Goal: Task Accomplishment & Management: Use online tool/utility

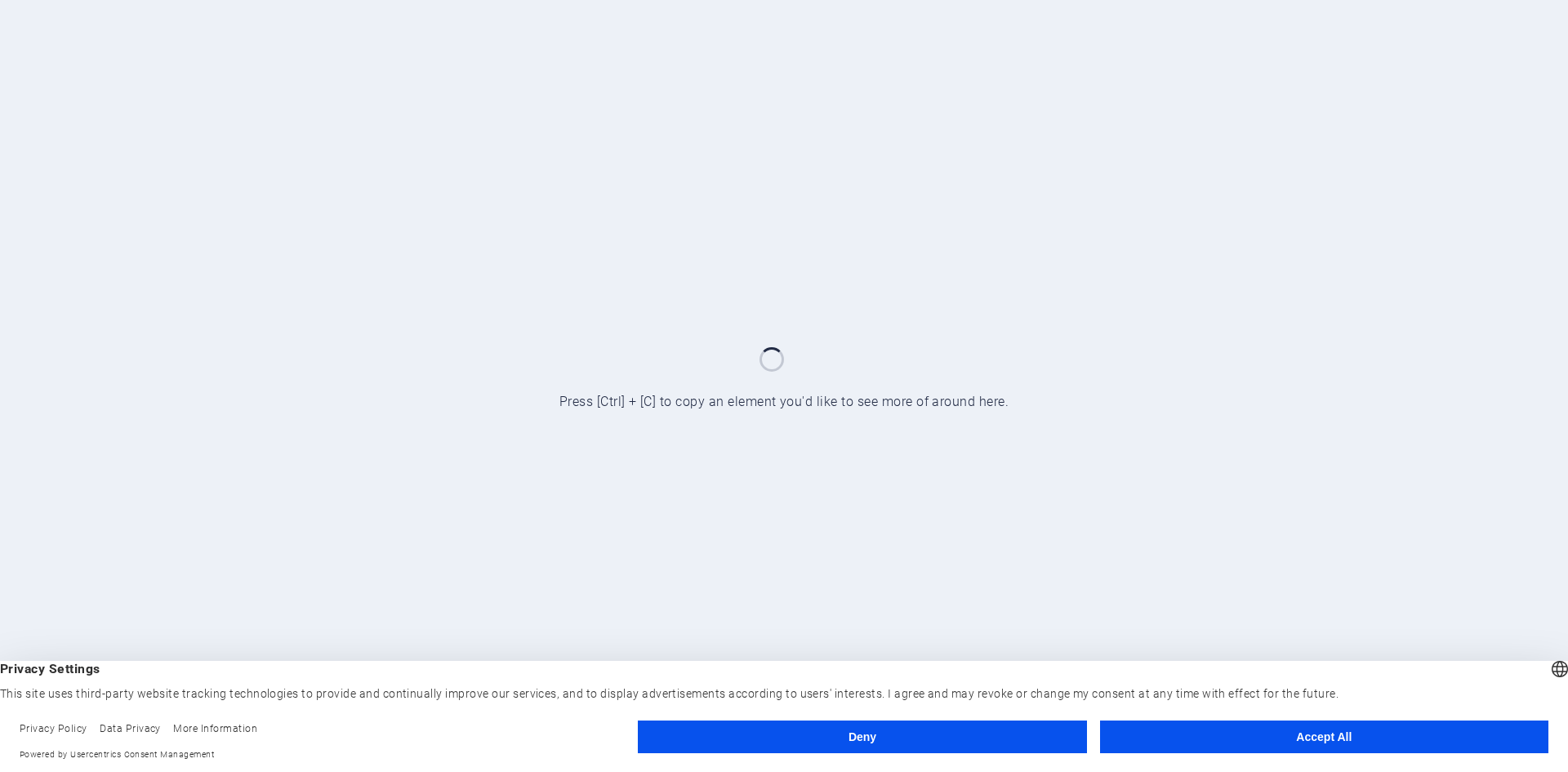
click at [1252, 736] on button "Accept All" at bounding box center [1324, 737] width 448 height 33
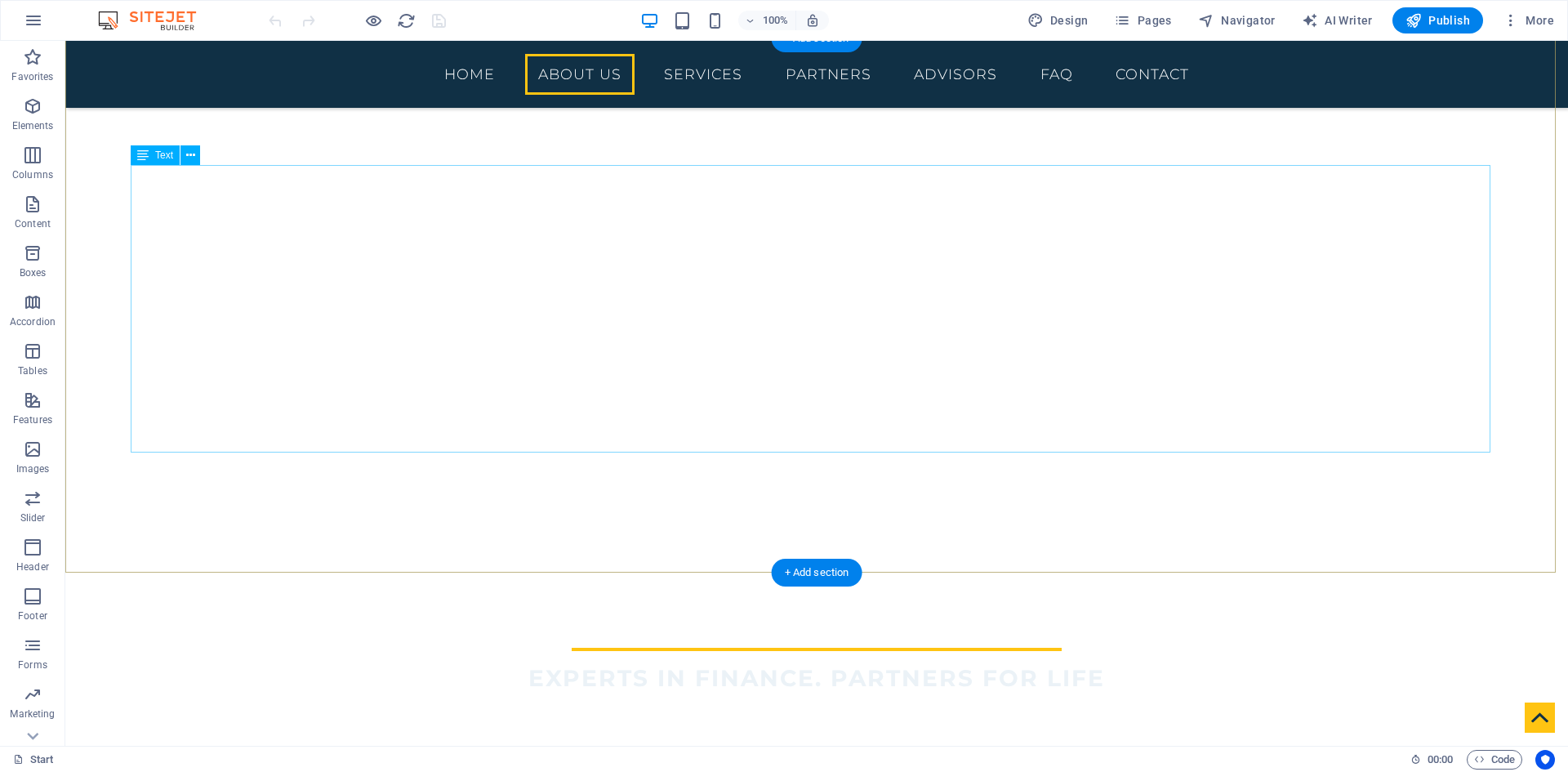
scroll to position [1307, 0]
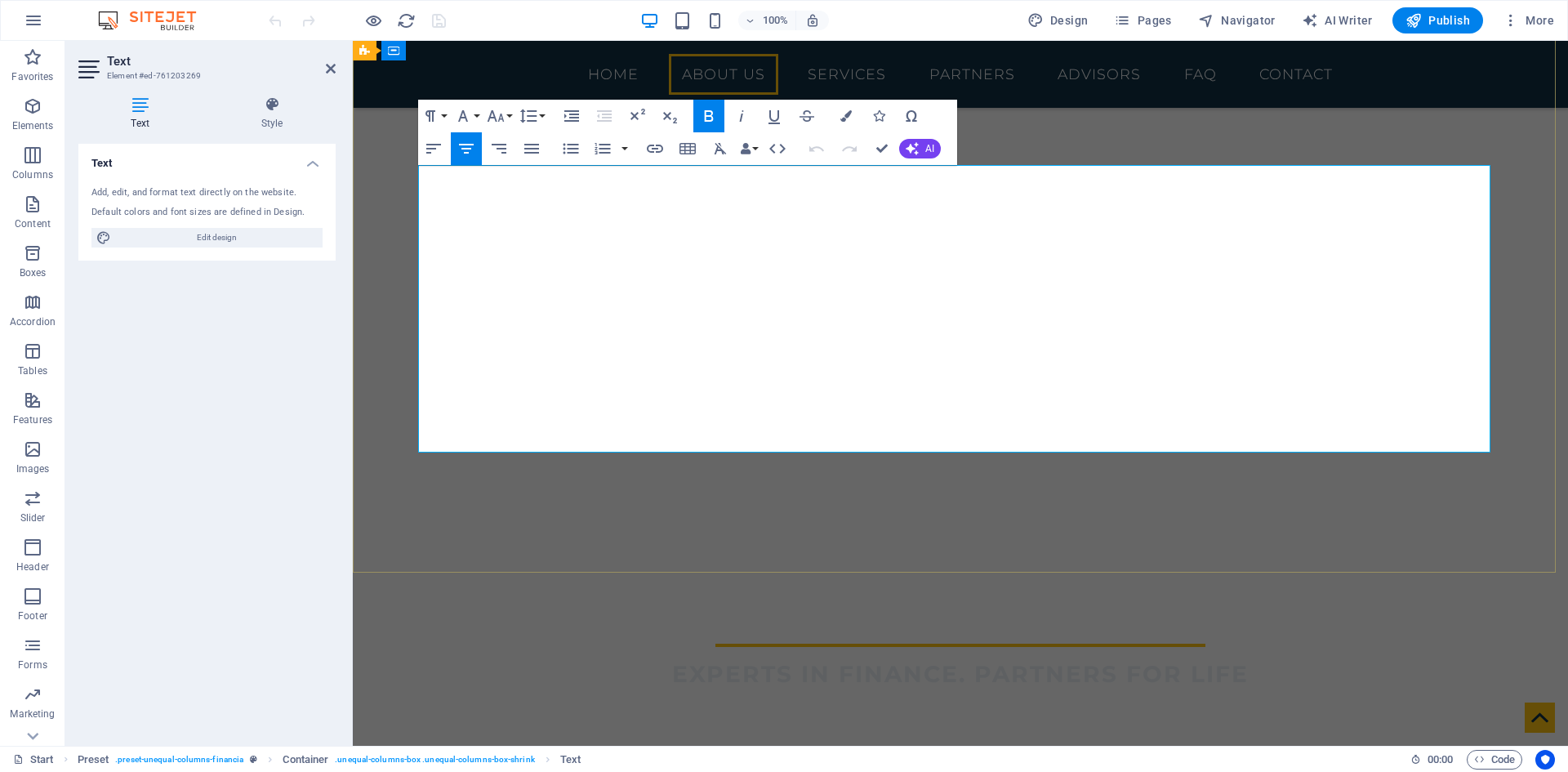
drag, startPoint x: 912, startPoint y: 176, endPoint x: 751, endPoint y: 185, distance: 161.3
click at [922, 142] on button "AI" at bounding box center [920, 149] width 42 height 20
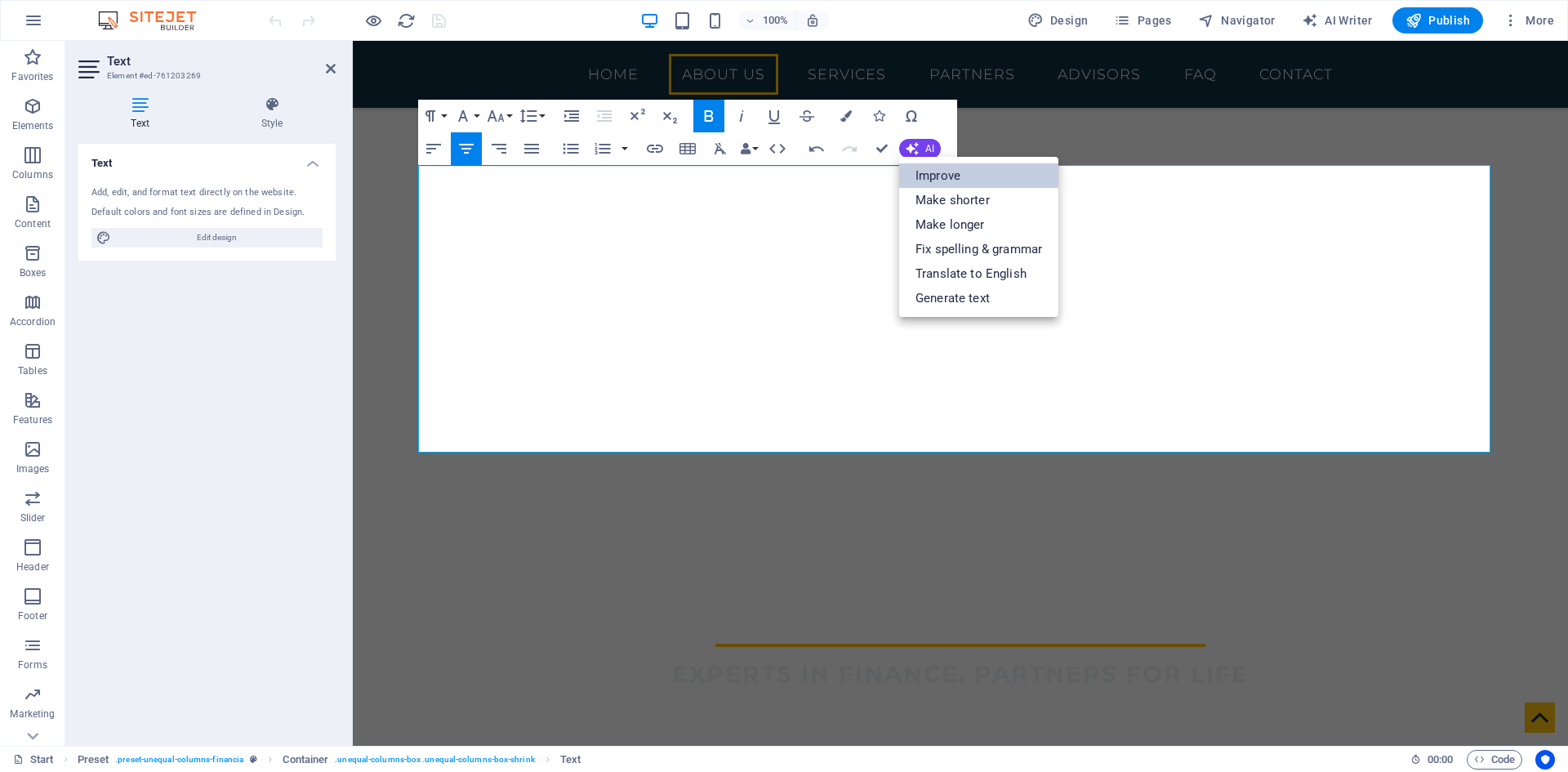
click at [980, 174] on link "Improve" at bounding box center [978, 175] width 159 height 25
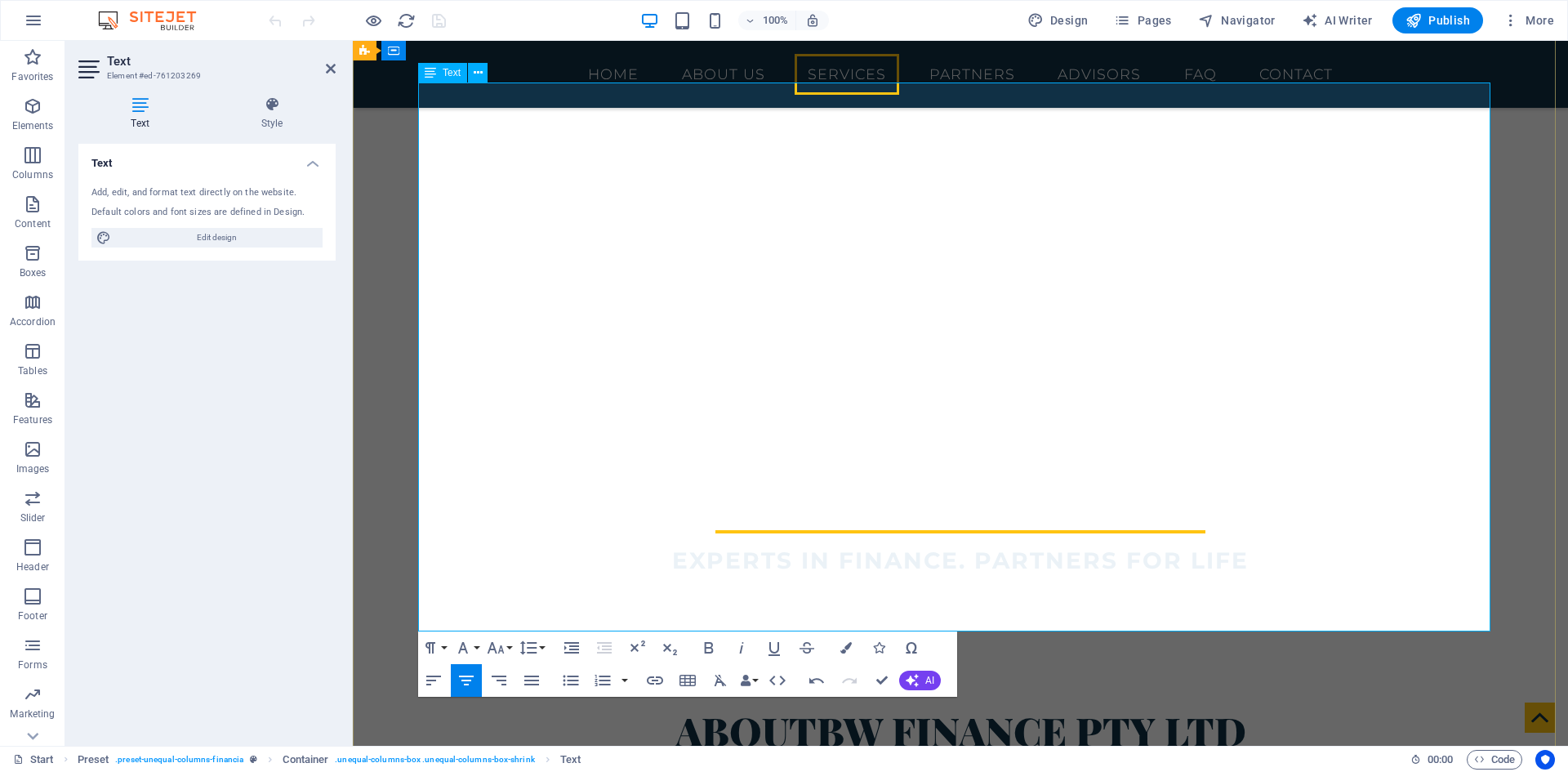
scroll to position [1470, 0]
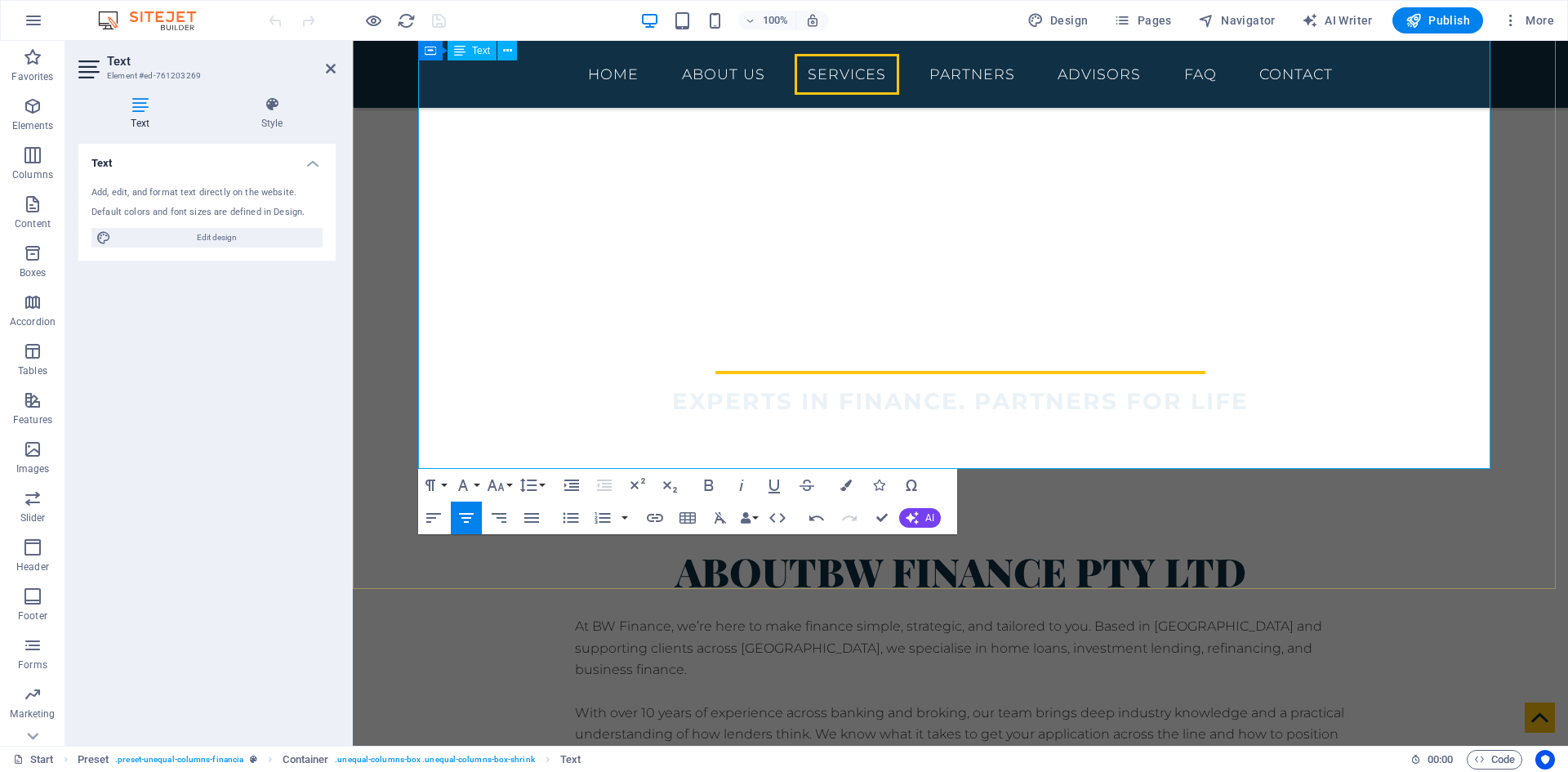
scroll to position [1552, 0]
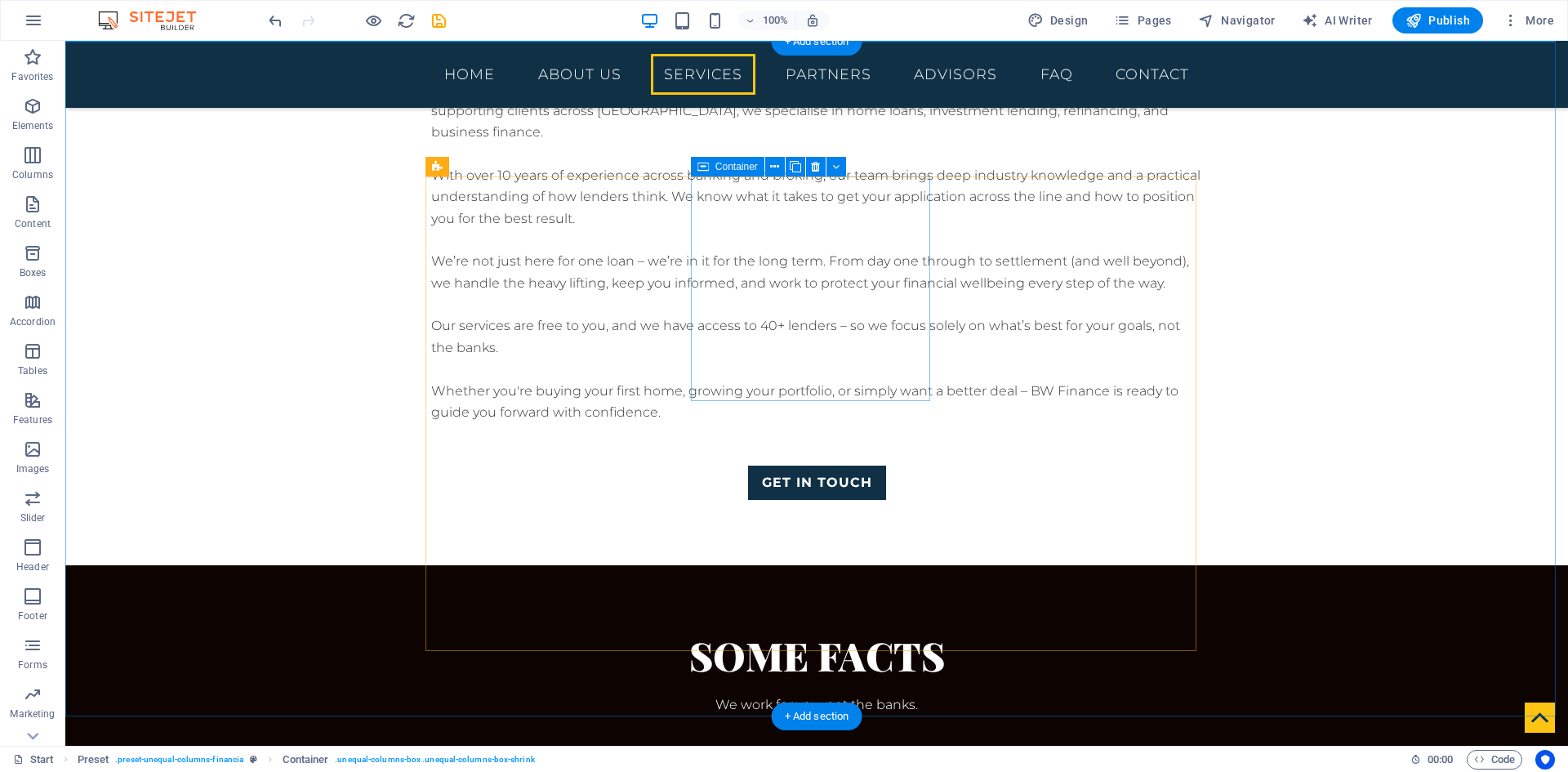
scroll to position [2123, 0]
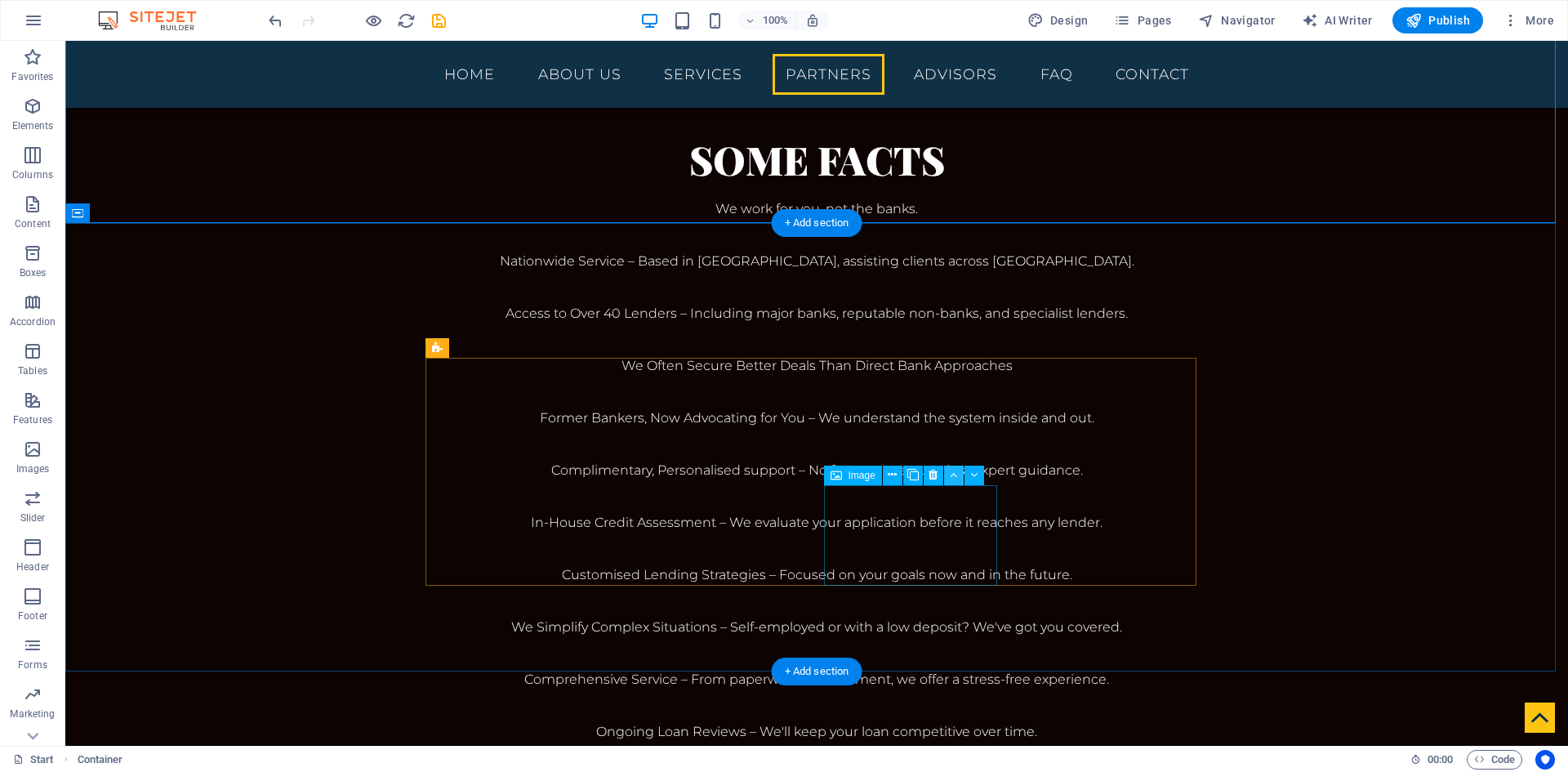
scroll to position [2613, 0]
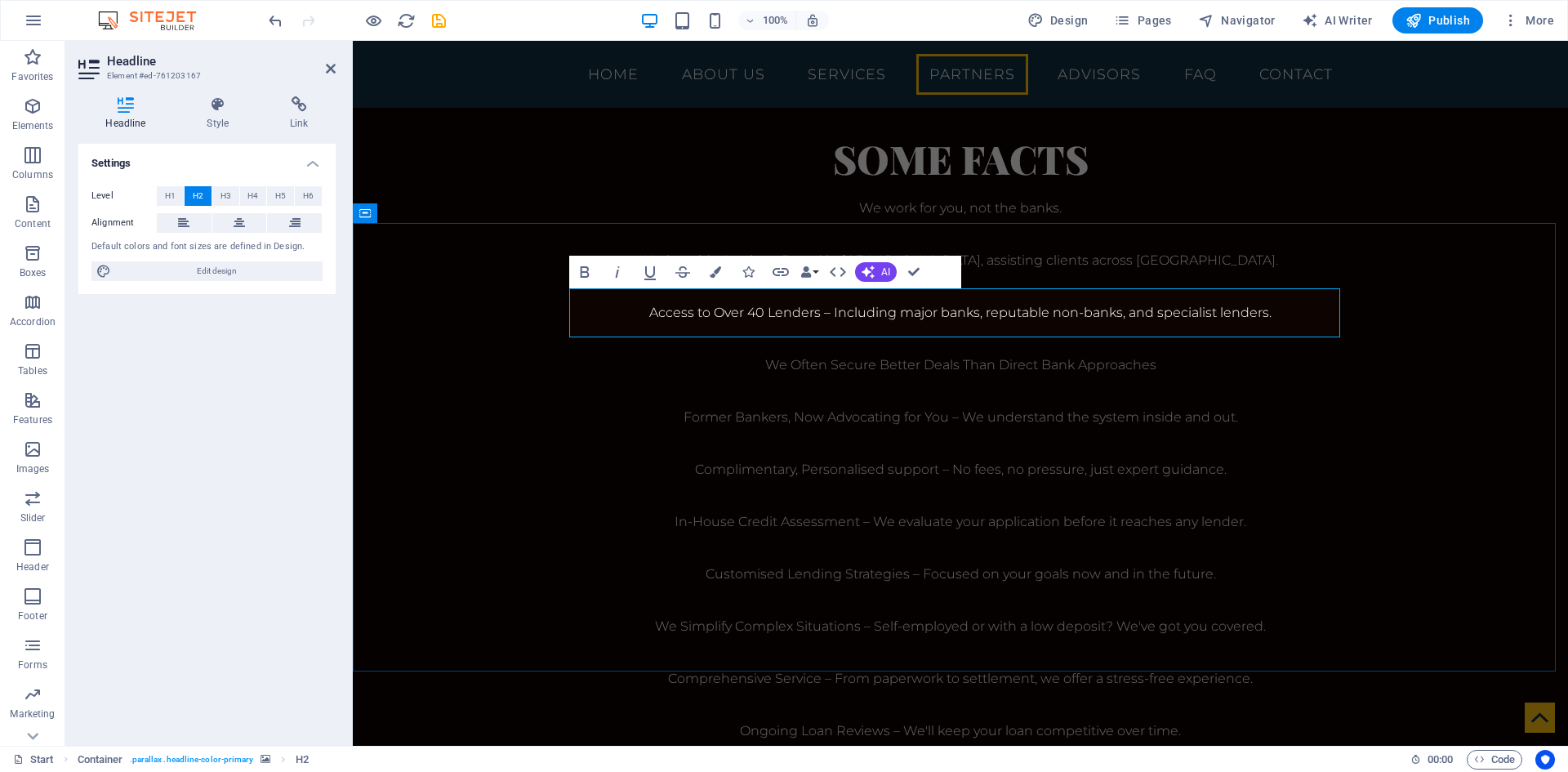
drag, startPoint x: 1109, startPoint y: 316, endPoint x: 807, endPoint y: 324, distance: 302.1
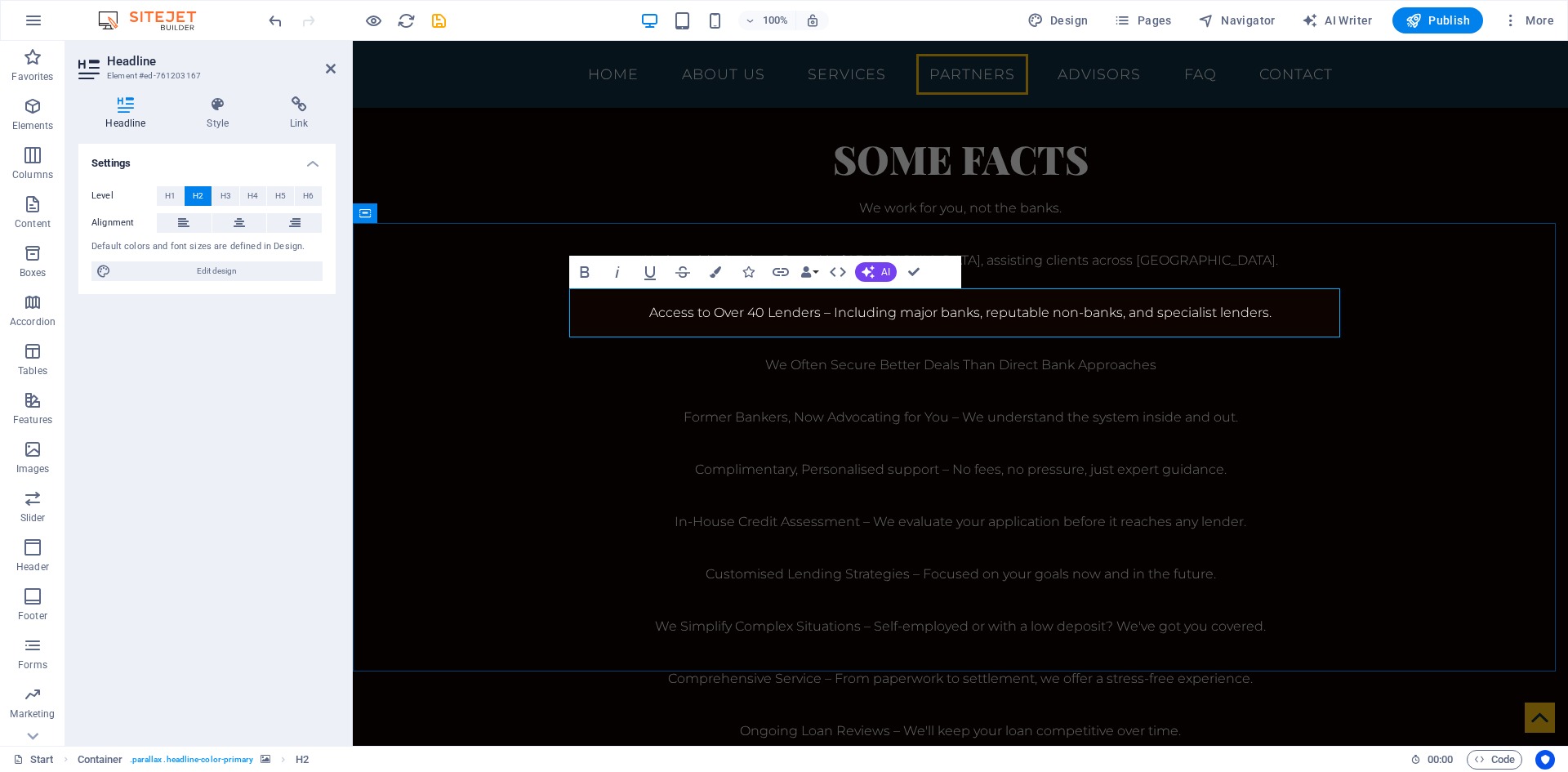
drag, startPoint x: 788, startPoint y: 314, endPoint x: 1309, endPoint y: 301, distance: 521.2
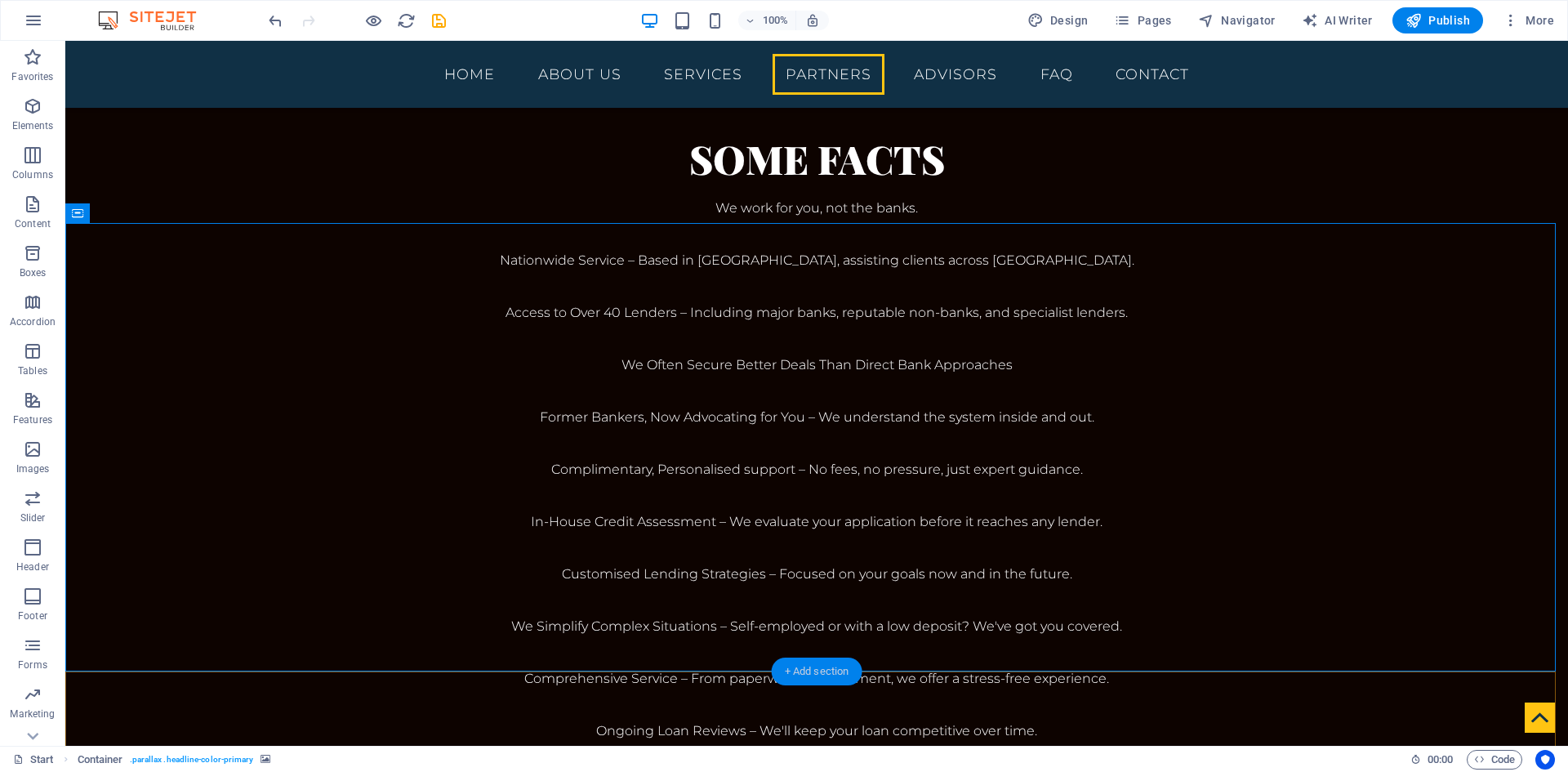
click at [831, 672] on div "+ Add section" at bounding box center [817, 671] width 91 height 28
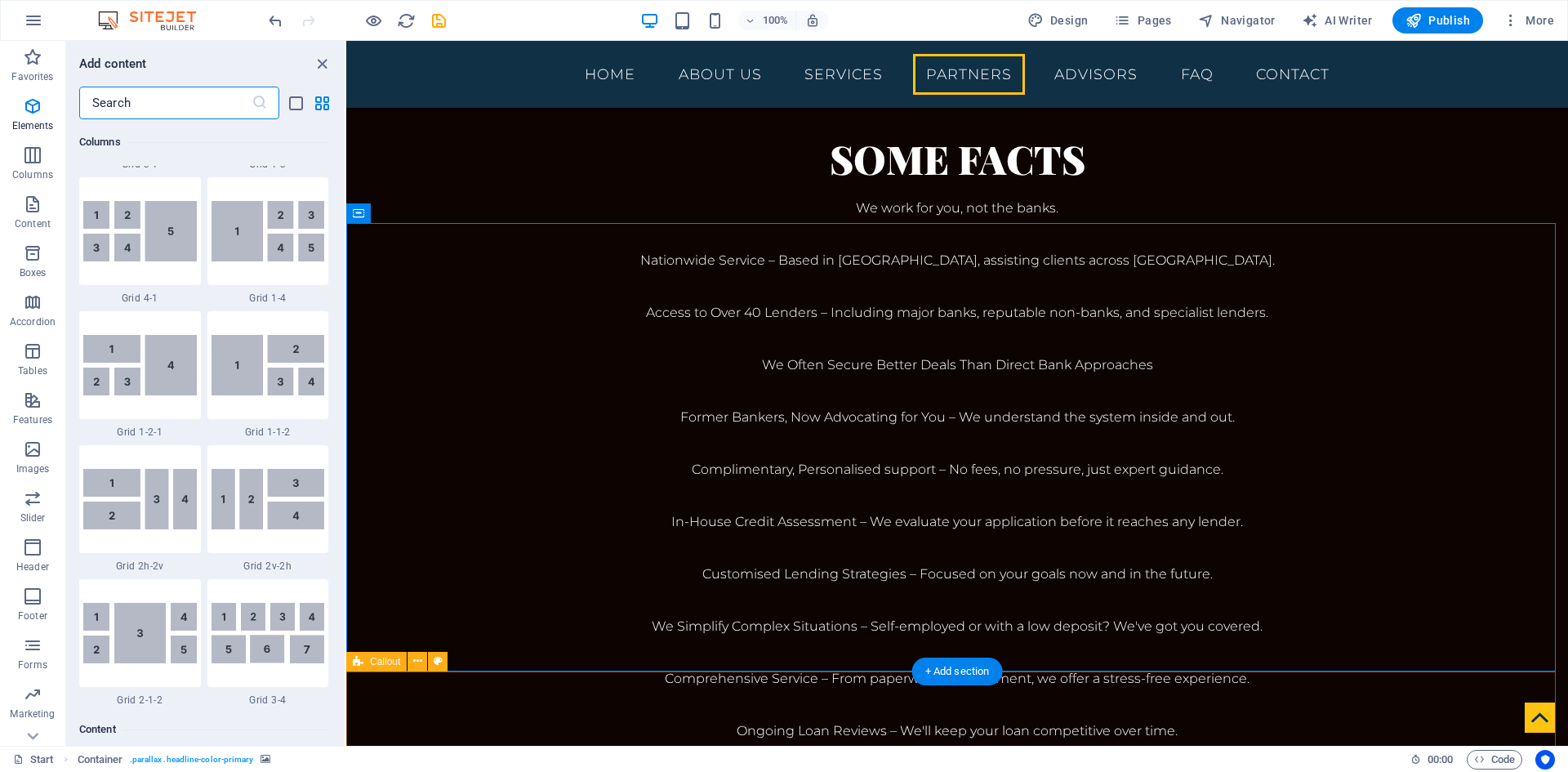
scroll to position [2858, 0]
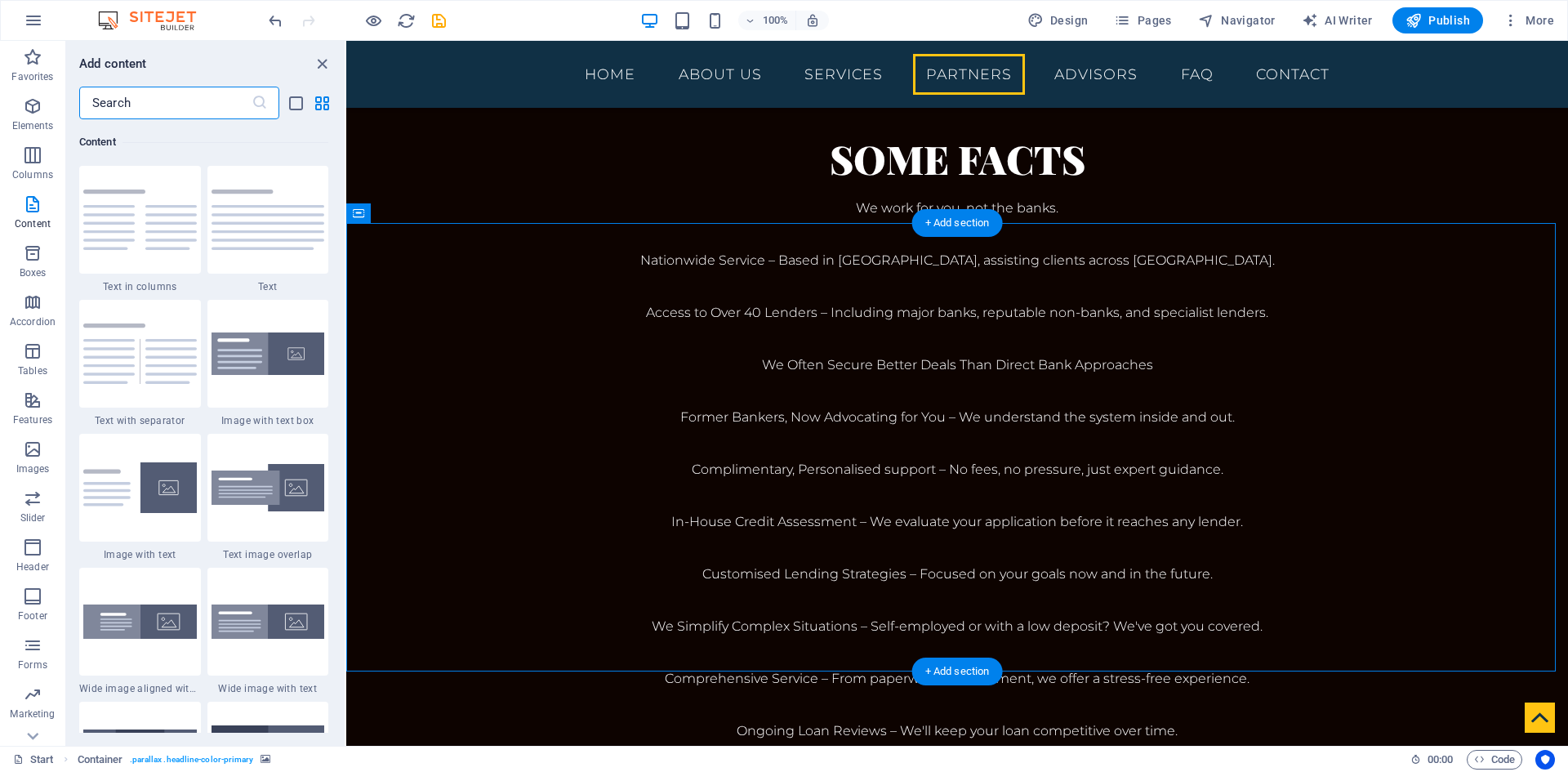
click at [317, 63] on icon "close panel" at bounding box center [322, 63] width 19 height 19
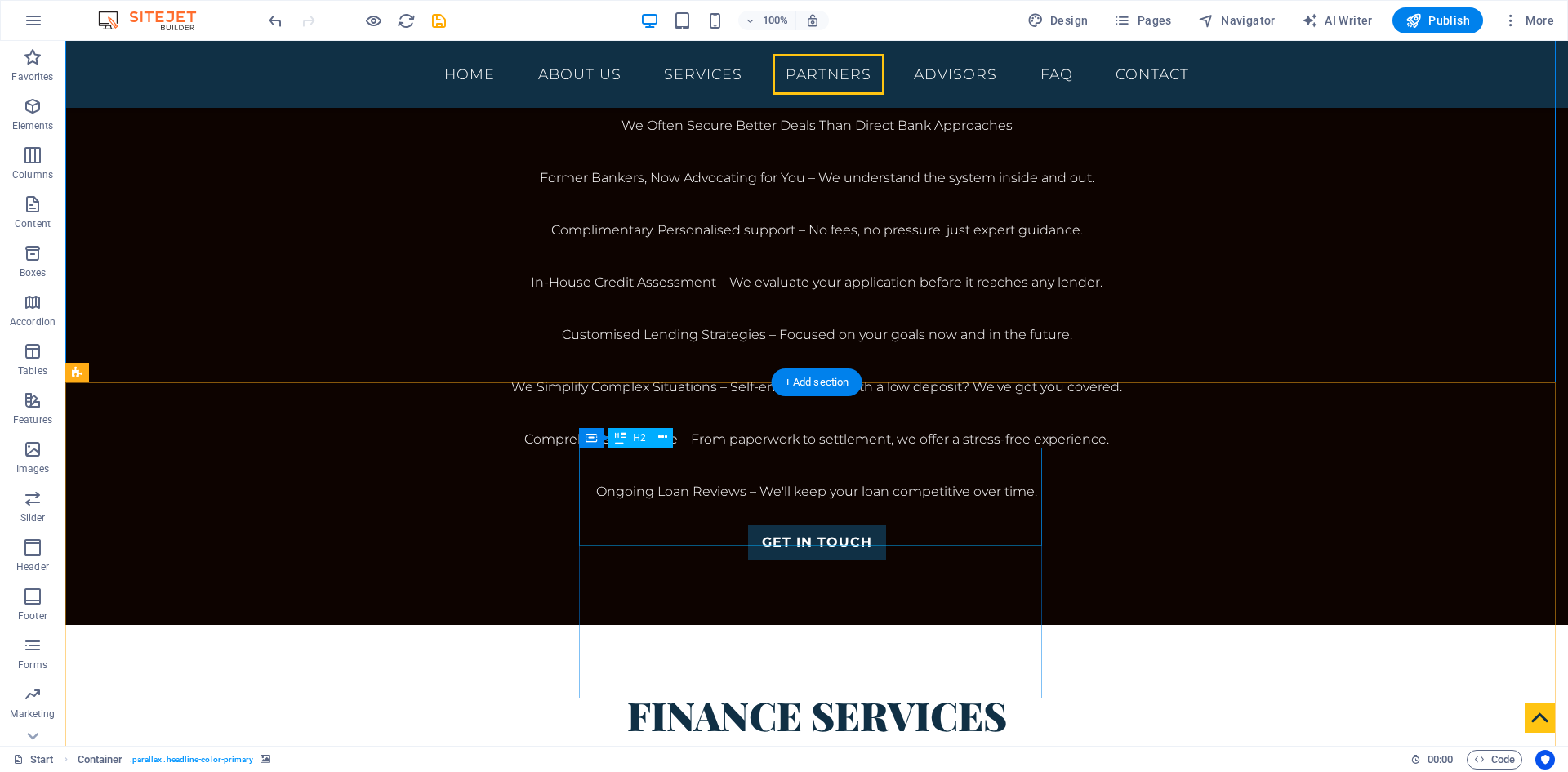
scroll to position [2941, 0]
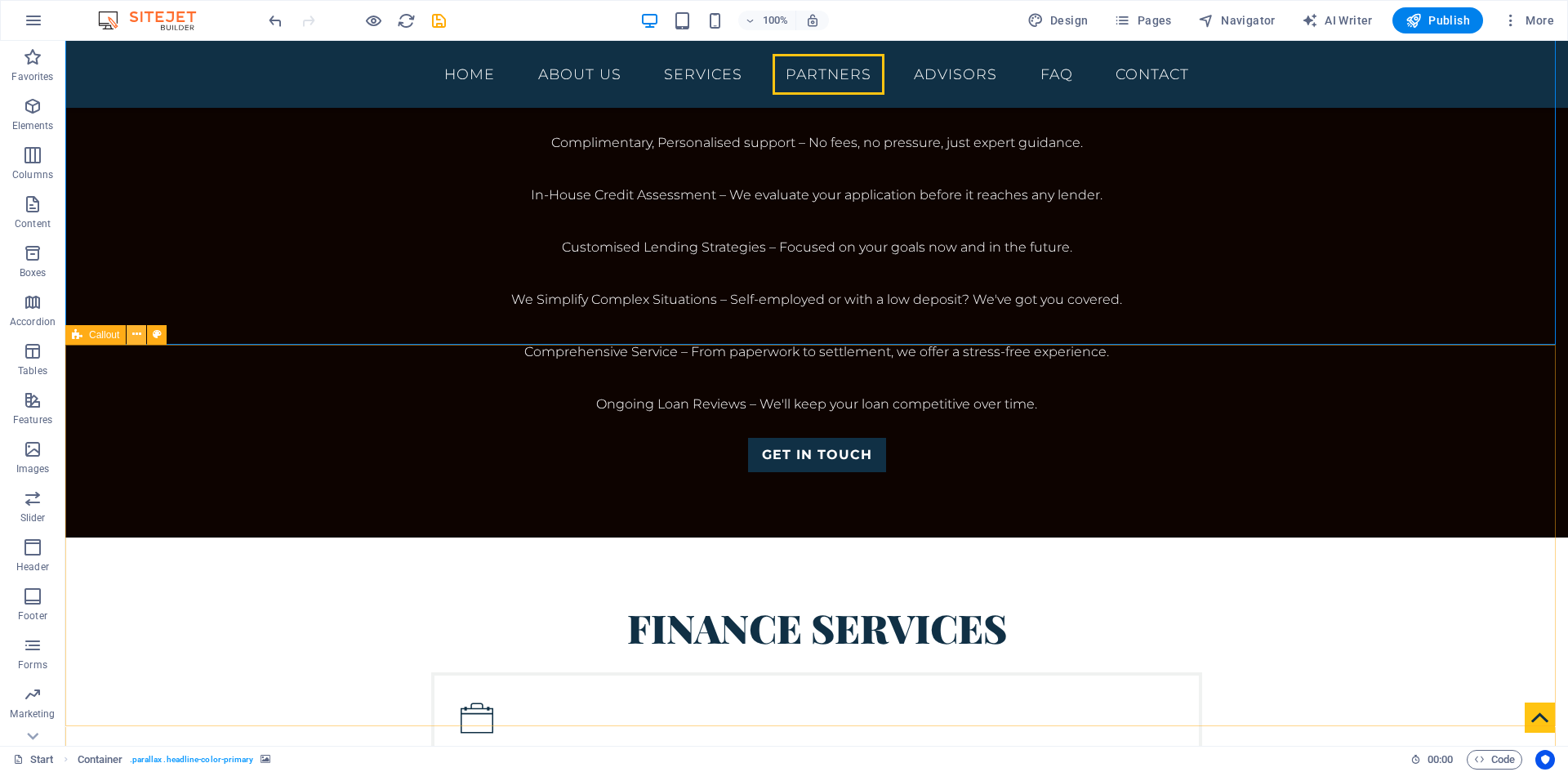
click at [138, 334] on icon at bounding box center [137, 335] width 9 height 17
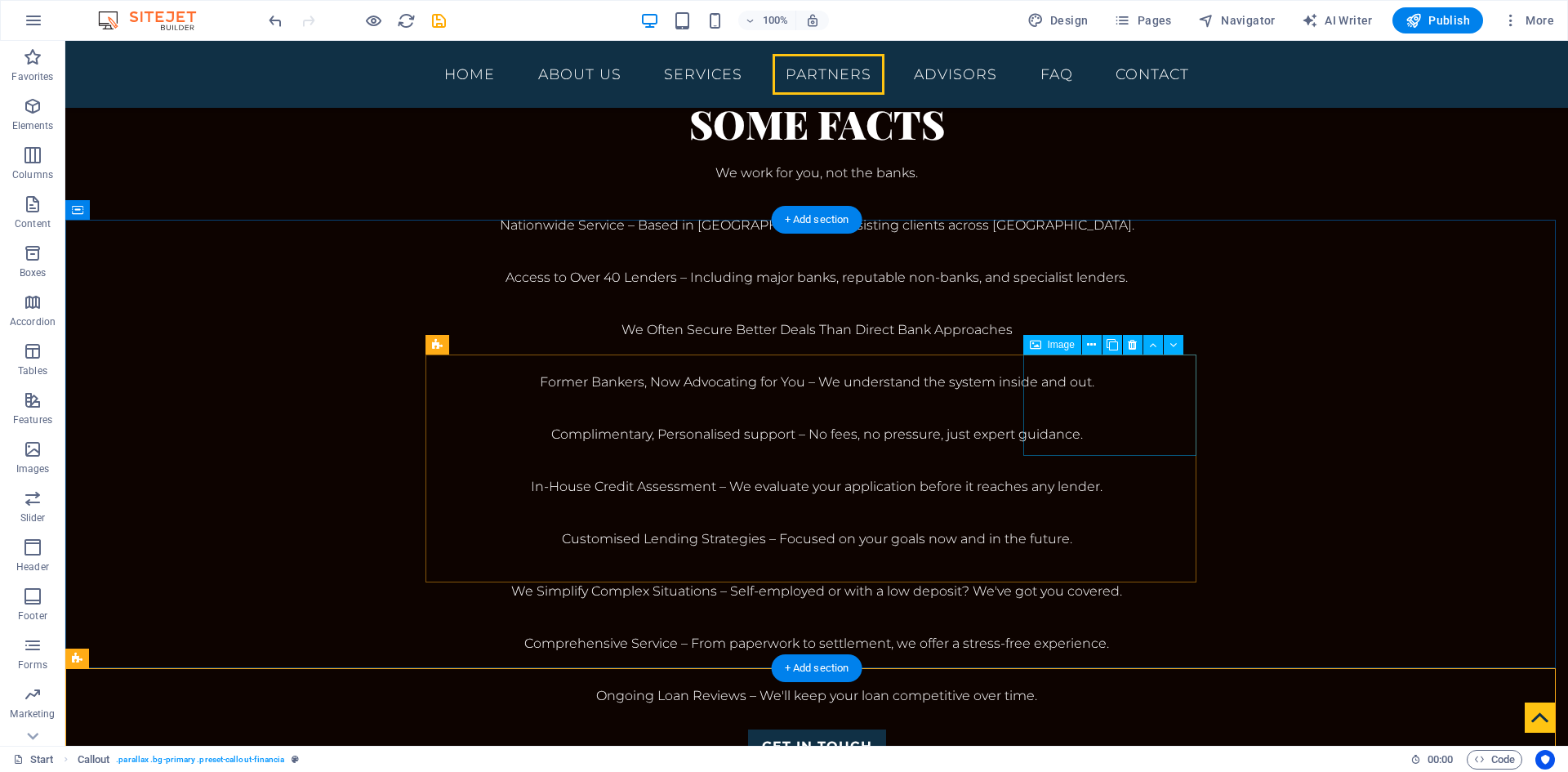
scroll to position [2613, 0]
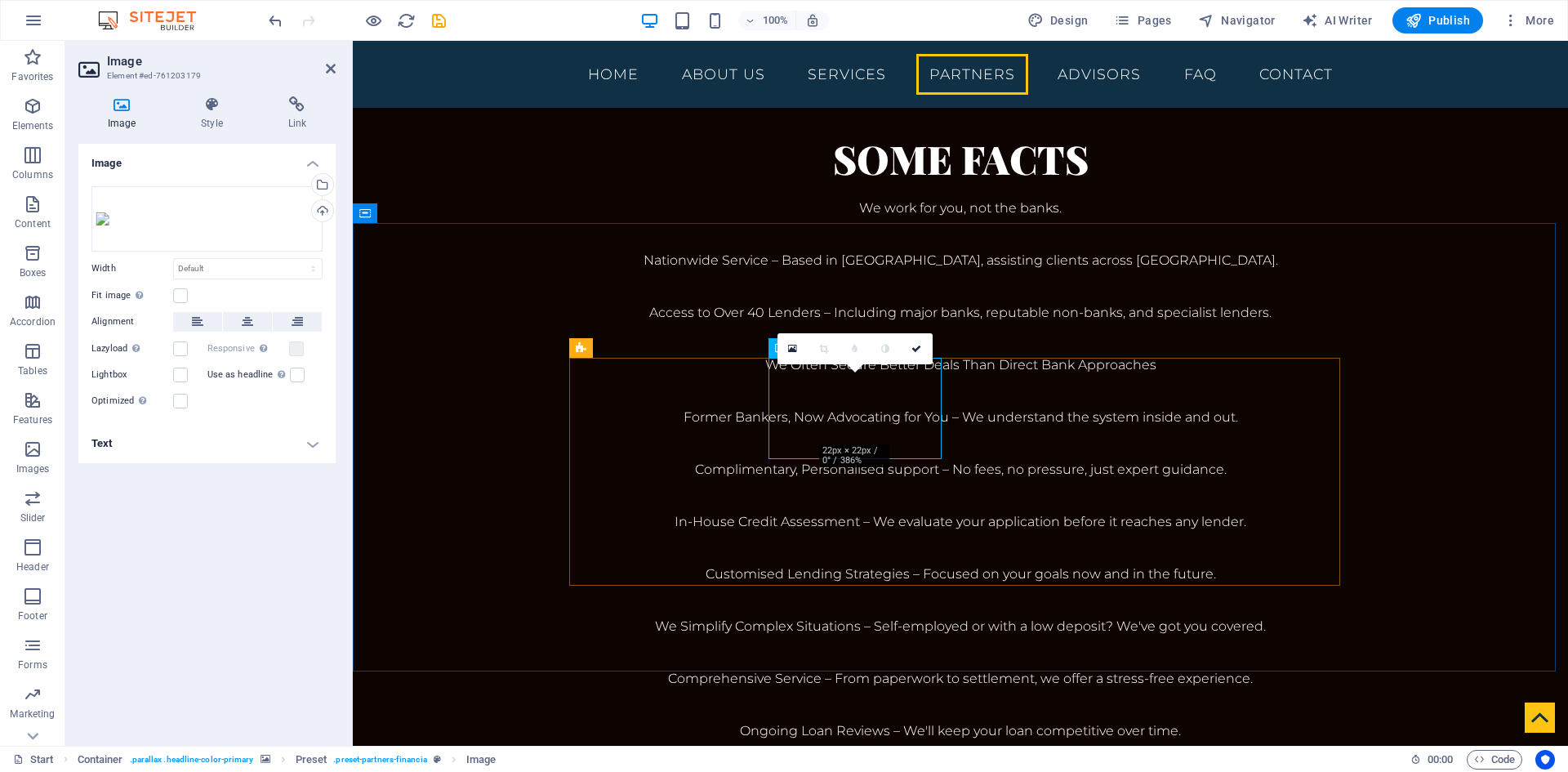
click at [913, 341] on link at bounding box center [917, 349] width 31 height 31
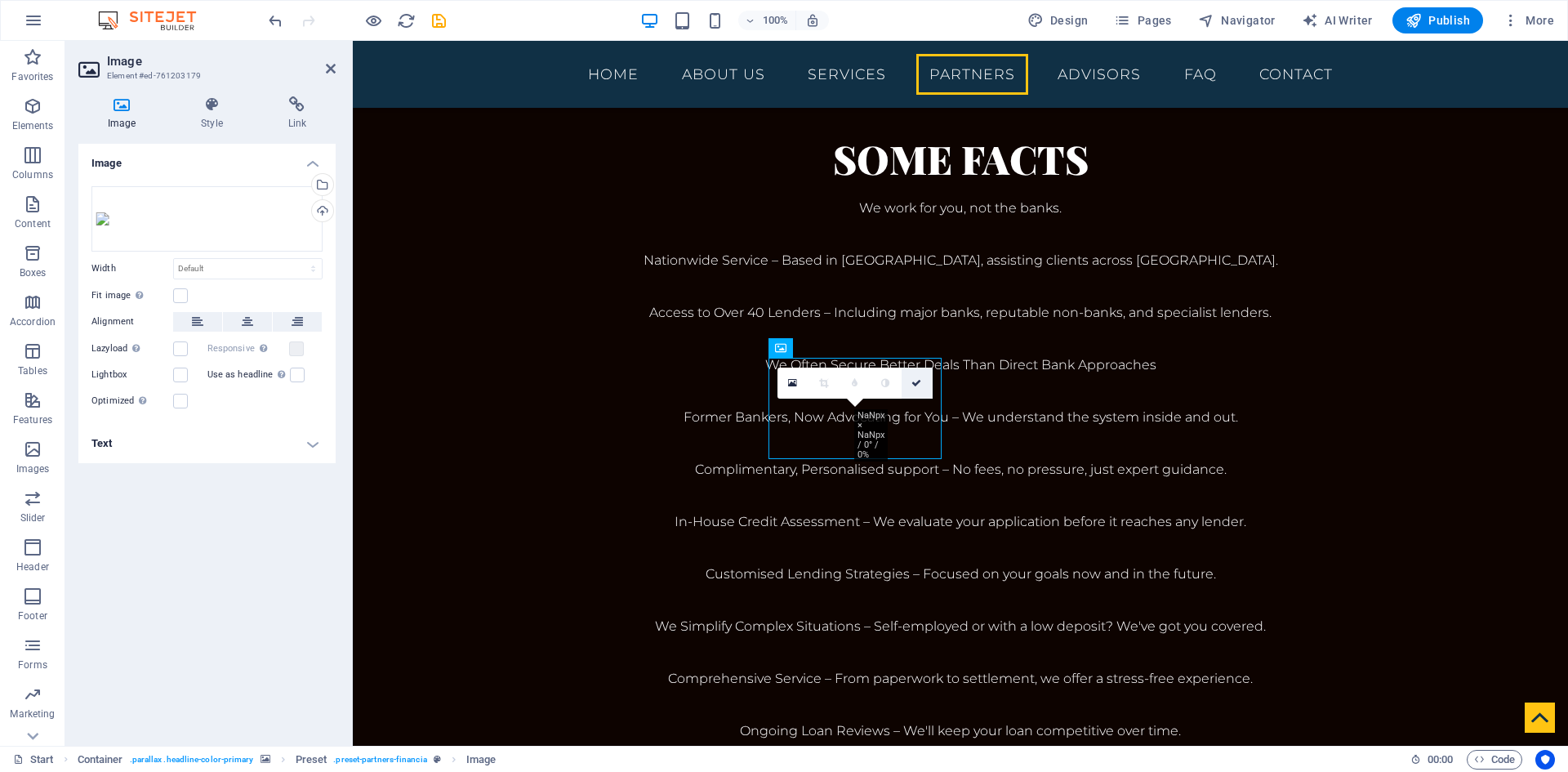
drag, startPoint x: 916, startPoint y: 380, endPoint x: 825, endPoint y: 420, distance: 99.4
click at [916, 380] on icon at bounding box center [916, 383] width 10 height 10
click at [911, 379] on icon at bounding box center [916, 383] width 10 height 10
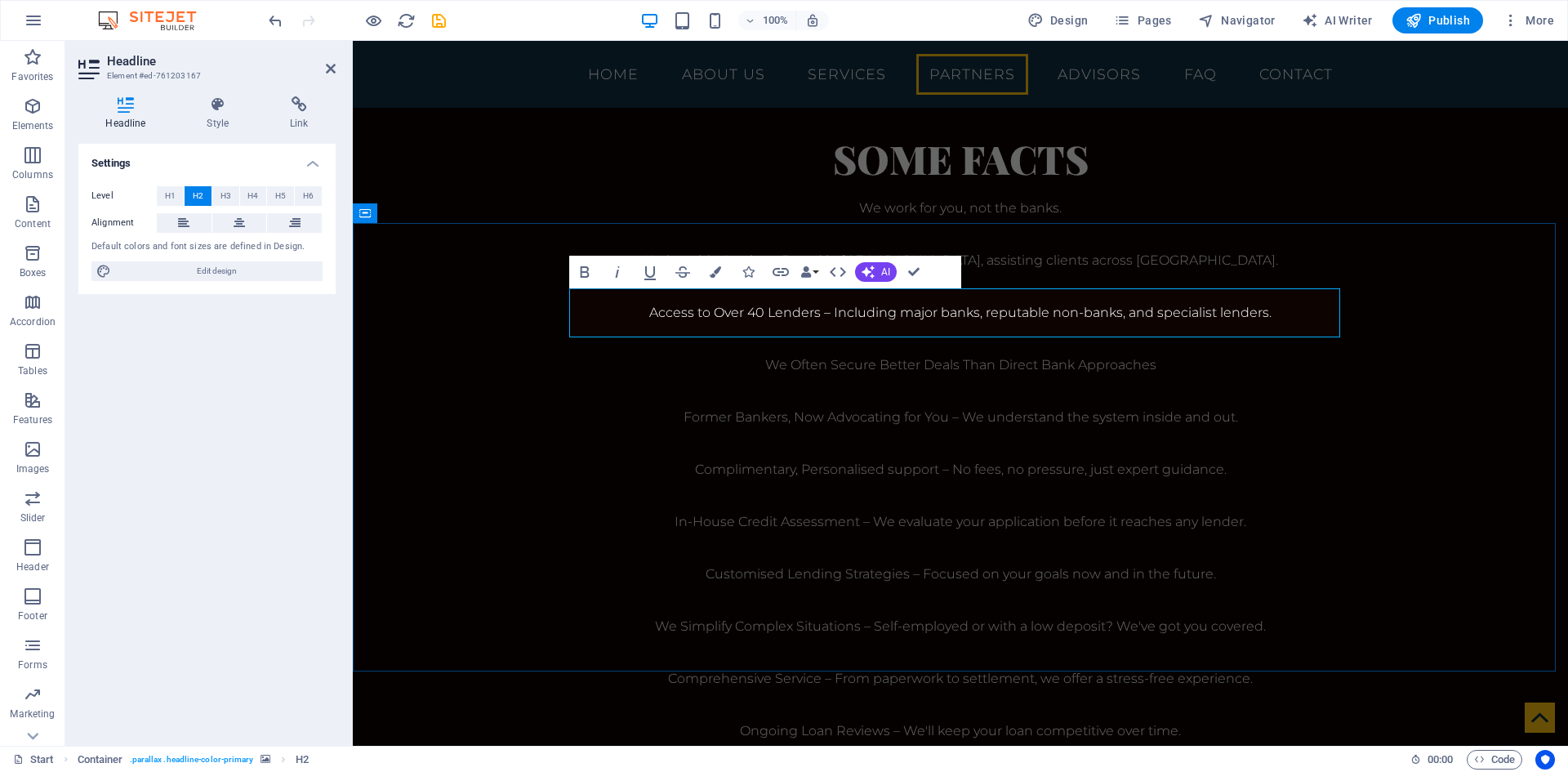
drag, startPoint x: 1145, startPoint y: 330, endPoint x: 951, endPoint y: 325, distance: 194.1
copy h2 "Lender Panel"
click at [962, 75] on nav "Home About us Services Partners Advisors FAQ Contact" at bounding box center [961, 74] width 771 height 41
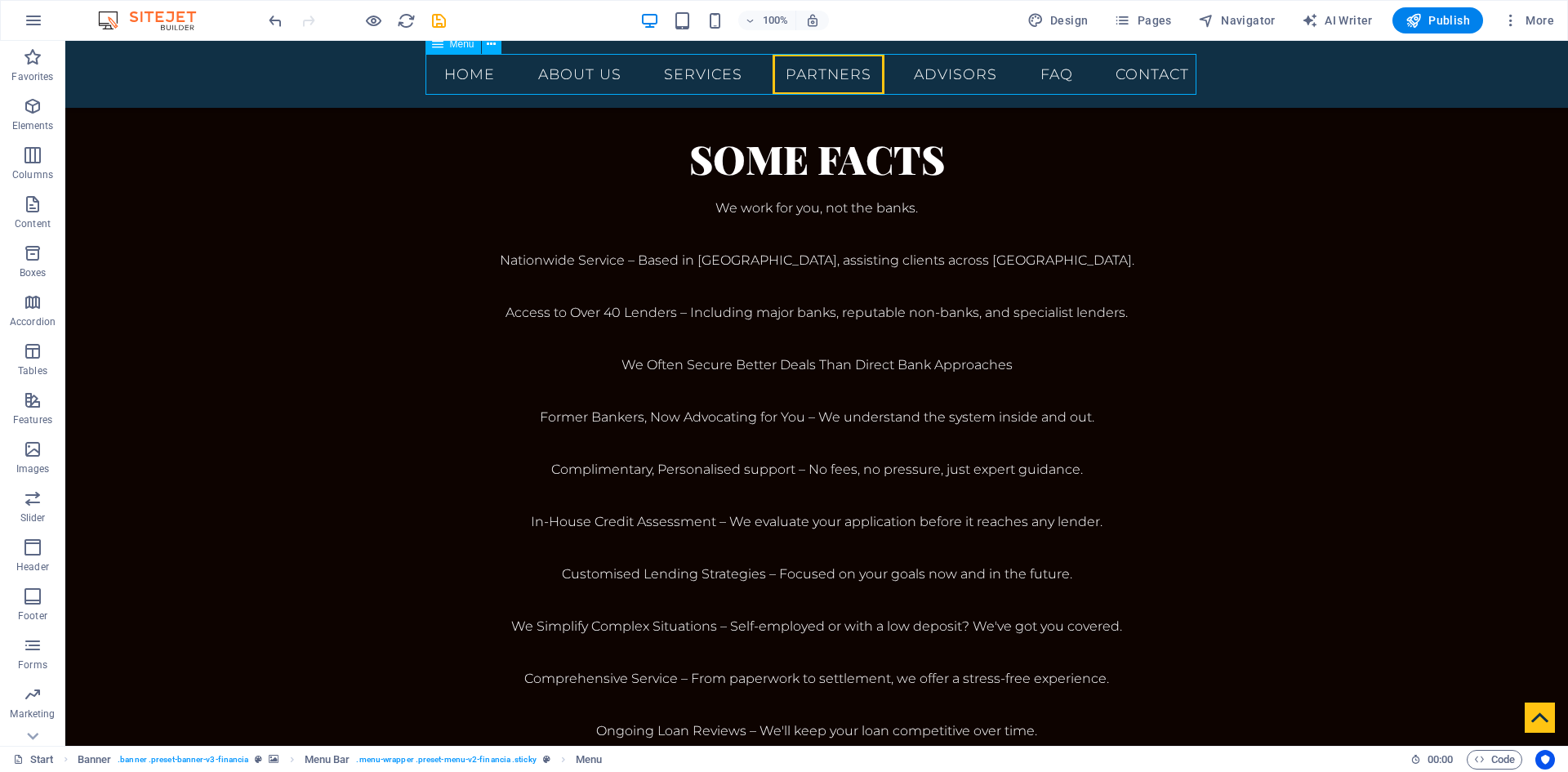
click at [811, 75] on nav "Home About us Services Partners Advisors FAQ Contact" at bounding box center [817, 74] width 771 height 41
select select
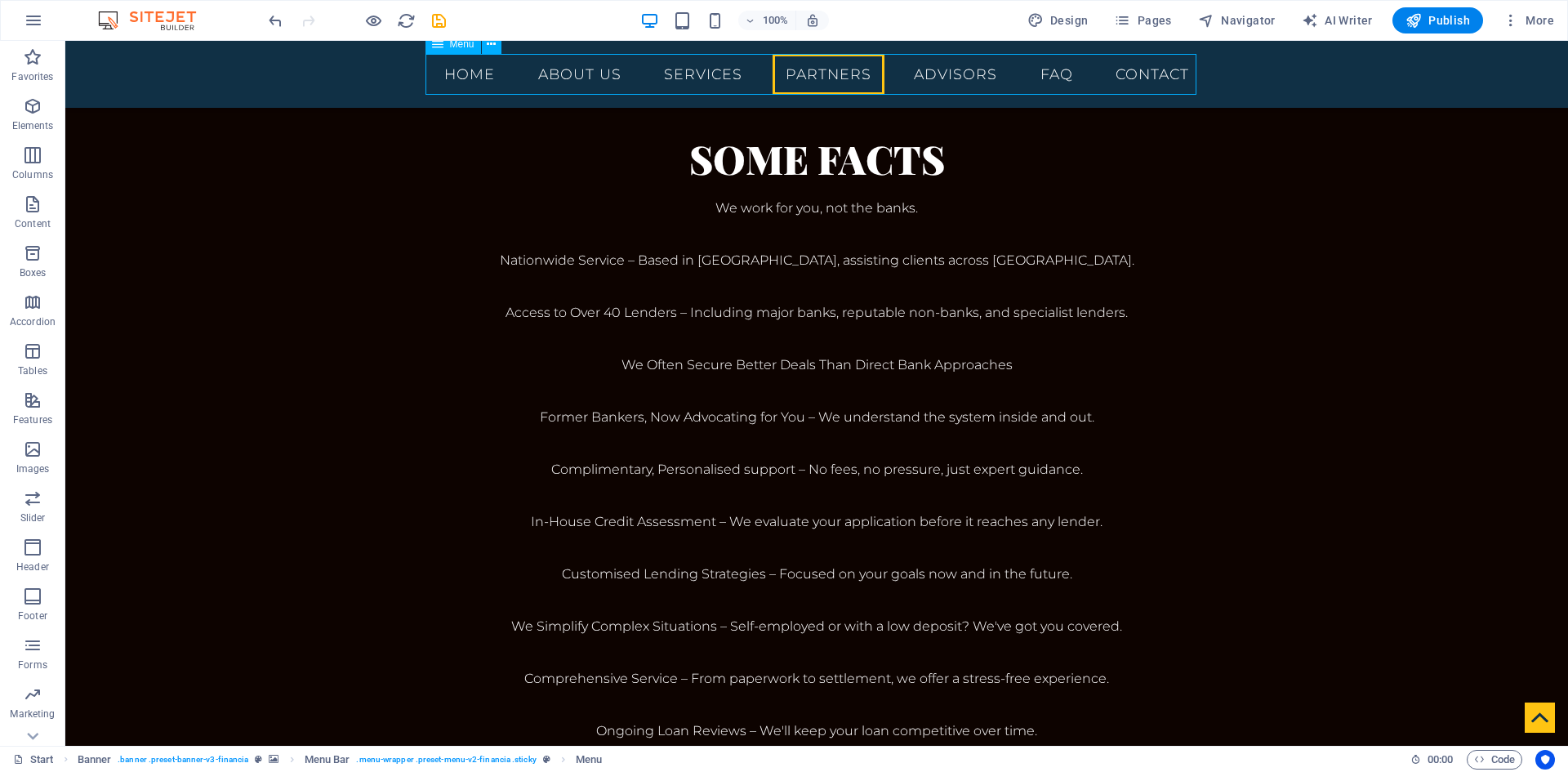
select select
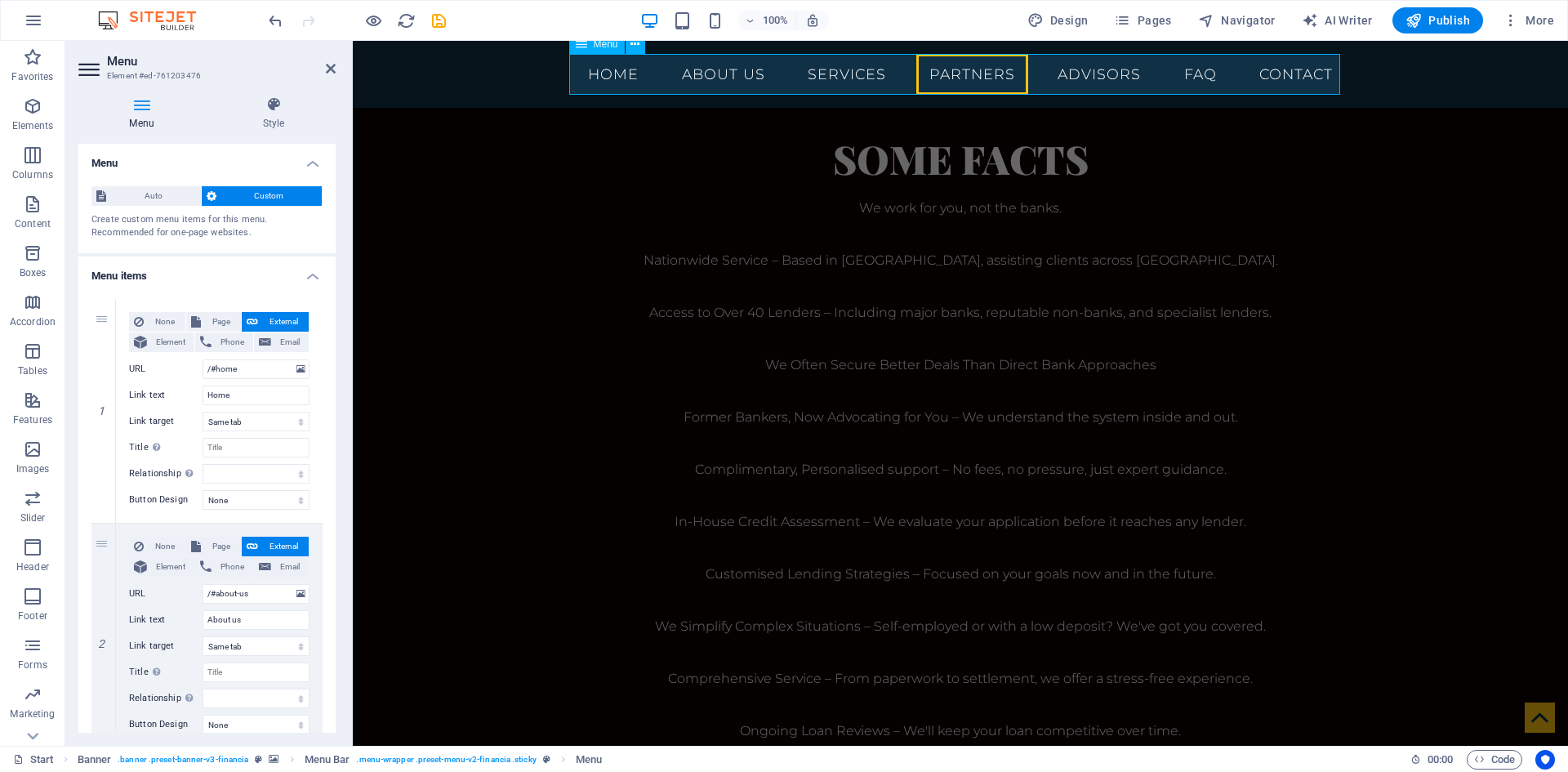
click at [960, 77] on nav "Home About us Services Partners Advisors FAQ Contact" at bounding box center [961, 74] width 771 height 41
click at [956, 68] on nav "Home About us Services Partners Advisors FAQ Contact" at bounding box center [961, 74] width 771 height 41
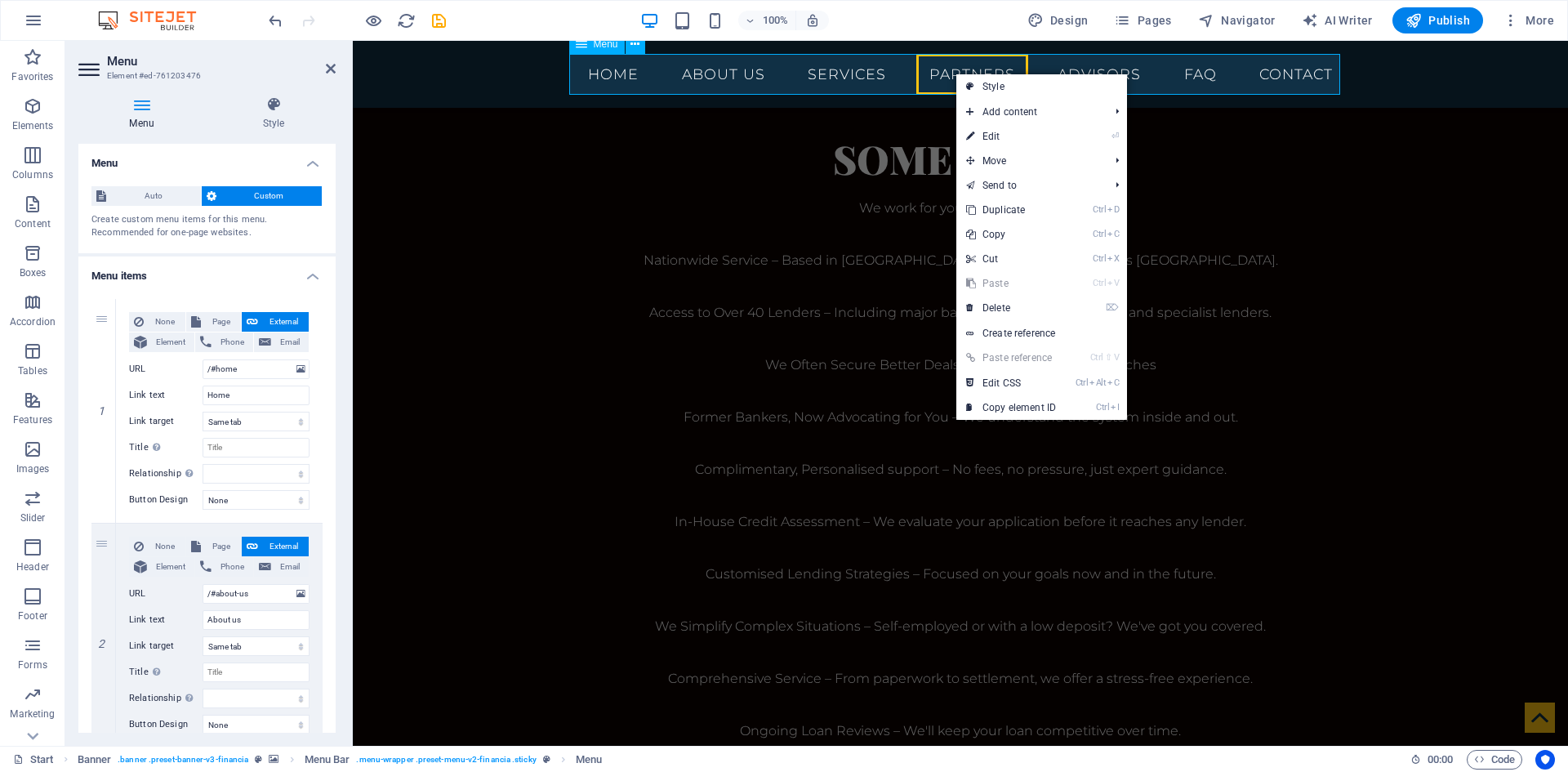
click at [941, 73] on nav "Home About us Services Partners Advisors FAQ Contact" at bounding box center [961, 74] width 771 height 41
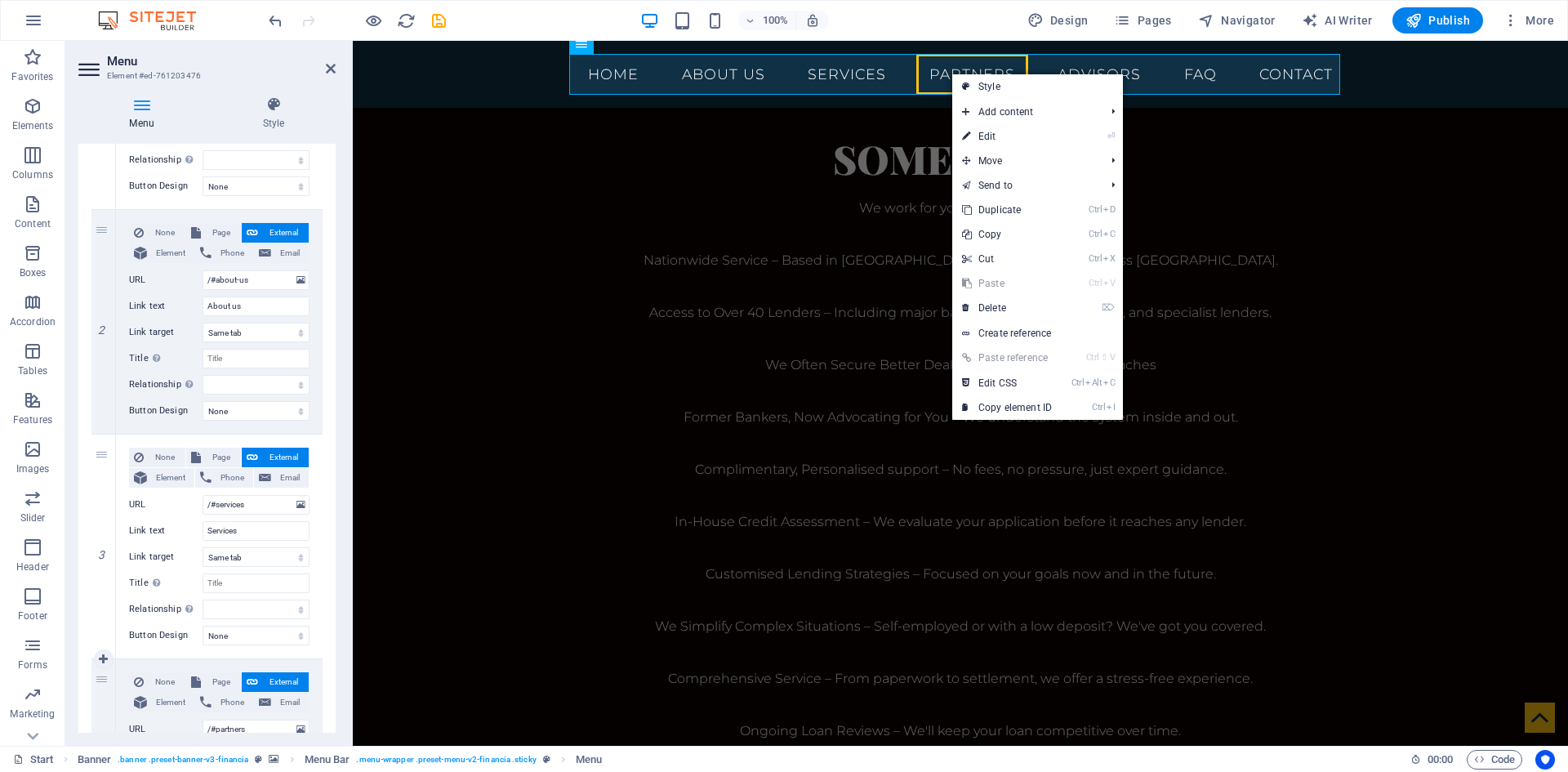
scroll to position [327, 0]
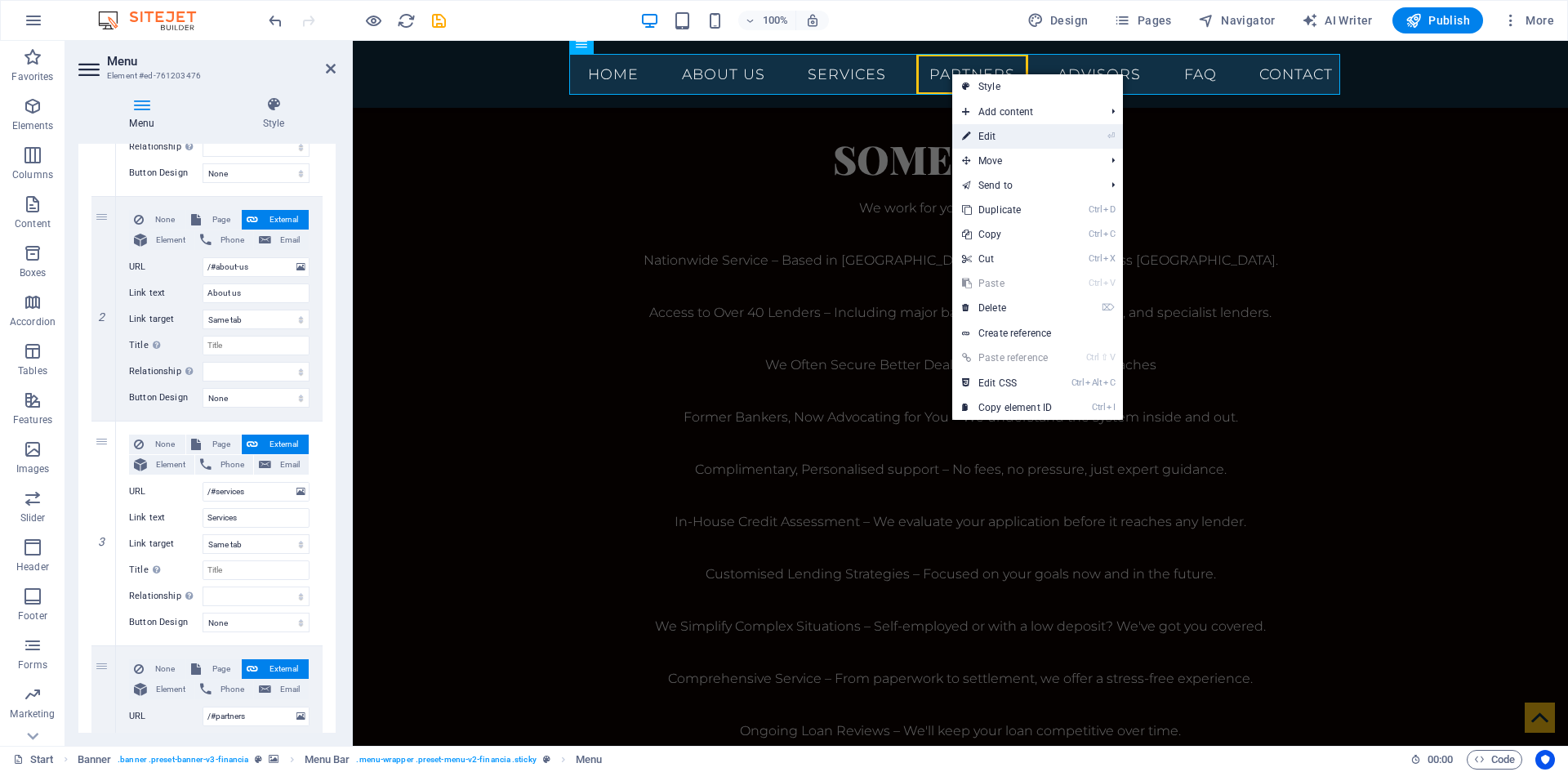
click at [1009, 142] on link "⏎ Edit" at bounding box center [1007, 137] width 110 height 25
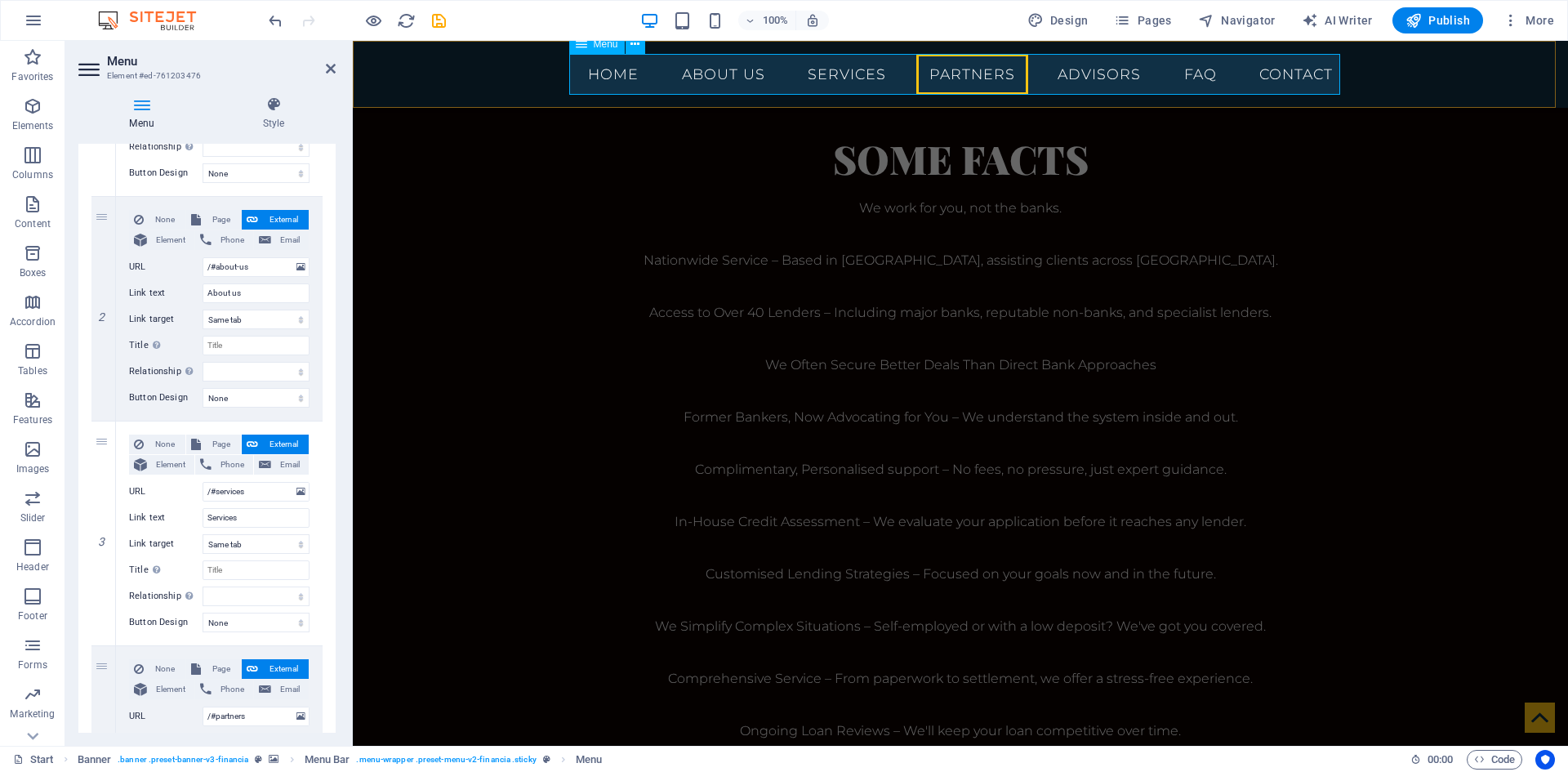
click at [977, 77] on nav "Home About us Services Partners Advisors FAQ Contact" at bounding box center [961, 74] width 771 height 41
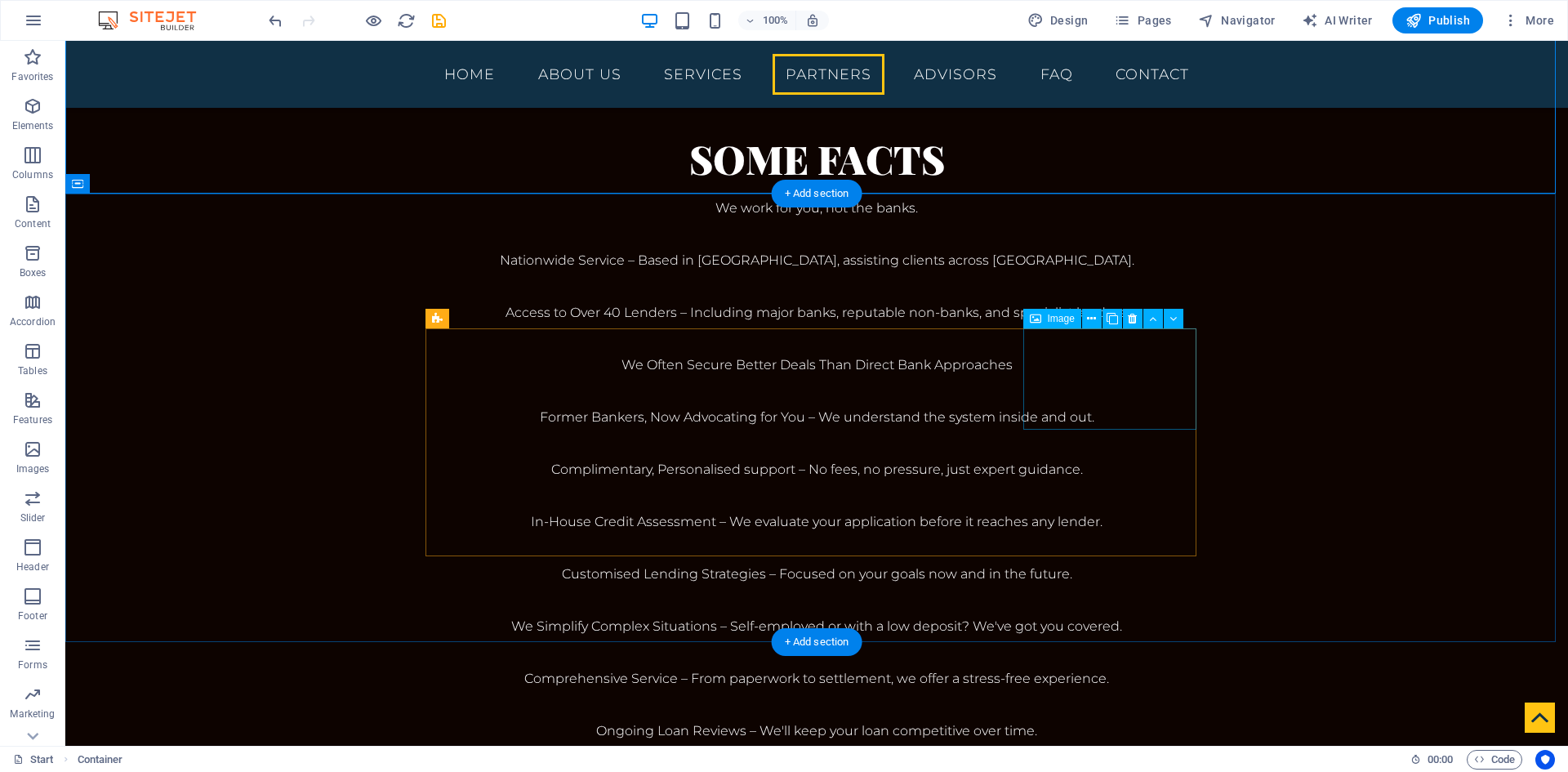
scroll to position [3104, 0]
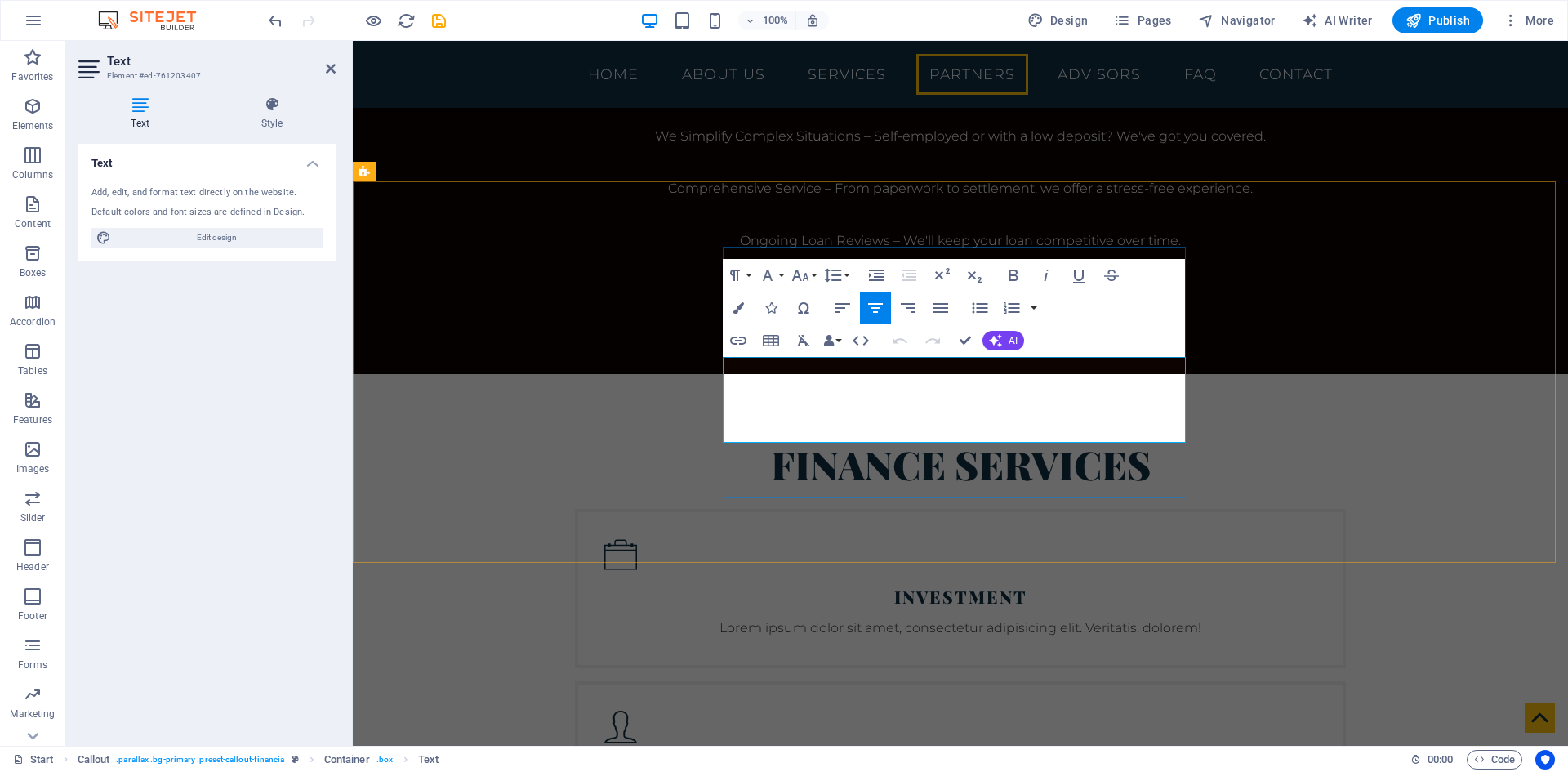
drag, startPoint x: 1015, startPoint y: 429, endPoint x: 748, endPoint y: 368, distance: 273.9
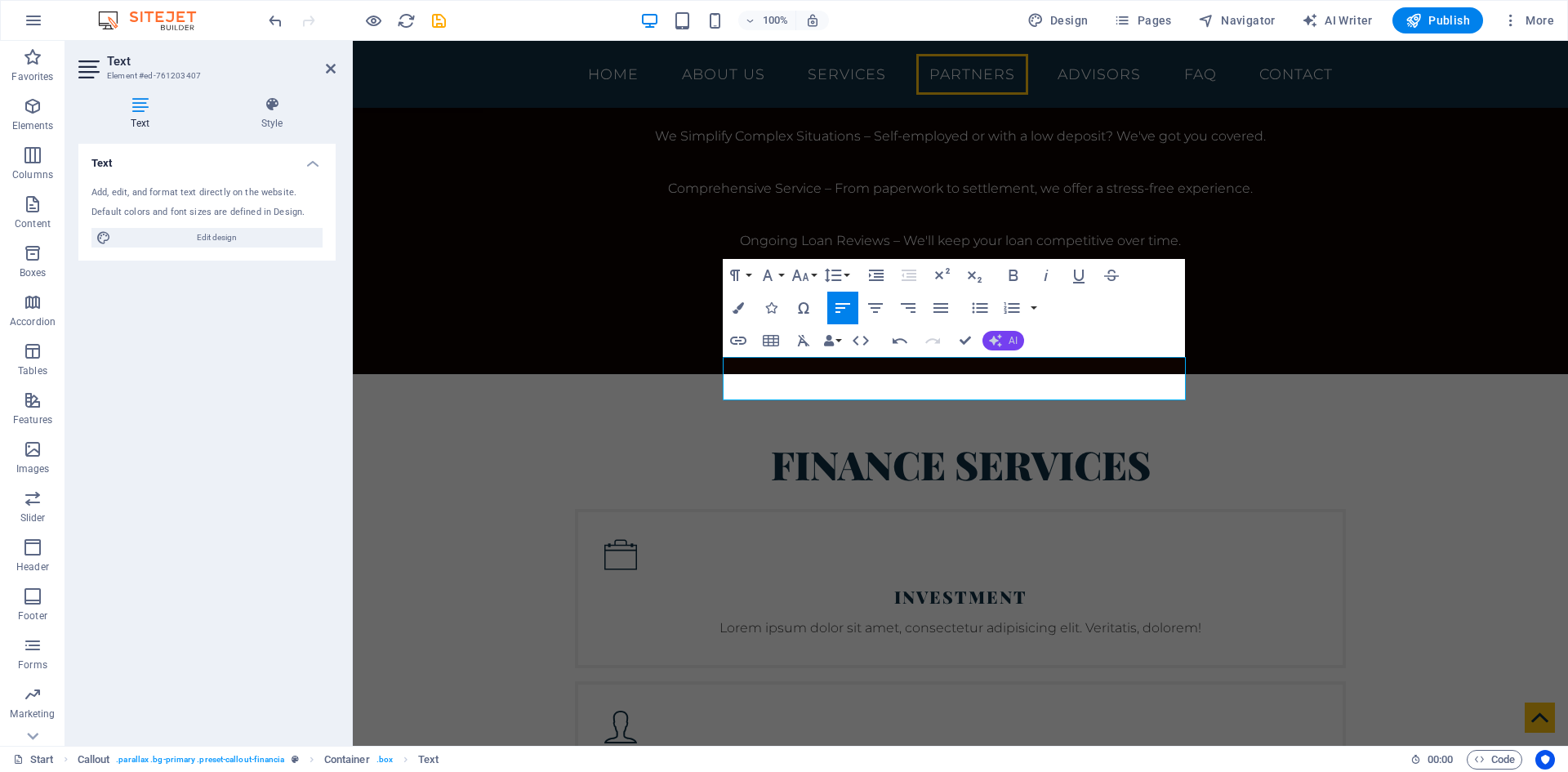
click at [1005, 339] on button "AI" at bounding box center [1004, 340] width 42 height 20
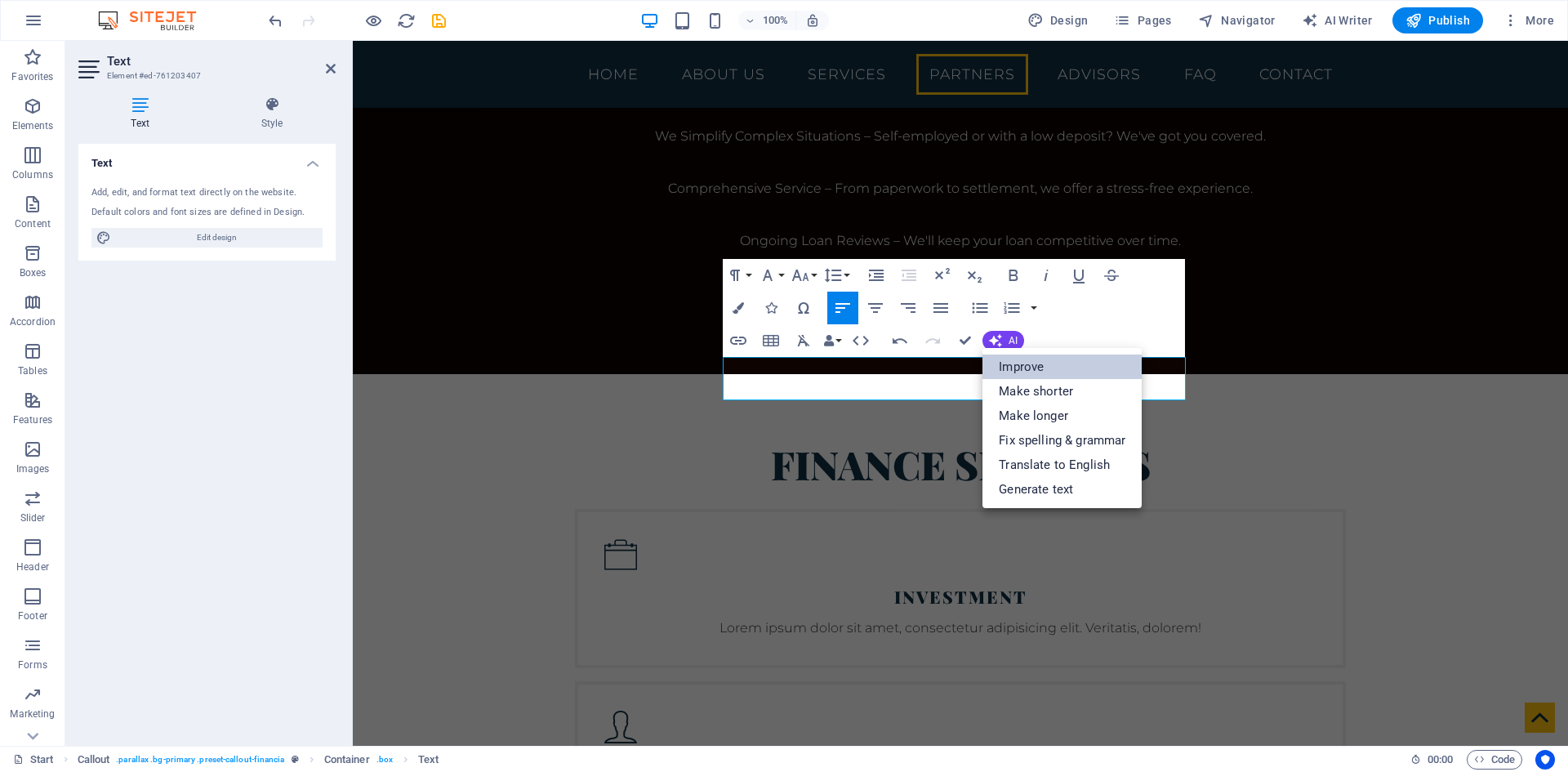
click at [1079, 367] on link "Improve" at bounding box center [1062, 367] width 159 height 25
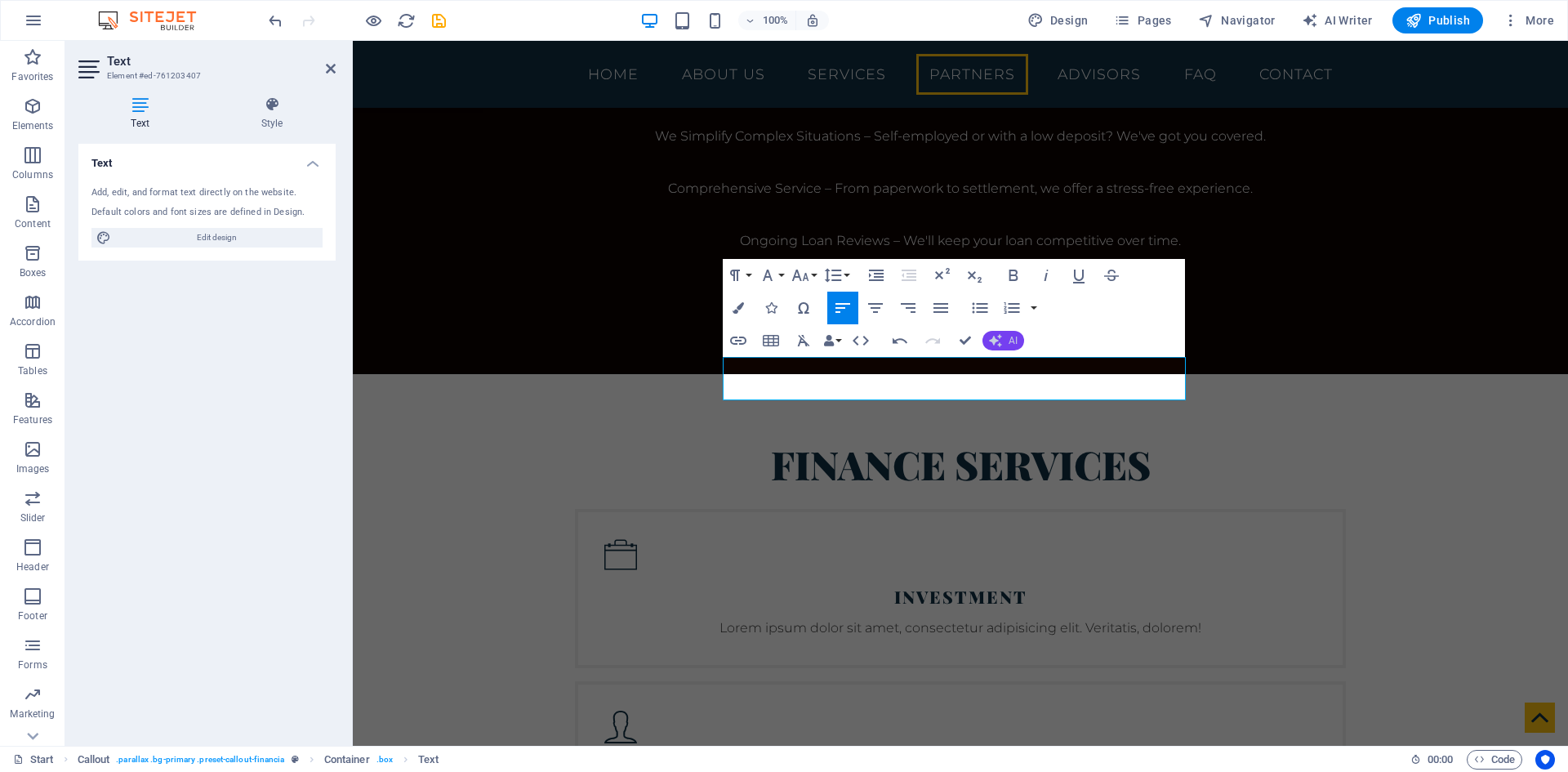
click at [1009, 339] on span "AI" at bounding box center [1013, 340] width 9 height 10
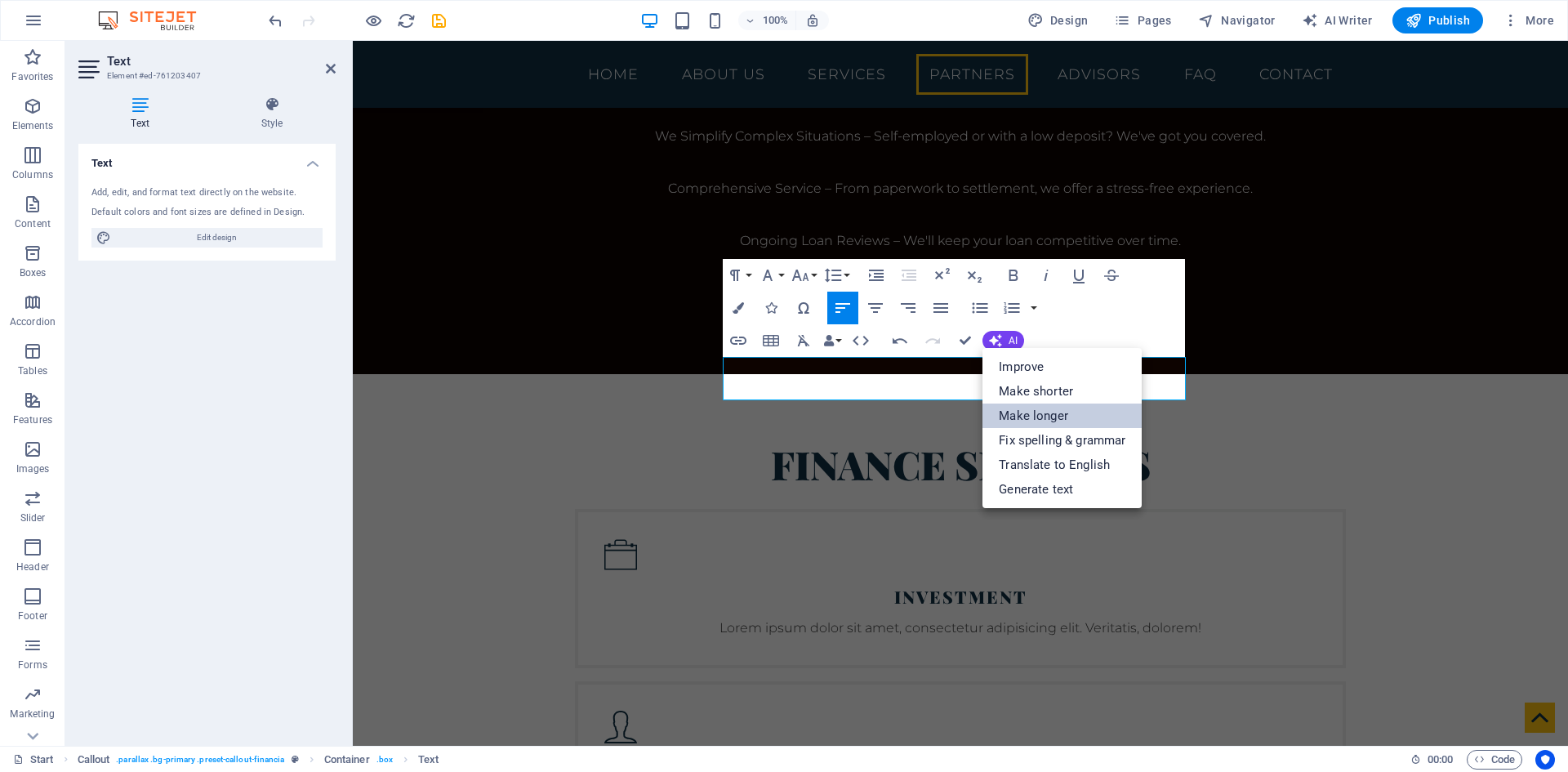
click at [1082, 408] on link "Make longer" at bounding box center [1062, 416] width 159 height 25
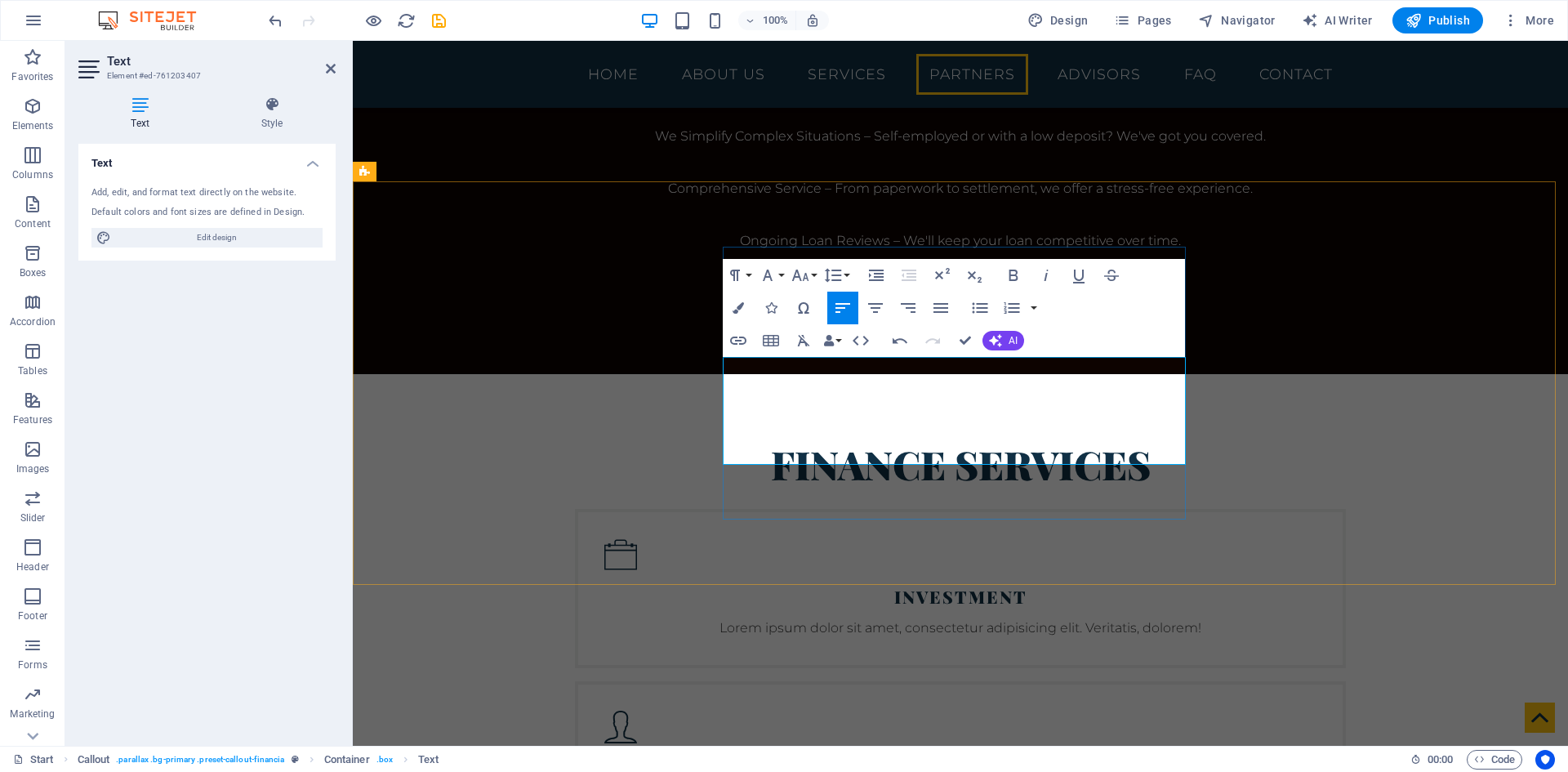
click at [1006, 338] on button "AI" at bounding box center [1004, 340] width 42 height 20
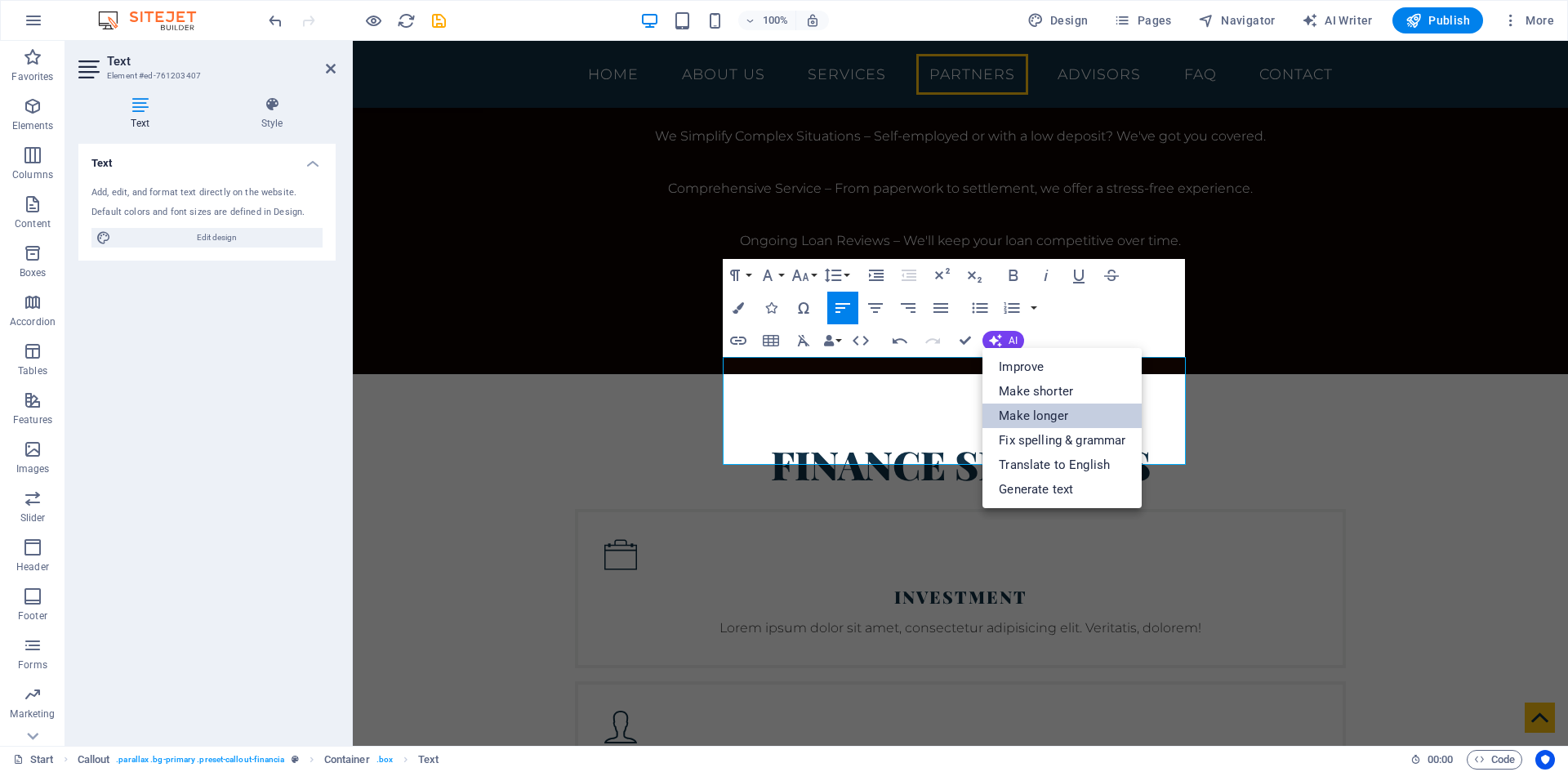
click at [1096, 419] on link "Make longer" at bounding box center [1062, 416] width 159 height 25
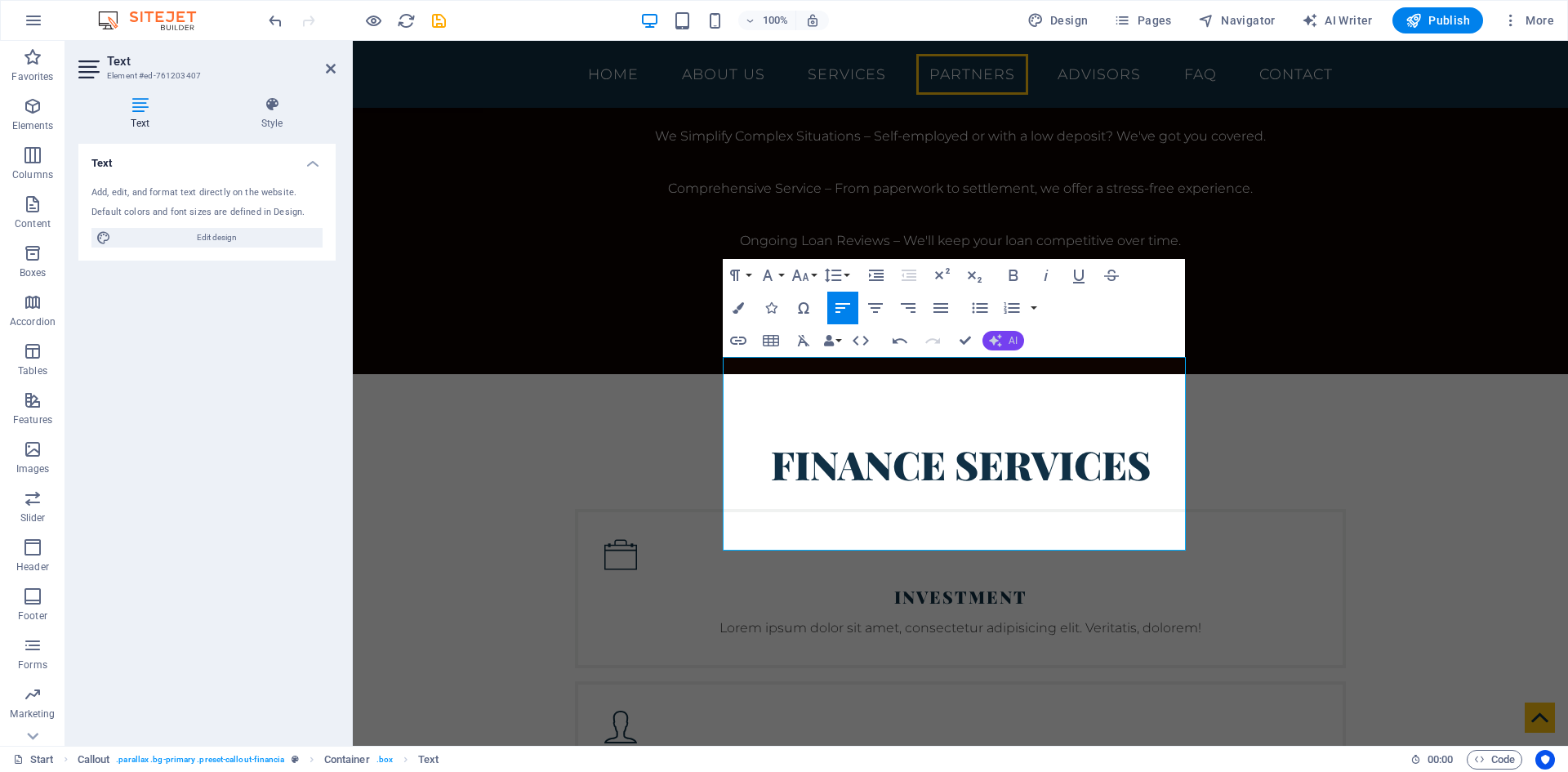
click at [1006, 344] on button "AI" at bounding box center [1004, 340] width 42 height 20
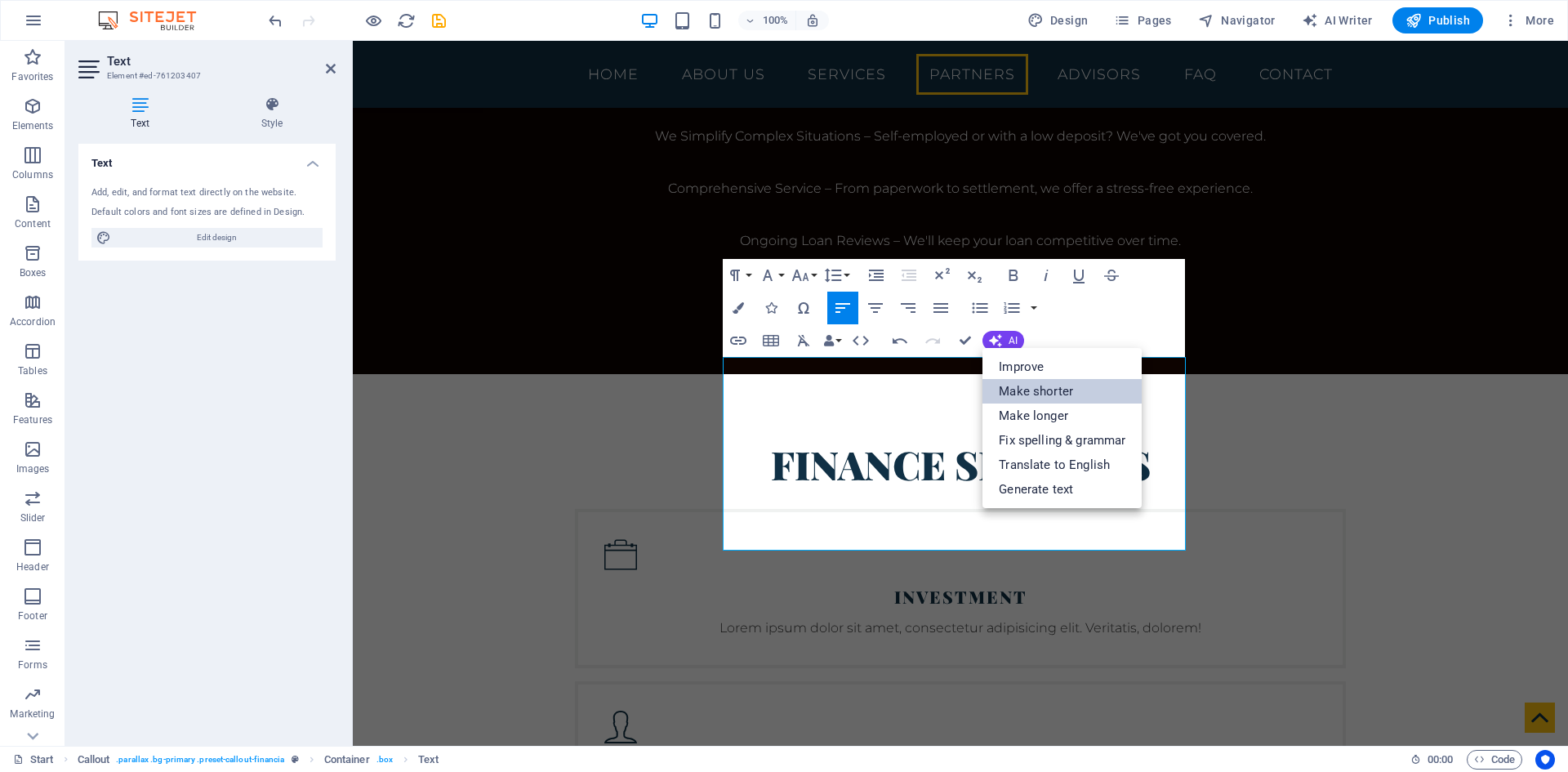
click at [1039, 395] on link "Make shorter" at bounding box center [1062, 391] width 159 height 25
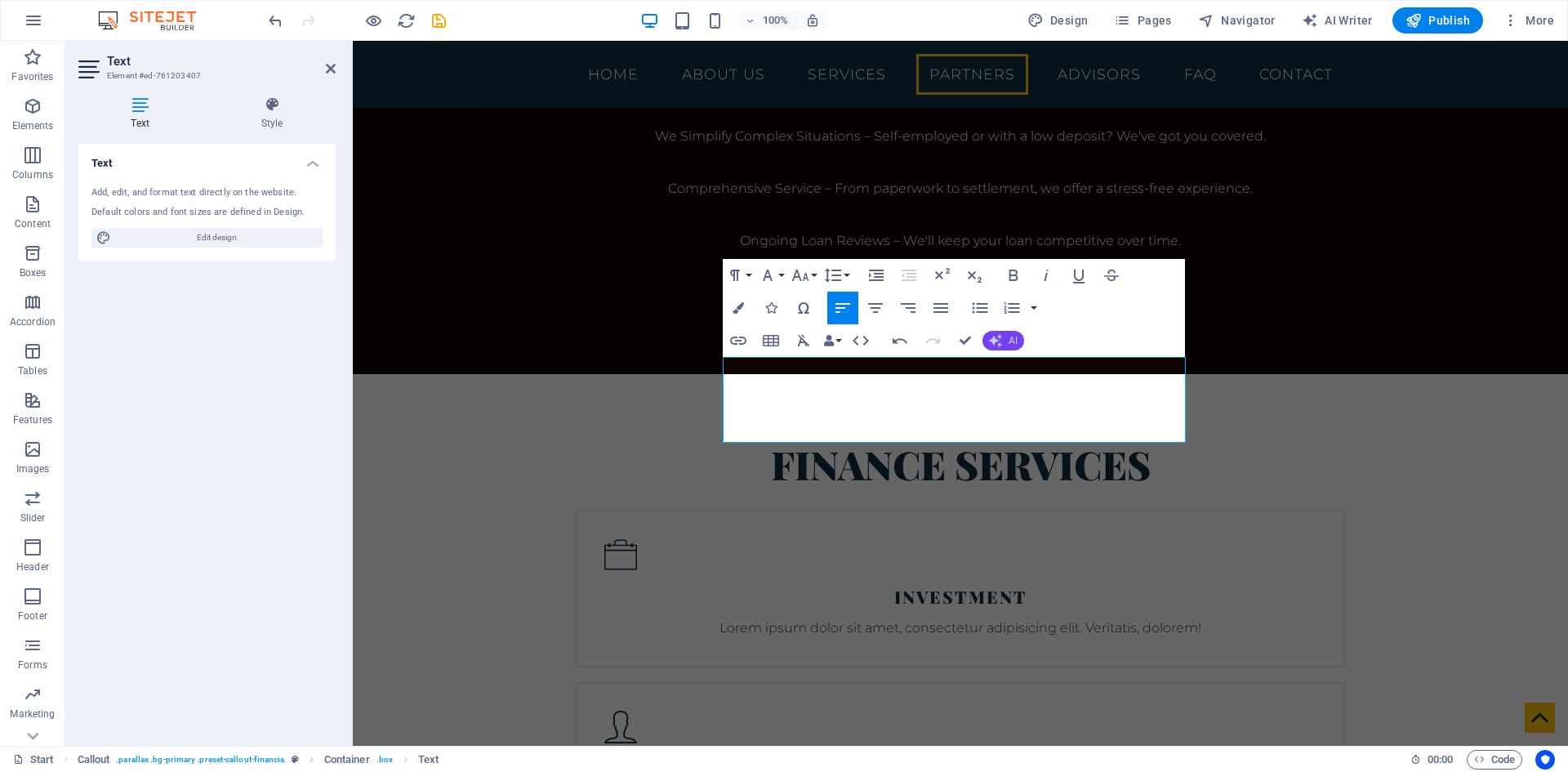
click at [999, 337] on icon "button" at bounding box center [996, 340] width 13 height 13
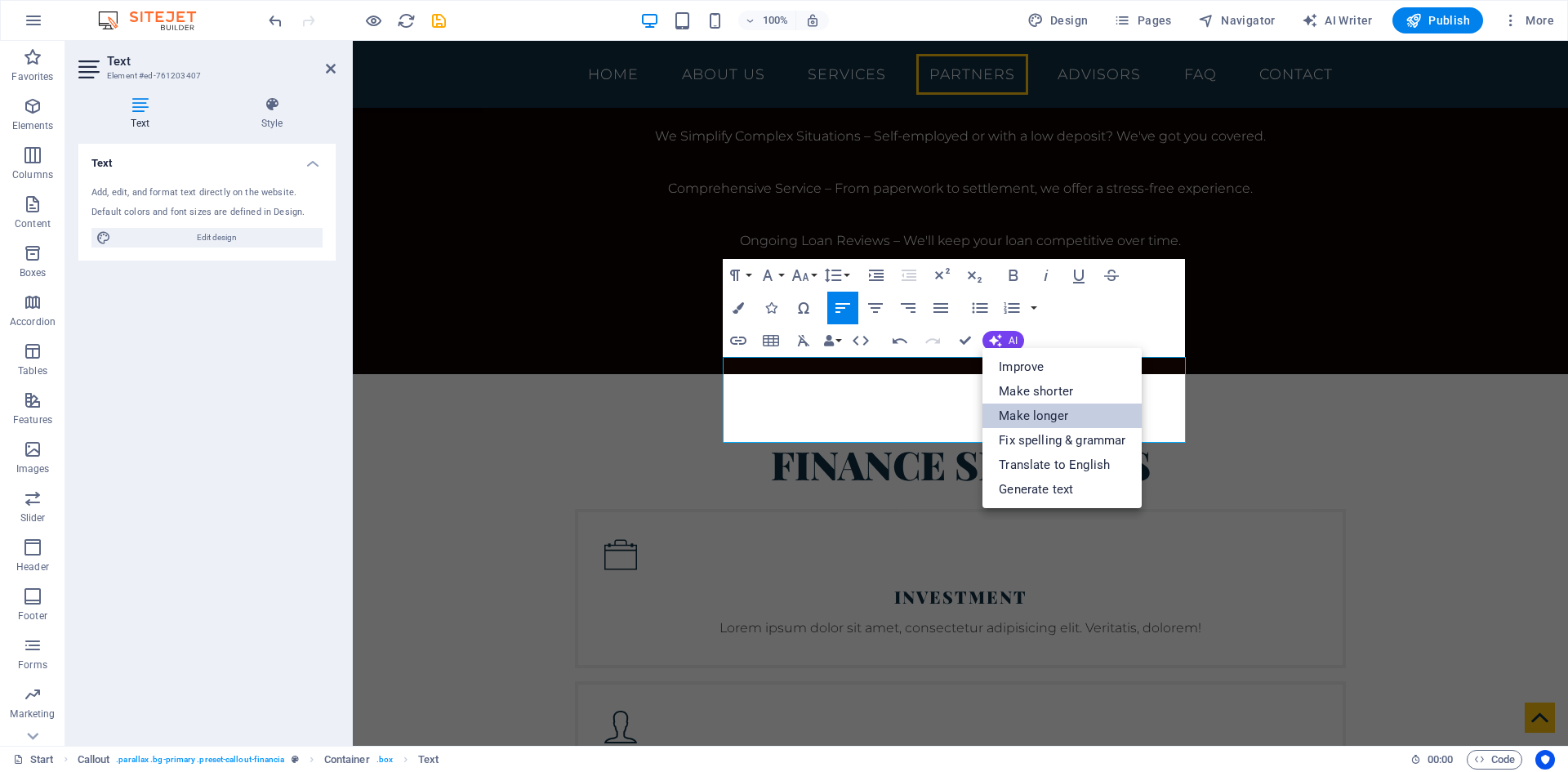
click at [1056, 414] on link "Make longer" at bounding box center [1062, 416] width 159 height 25
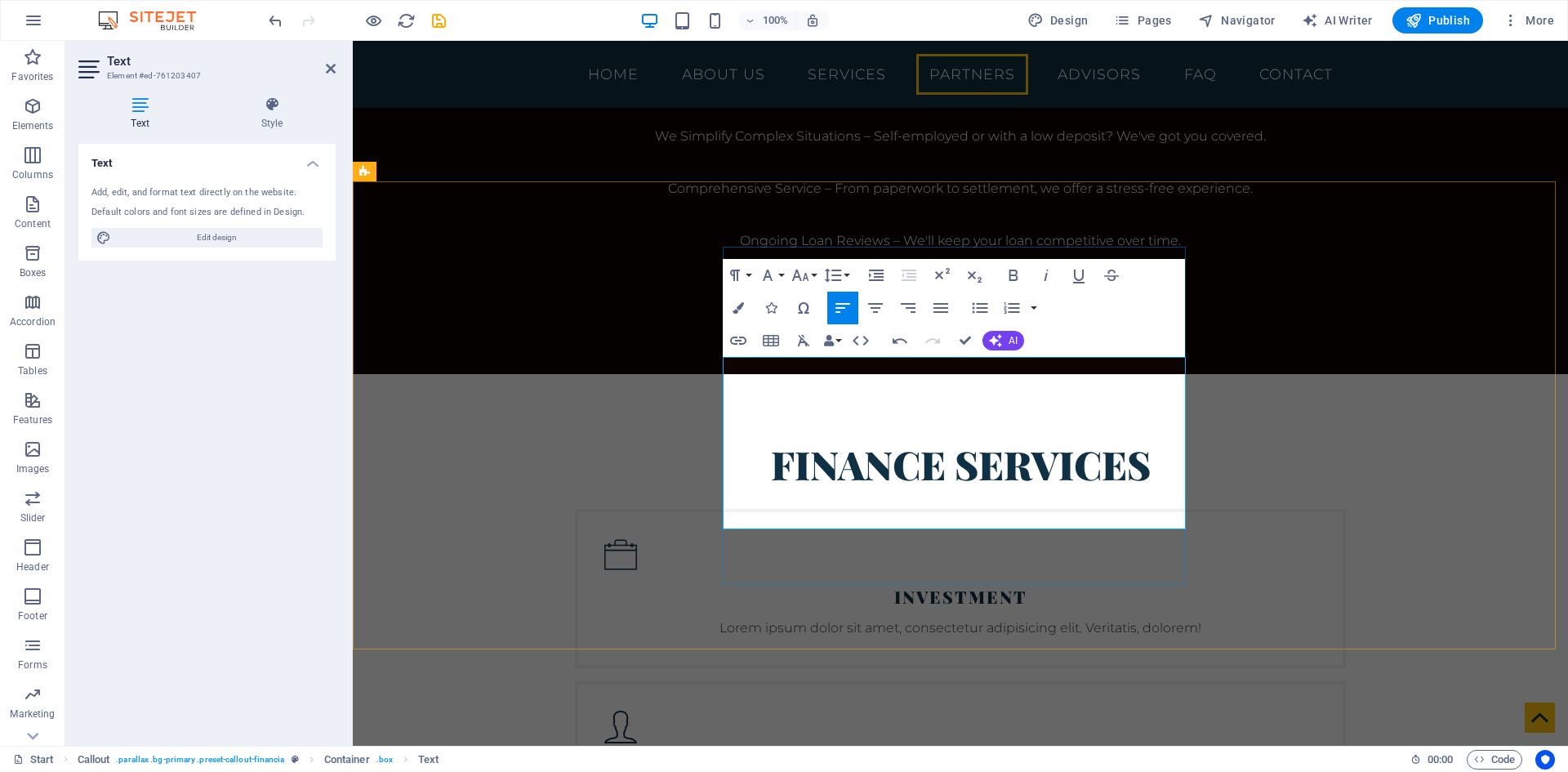
drag, startPoint x: 1097, startPoint y: 452, endPoint x: 1009, endPoint y: 454, distance: 88.0
copy p "[EMAIL_ADDRESS][DOMAIN_NAME]"
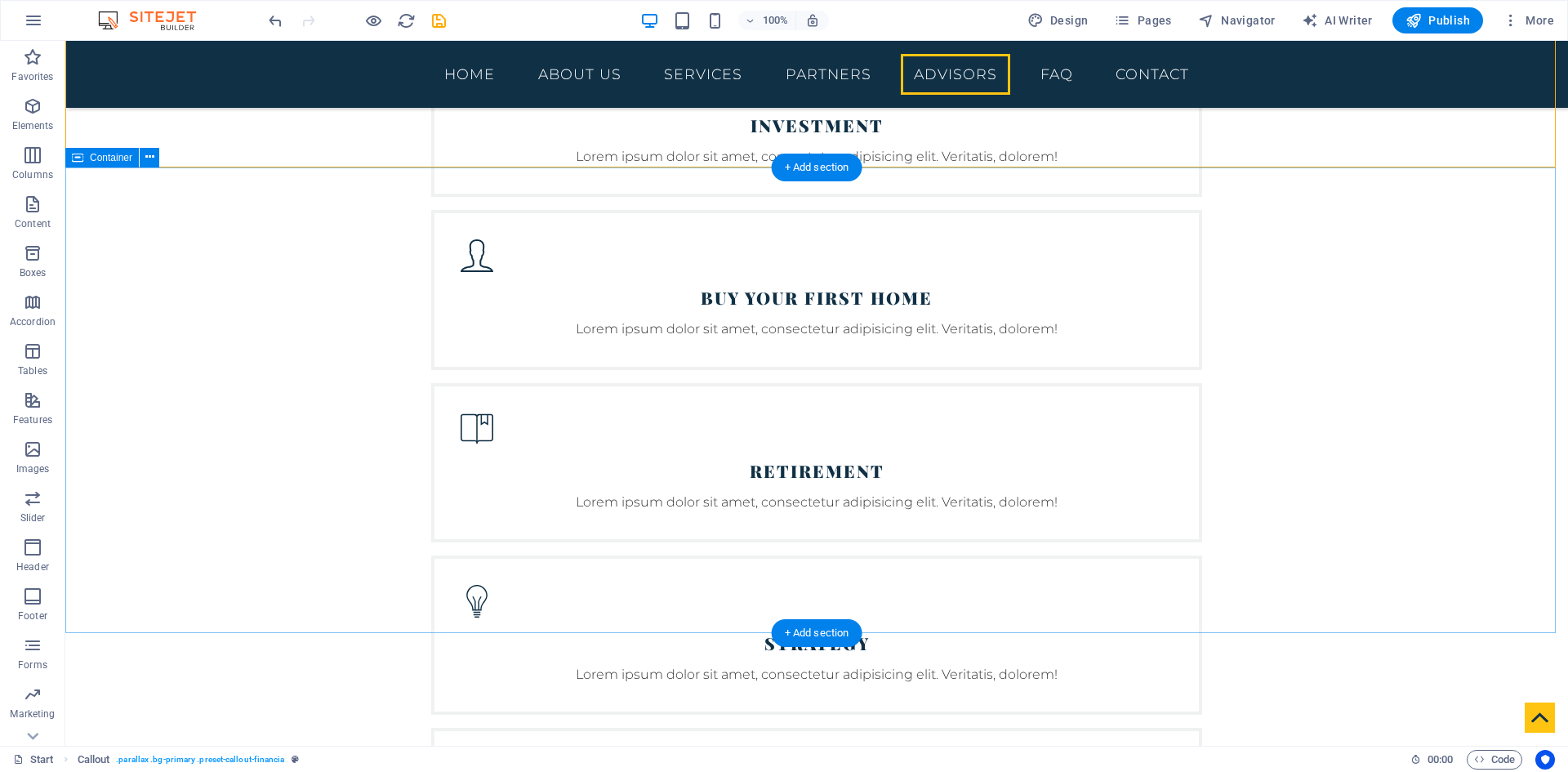
scroll to position [3594, 0]
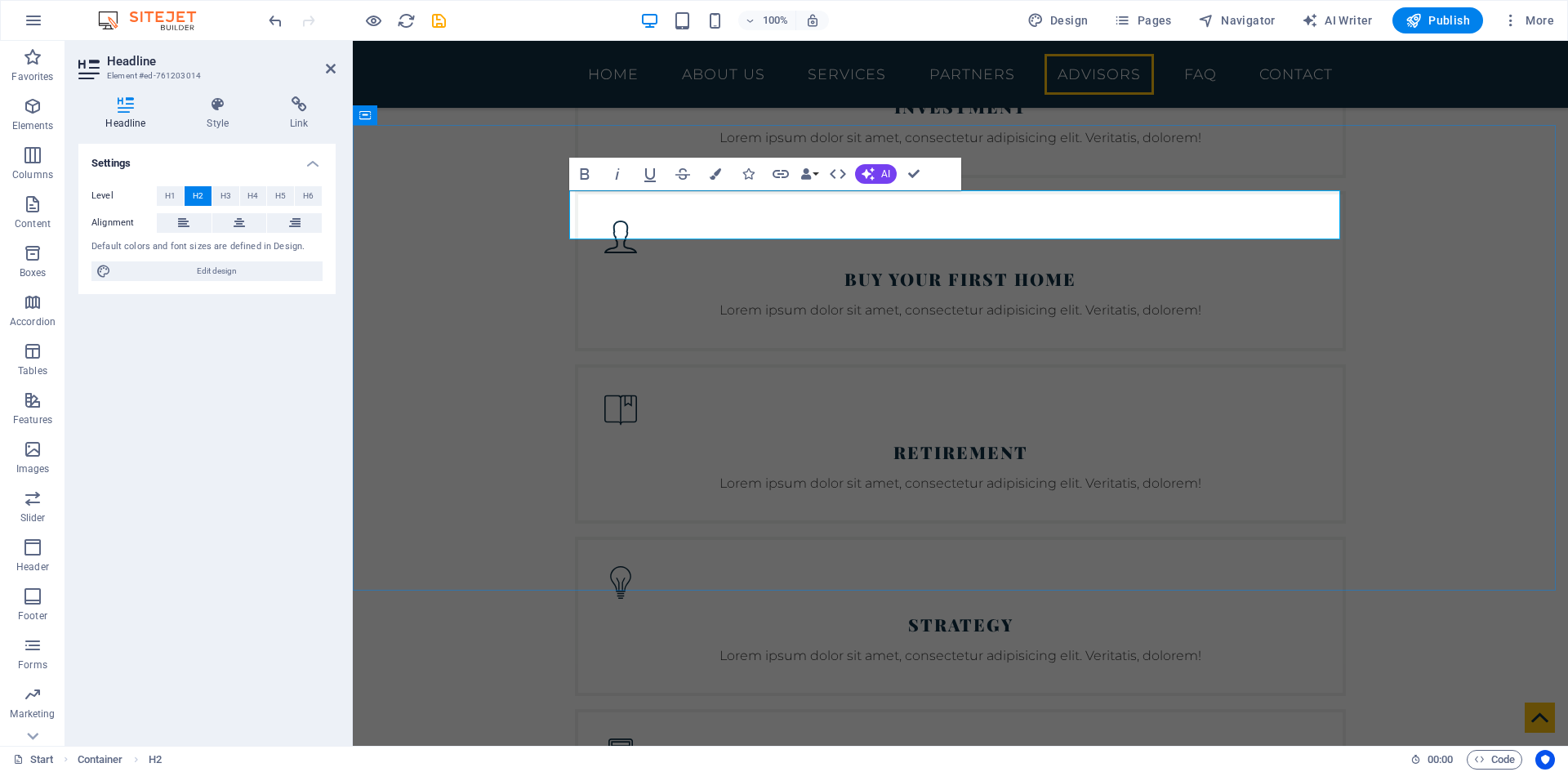
drag, startPoint x: 1288, startPoint y: 216, endPoint x: 1068, endPoint y: 222, distance: 220.1
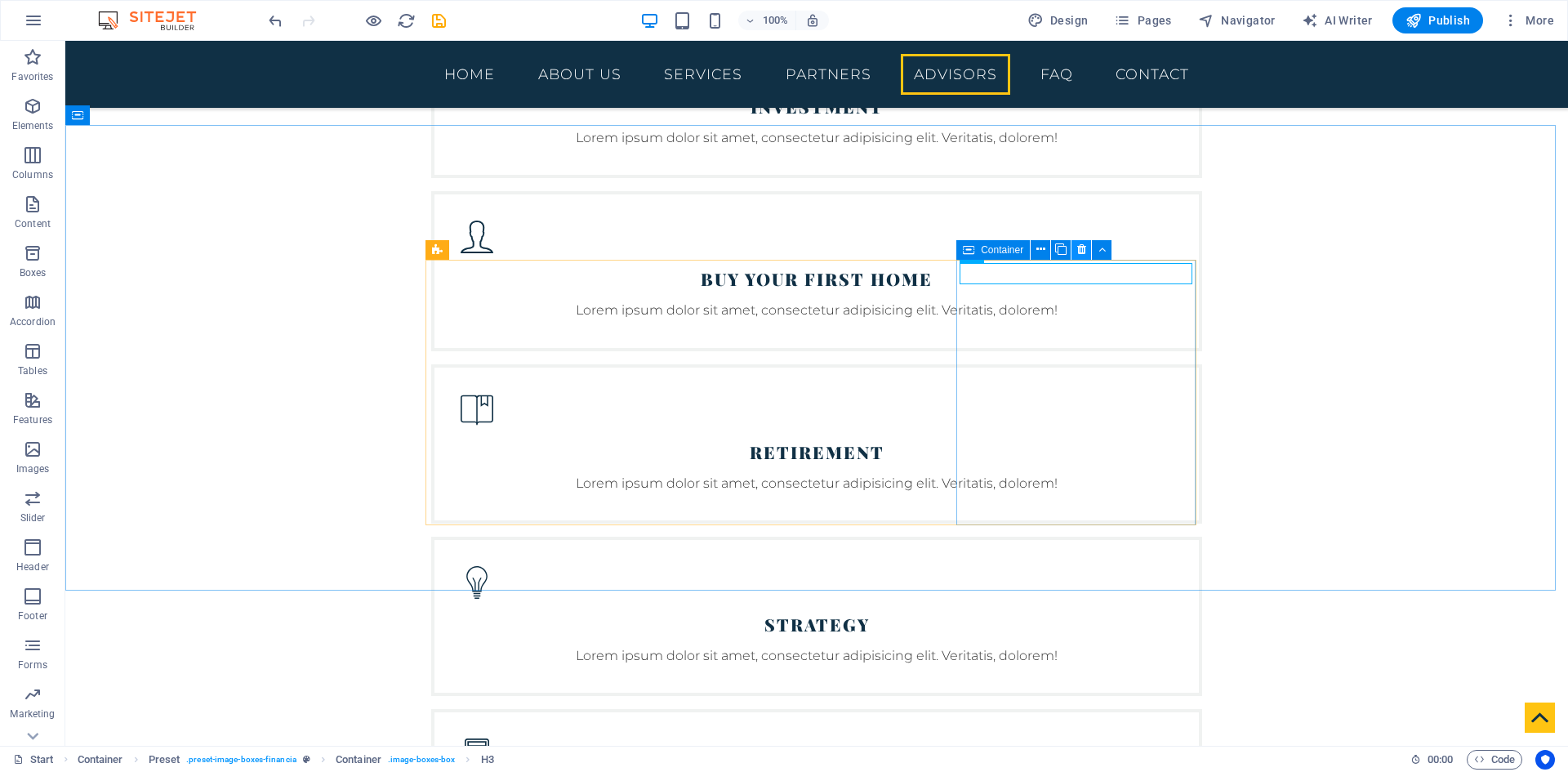
click at [1078, 252] on icon at bounding box center [1082, 249] width 9 height 17
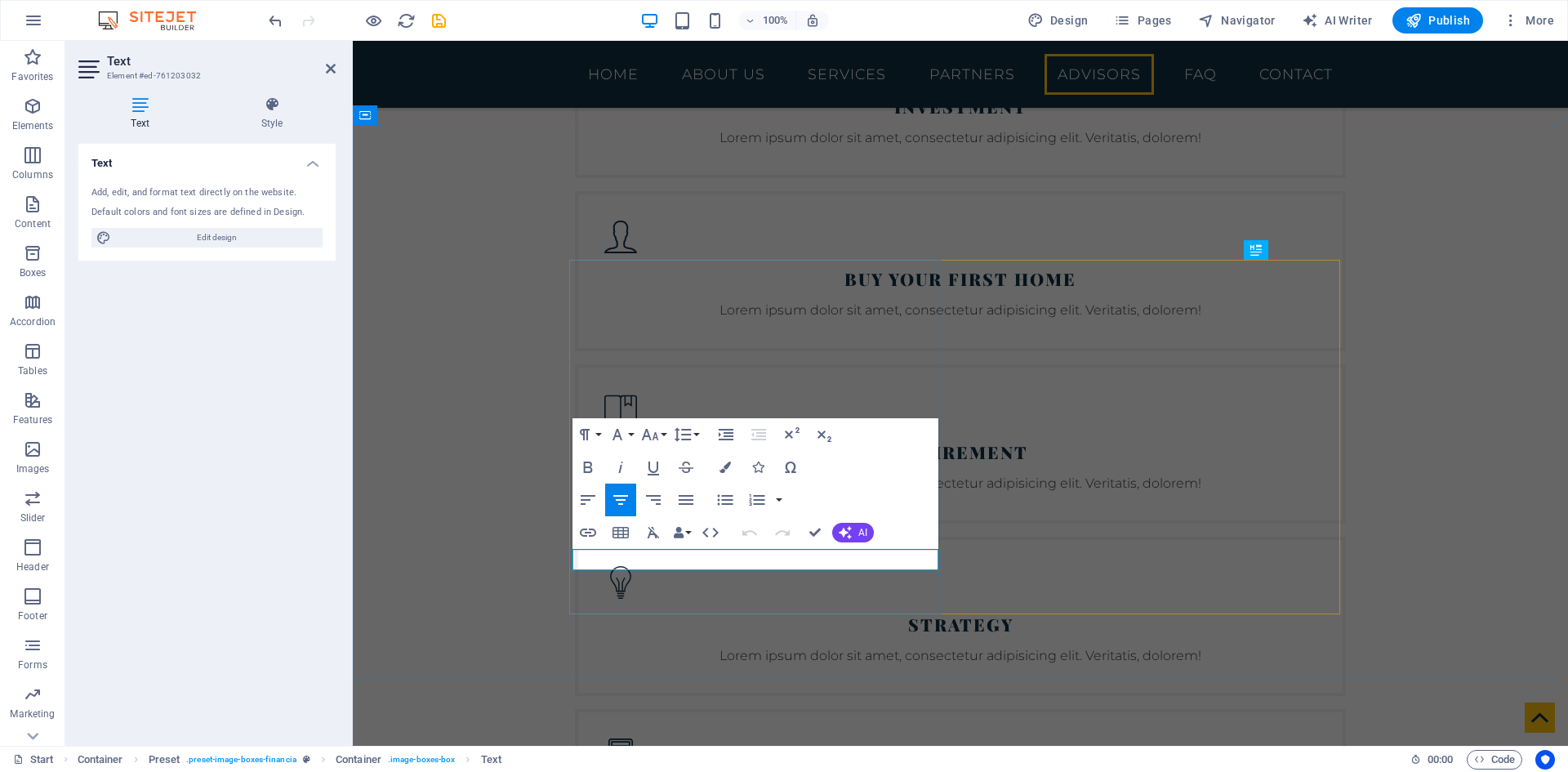
click at [850, 529] on icon "button" at bounding box center [845, 532] width 13 height 13
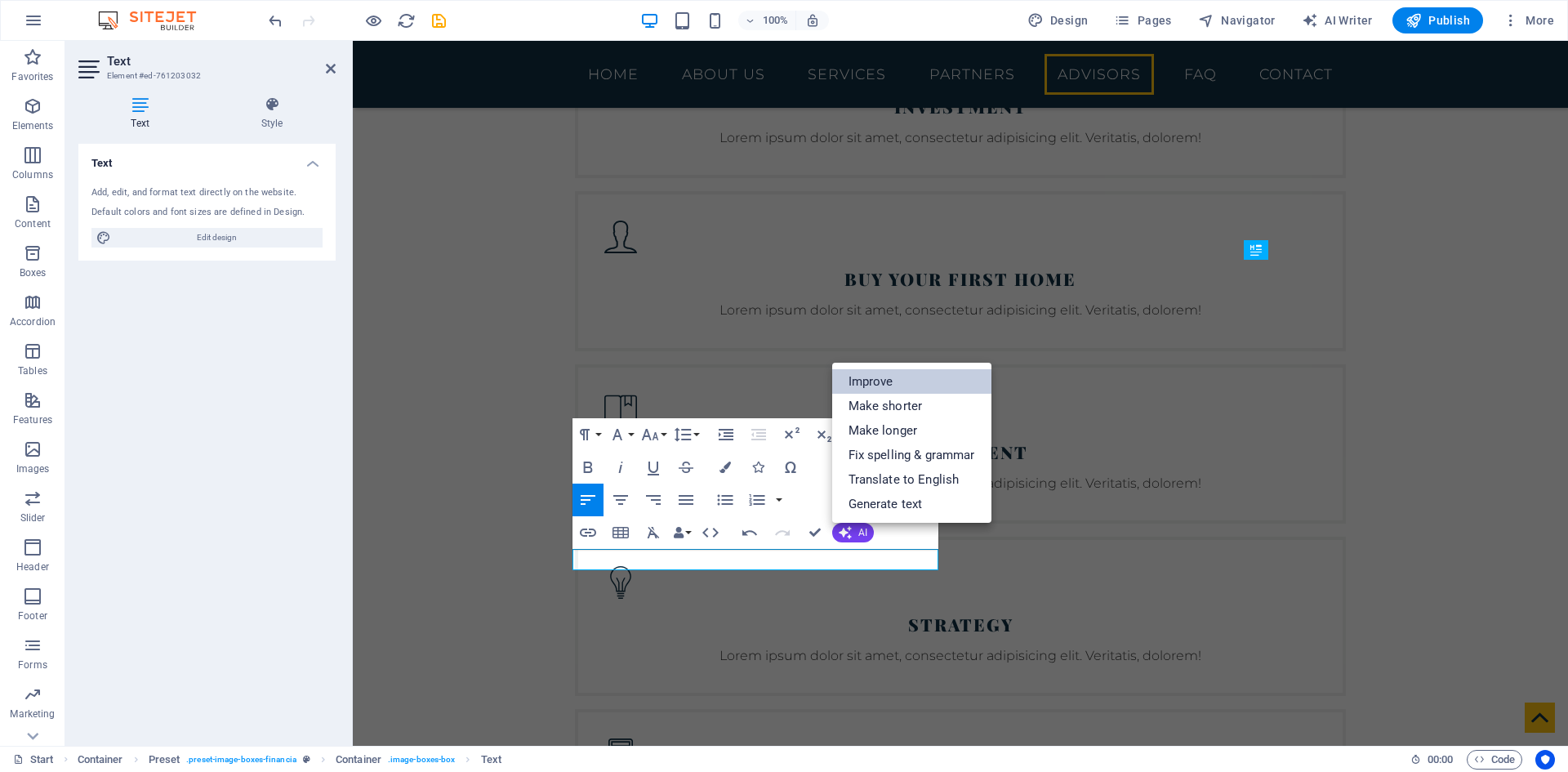
click at [920, 385] on link "Improve" at bounding box center [911, 381] width 159 height 25
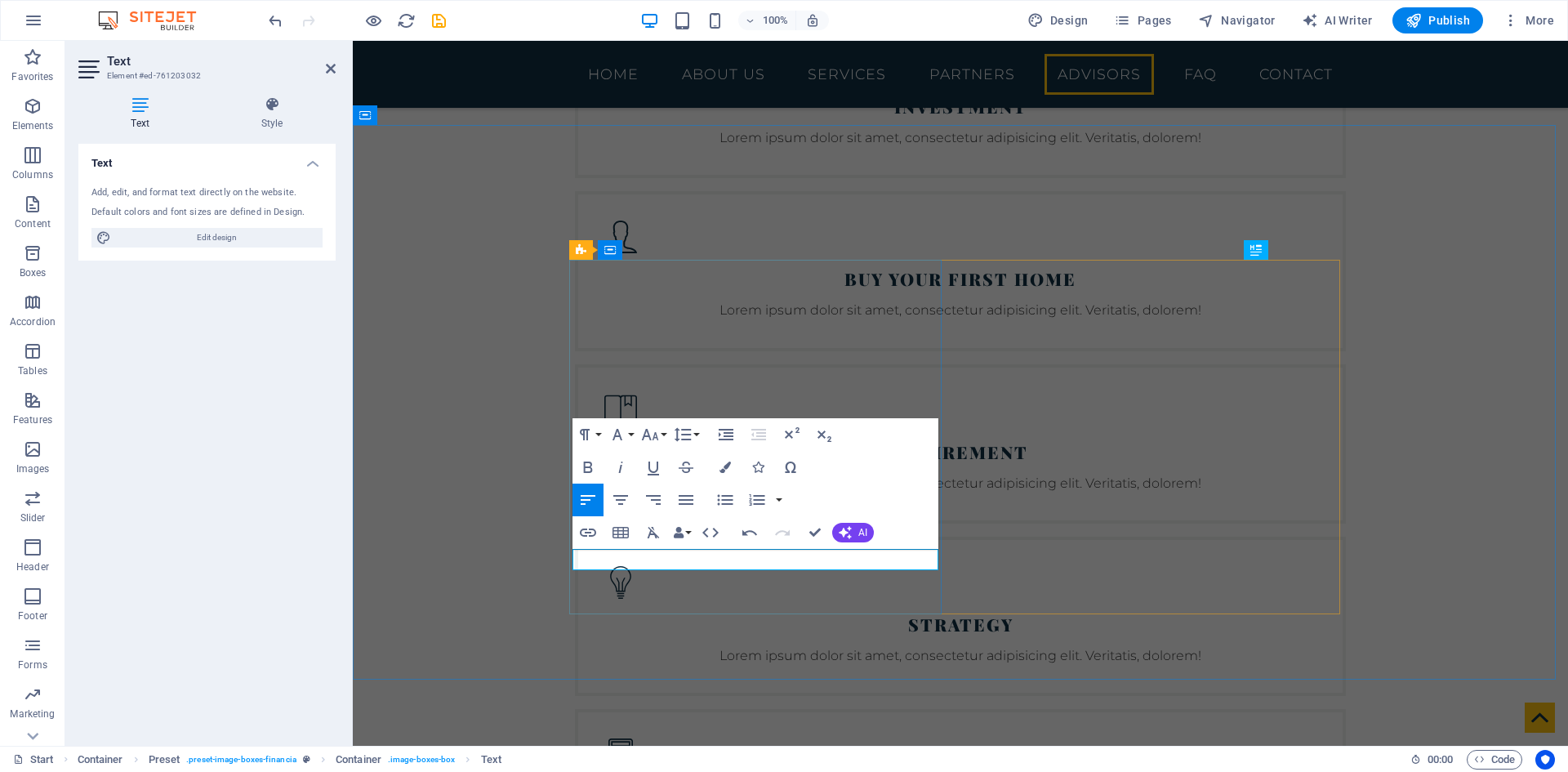
drag, startPoint x: 852, startPoint y: 557, endPoint x: 718, endPoint y: 565, distance: 134.2
drag, startPoint x: 490, startPoint y: 490, endPoint x: 925, endPoint y: 578, distance: 443.8
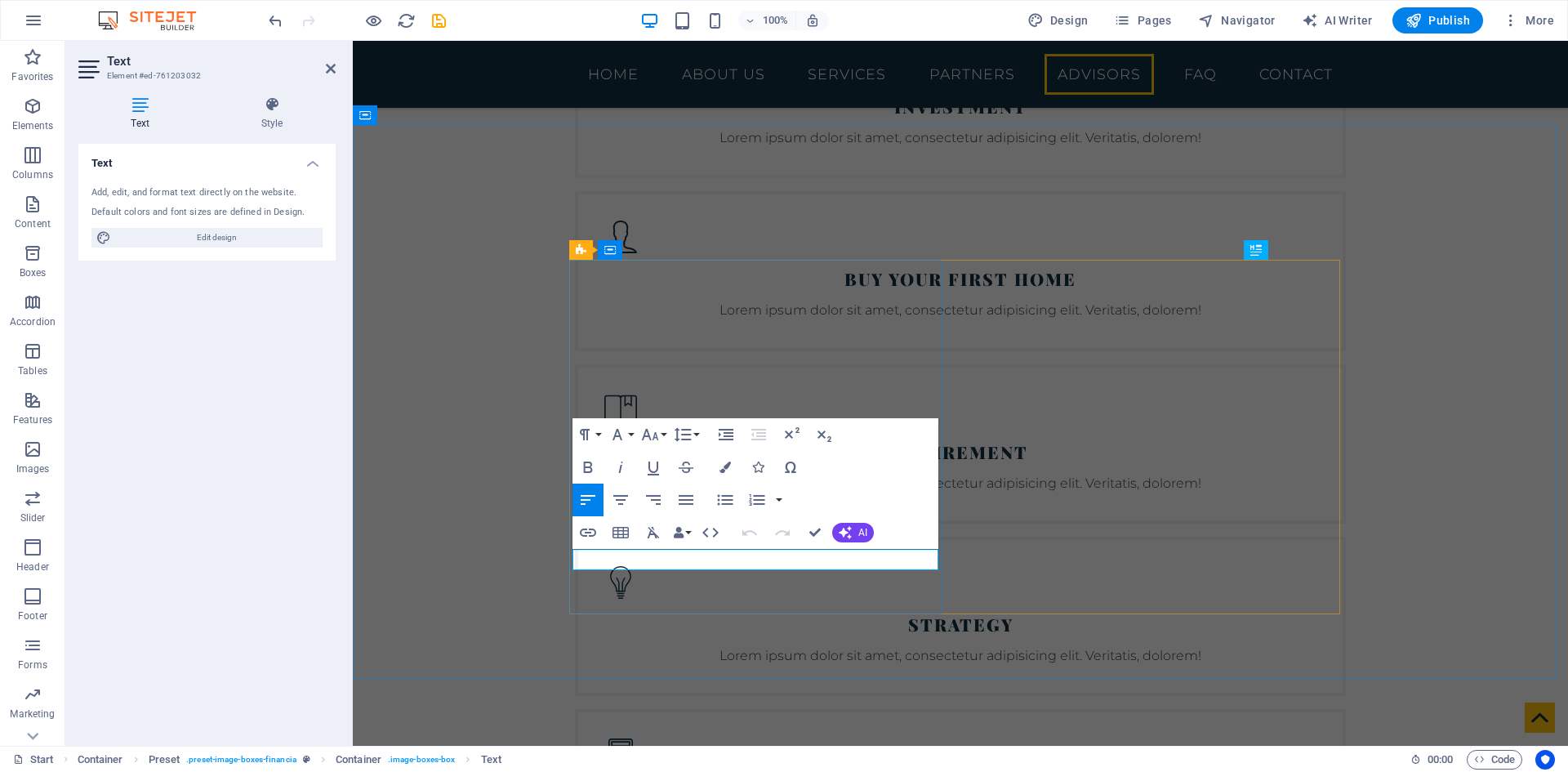
click at [623, 505] on icon "button" at bounding box center [621, 500] width 20 height 20
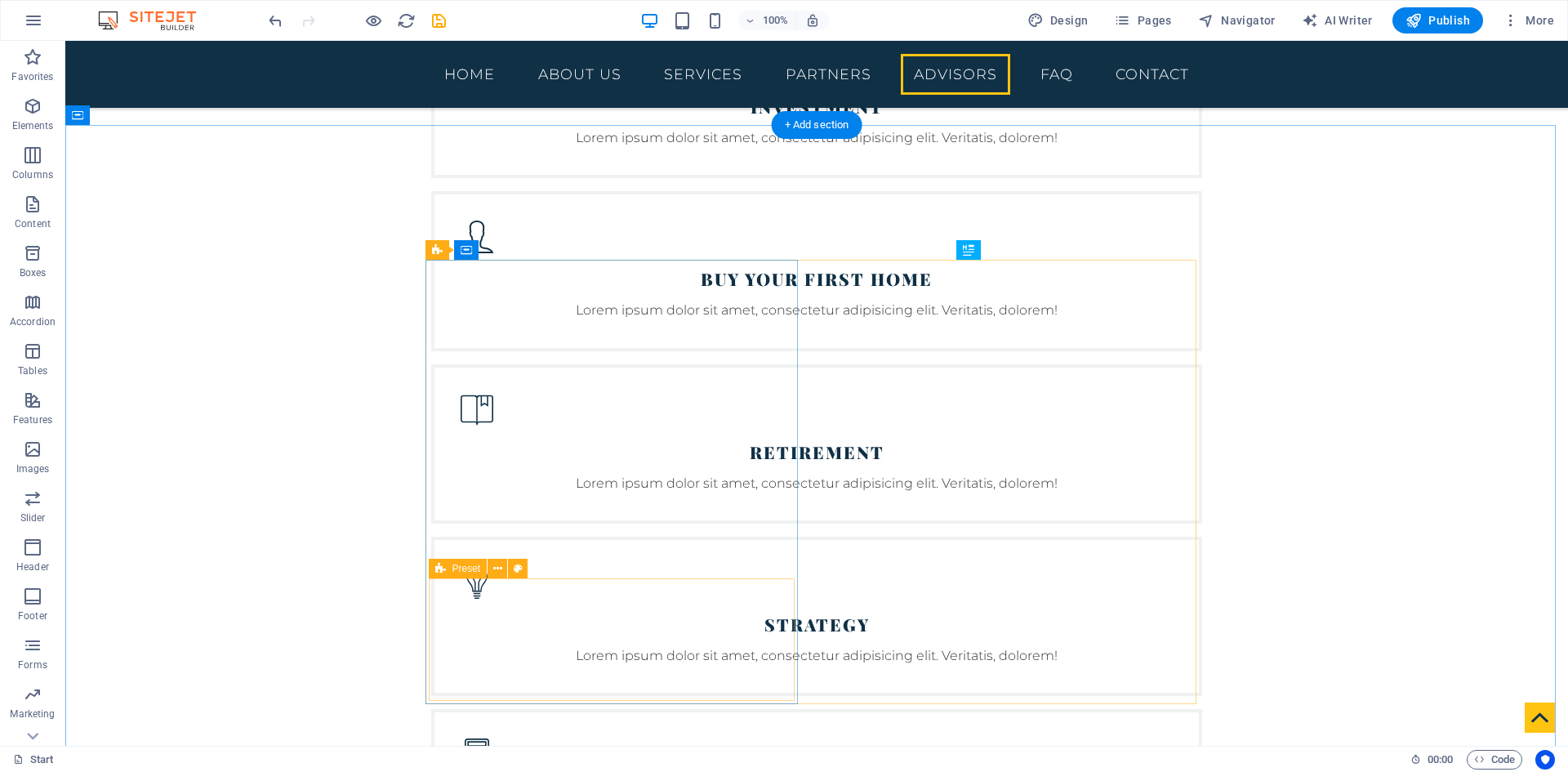
click at [503, 566] on button at bounding box center [498, 568] width 20 height 20
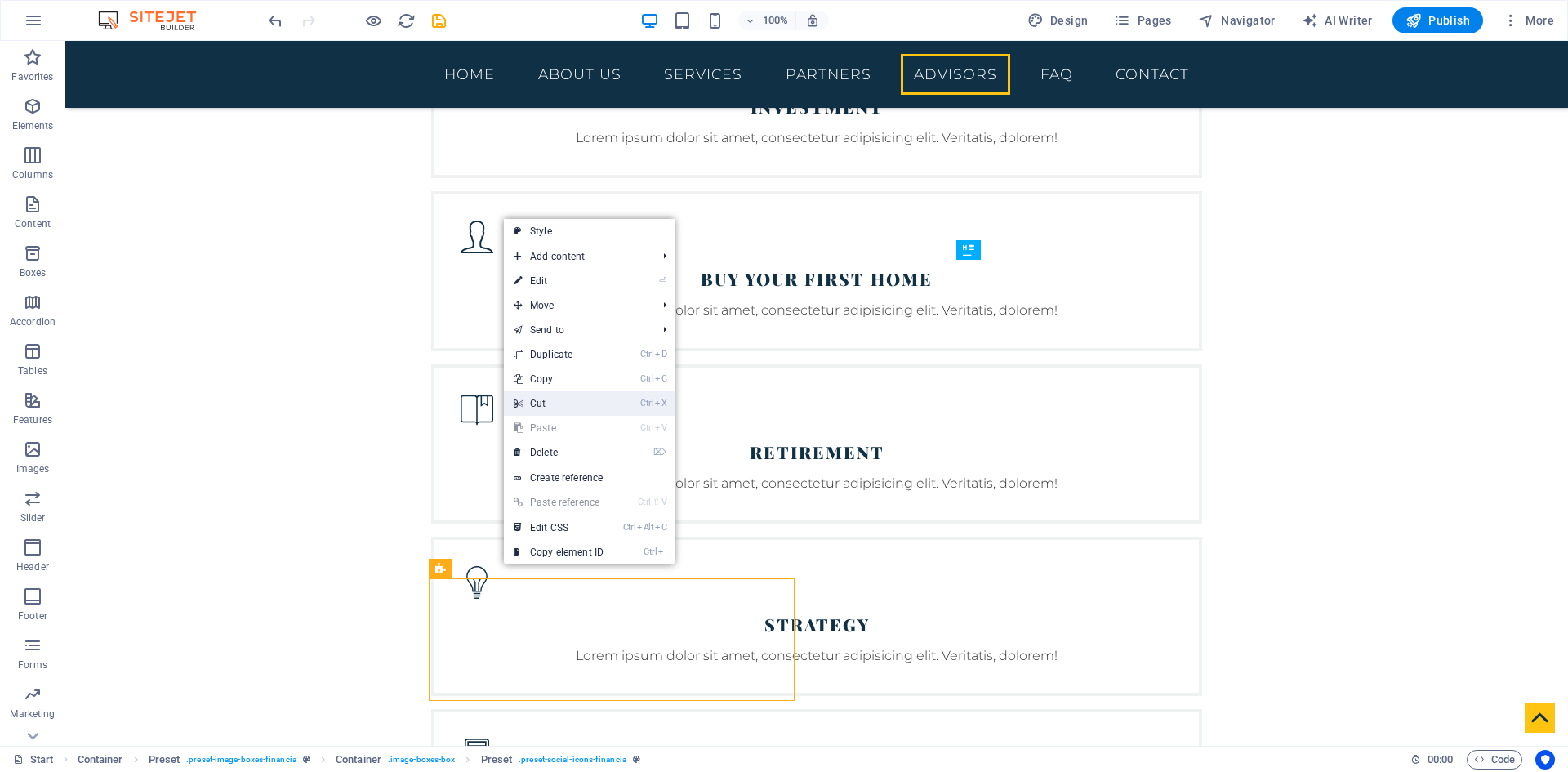
click at [588, 400] on link "Ctrl X Cut" at bounding box center [559, 404] width 110 height 25
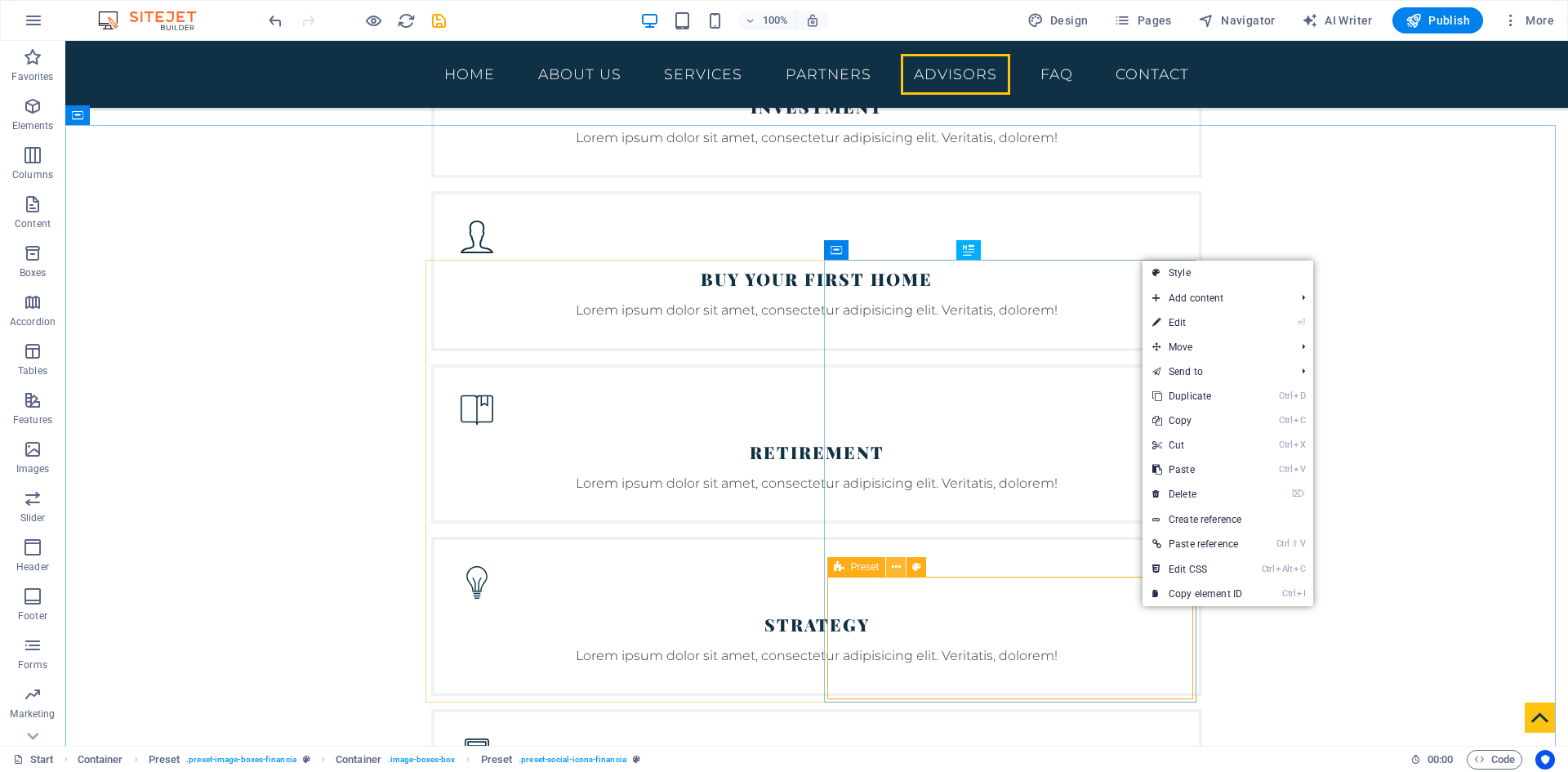
click at [896, 567] on icon at bounding box center [896, 567] width 9 height 17
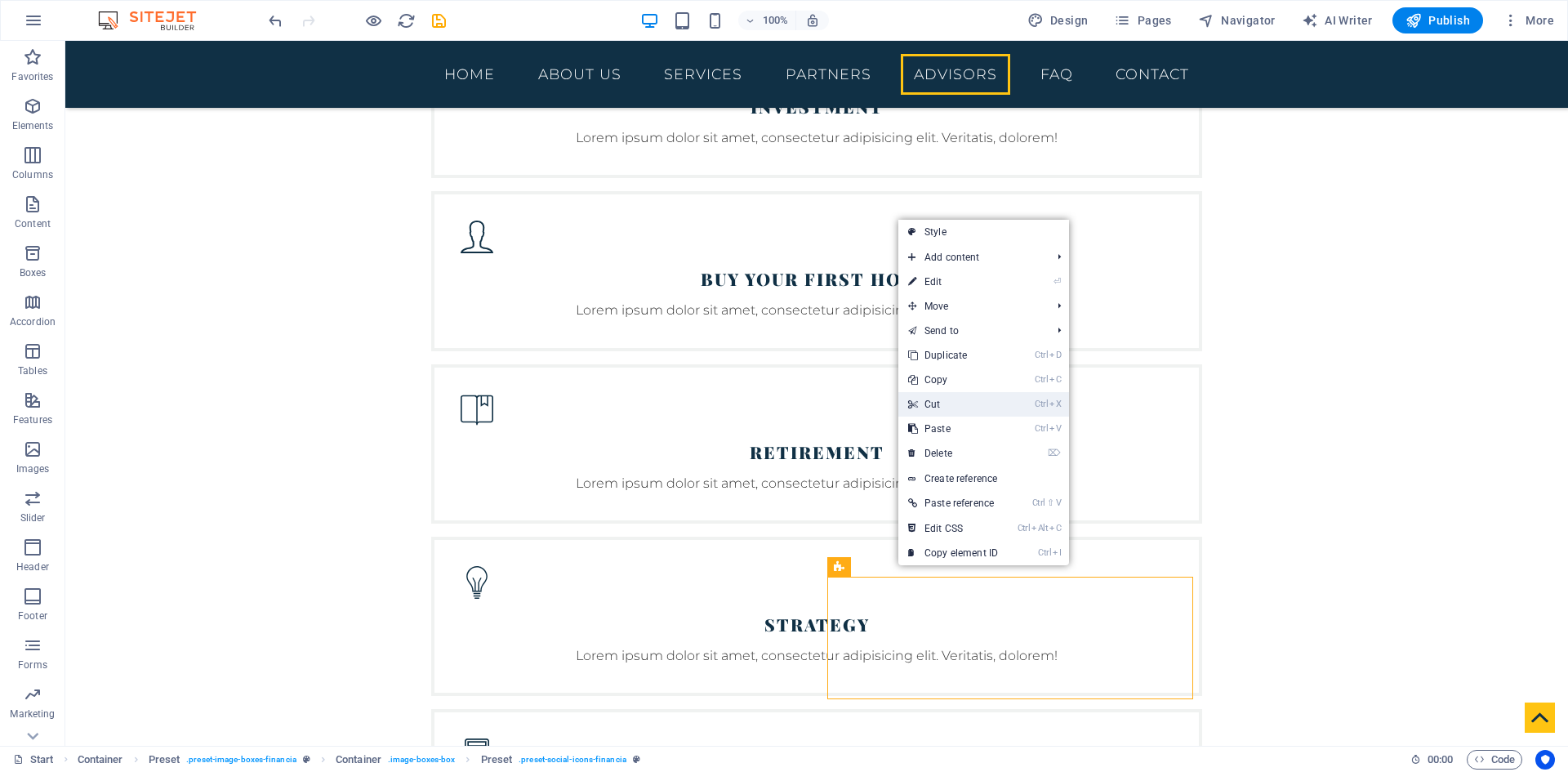
click at [965, 400] on link "Ctrl X Cut" at bounding box center [953, 405] width 110 height 25
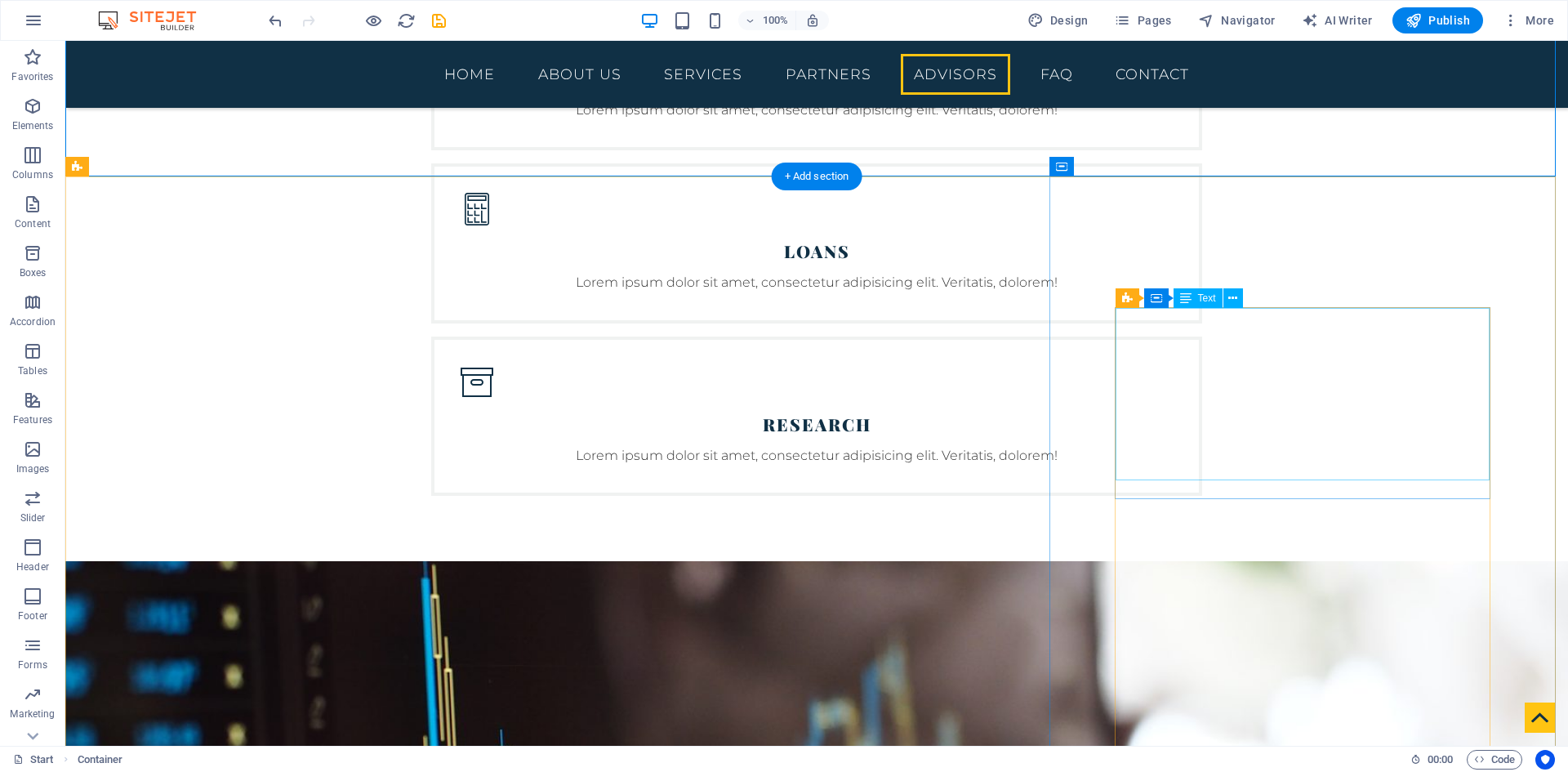
scroll to position [4166, 0]
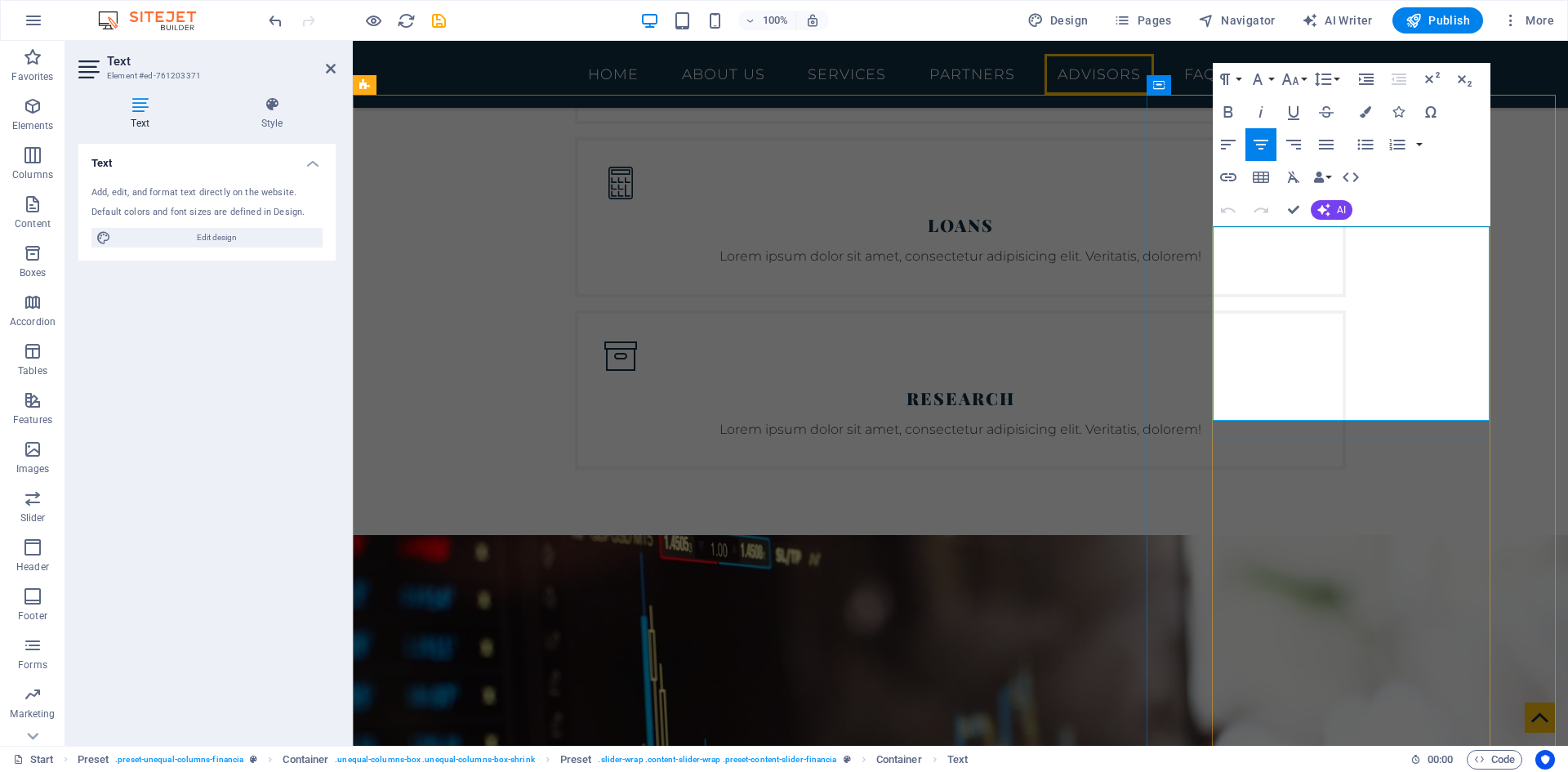
drag, startPoint x: 1457, startPoint y: 345, endPoint x: 1216, endPoint y: 232, distance: 266.2
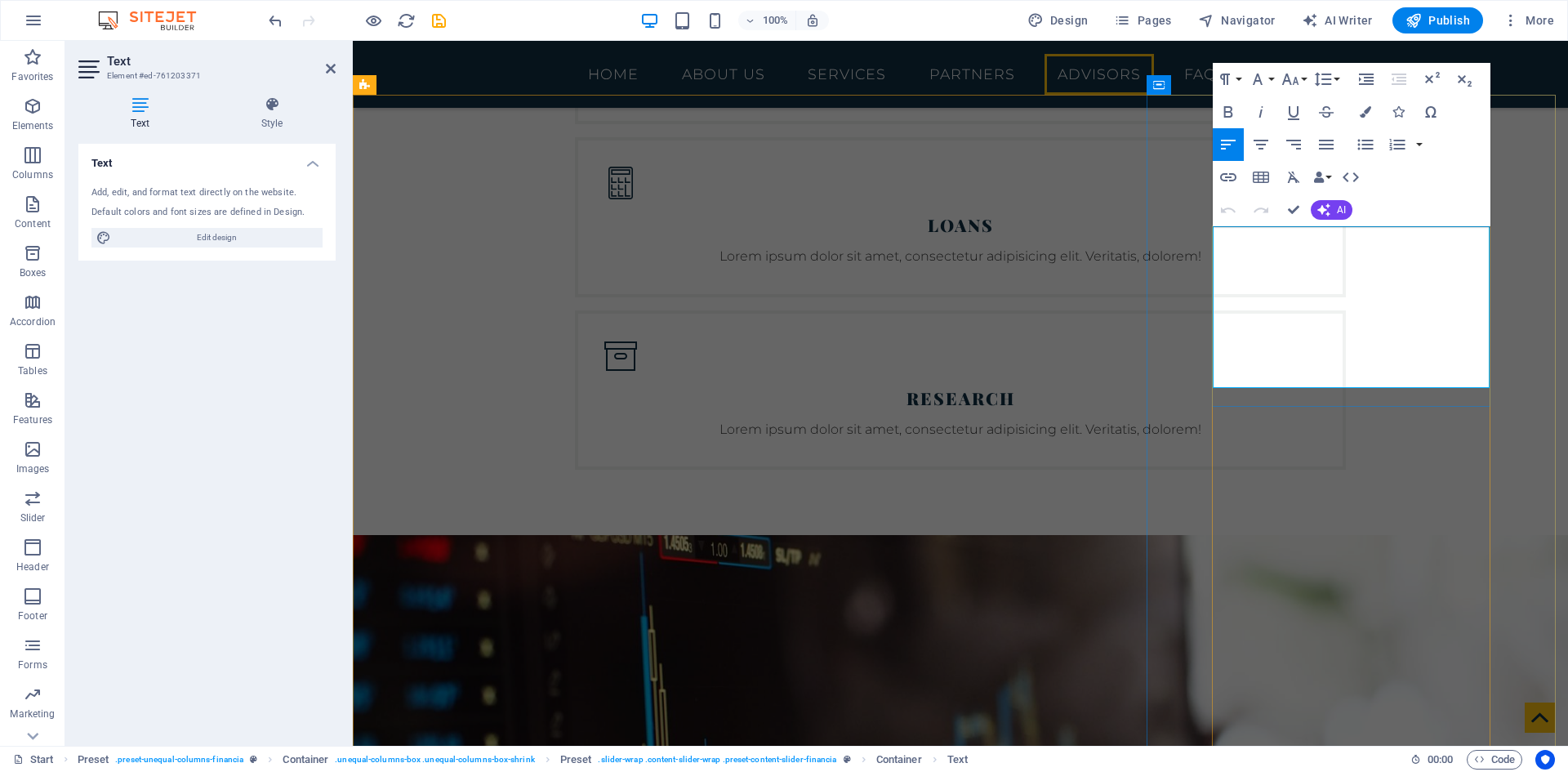
drag, startPoint x: 1303, startPoint y: 254, endPoint x: 1226, endPoint y: 241, distance: 78.1
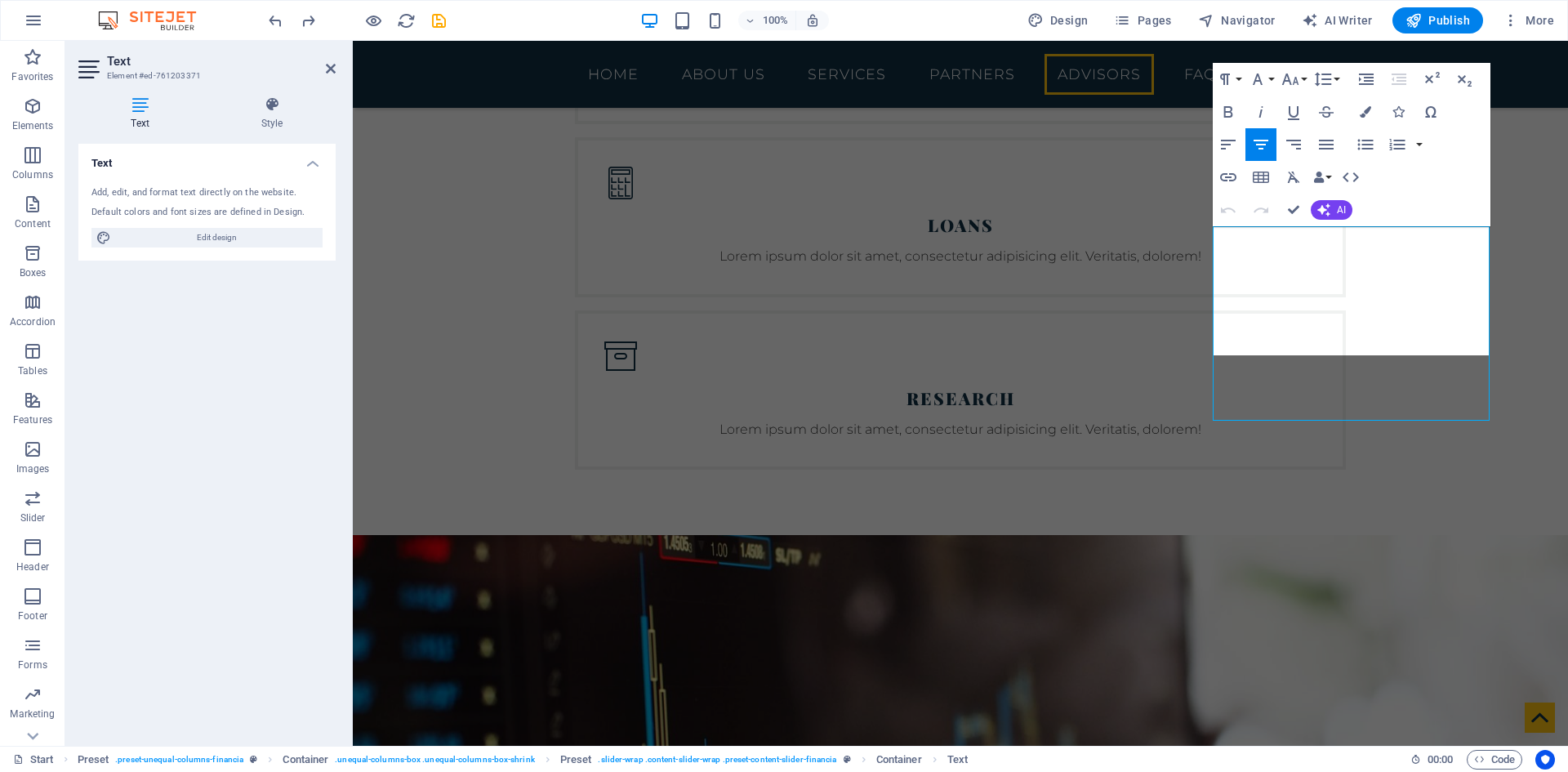
scroll to position [300, 0]
drag, startPoint x: 1386, startPoint y: 336, endPoint x: 1303, endPoint y: 321, distance: 84.3
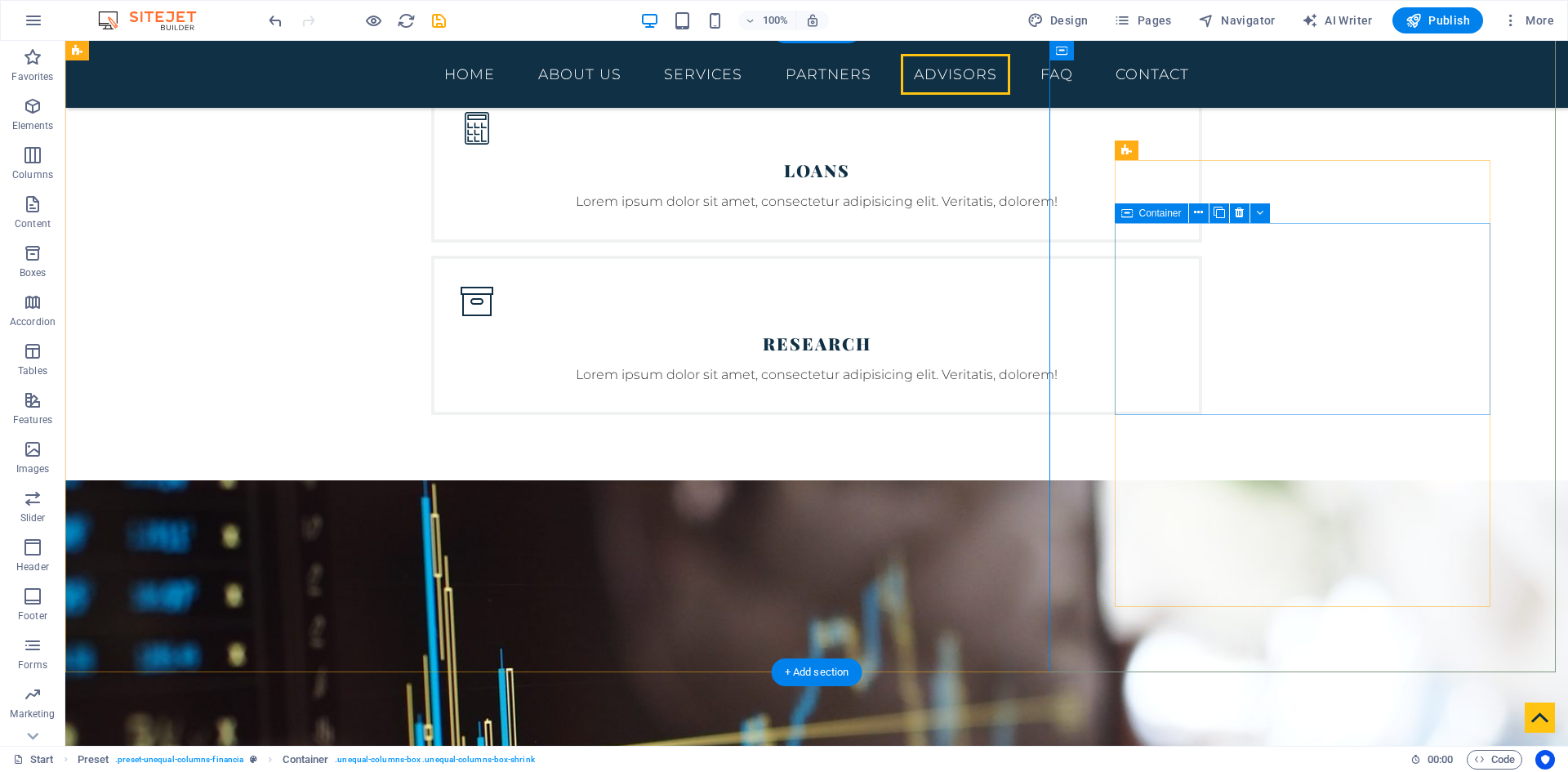
scroll to position [4247, 0]
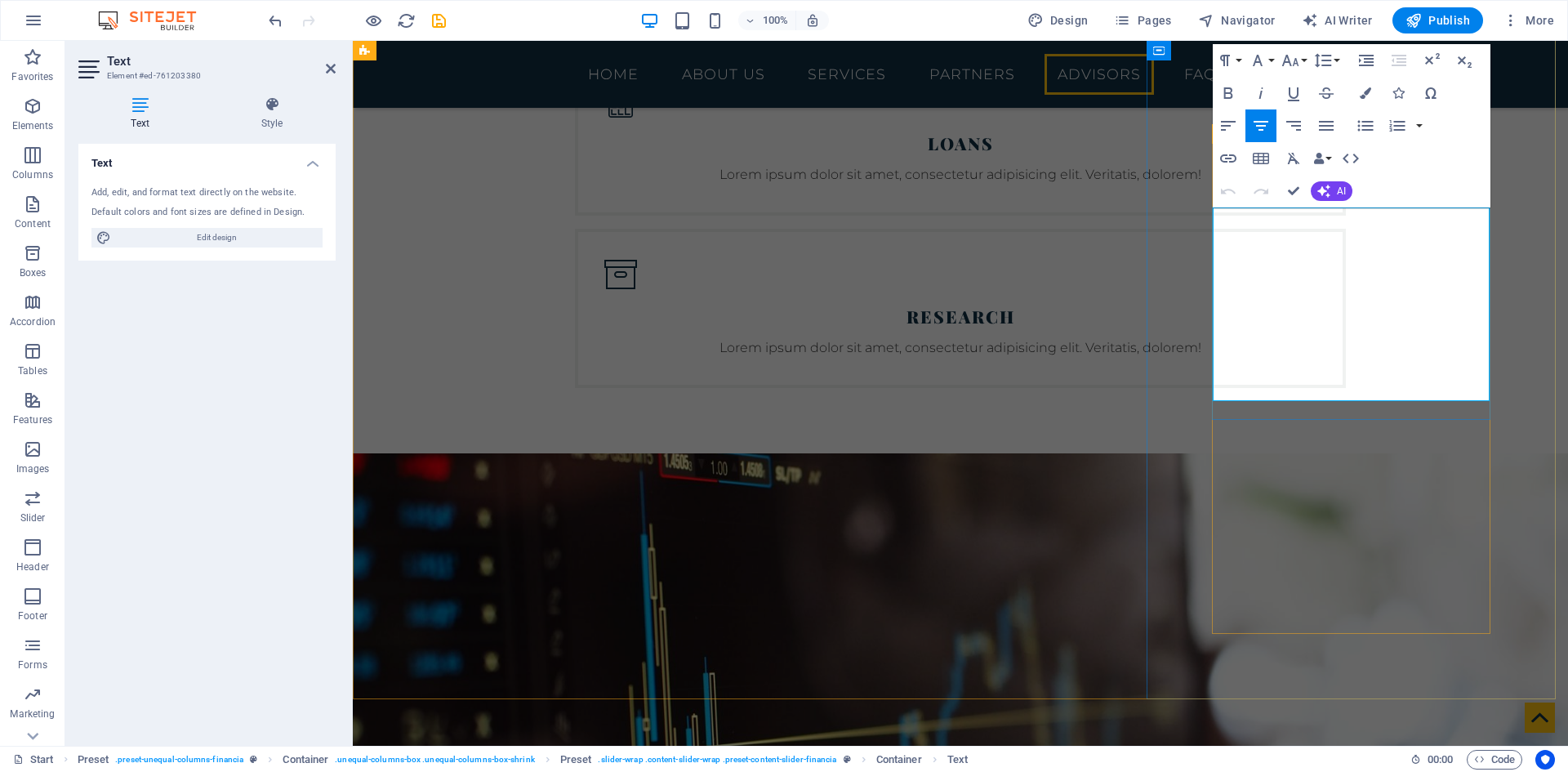
drag, startPoint x: 1425, startPoint y: 392, endPoint x: 1224, endPoint y: 221, distance: 263.9
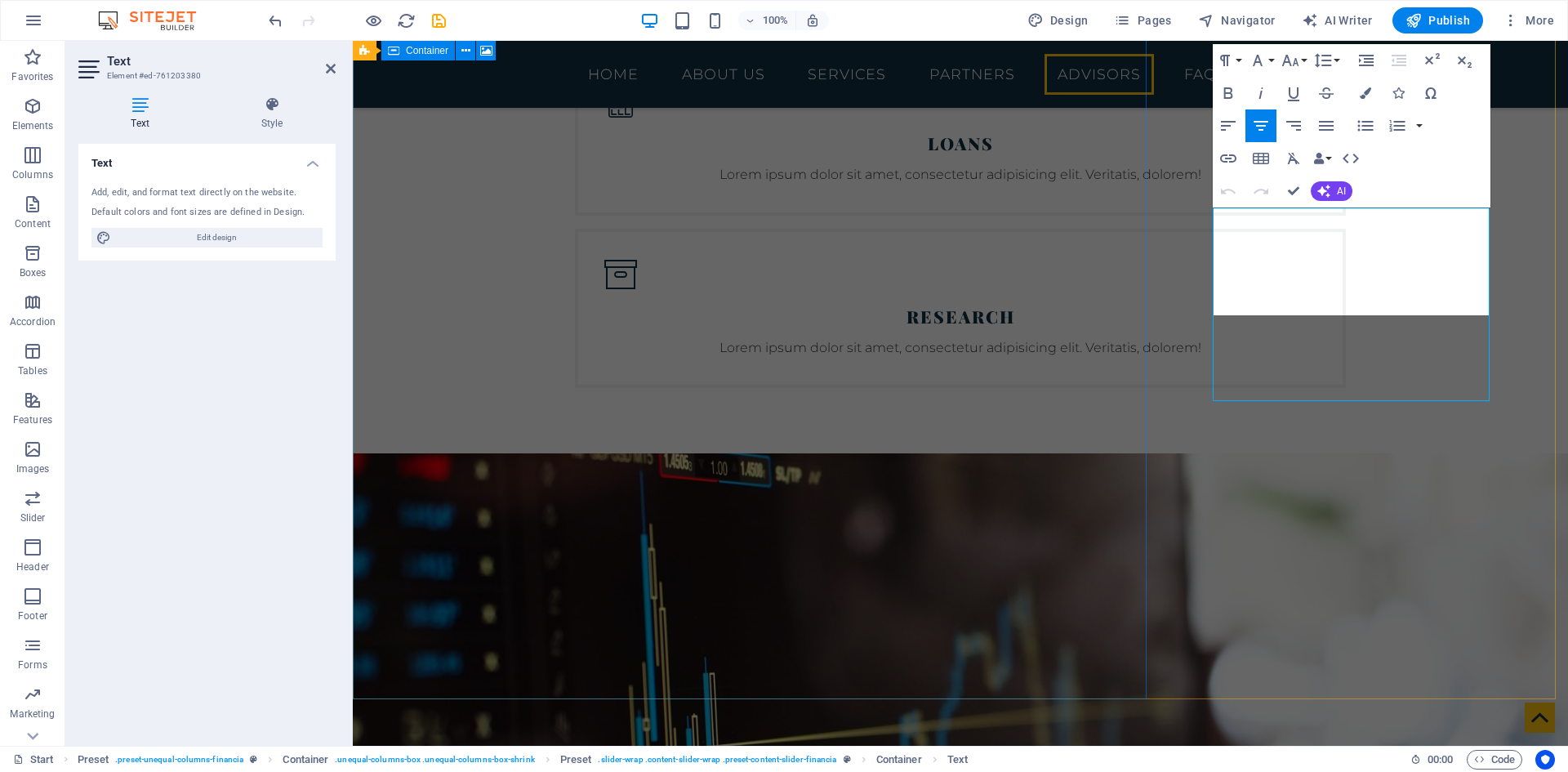
scroll to position [1930, 2]
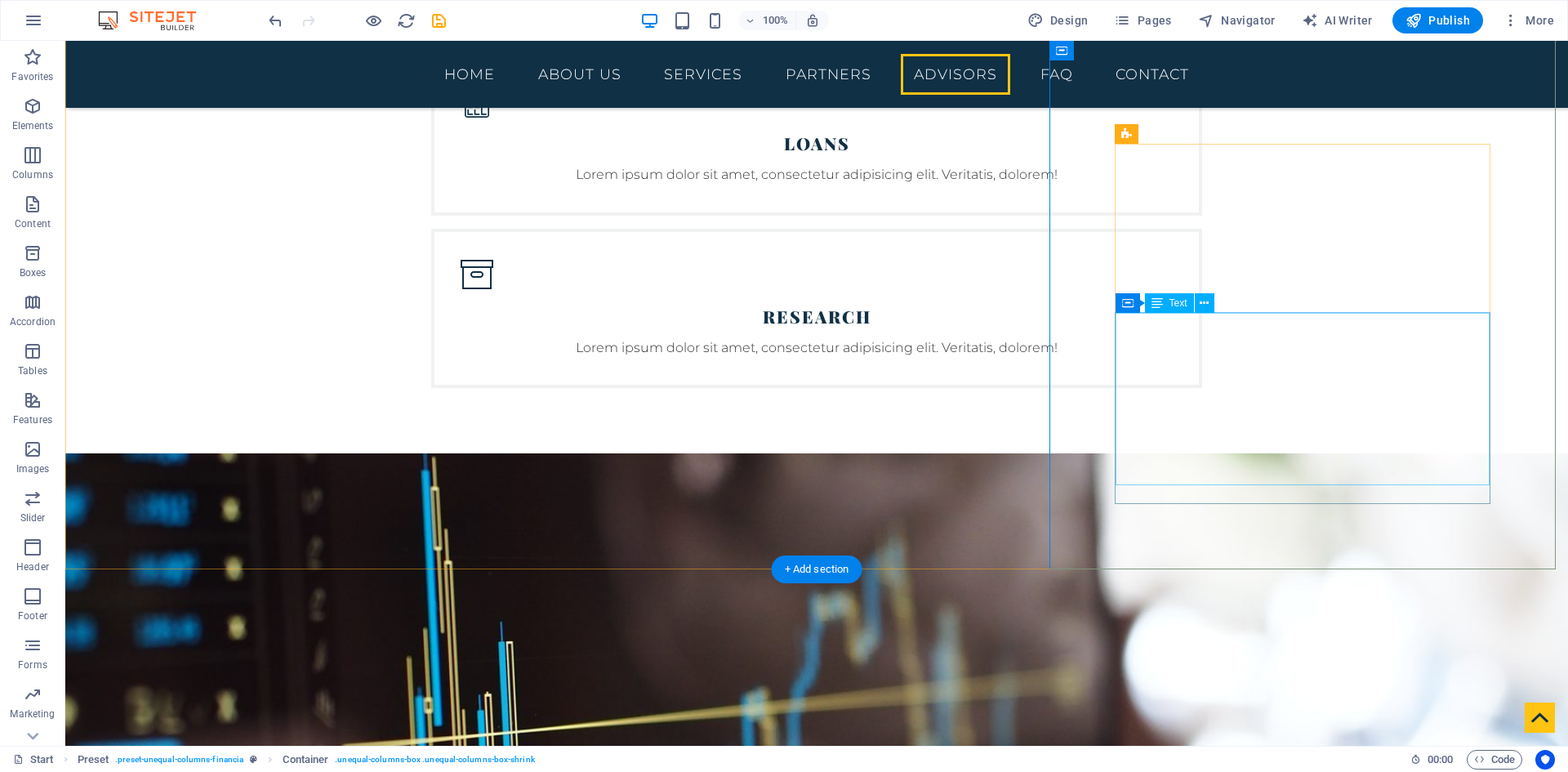
drag, startPoint x: 1294, startPoint y: 352, endPoint x: 1344, endPoint y: 376, distance: 55.5
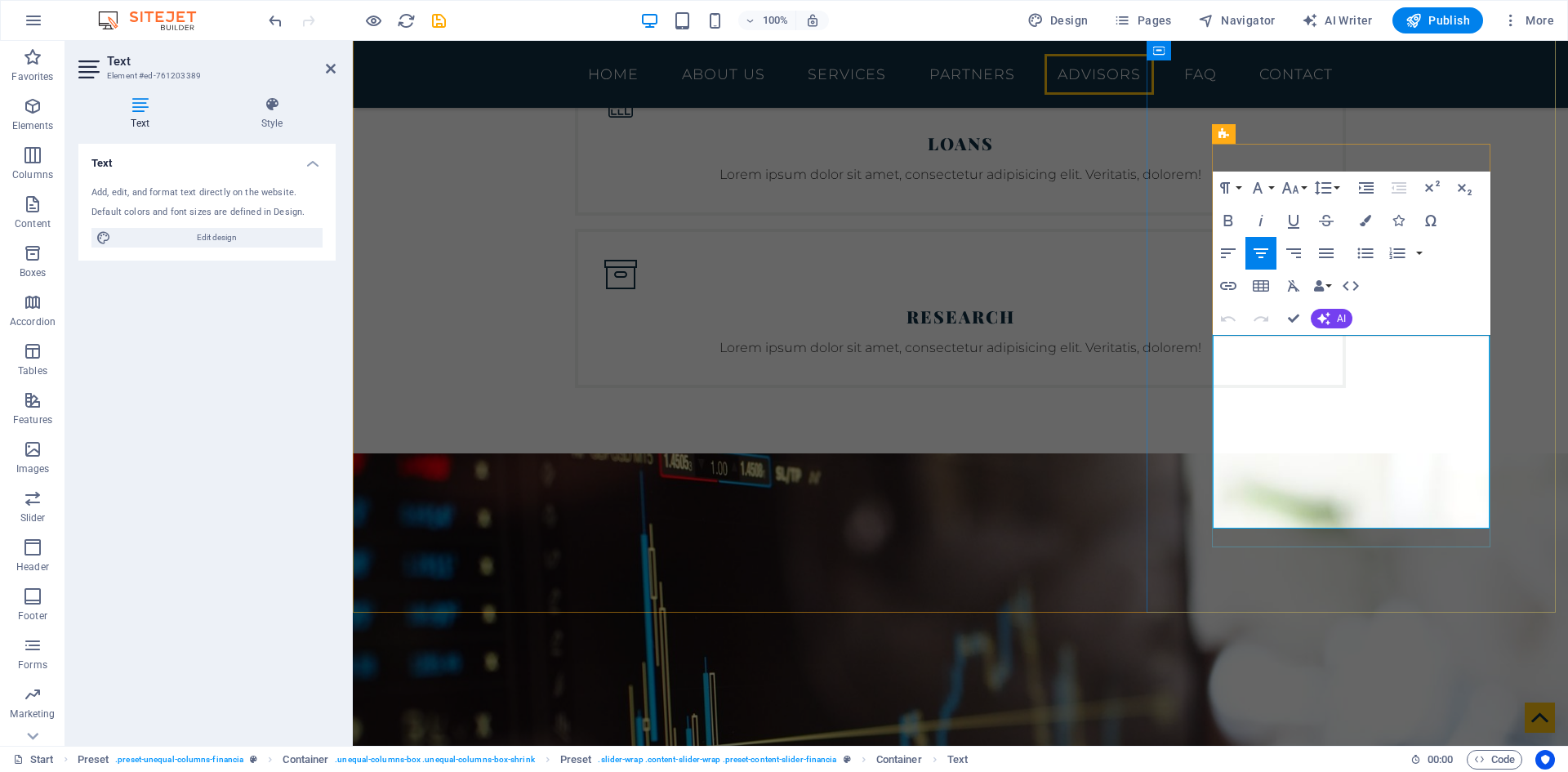
drag, startPoint x: 1419, startPoint y: 517, endPoint x: 1229, endPoint y: 352, distance: 251.6
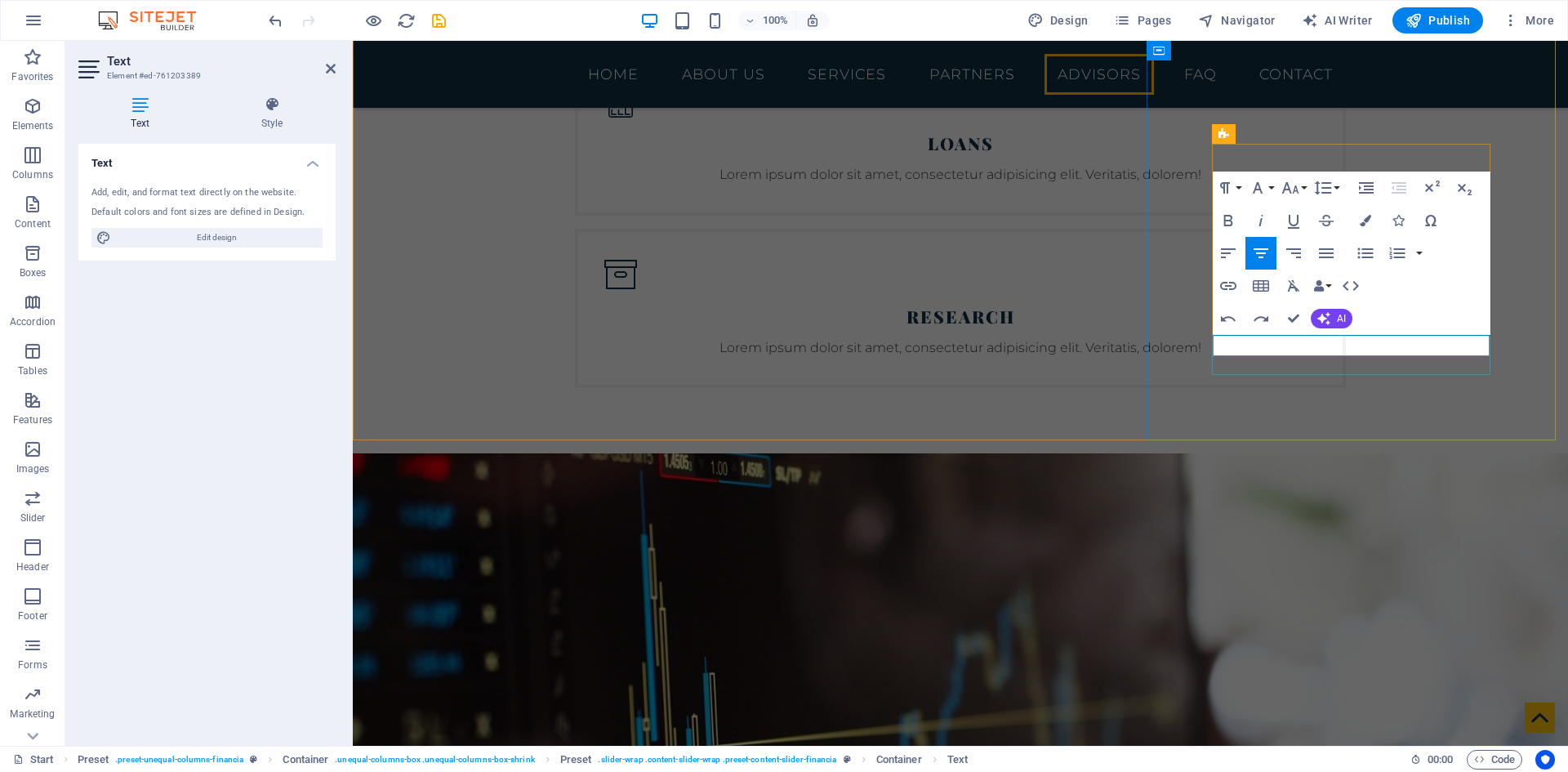
scroll to position [391, 0]
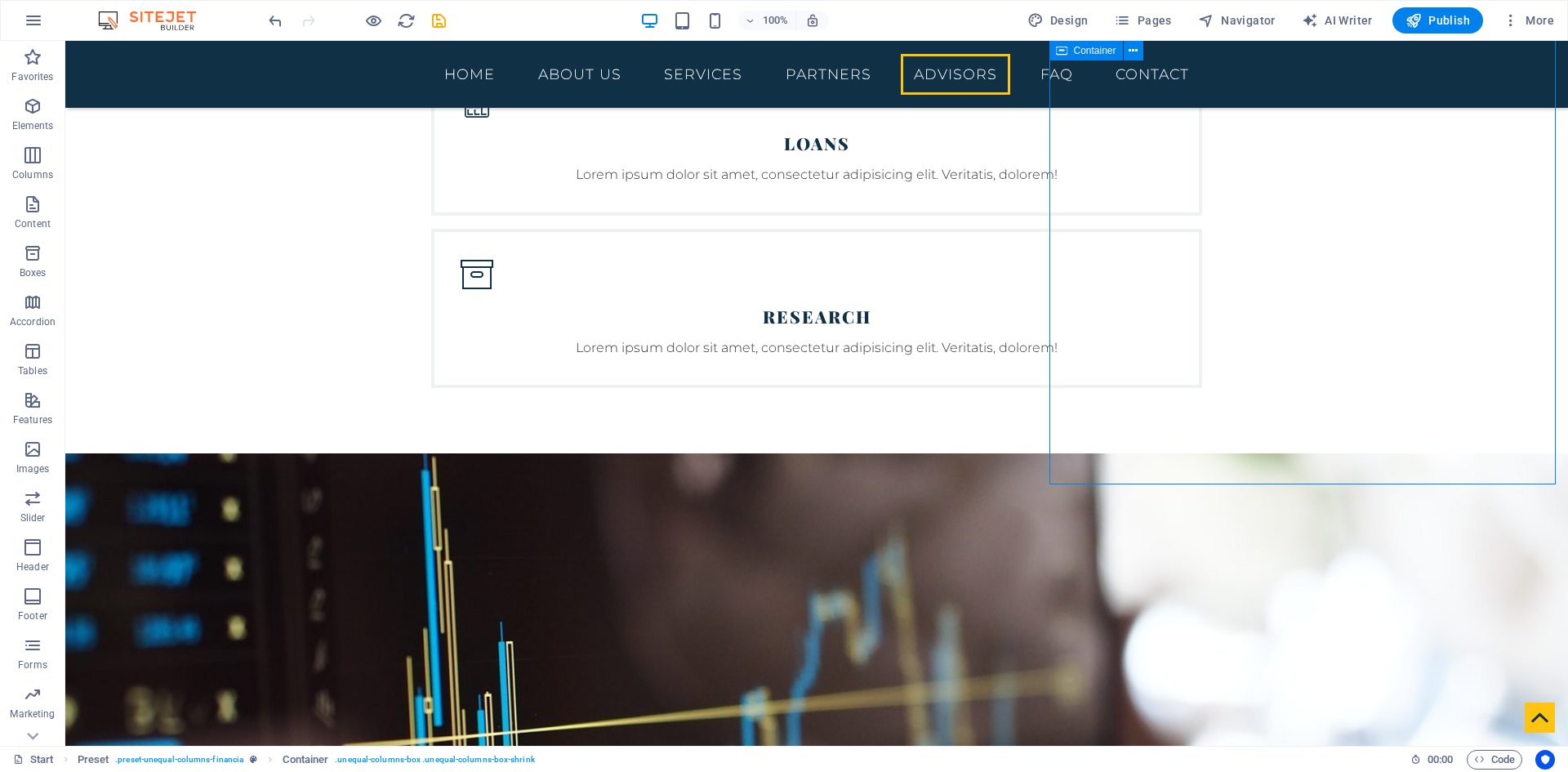
scroll to position [4225, 0]
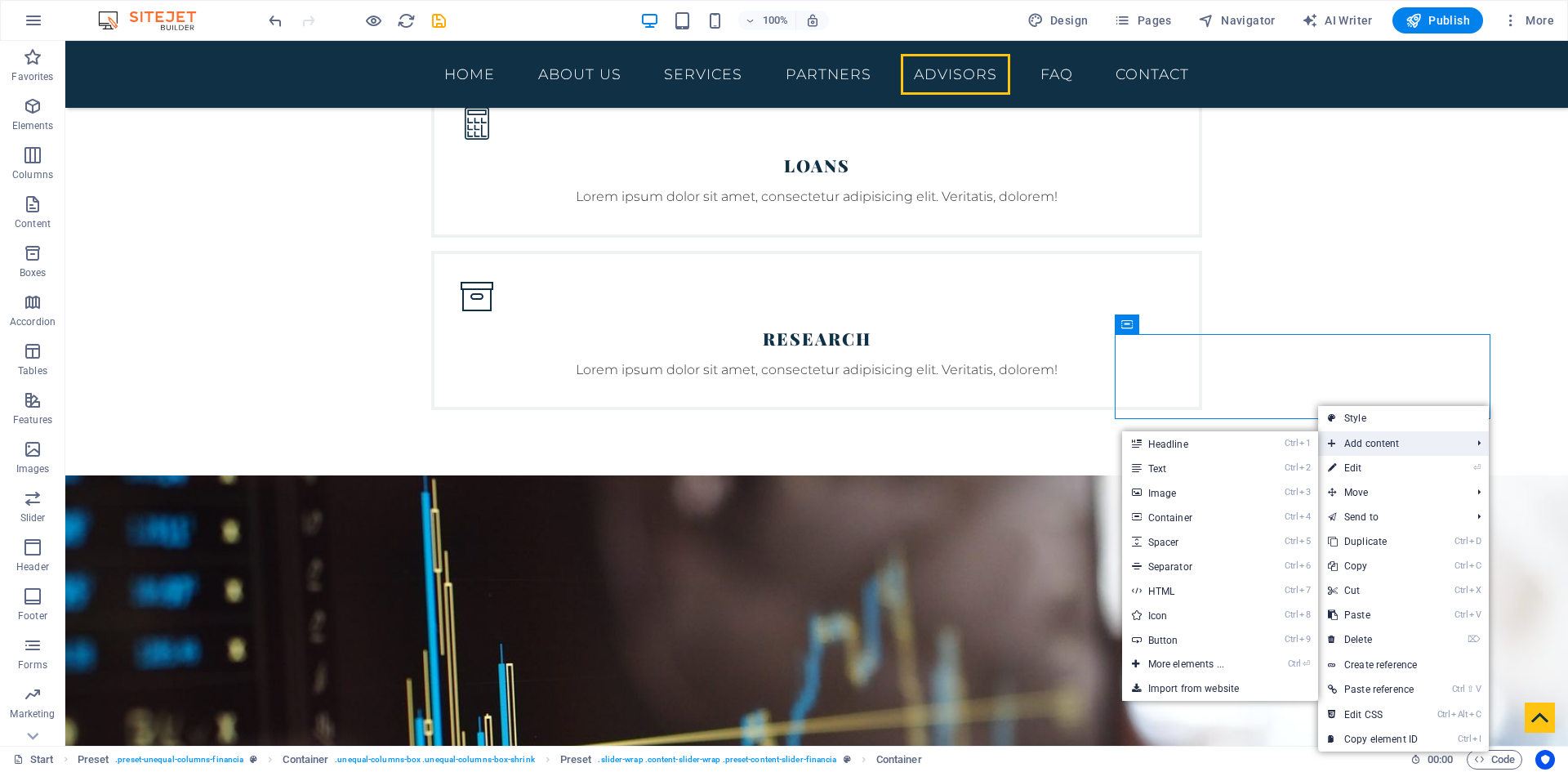
click at [1393, 451] on span "Add content" at bounding box center [1391, 443] width 146 height 25
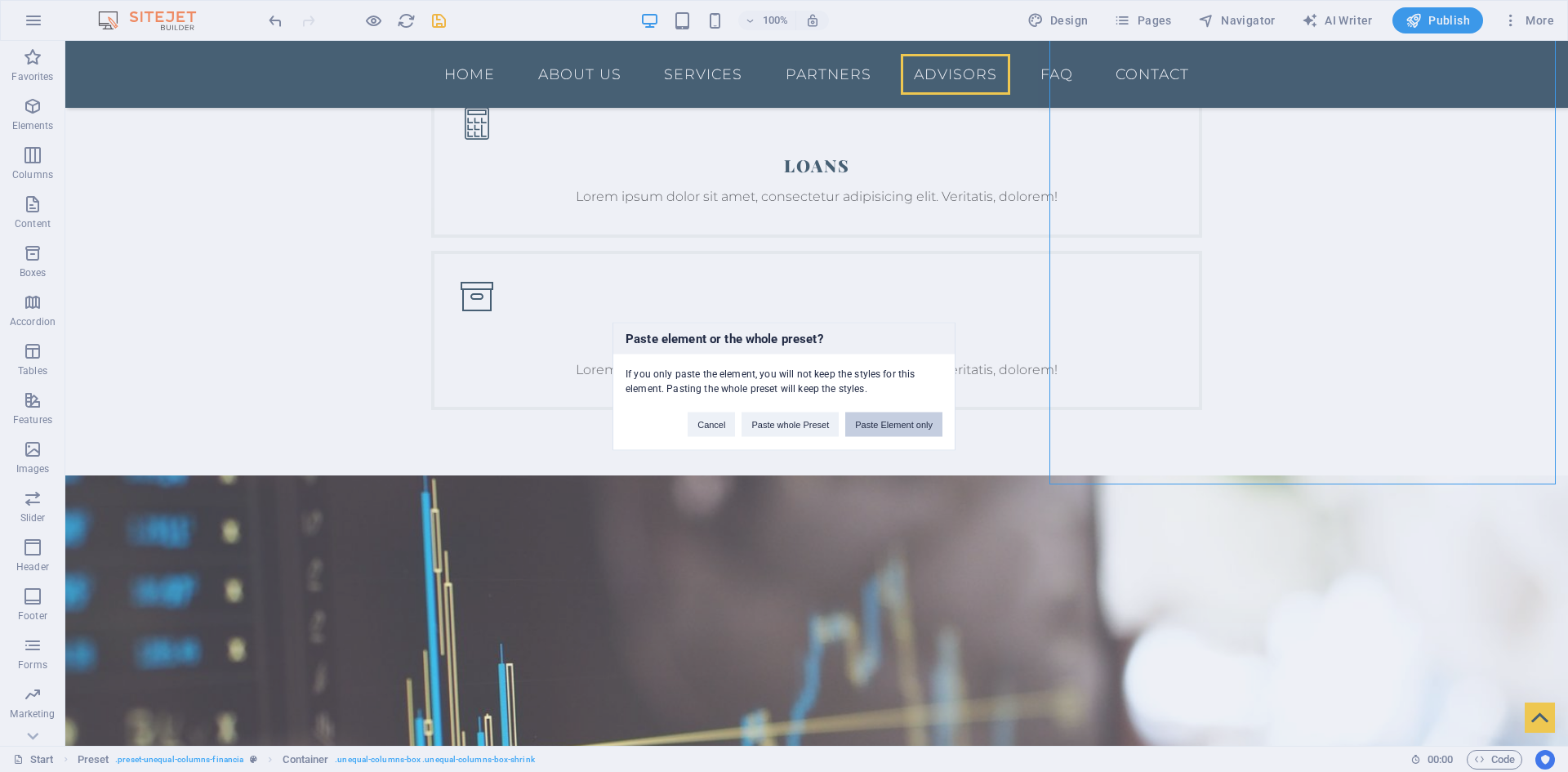
click at [901, 425] on button "Paste Element only" at bounding box center [894, 424] width 97 height 25
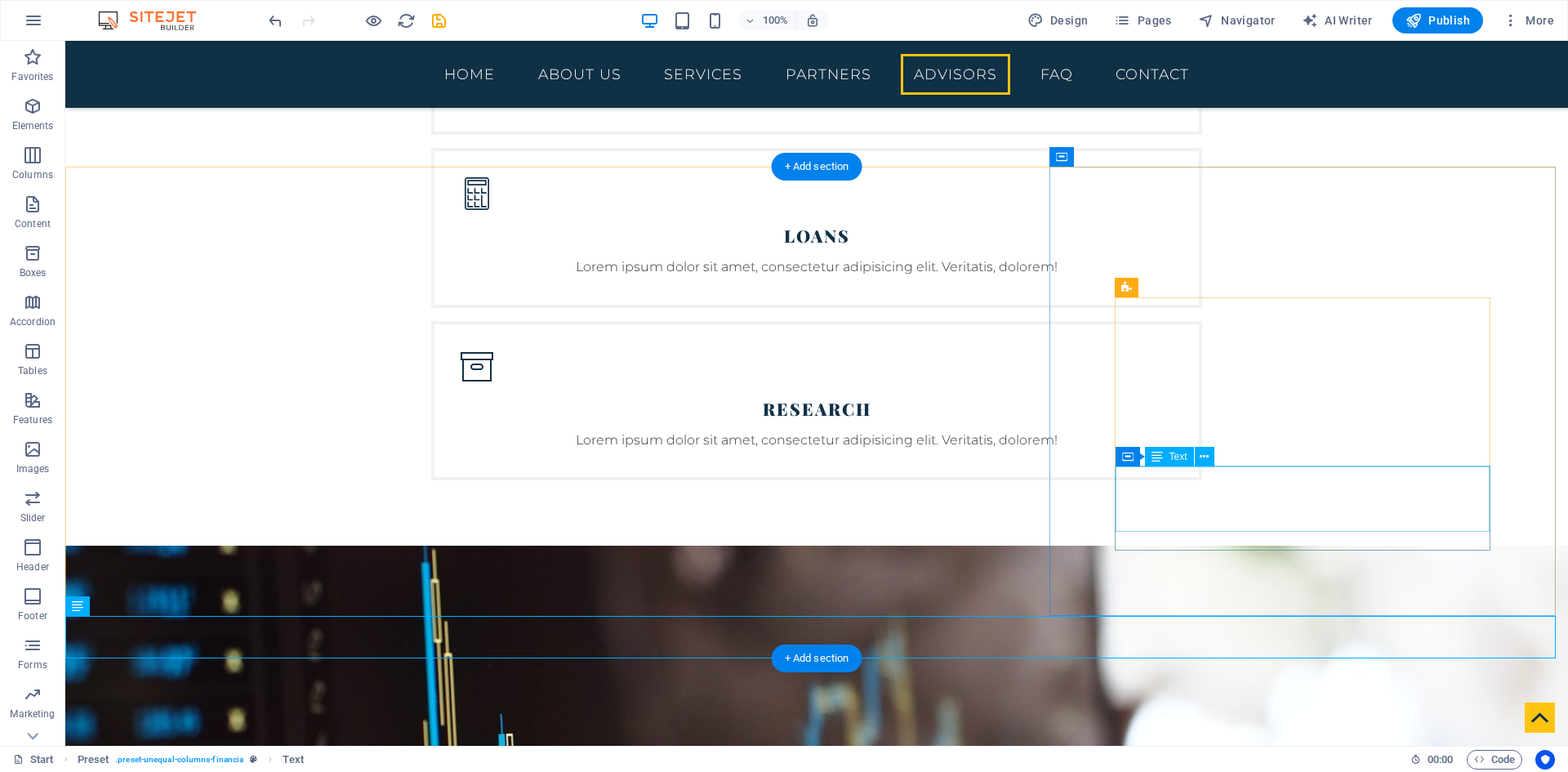
scroll to position [4062, 0]
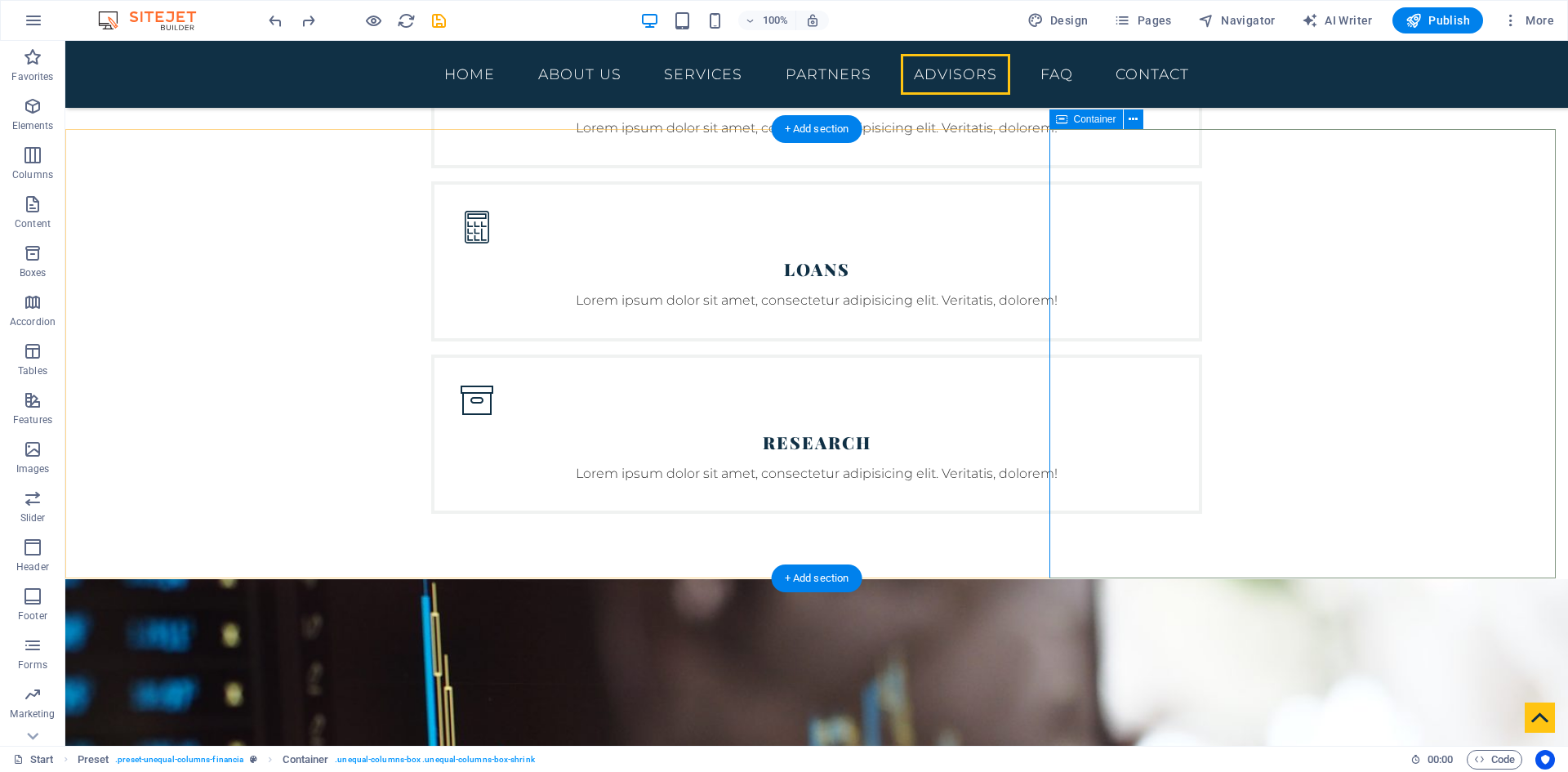
scroll to position [4143, 0]
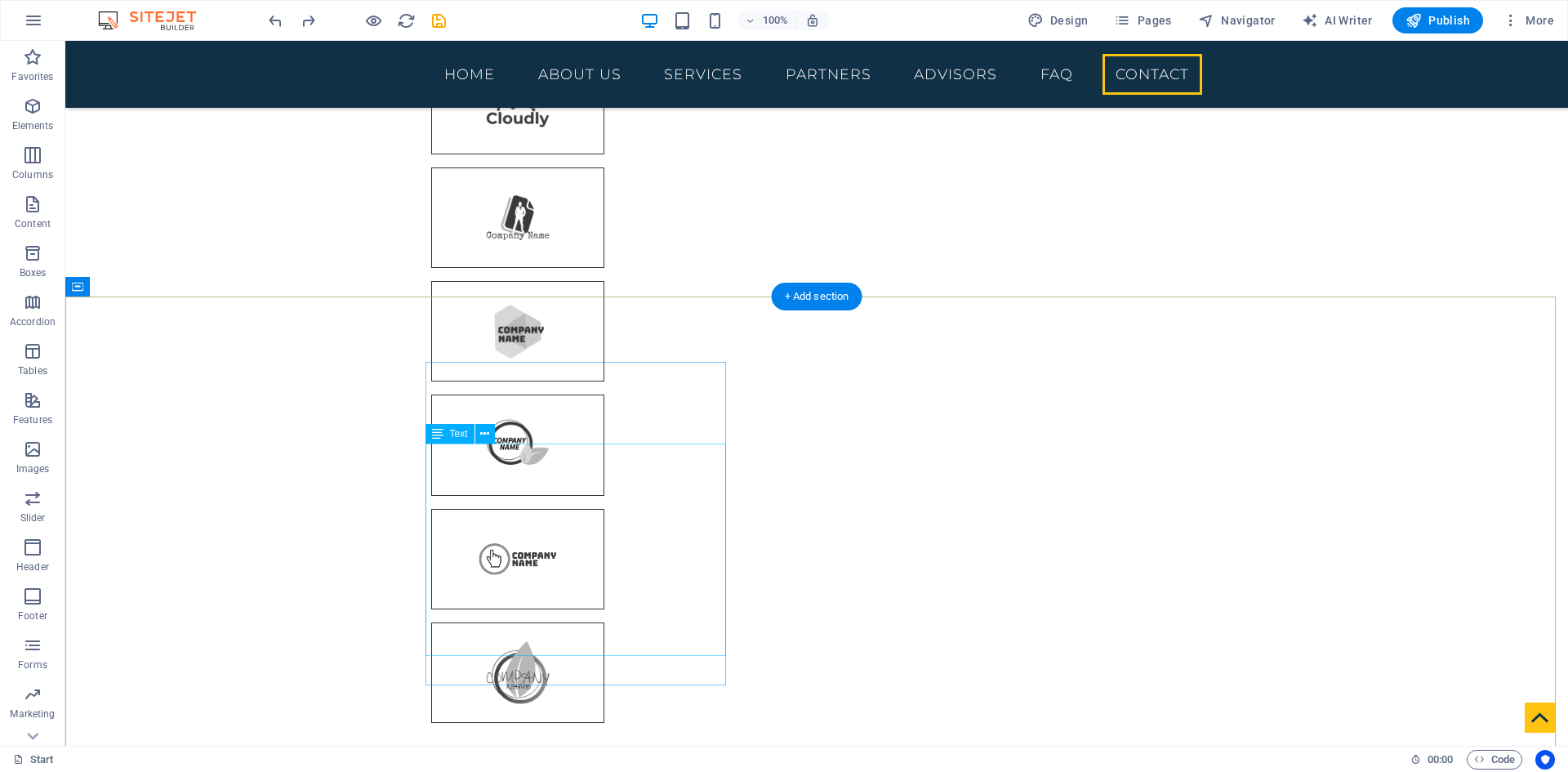
scroll to position [5613, 0]
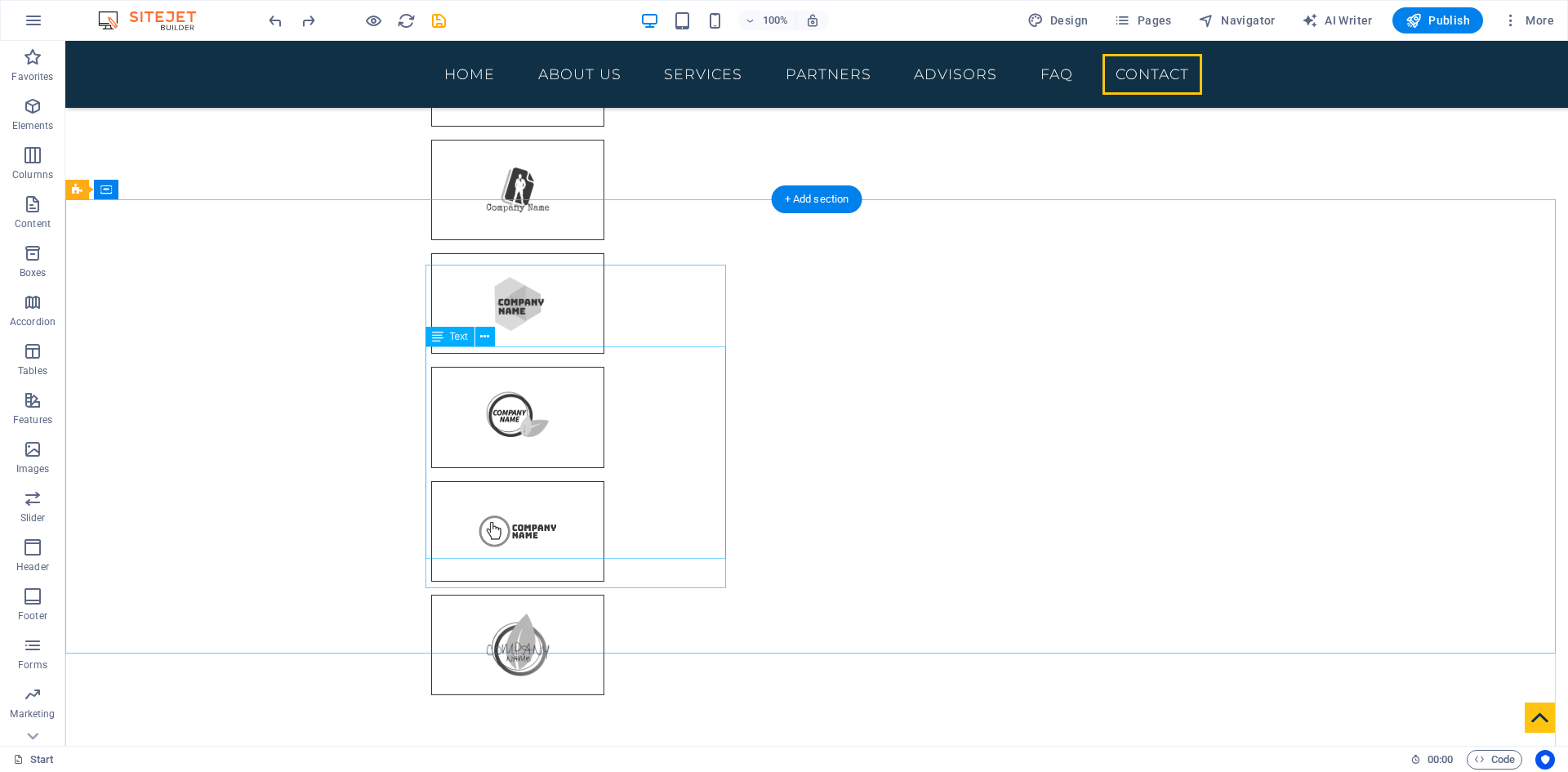
click at [492, 336] on button at bounding box center [485, 337] width 20 height 20
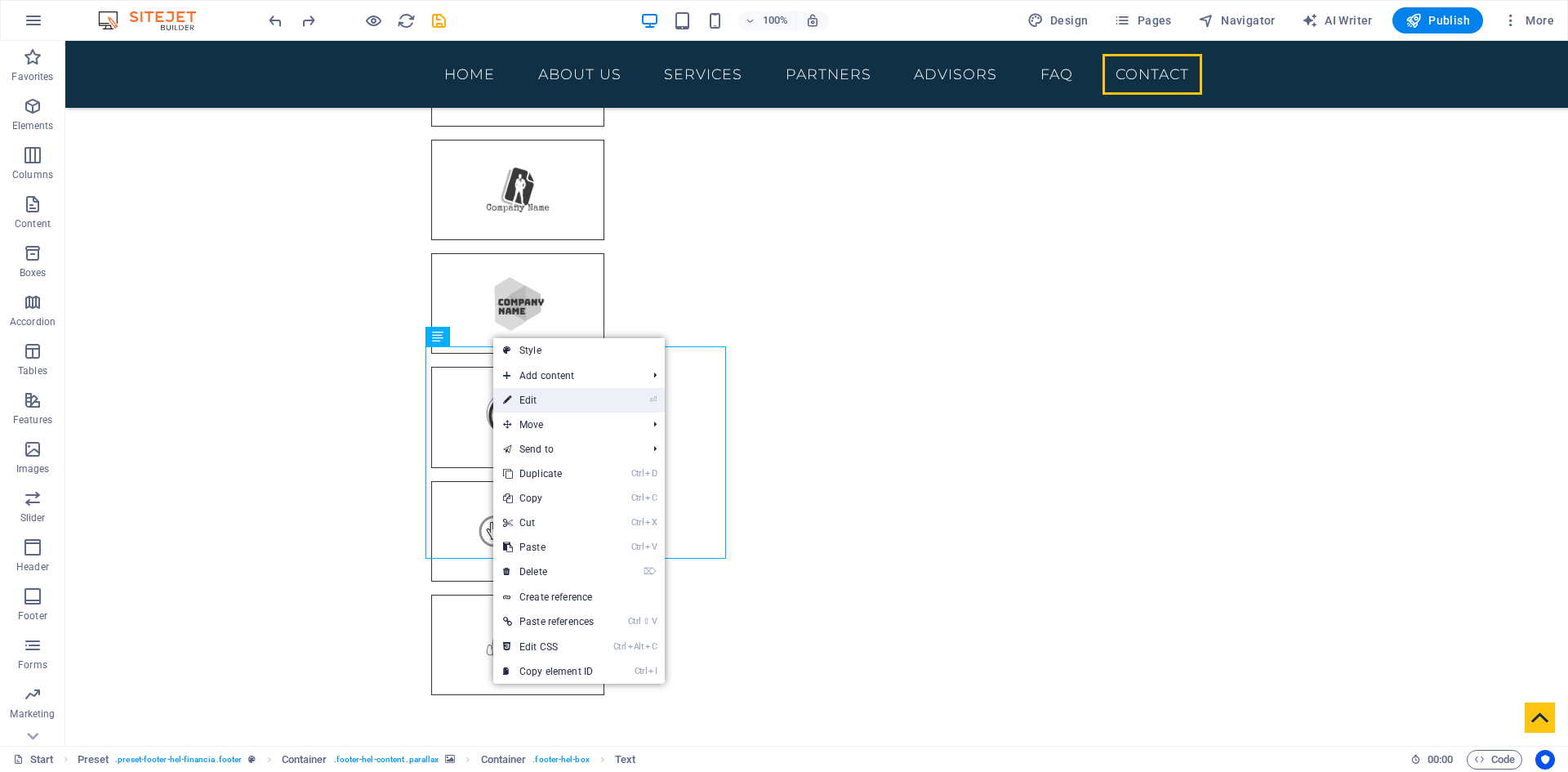
click at [560, 409] on link "⏎ Edit" at bounding box center [549, 400] width 110 height 25
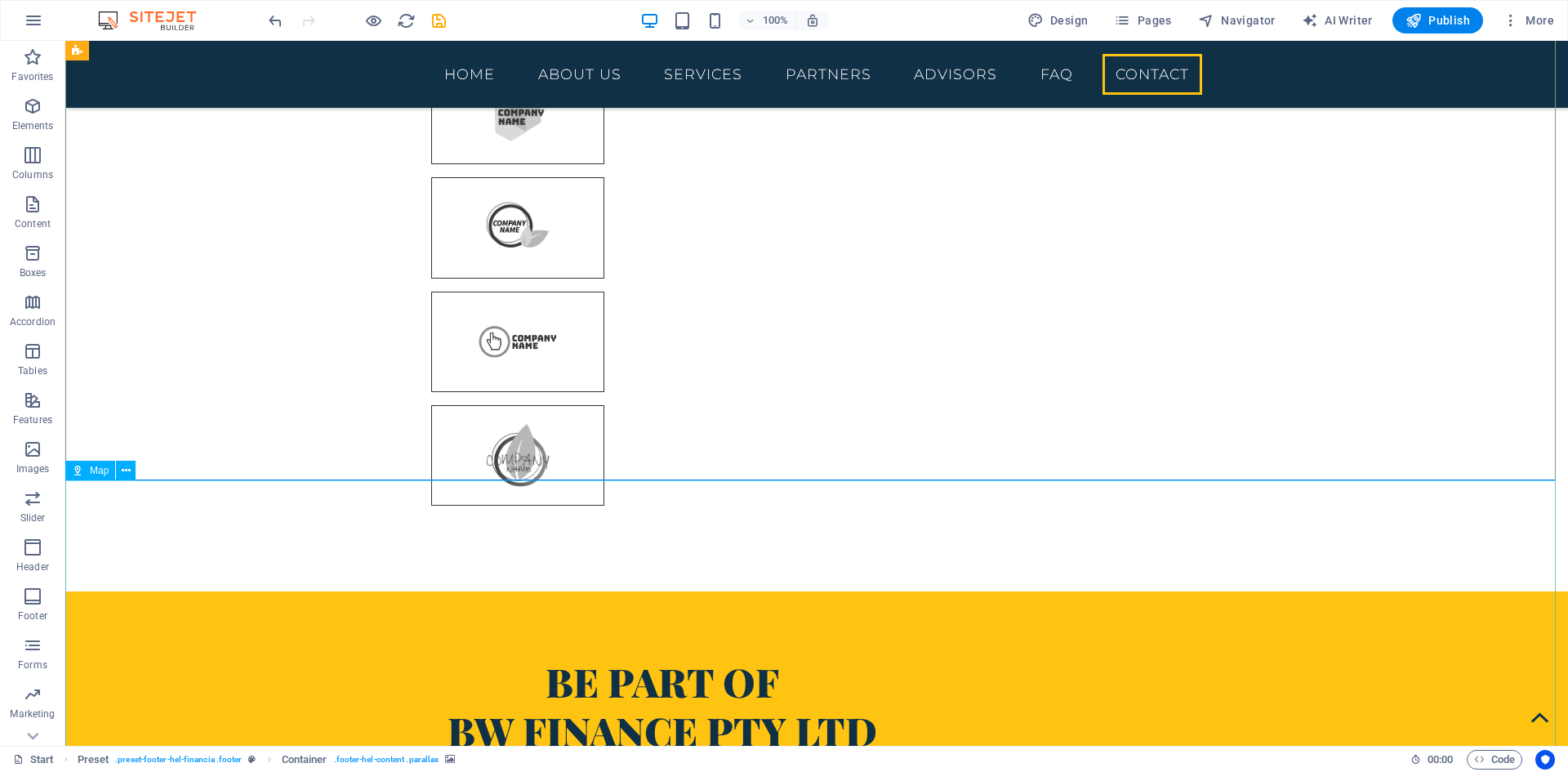
scroll to position [5815, 0]
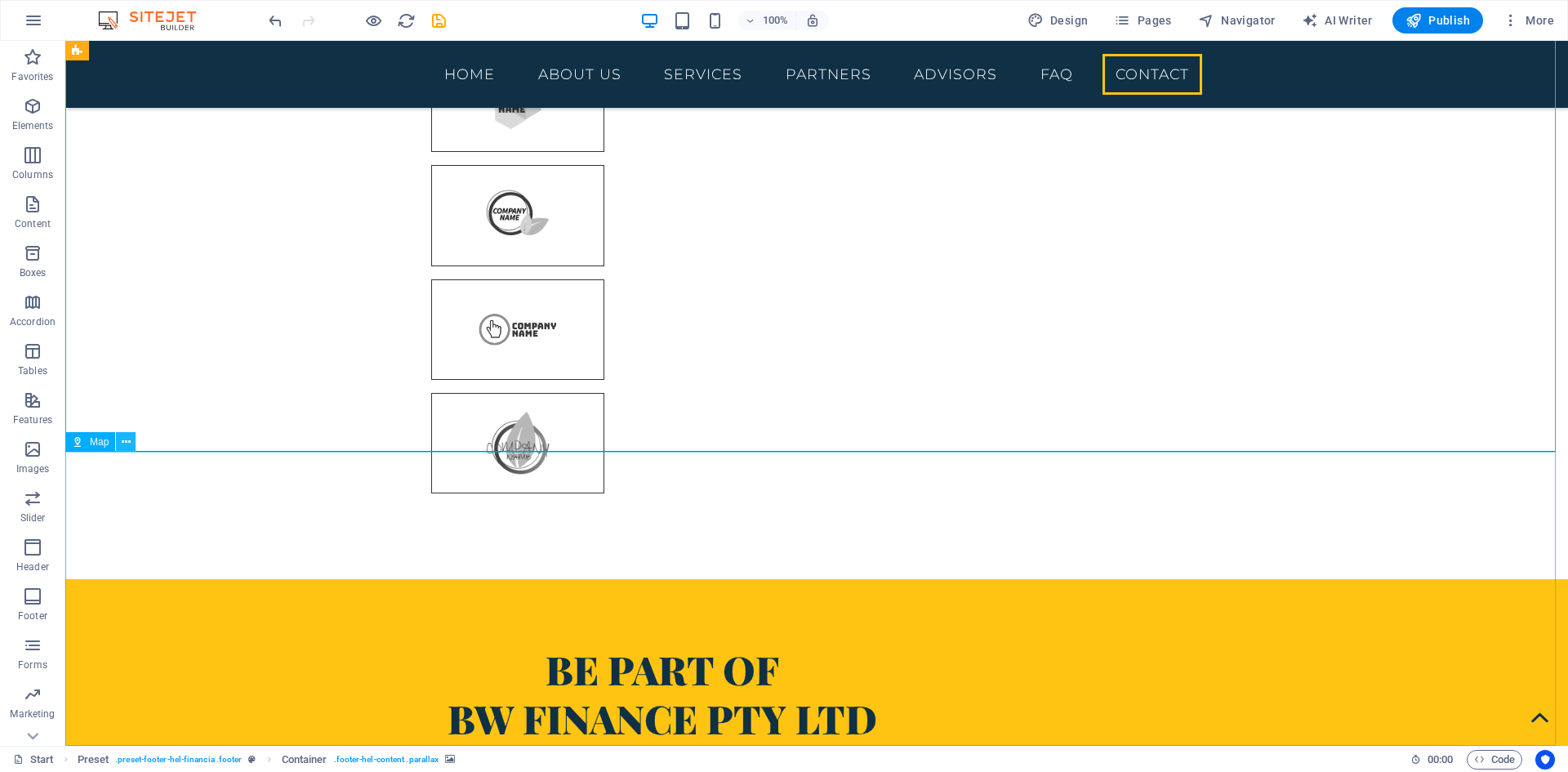
click at [129, 441] on icon at bounding box center [126, 442] width 9 height 17
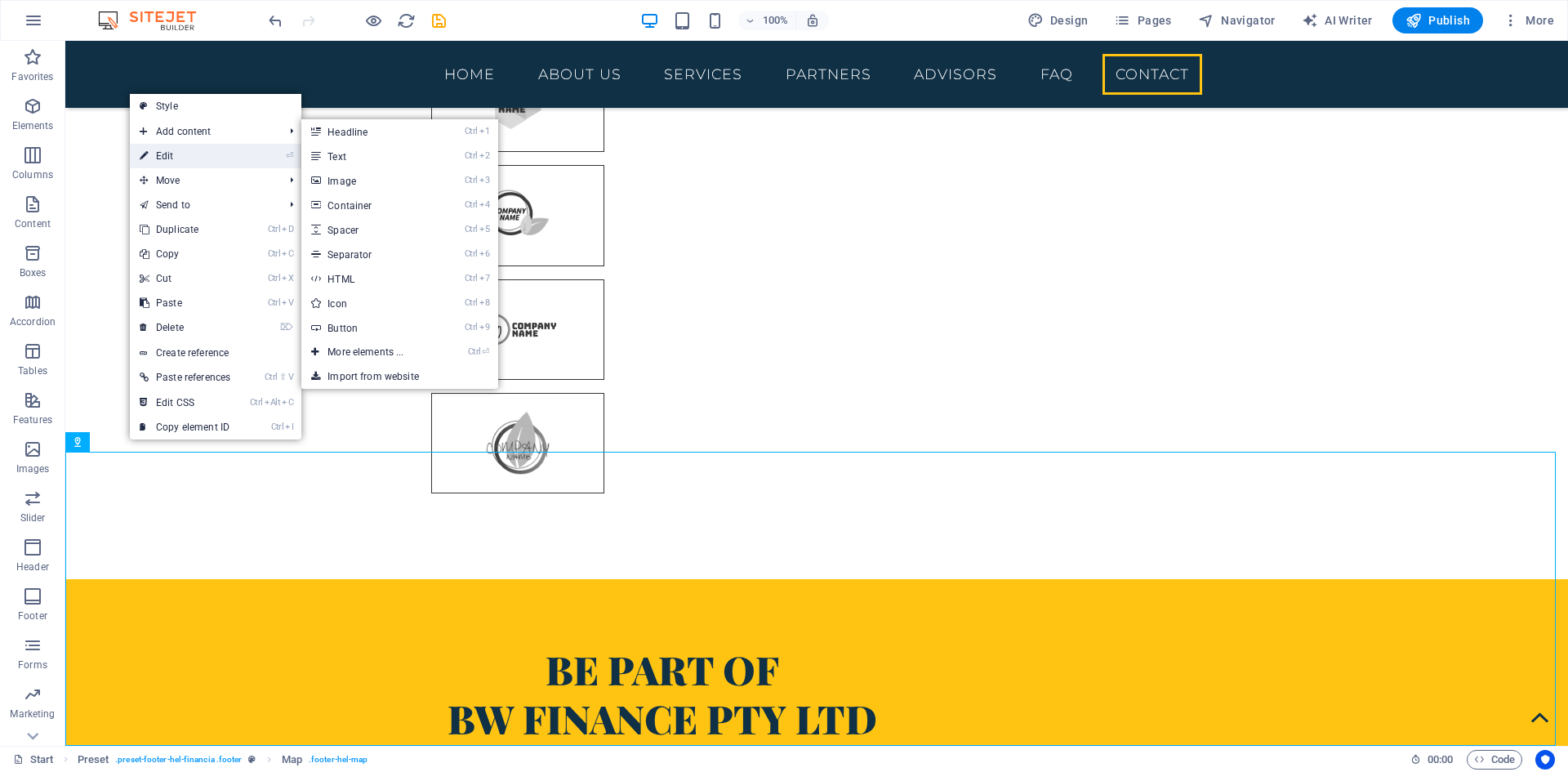
click at [194, 156] on link "⏎ Edit" at bounding box center [185, 156] width 110 height 25
select select "1"
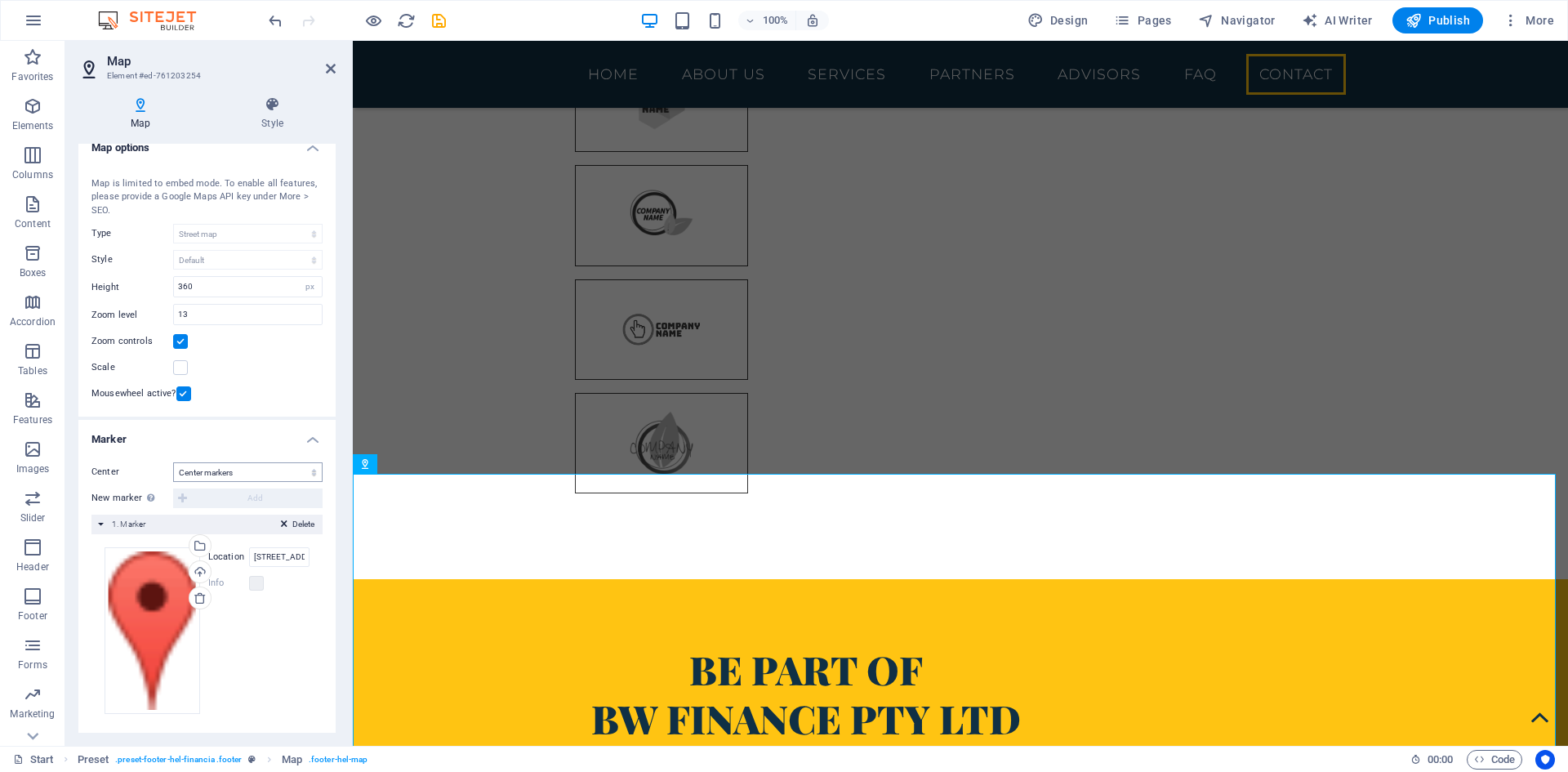
scroll to position [20, 0]
click at [271, 553] on input "[STREET_ADDRESS][US_STATE]" at bounding box center [278, 553] width 60 height 20
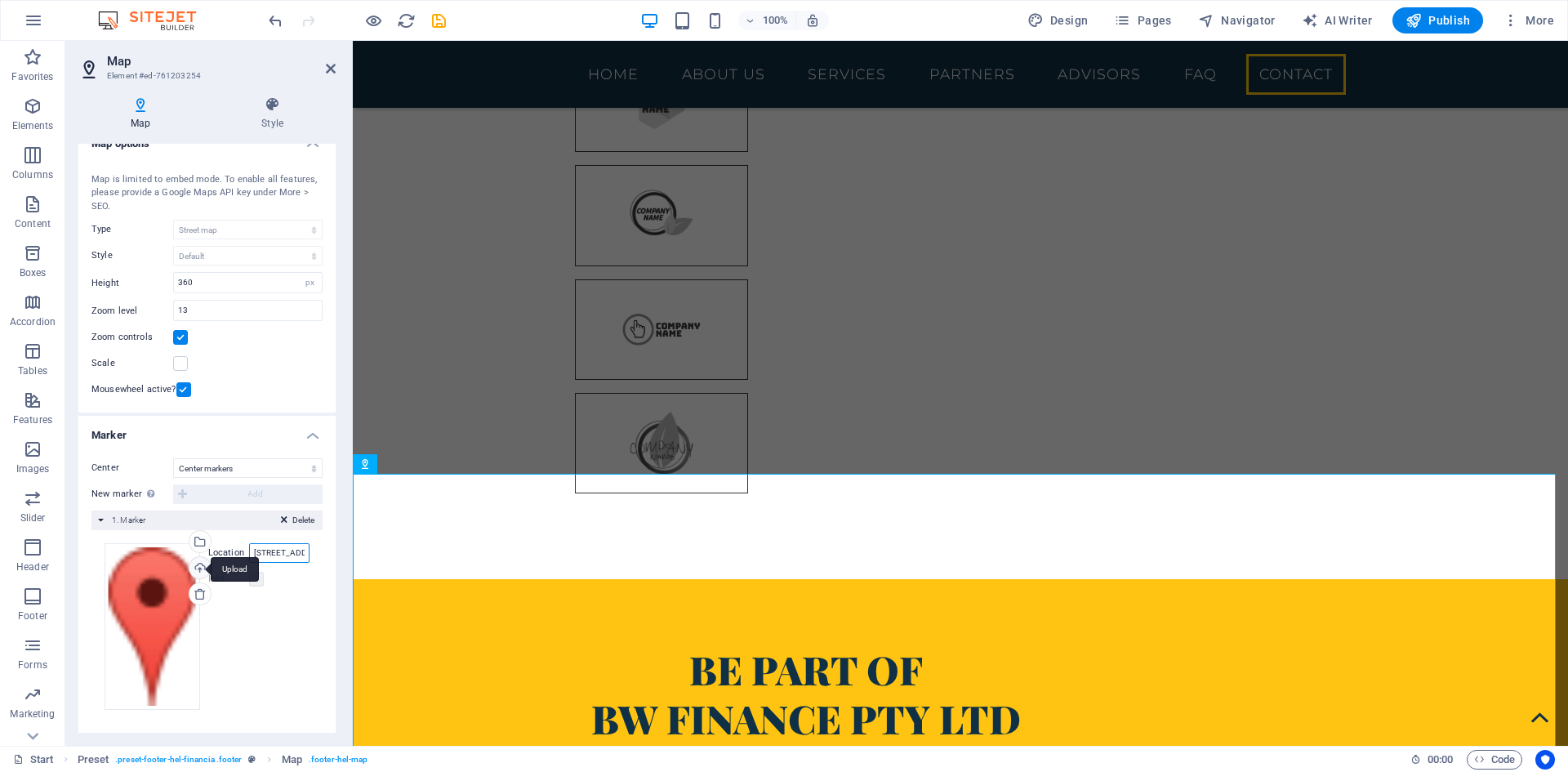
drag, startPoint x: 278, startPoint y: 553, endPoint x: 201, endPoint y: 560, distance: 77.3
click at [201, 560] on div "Drag files here, click to choose files or select files from Files or our free s…" at bounding box center [207, 626] width 205 height 166
click at [253, 551] on input "[STREET_ADDRESS][PERSON_NAME]" at bounding box center [278, 553] width 60 height 20
type input "Level 2 [STREET_ADDRESS][PERSON_NAME]"
click at [278, 671] on div "Drag files here, click to choose files or select files from Files or our free s…" at bounding box center [207, 626] width 205 height 166
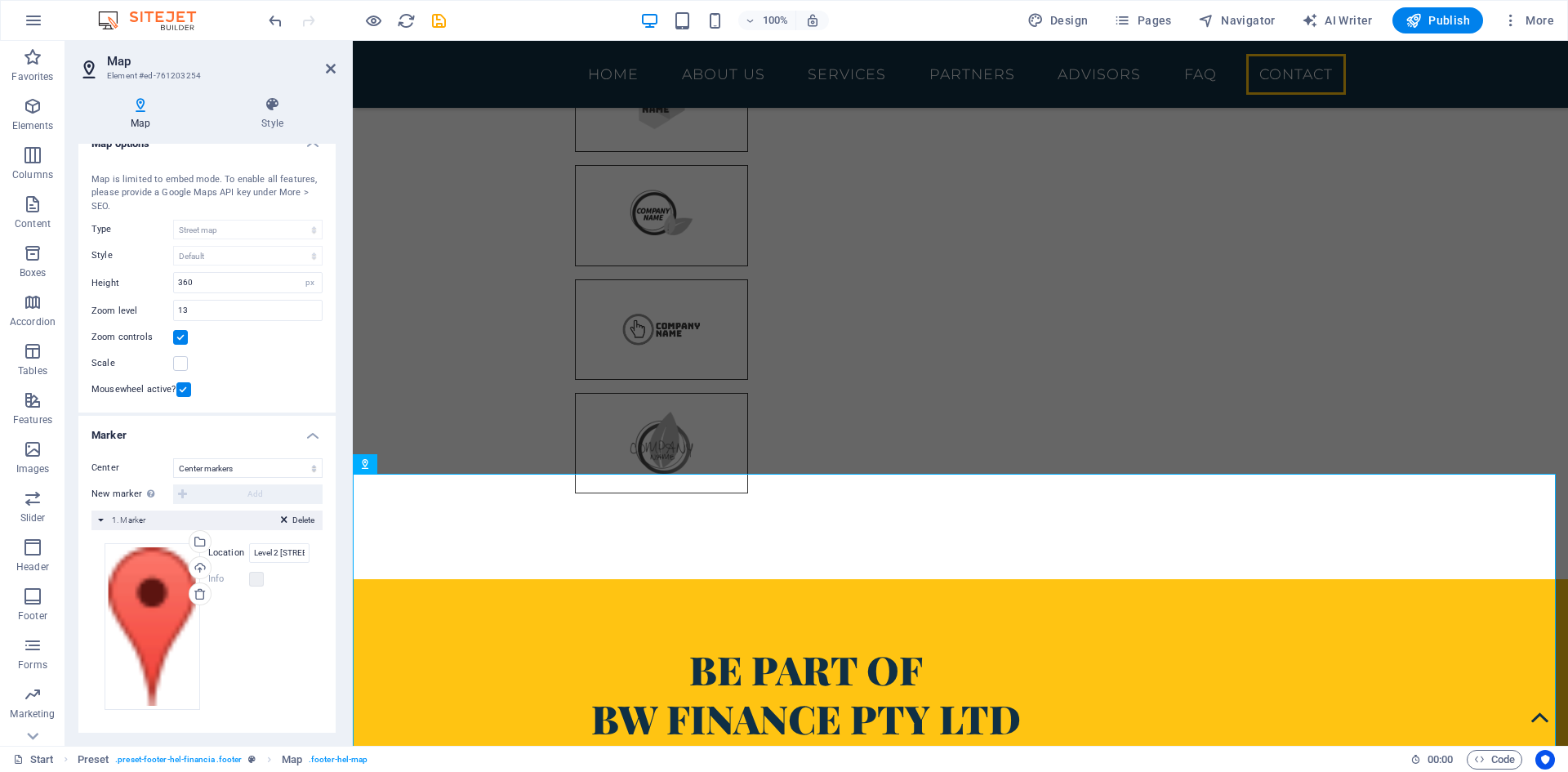
click at [260, 653] on div "Drag files here, click to choose files or select files from Files or our free s…" at bounding box center [207, 626] width 205 height 166
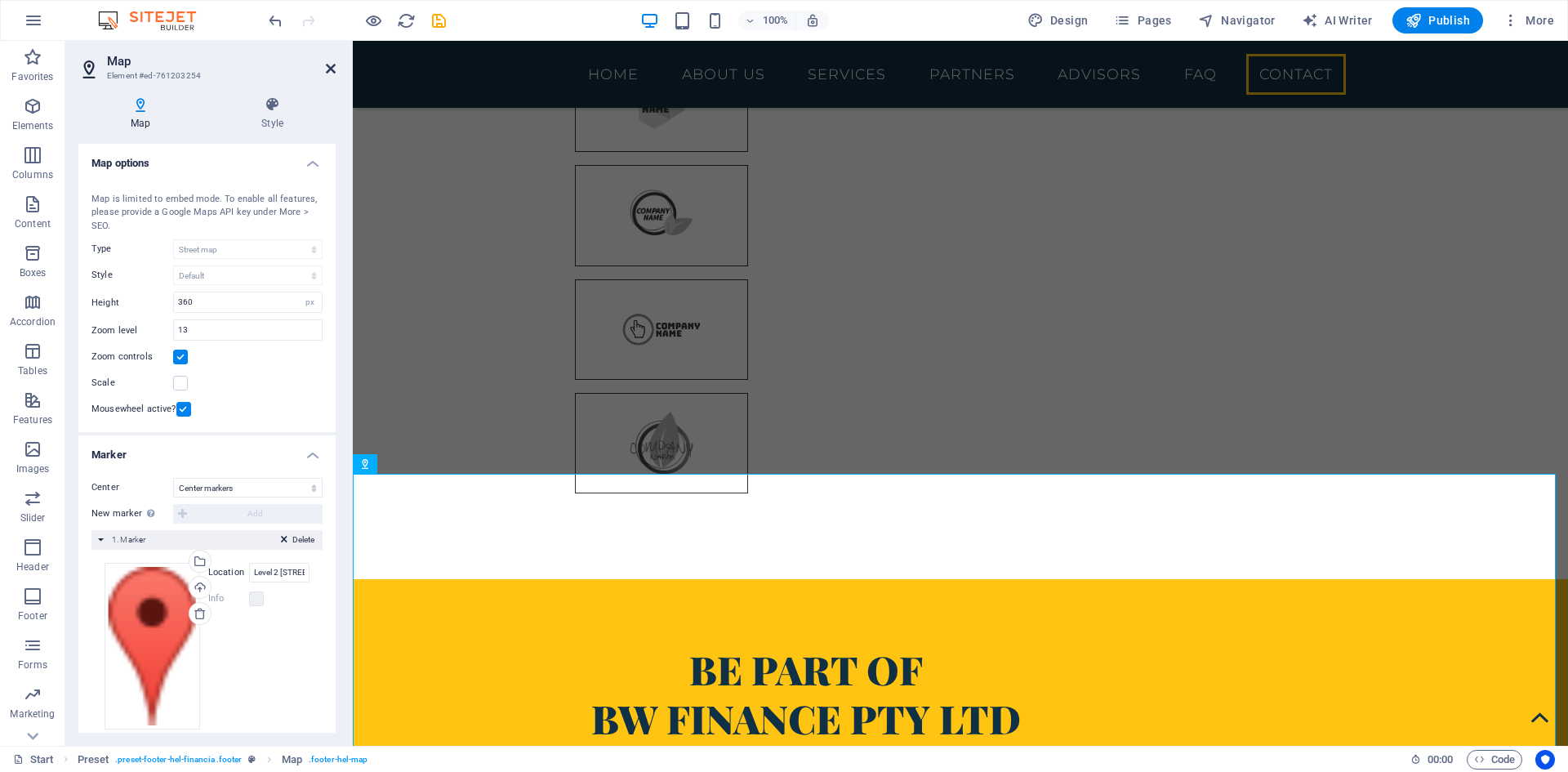
click at [332, 69] on icon at bounding box center [331, 68] width 10 height 13
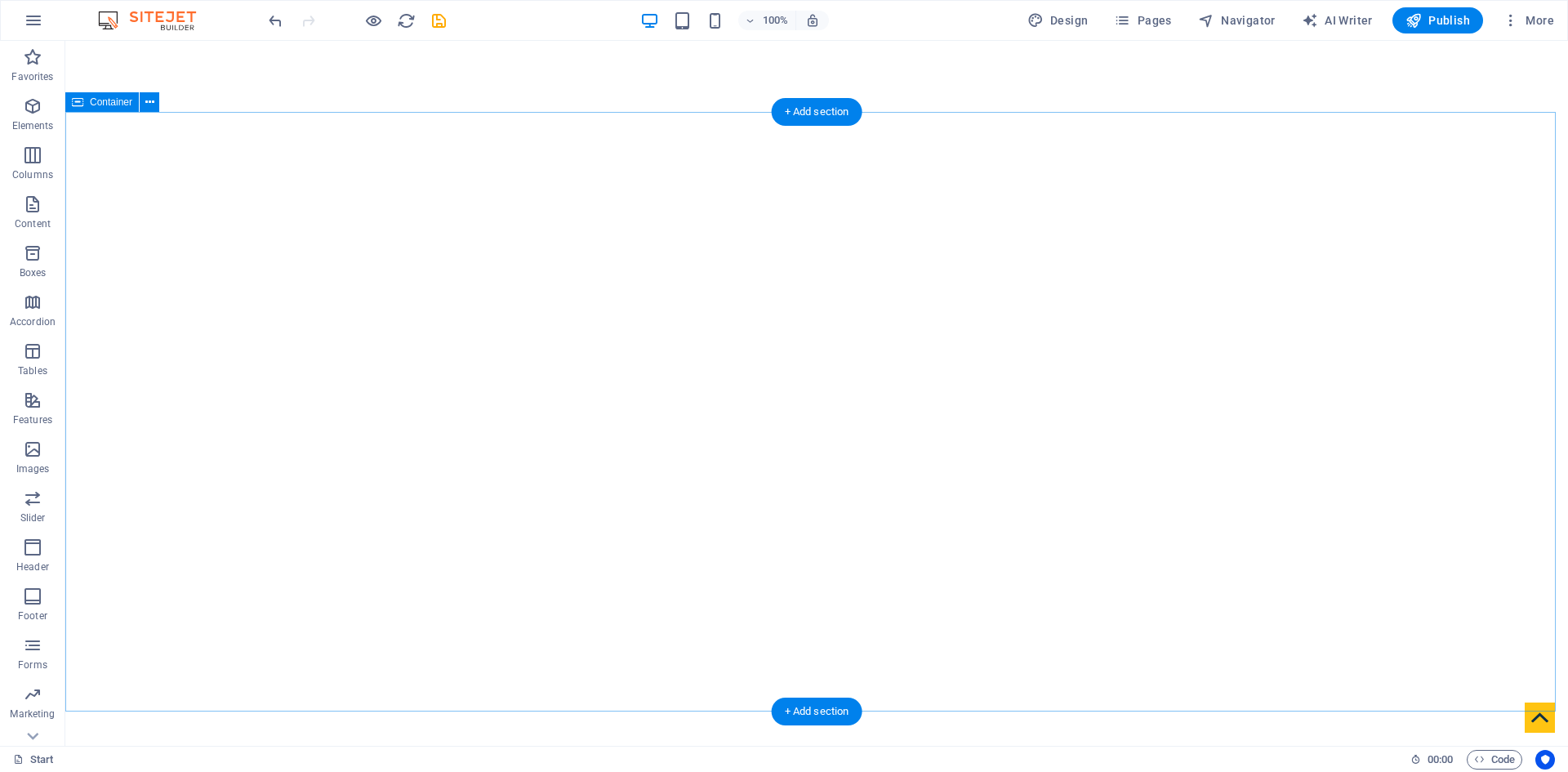
scroll to position [572, 0]
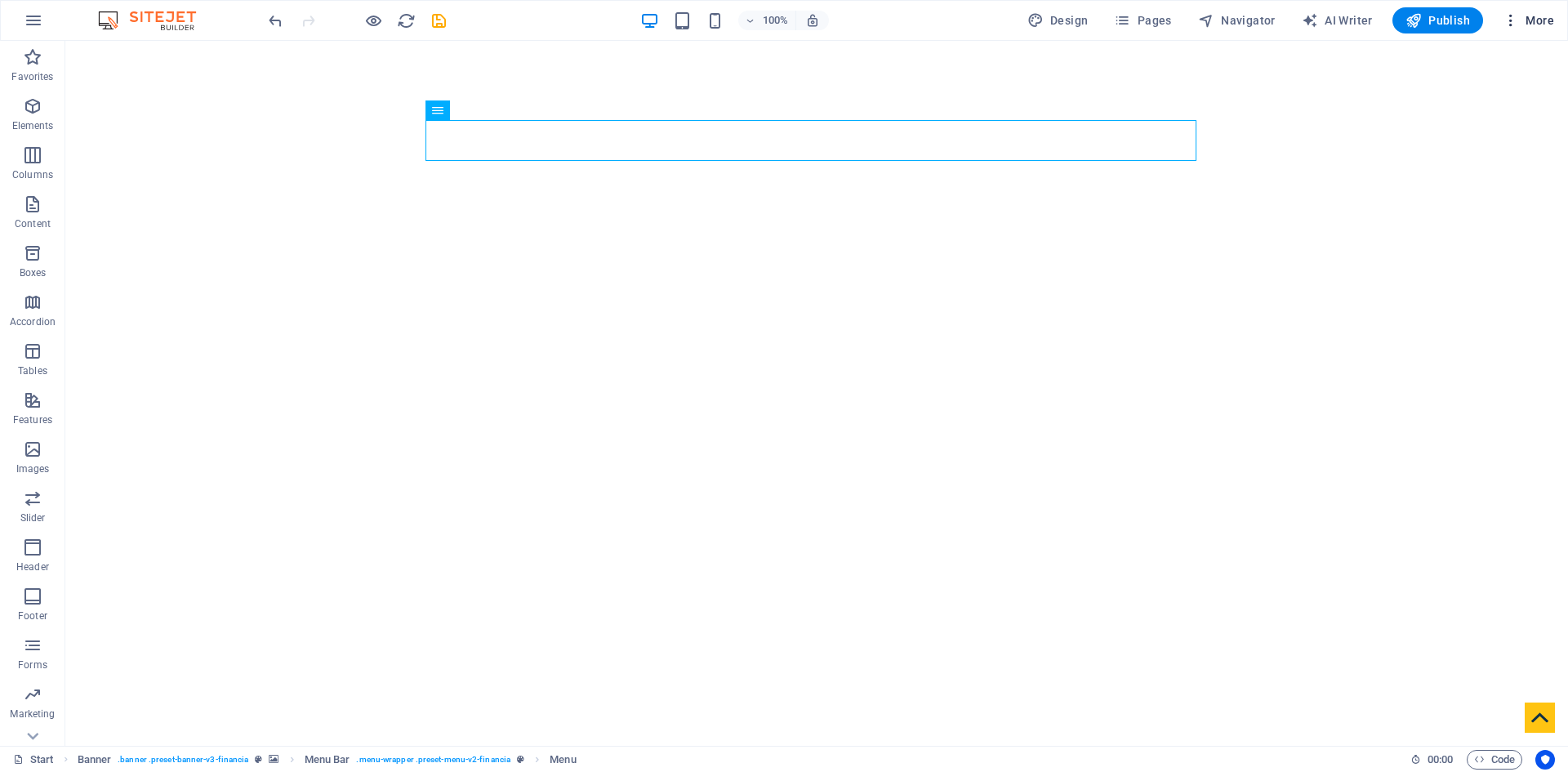
click at [1540, 20] on span "More" at bounding box center [1528, 21] width 51 height 16
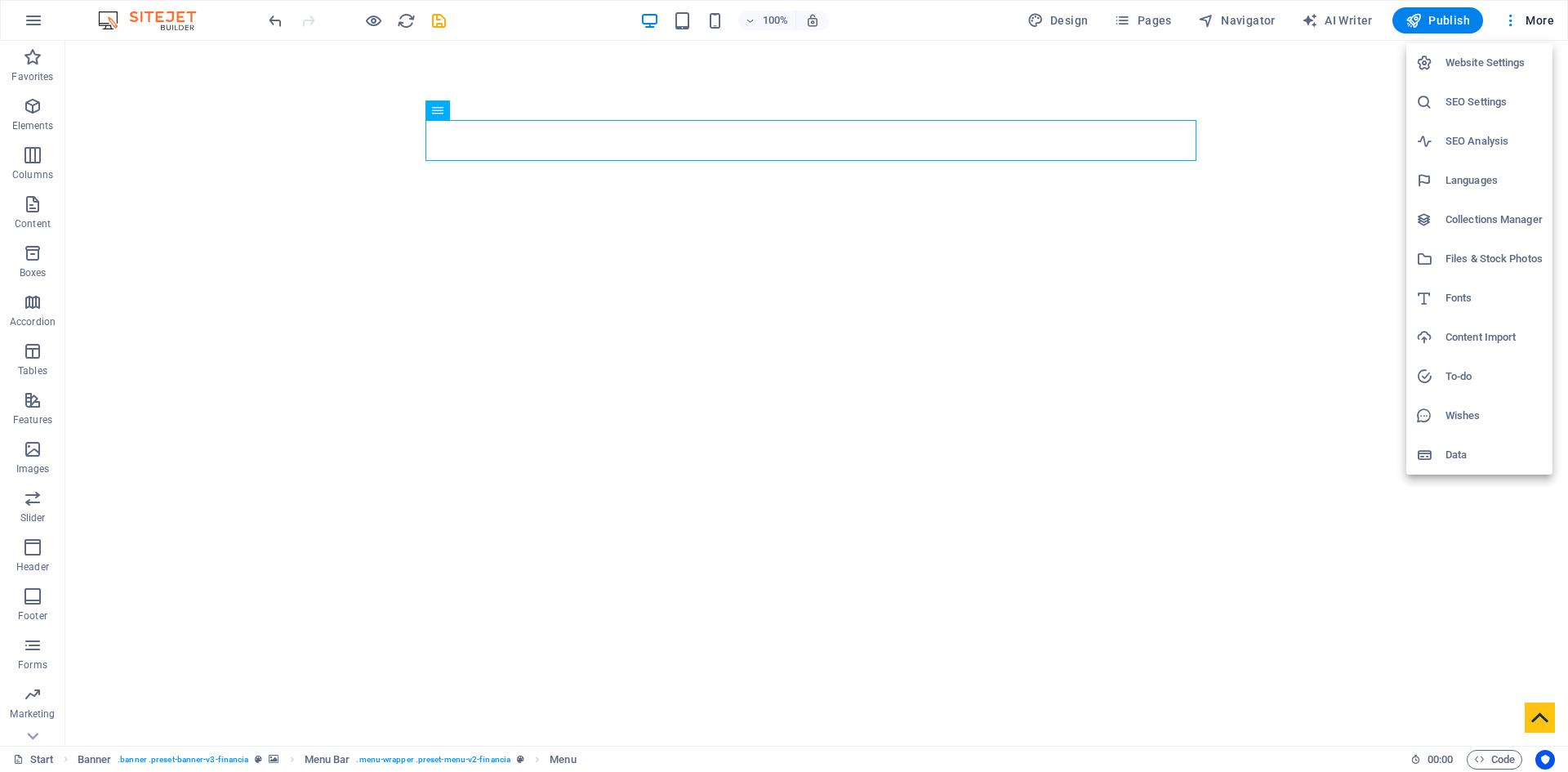
click at [1313, 331] on div at bounding box center [784, 386] width 1568 height 772
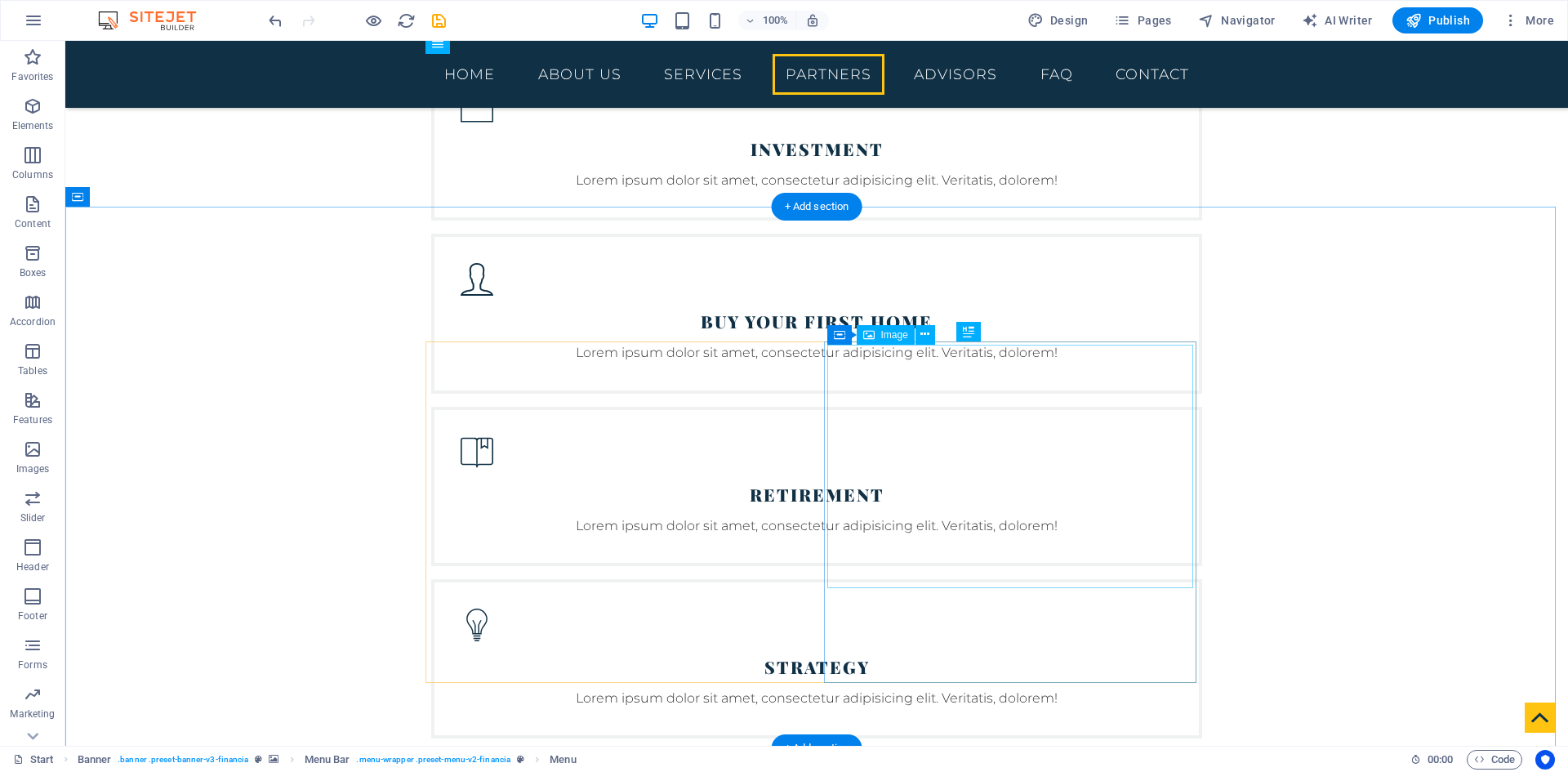
scroll to position [3512, 0]
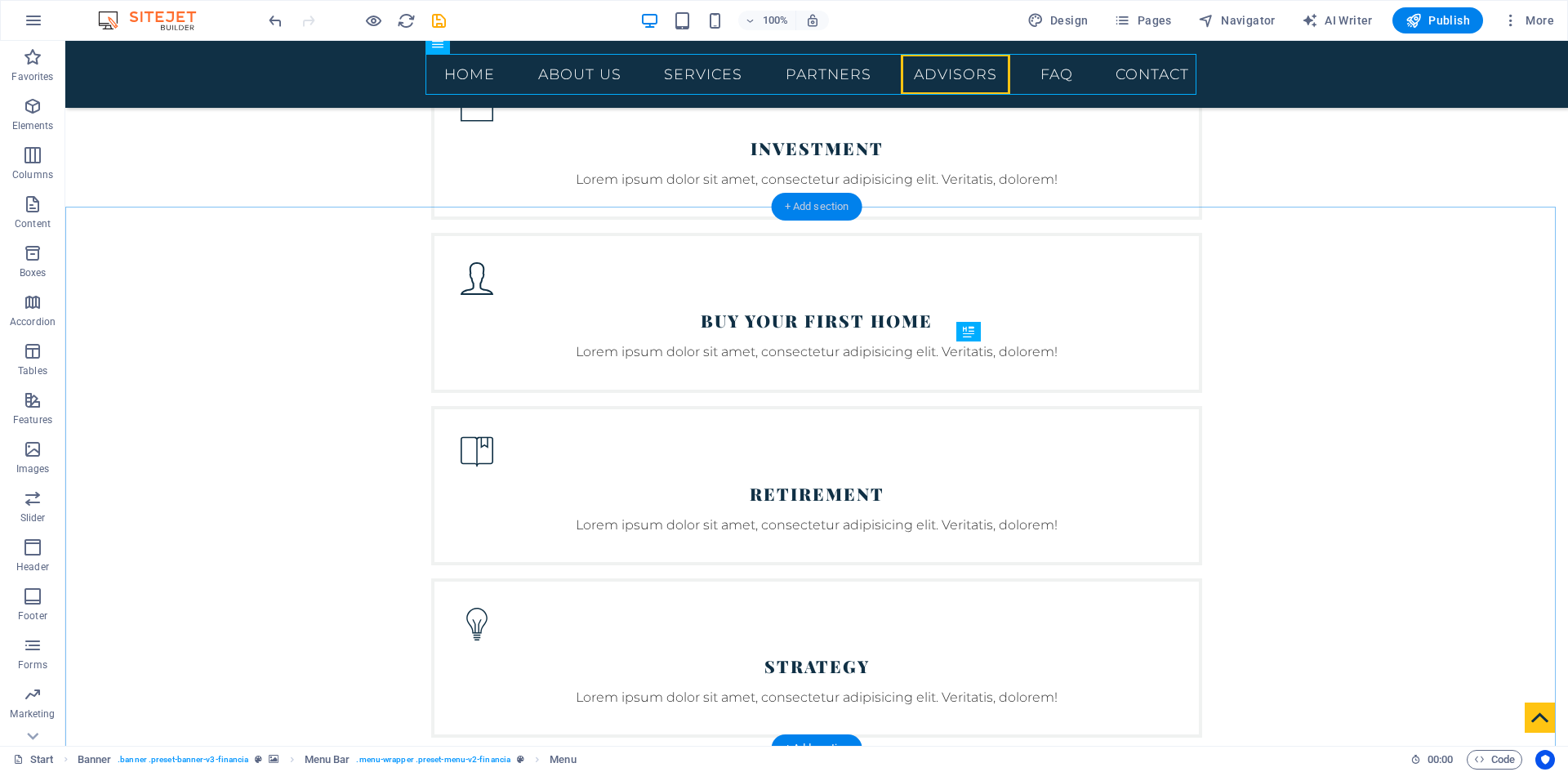
click at [831, 215] on div "+ Add section" at bounding box center [817, 207] width 91 height 28
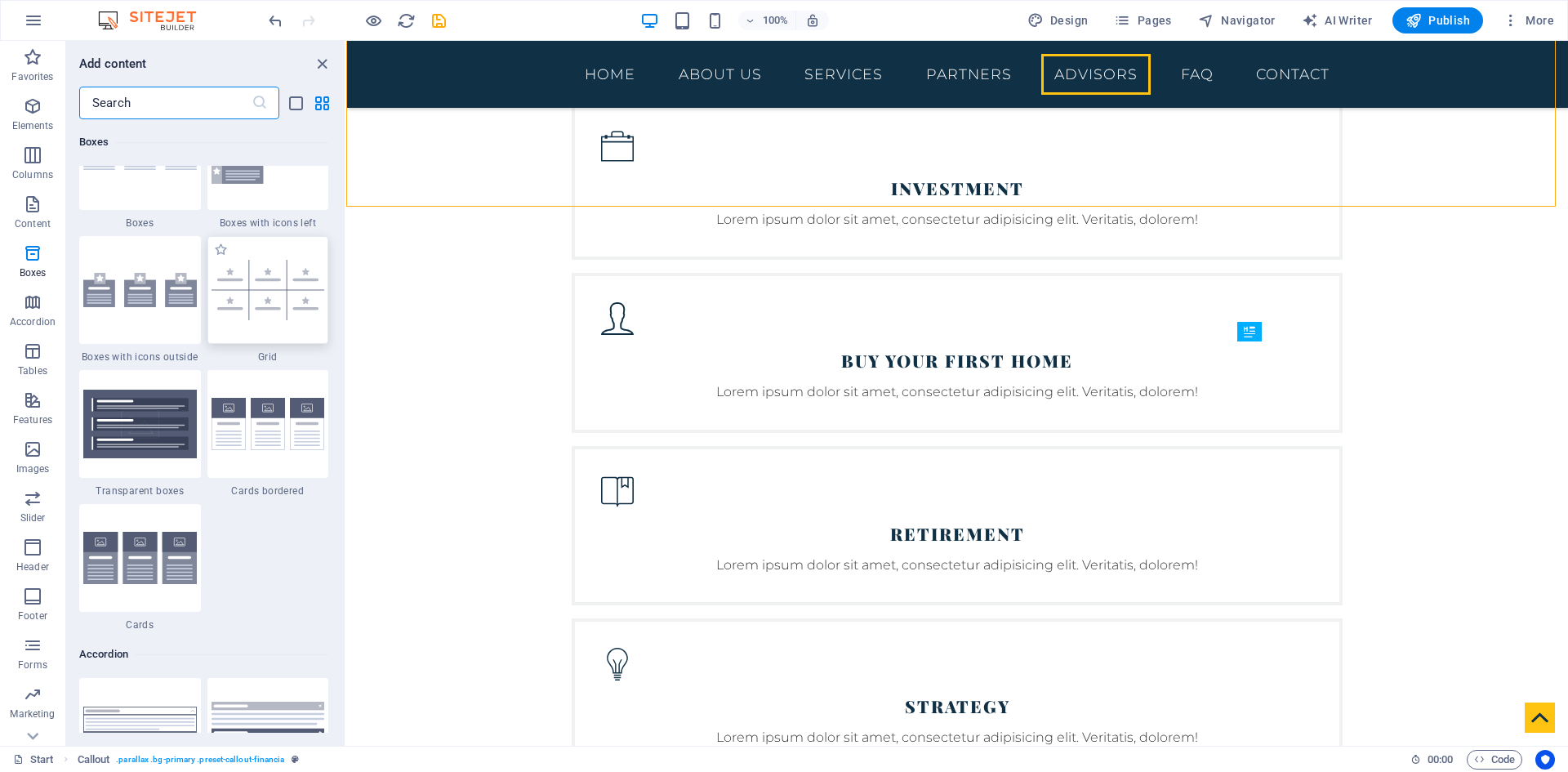
scroll to position [4737, 0]
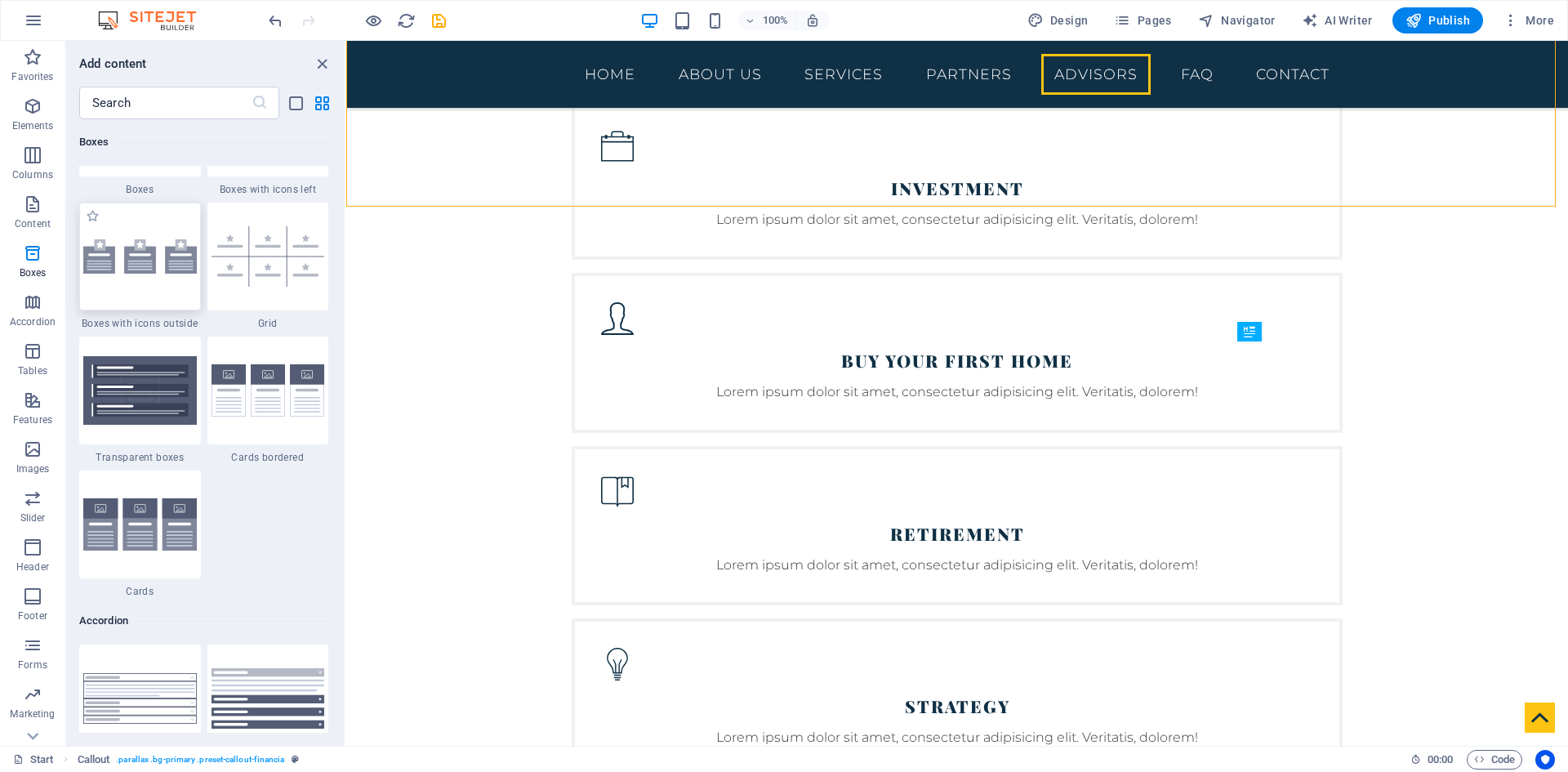
click at [176, 275] on div at bounding box center [140, 256] width 122 height 108
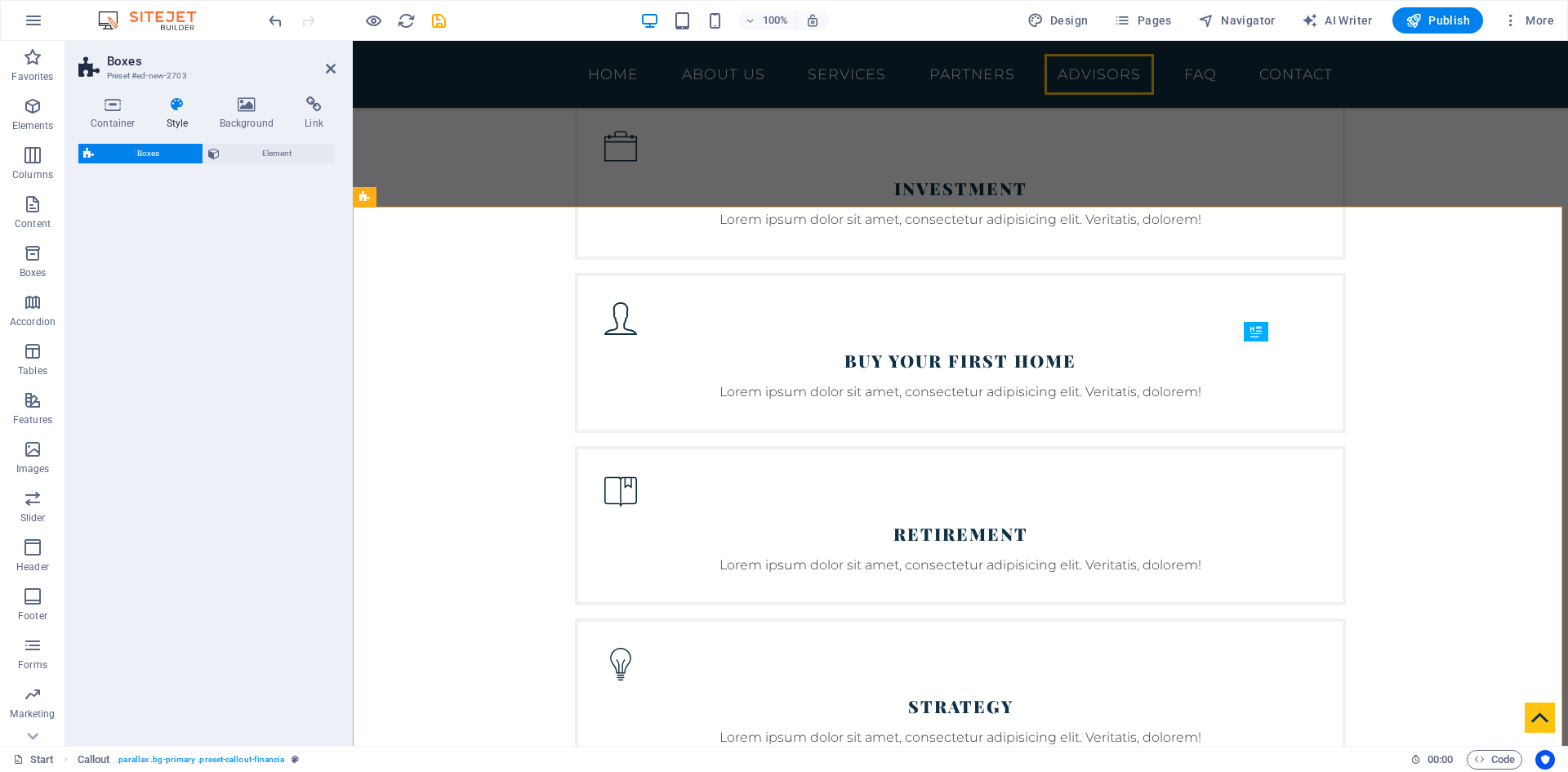
select select "rem"
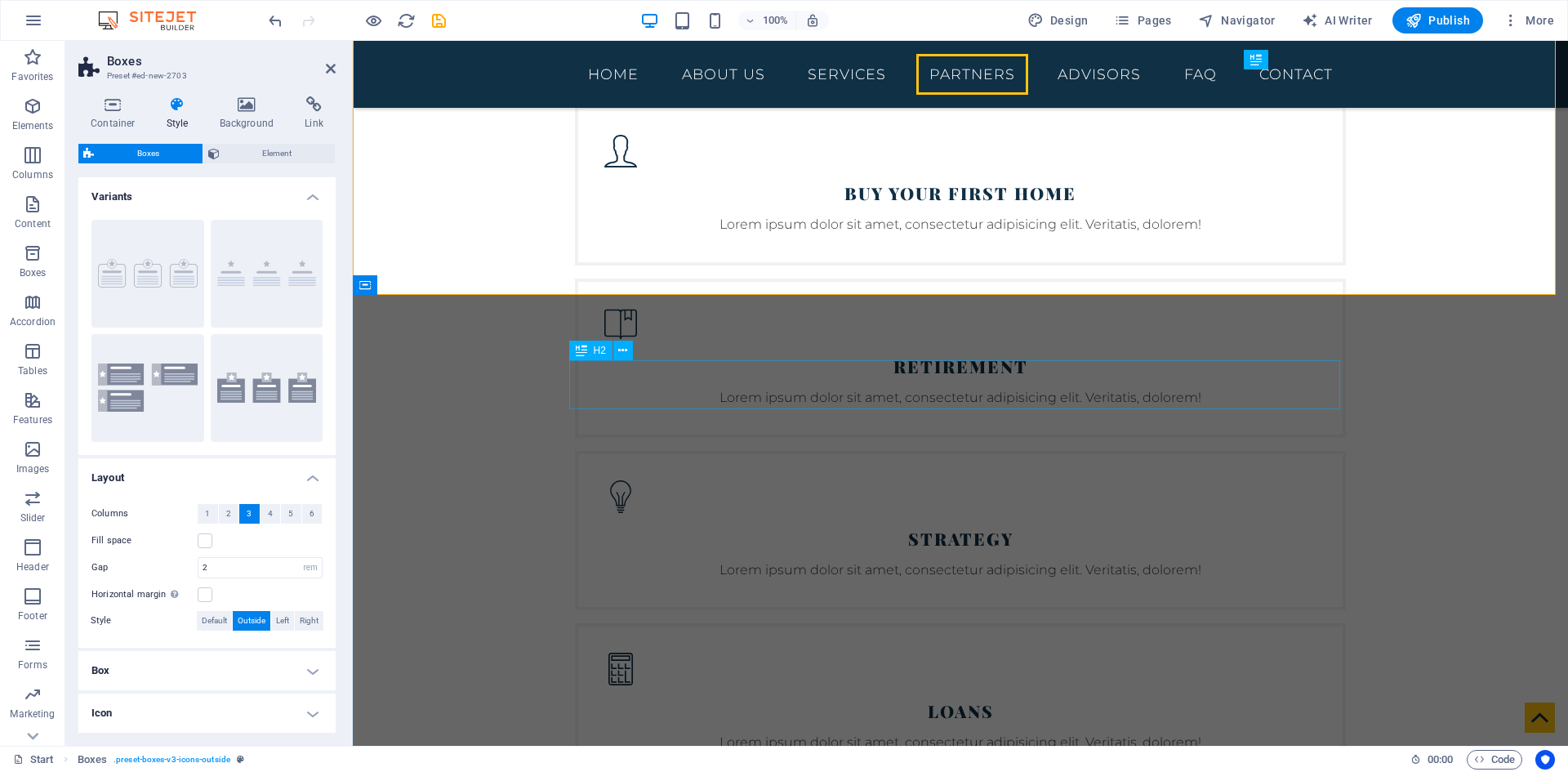
scroll to position [3348, 0]
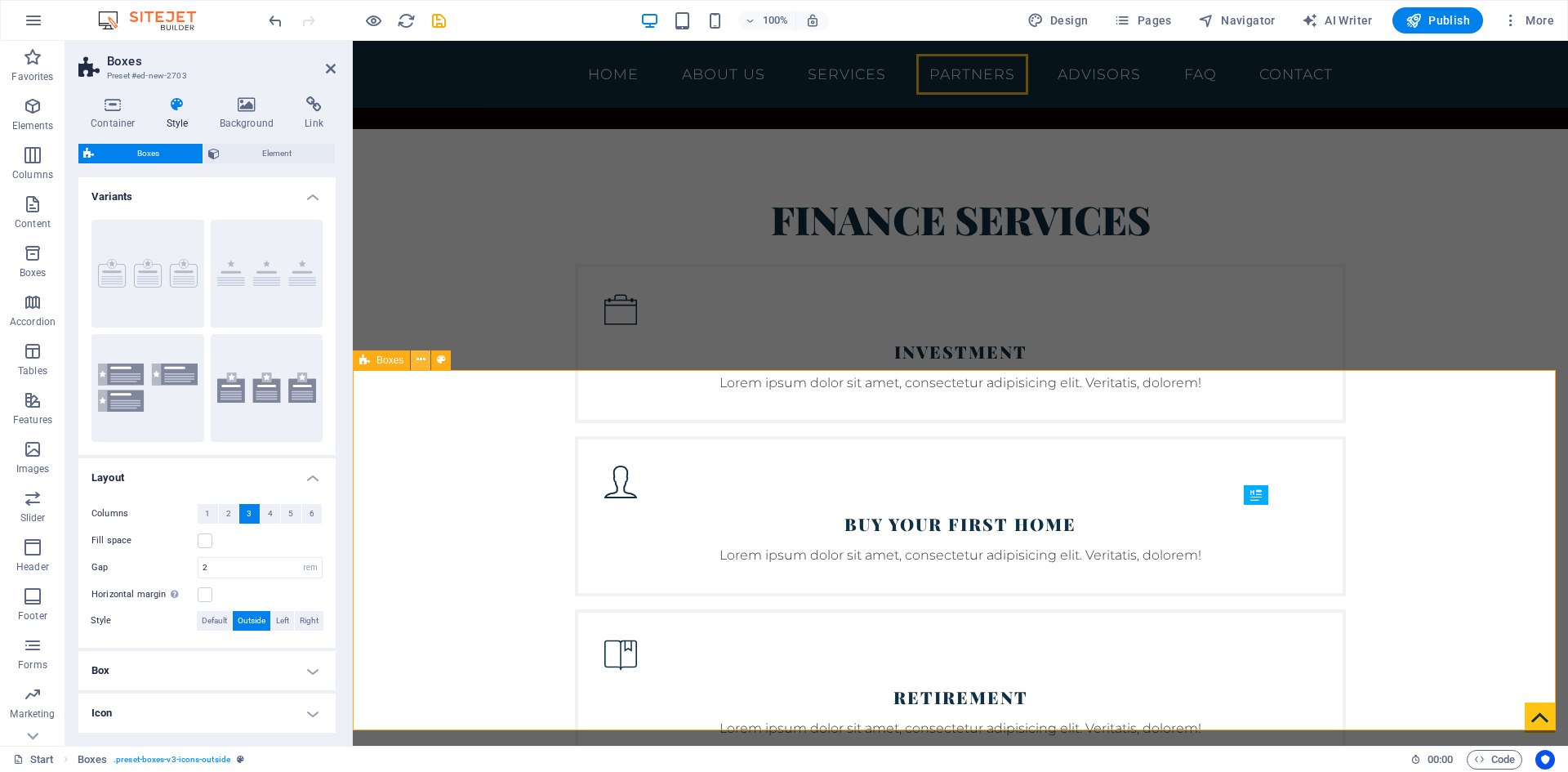
click at [418, 359] on icon at bounding box center [421, 359] width 9 height 17
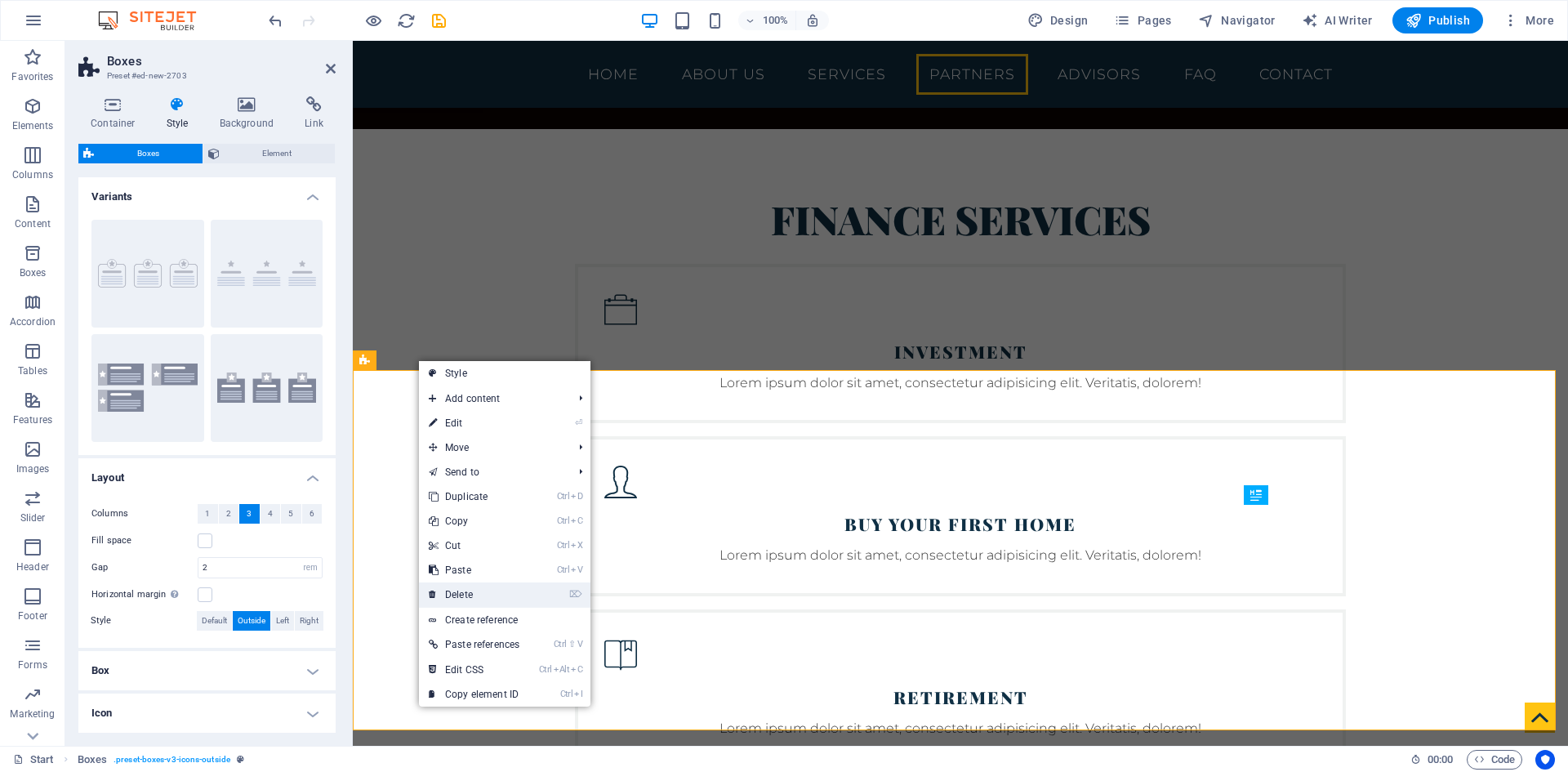
click at [494, 587] on link "⌦ Delete" at bounding box center [475, 595] width 110 height 25
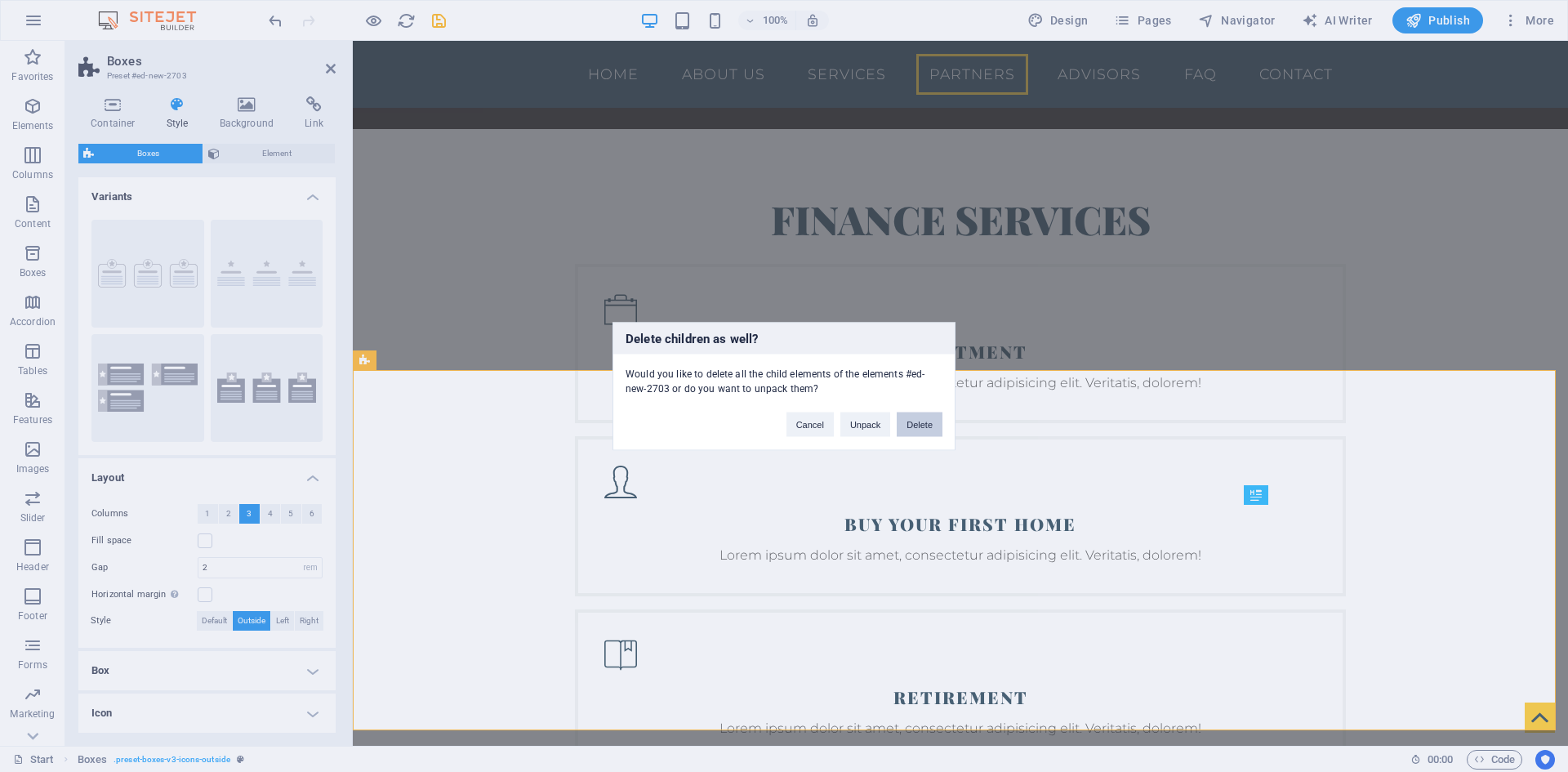
click at [912, 428] on button "Delete" at bounding box center [920, 424] width 46 height 25
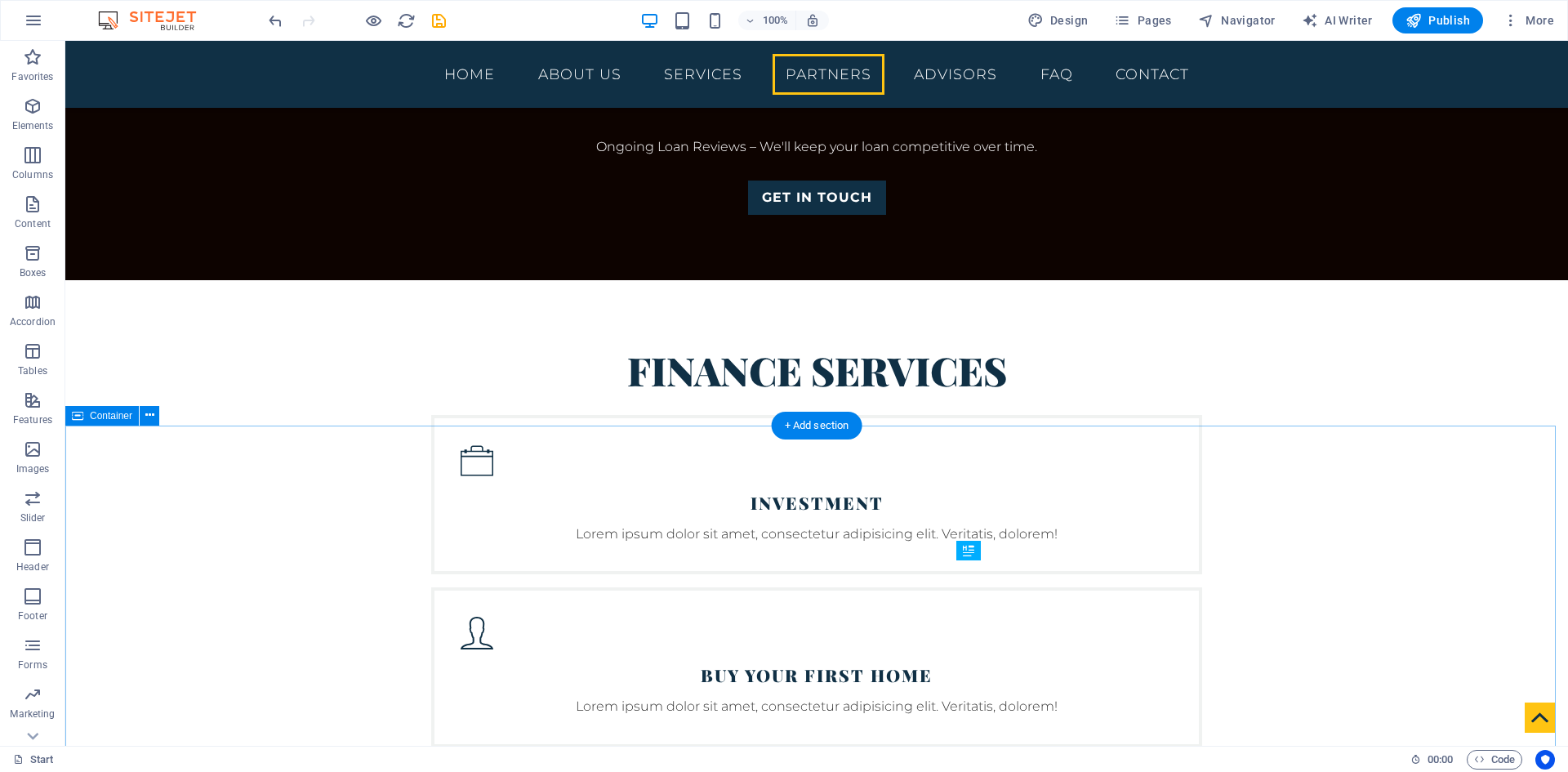
scroll to position [3185, 0]
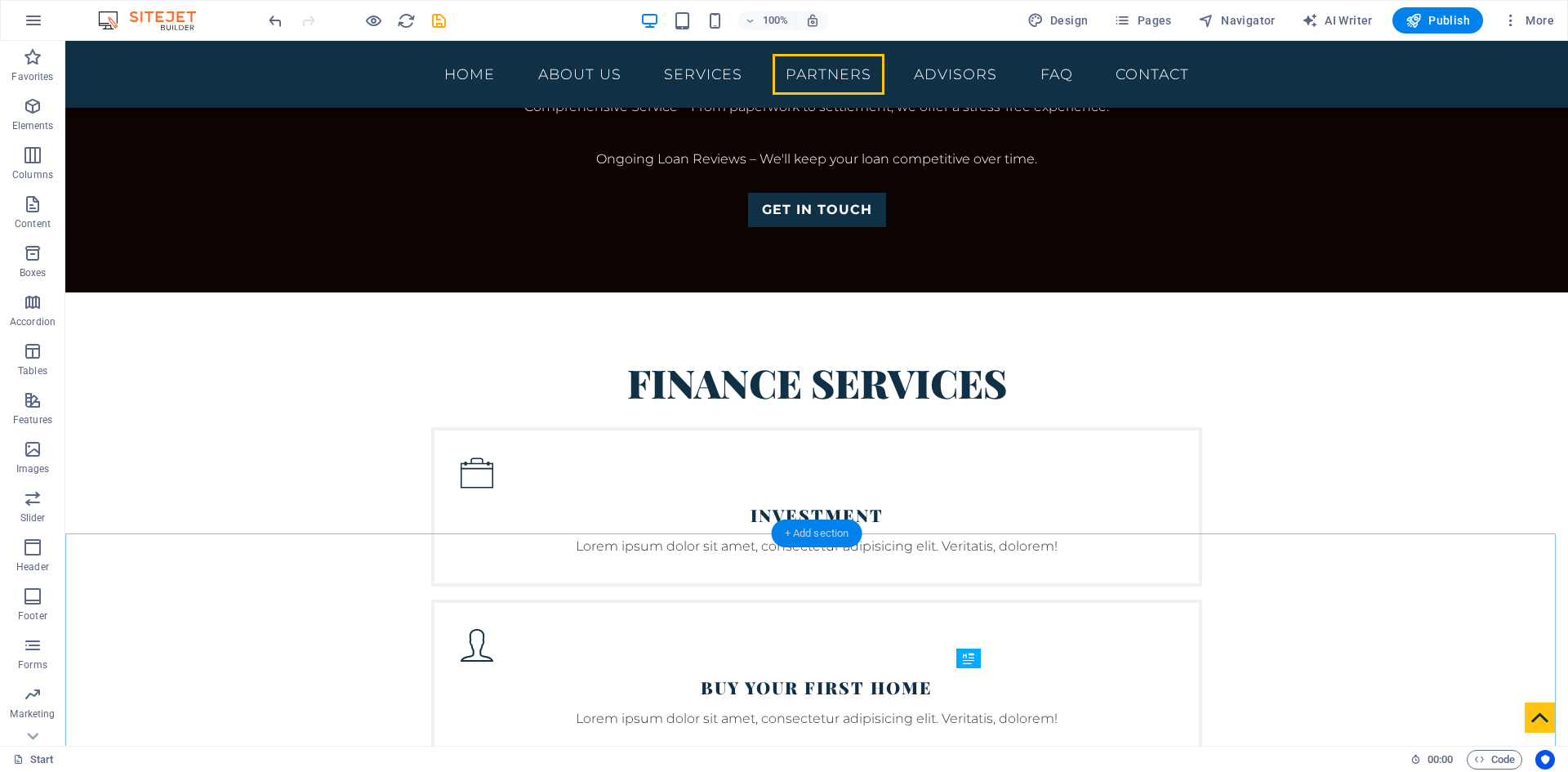
click at [798, 528] on div "+ Add section" at bounding box center [817, 533] width 91 height 28
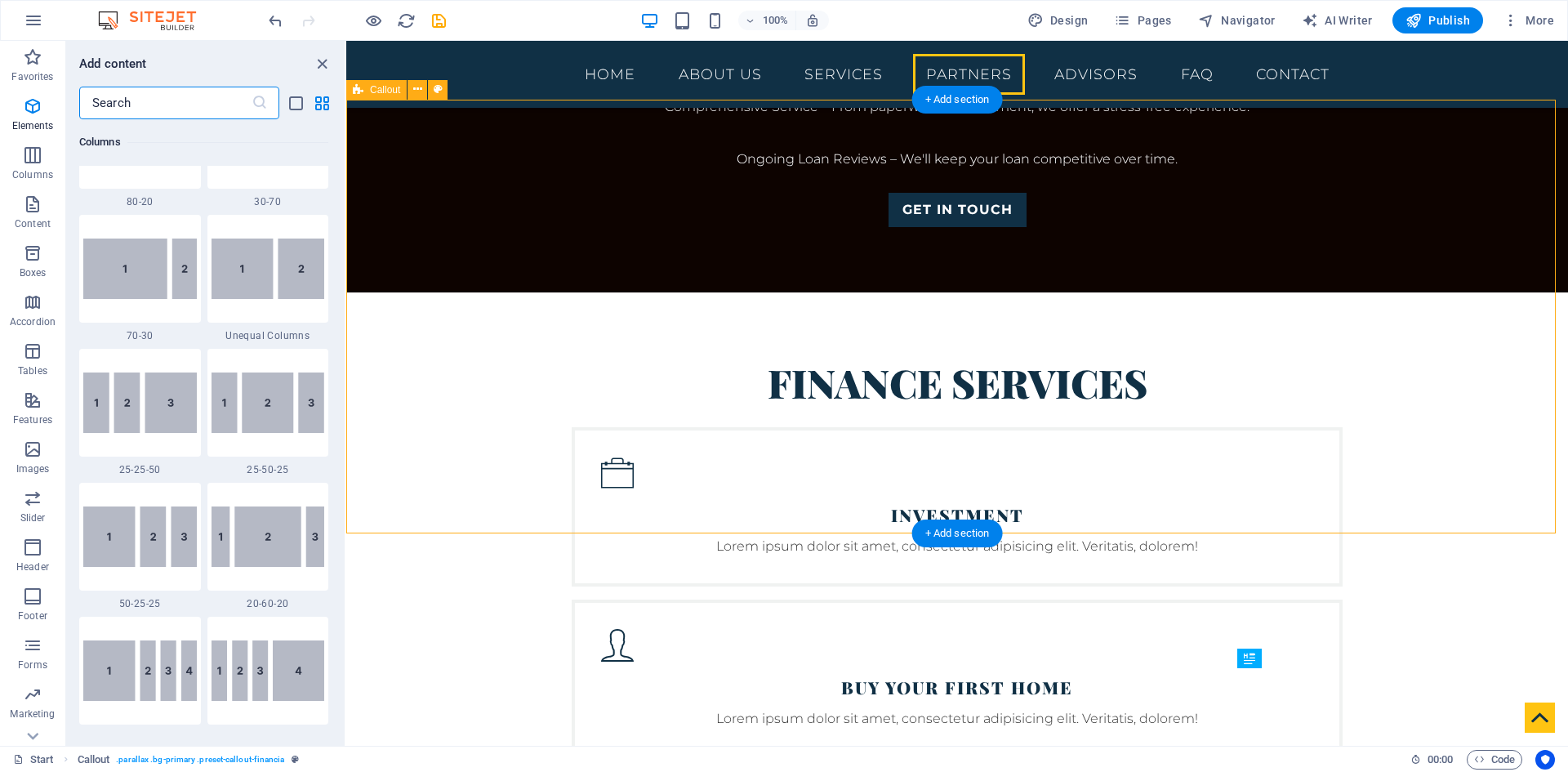
scroll to position [2858, 0]
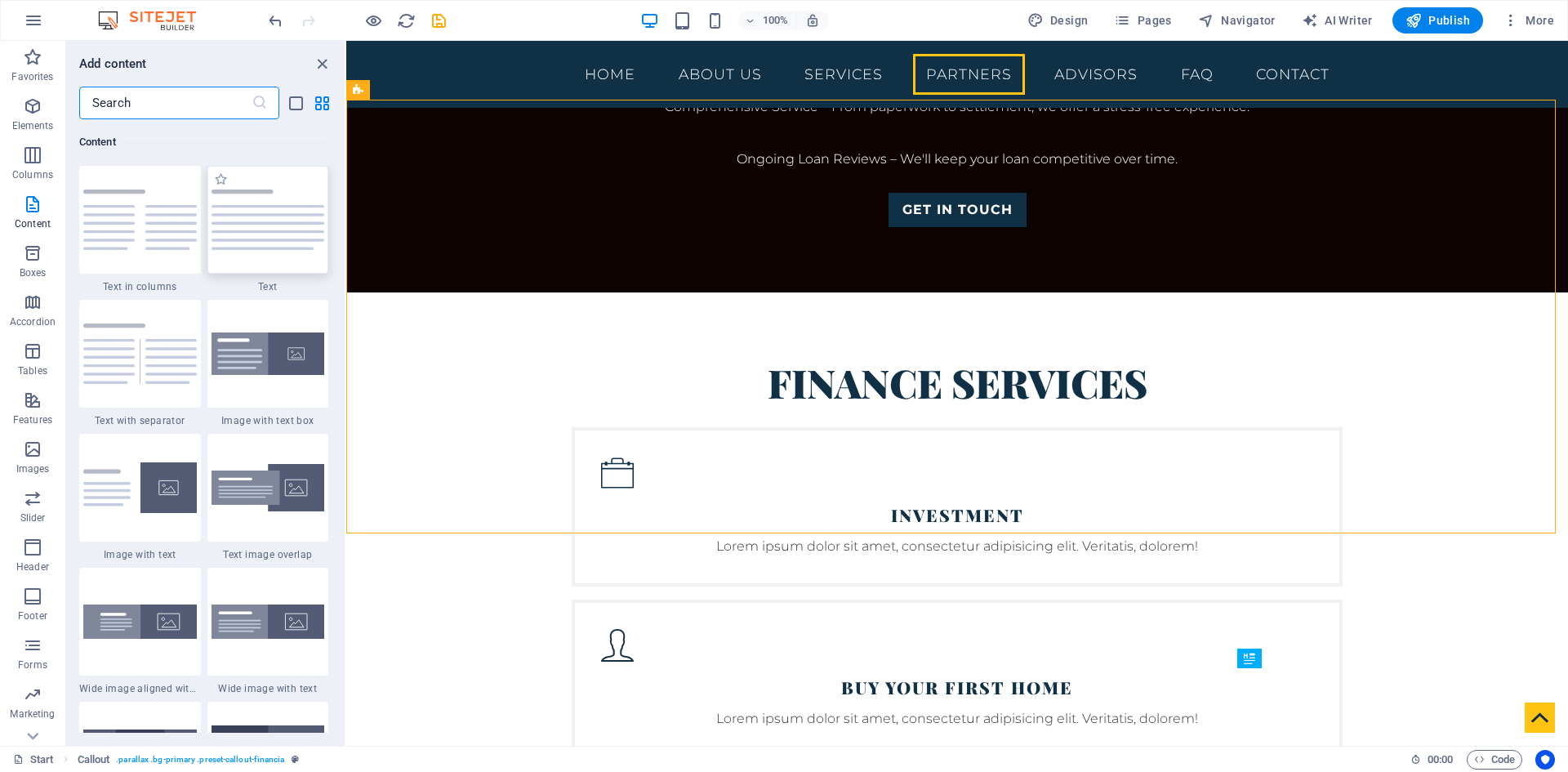
click at [276, 228] on div at bounding box center [269, 219] width 122 height 108
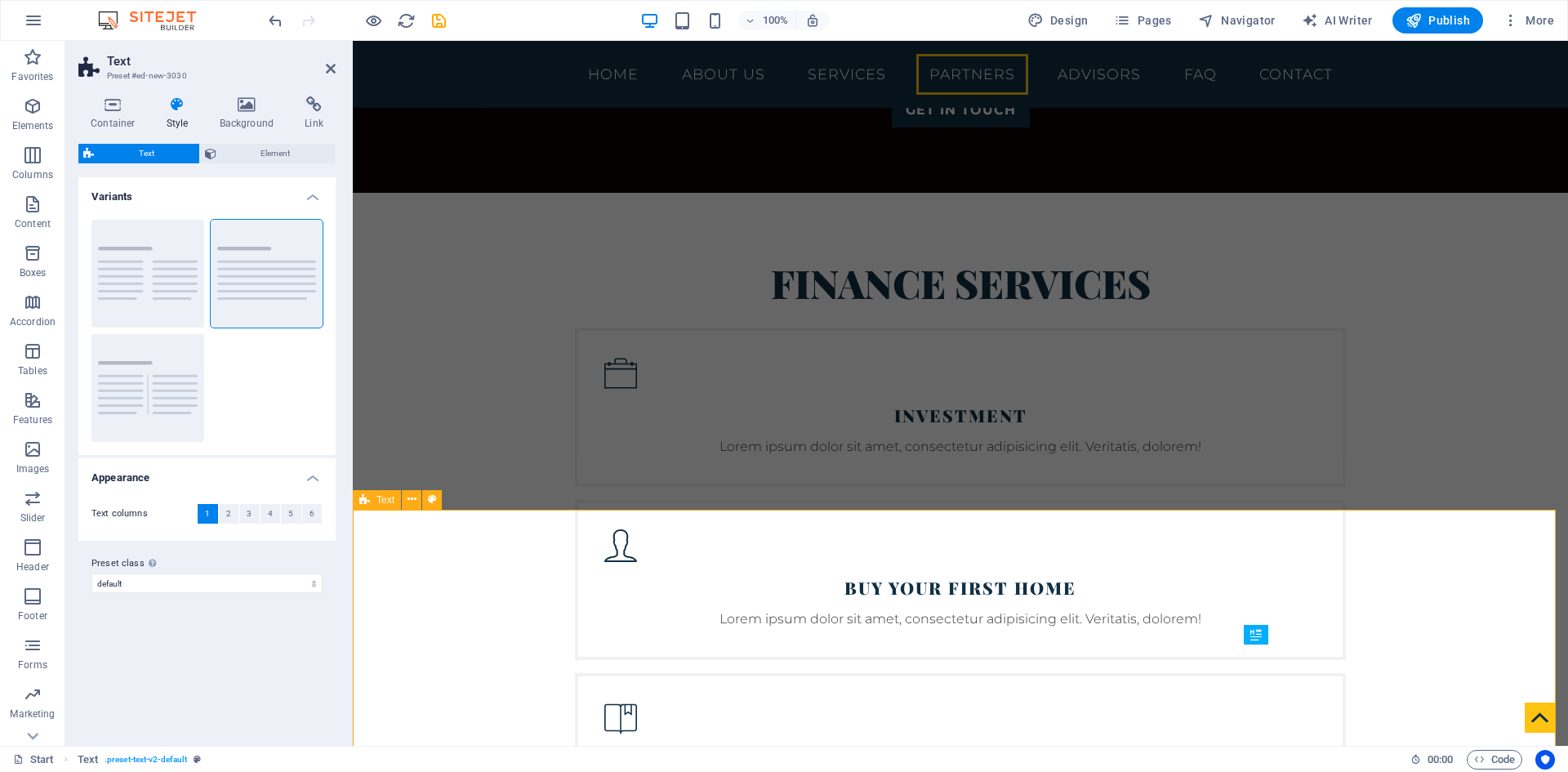
scroll to position [3431, 0]
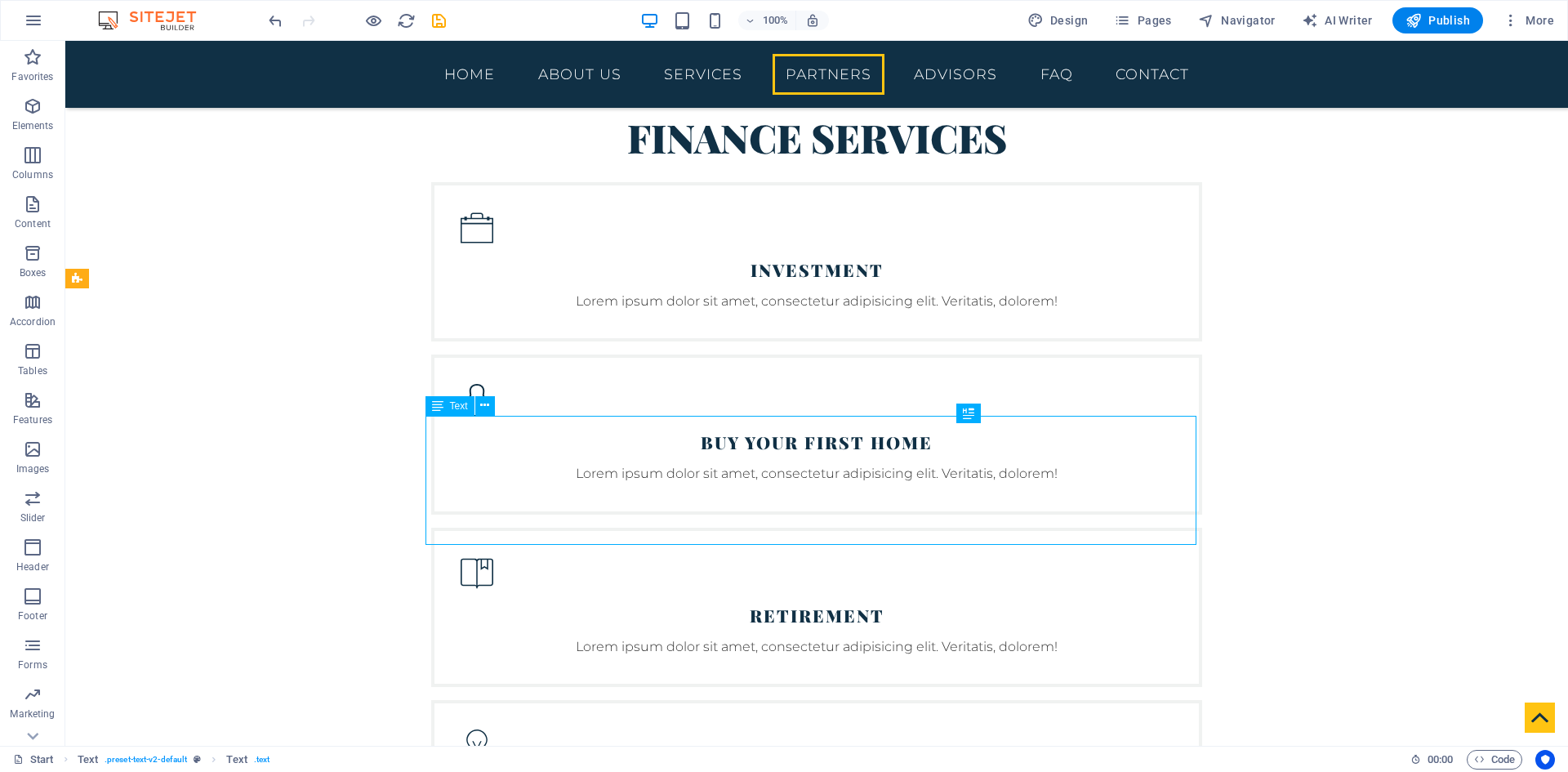
click at [479, 403] on button at bounding box center [485, 406] width 20 height 20
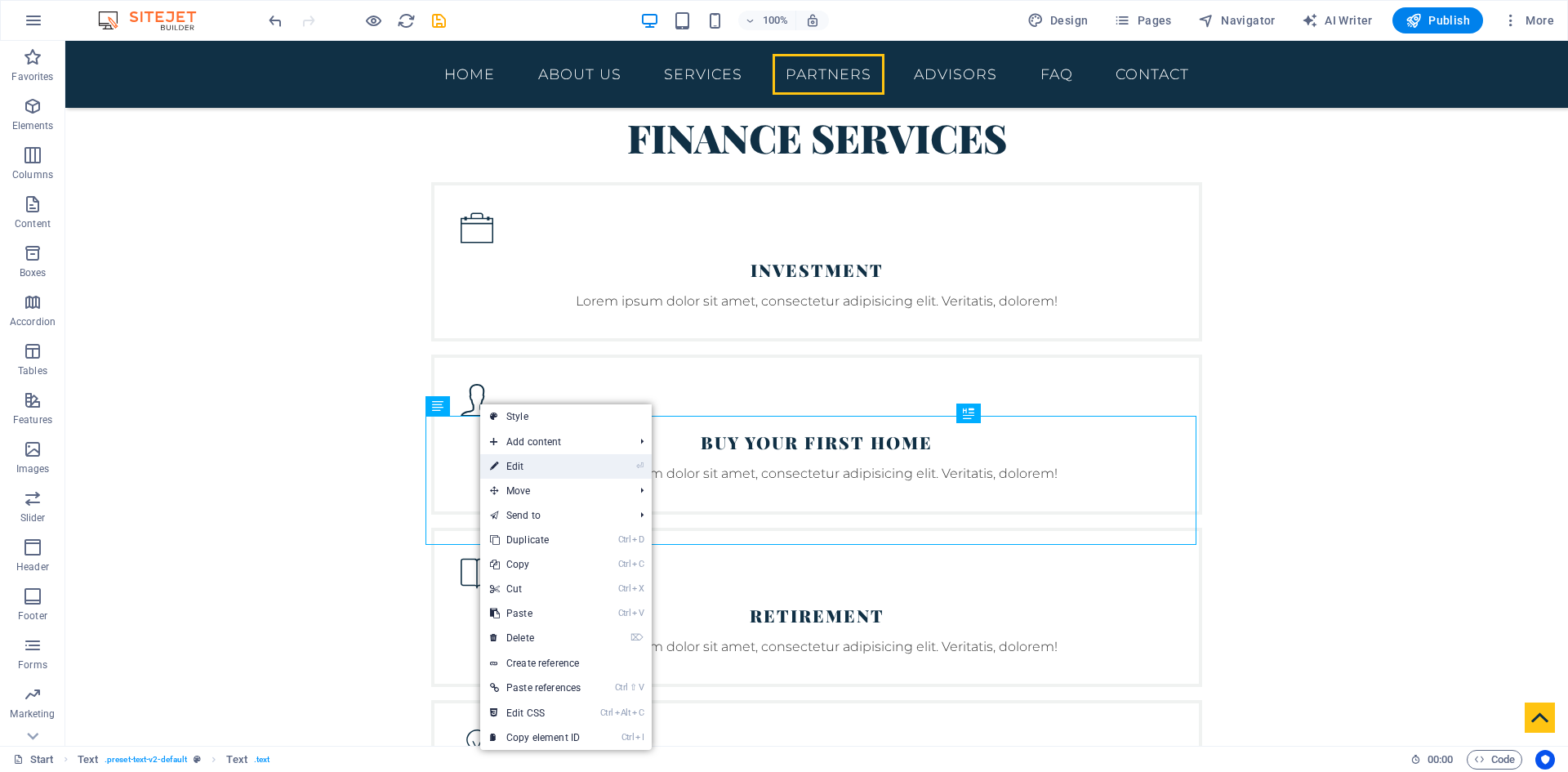
click at [541, 461] on link "⏎ Edit" at bounding box center [536, 466] width 110 height 25
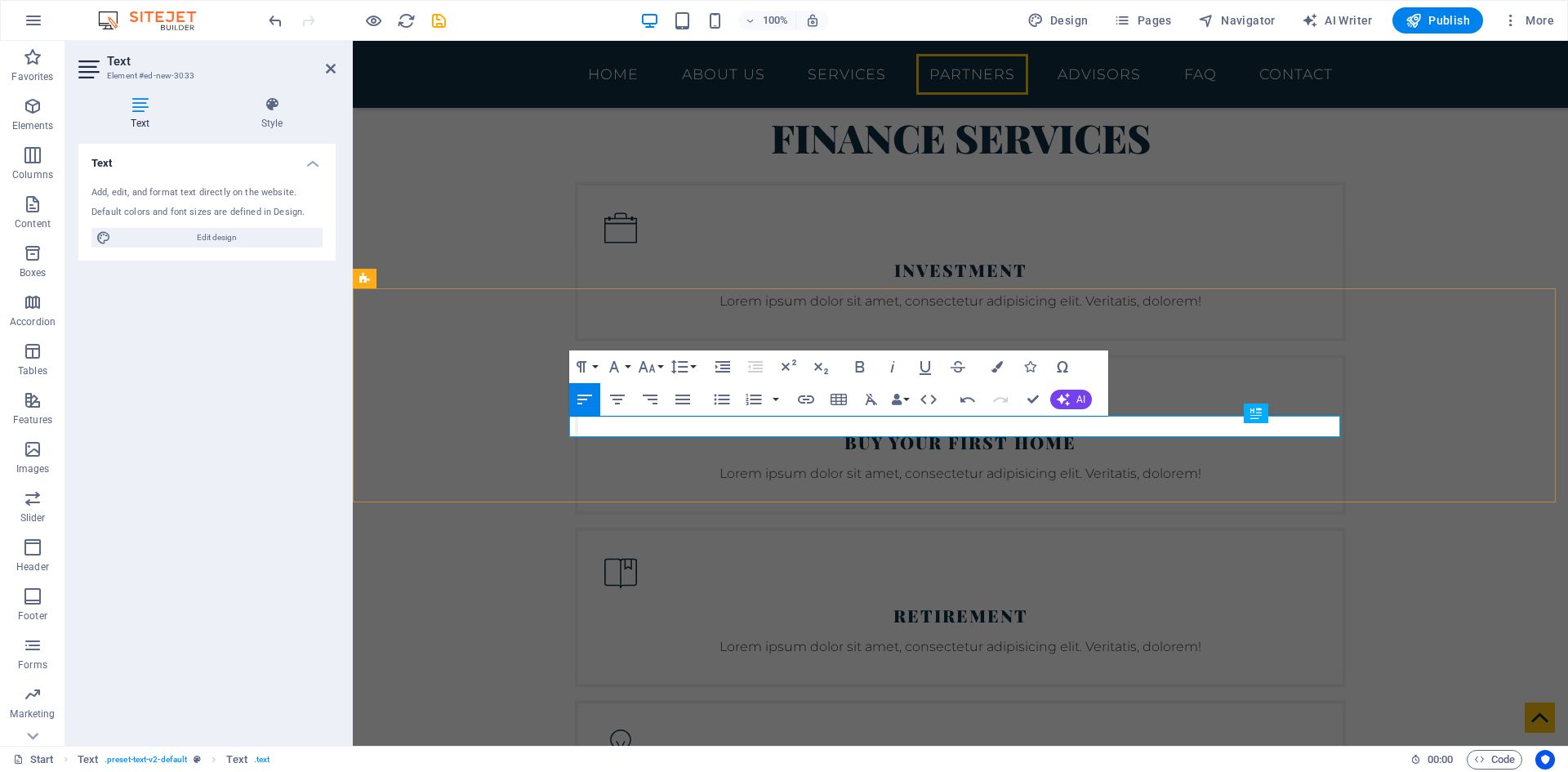
drag, startPoint x: 670, startPoint y: 426, endPoint x: 662, endPoint y: 432, distance: 10.0
drag, startPoint x: 667, startPoint y: 429, endPoint x: 1259, endPoint y: 411, distance: 592.3
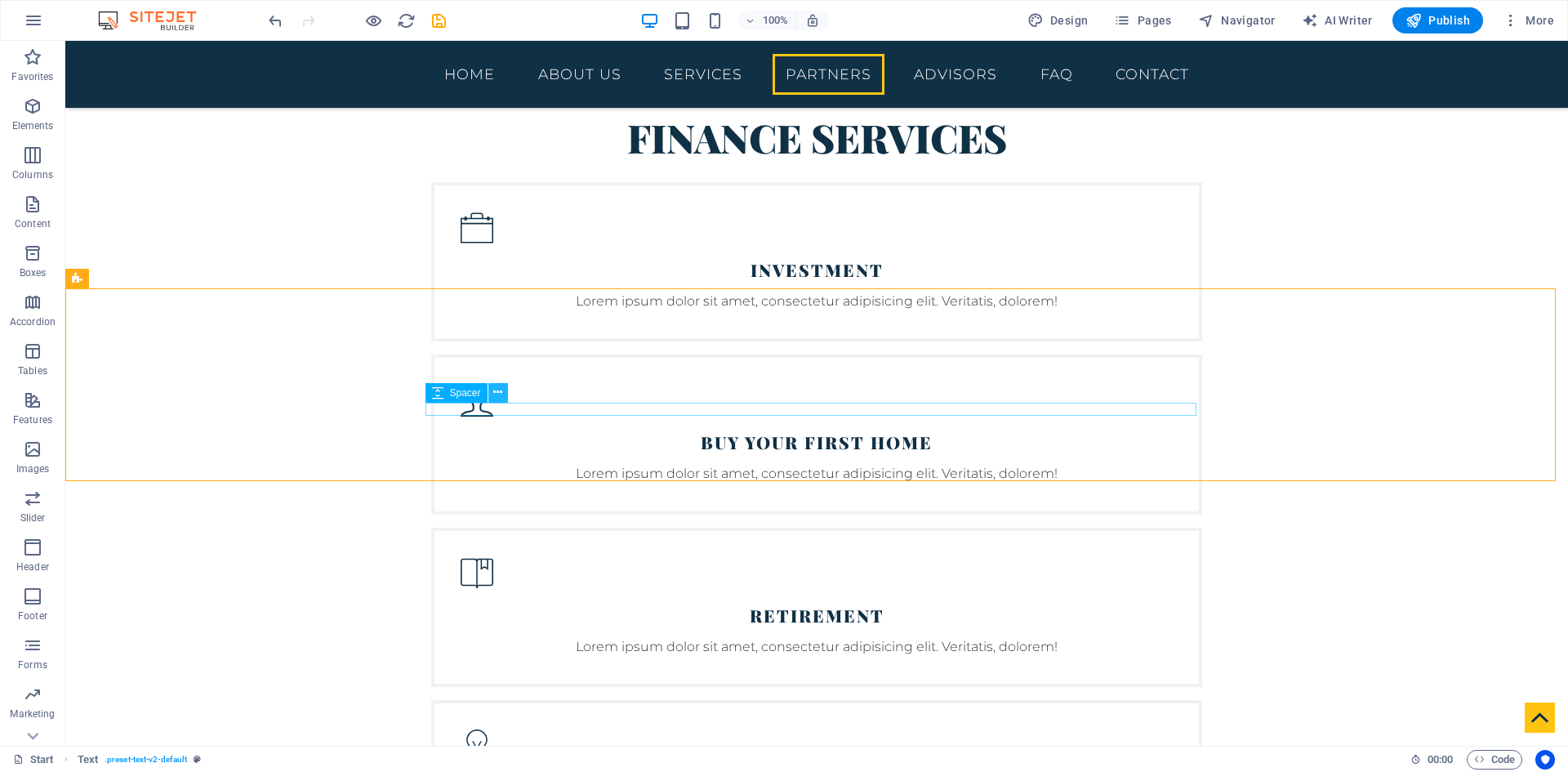
click at [493, 395] on button at bounding box center [498, 393] width 20 height 20
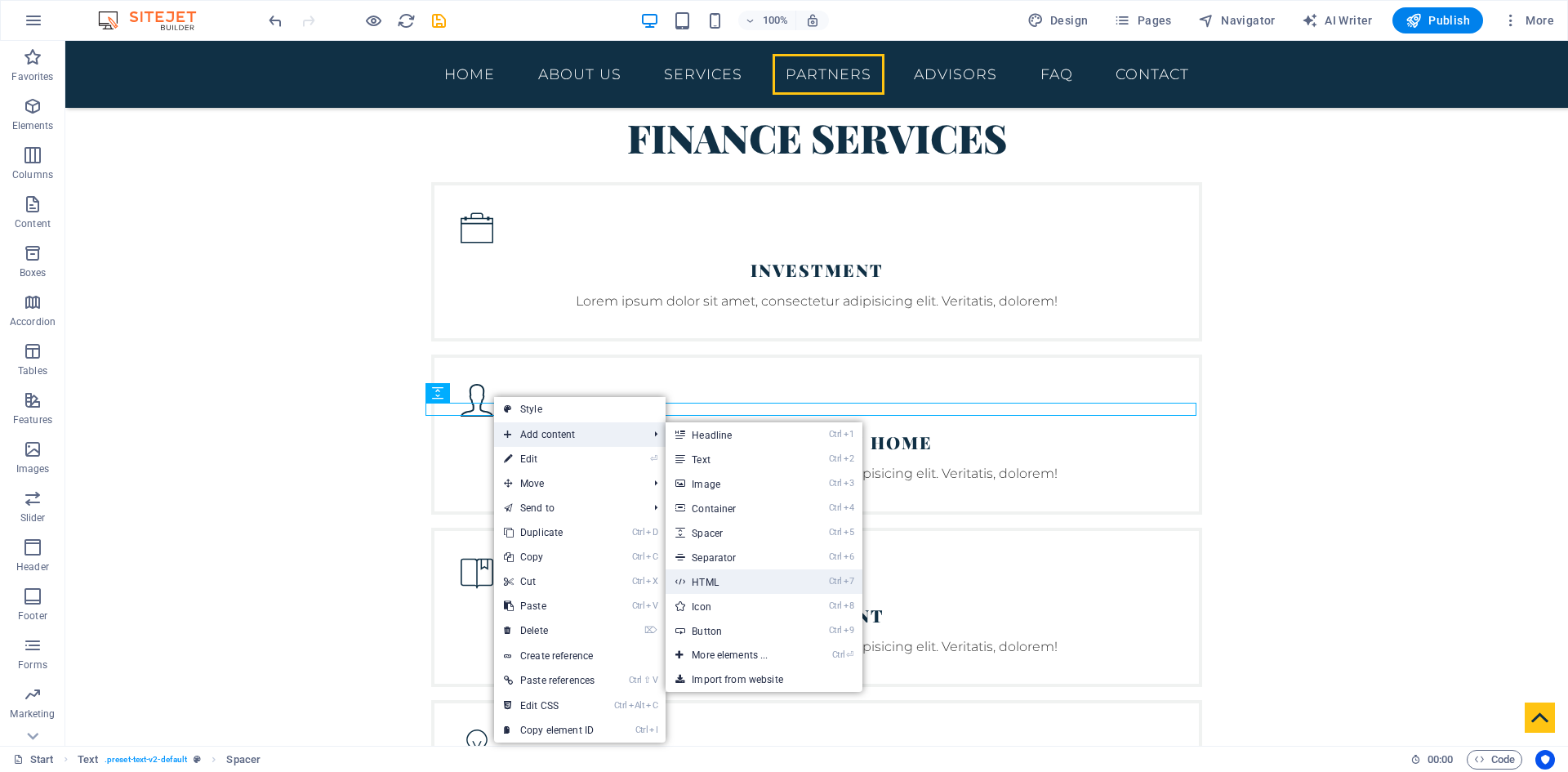
click at [731, 577] on link "Ctrl 7 HTML" at bounding box center [733, 582] width 135 height 25
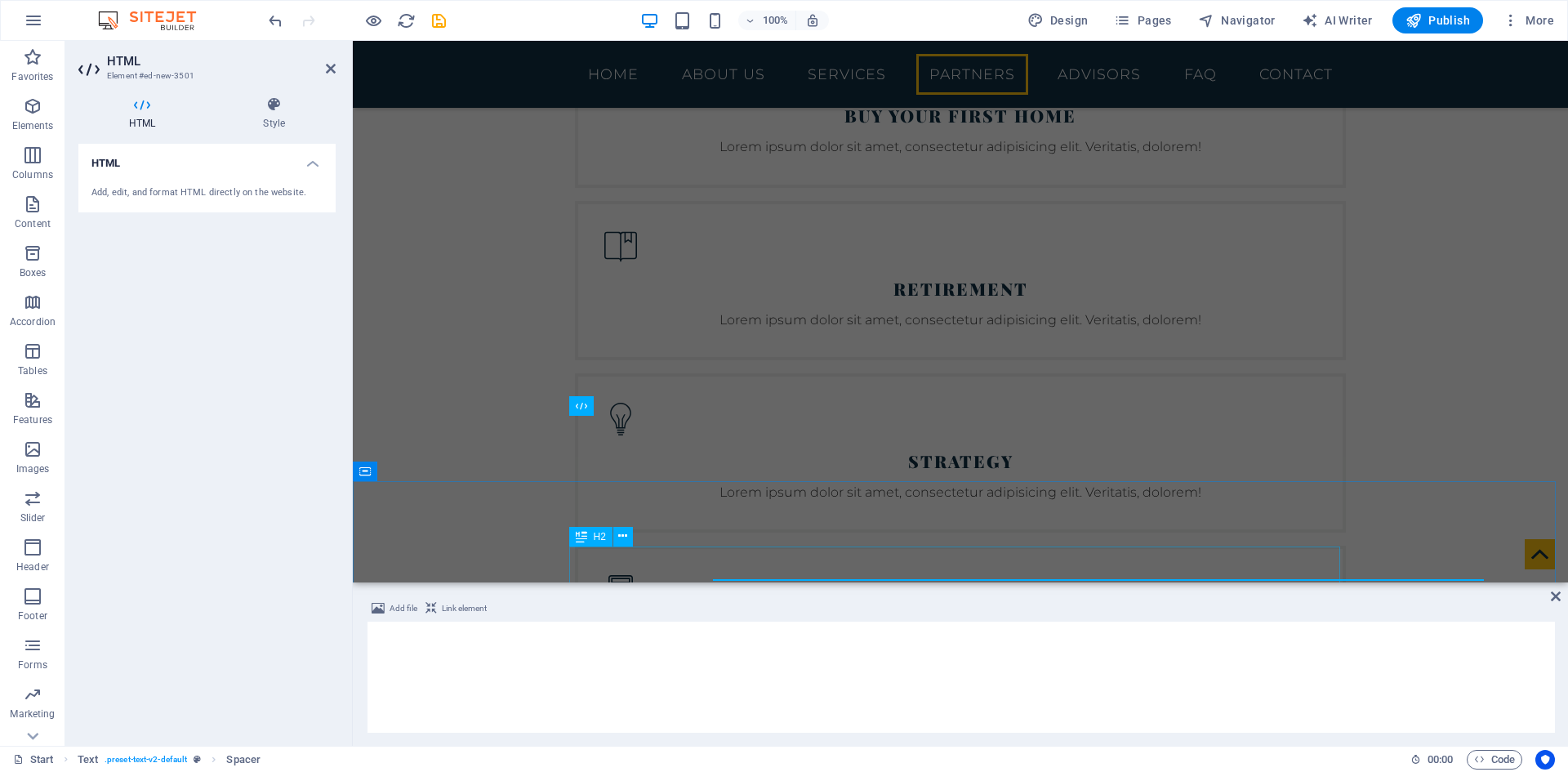
scroll to position [3267, 0]
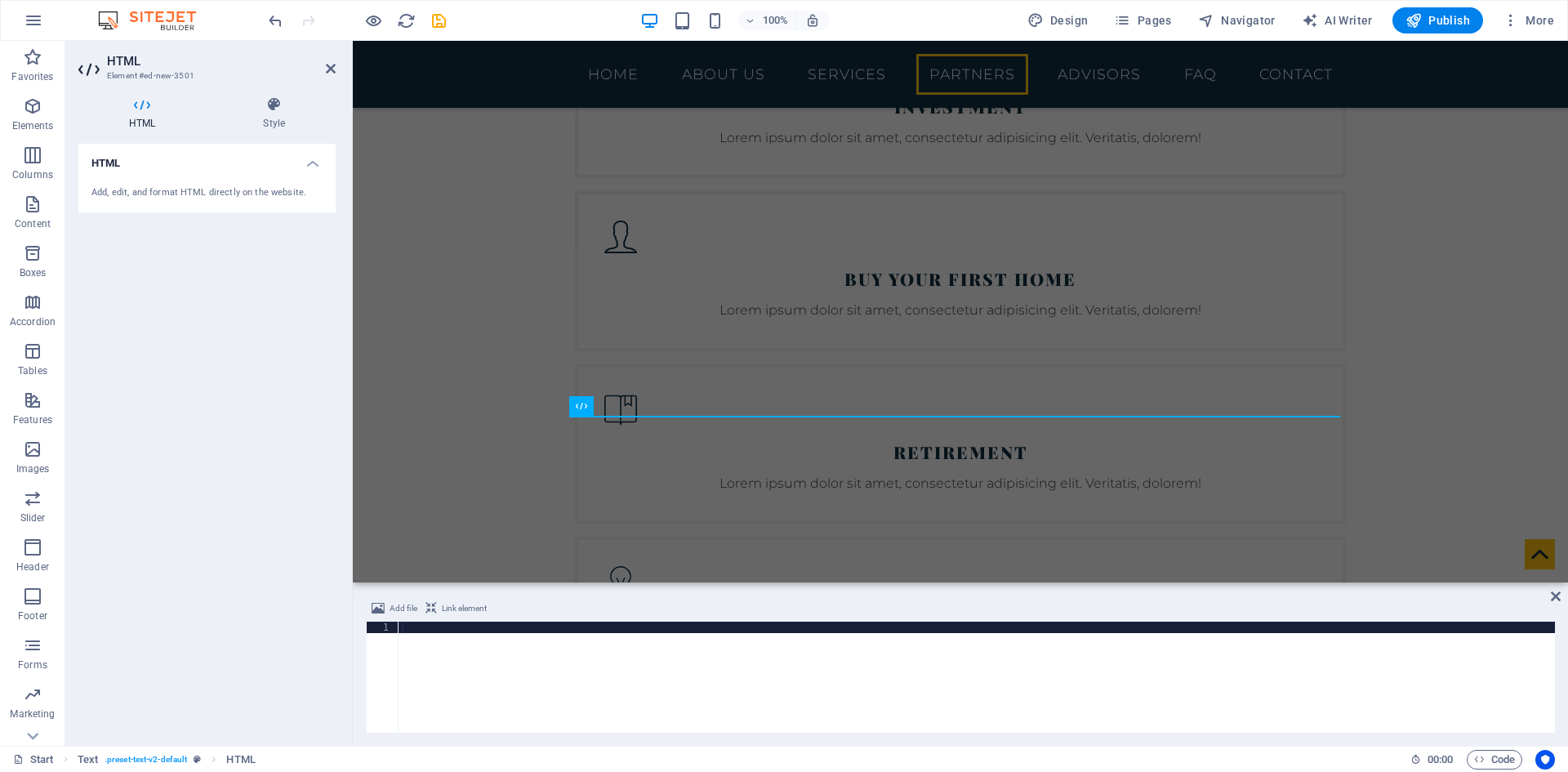
click at [569, 646] on div at bounding box center [977, 688] width 1157 height 134
type textarea "<div id="connective-property-fees-calculator"></div>"
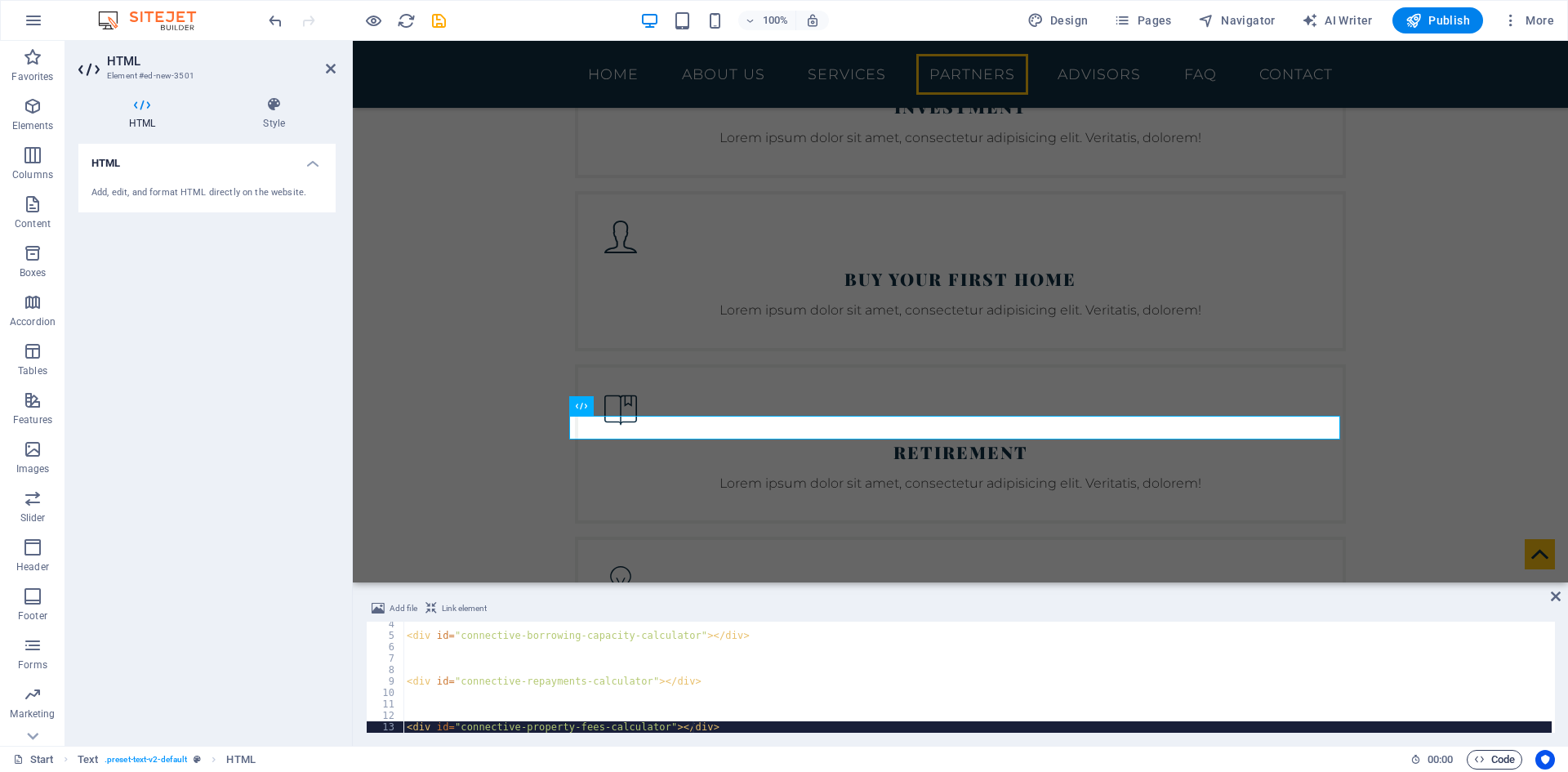
click at [1489, 759] on span "Code" at bounding box center [1495, 760] width 41 height 20
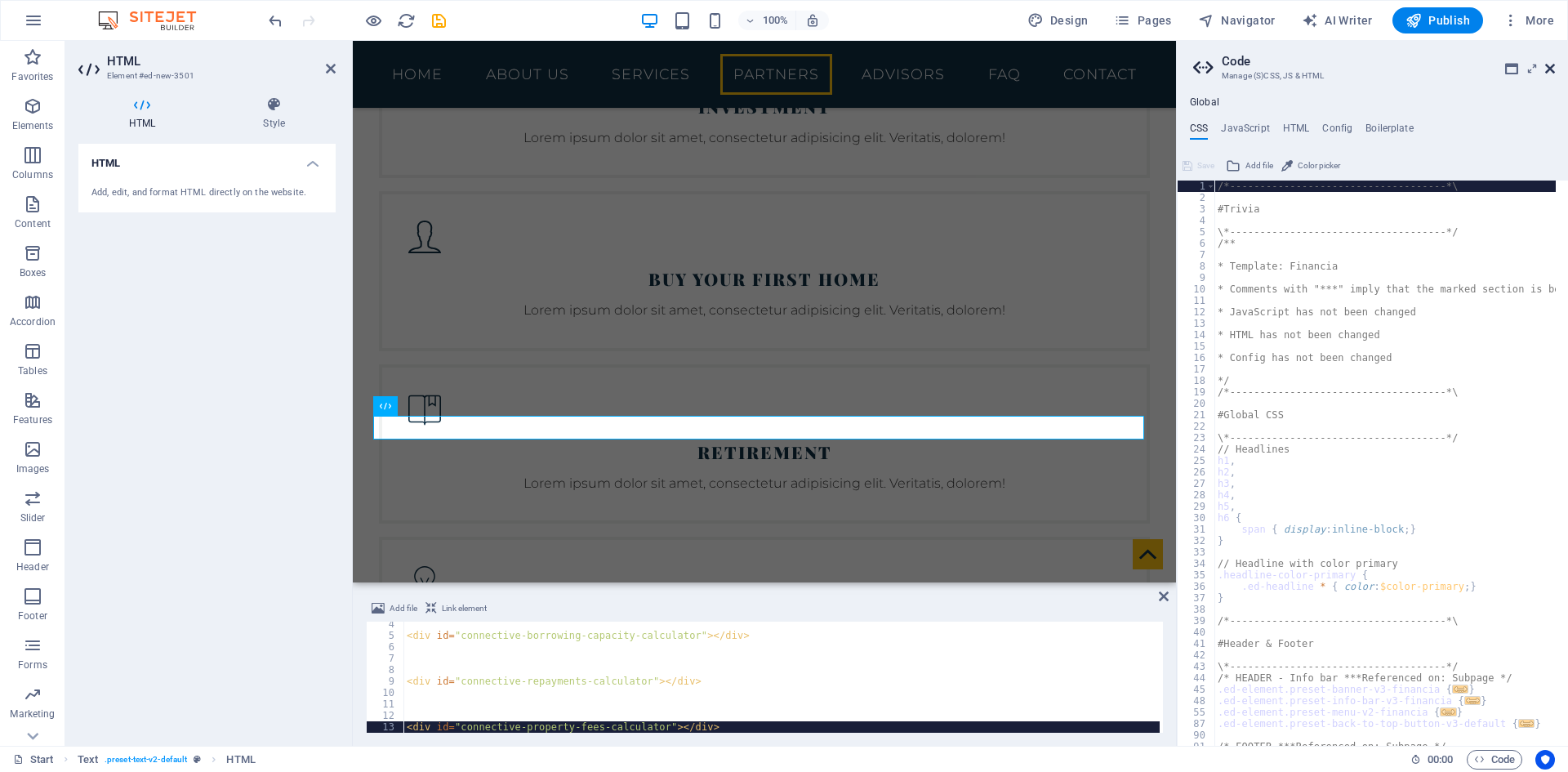
click at [1549, 71] on icon at bounding box center [1551, 68] width 10 height 13
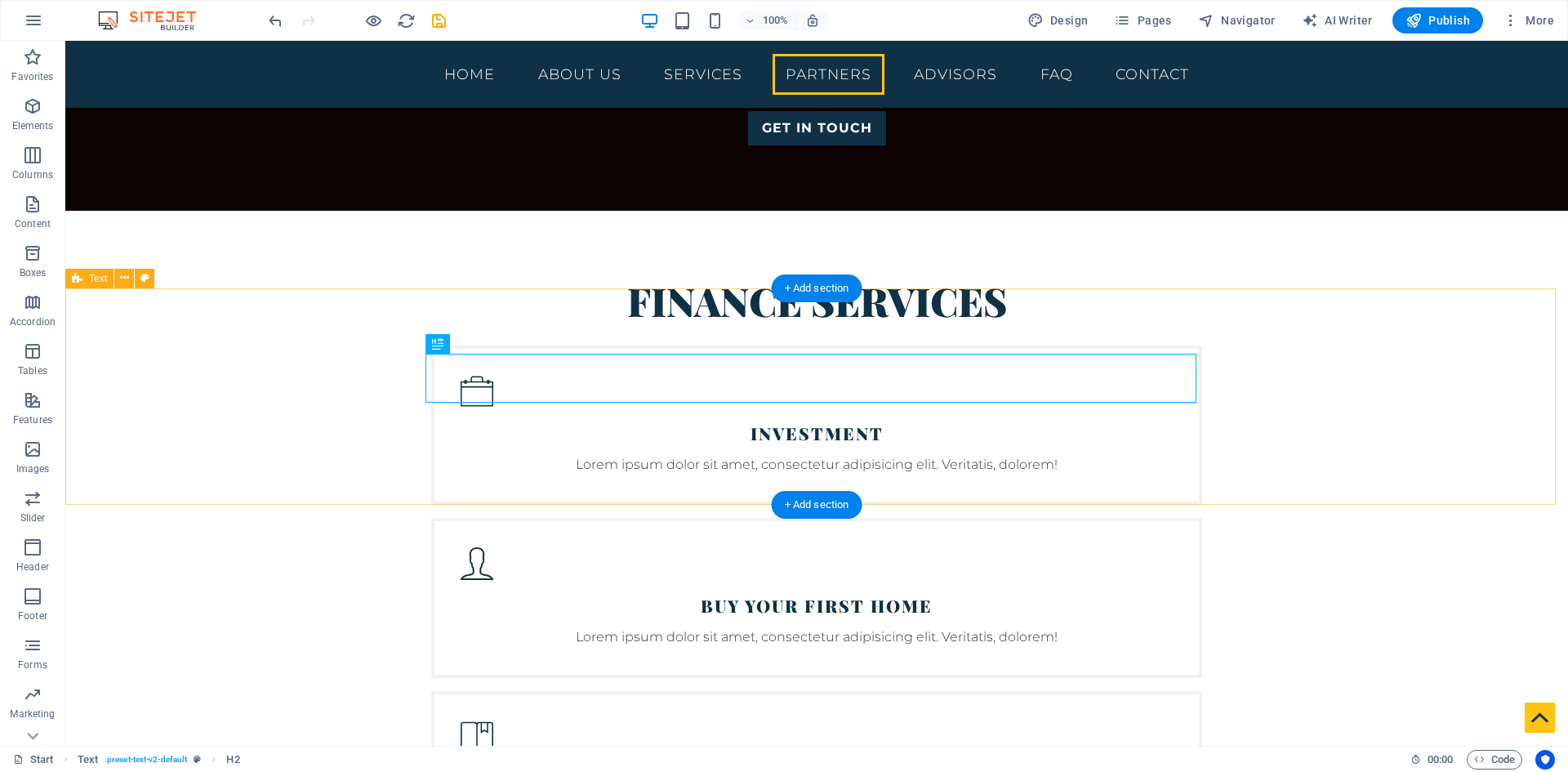
scroll to position [3431, 0]
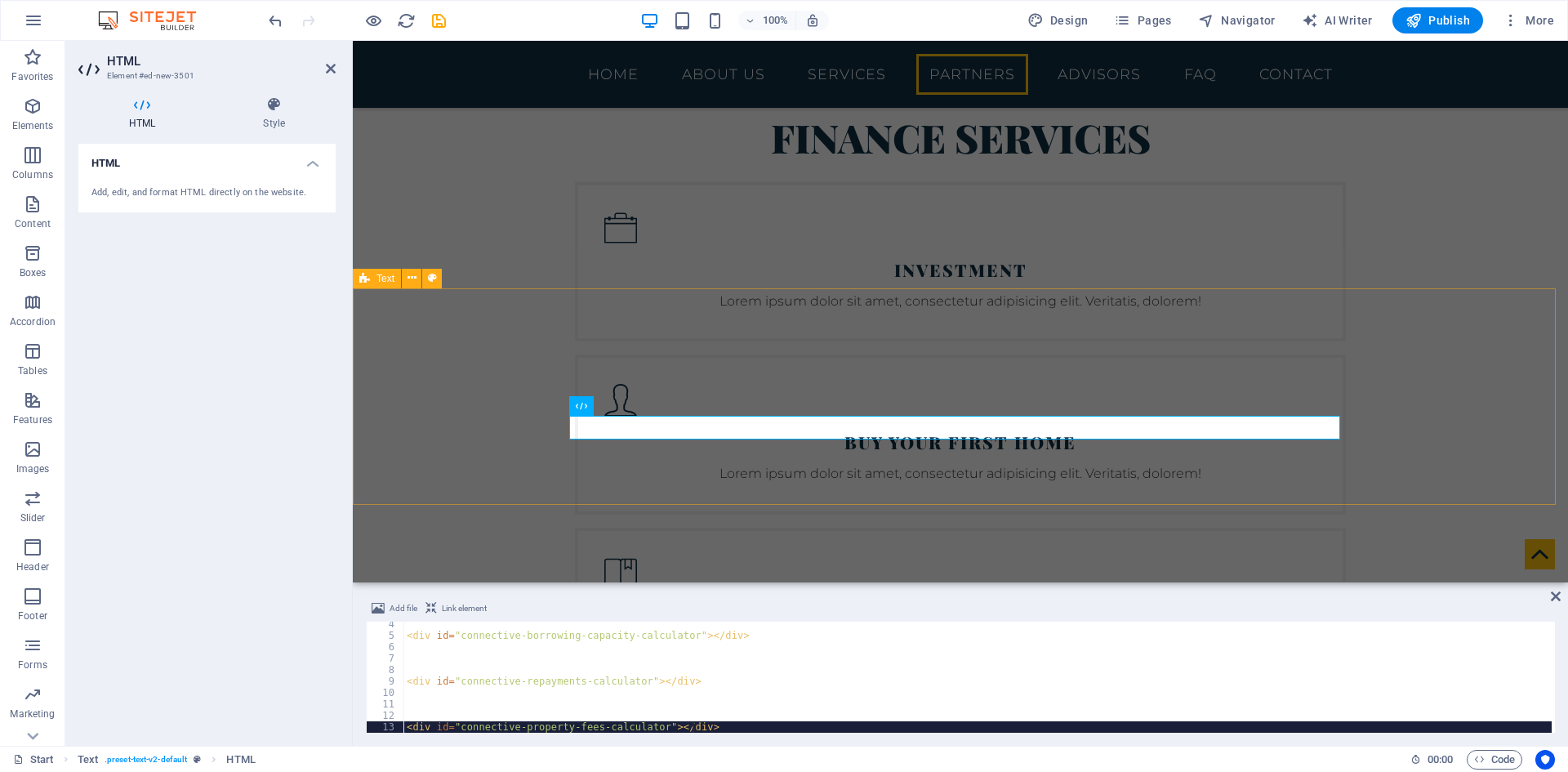
scroll to position [3267, 0]
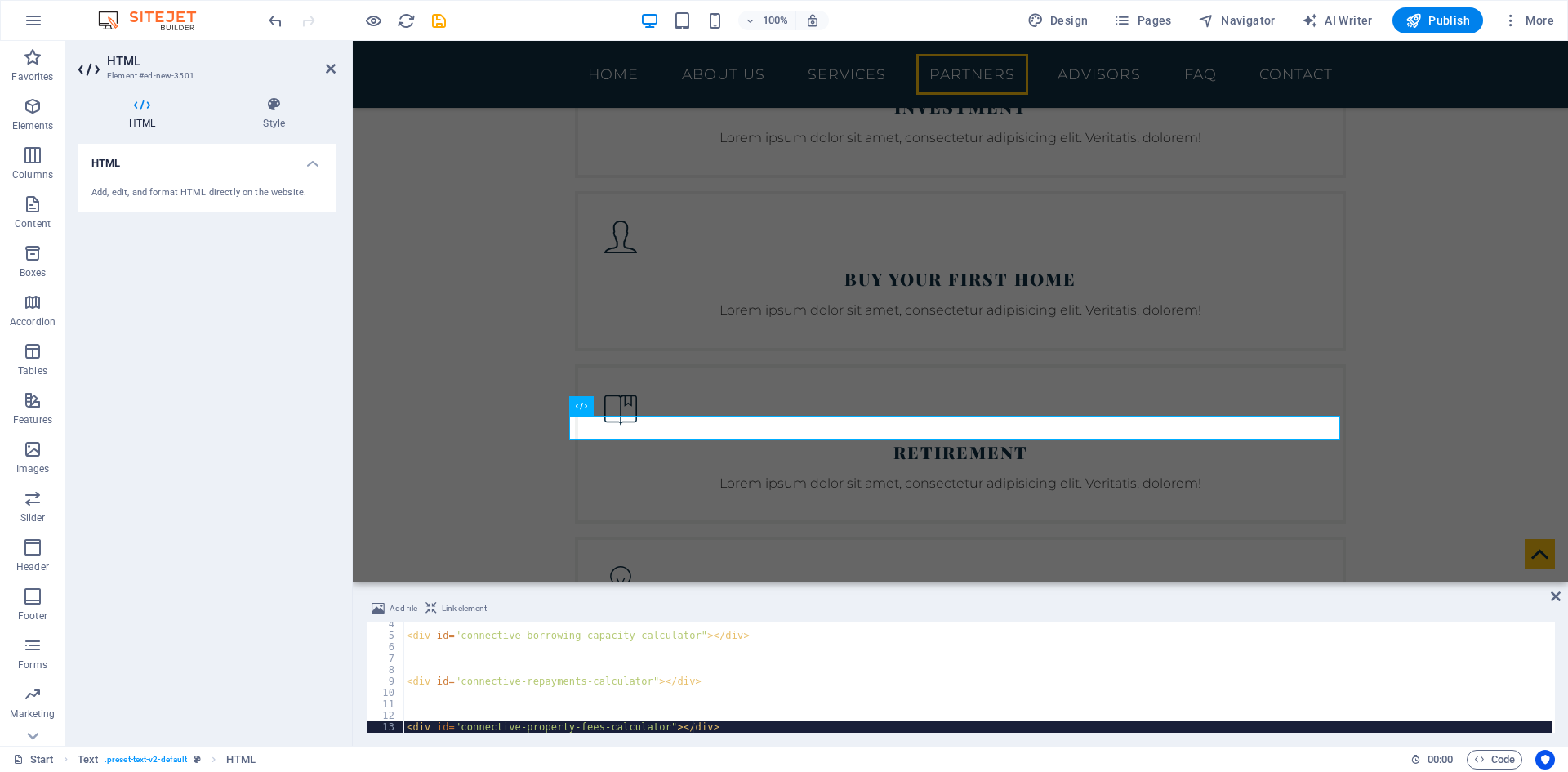
click at [544, 643] on div "< div id = "connective-borrowing-capacity-calculator" > </ div > < div id = "co…" at bounding box center [978, 685] width 1149 height 134
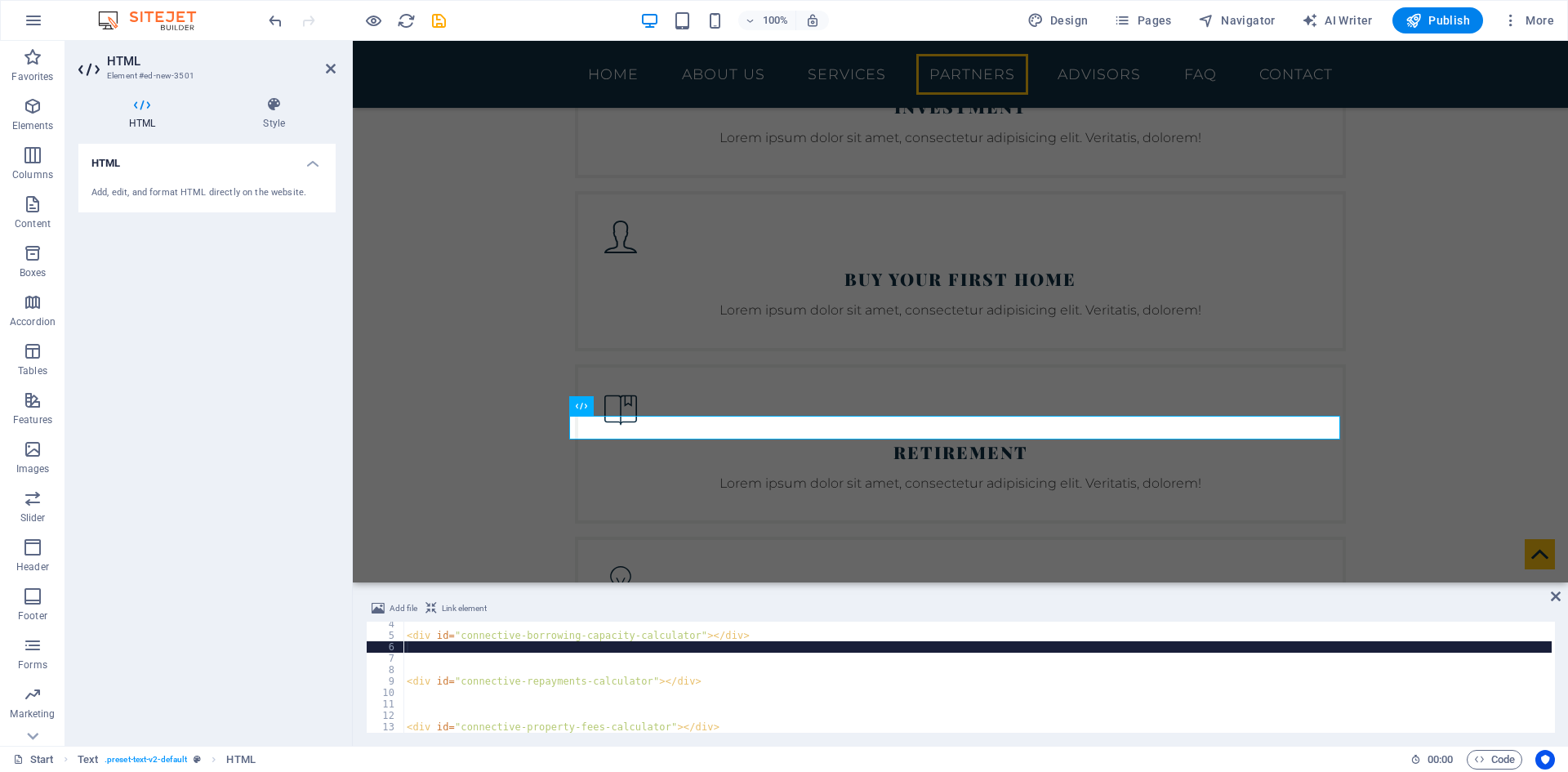
click at [544, 643] on div "< div id = "connective-borrowing-capacity-calculator" > </ div > < div id = "co…" at bounding box center [978, 685] width 1149 height 134
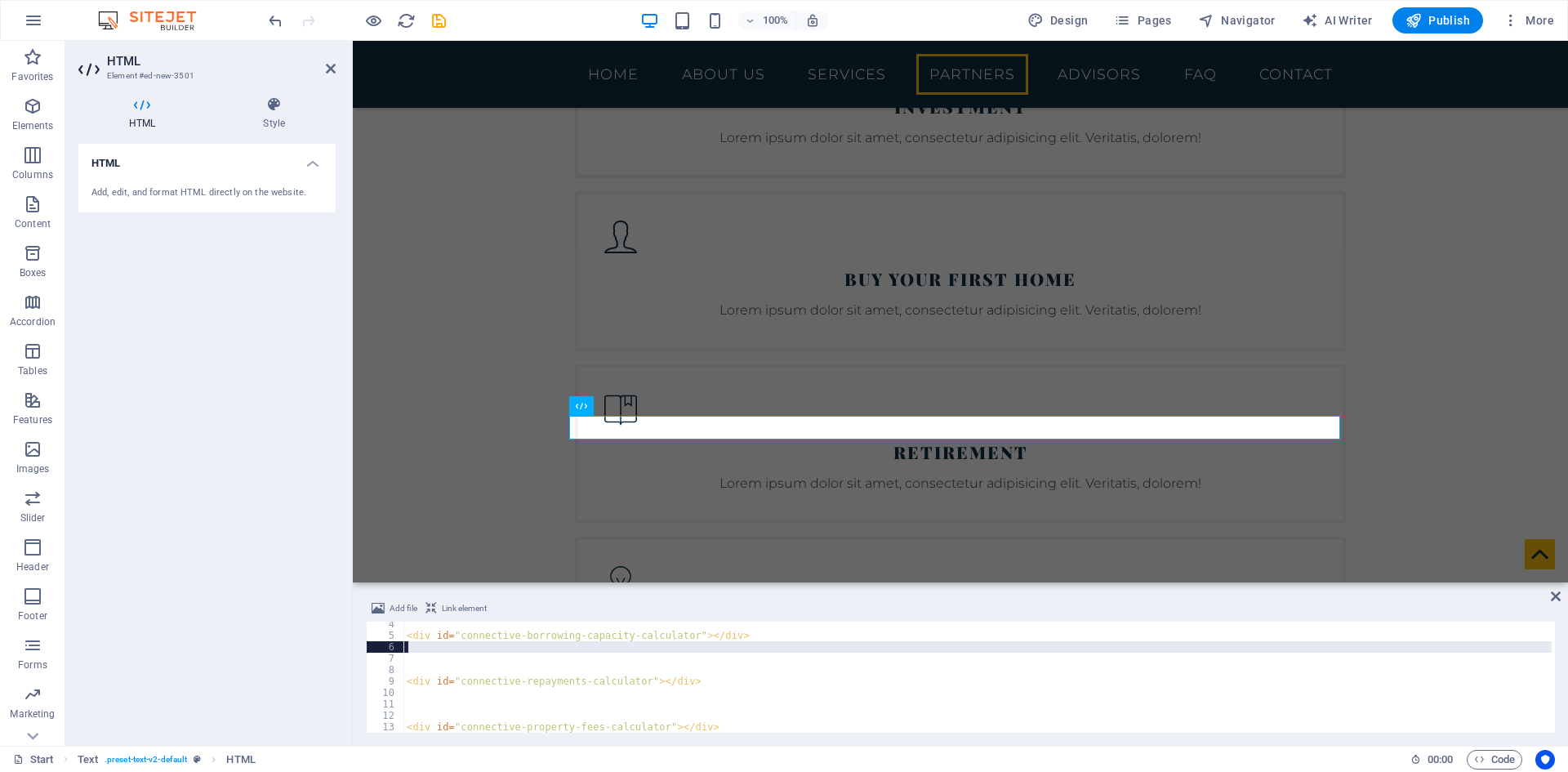
click at [544, 643] on div "< div id = "connective-borrowing-capacity-calculator" > </ div > < div id = "co…" at bounding box center [978, 685] width 1149 height 134
type textarea "<div id="connective-property-fees-calculator"></div>"
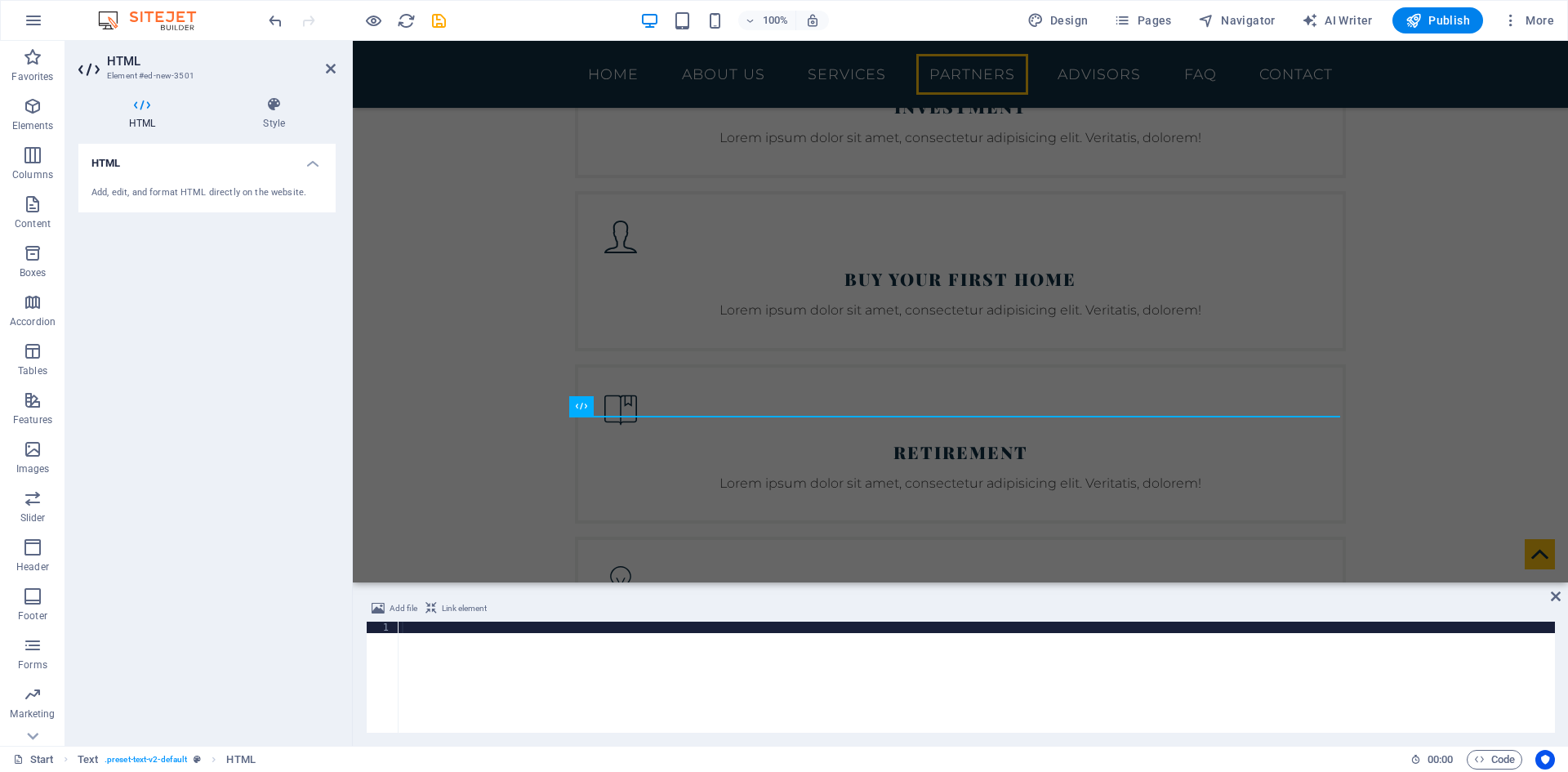
click at [470, 661] on div at bounding box center [977, 688] width 1157 height 134
click at [465, 654] on div at bounding box center [977, 688] width 1157 height 134
type textarea "<div id="connective-property-fees-calculator"></div>"
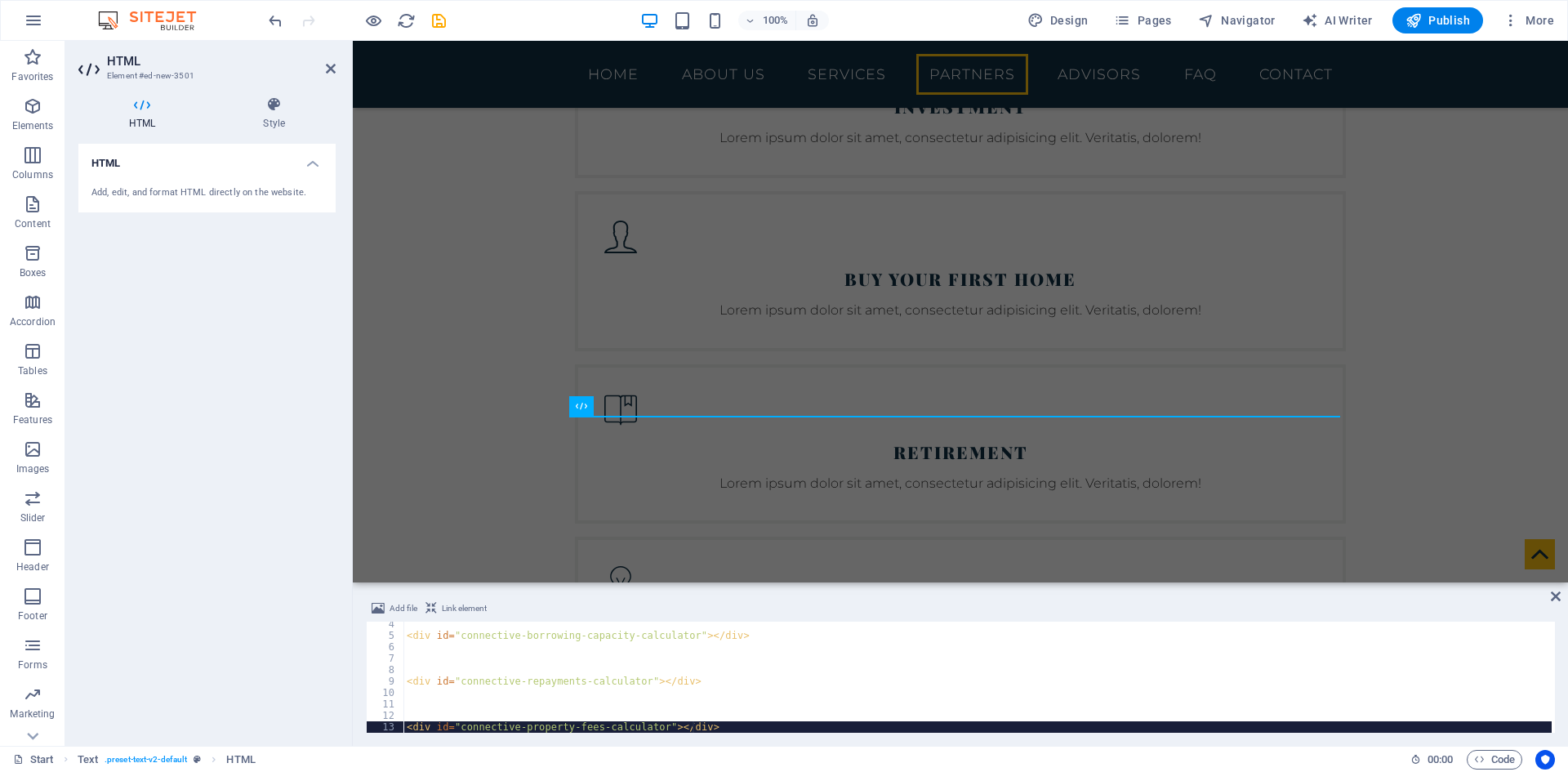
click at [196, 192] on div "Add, edit, and format HTML directly on the website." at bounding box center [207, 193] width 232 height 14
click at [274, 115] on h4 "Style" at bounding box center [274, 114] width 124 height 35
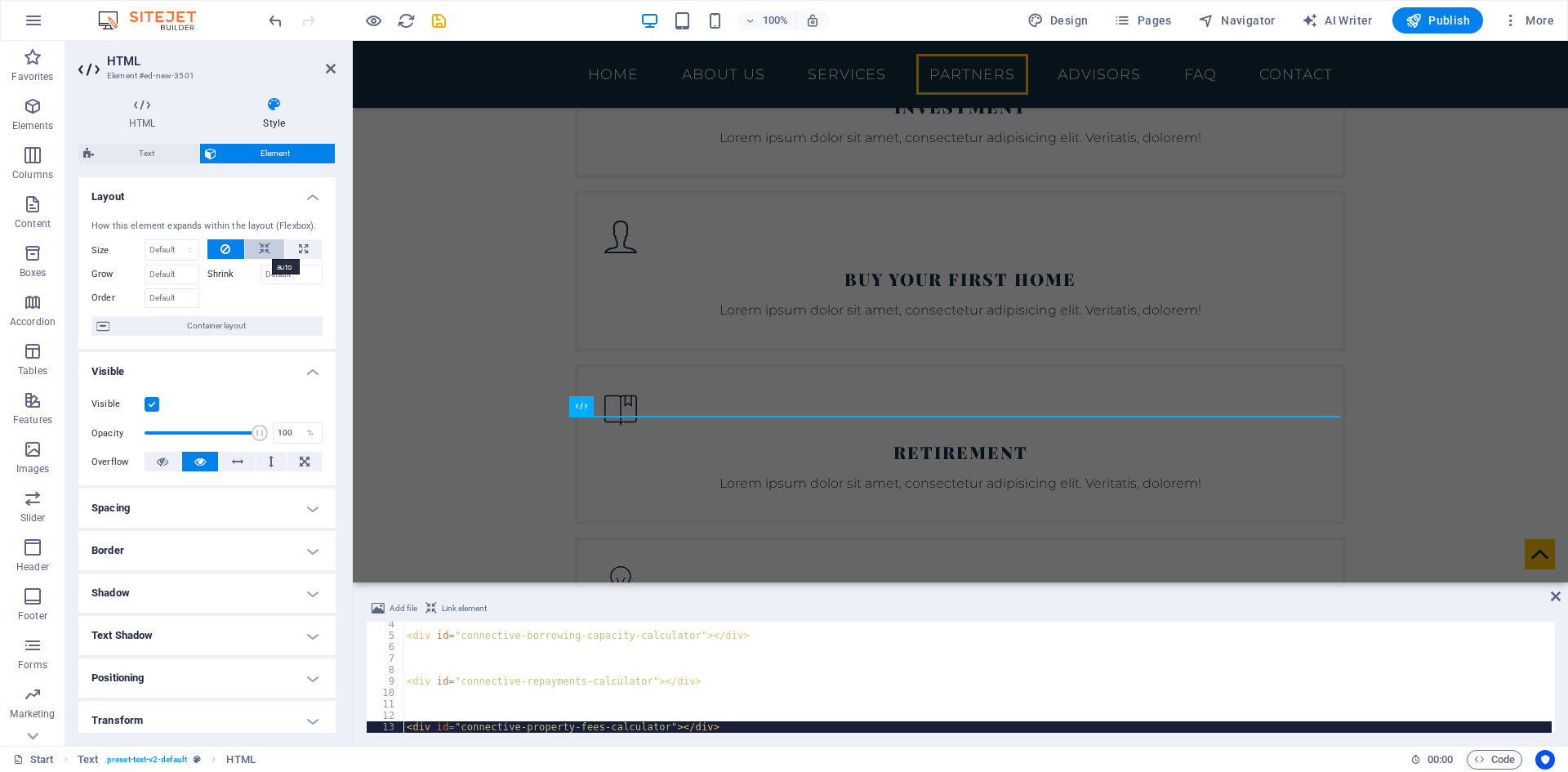
click at [267, 253] on icon at bounding box center [264, 249] width 12 height 20
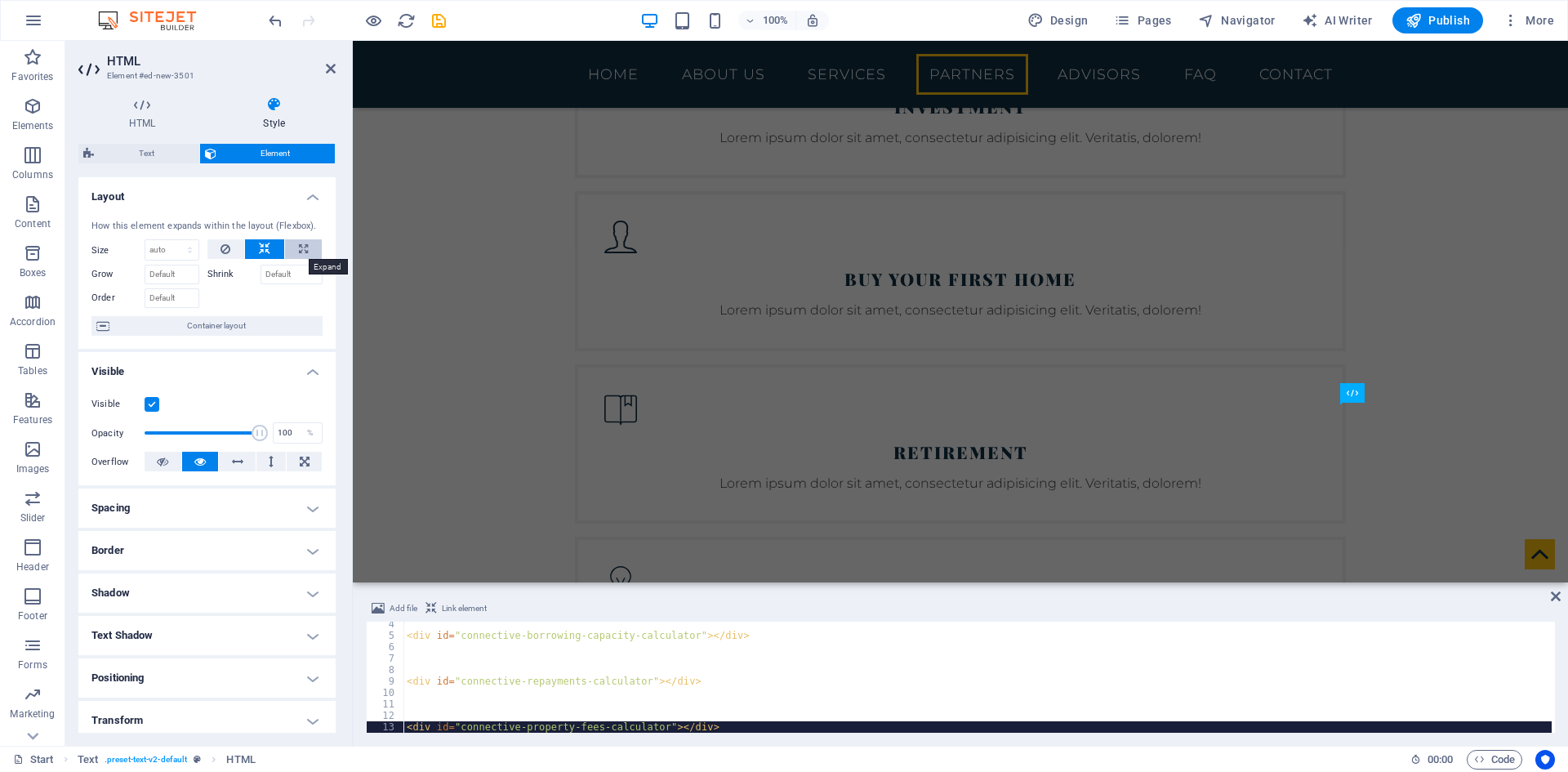
click at [292, 254] on button at bounding box center [303, 249] width 37 height 20
type input "100"
select select "%"
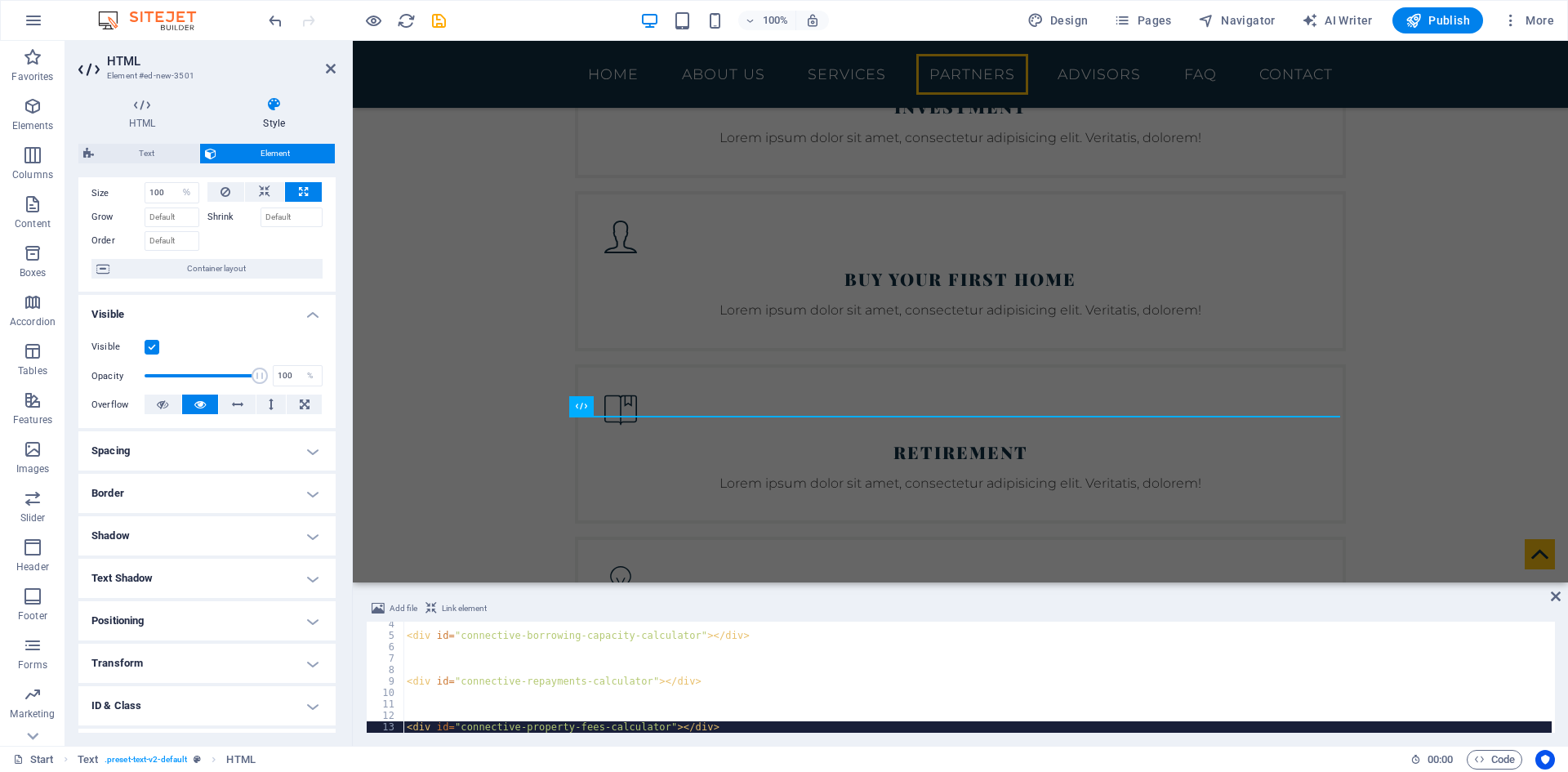
scroll to position [82, 0]
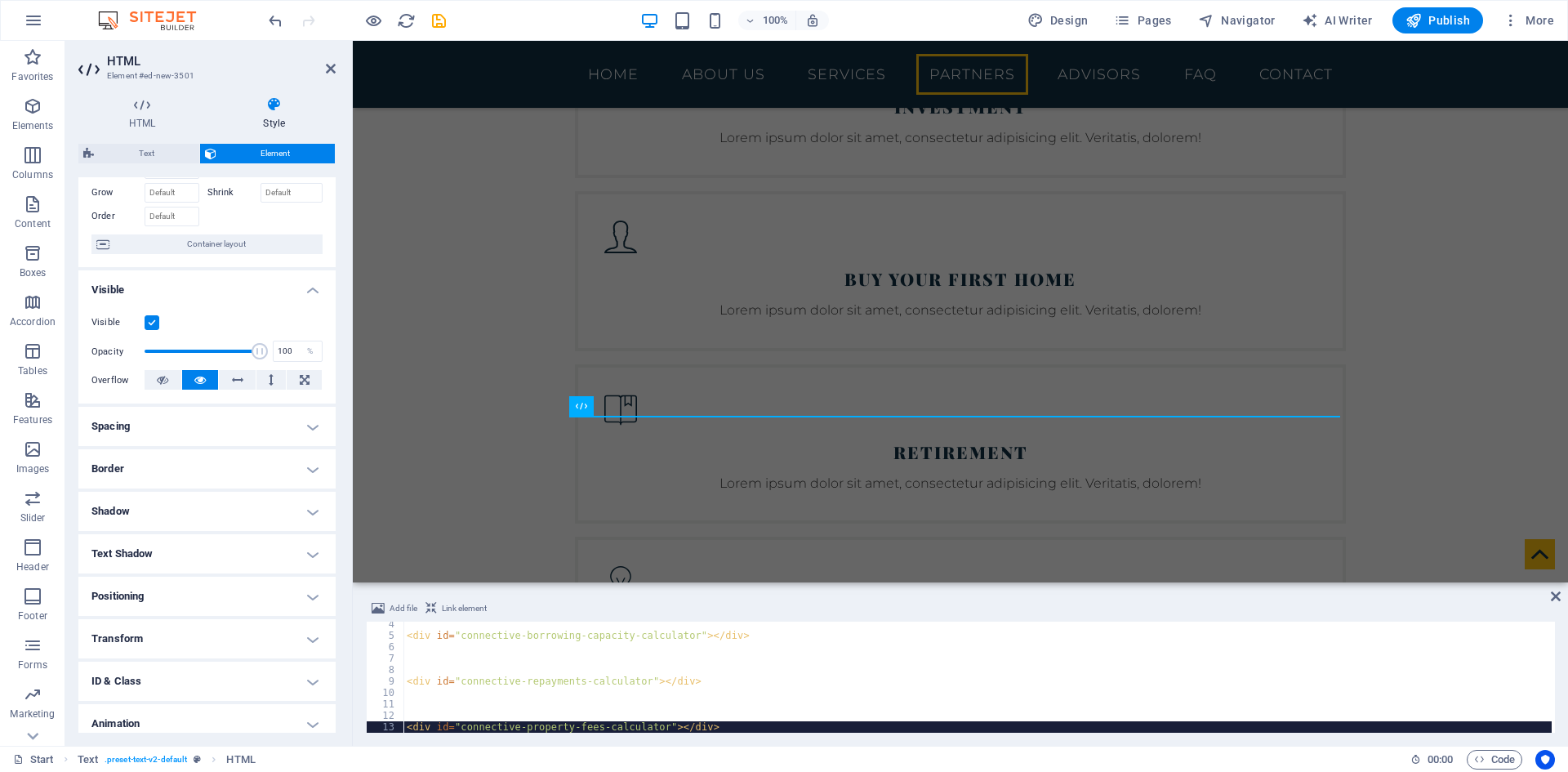
click at [196, 433] on h4 "Spacing" at bounding box center [207, 427] width 257 height 40
click at [188, 538] on h4 "Border" at bounding box center [207, 535] width 257 height 40
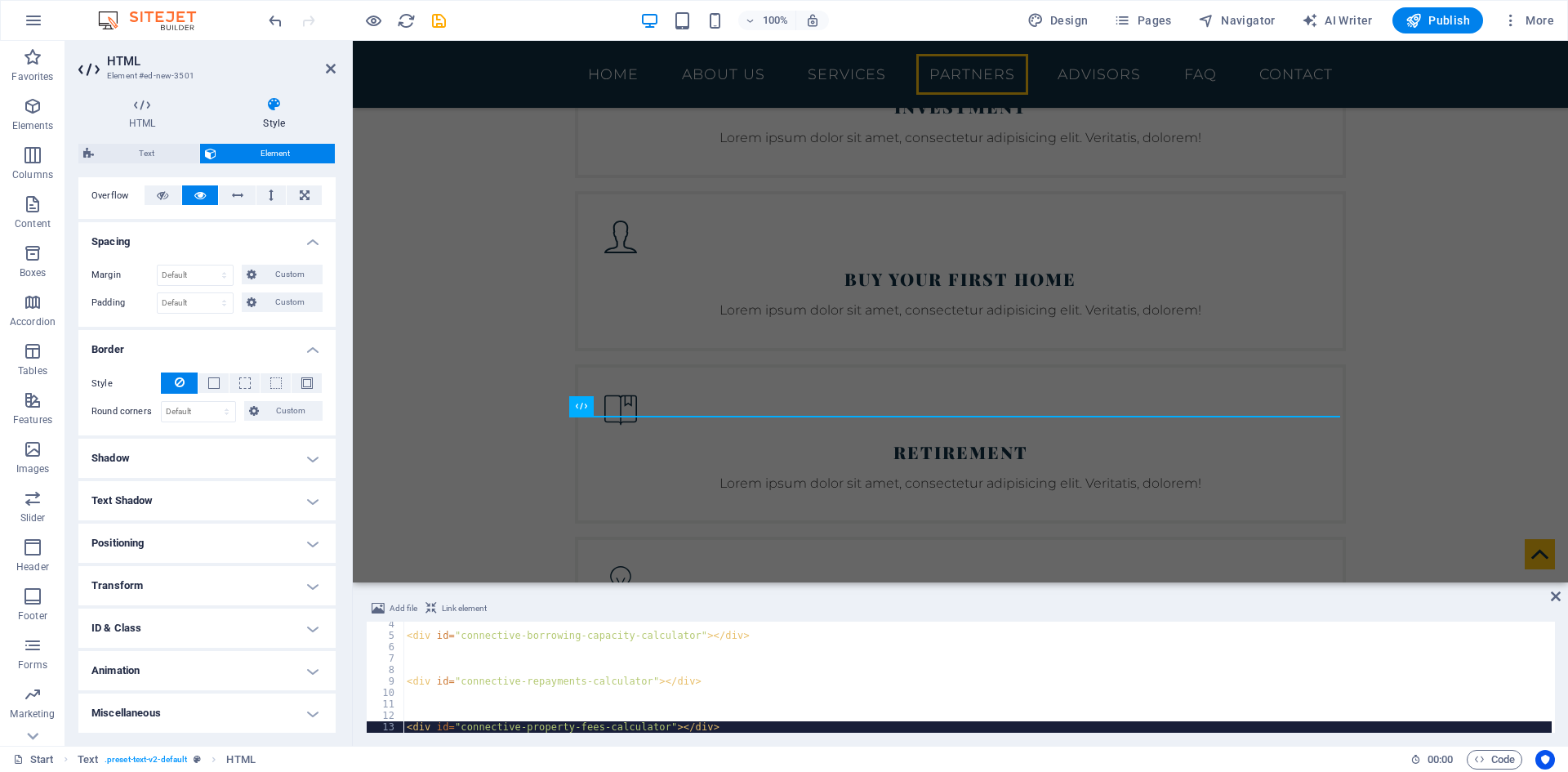
scroll to position [0, 0]
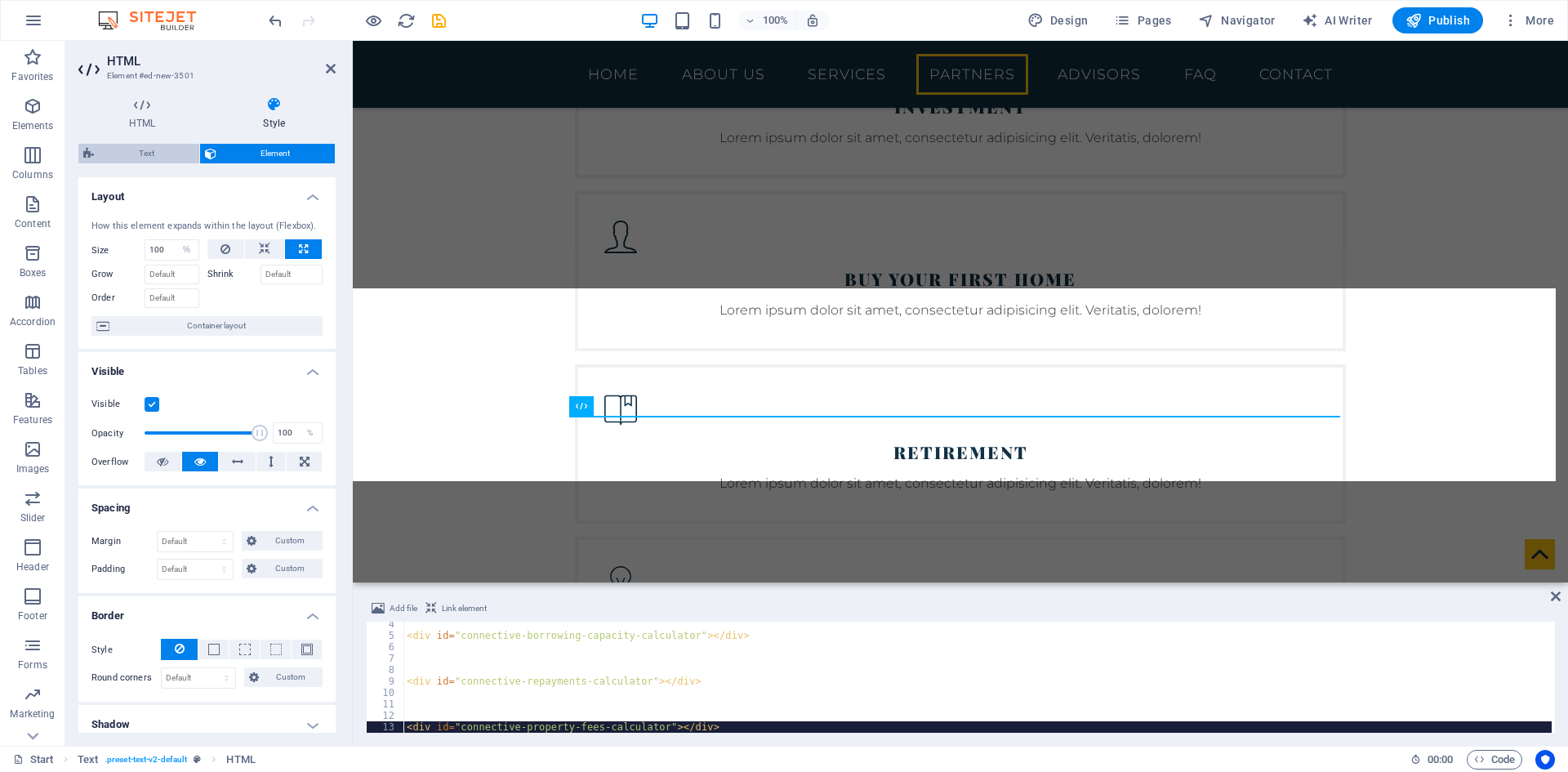
click at [142, 151] on span "Text" at bounding box center [147, 153] width 96 height 20
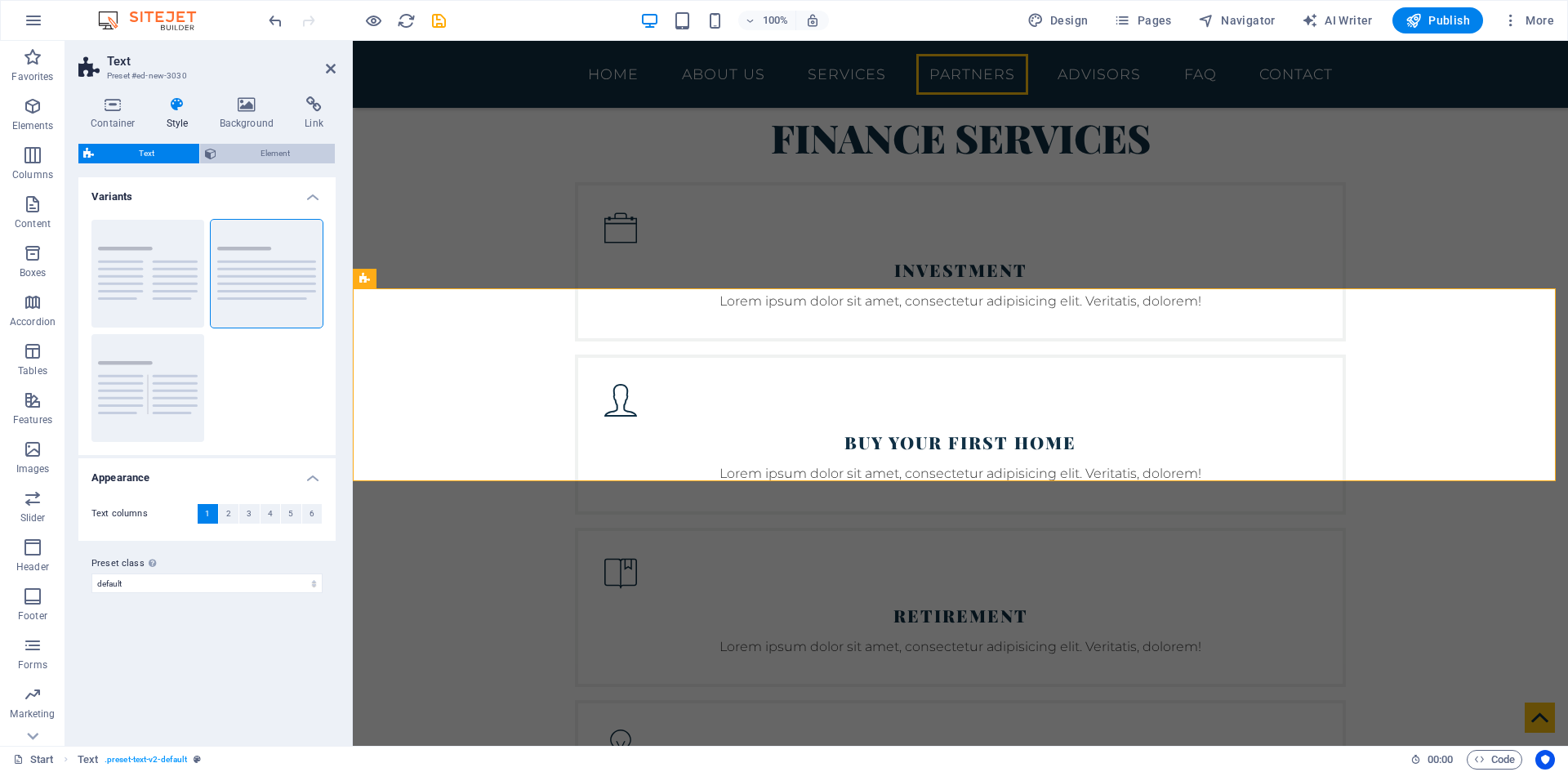
click at [261, 156] on span "Element" at bounding box center [276, 153] width 110 height 20
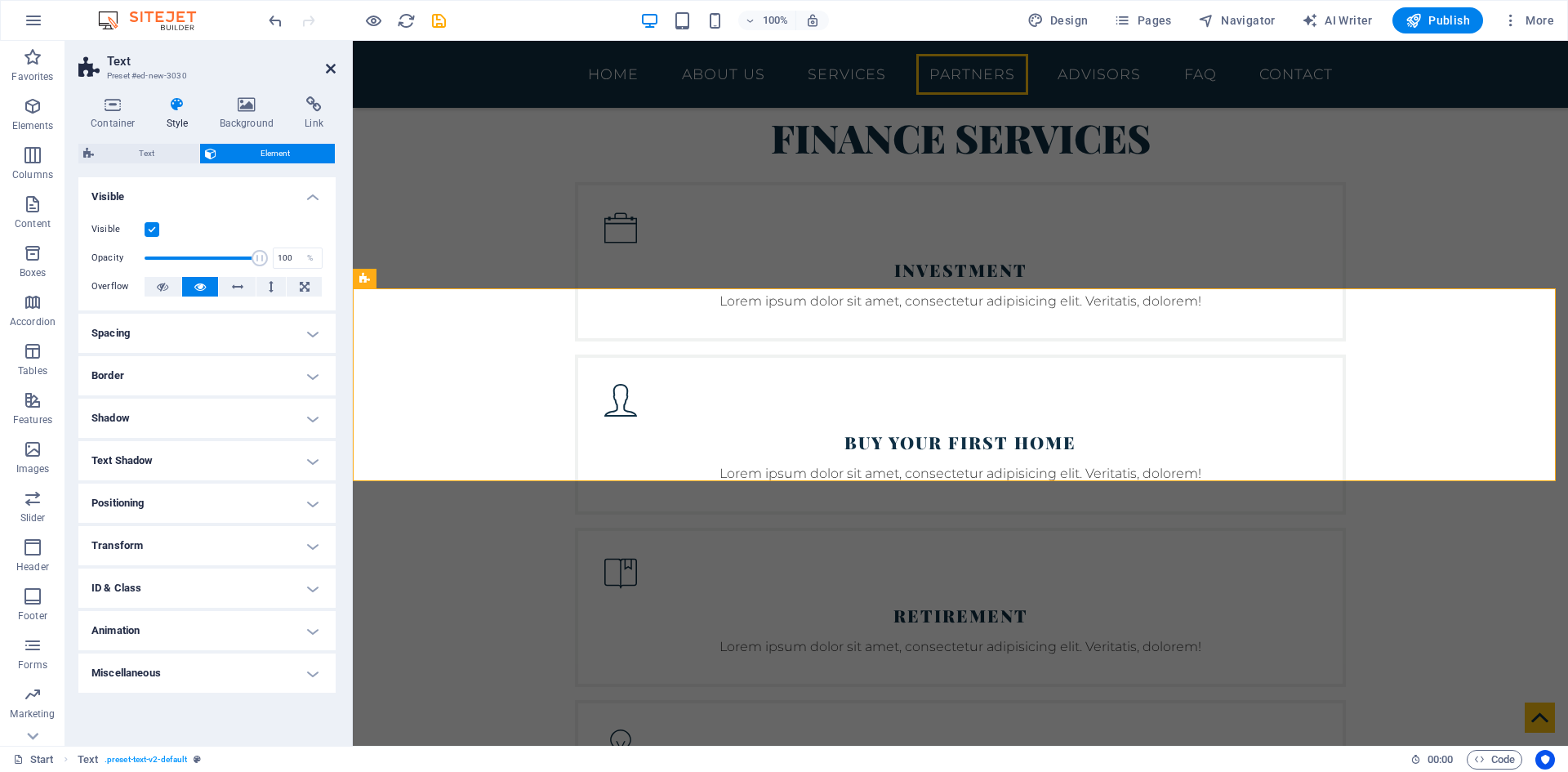
click at [330, 71] on icon at bounding box center [331, 68] width 10 height 13
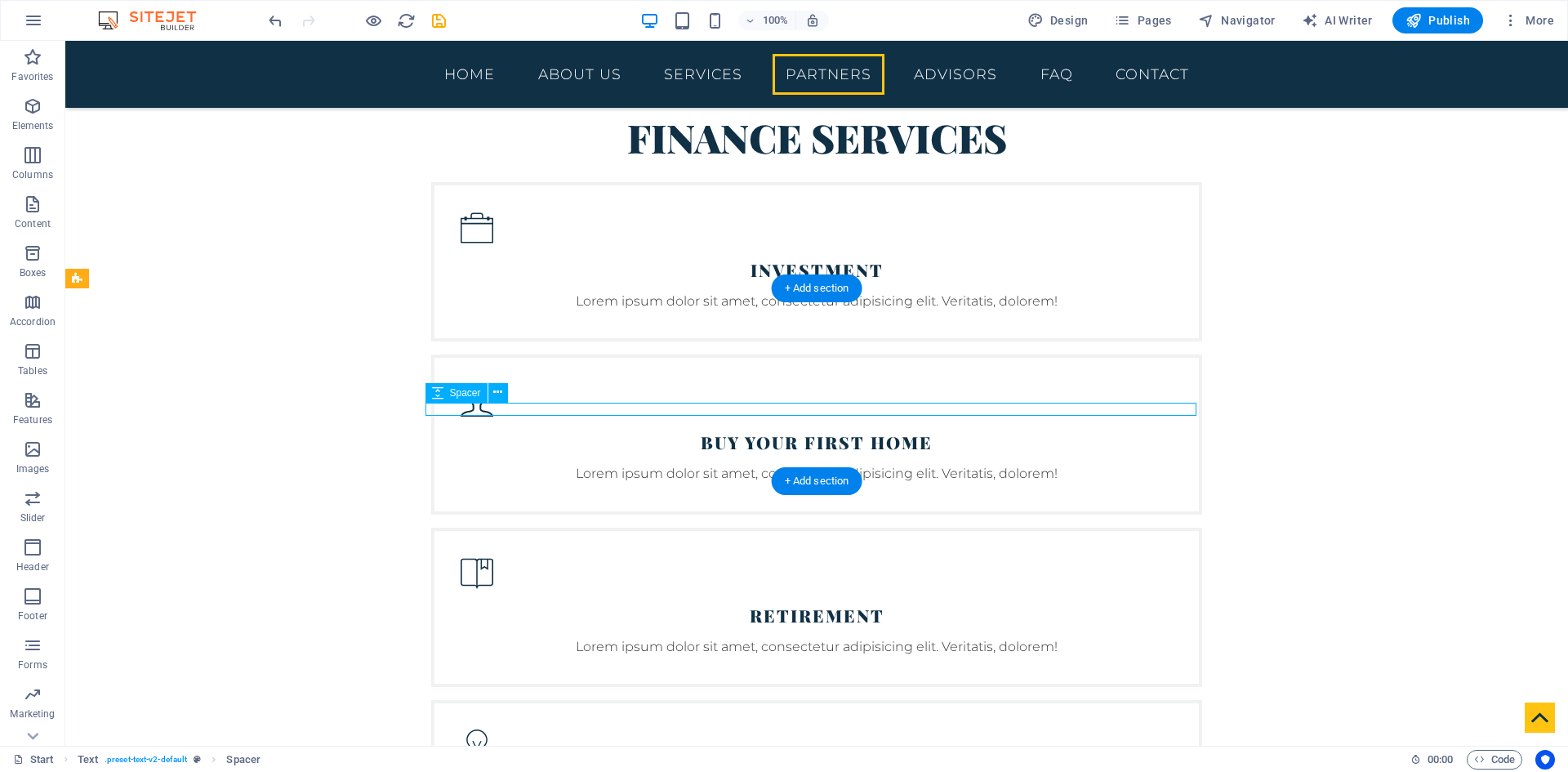
select select "rem"
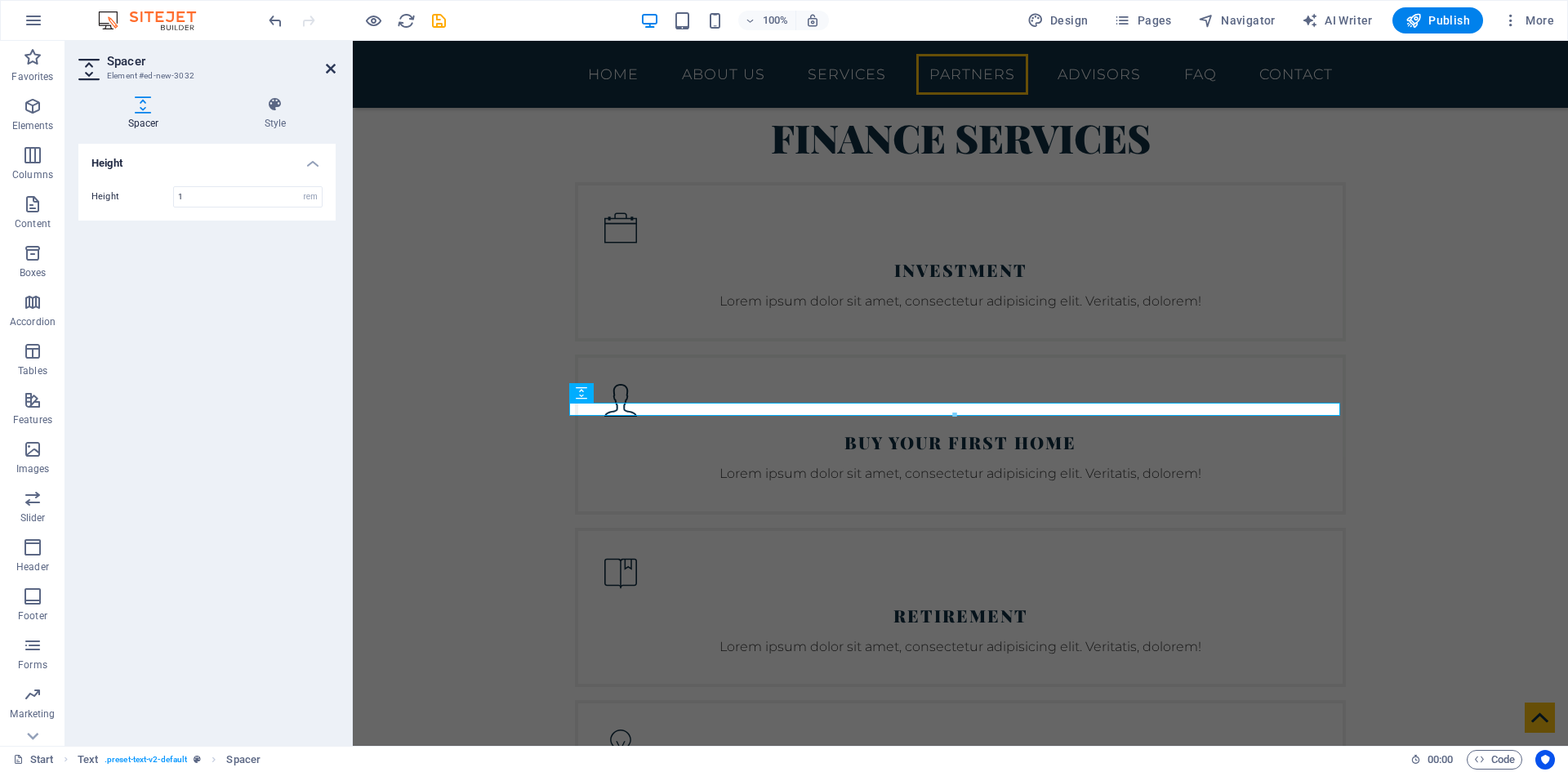
click at [326, 68] on icon at bounding box center [331, 68] width 10 height 13
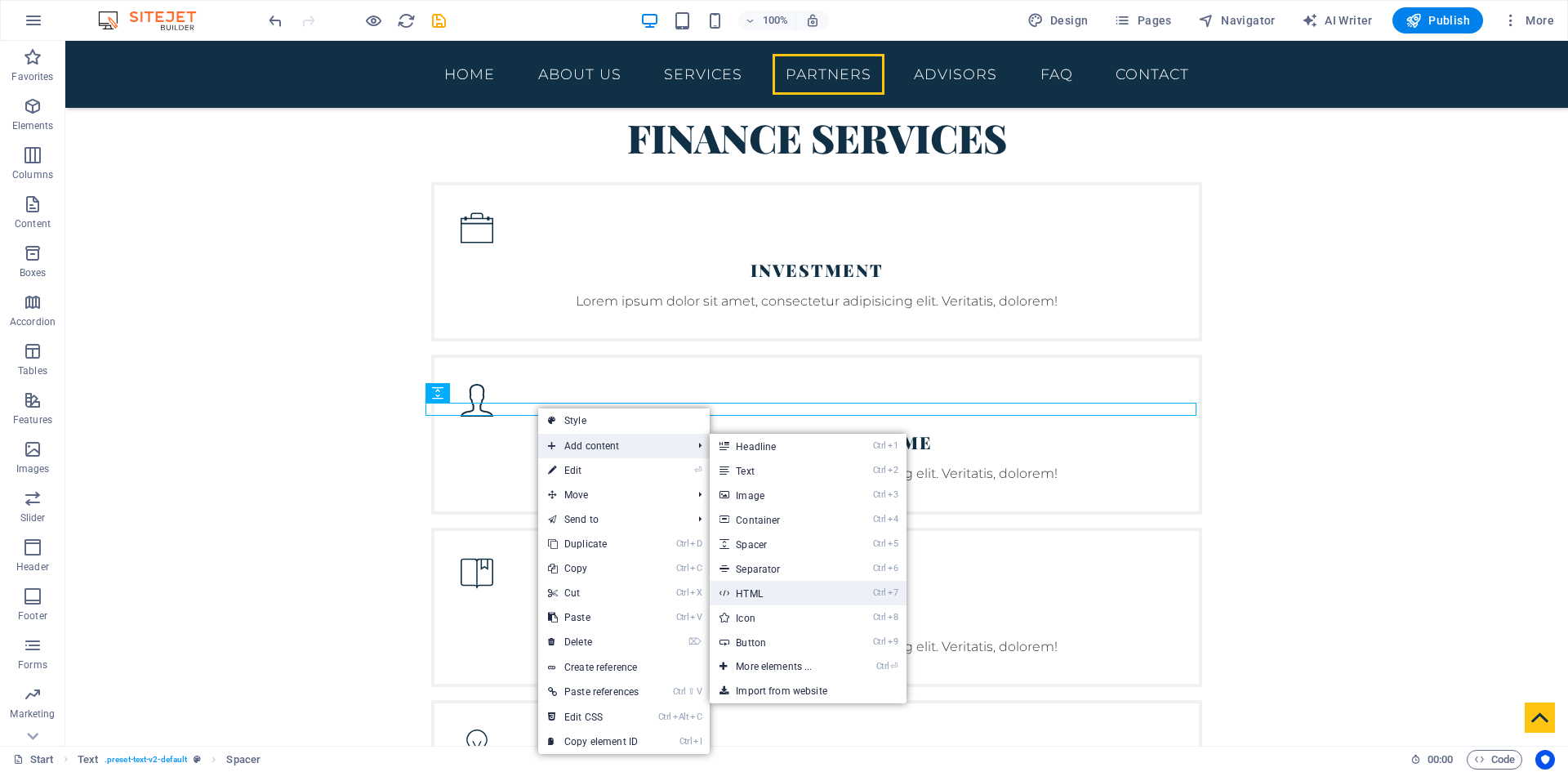
click at [798, 594] on link "Ctrl 7 HTML" at bounding box center [777, 593] width 135 height 25
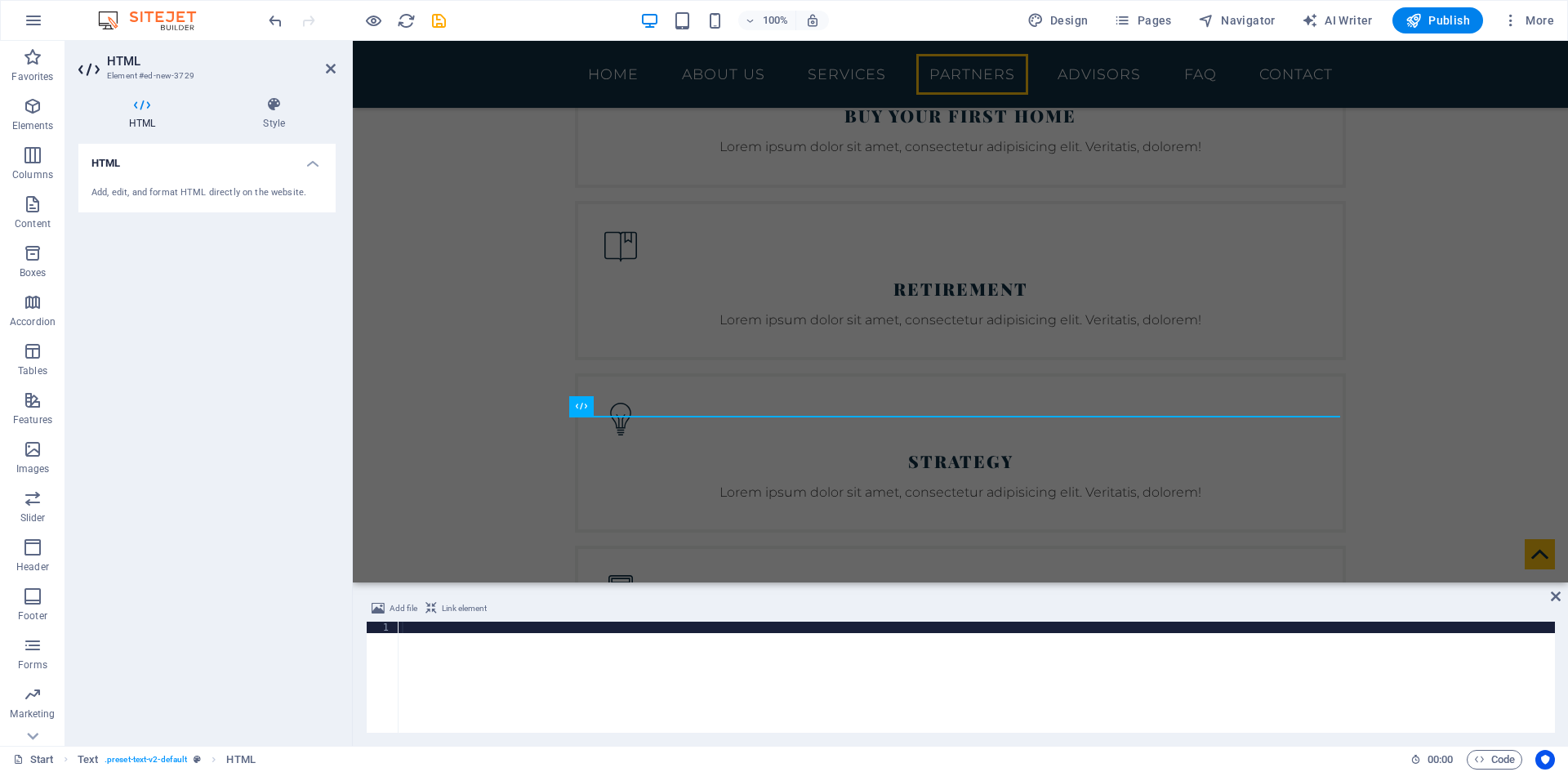
scroll to position [3267, 0]
click at [511, 665] on div at bounding box center [977, 688] width 1157 height 134
type textarea "<div id="connective-property-fees-calculator"></div>"
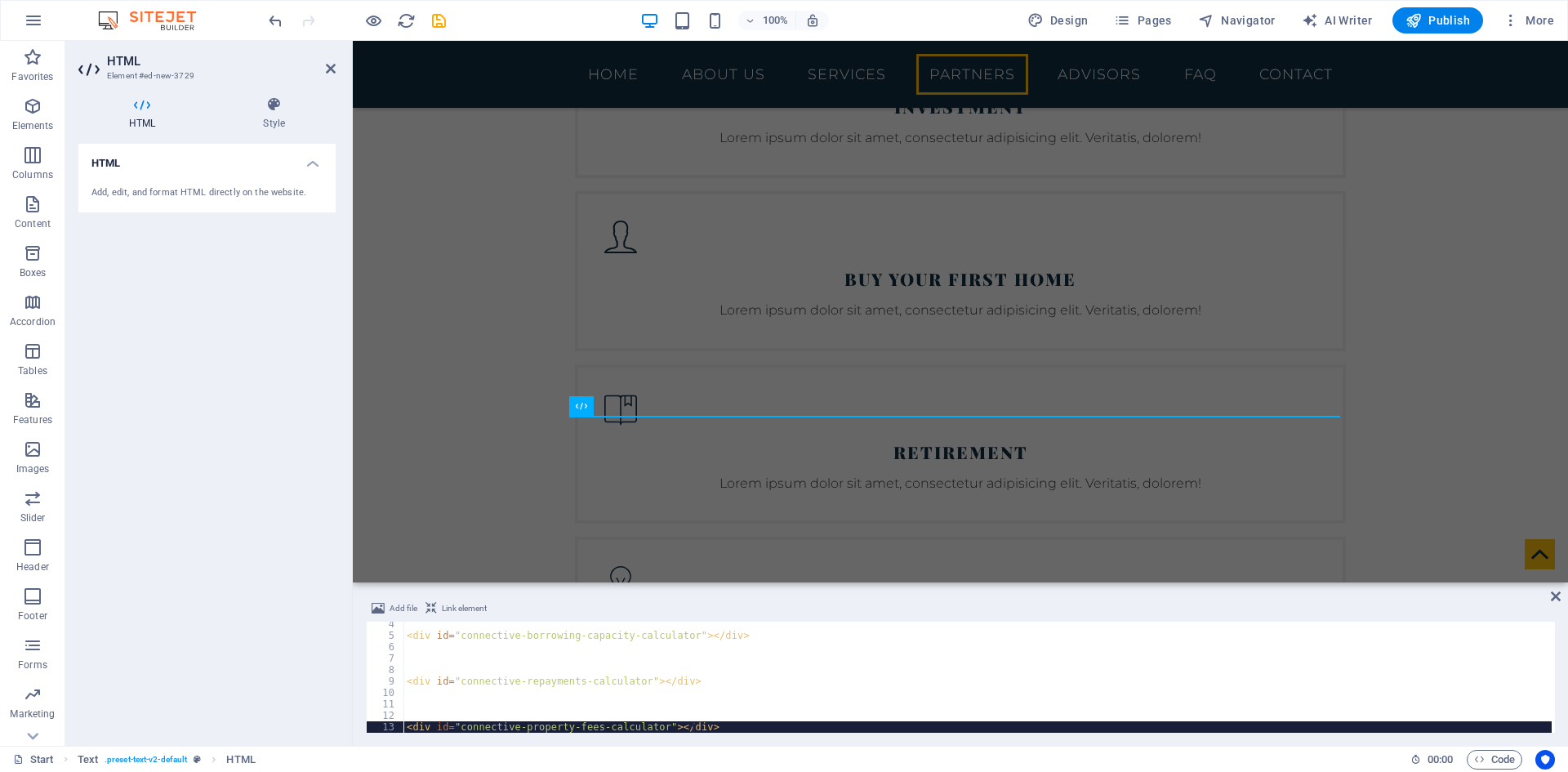
scroll to position [38, 0]
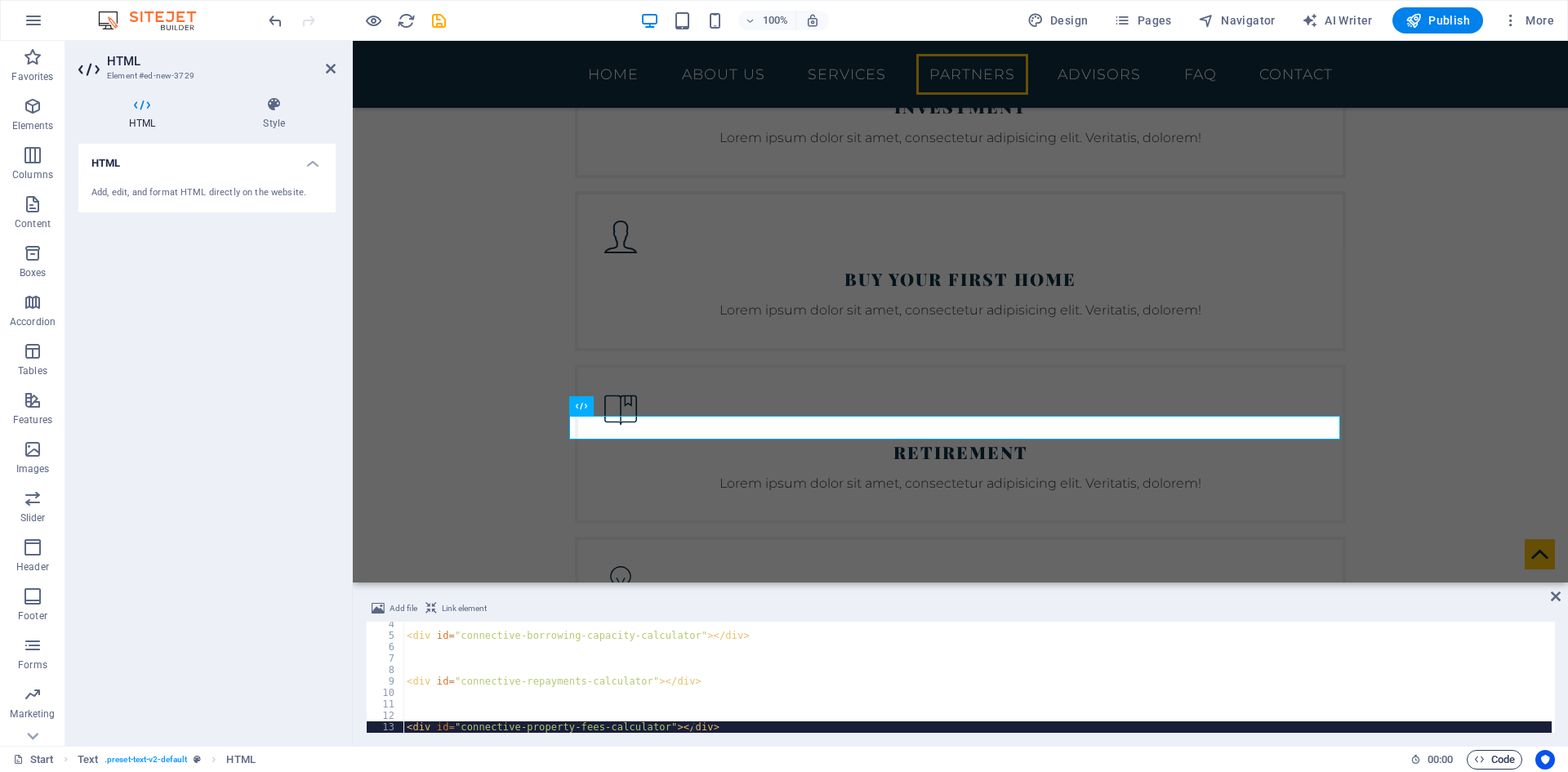
click at [1496, 760] on span "Code" at bounding box center [1495, 760] width 41 height 20
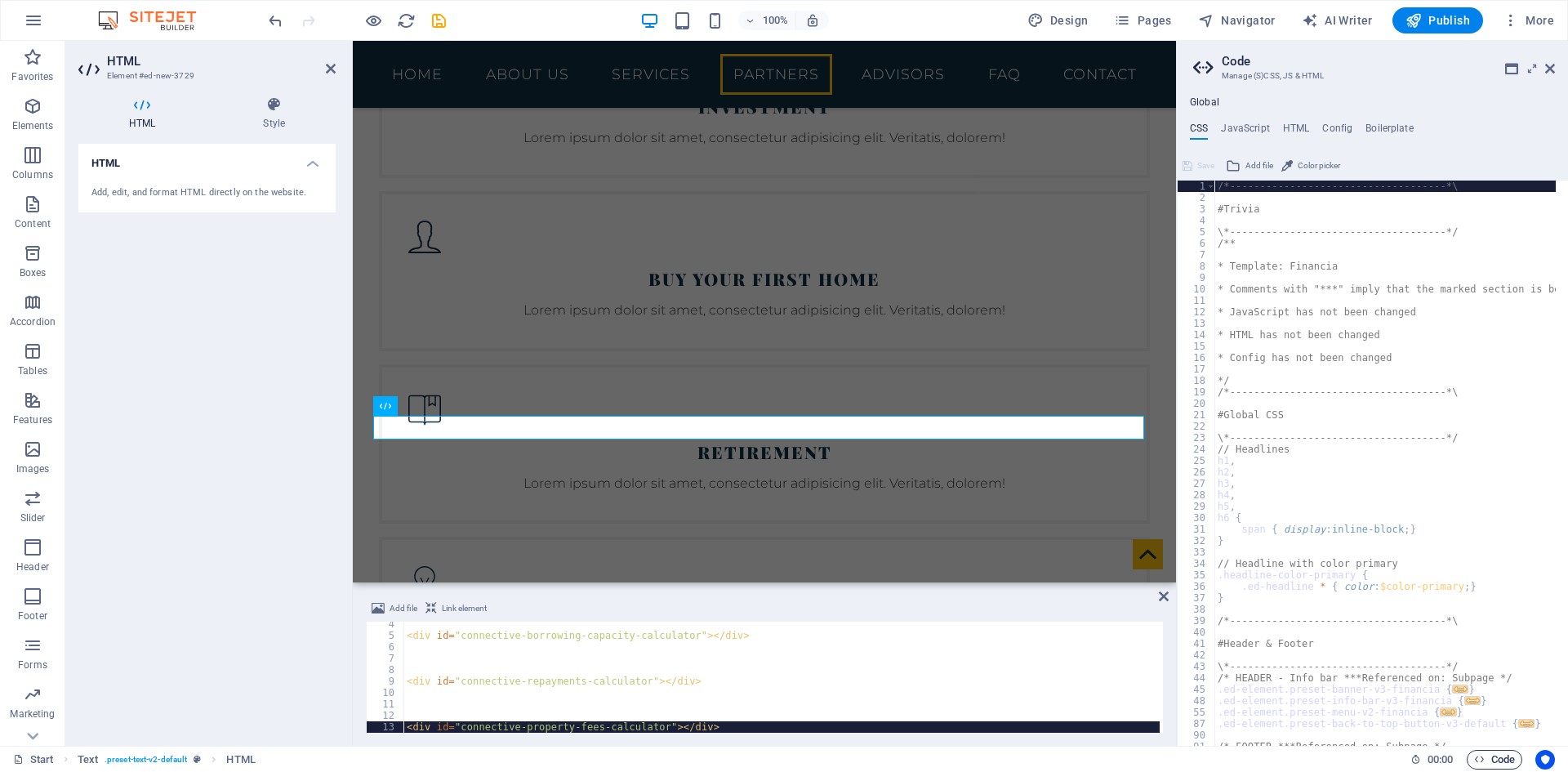
click at [1492, 763] on span "Code" at bounding box center [1495, 760] width 41 height 20
click at [1293, 123] on h4 "HTML" at bounding box center [1296, 132] width 27 height 18
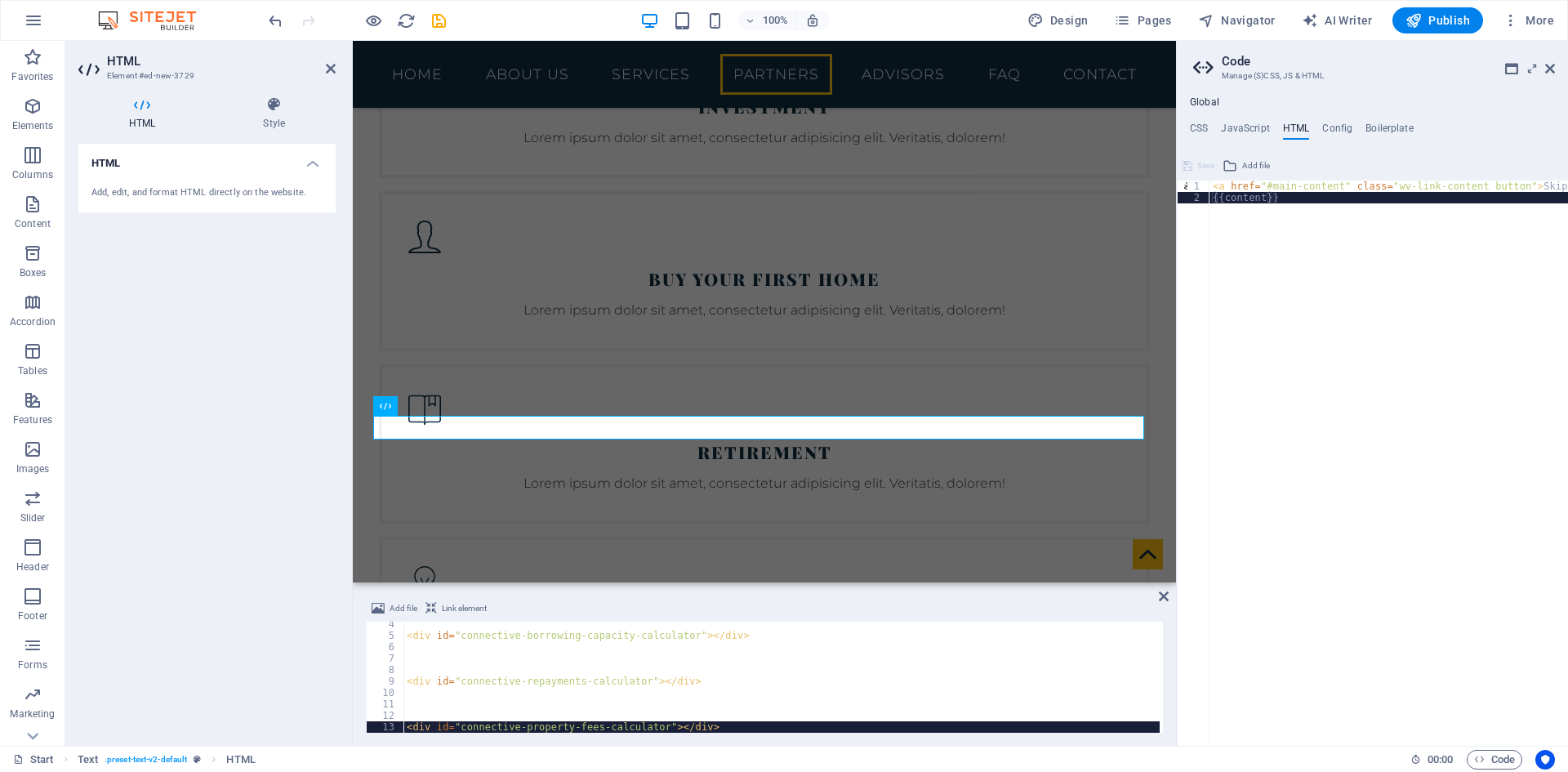
click at [1283, 203] on div "< a href = "#main-content" class = "wv-link-content button" > Skip to main cont…" at bounding box center [1430, 468] width 441 height 576
type textarea "{{content}}"
click at [1275, 222] on div "< a href = "#main-content" class = "wv-link-content button" > Skip to main cont…" at bounding box center [1430, 468] width 441 height 576
click at [1281, 220] on div "< a href = "#main-content" class = "wv-link-content button" > Skip to main cont…" at bounding box center [1430, 468] width 441 height 576
click at [1280, 200] on div "< a href = "#main-content" class = "wv-link-content button" > Skip to main cont…" at bounding box center [1430, 468] width 441 height 576
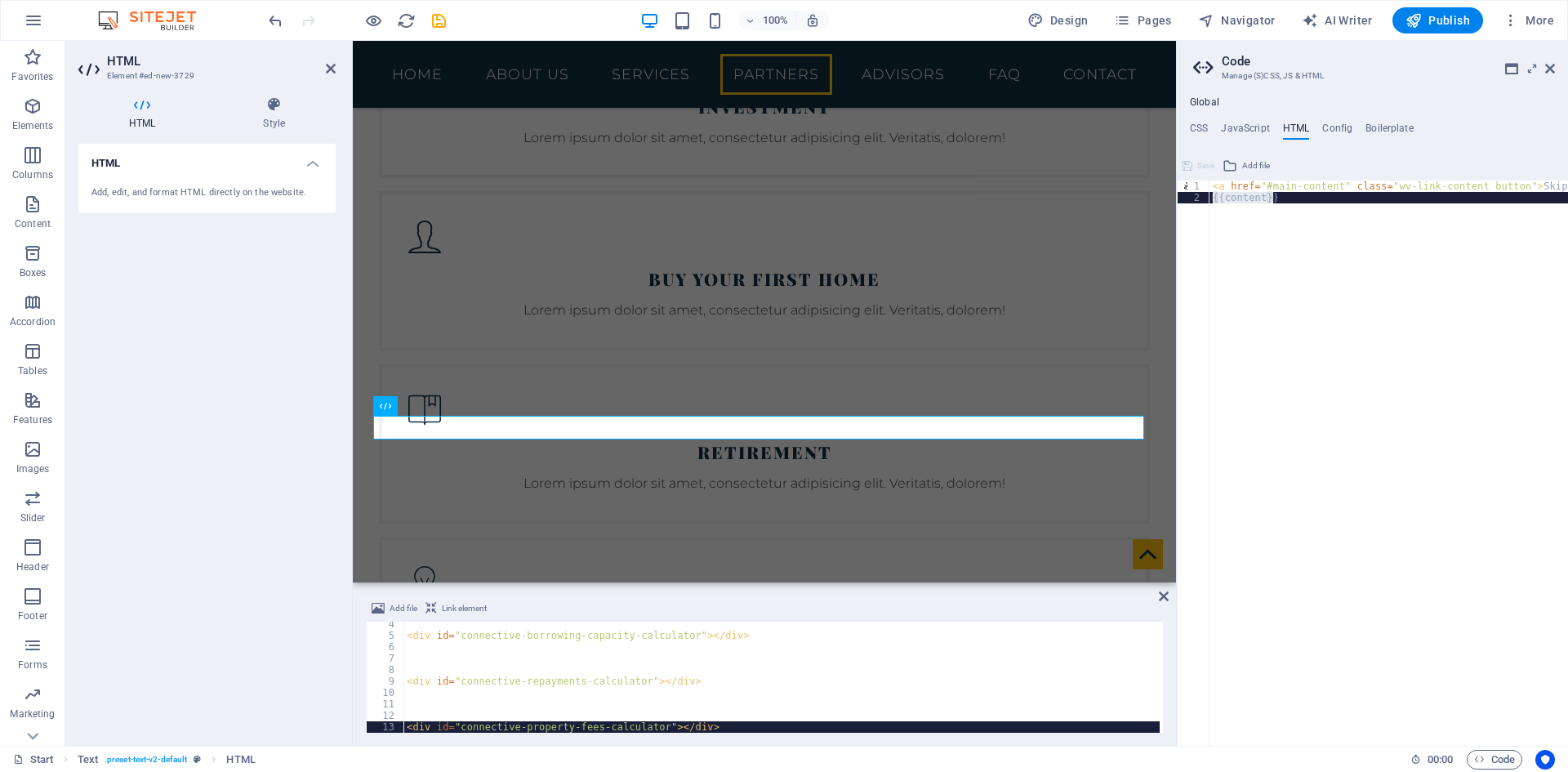
click at [1280, 200] on div "< a href = "#main-content" class = "wv-link-content button" > Skip to main cont…" at bounding box center [1430, 468] width 441 height 576
click at [1280, 198] on div "< a href = "#main-content" class = "wv-link-content button" > Skip to main cont…" at bounding box center [1388, 463] width 358 height 565
click at [1280, 198] on div "< a href = "#main-content" class = "wv-link-content button" > Skip to main cont…" at bounding box center [1430, 468] width 441 height 576
click at [1260, 229] on div "< a href = "#main-content" class = "wv-link-content button" > Skip to main cont…" at bounding box center [1388, 463] width 358 height 565
click at [1257, 169] on span "Add file" at bounding box center [1257, 166] width 28 height 20
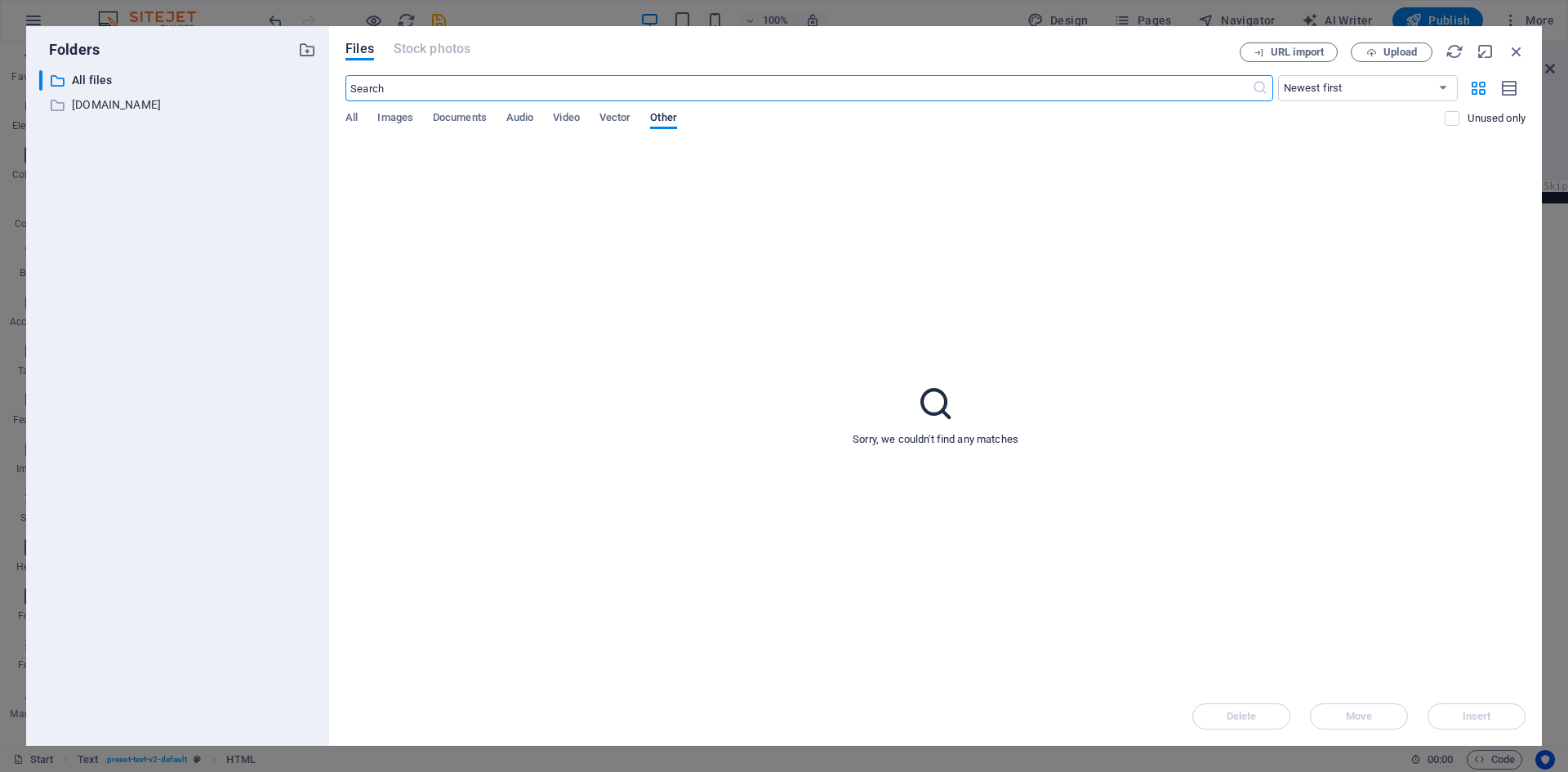
scroll to position [3809, 0]
click at [1508, 46] on icon "button" at bounding box center [1517, 52] width 18 height 18
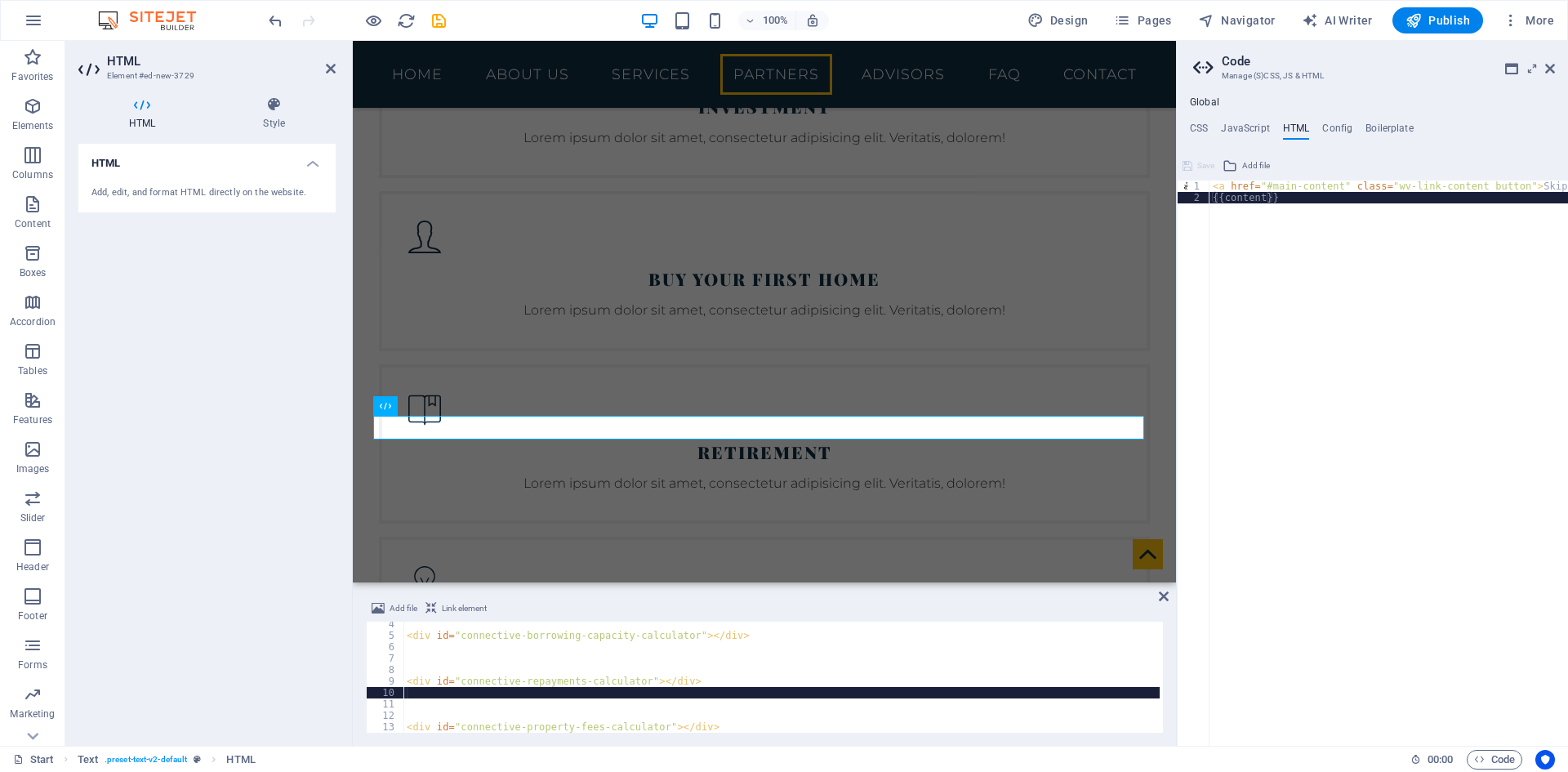
click at [695, 692] on div "< div id = "connective-borrowing-capacity-calculator" > </ div > < div id = "co…" at bounding box center [978, 685] width 1149 height 134
click at [393, 606] on span "Add file" at bounding box center [404, 609] width 28 height 20
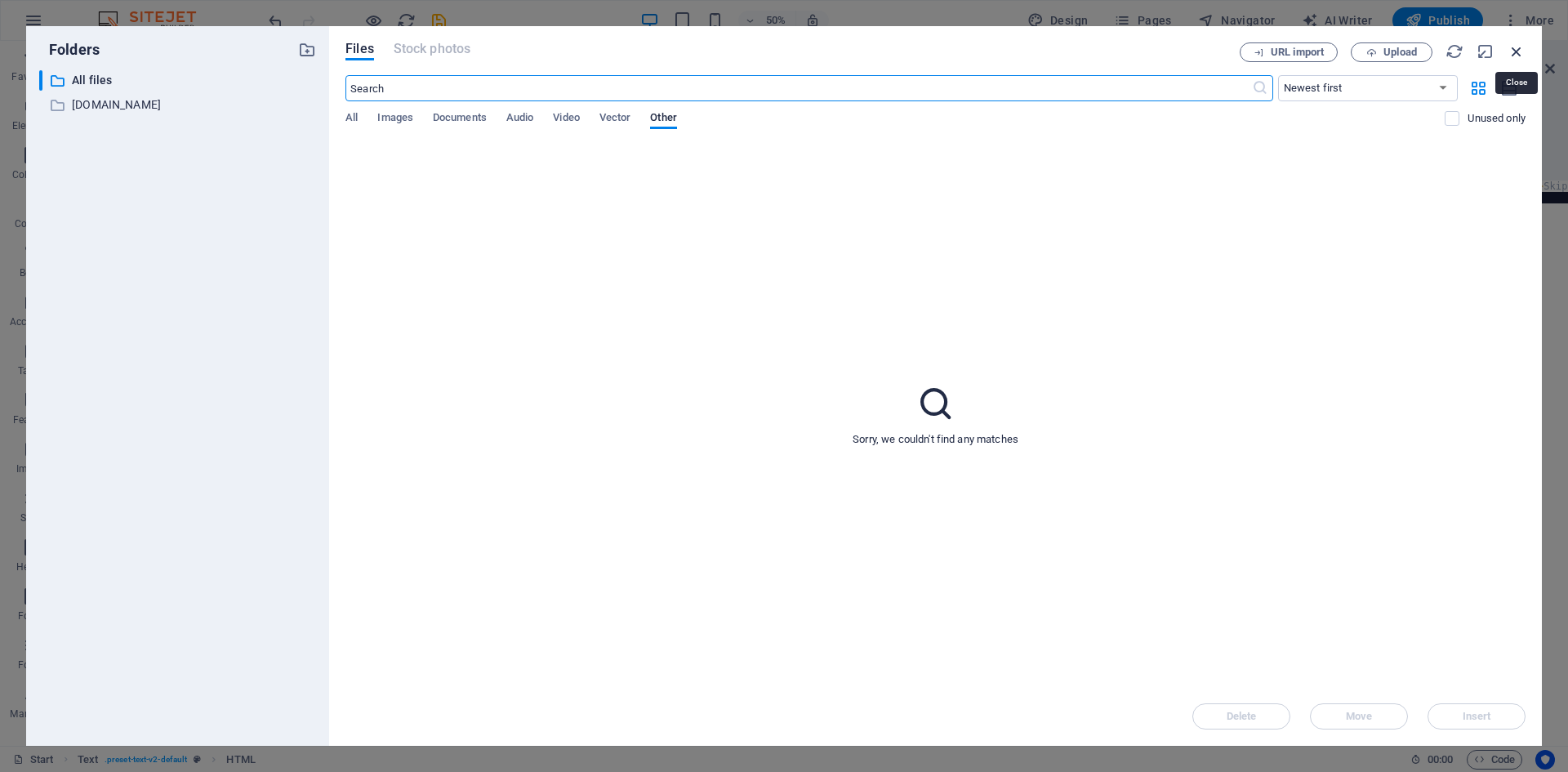
click at [1518, 48] on icon "button" at bounding box center [1517, 52] width 18 height 18
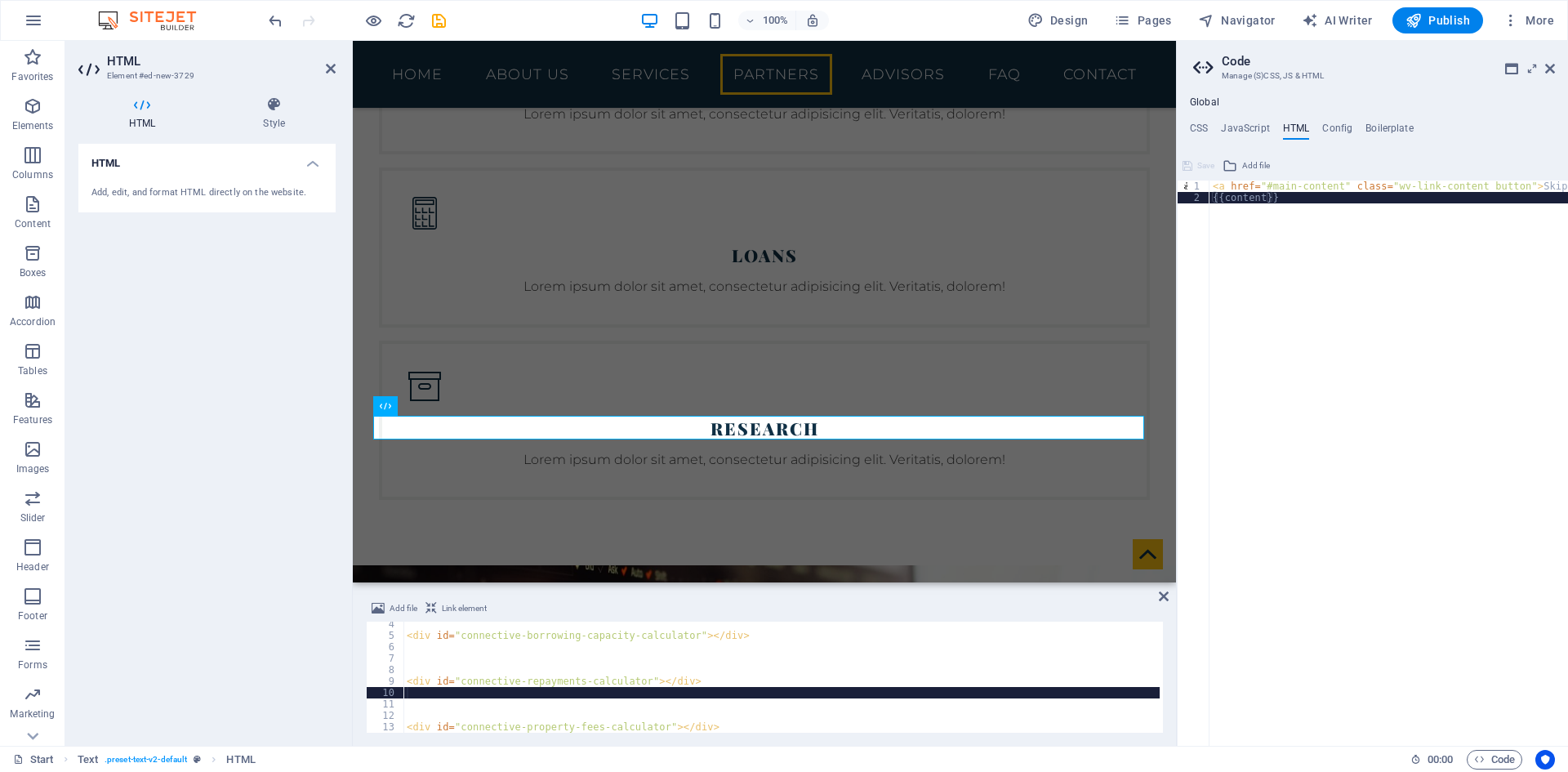
scroll to position [3267, 0]
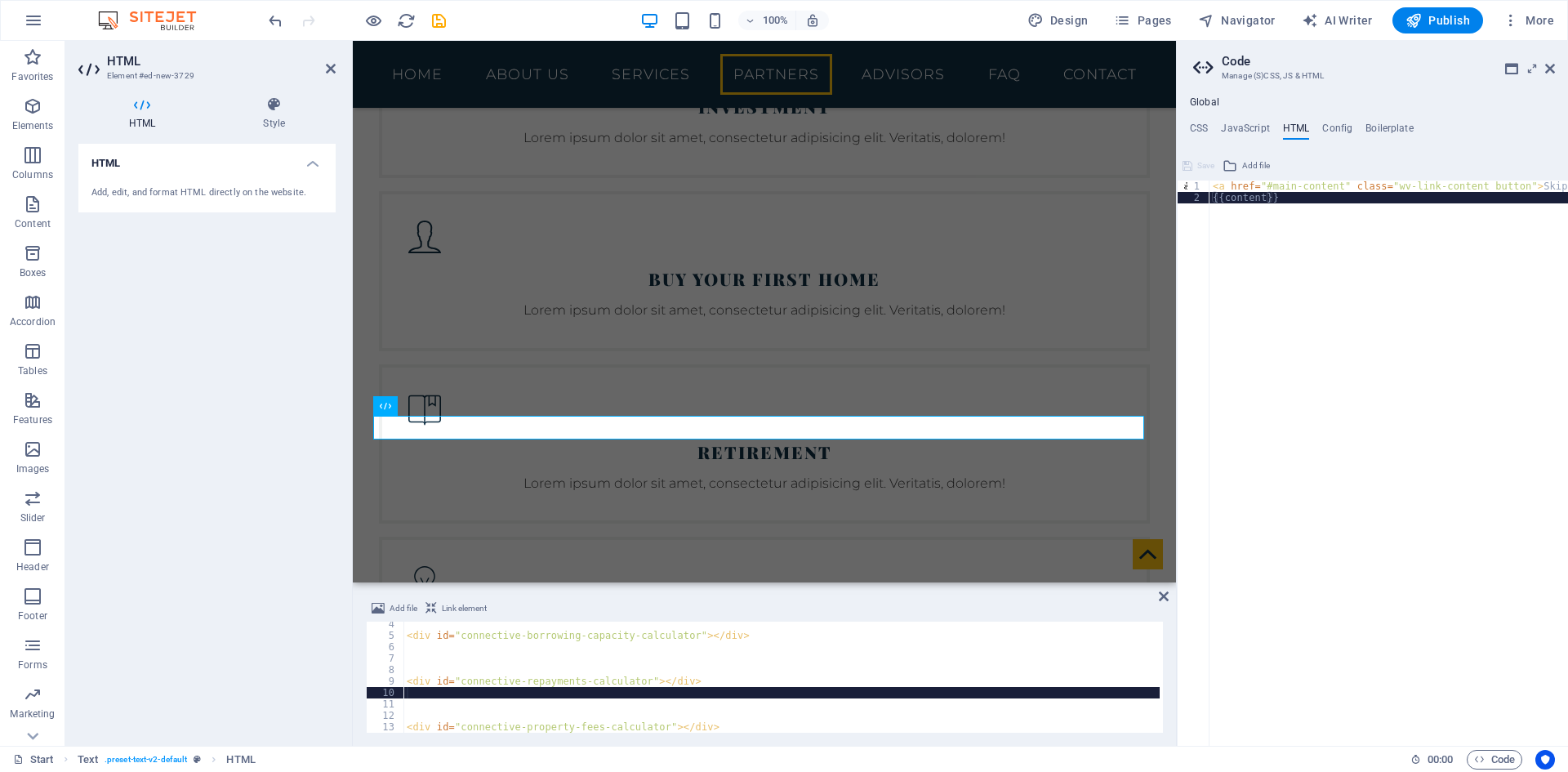
click at [174, 195] on div "Add, edit, and format HTML directly on the website." at bounding box center [207, 193] width 232 height 14
click at [442, 402] on icon at bounding box center [441, 405] width 9 height 17
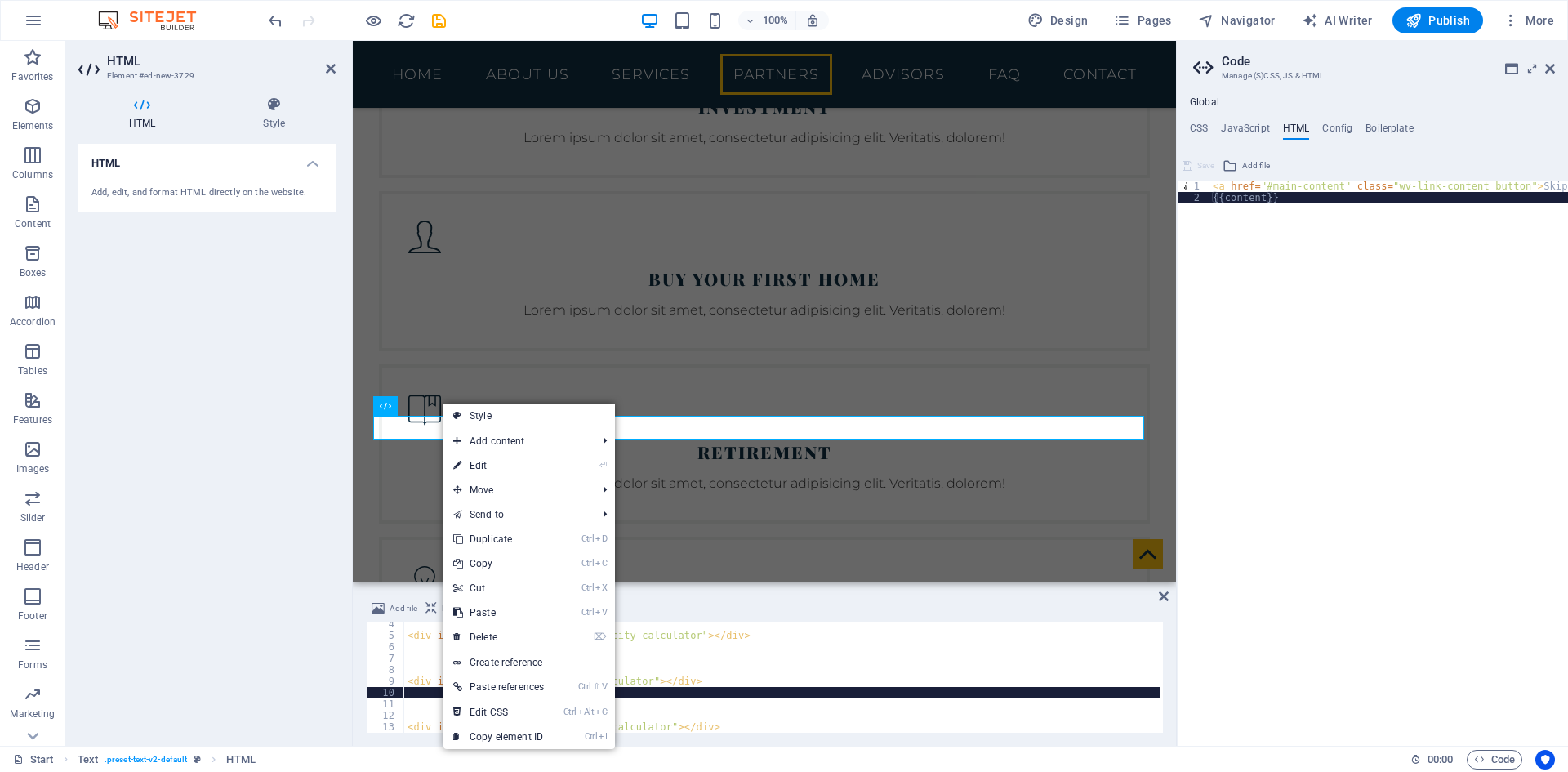
click at [256, 565] on div "HTML Add, edit, and format HTML directly on the website." at bounding box center [207, 437] width 257 height 589
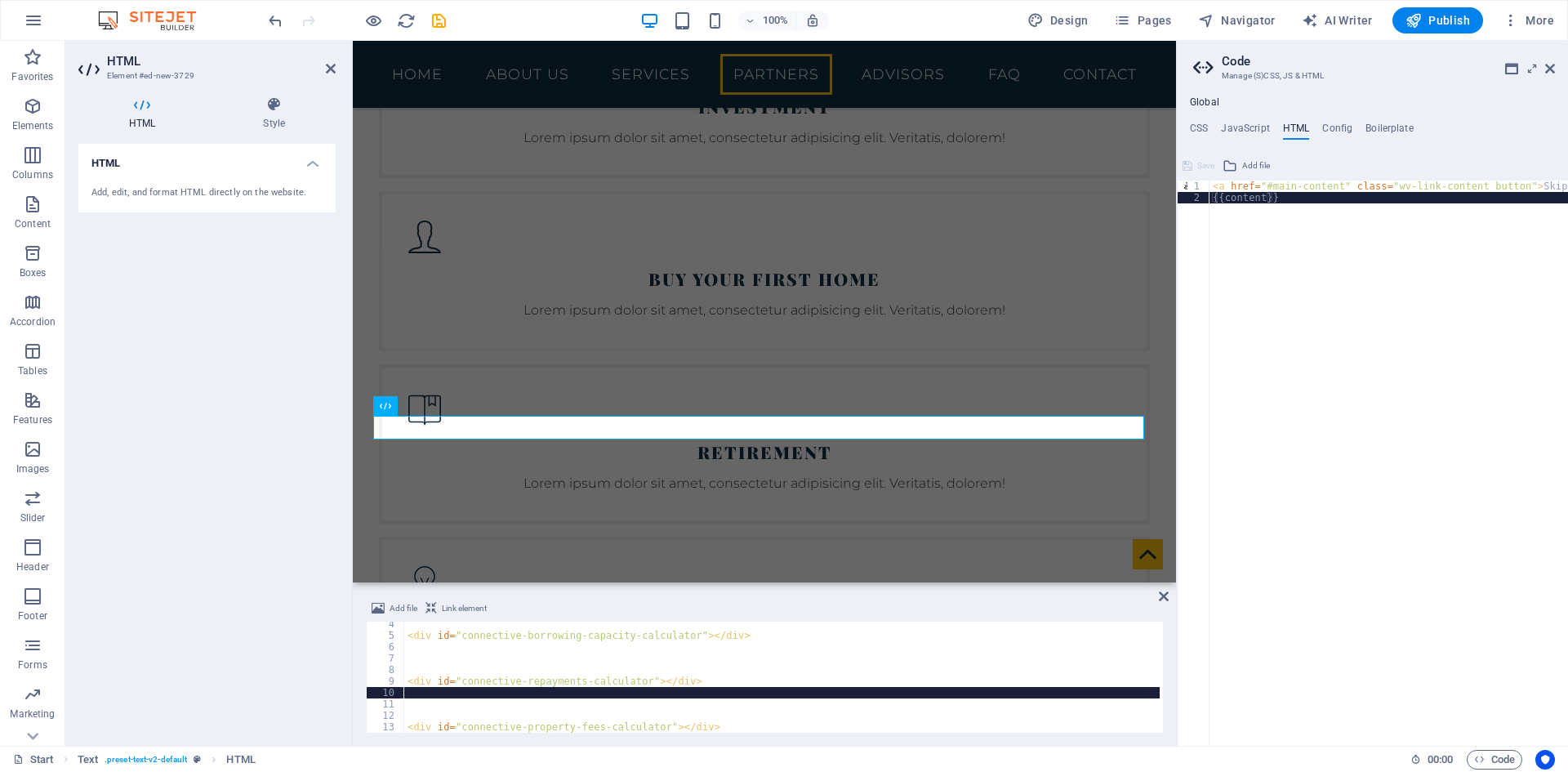
click at [429, 607] on icon at bounding box center [431, 609] width 12 height 20
click at [436, 609] on button "Link element" at bounding box center [456, 609] width 66 height 20
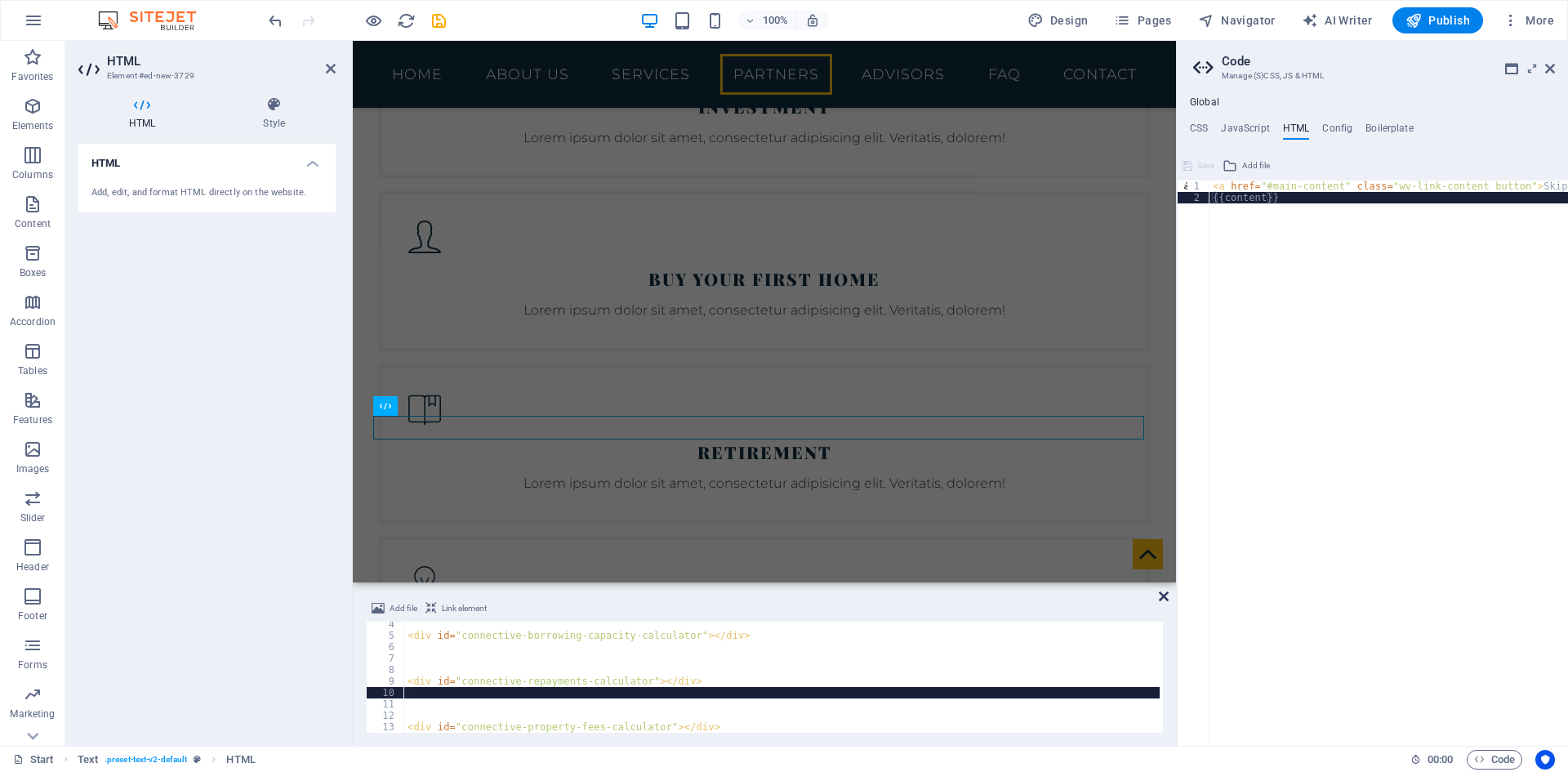
drag, startPoint x: 1163, startPoint y: 597, endPoint x: 1097, endPoint y: 555, distance: 78.2
click at [1163, 597] on icon at bounding box center [1164, 597] width 10 height 13
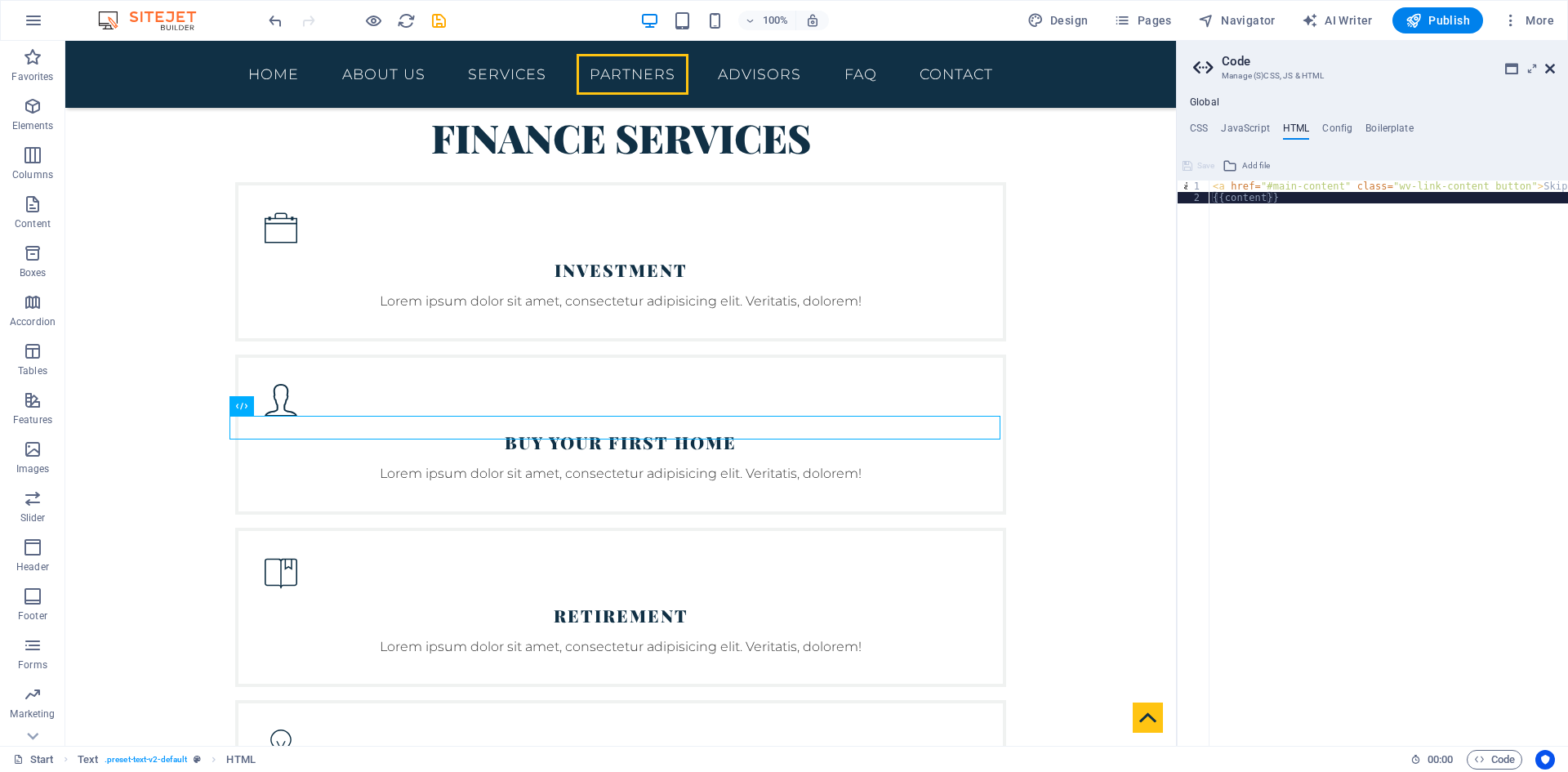
click at [1551, 68] on icon at bounding box center [1551, 68] width 10 height 13
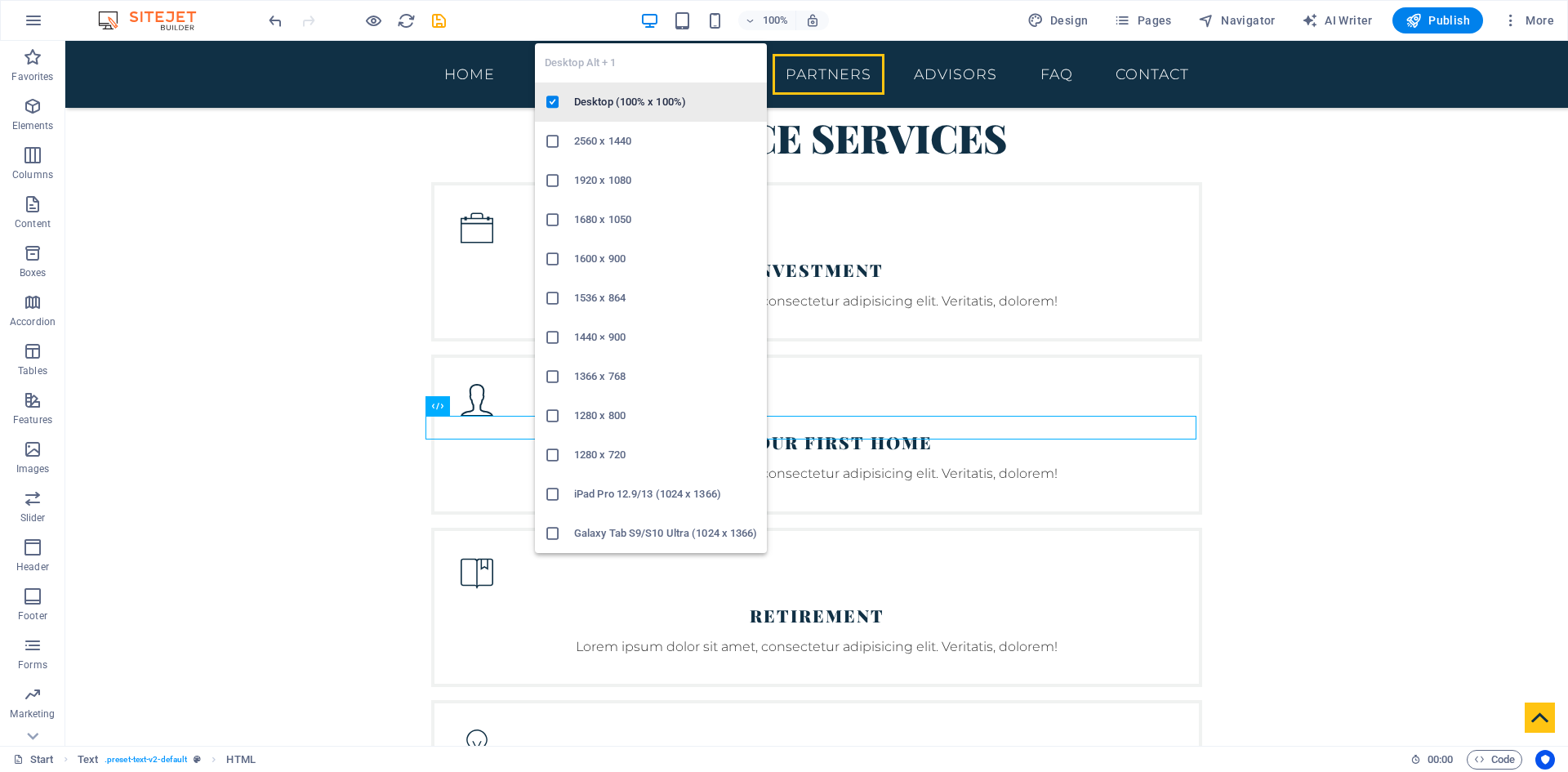
click at [628, 105] on h6 "Desktop (100% x 100%)" at bounding box center [666, 102] width 183 height 20
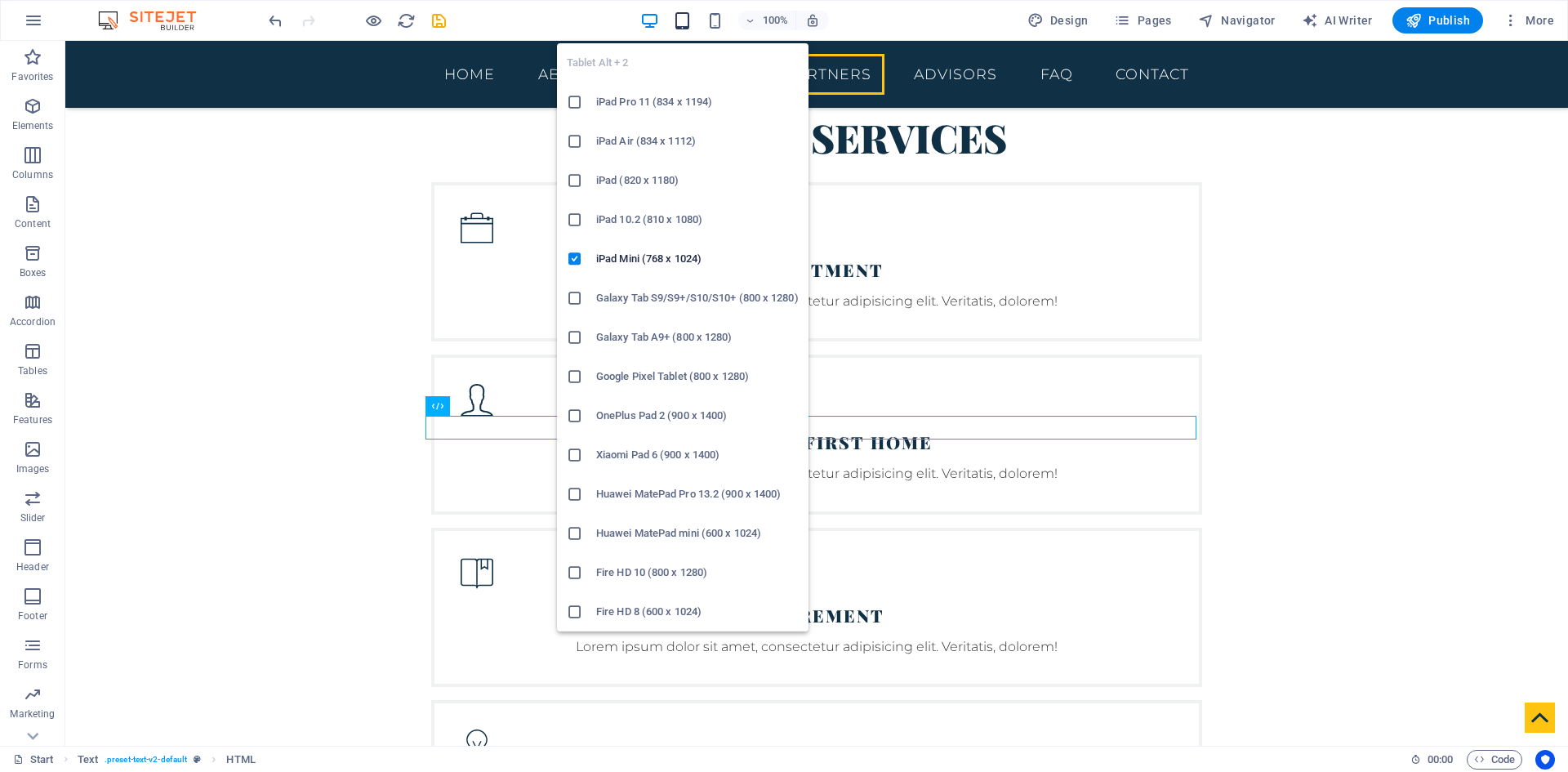
click at [686, 26] on icon "button" at bounding box center [682, 21] width 19 height 19
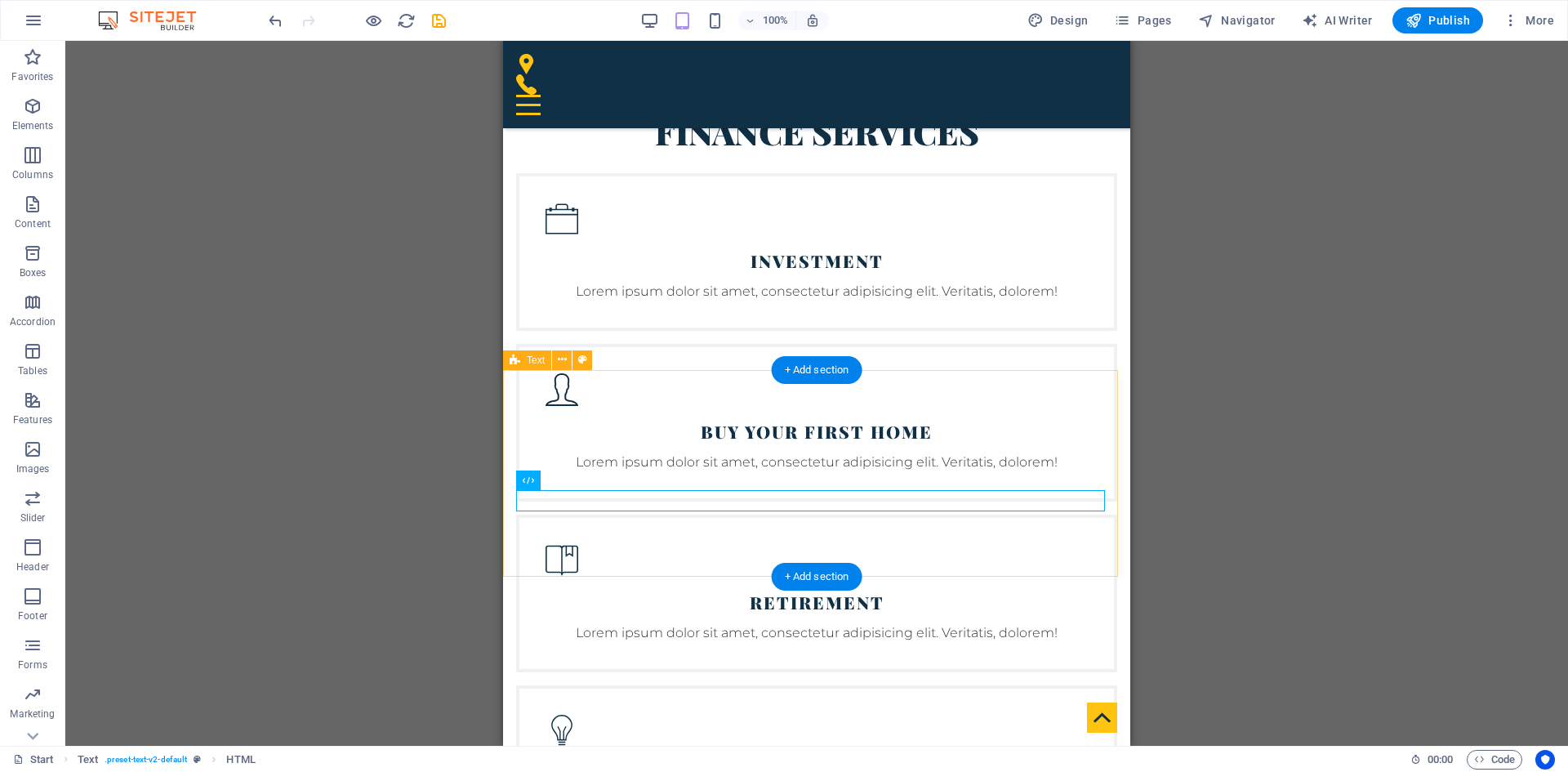
scroll to position [3495, 0]
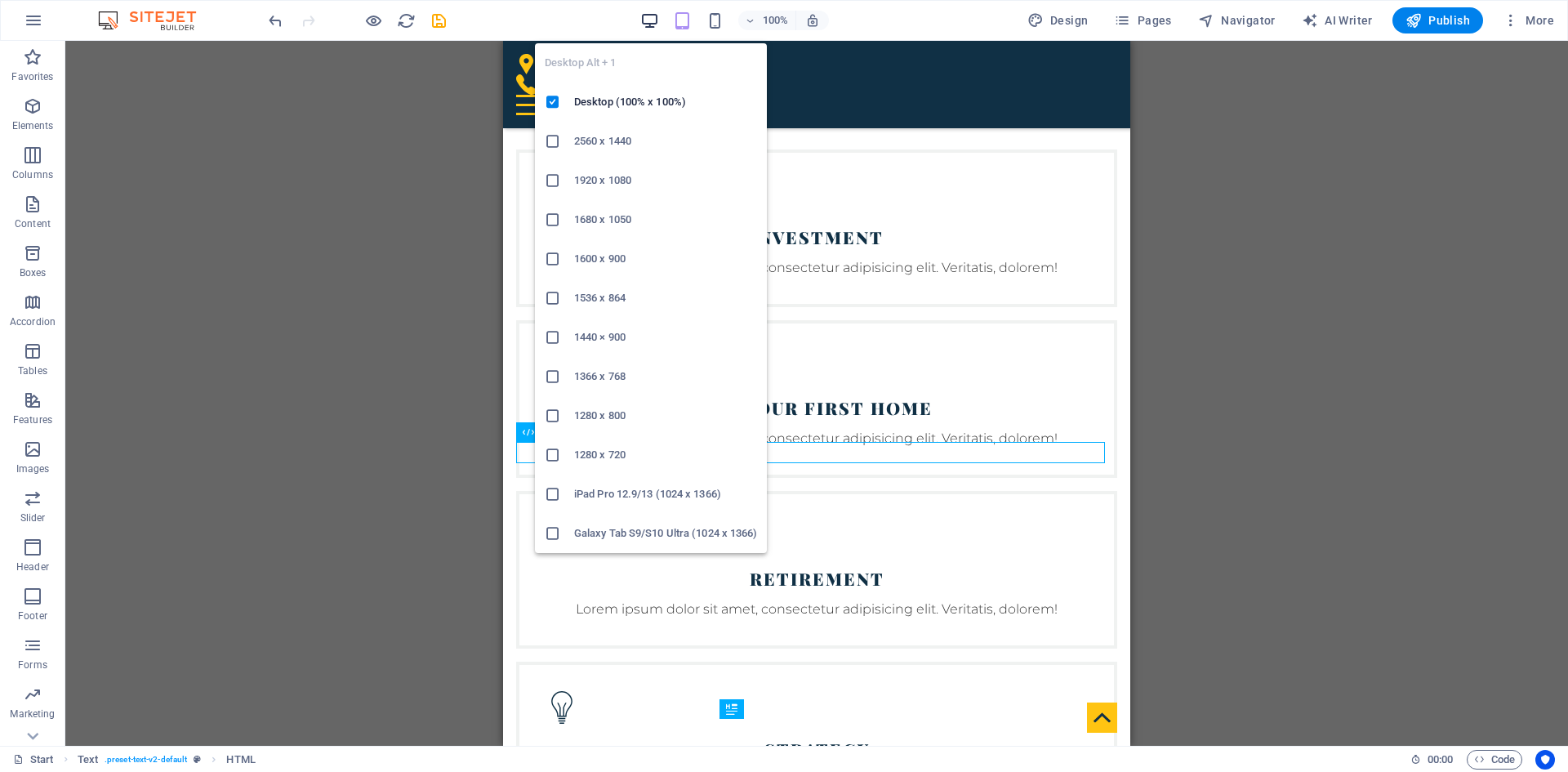
click at [654, 19] on icon "button" at bounding box center [649, 21] width 19 height 19
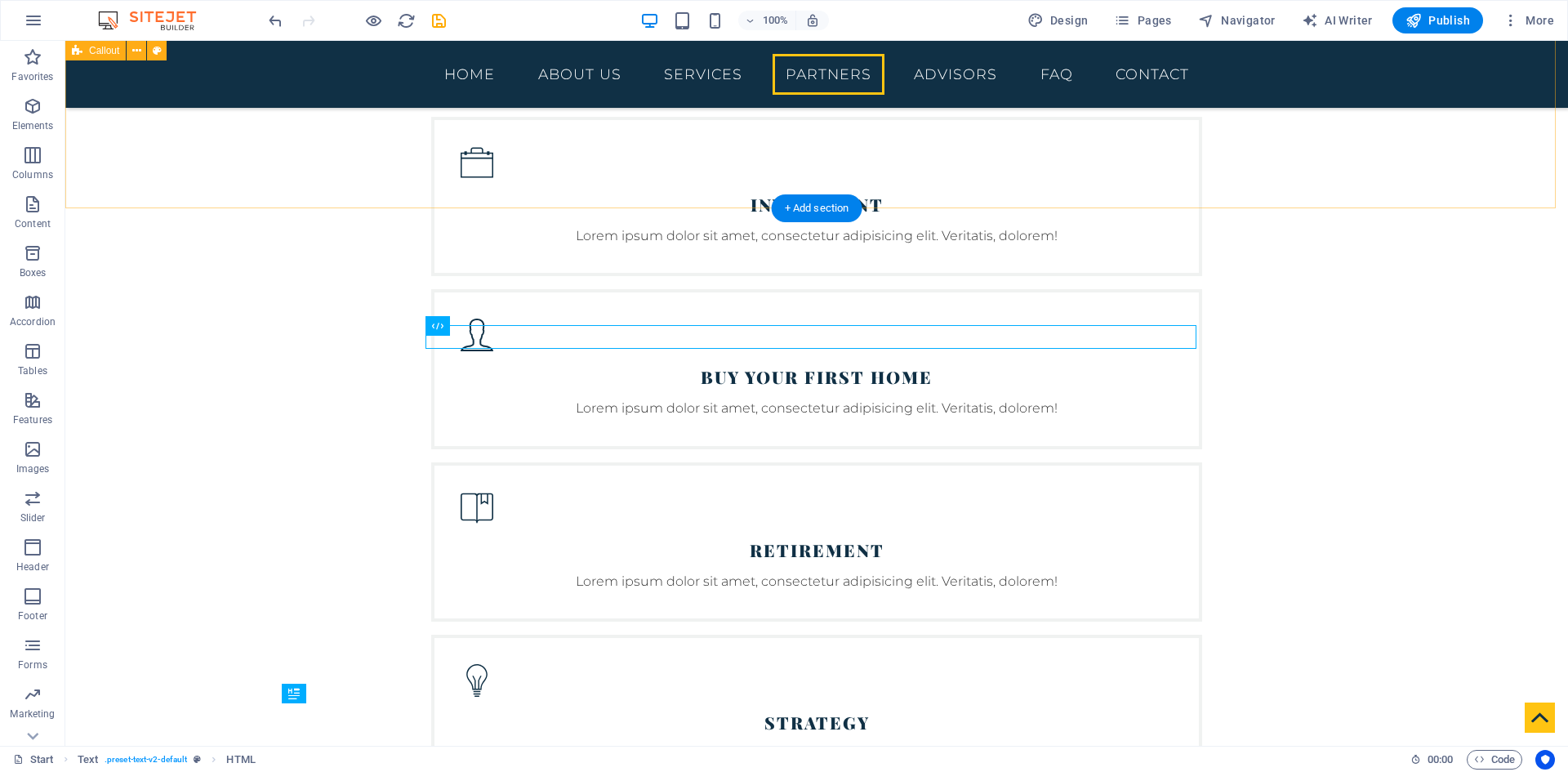
scroll to position [3511, 0]
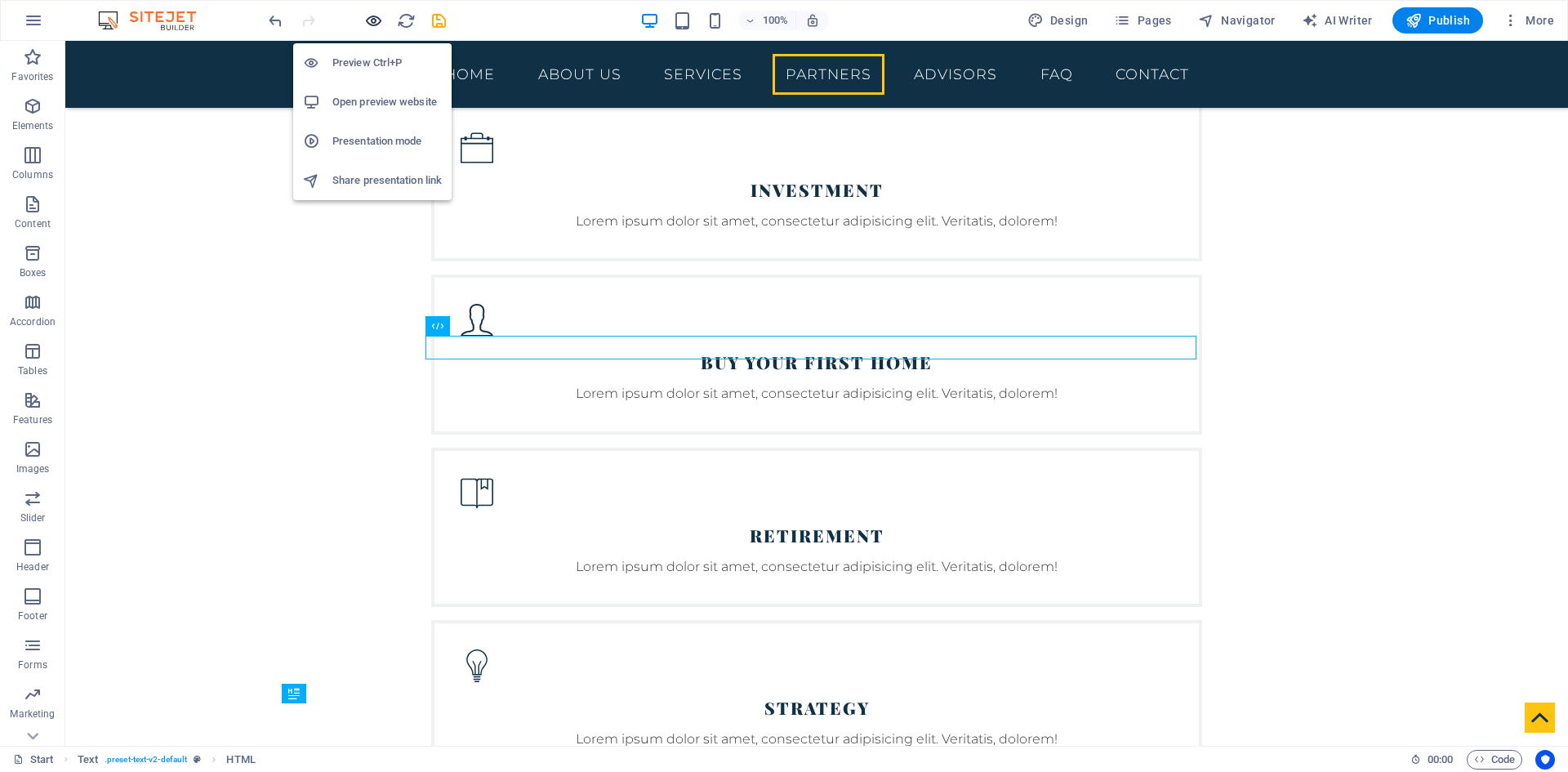
click at [371, 23] on icon "button" at bounding box center [373, 21] width 19 height 19
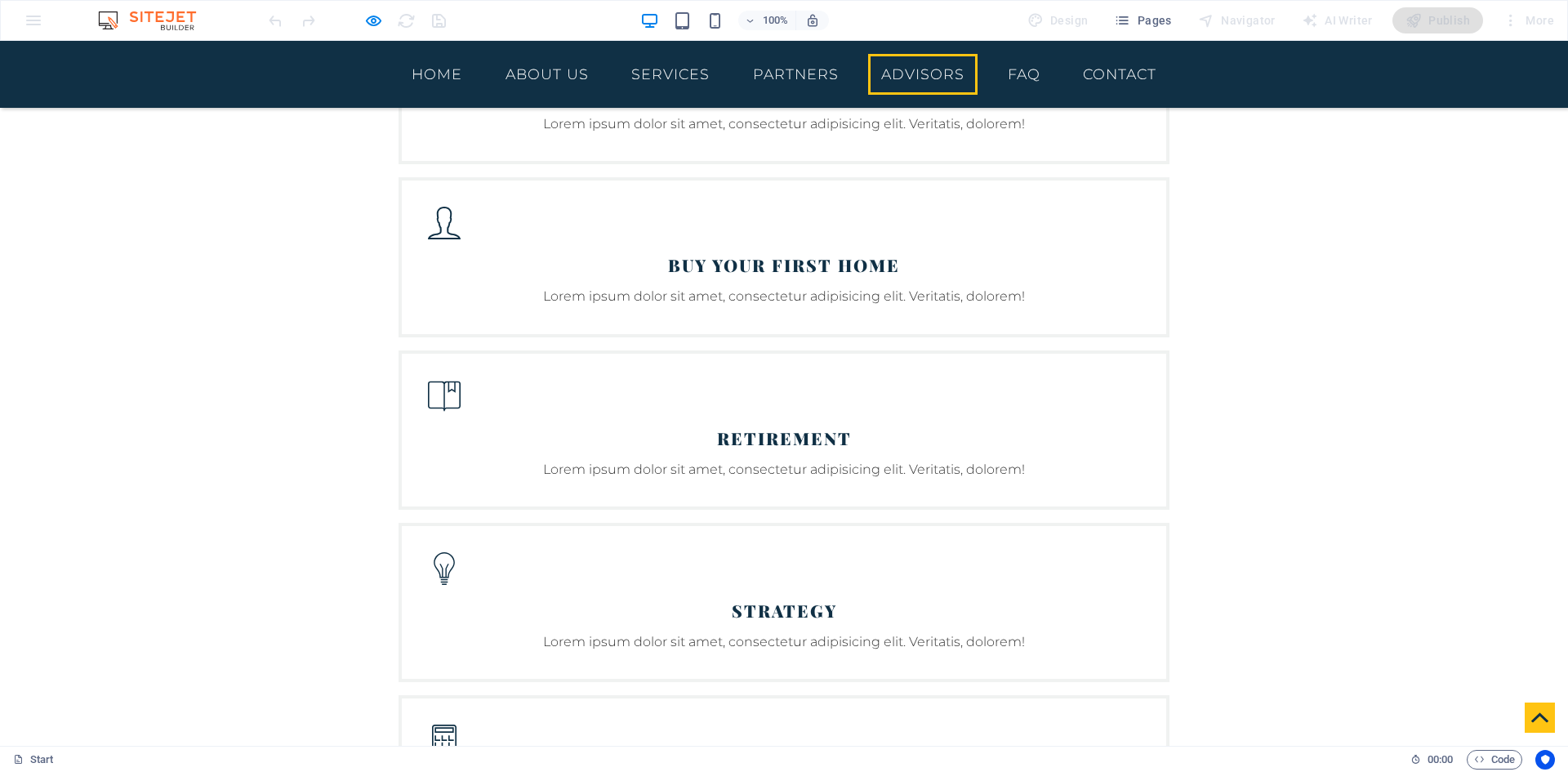
scroll to position [3429, 0]
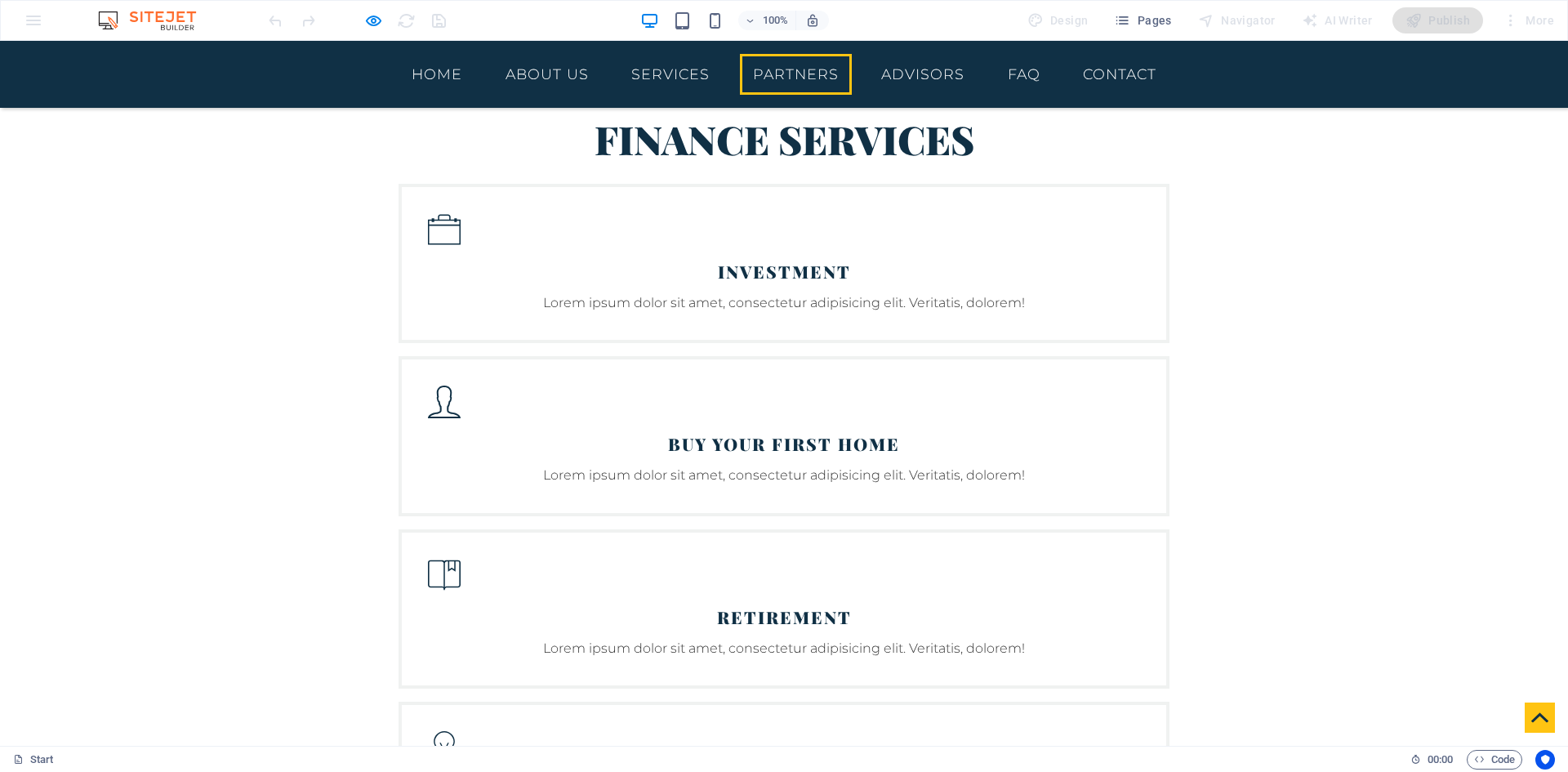
click at [663, 77] on link "Services" at bounding box center [670, 74] width 105 height 41
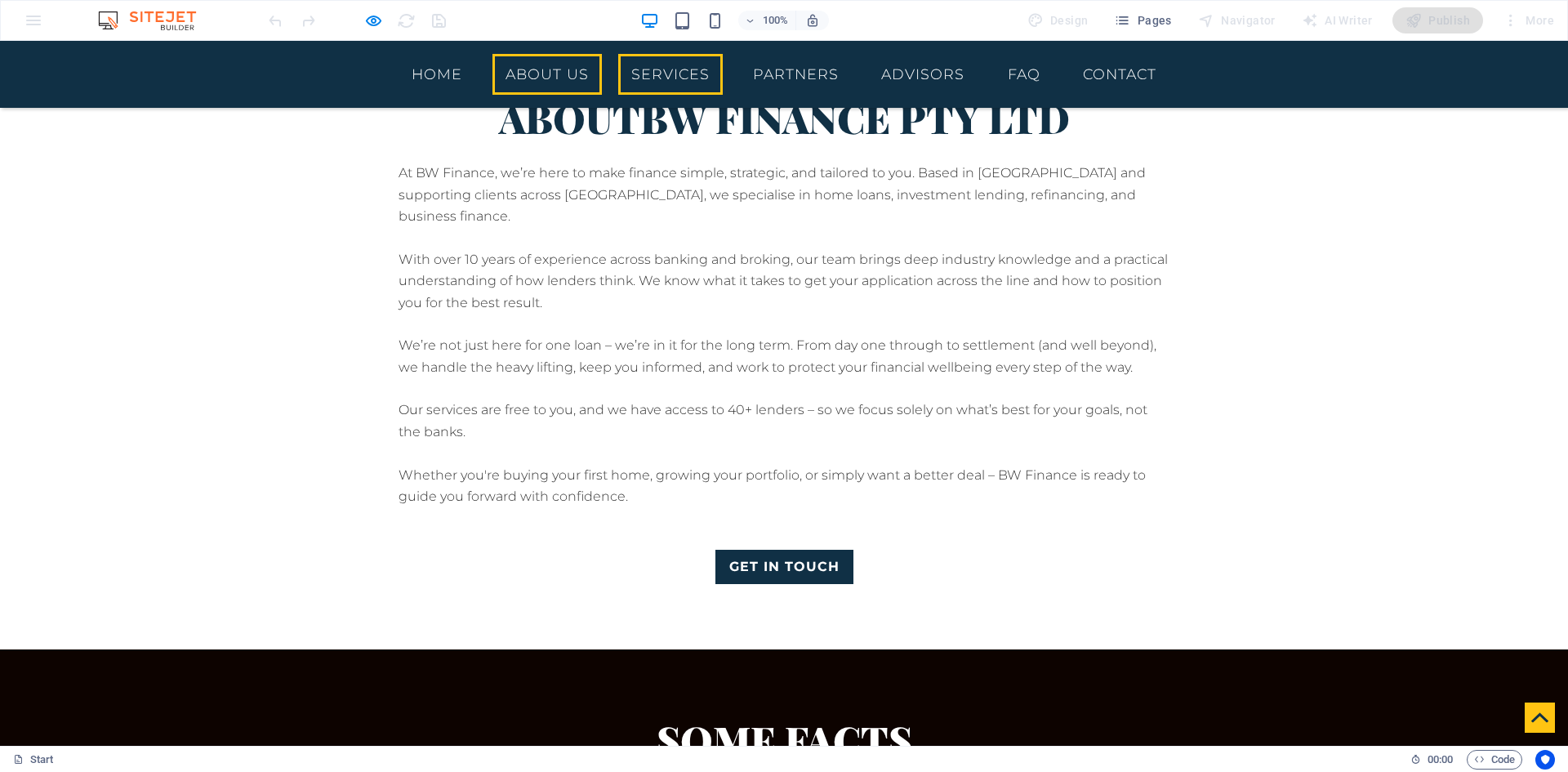
click at [542, 79] on link "About us" at bounding box center [547, 74] width 110 height 41
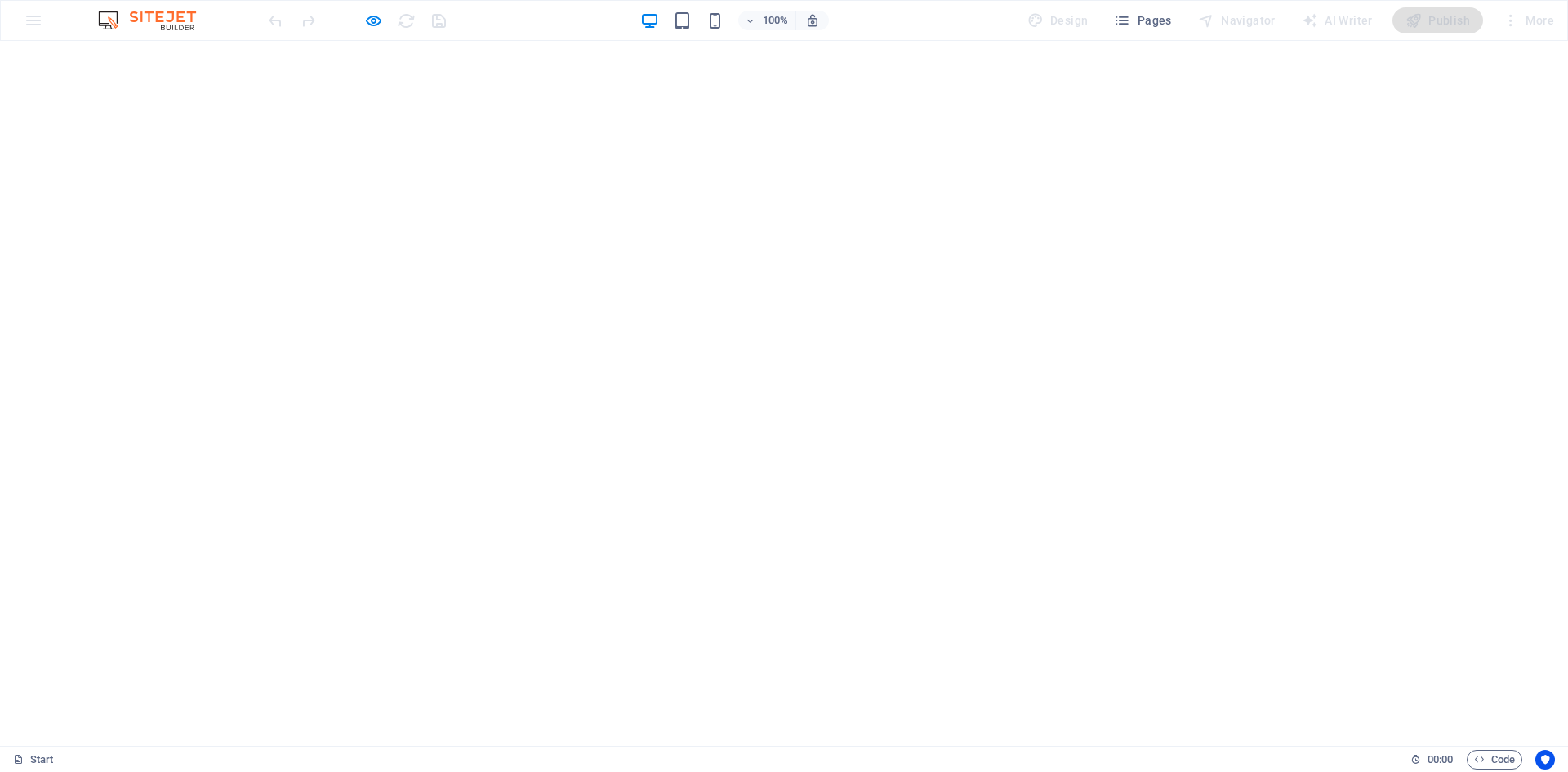
scroll to position [409, 0]
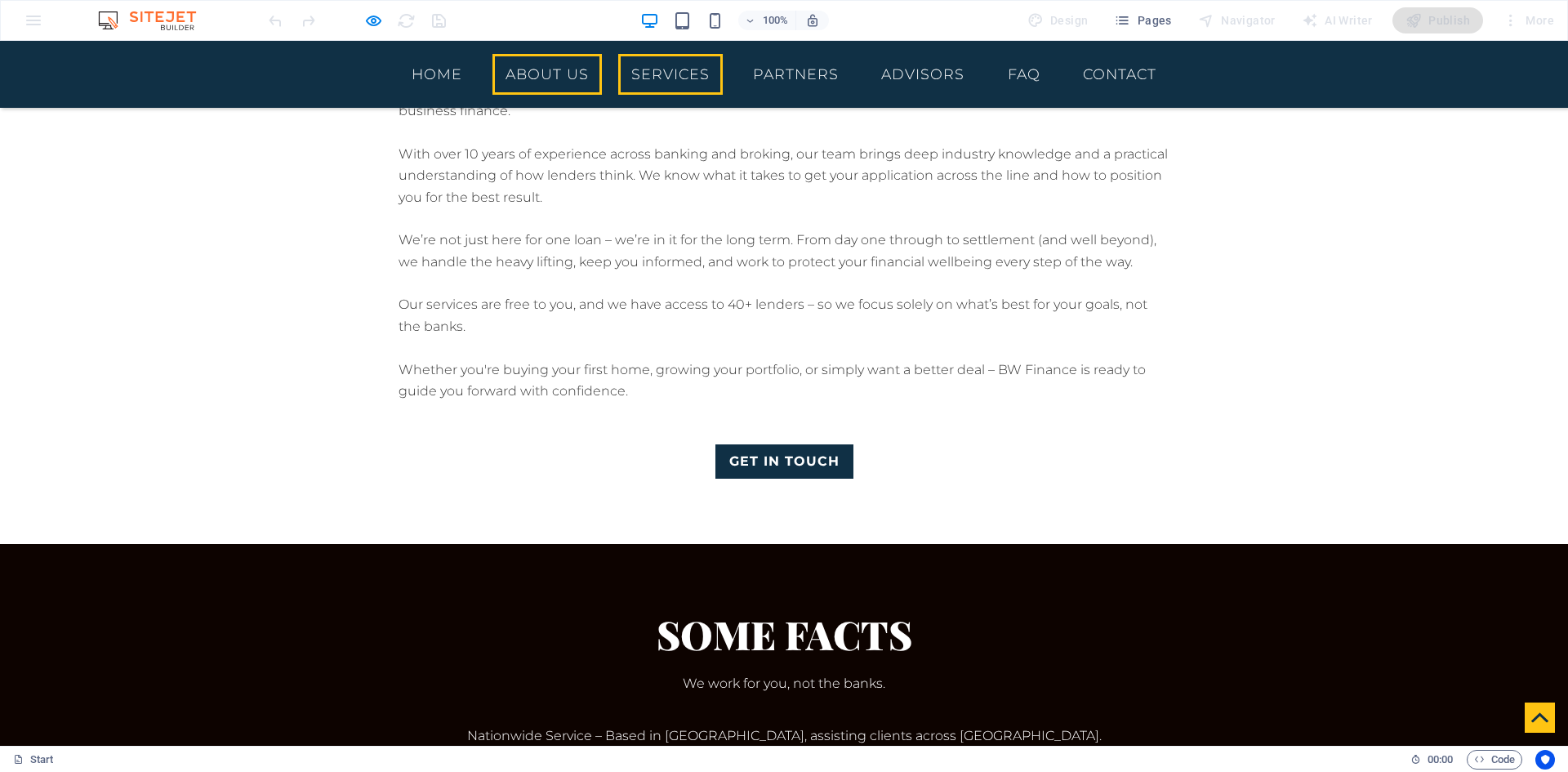
scroll to position [2033, 0]
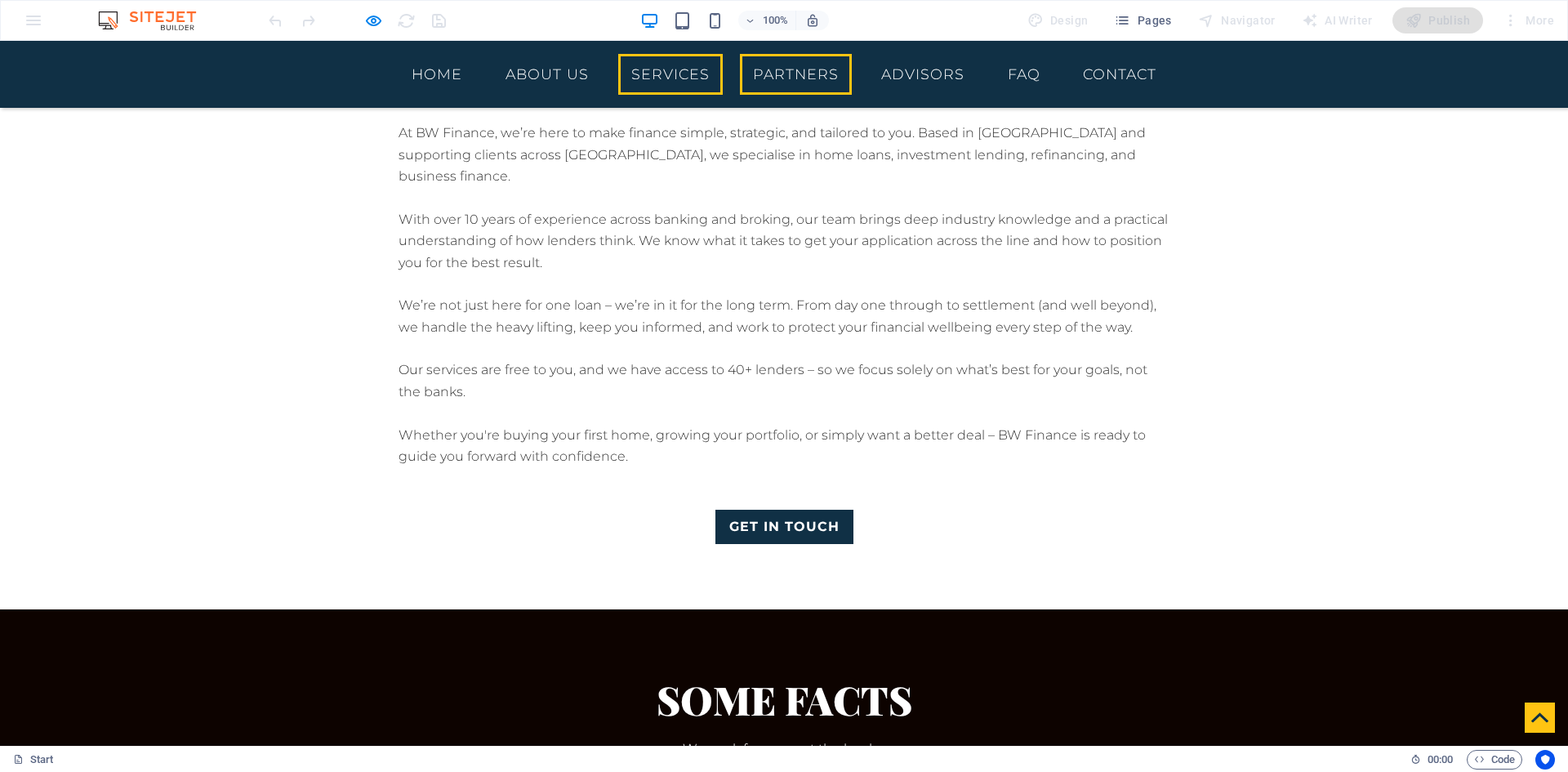
click at [776, 77] on link "Partners" at bounding box center [796, 74] width 112 height 41
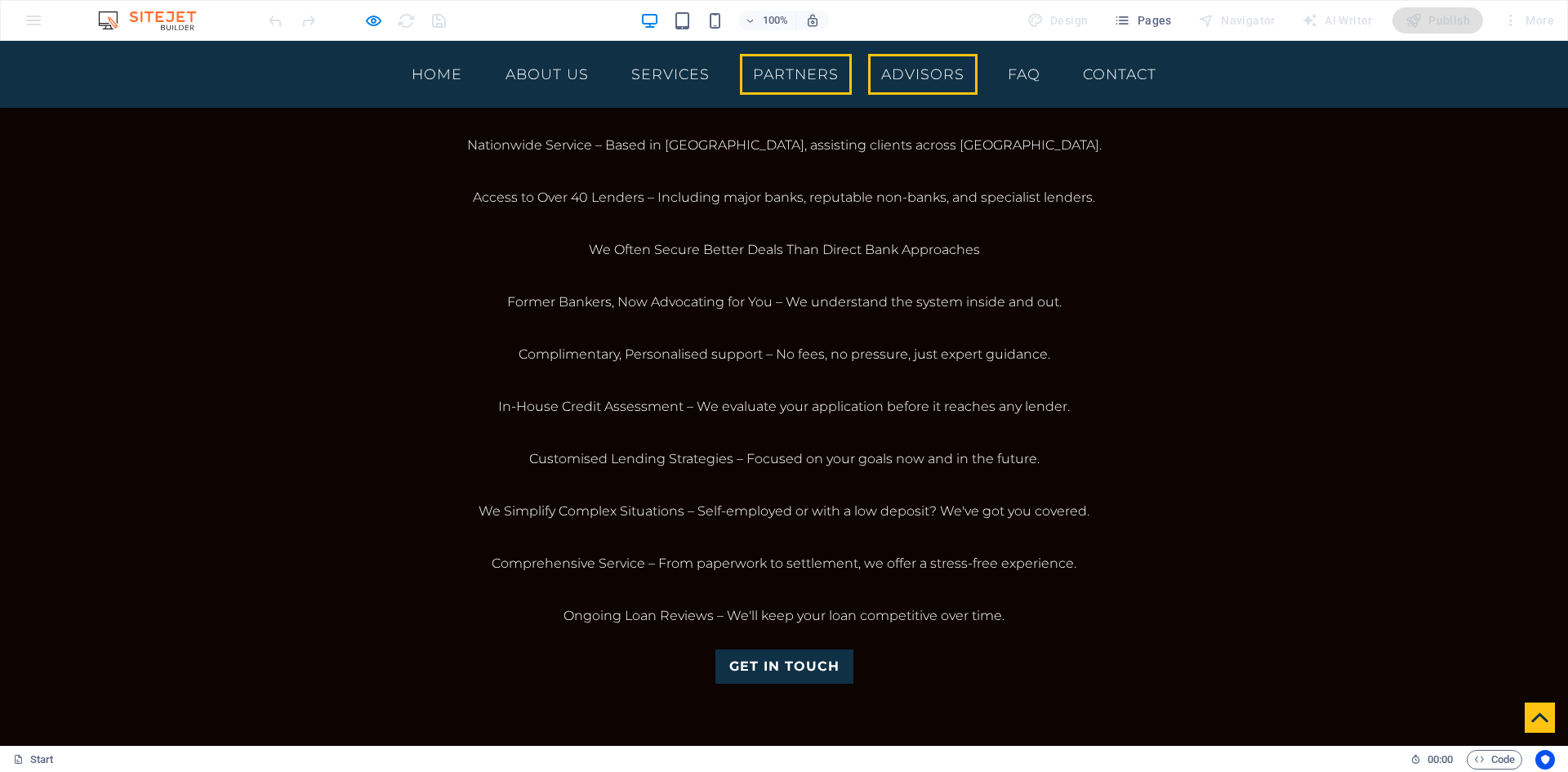
click at [868, 73] on link "Advisors" at bounding box center [923, 74] width 110 height 41
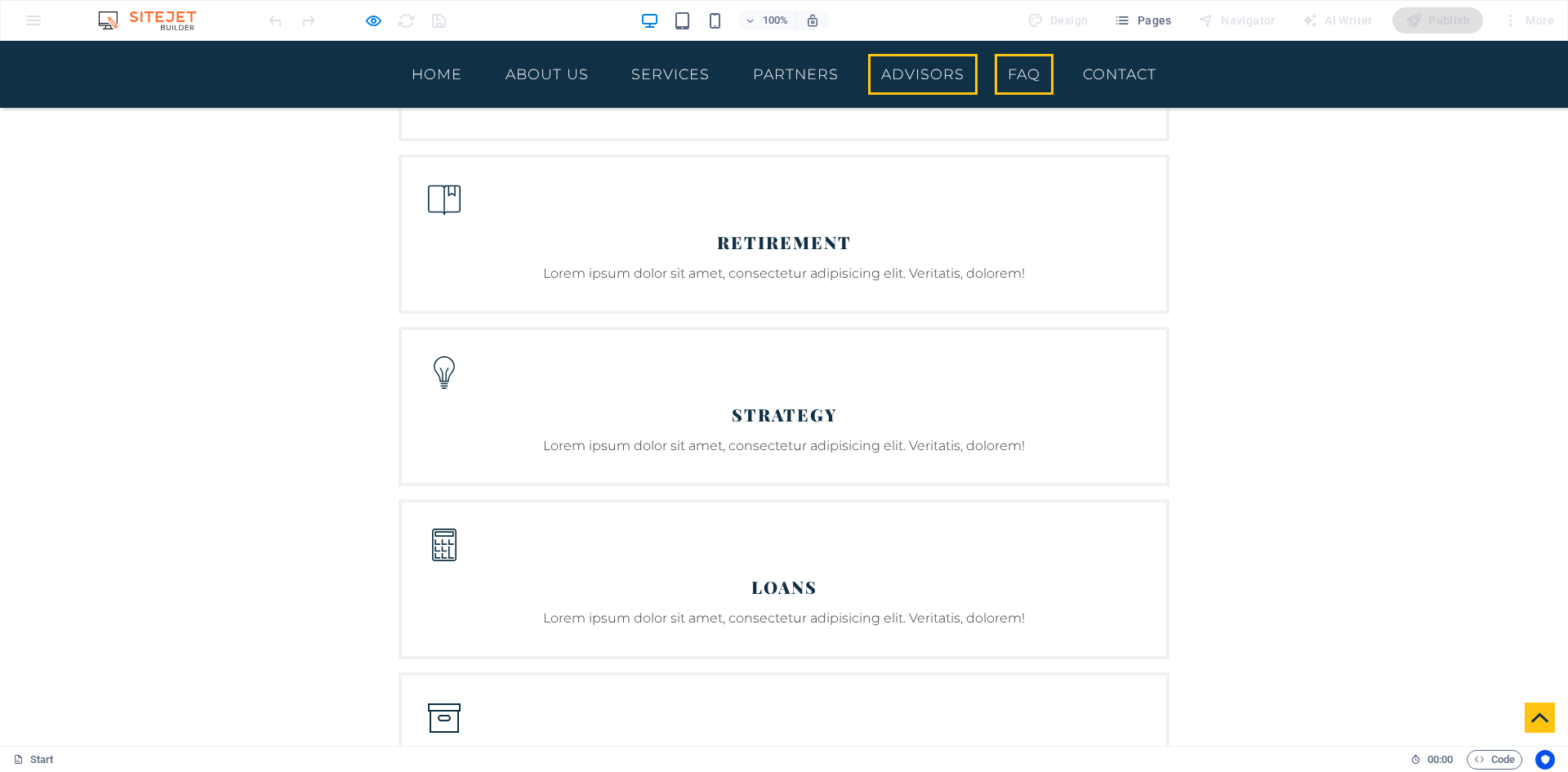
click at [995, 72] on link "FAQ" at bounding box center [1023, 74] width 59 height 41
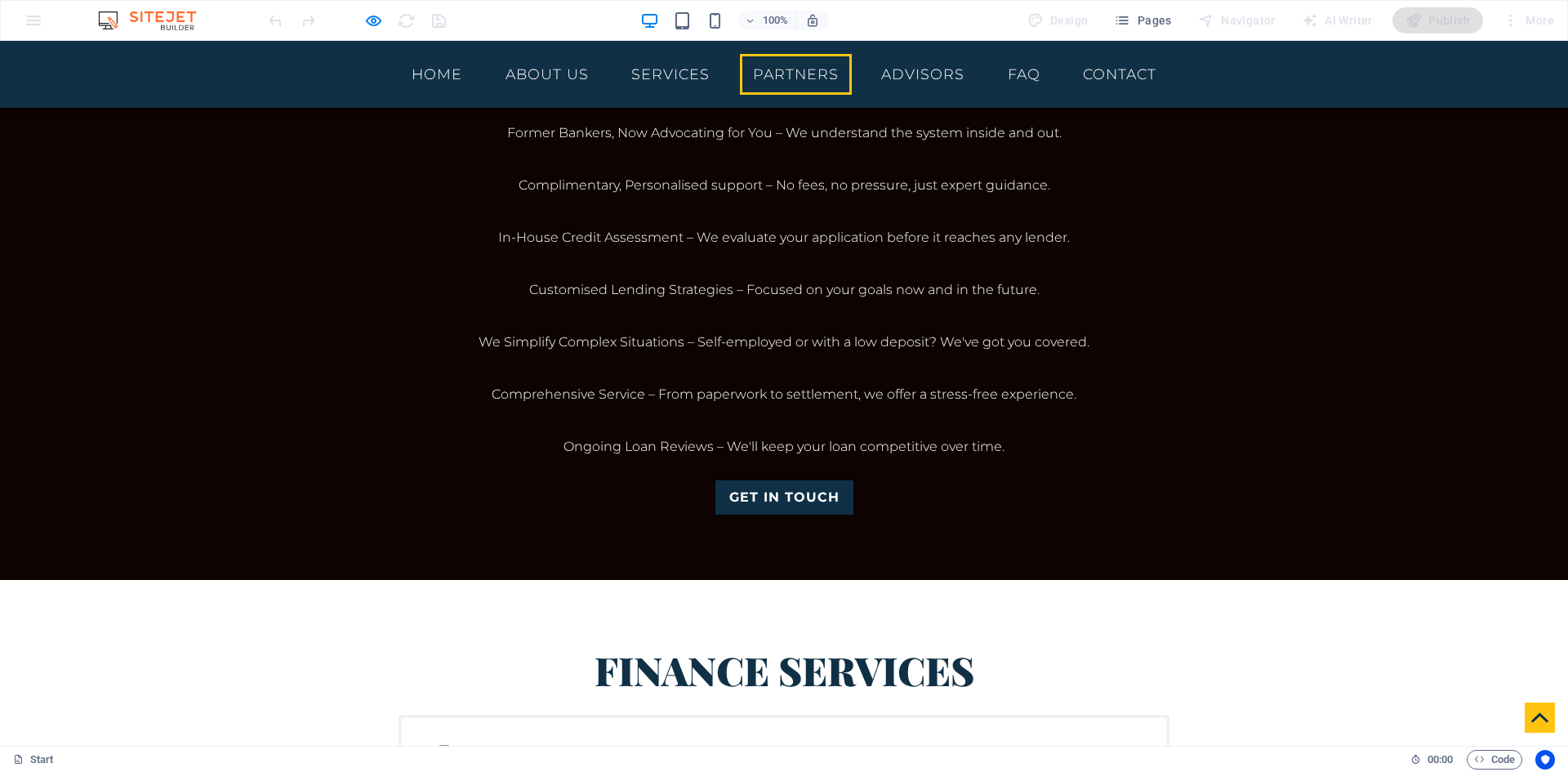
scroll to position [2725, 0]
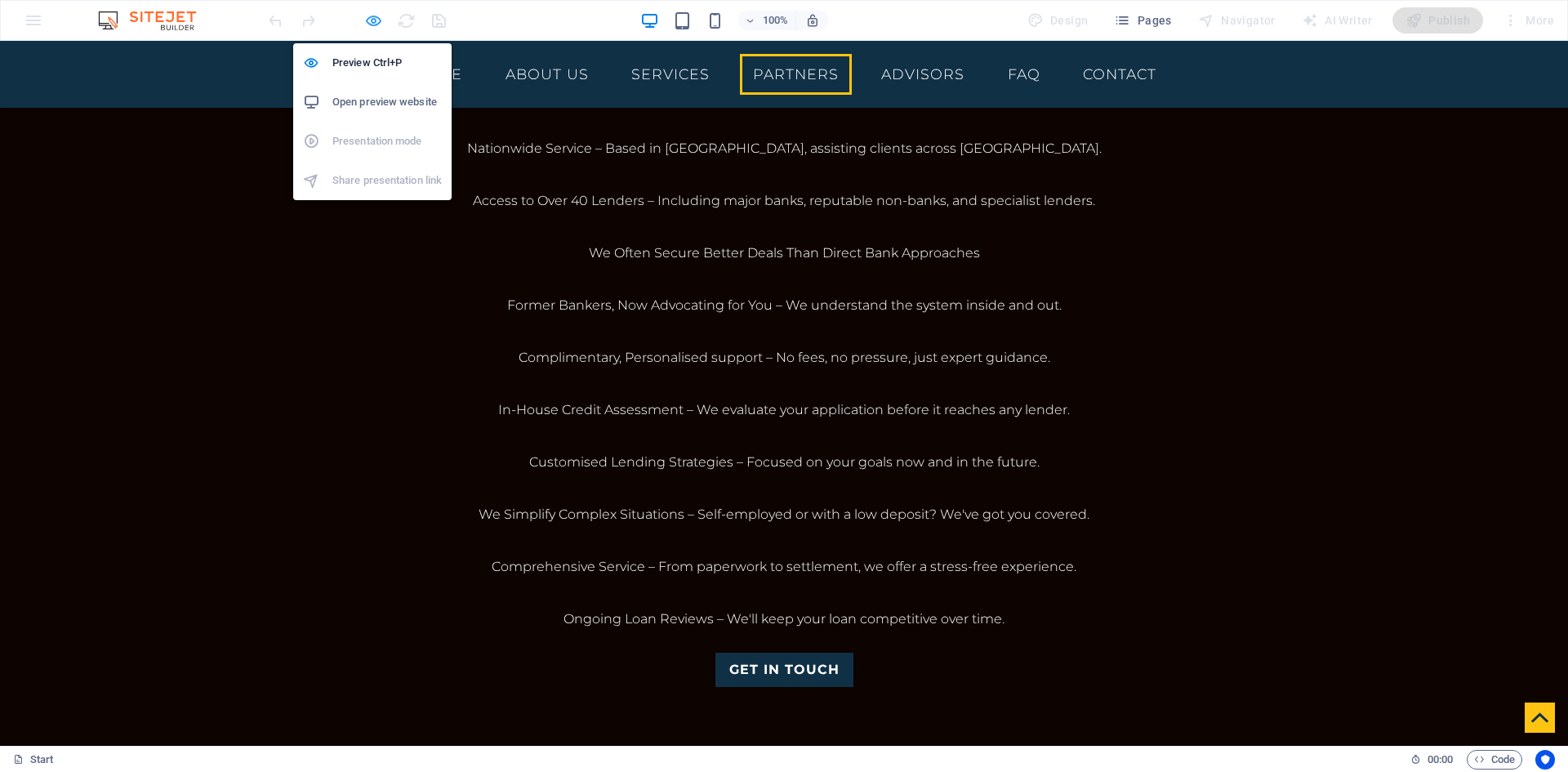
click at [370, 21] on icon "button" at bounding box center [373, 21] width 19 height 19
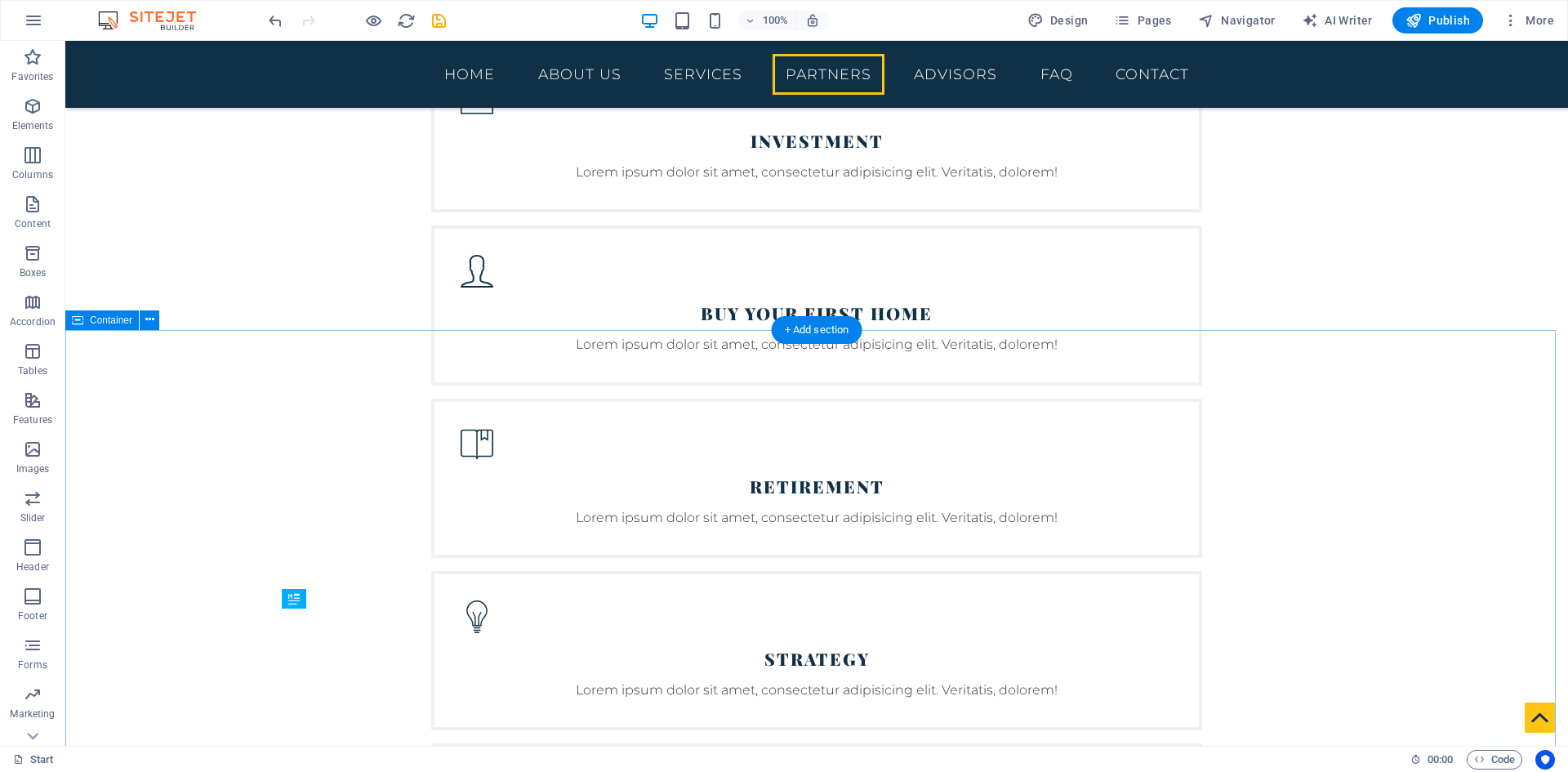
scroll to position [3624, 0]
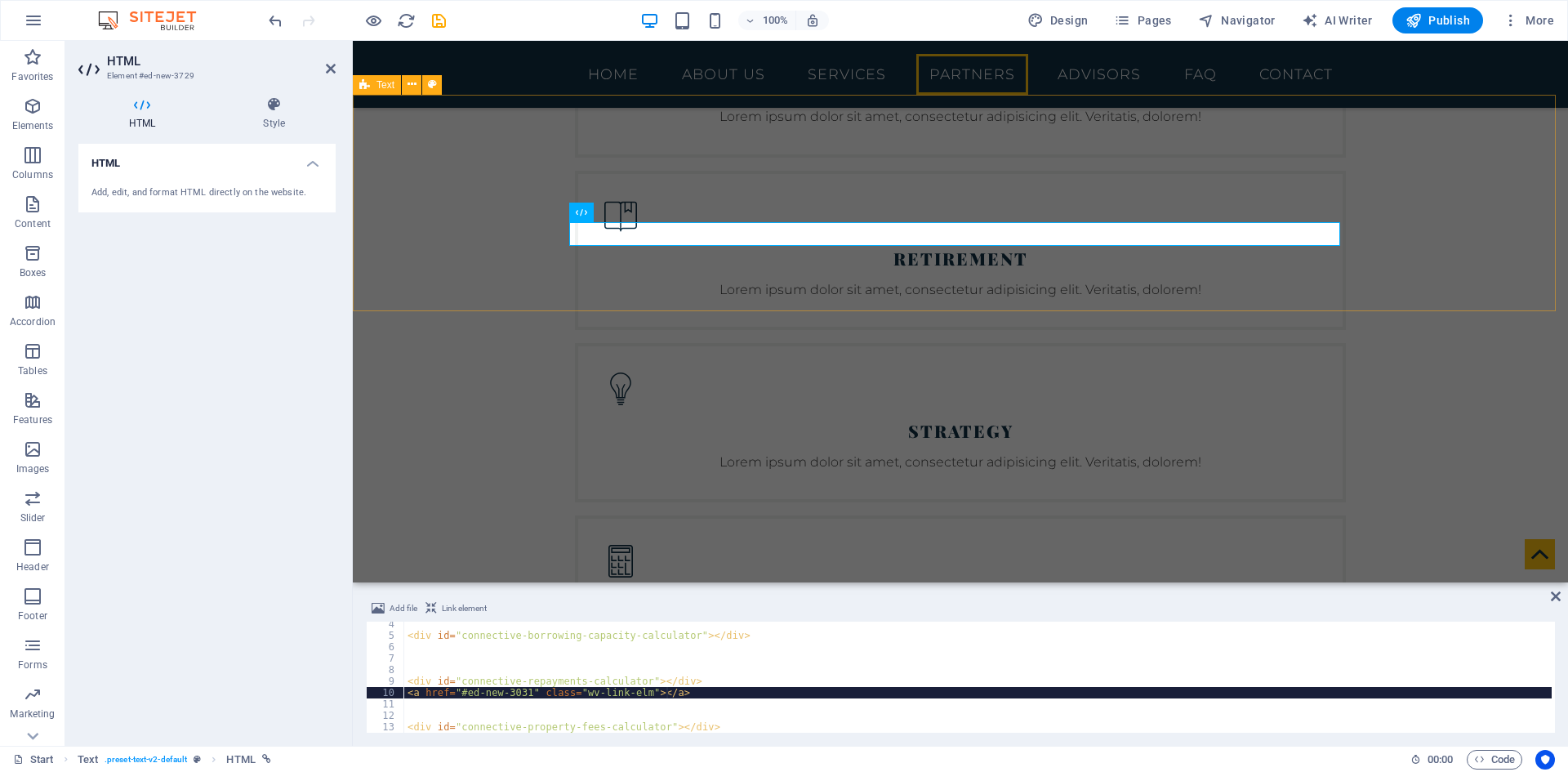
scroll to position [38, 0]
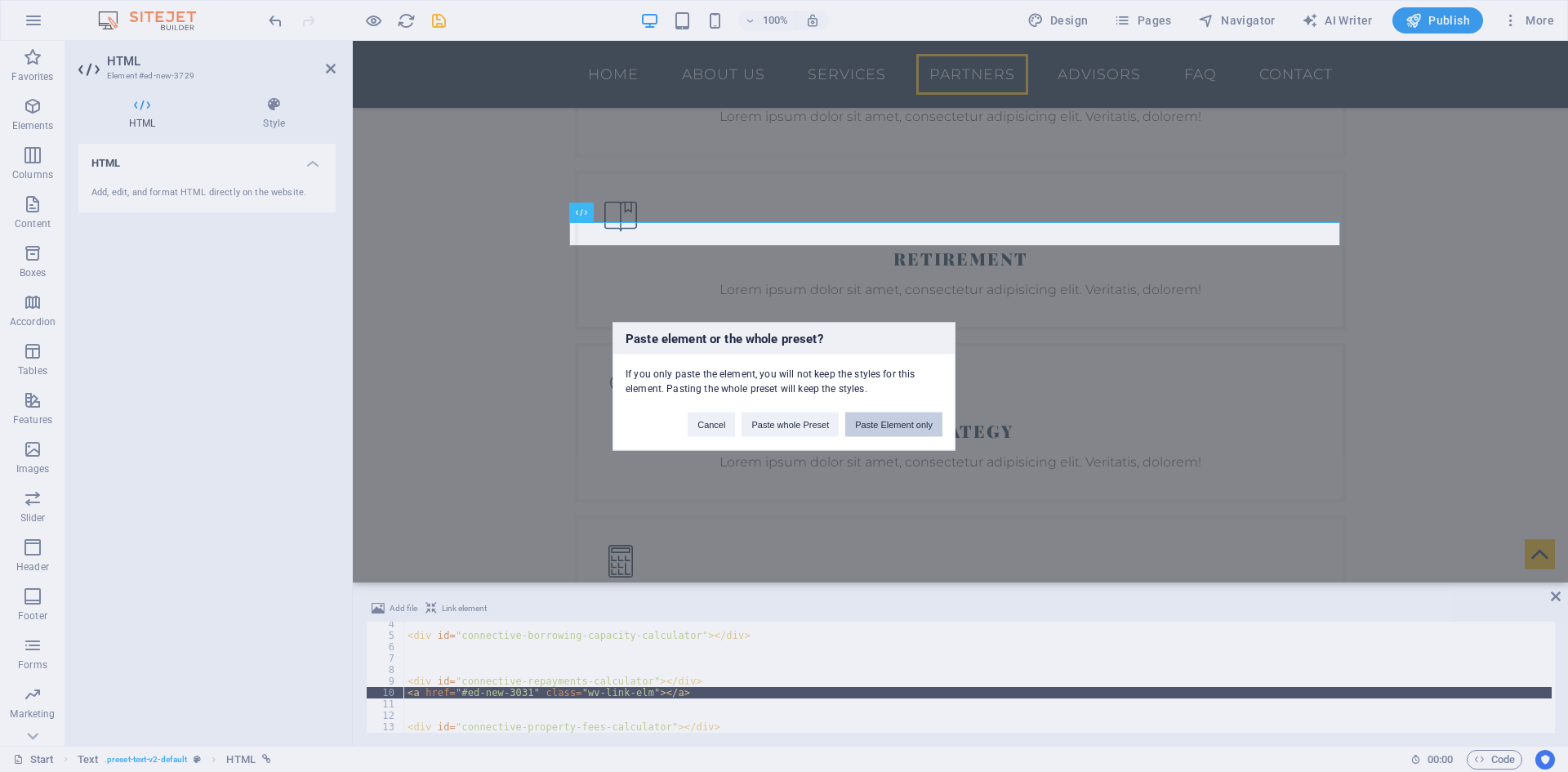
click at [865, 423] on button "Paste Element only" at bounding box center [894, 424] width 97 height 25
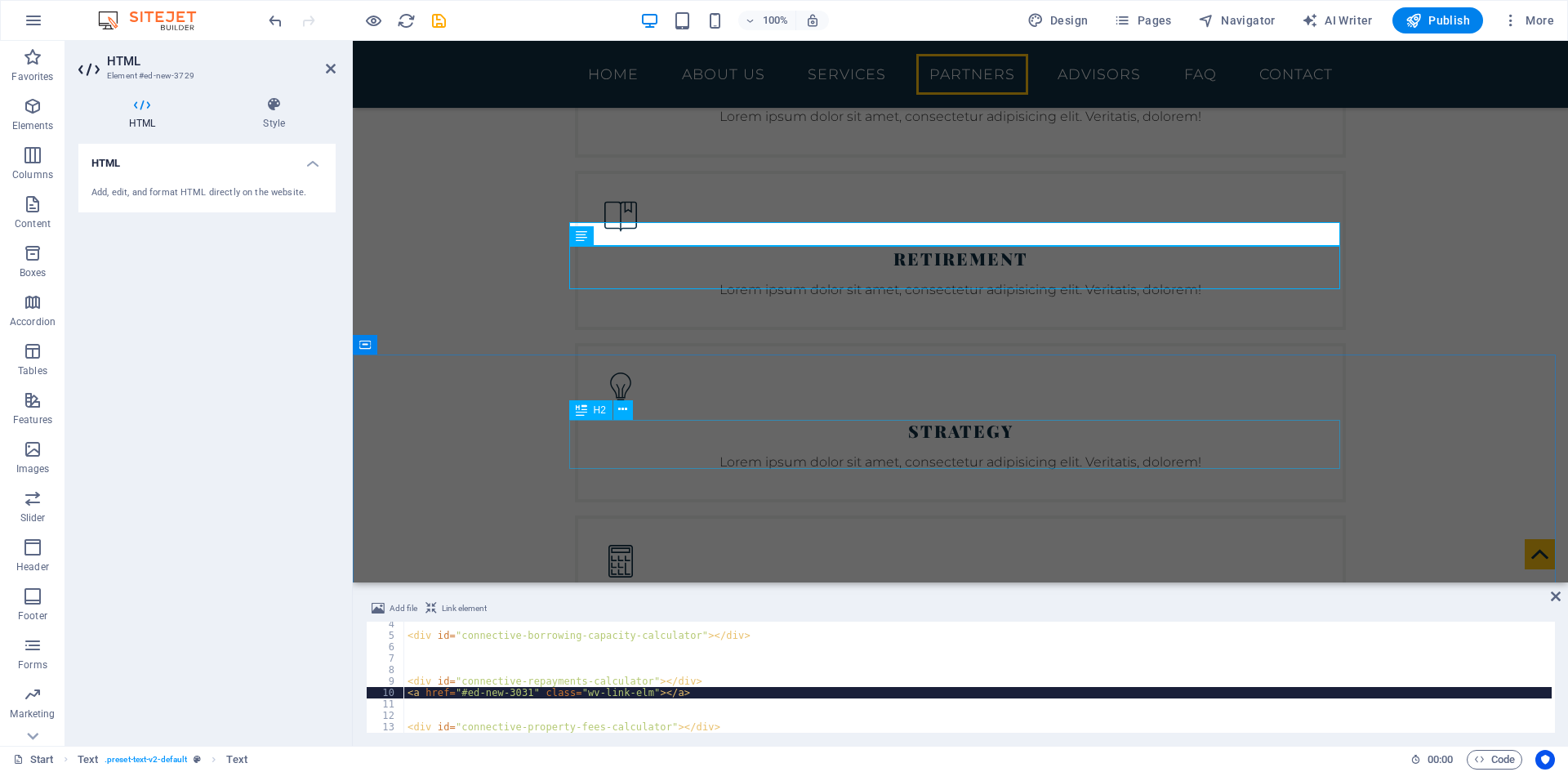
scroll to position [3624, 0]
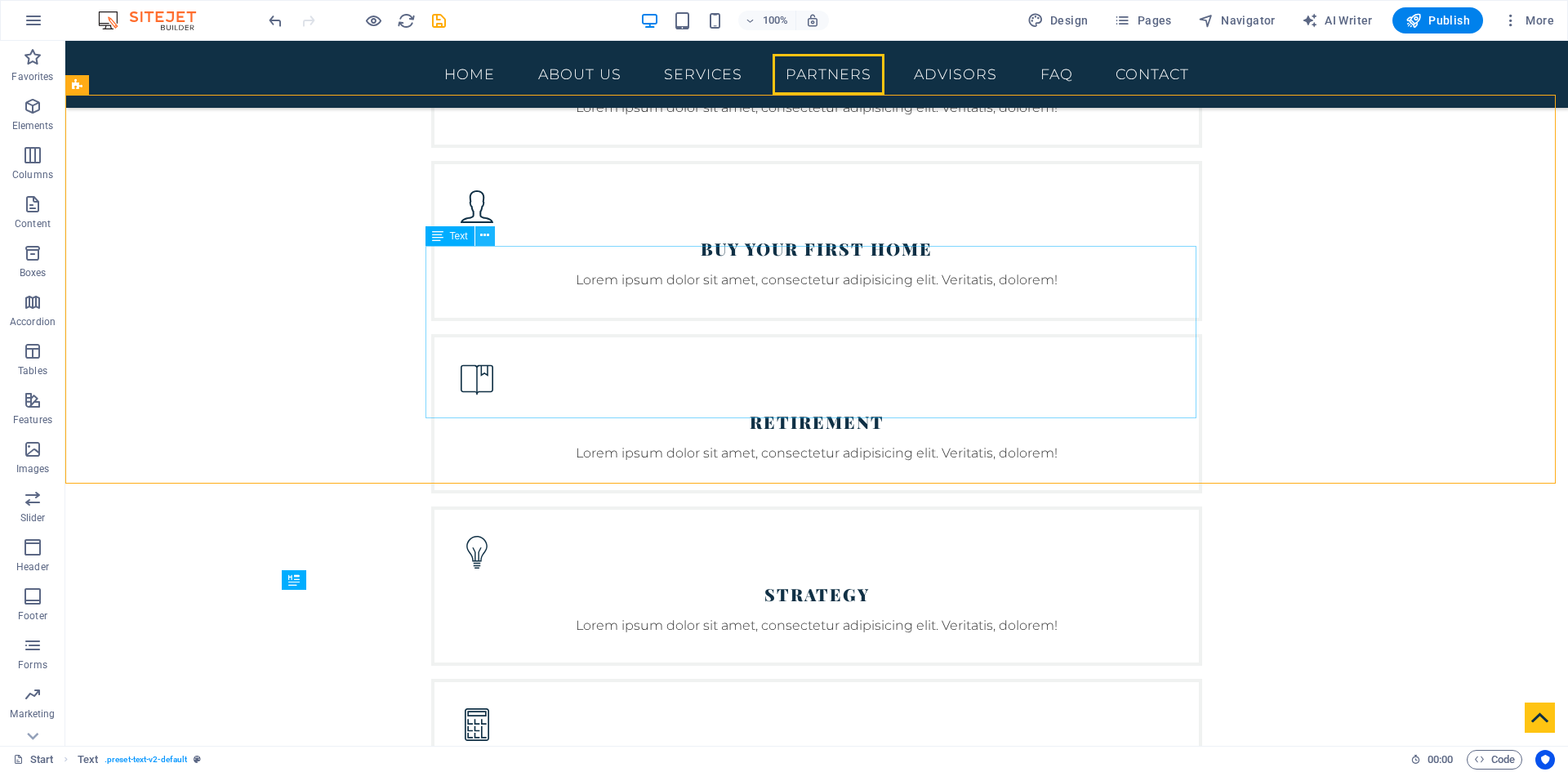
click at [483, 240] on icon at bounding box center [484, 236] width 9 height 17
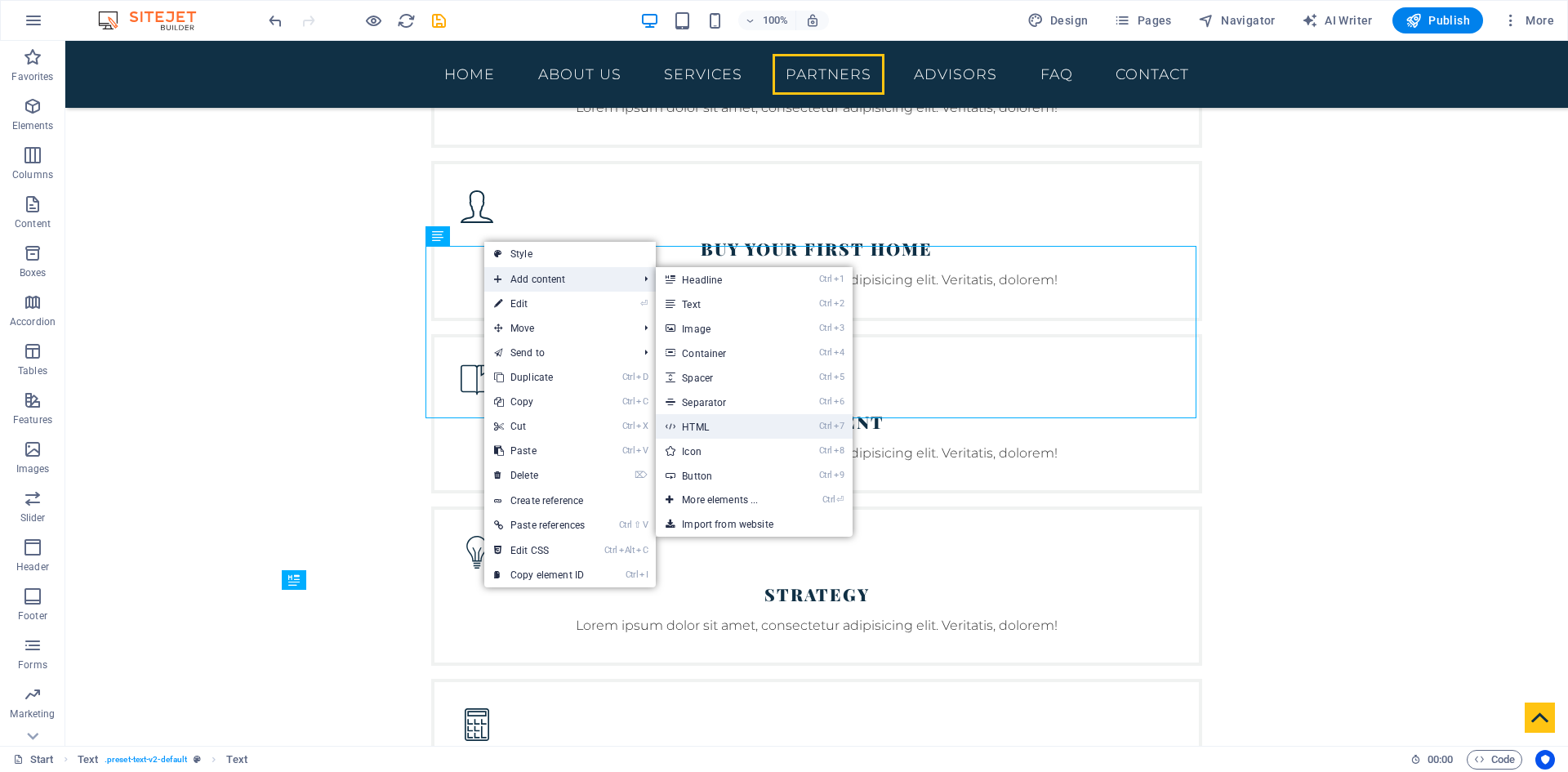
click at [728, 427] on link "Ctrl 7 HTML" at bounding box center [723, 427] width 135 height 25
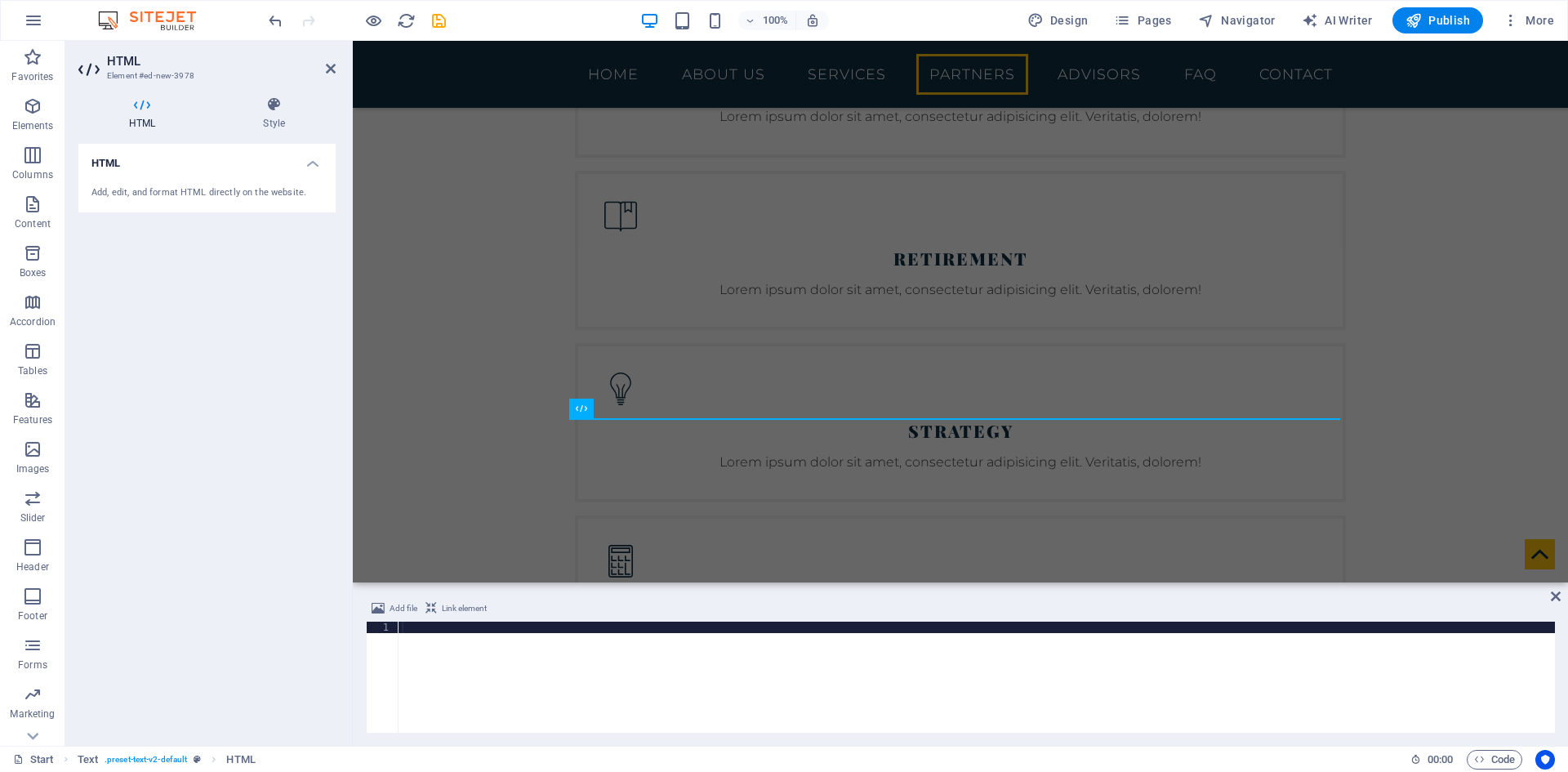
click at [484, 665] on div at bounding box center [977, 688] width 1157 height 134
type textarea "<div id="connective-property-fees-calculator"></div>"
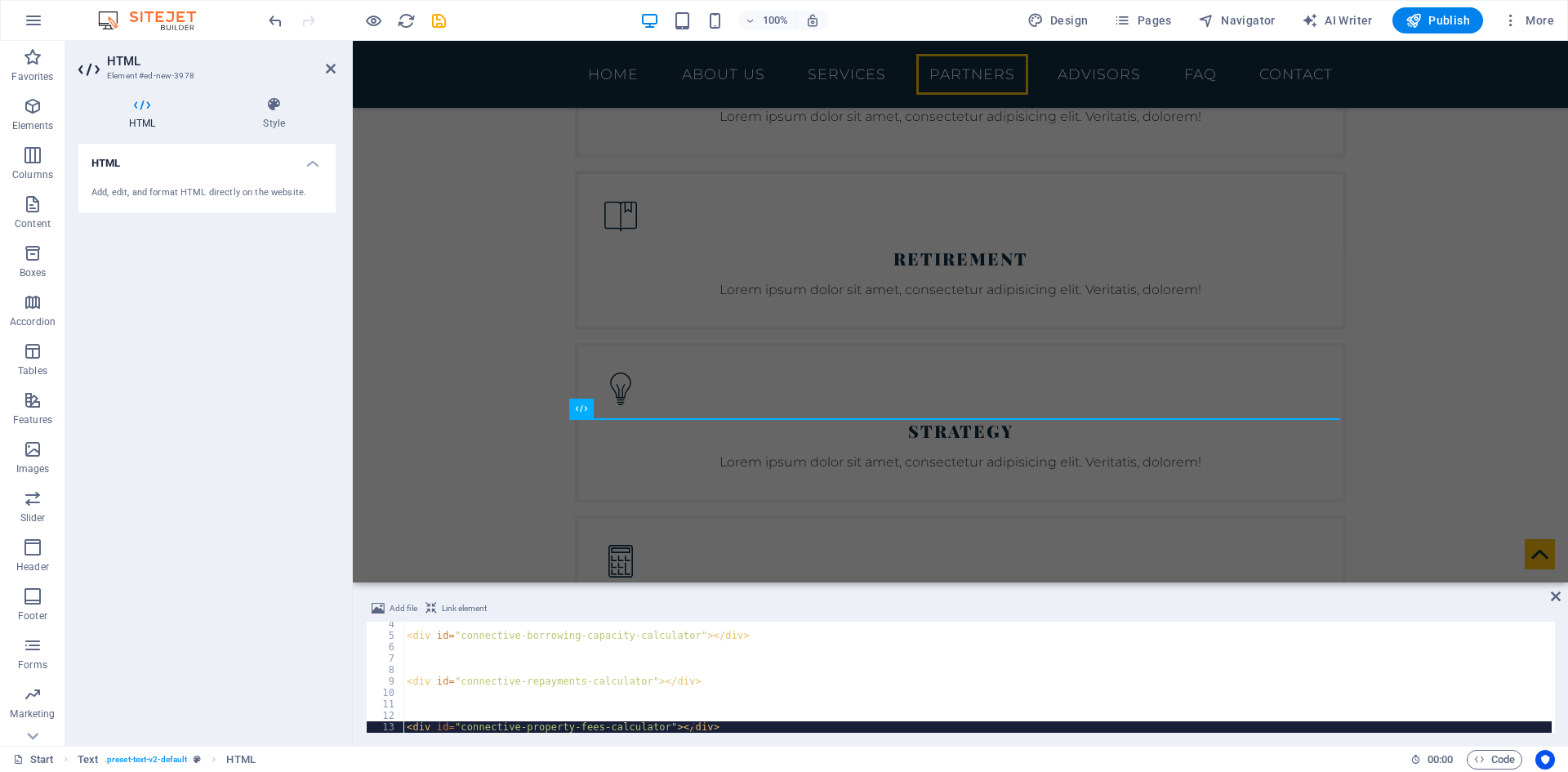
scroll to position [38, 0]
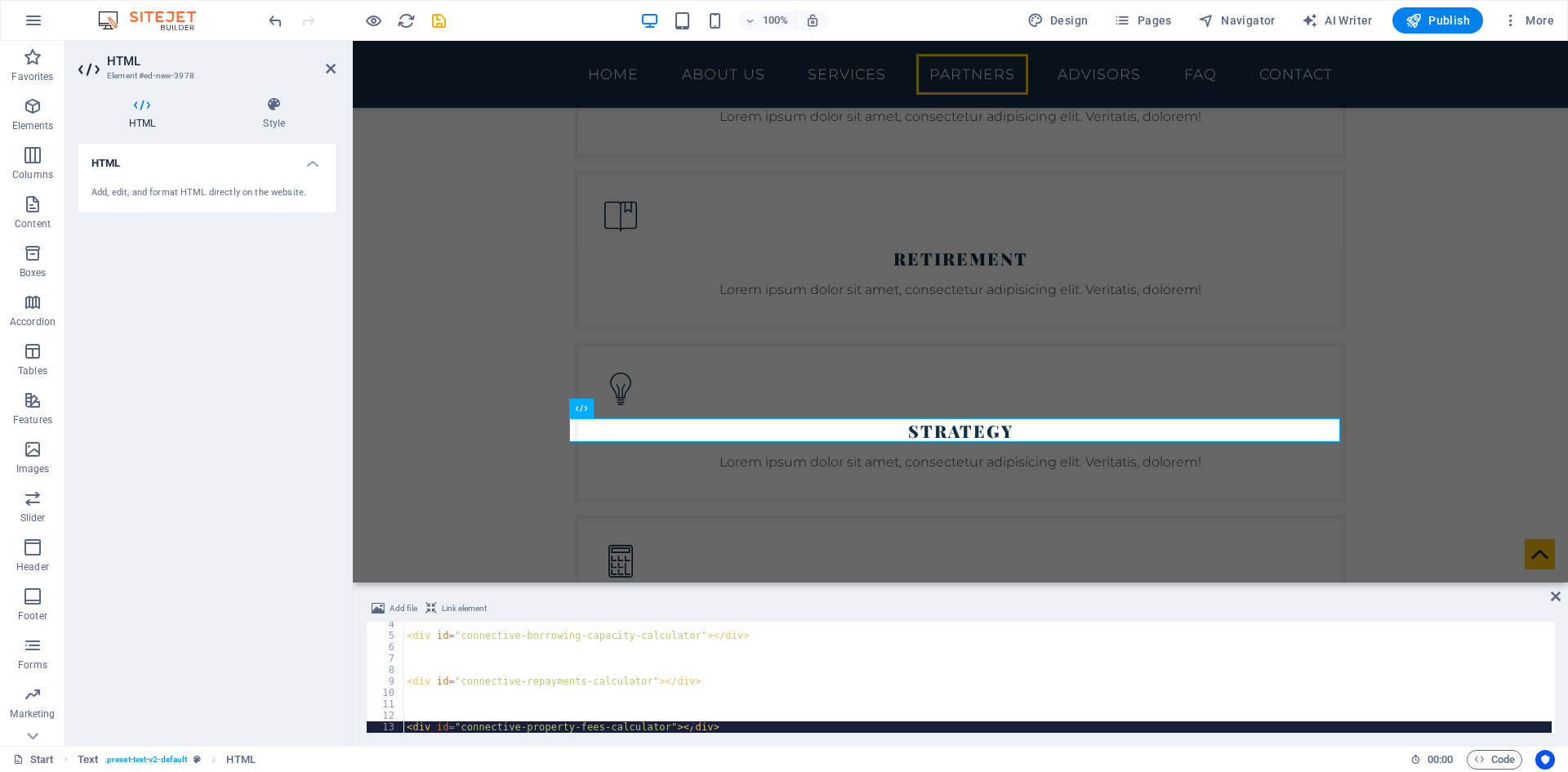
click at [199, 185] on div "Add, edit, and format HTML directly on the website." at bounding box center [207, 193] width 257 height 40
click at [204, 316] on div "HTML Add, edit, and format HTML directly on the website." at bounding box center [207, 437] width 257 height 589
click at [265, 326] on div "HTML Add, edit, and format HTML directly on the website." at bounding box center [207, 437] width 257 height 589
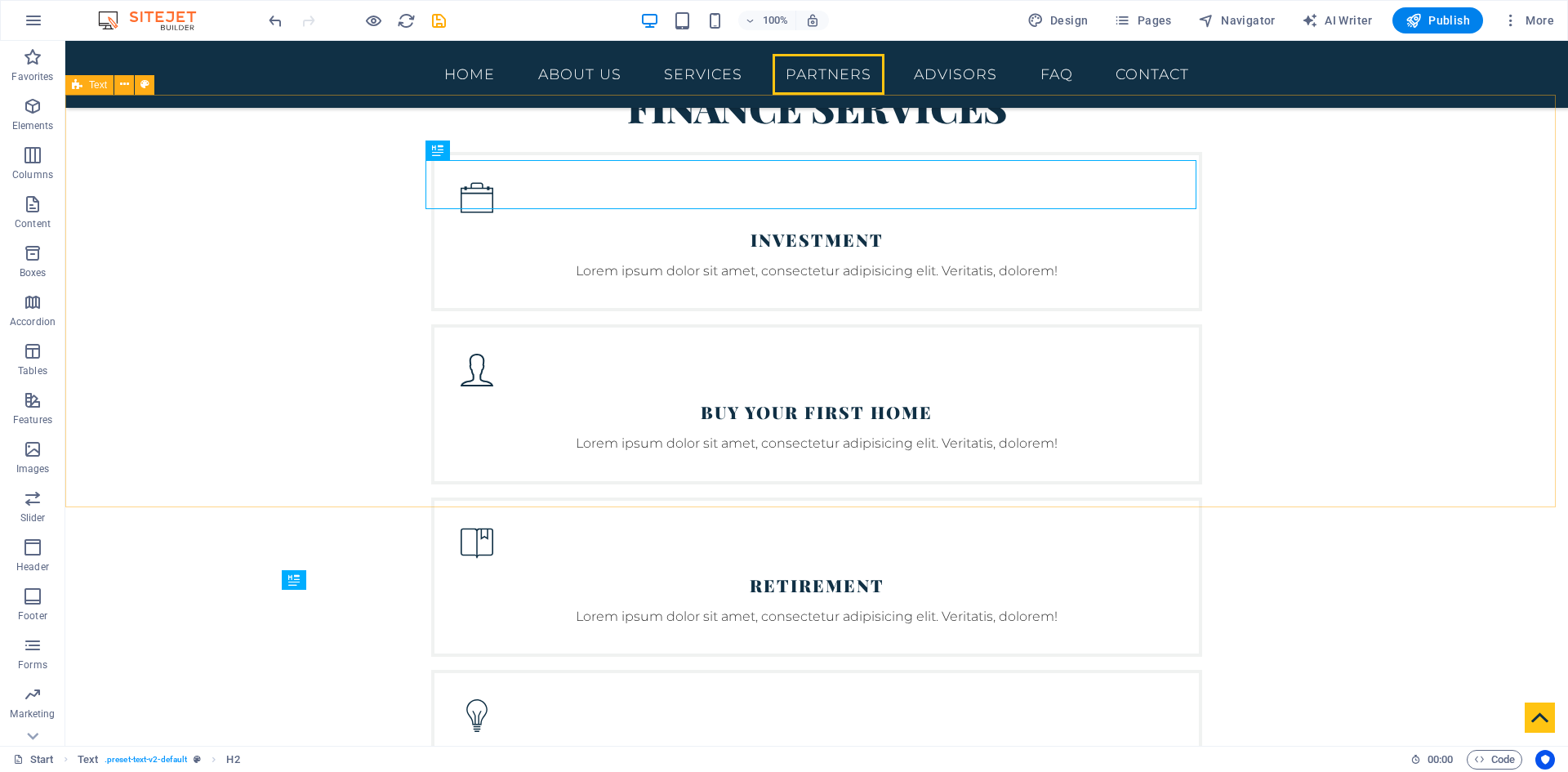
scroll to position [3624, 0]
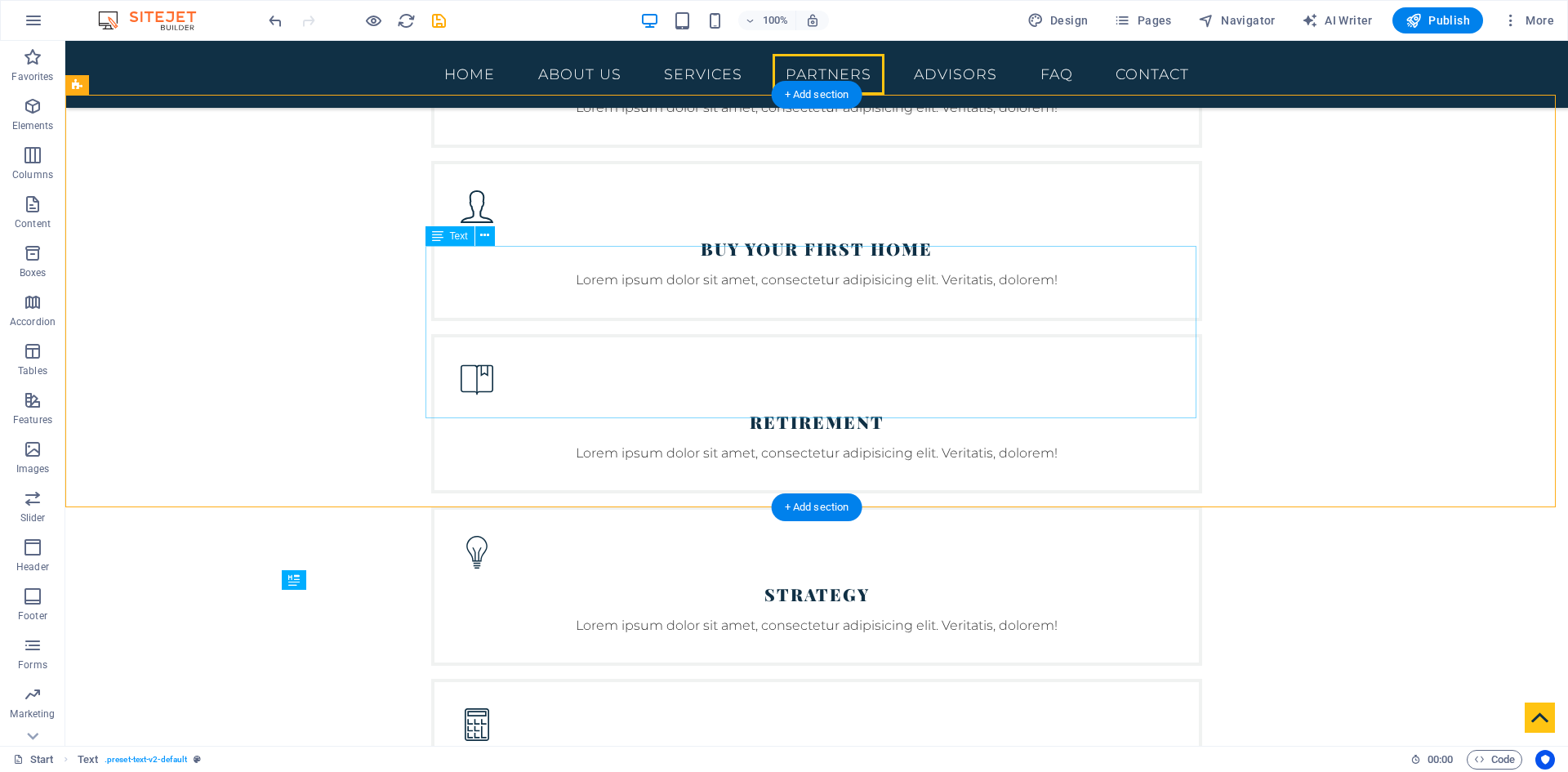
click at [487, 232] on icon at bounding box center [484, 236] width 9 height 17
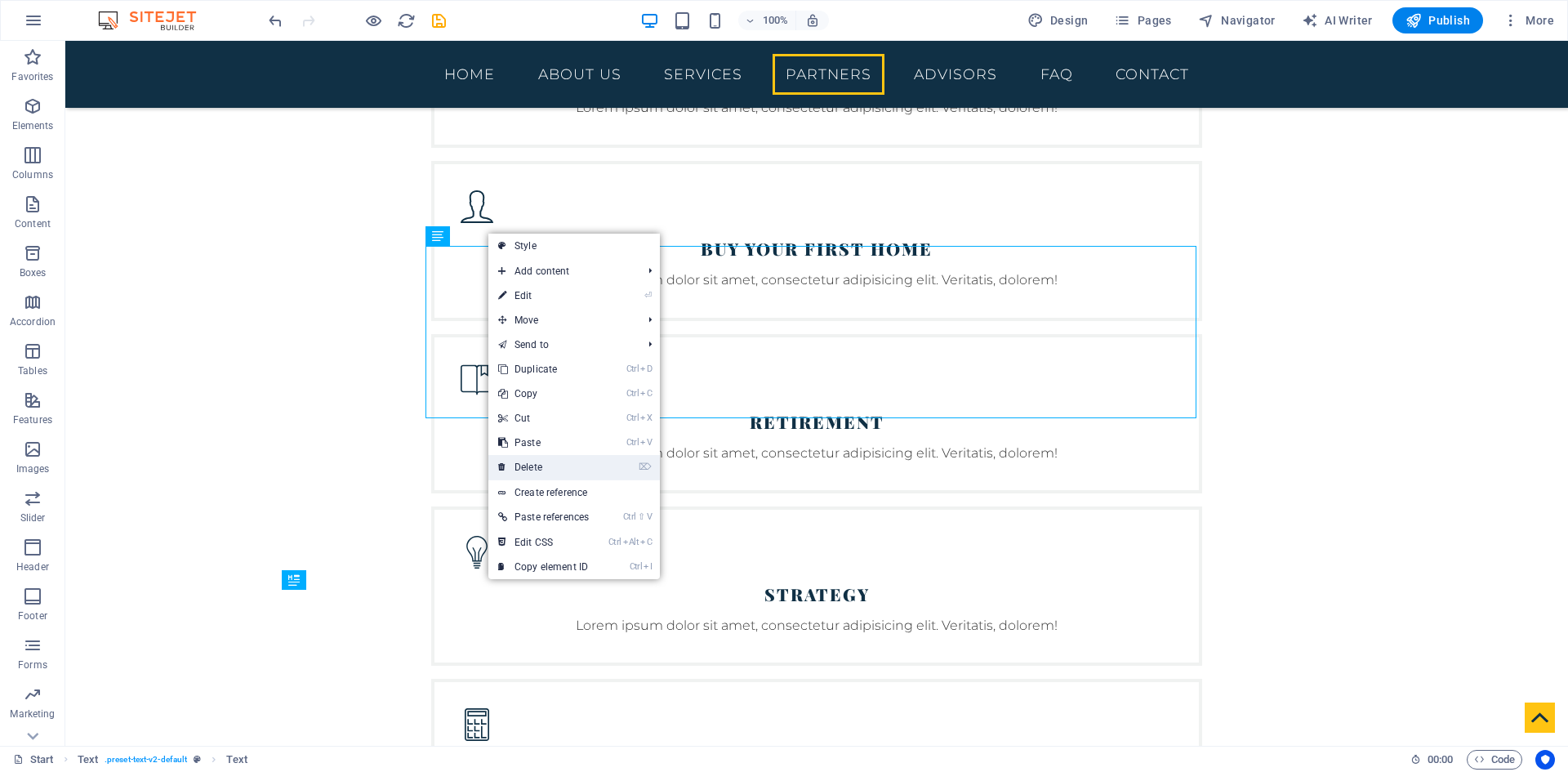
click at [555, 470] on link "⌦ Delete" at bounding box center [544, 467] width 110 height 25
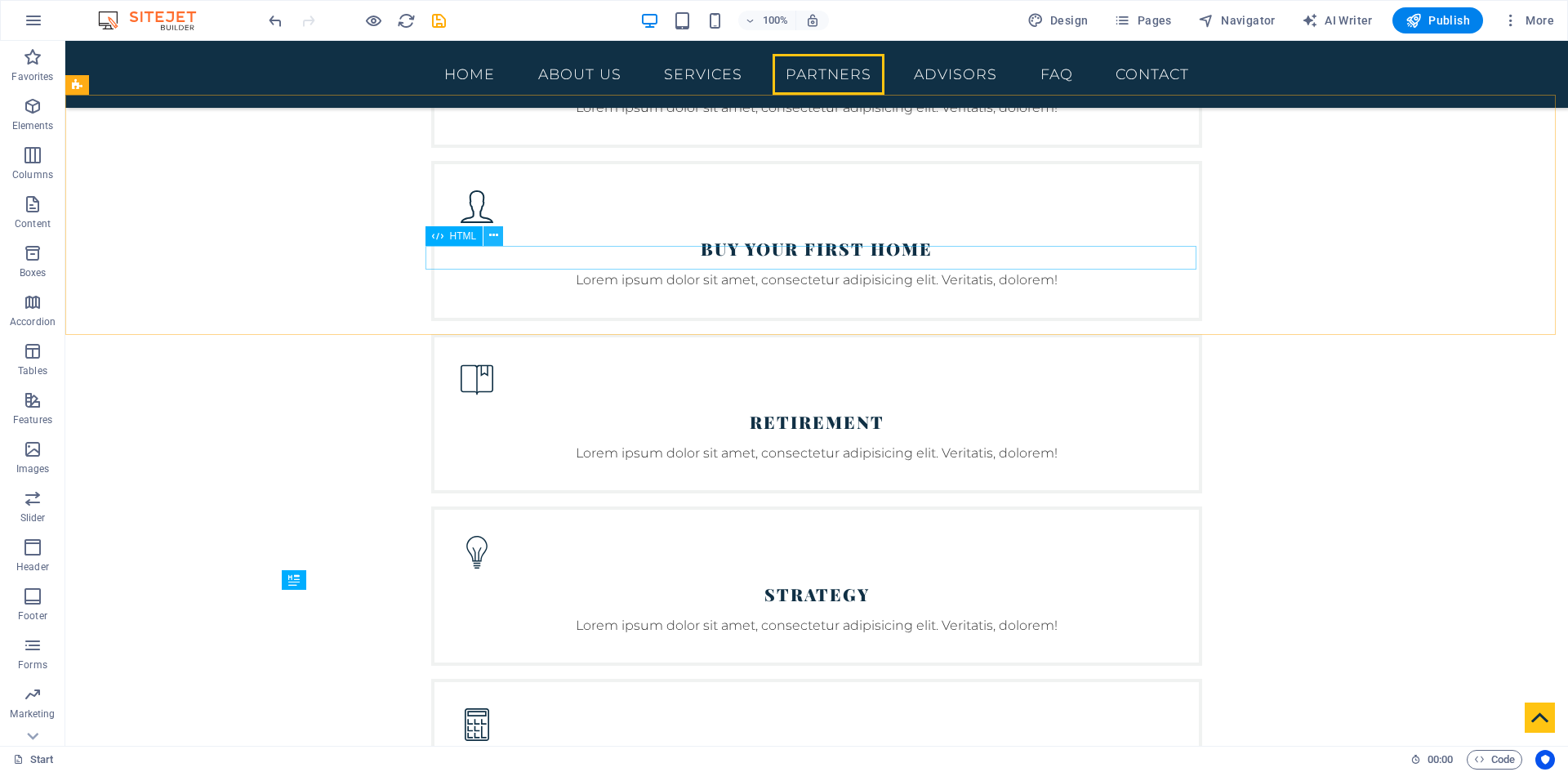
click at [490, 235] on icon at bounding box center [494, 236] width 9 height 17
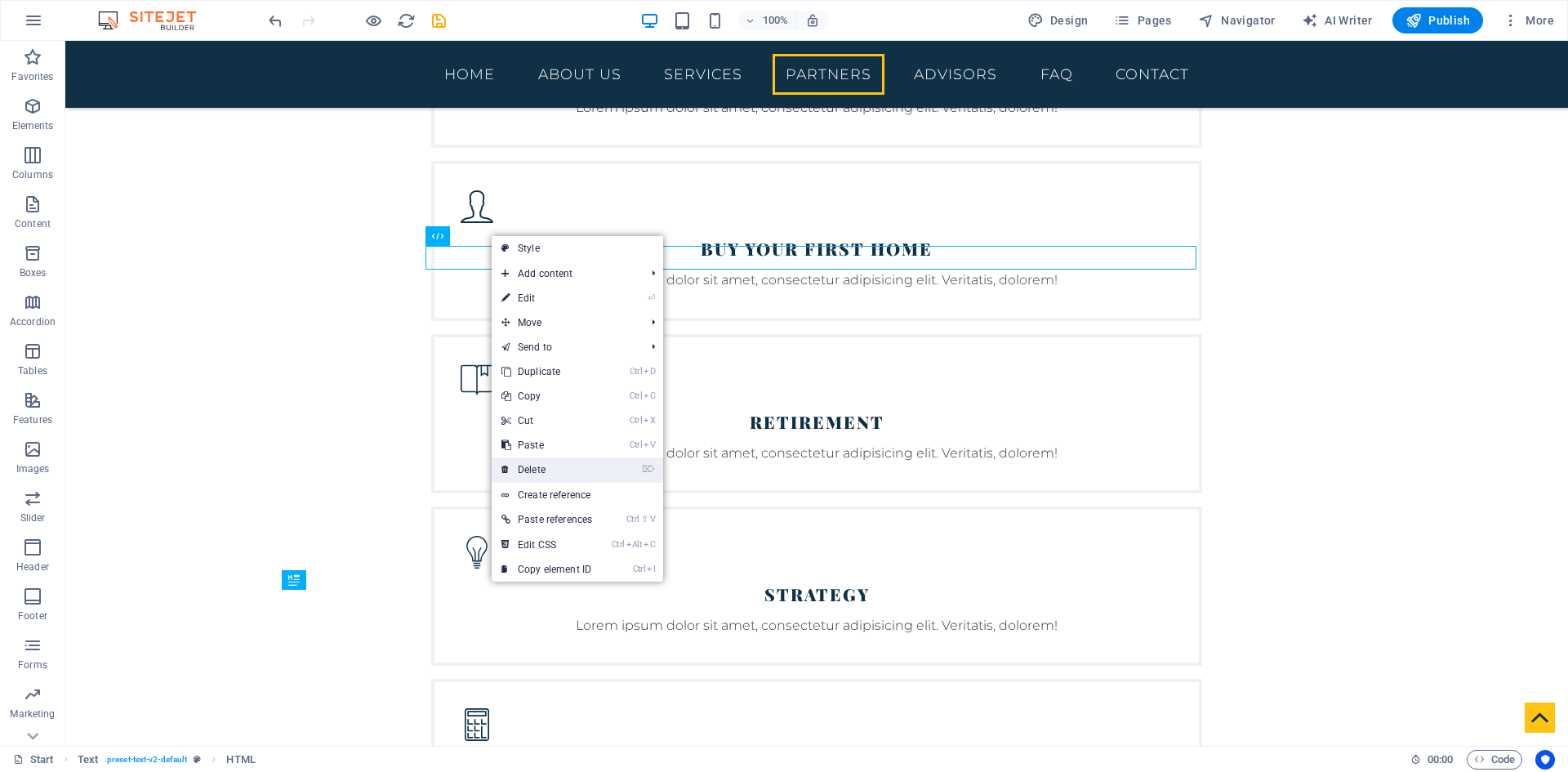
click at [547, 467] on link "⌦ Delete" at bounding box center [547, 470] width 110 height 25
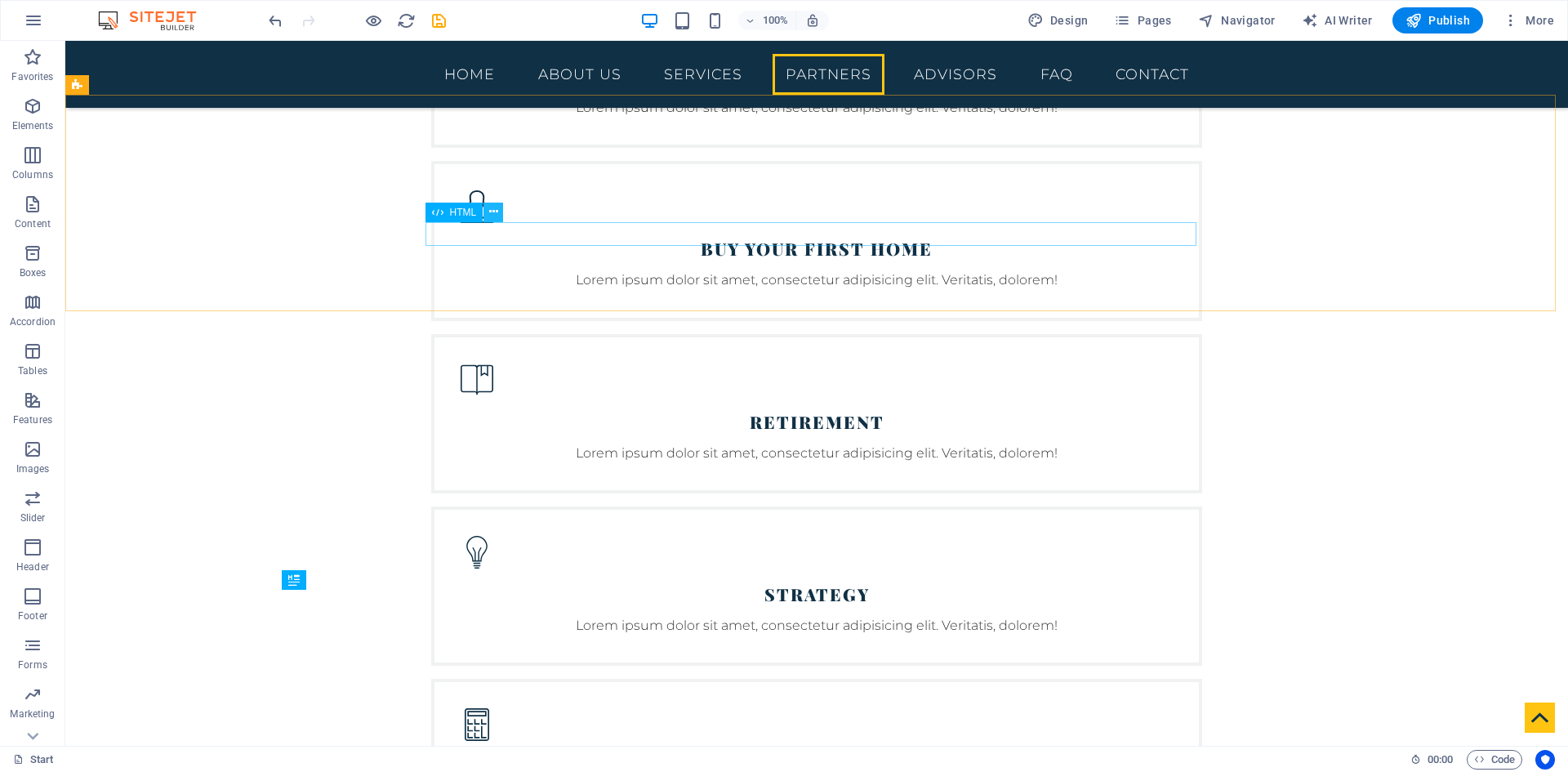
click at [492, 215] on icon at bounding box center [494, 212] width 9 height 17
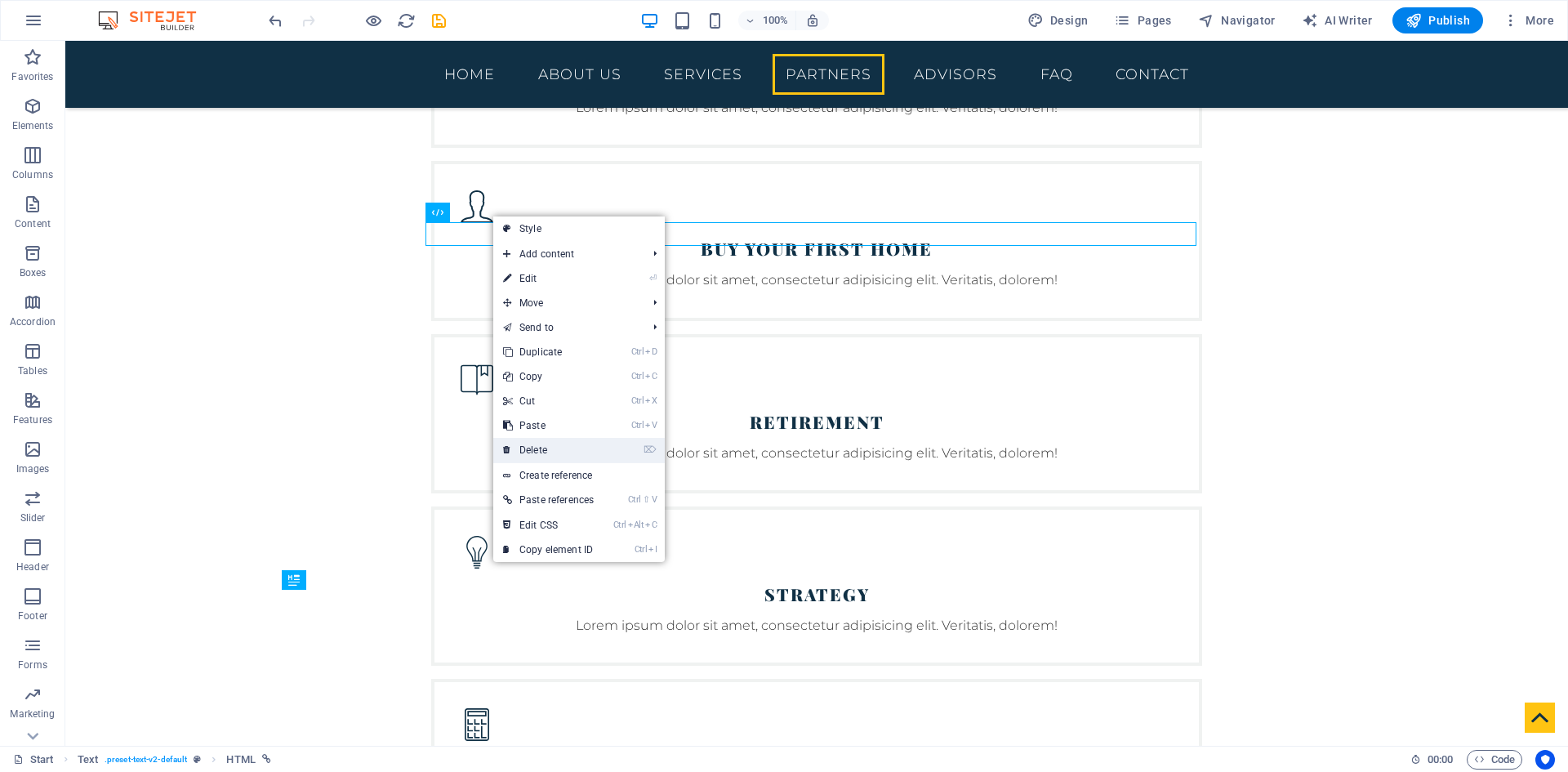
click at [550, 454] on link "⌦ Delete" at bounding box center [549, 450] width 110 height 25
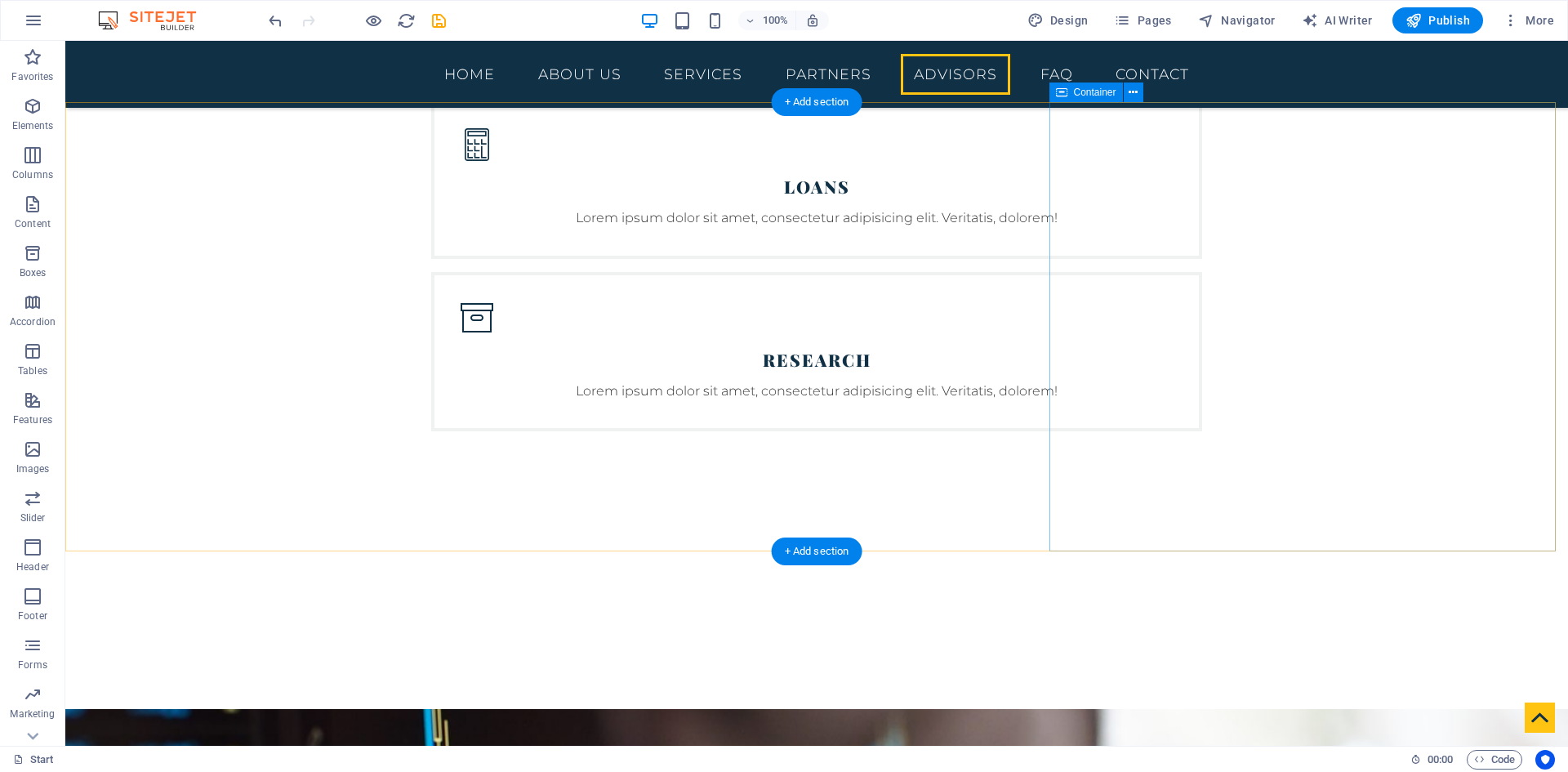
scroll to position [4492, 0]
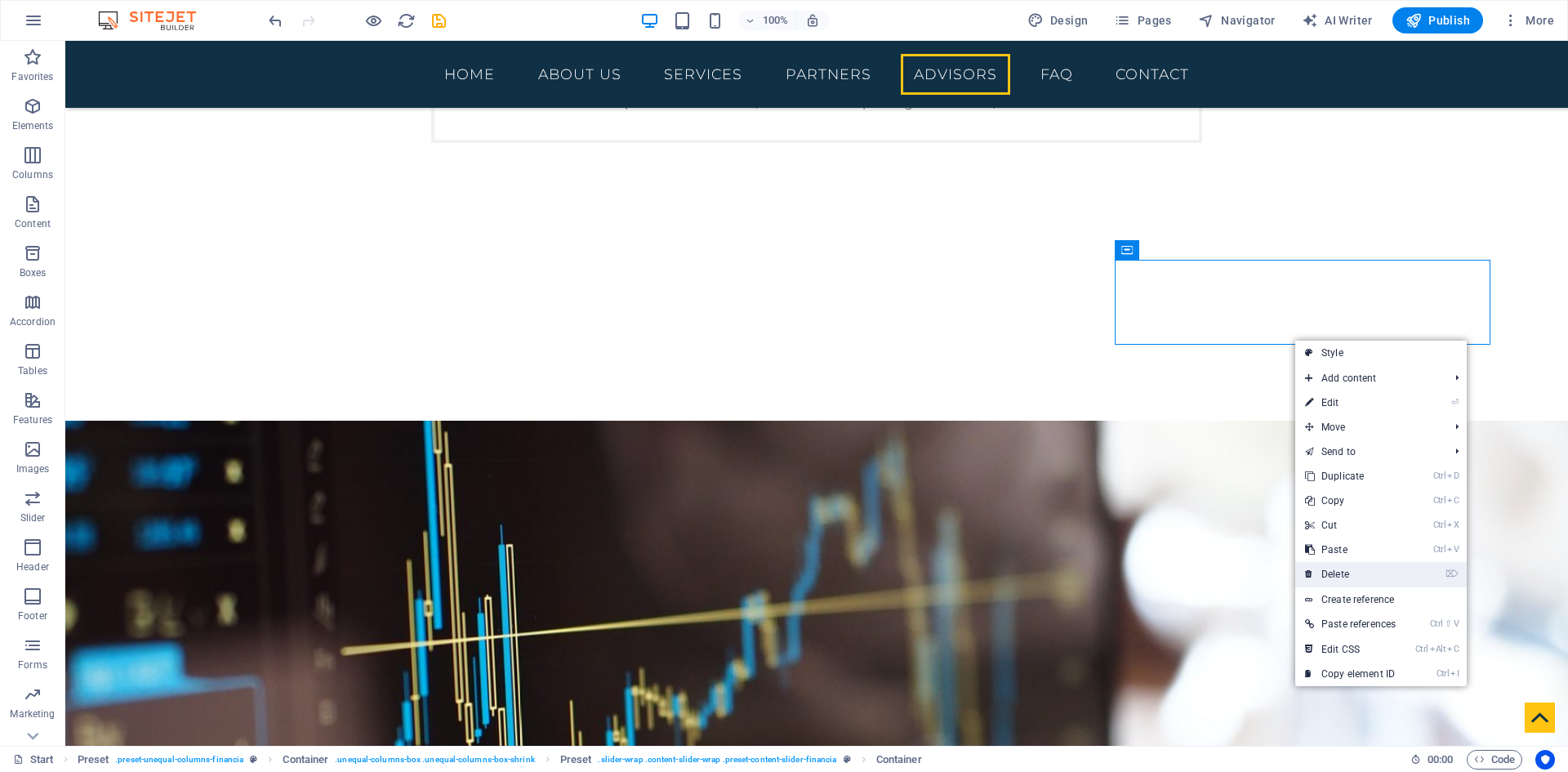
click at [1362, 578] on link "⌦ Delete" at bounding box center [1350, 574] width 110 height 25
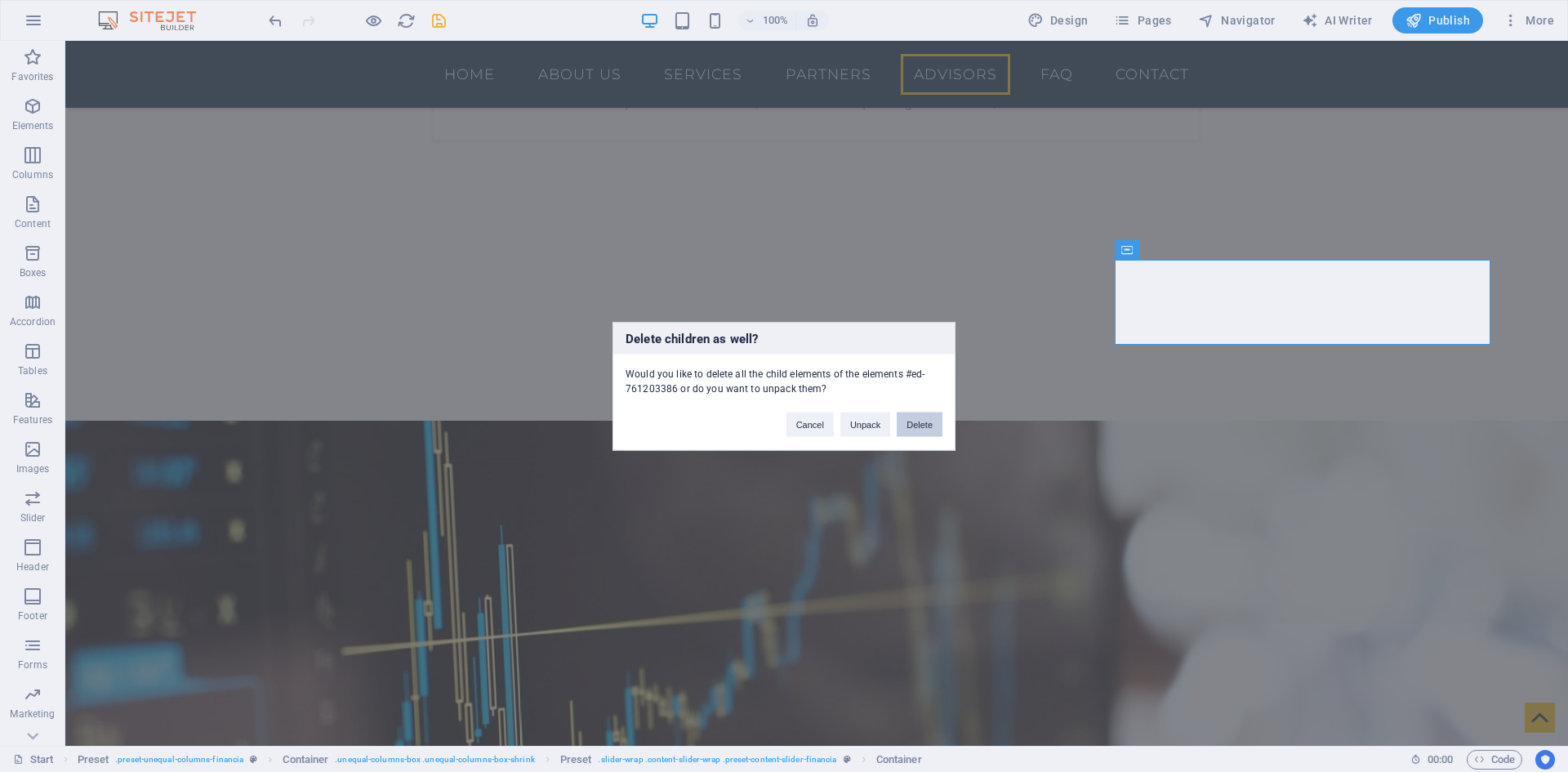
click at [912, 432] on button "Delete" at bounding box center [920, 424] width 46 height 25
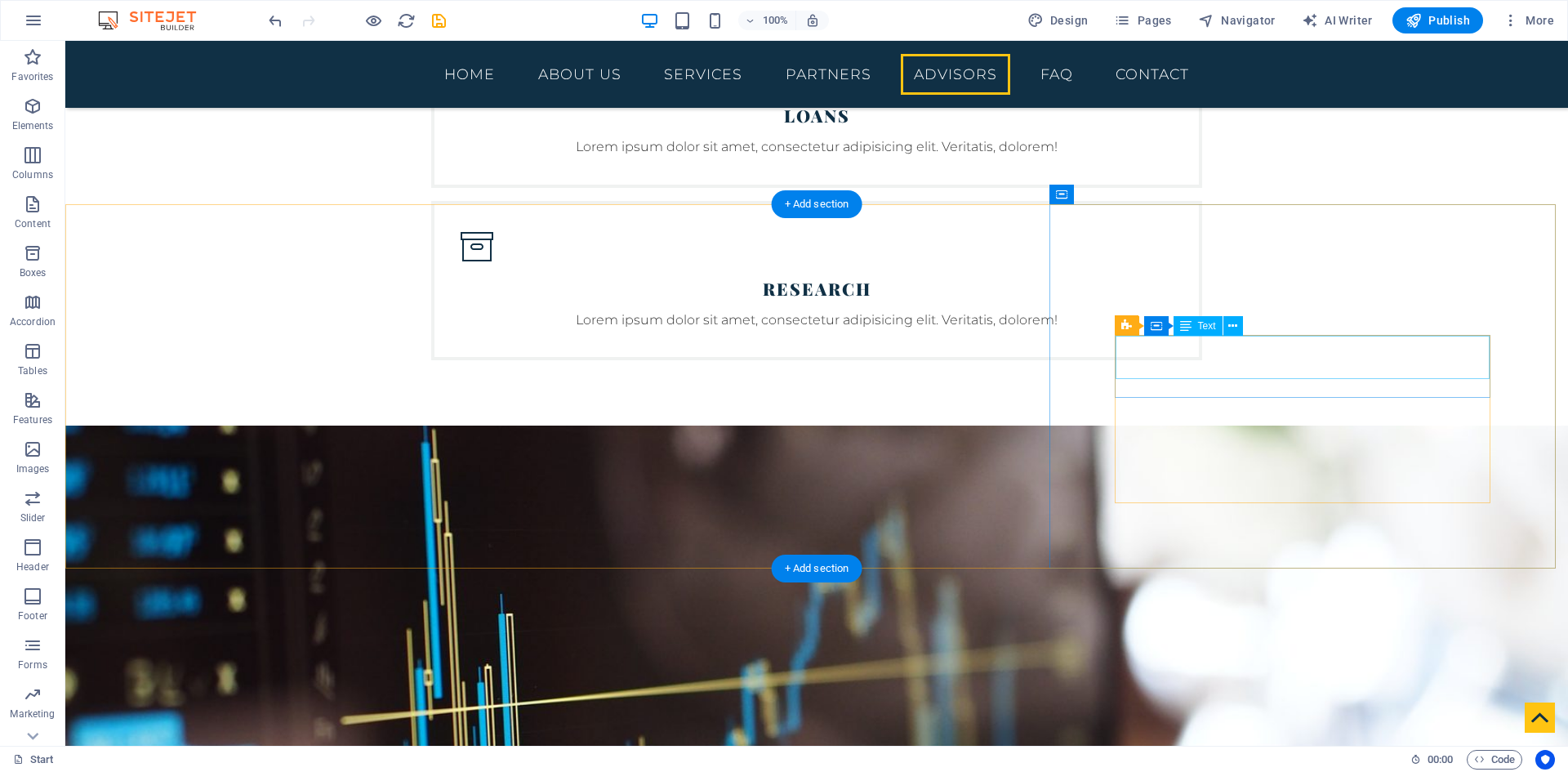
scroll to position [4247, 0]
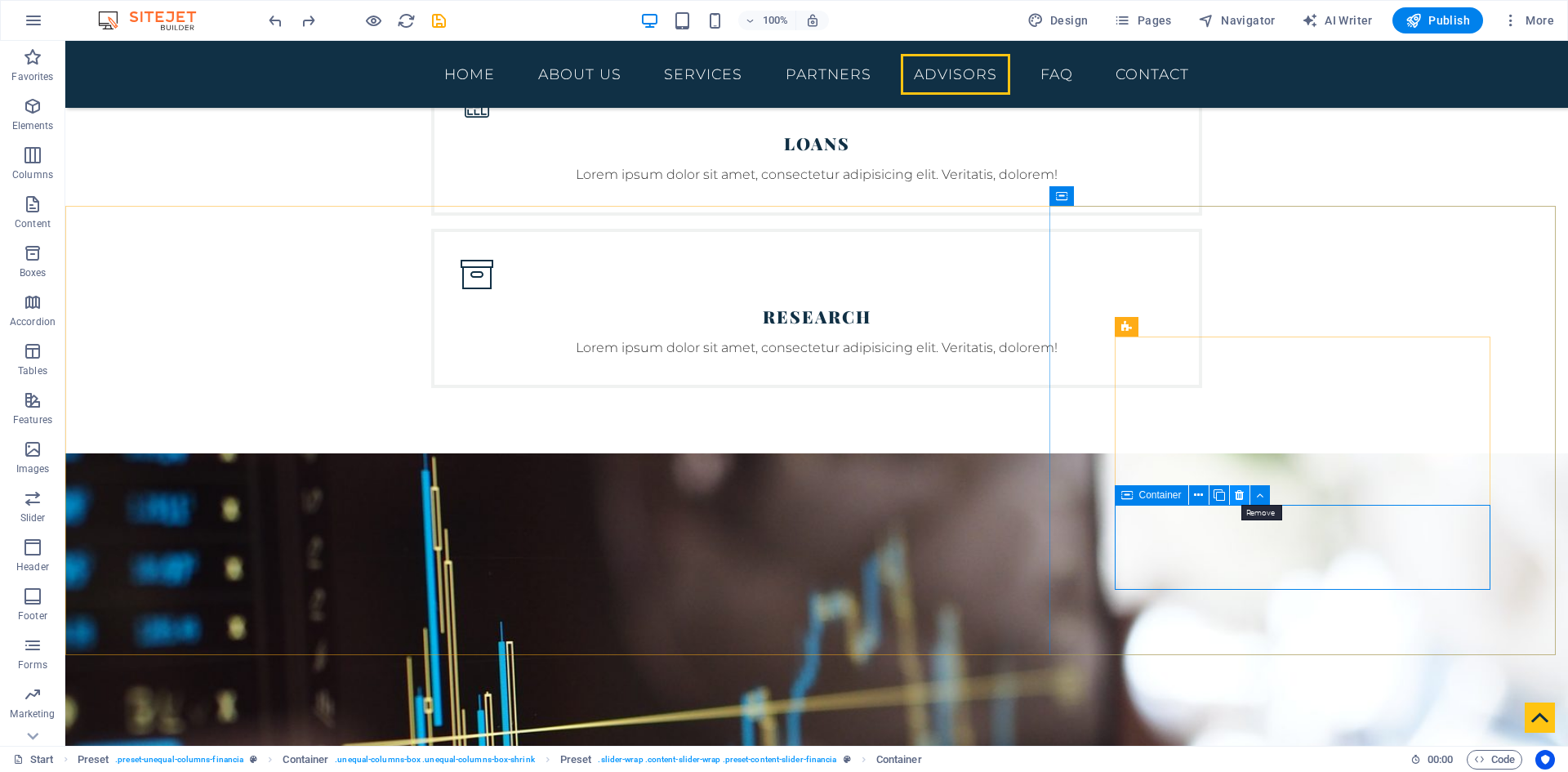
click at [1236, 492] on icon at bounding box center [1239, 495] width 9 height 17
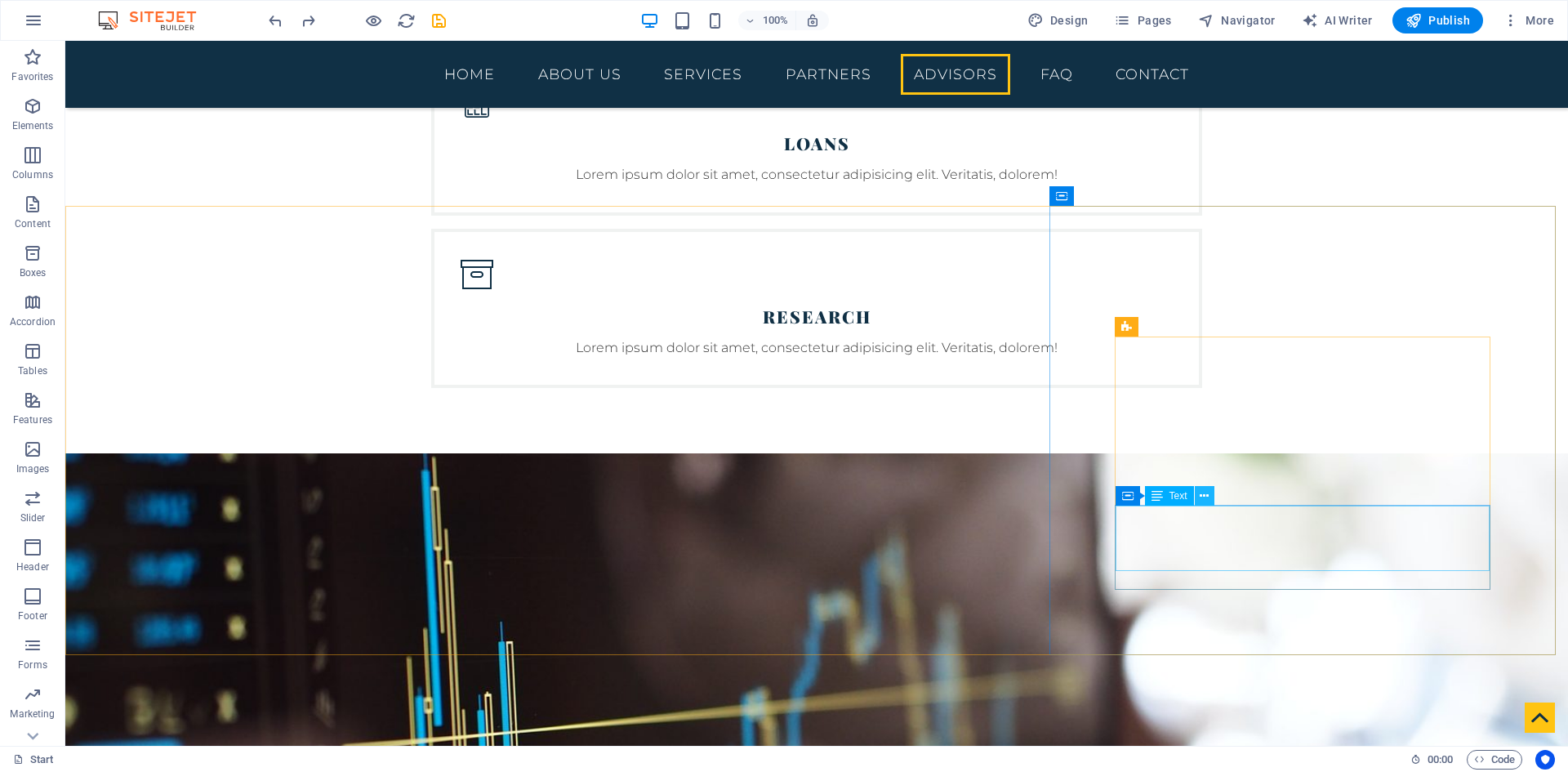
click at [1202, 497] on icon at bounding box center [1204, 496] width 9 height 17
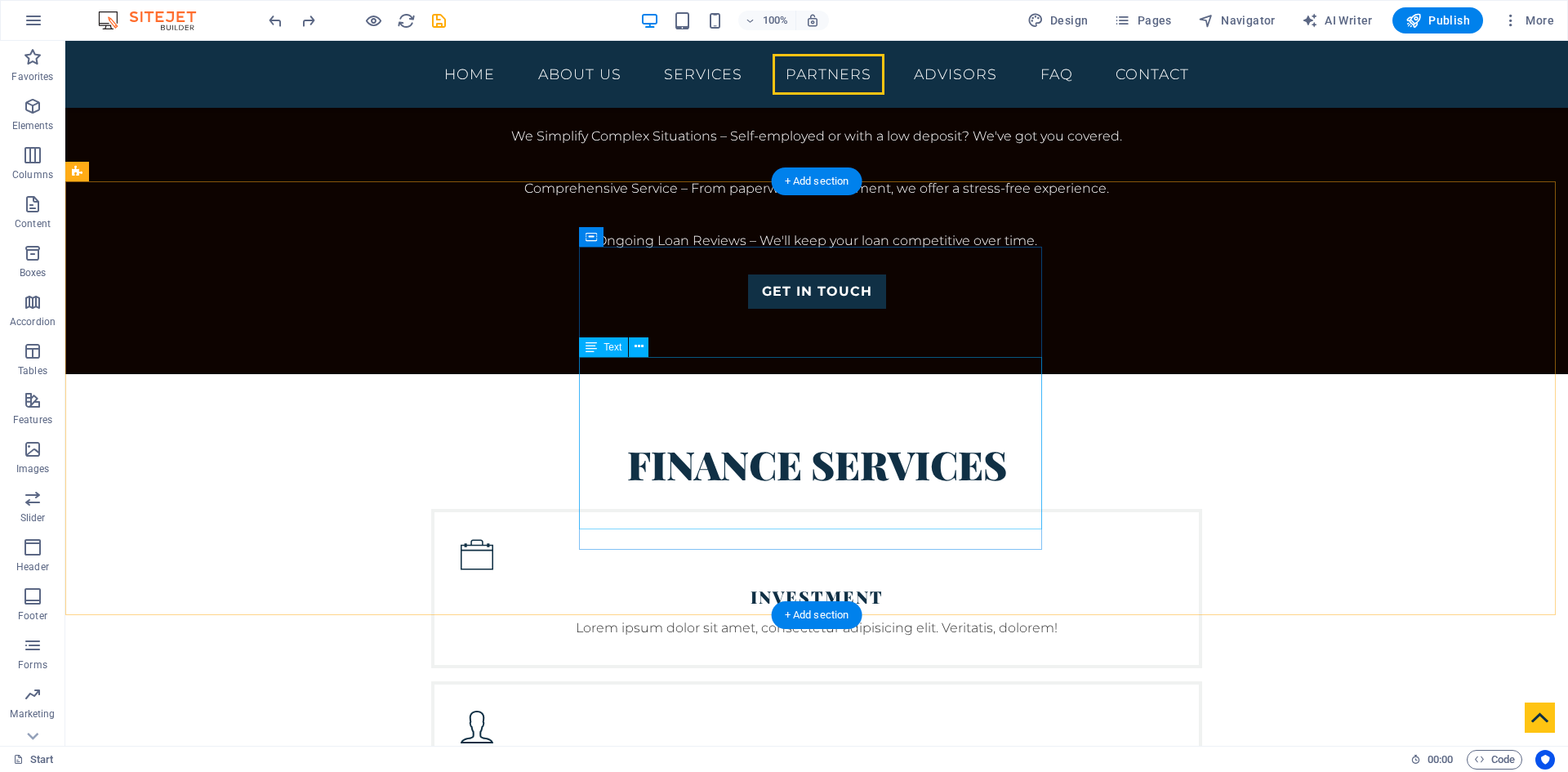
scroll to position [3431, 0]
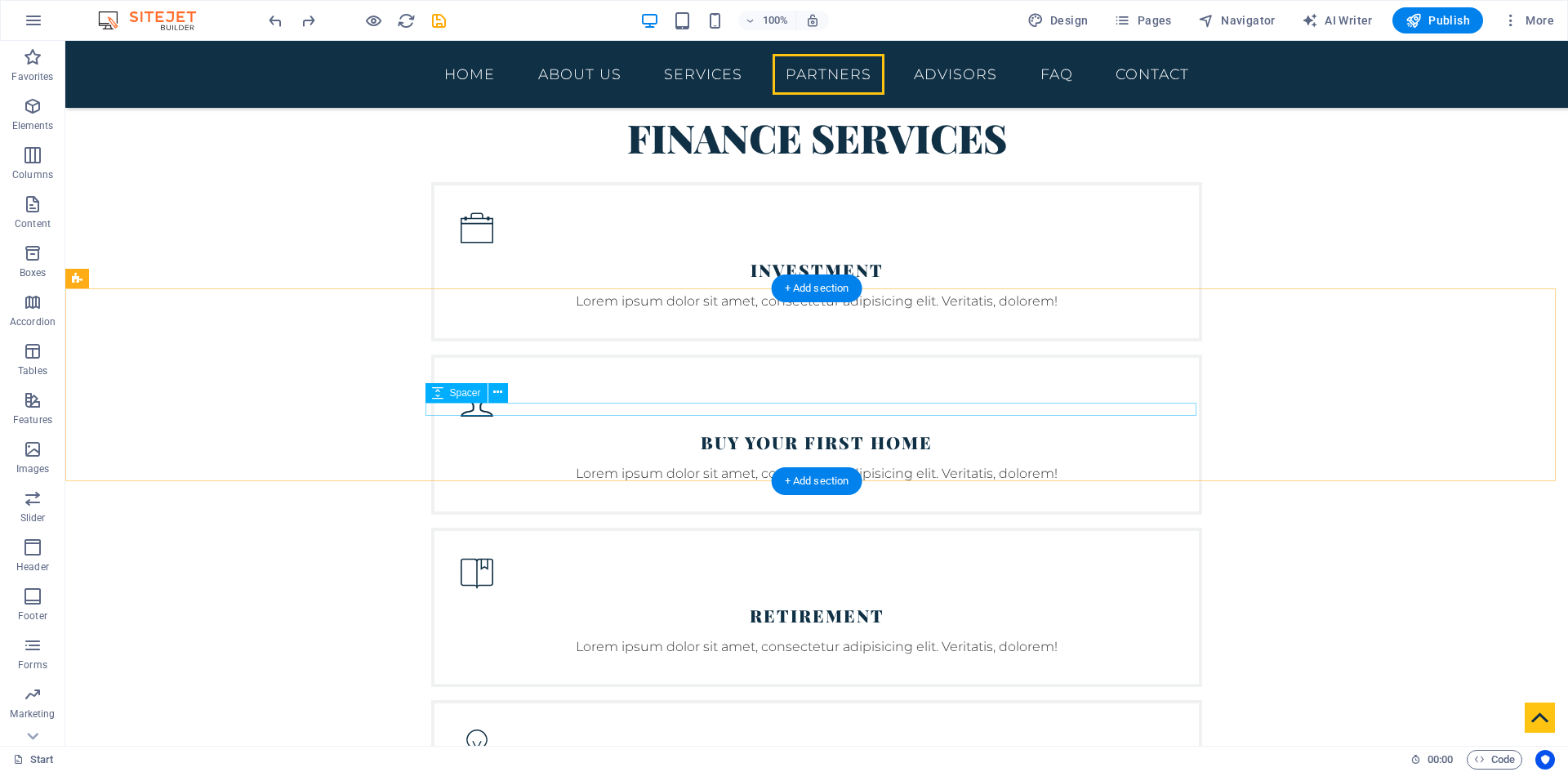
click at [502, 389] on icon at bounding box center [498, 392] width 9 height 17
click at [494, 395] on icon at bounding box center [498, 392] width 9 height 17
click at [438, 396] on icon at bounding box center [438, 393] width 12 height 20
click at [456, 395] on span "Spacer" at bounding box center [466, 393] width 31 height 10
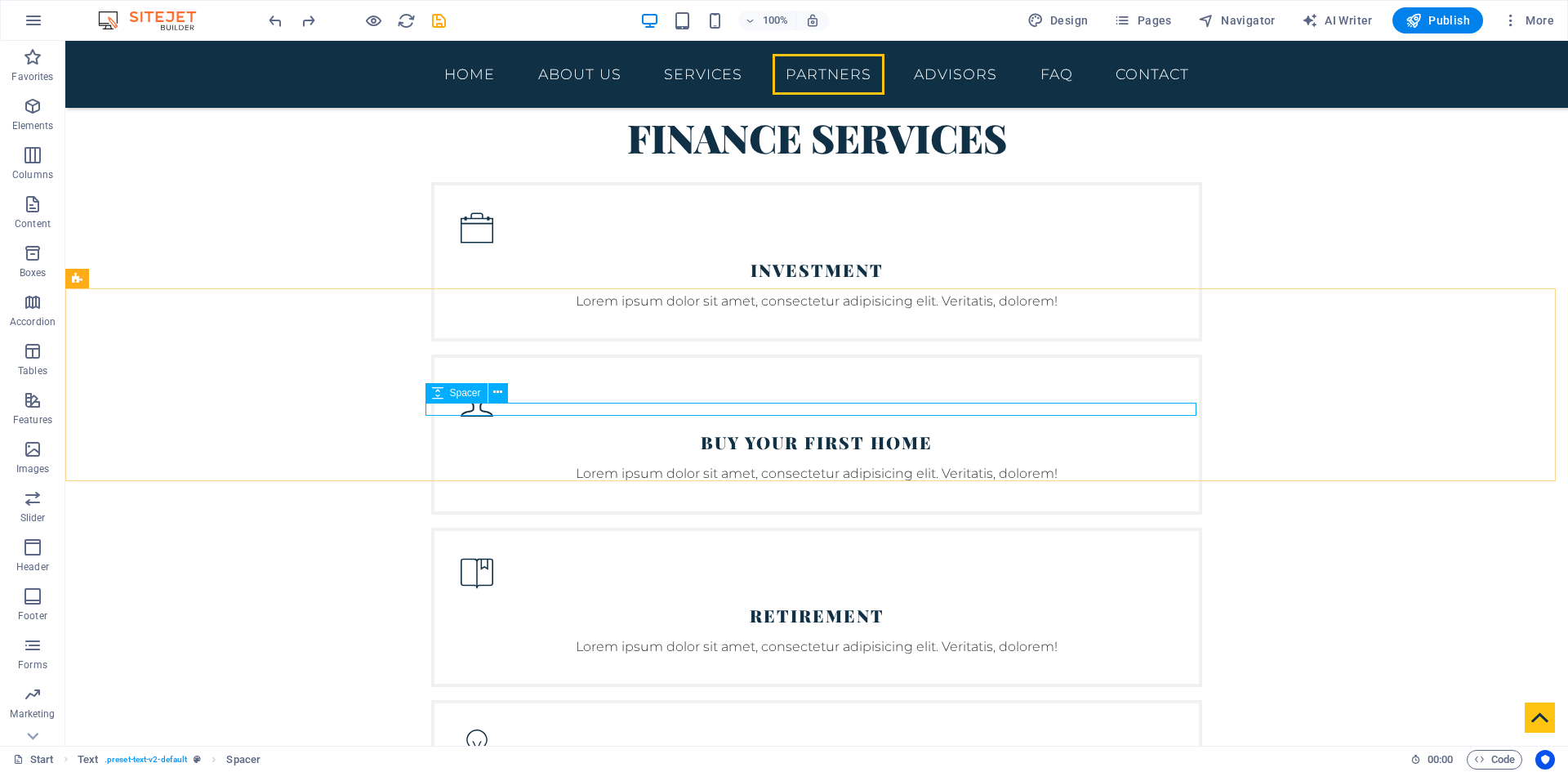
click at [456, 395] on span "Spacer" at bounding box center [466, 393] width 31 height 10
select select "rem"
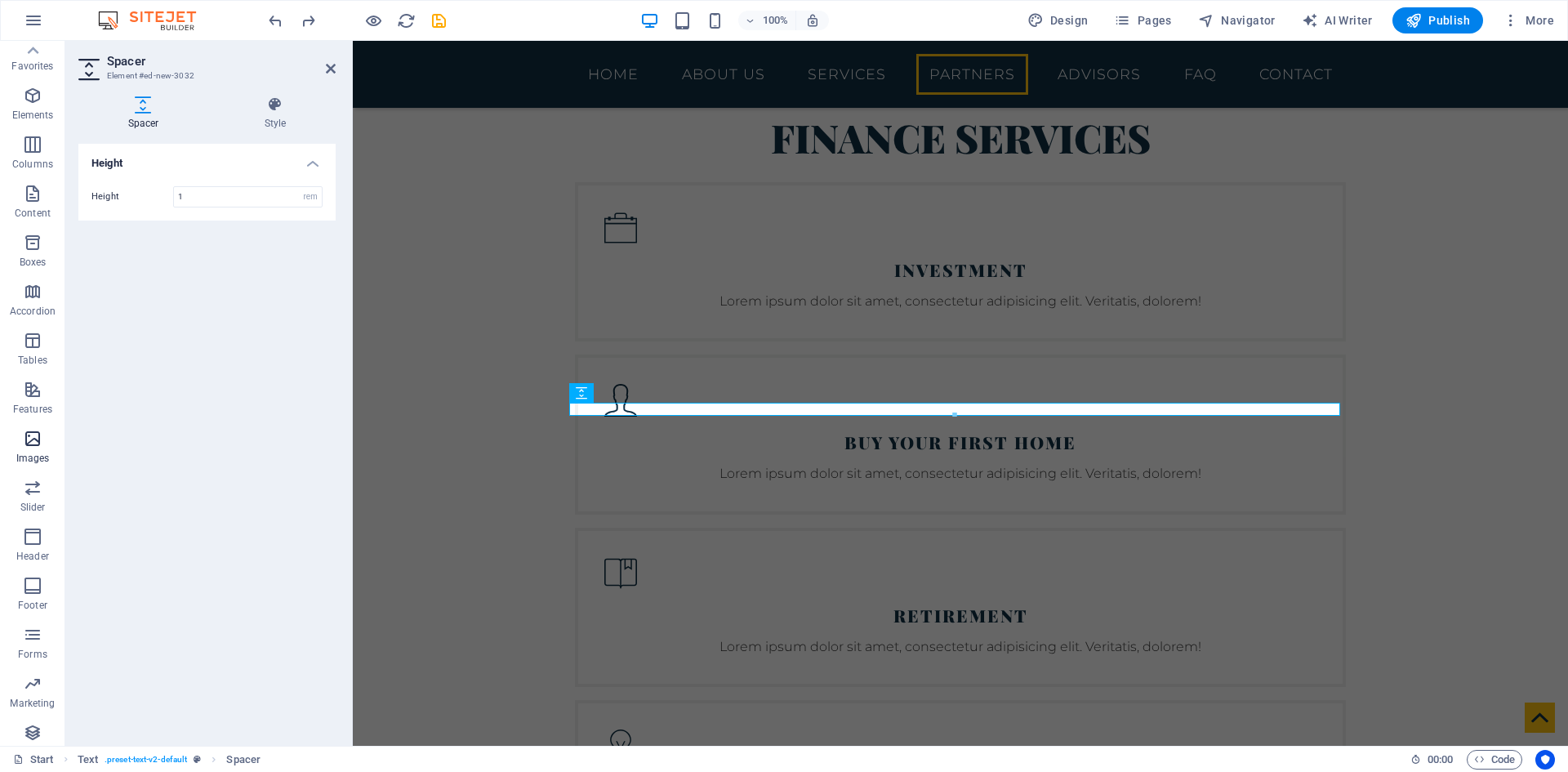
scroll to position [0, 0]
click at [27, 111] on icon "button" at bounding box center [33, 106] width 20 height 20
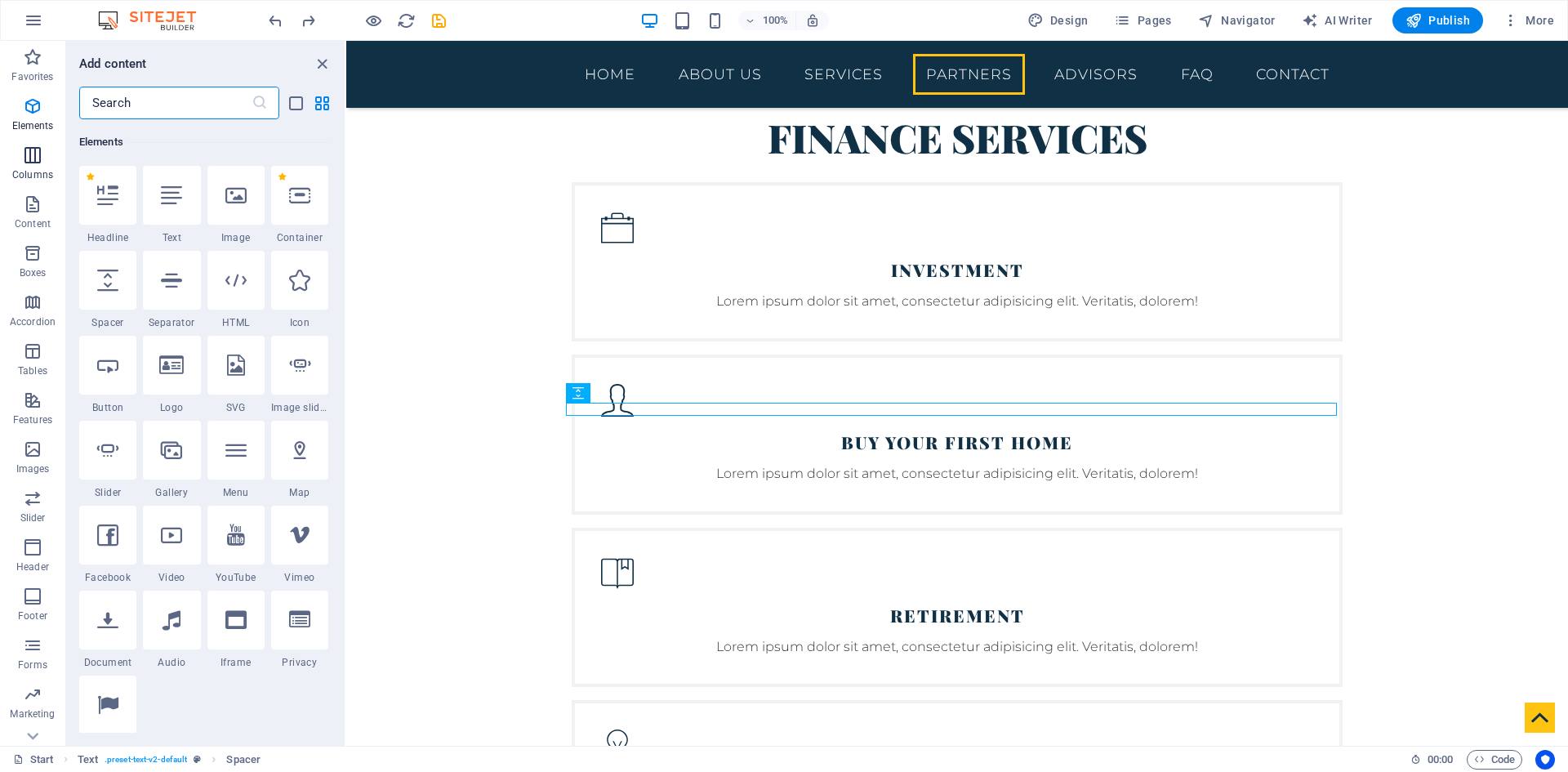
click at [38, 158] on icon "button" at bounding box center [33, 155] width 20 height 20
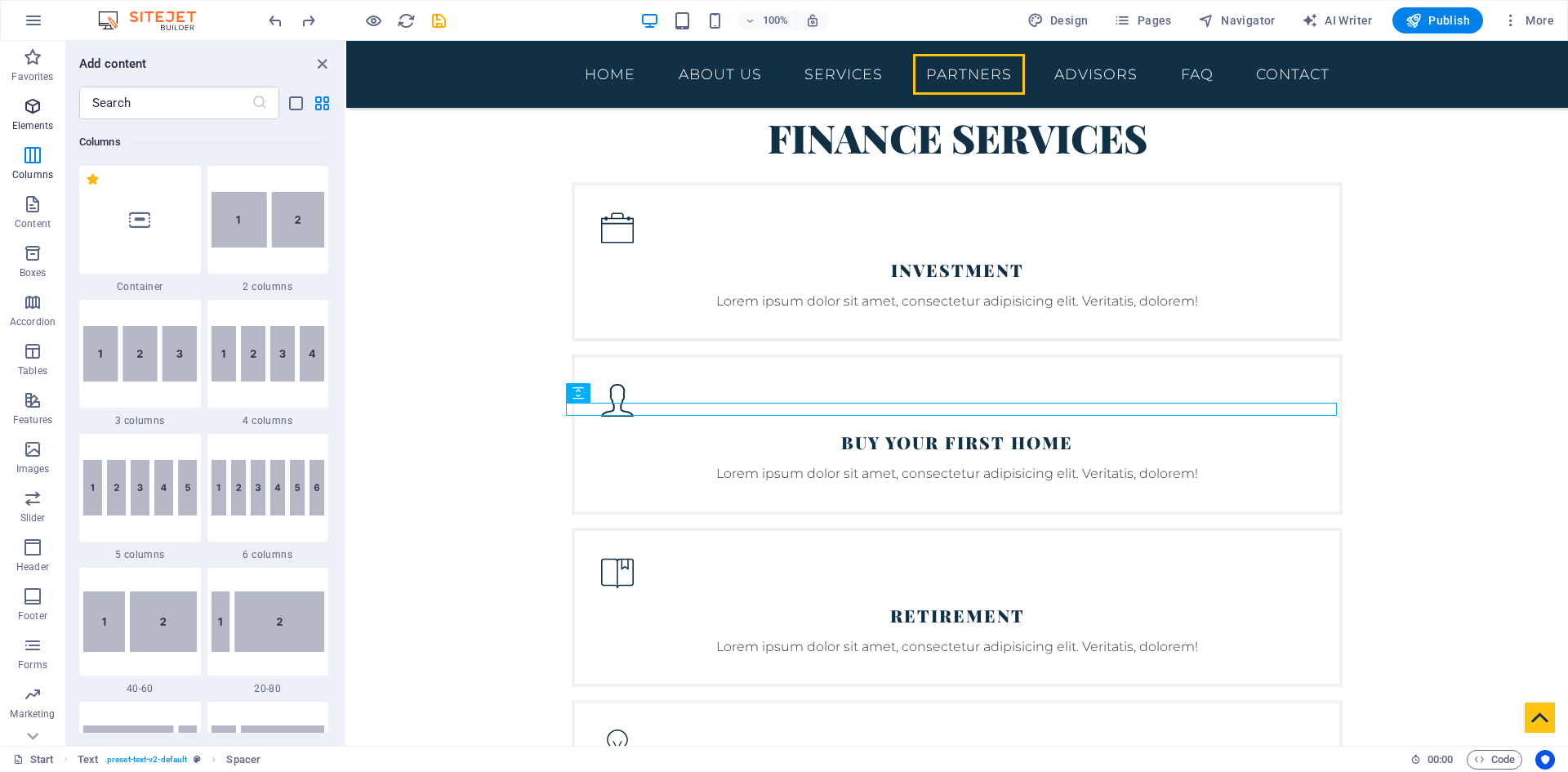
click at [26, 110] on icon "button" at bounding box center [33, 106] width 20 height 20
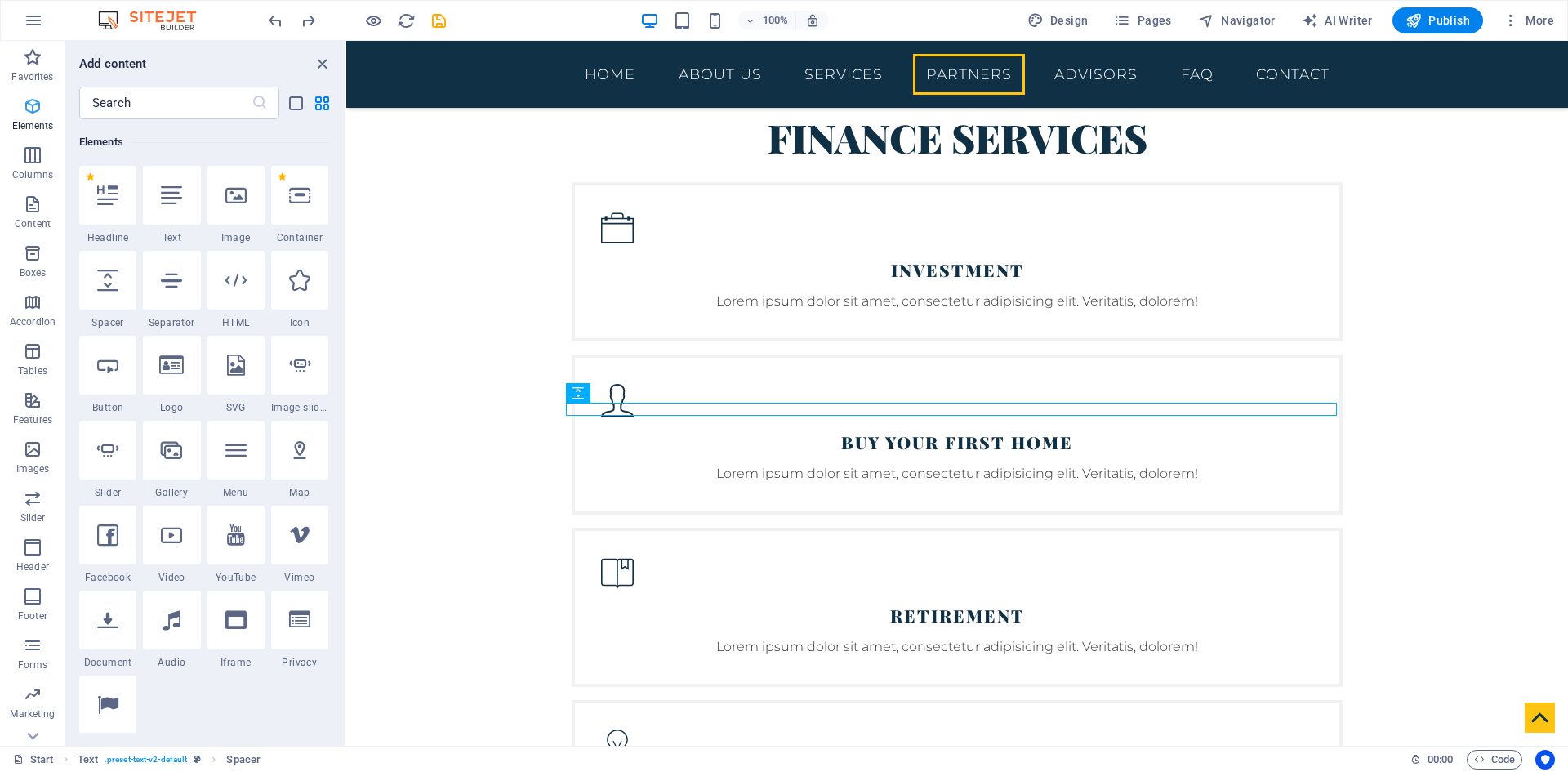
scroll to position [174, 0]
click at [236, 274] on icon at bounding box center [236, 280] width 21 height 21
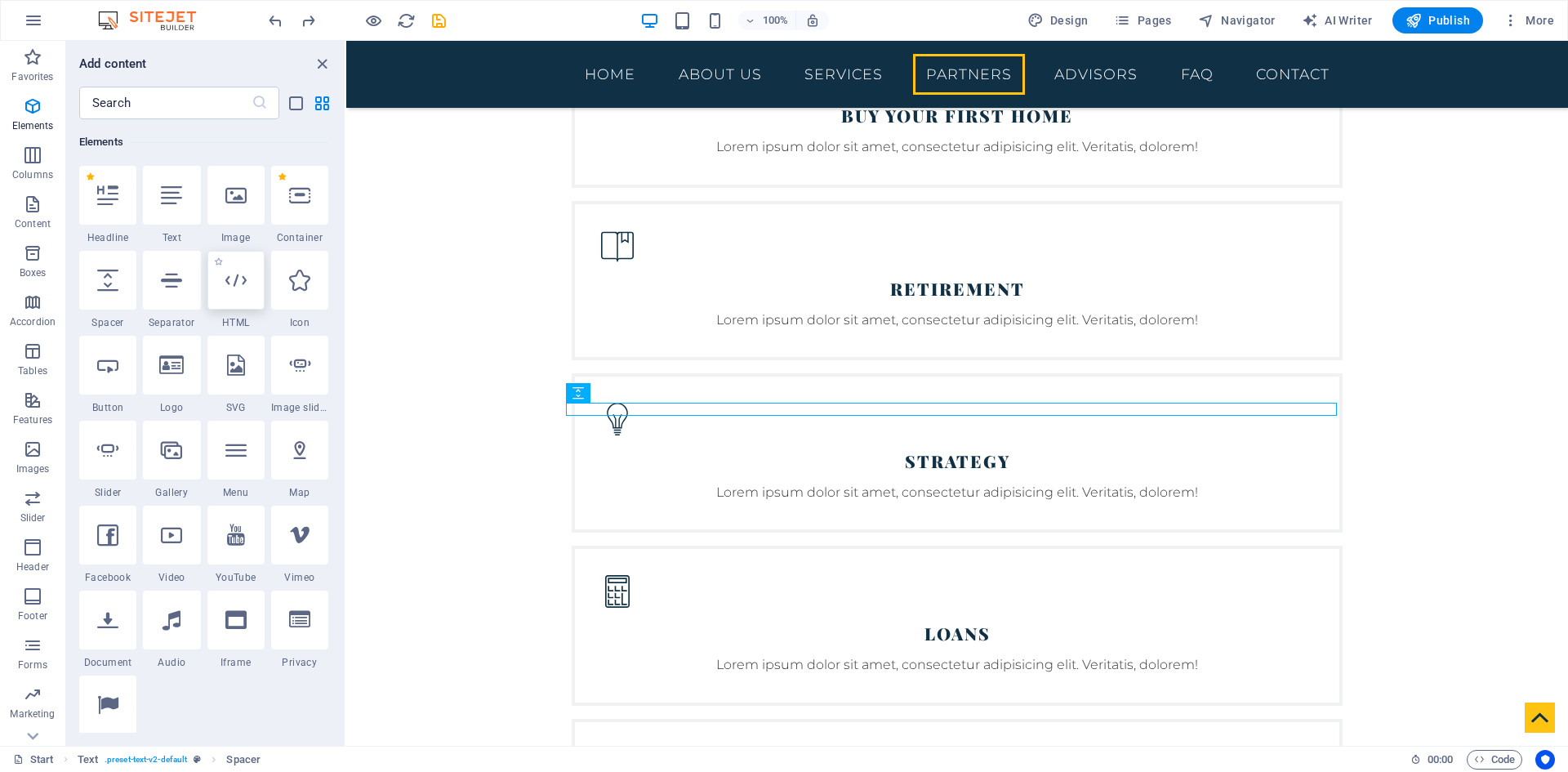
scroll to position [3267, 0]
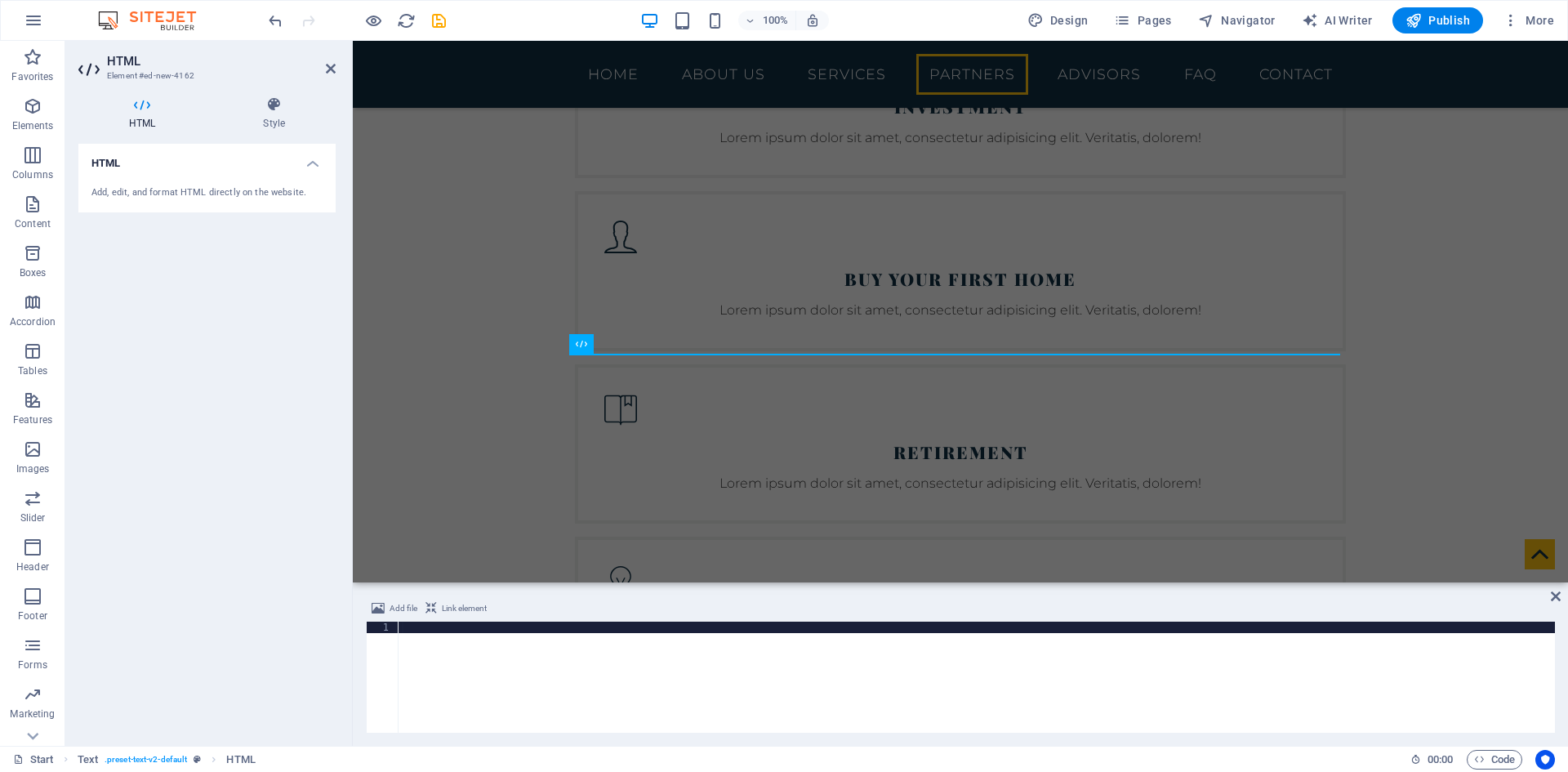
click at [190, 196] on div "Add, edit, and format HTML directly on the website." at bounding box center [207, 193] width 232 height 14
click at [190, 196] on div "Add, edit, and format HTML directly on the website." at bounding box center [207, 193] width 232 height 14
click at [592, 663] on div at bounding box center [977, 688] width 1157 height 134
paste textarea "Thank you for your help"
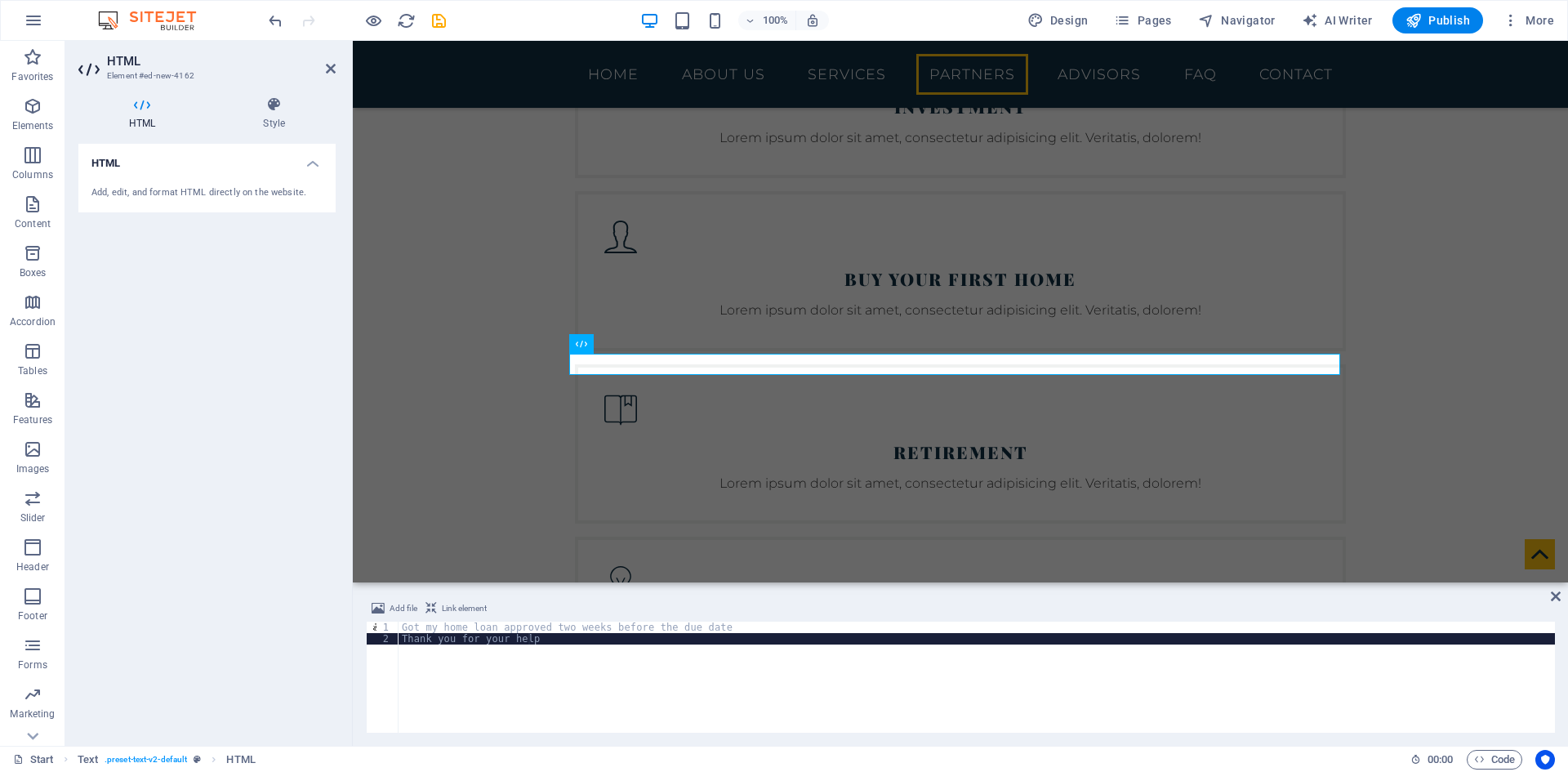
click at [513, 658] on div "Got my home loan approved two weeks before the due date Thank you for your help" at bounding box center [977, 688] width 1157 height 134
click at [496, 668] on div "Got my home loan approved two weeks before the due date Thank you for your help" at bounding box center [977, 688] width 1157 height 134
type textarea "T"
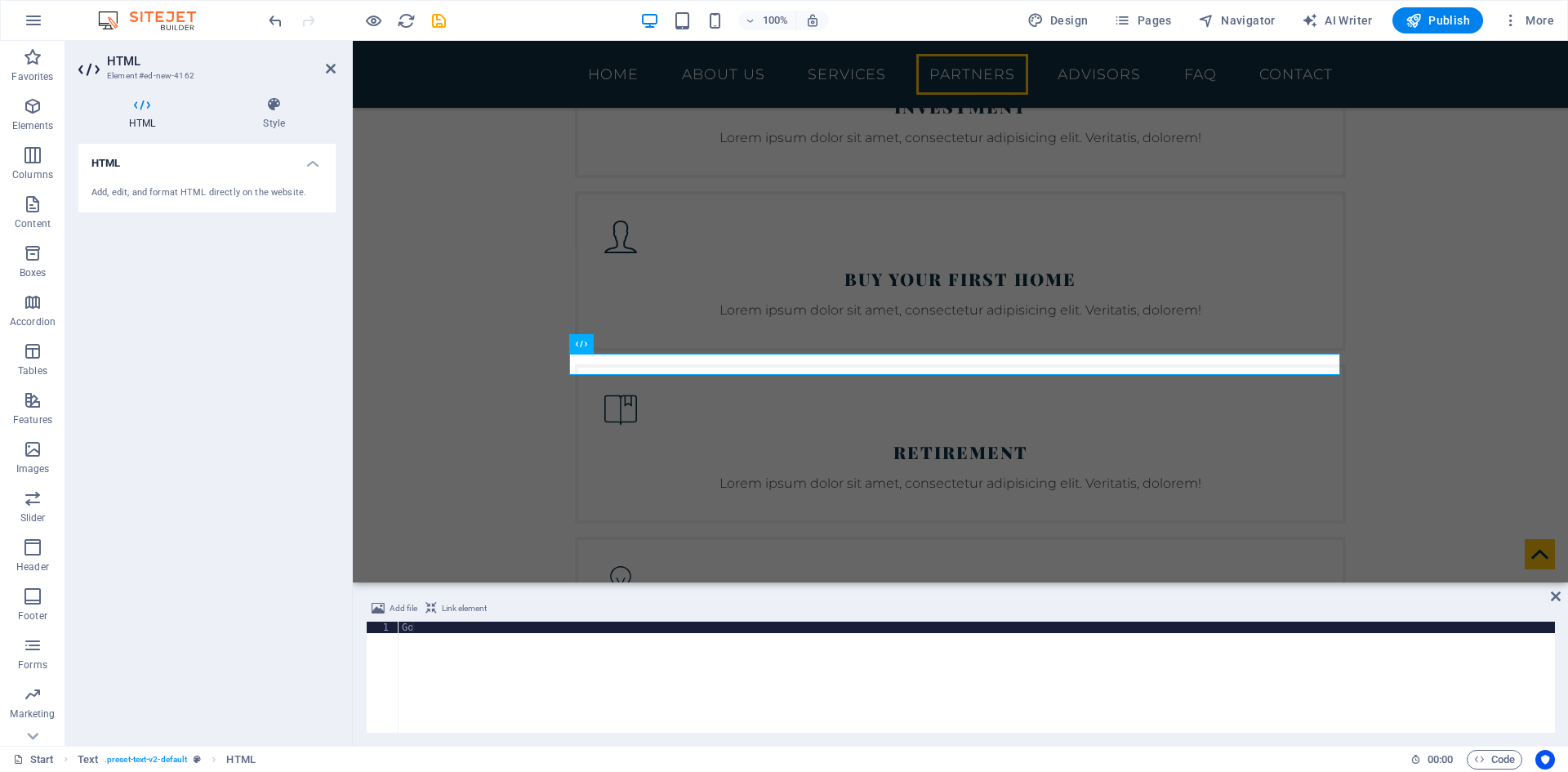
type textarea "G"
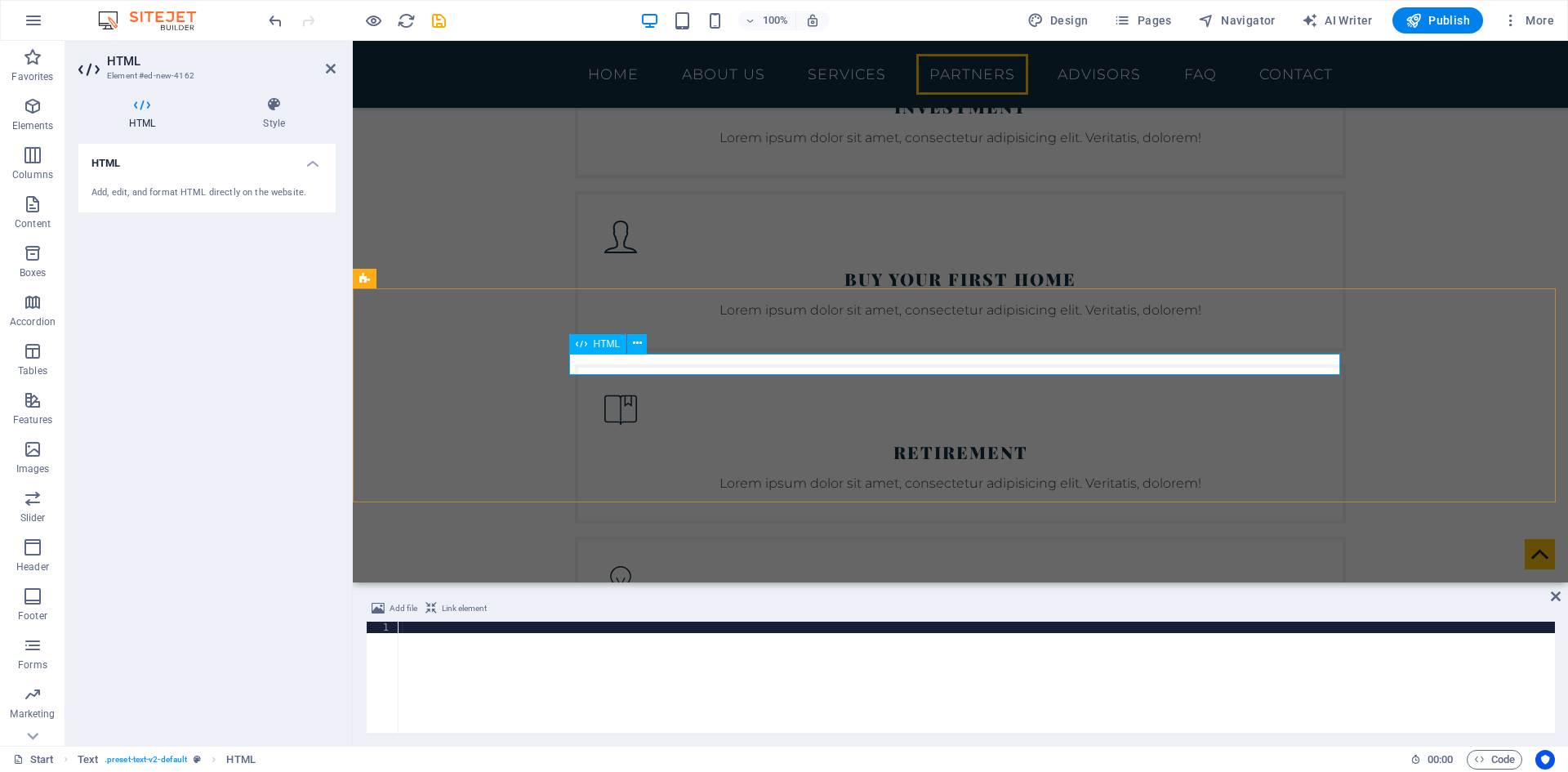
click at [634, 343] on icon at bounding box center [637, 343] width 9 height 17
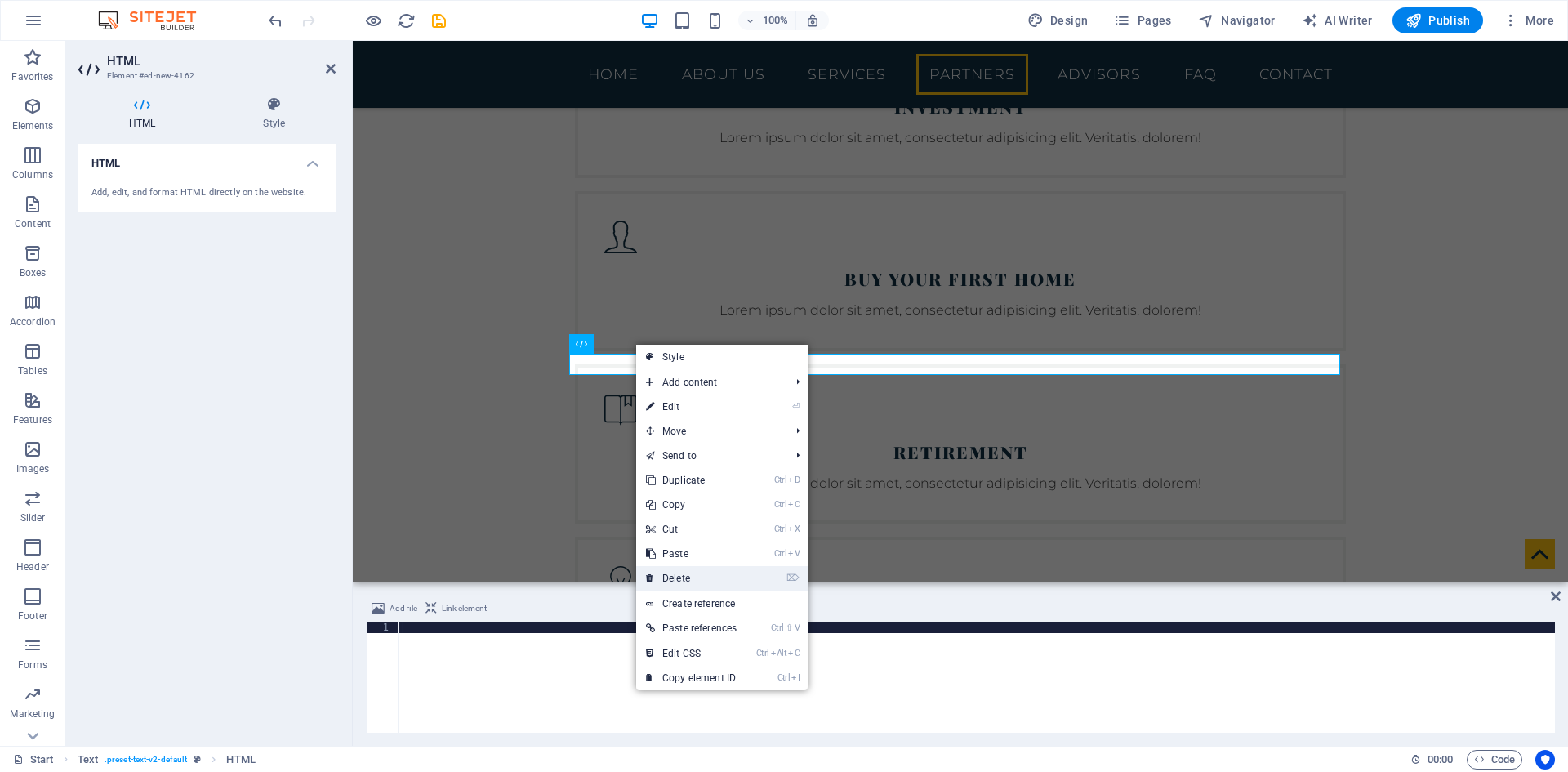
click at [696, 580] on link "⌦ Delete" at bounding box center [691, 578] width 110 height 25
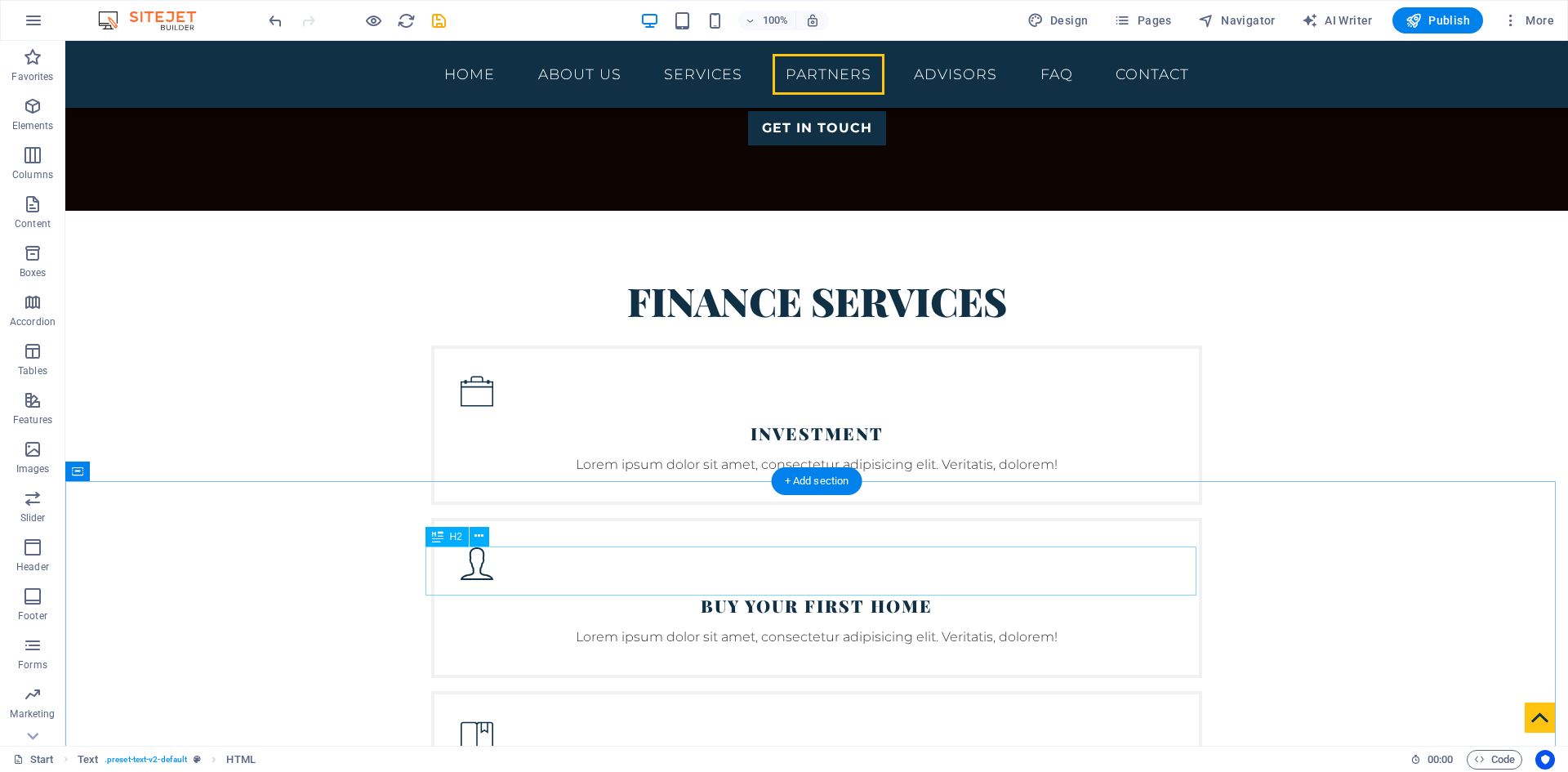
scroll to position [3431, 0]
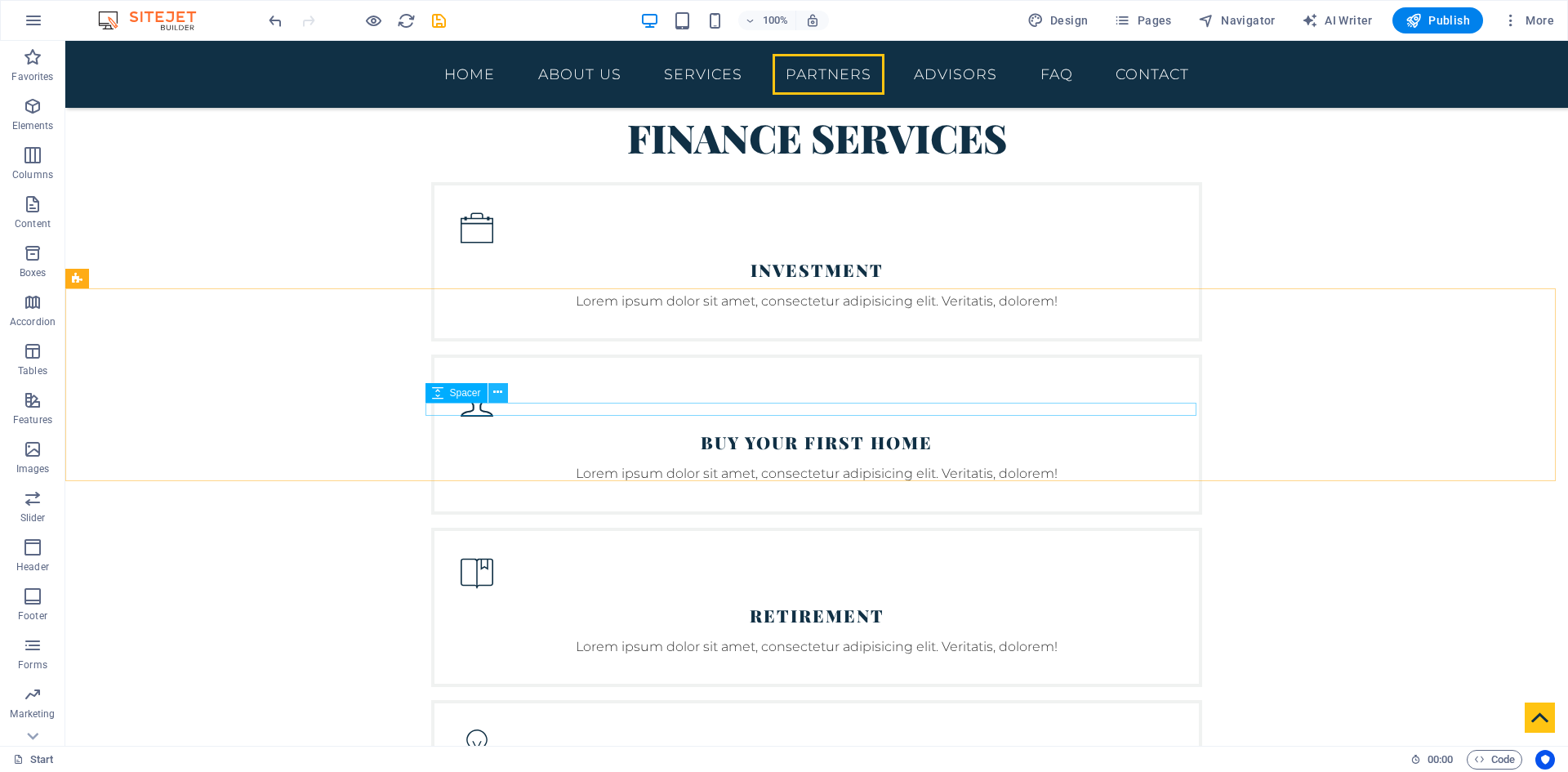
click at [500, 393] on icon at bounding box center [498, 392] width 9 height 17
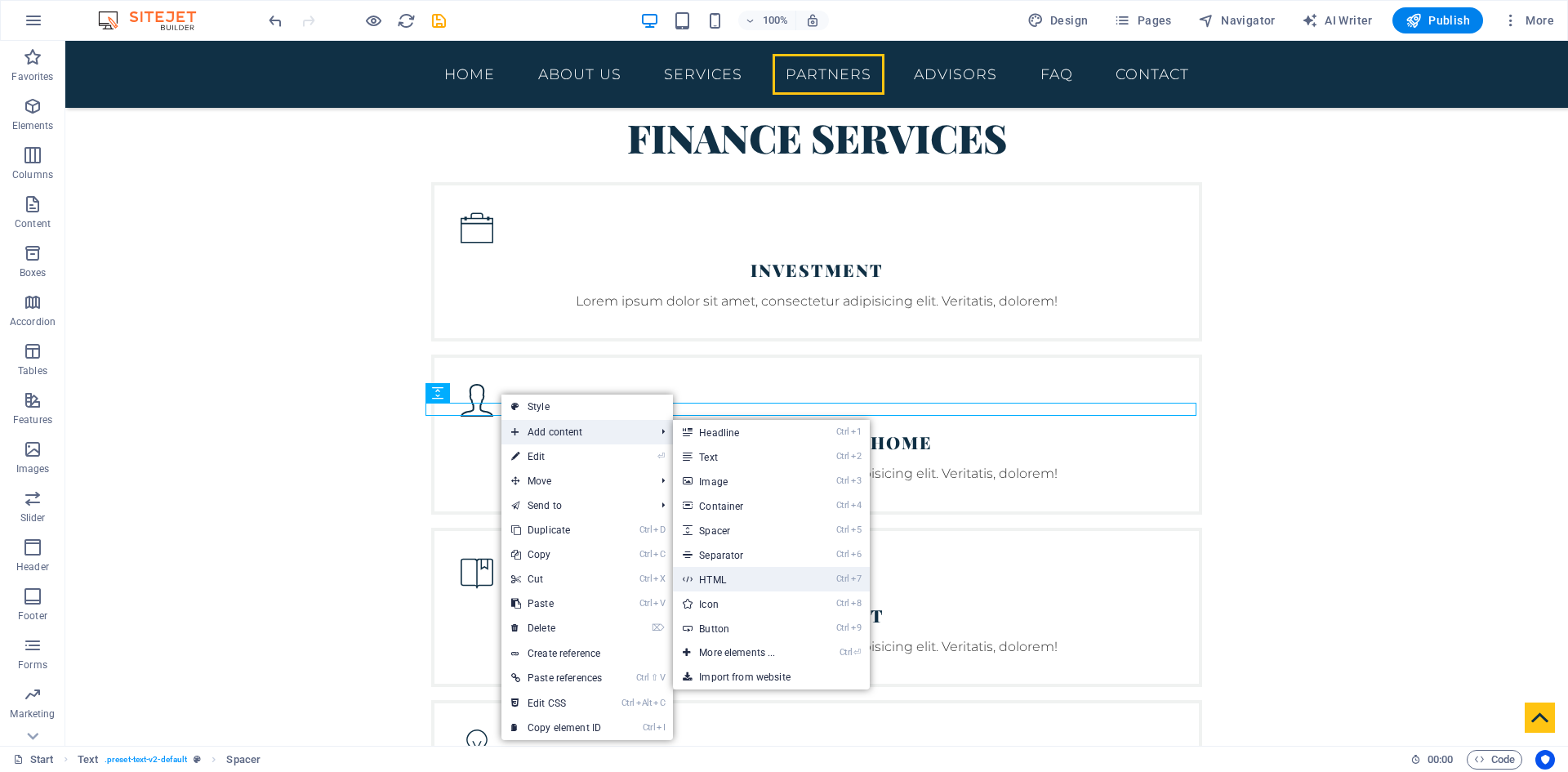
click at [734, 573] on link "Ctrl 7 HTML" at bounding box center [741, 579] width 135 height 25
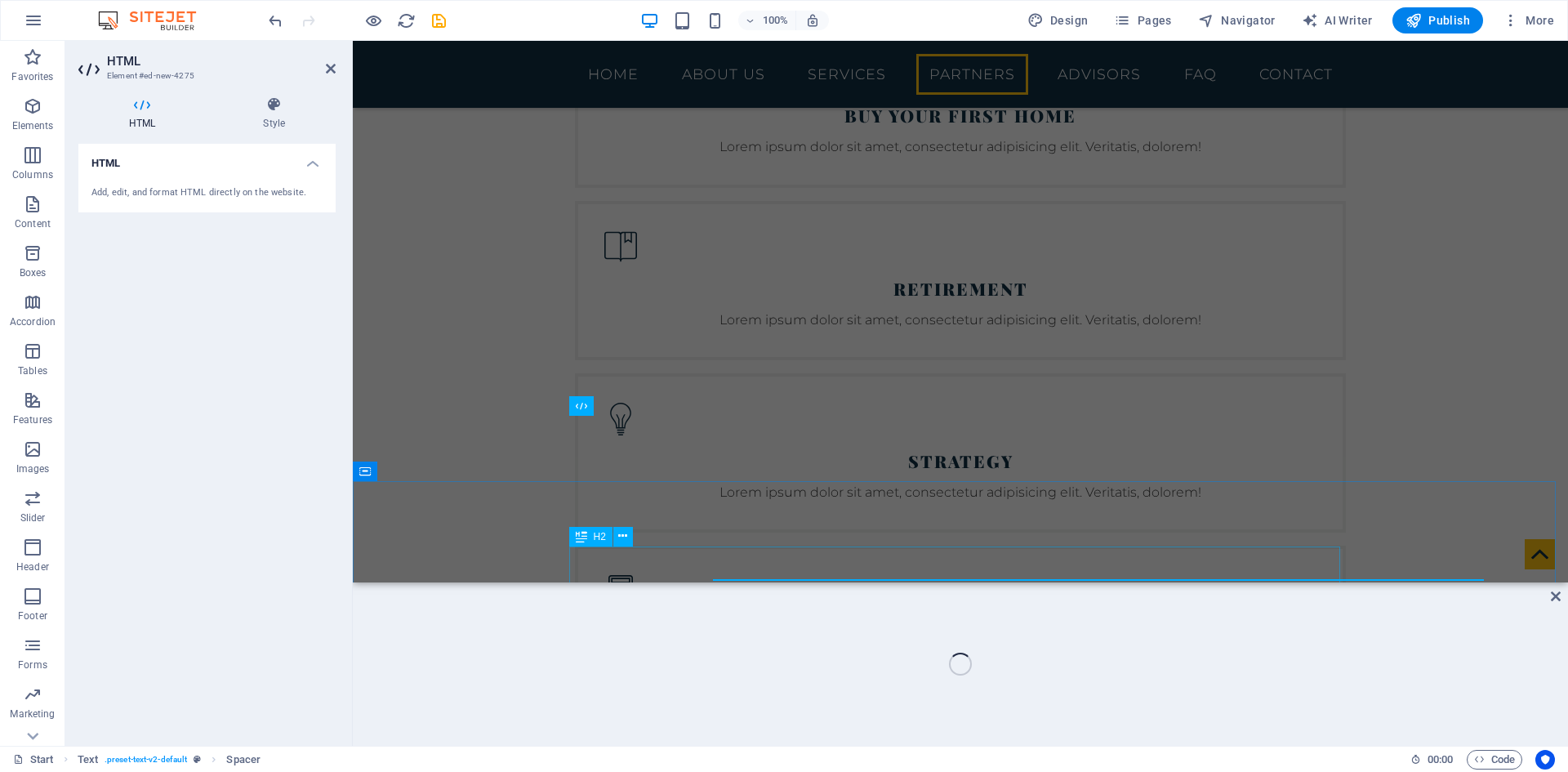
scroll to position [3267, 0]
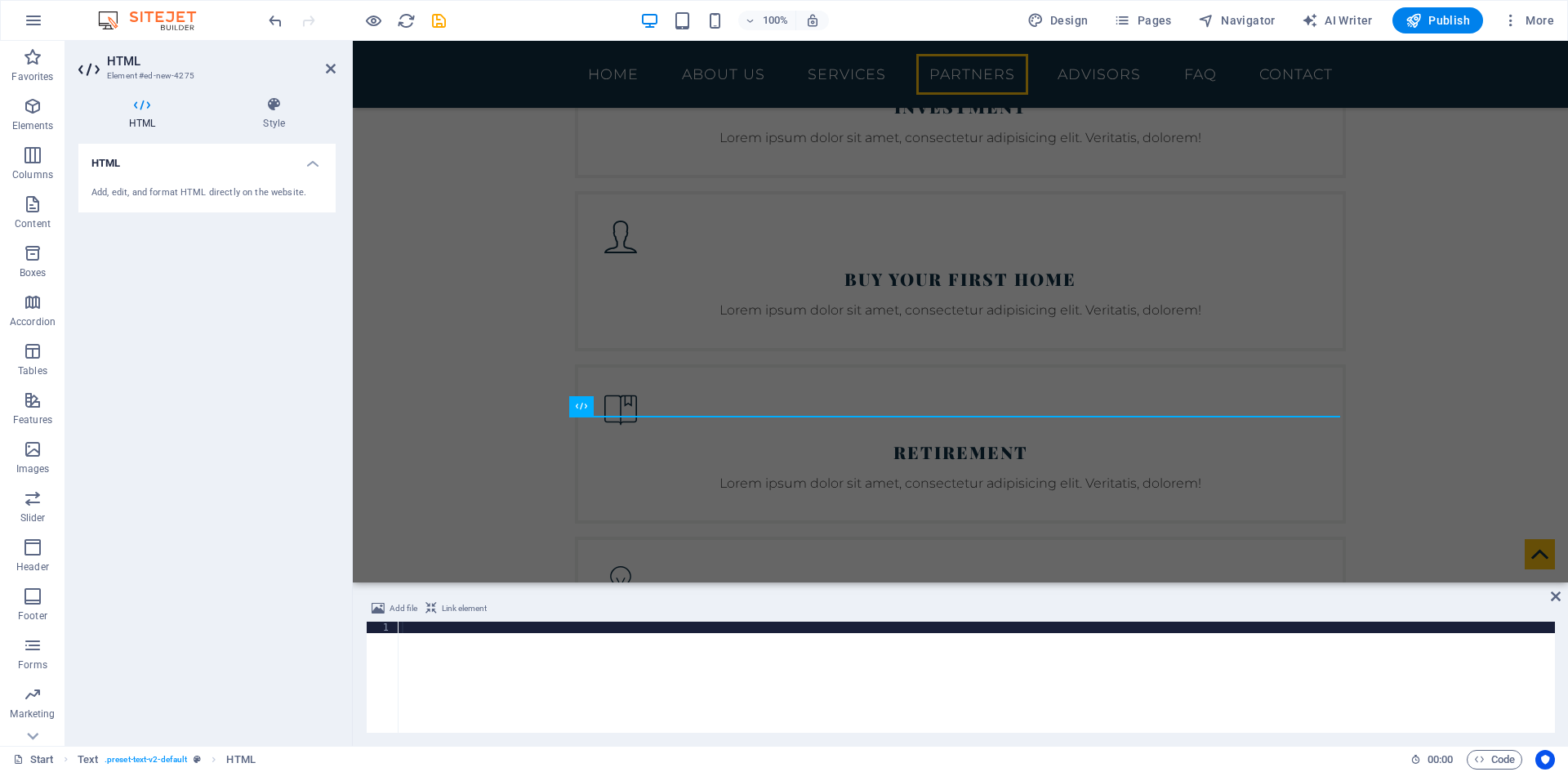
click at [589, 655] on div at bounding box center [977, 688] width 1157 height 134
type textarea "})(); // We call our anonymous function immediately"
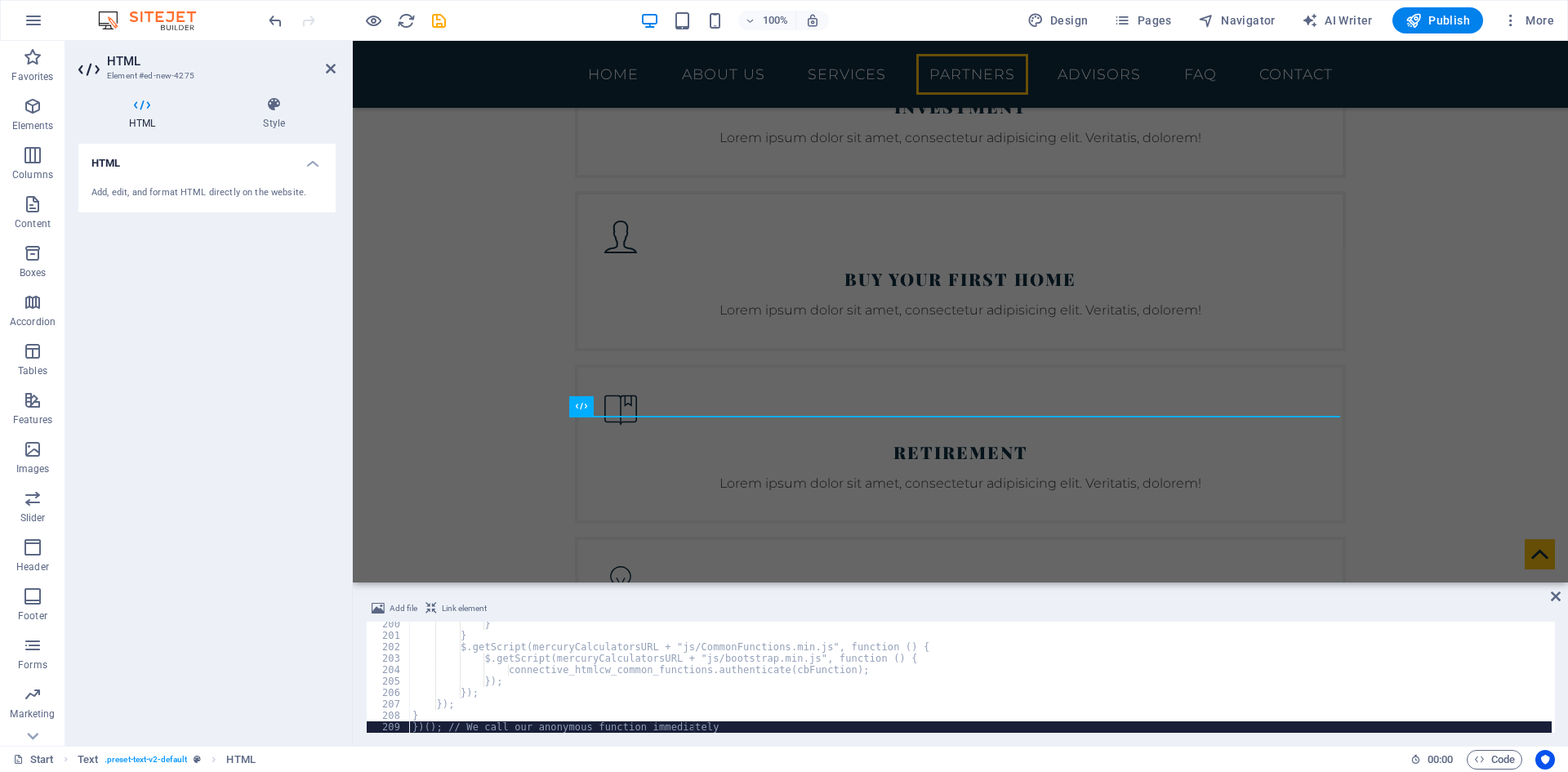
scroll to position [2279, 0]
click at [1557, 599] on icon at bounding box center [1556, 597] width 10 height 13
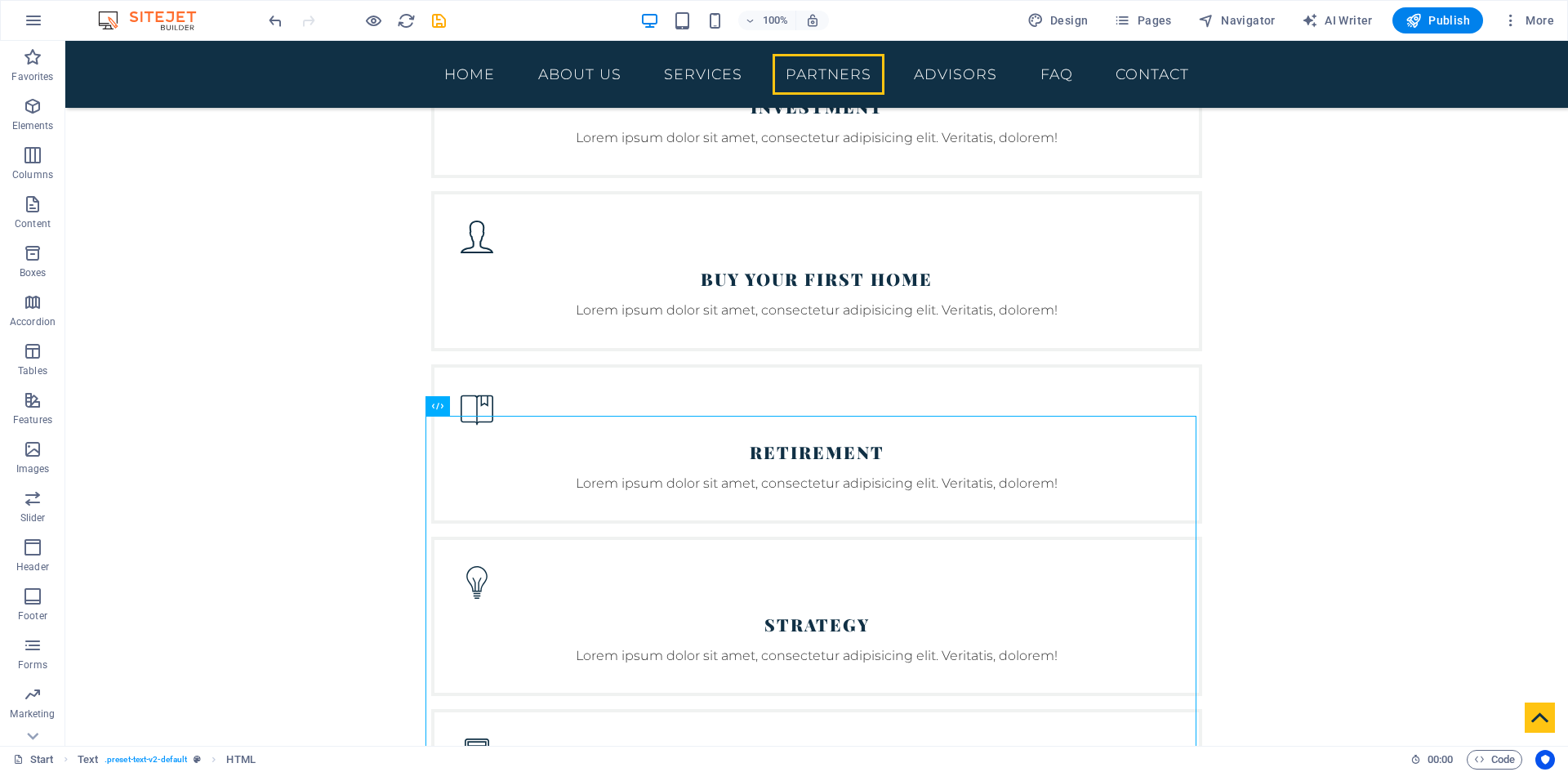
scroll to position [3431, 0]
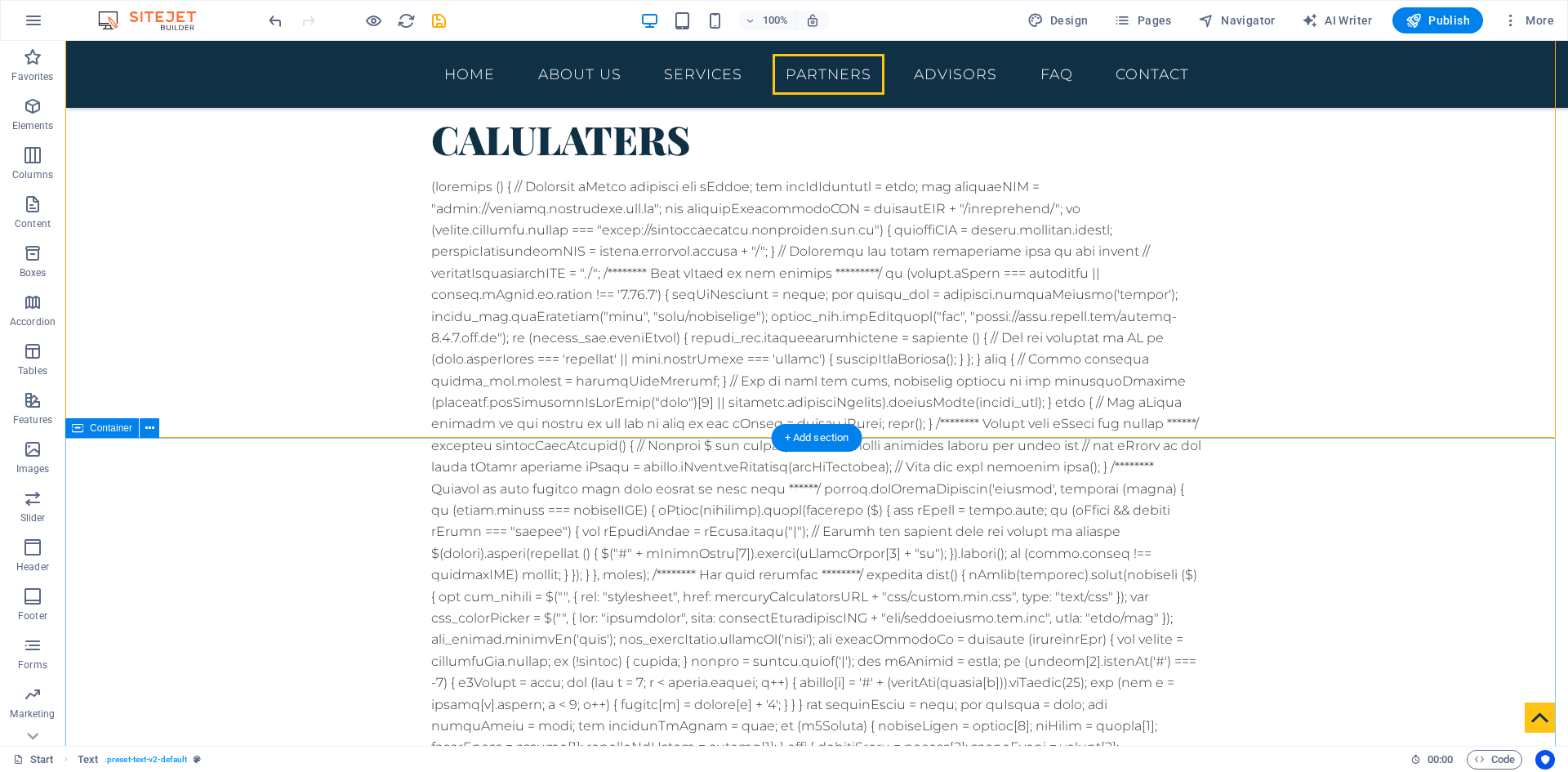
scroll to position [6207, 0]
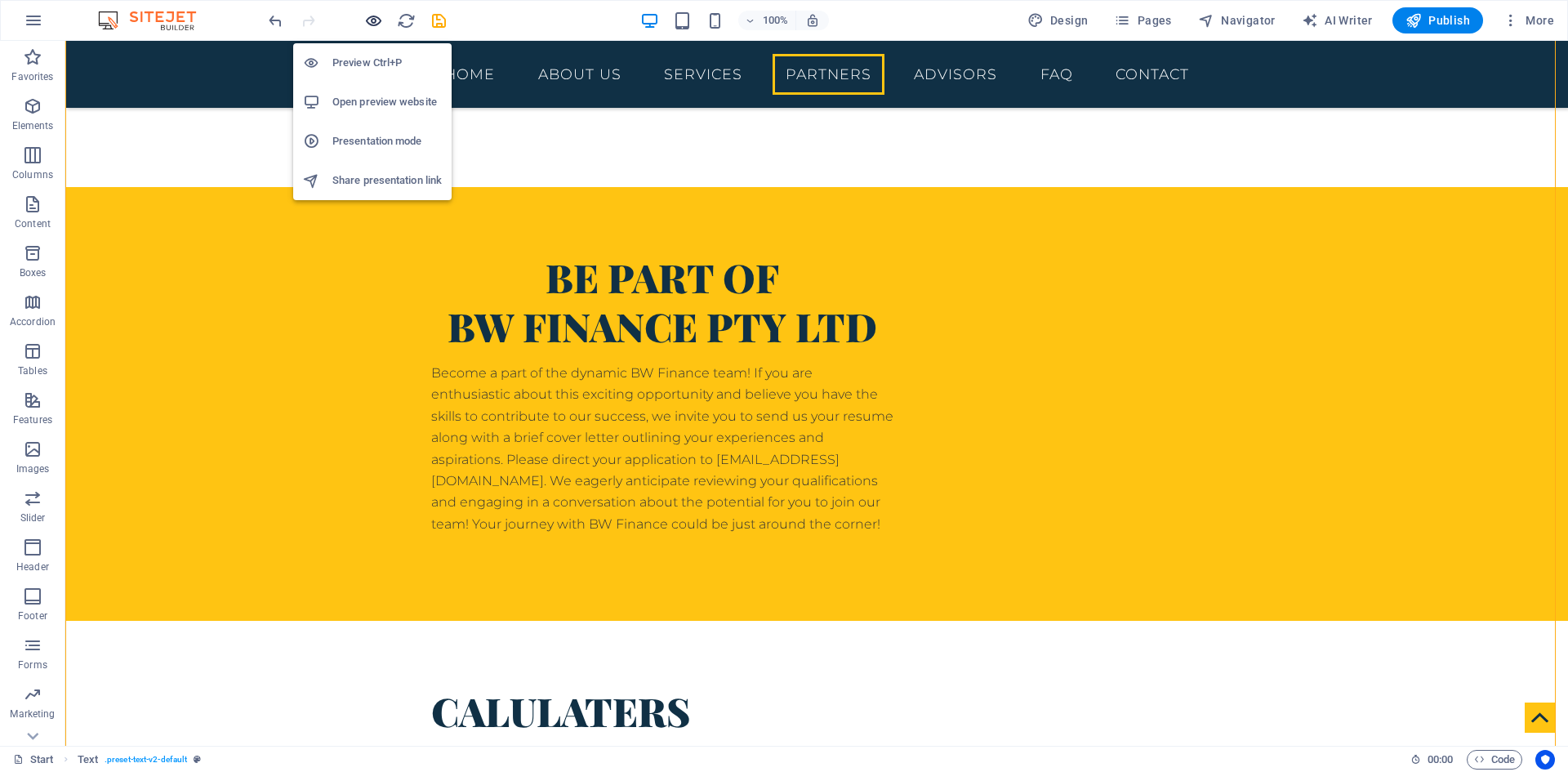
click at [372, 27] on icon "button" at bounding box center [373, 21] width 19 height 19
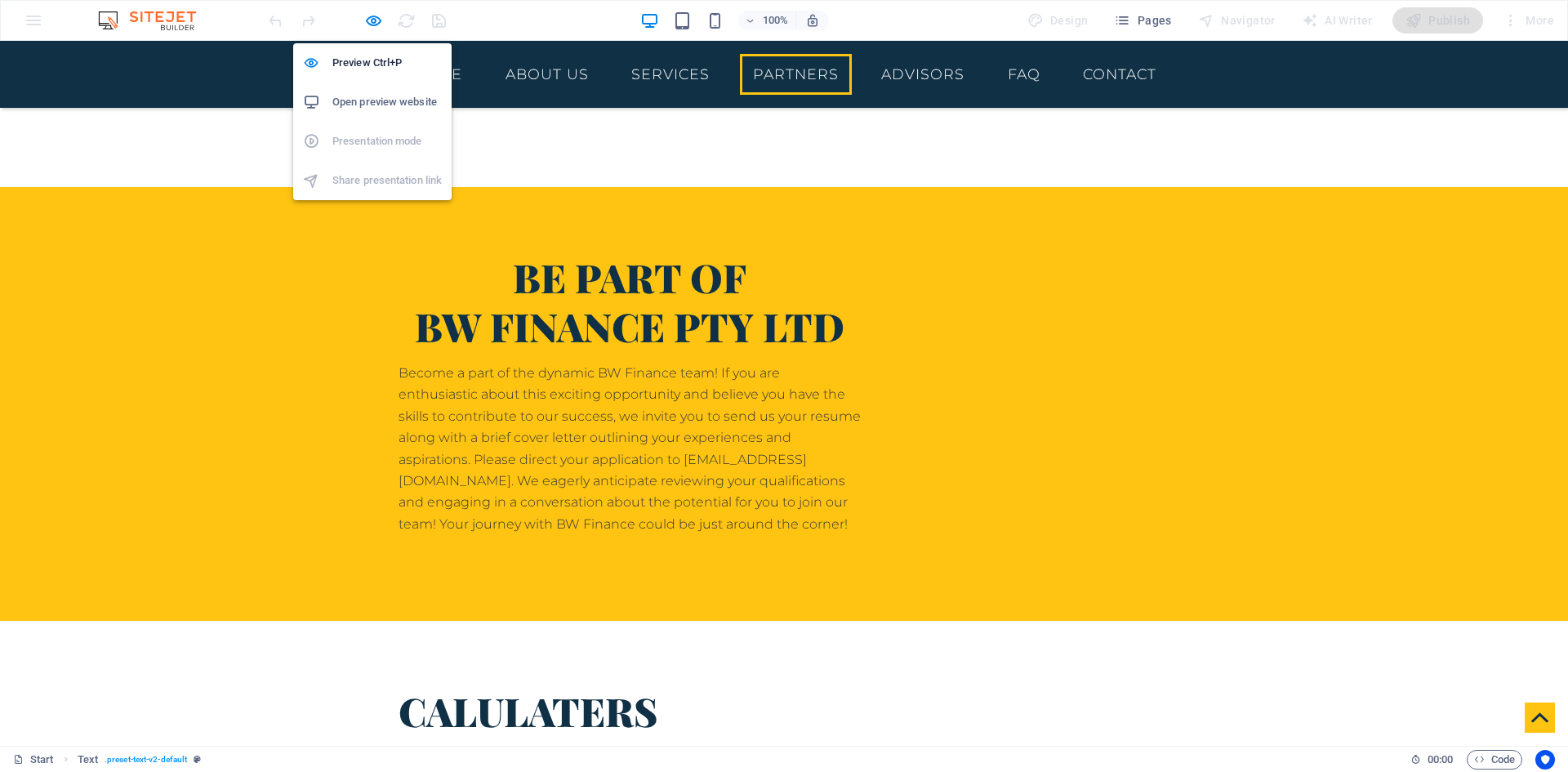
click at [374, 104] on h6 "Open preview website" at bounding box center [386, 102] width 110 height 20
click at [375, 25] on icon "button" at bounding box center [373, 21] width 19 height 19
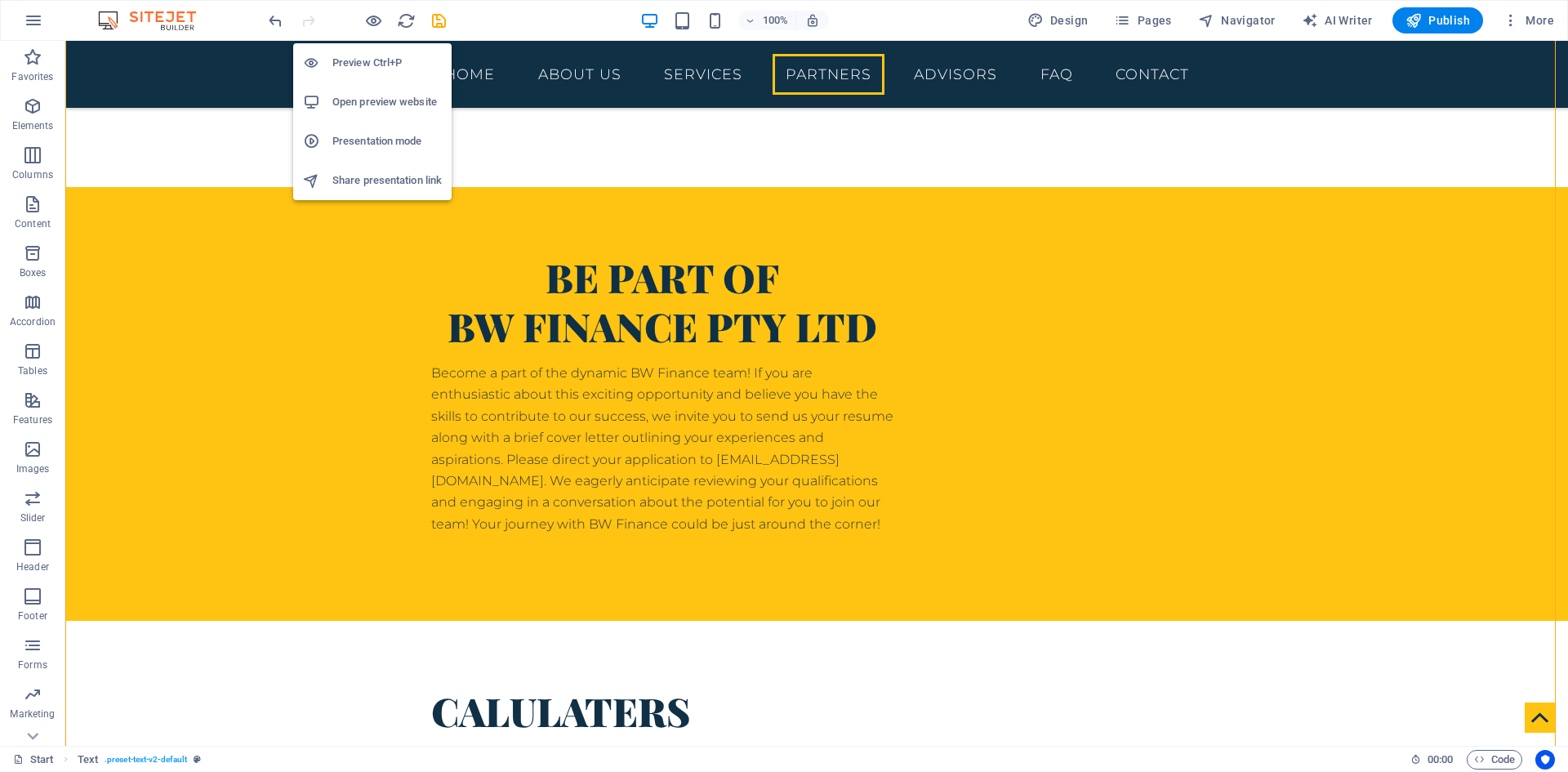
click at [374, 68] on h6 "Preview Ctrl+P" at bounding box center [386, 63] width 110 height 20
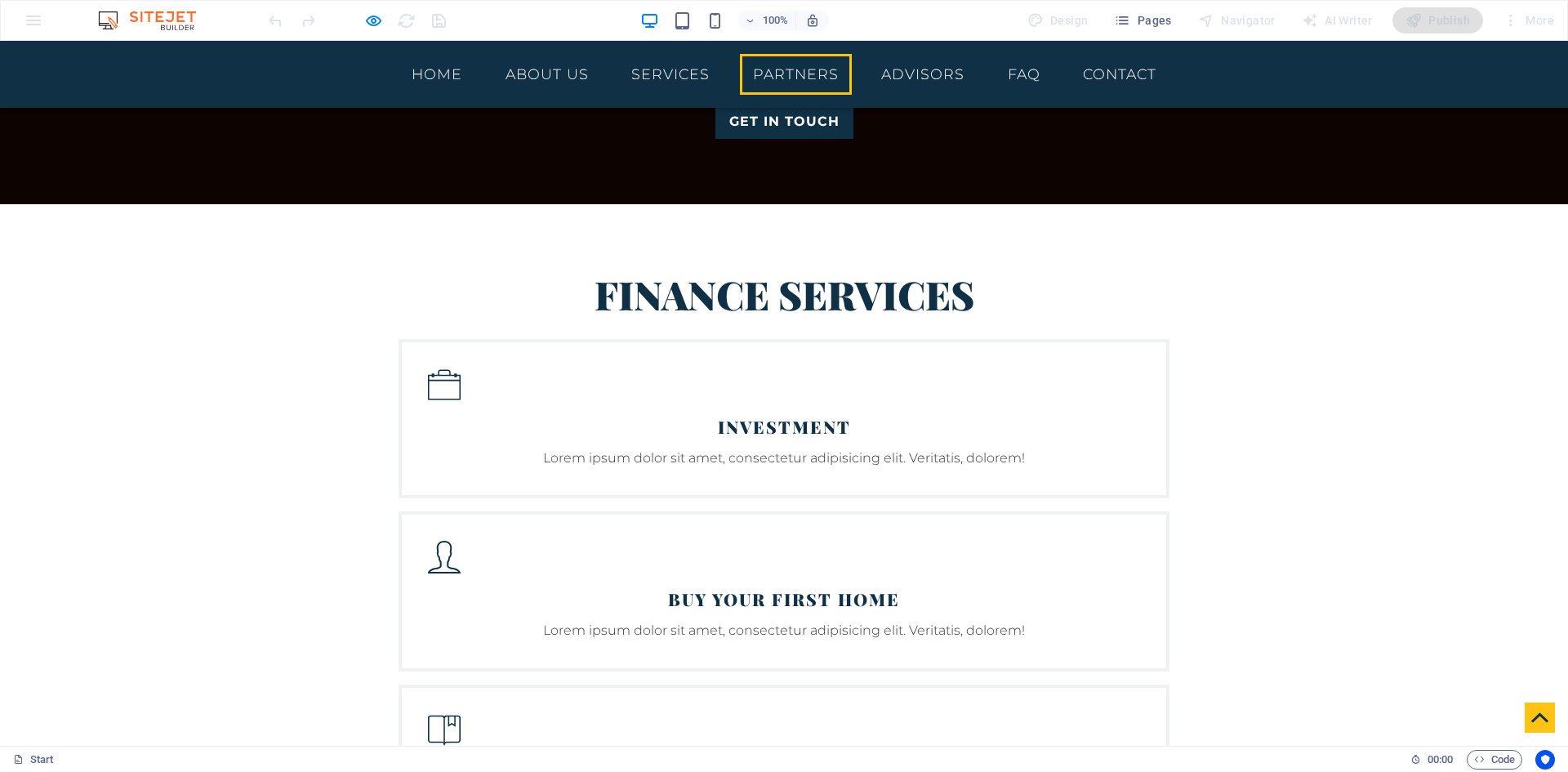
scroll to position [3267, 0]
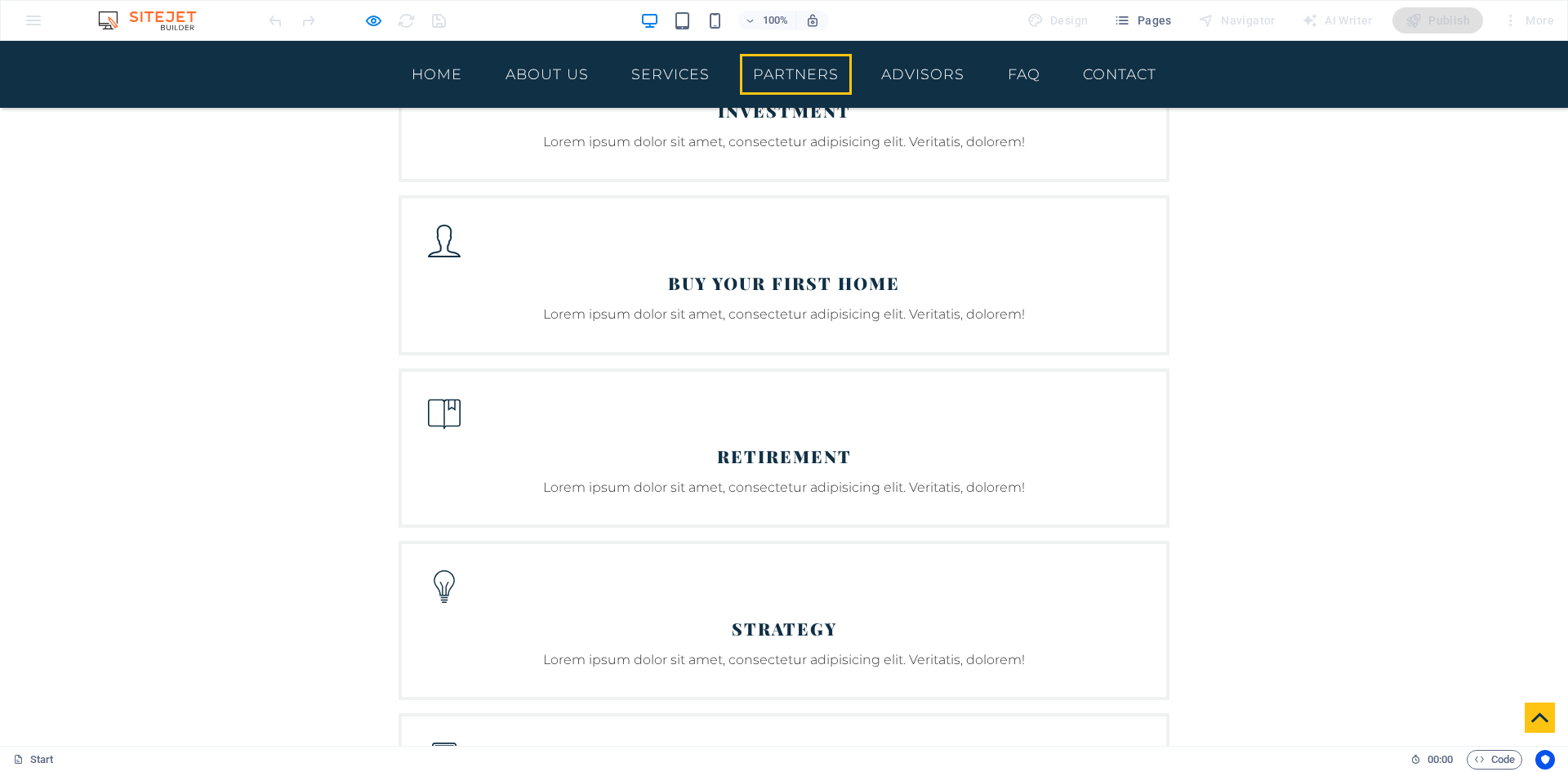
scroll to position [3594, 0]
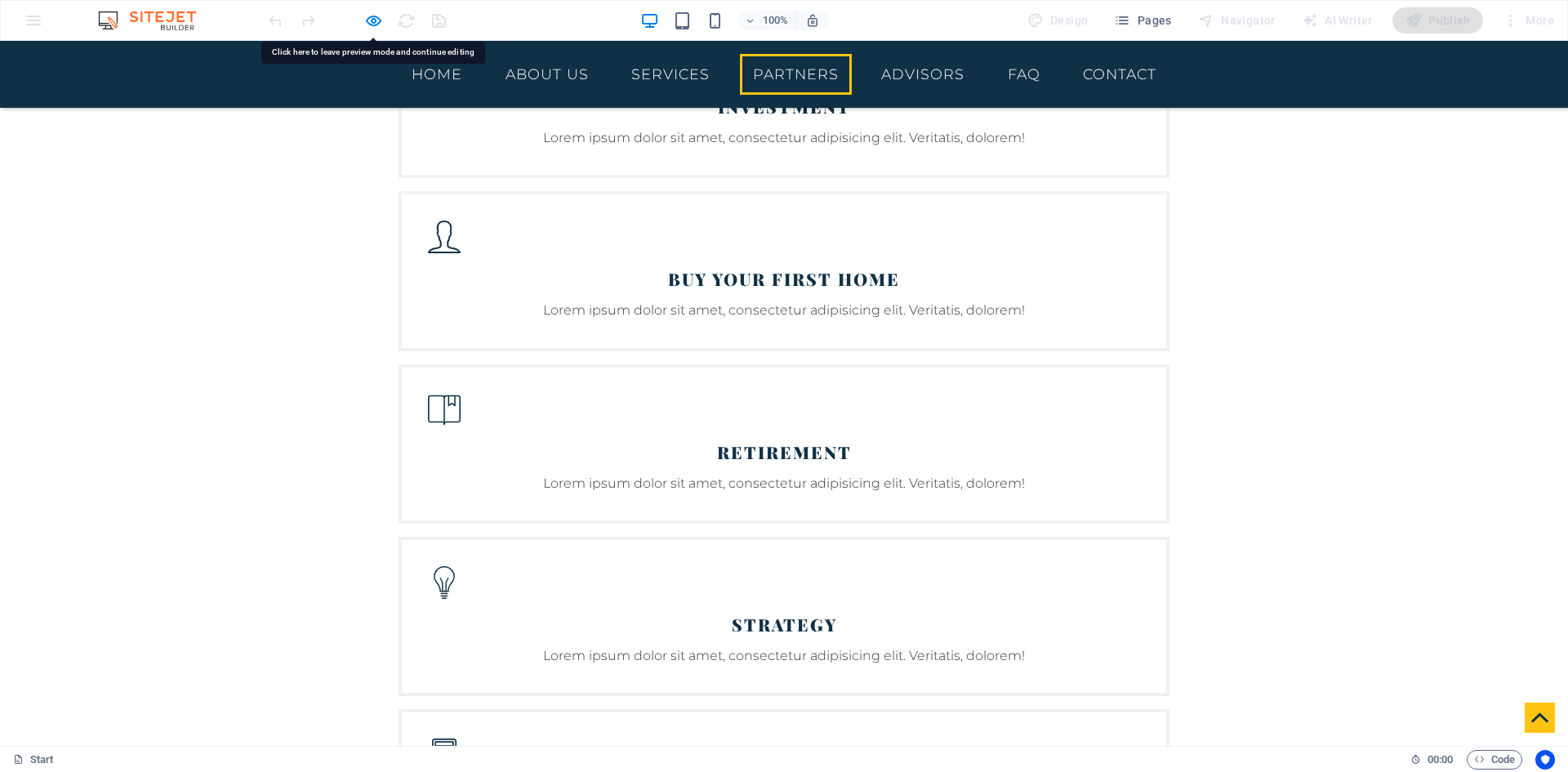
drag, startPoint x: 494, startPoint y: 267, endPoint x: 448, endPoint y: 503, distance: 240.4
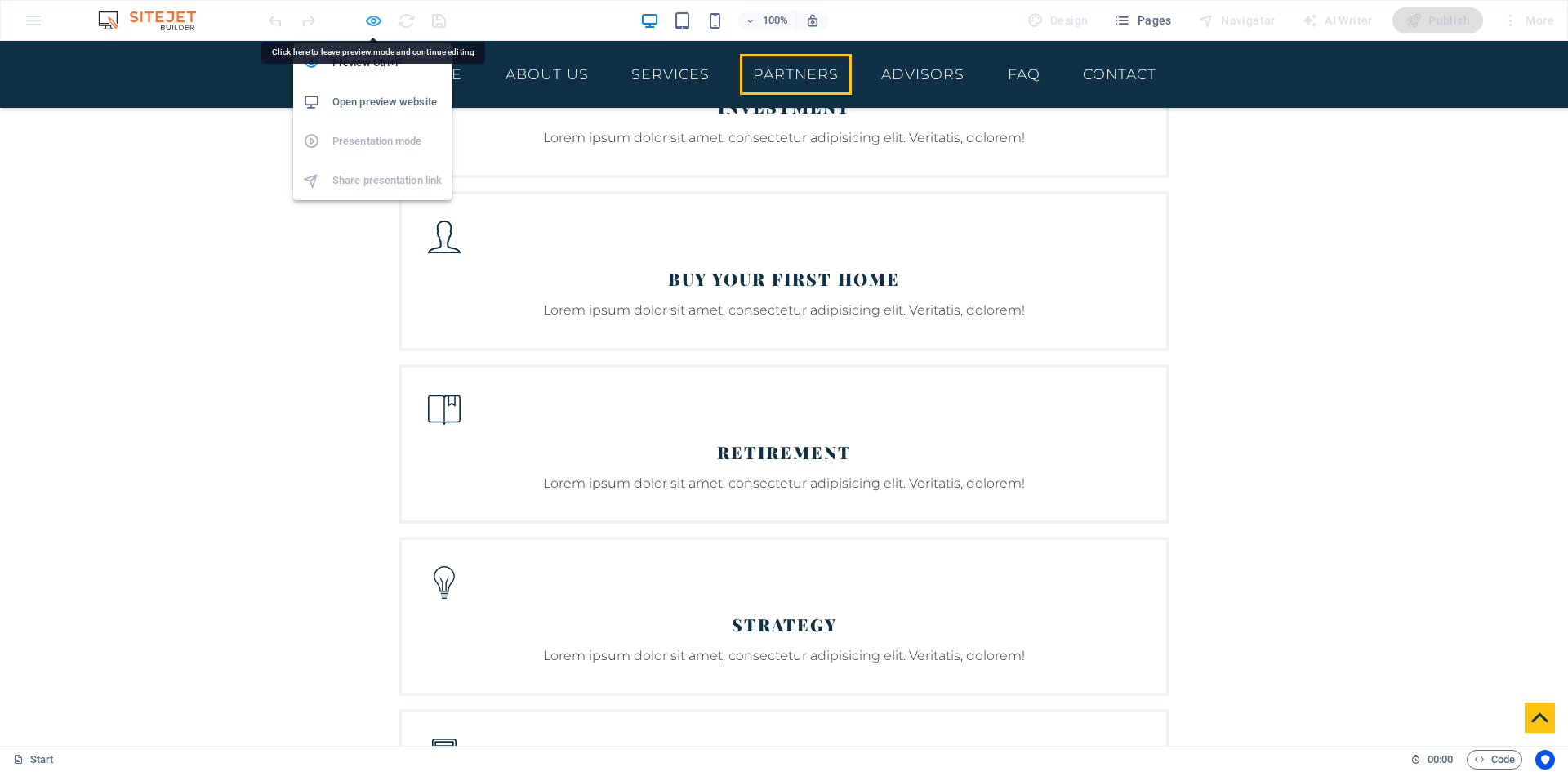
click at [376, 28] on icon "button" at bounding box center [373, 21] width 19 height 19
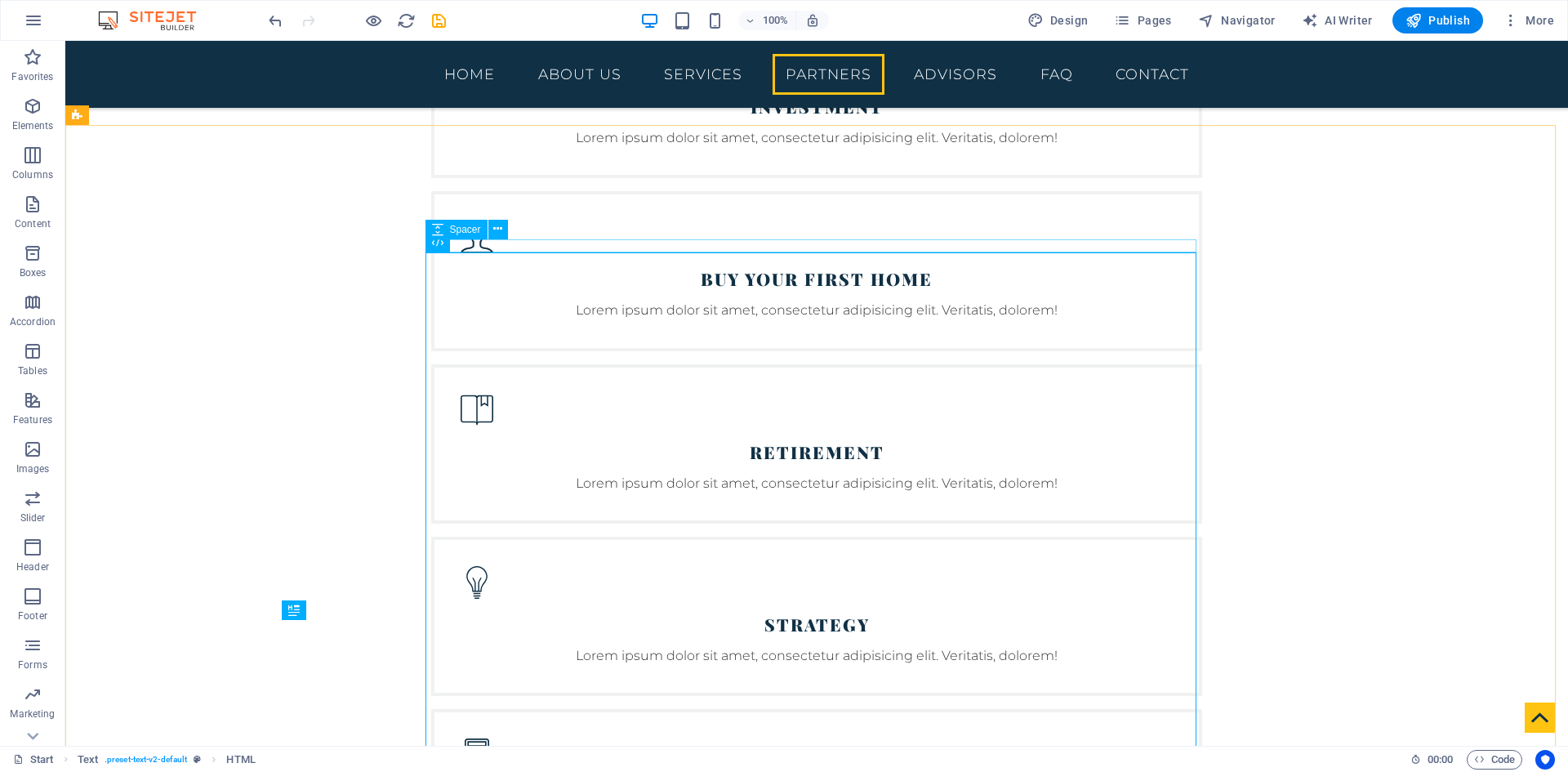
click at [491, 238] on button at bounding box center [498, 230] width 20 height 20
click at [496, 239] on icon at bounding box center [494, 242] width 9 height 17
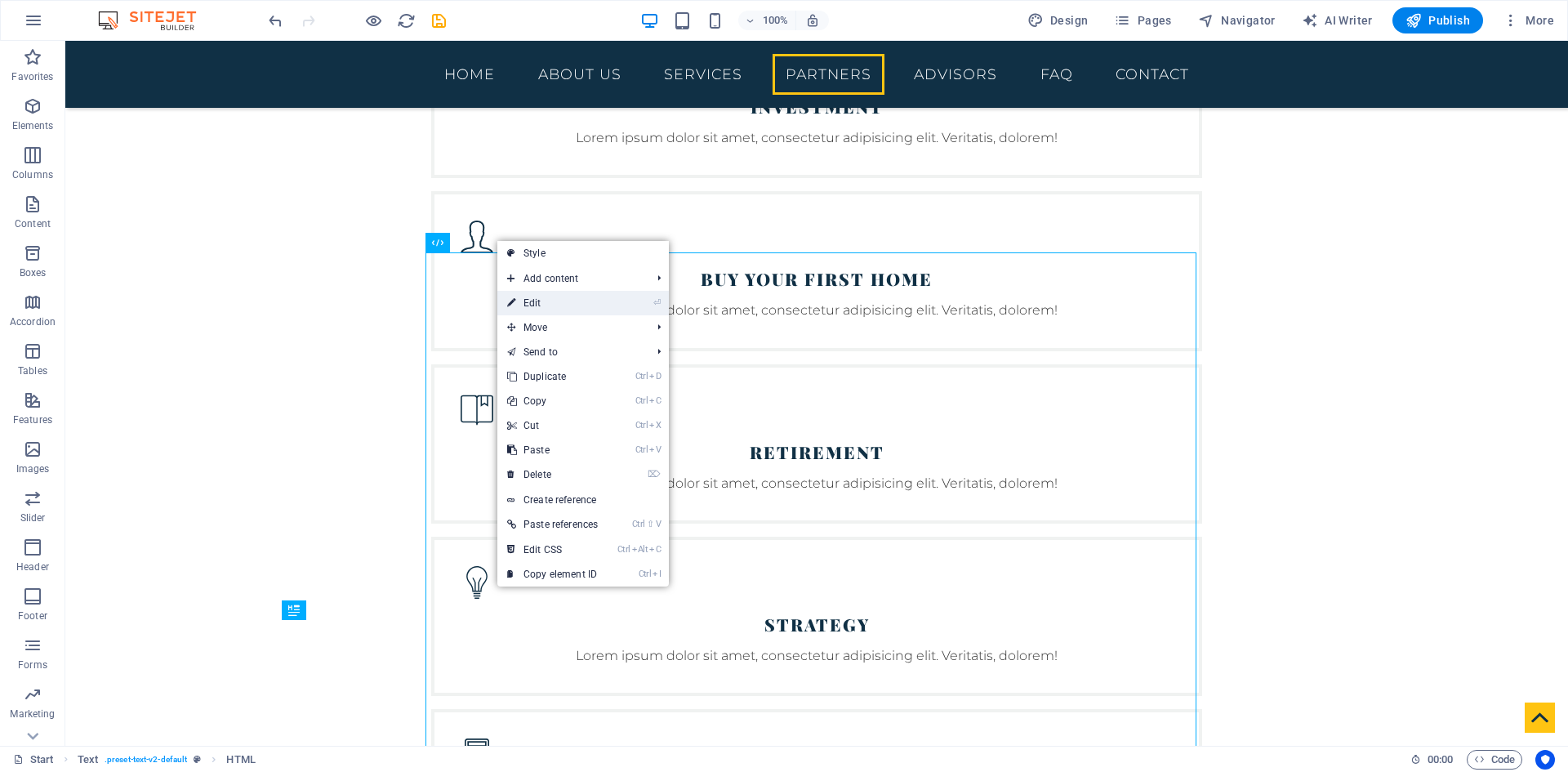
click at [552, 311] on link "⏎ Edit" at bounding box center [553, 303] width 110 height 25
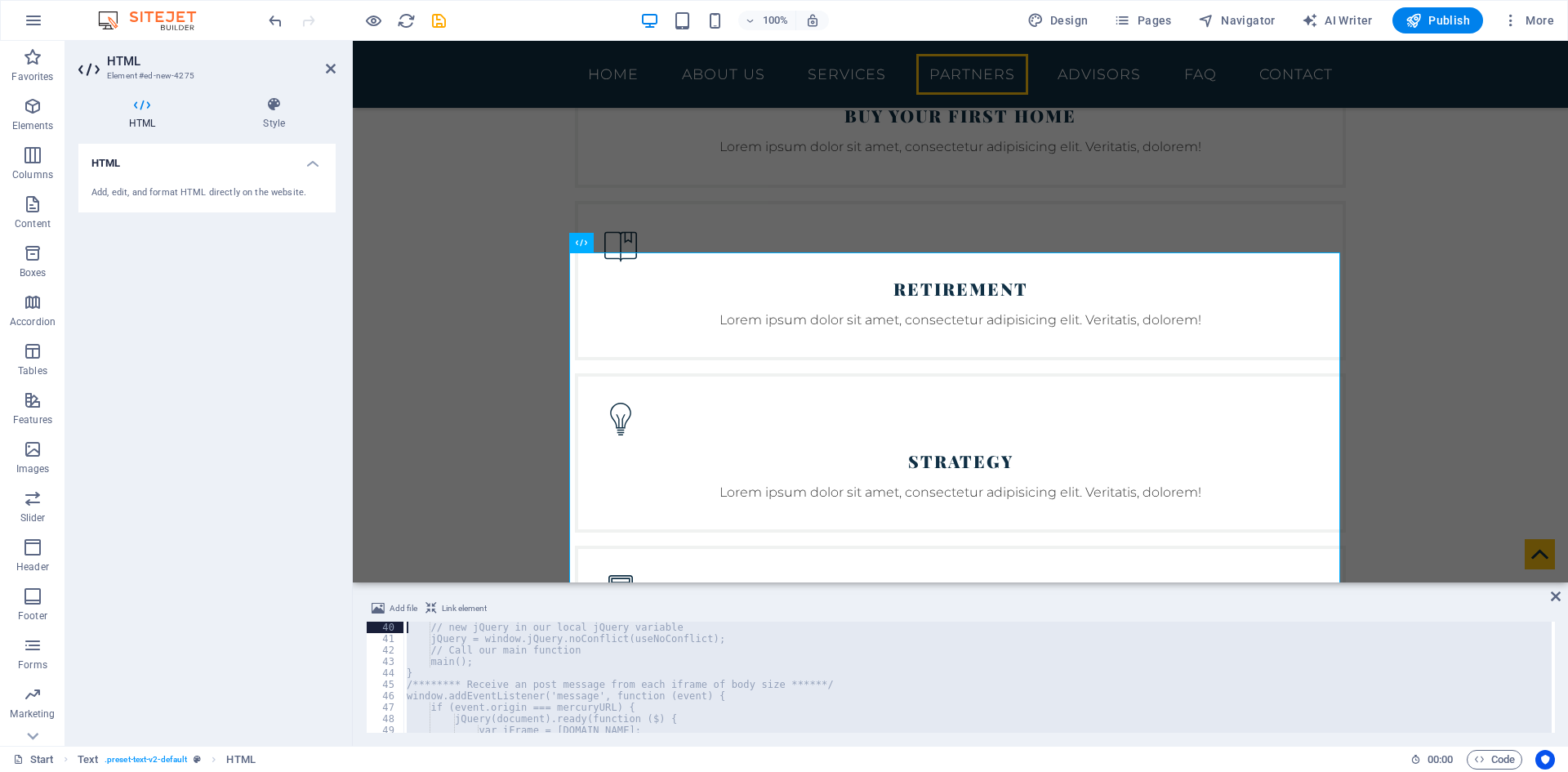
scroll to position [0, 0]
drag, startPoint x: 594, startPoint y: 702, endPoint x: 323, endPoint y: 578, distance: 298.0
click at [323, 578] on div "HTML Element #ed-new-4275 HTML Style HTML Add, edit, and format HTML directly o…" at bounding box center [817, 394] width 1503 height 705
type textarea "(function () { // Localize jQuery variable"
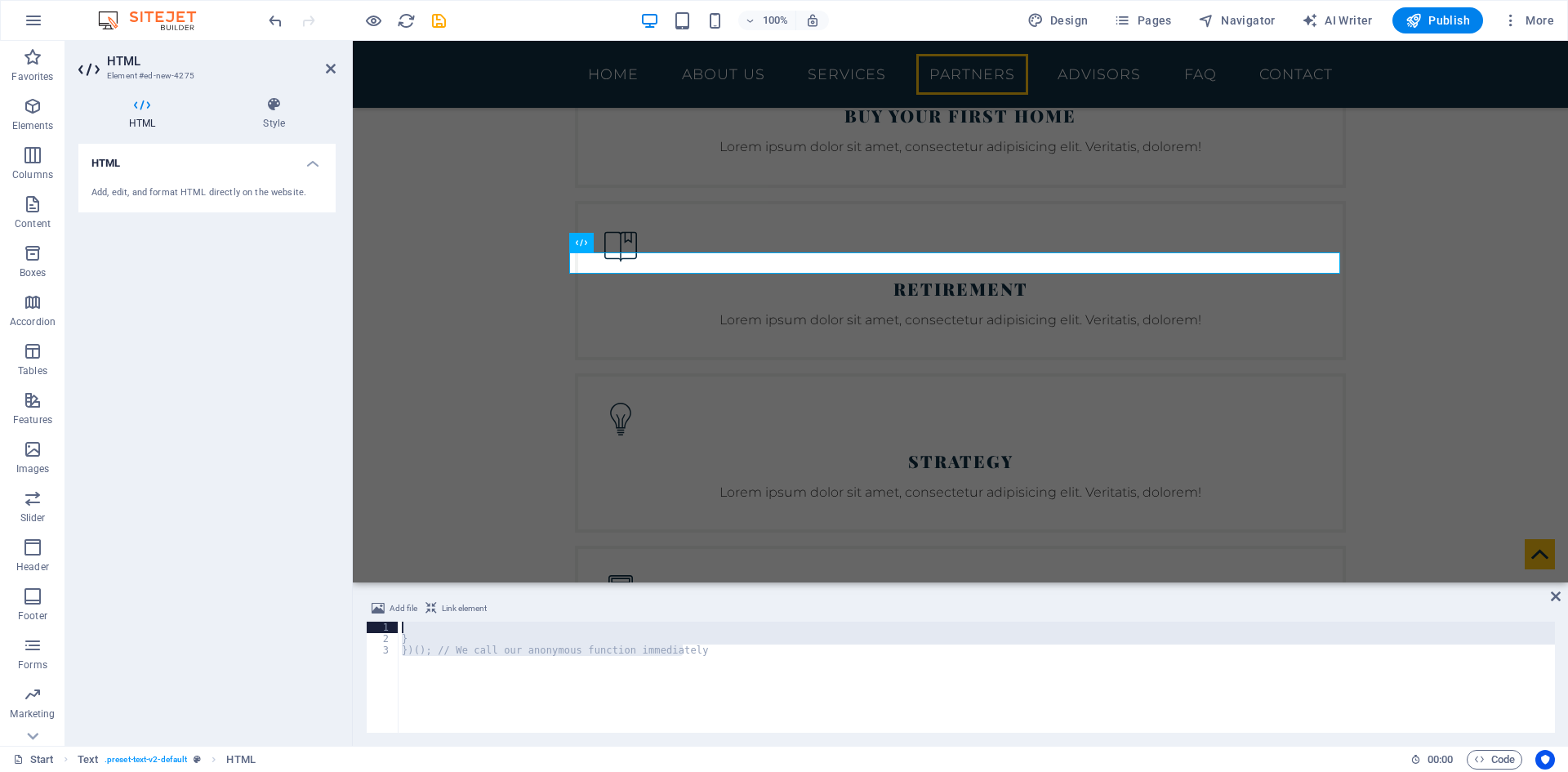
drag, startPoint x: 551, startPoint y: 674, endPoint x: 360, endPoint y: 625, distance: 197.2
click at [360, 625] on div "Add file Link element 1 2 3 } })(); // We call our anonymous function immediate…" at bounding box center [960, 666] width 1215 height 160
type textarea "}"
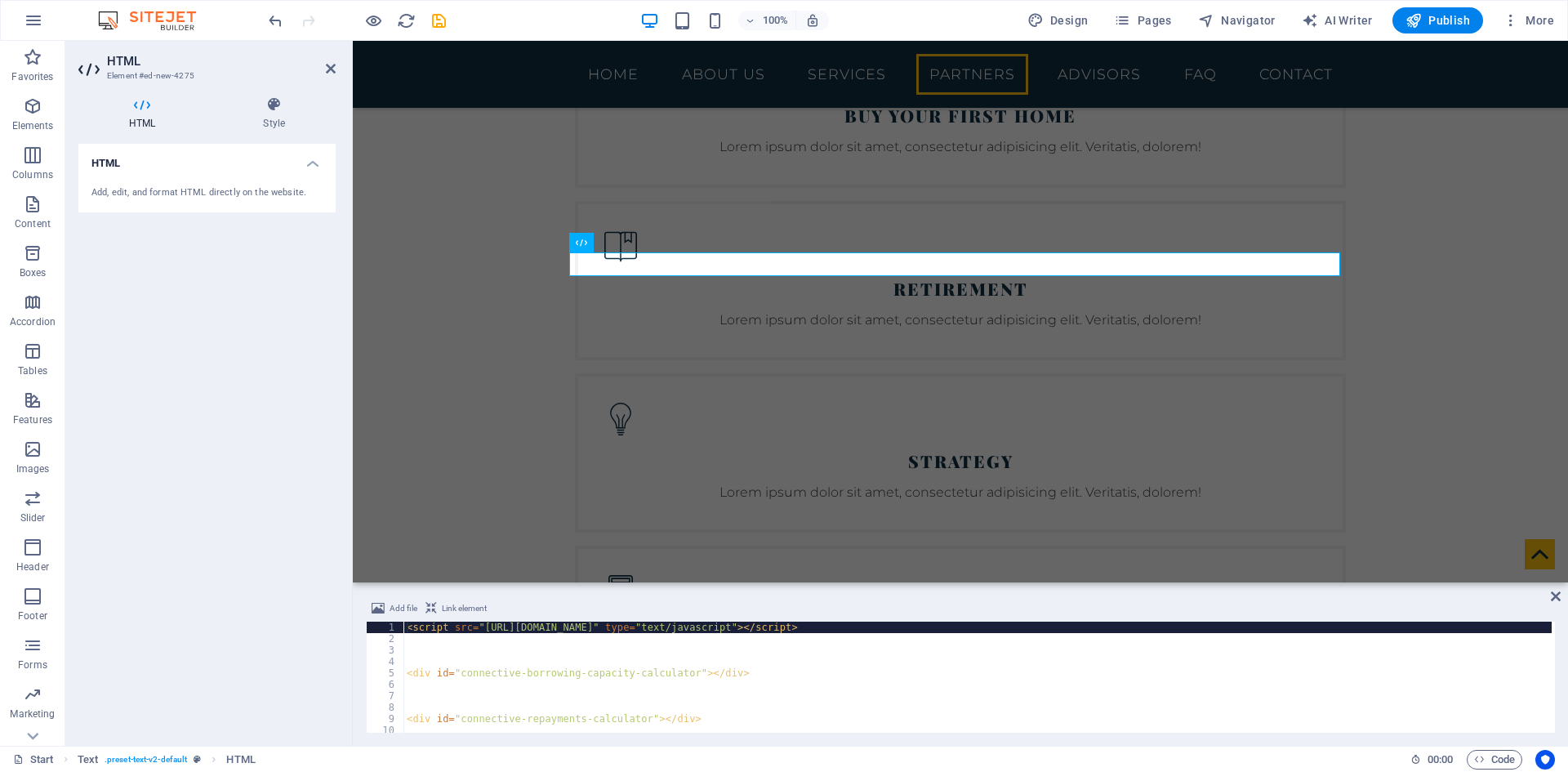
click at [409, 626] on div "< script src = "[URL][DOMAIN_NAME]" type = "text/javascript" > </ script > < di…" at bounding box center [978, 688] width 1149 height 134
type textarea "<script src="[URL][DOMAIN_NAME]" type="text/javascript"></script>"
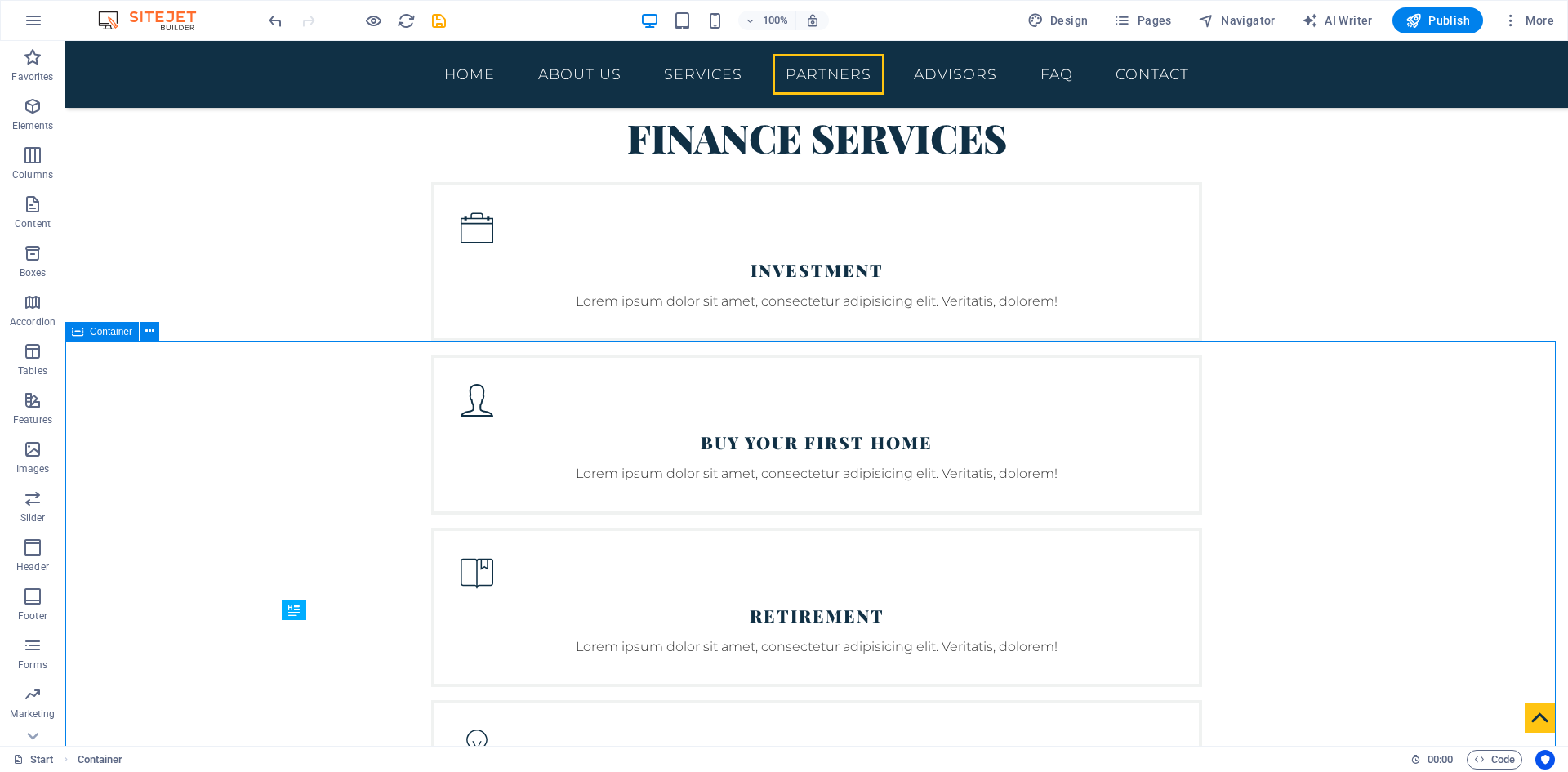
scroll to position [3594, 0]
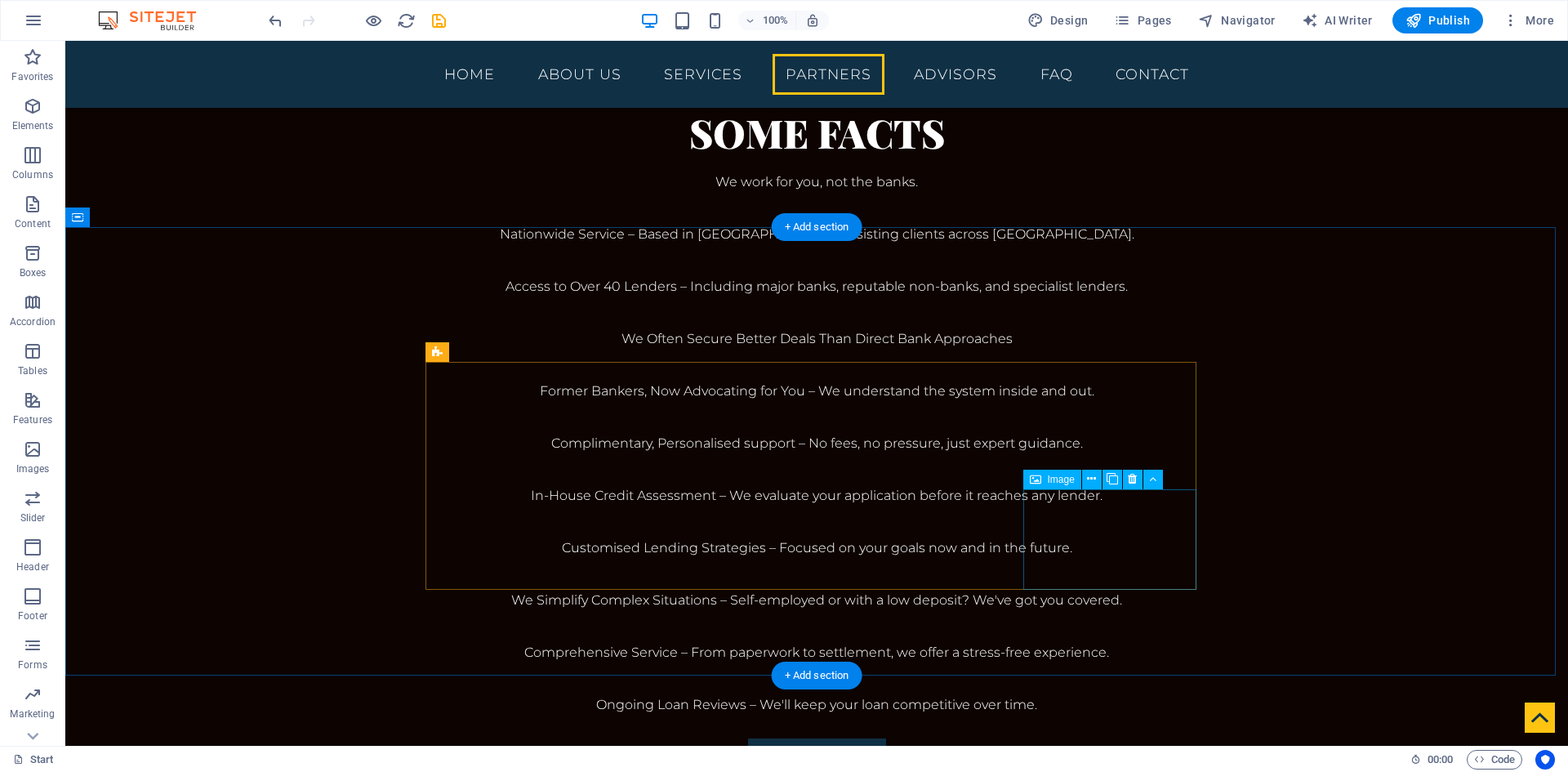
scroll to position [2532, 0]
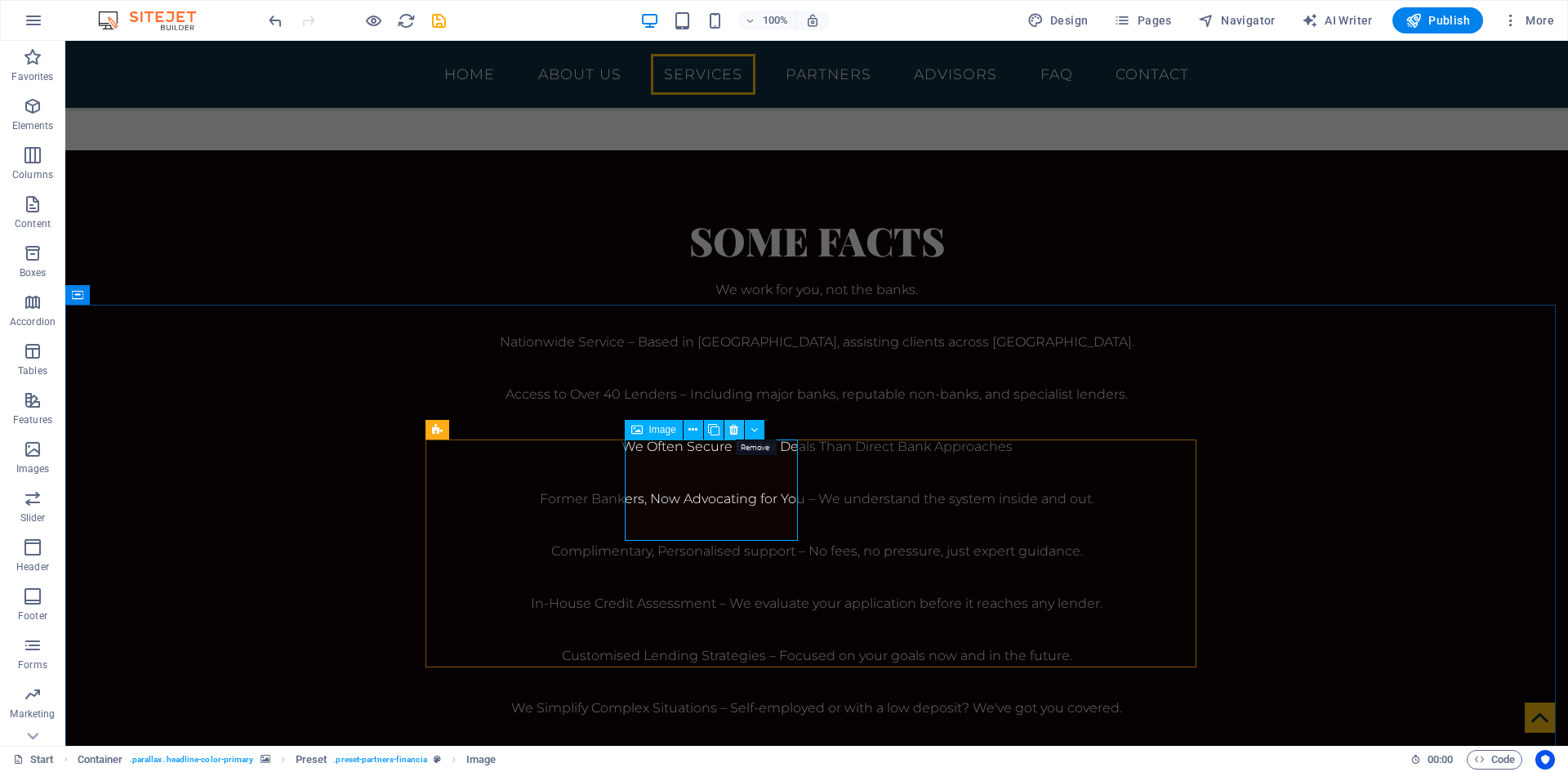
click at [735, 433] on icon at bounding box center [733, 430] width 9 height 17
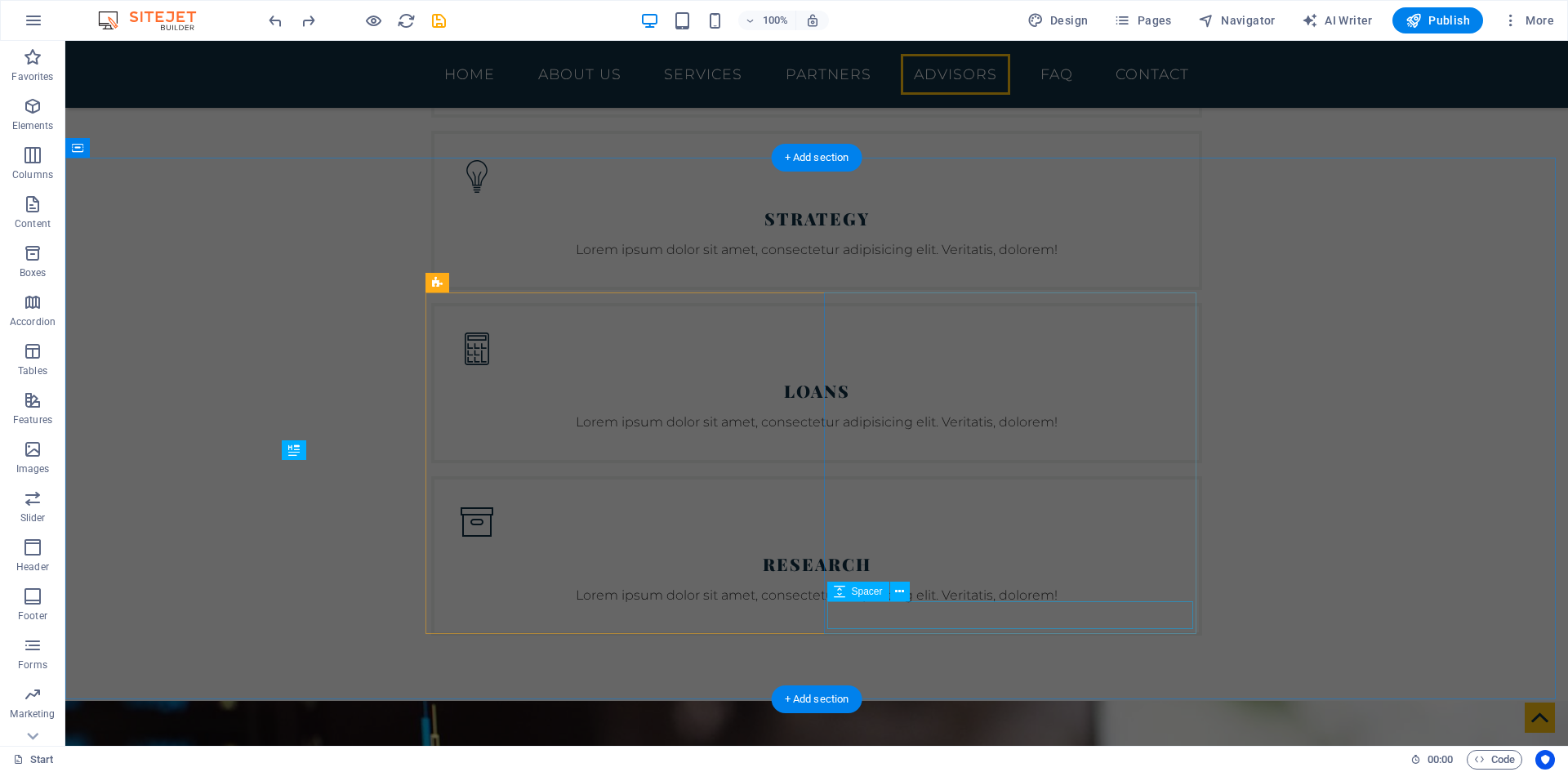
scroll to position [3452, 0]
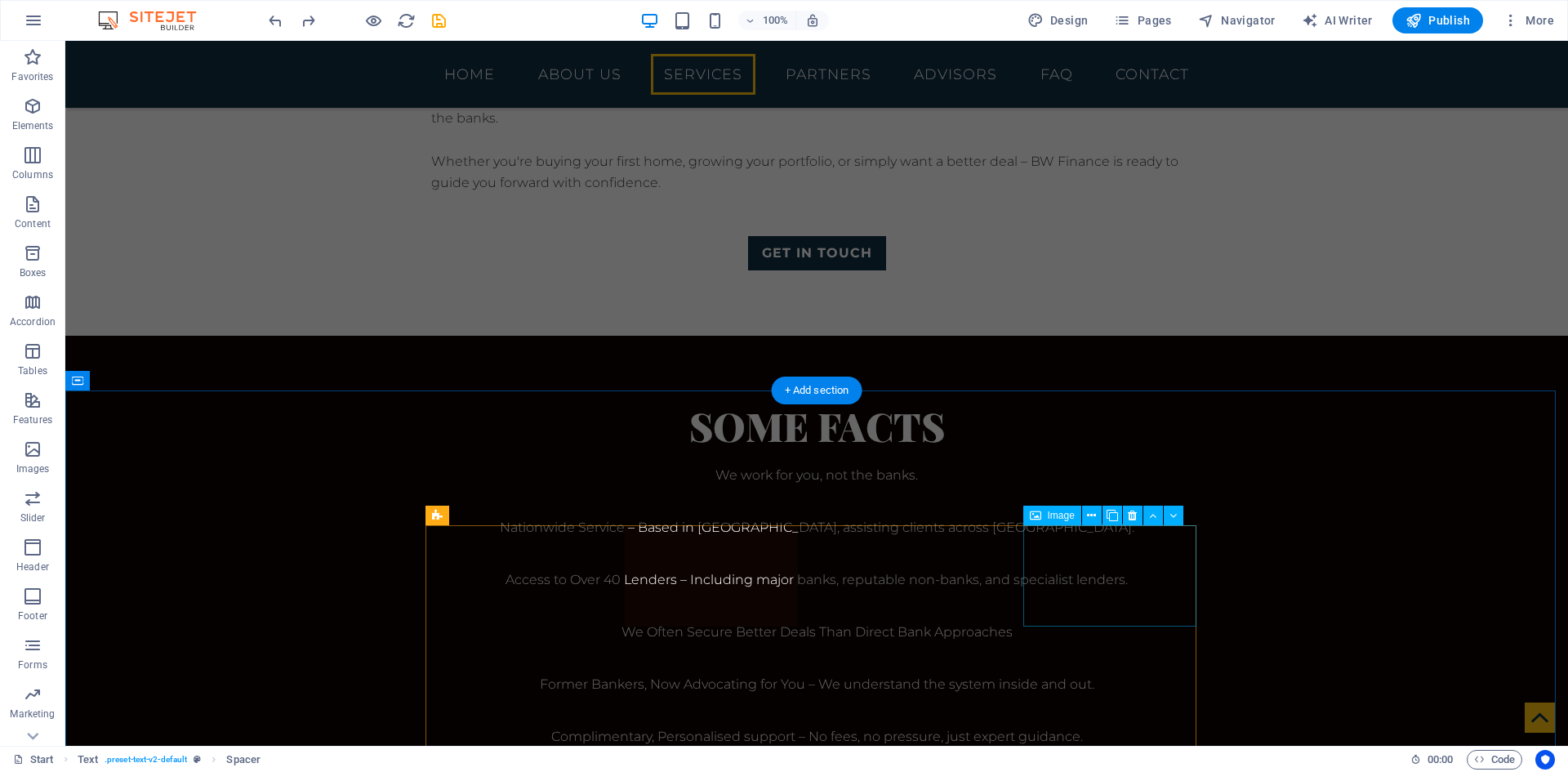
scroll to position [2717, 0]
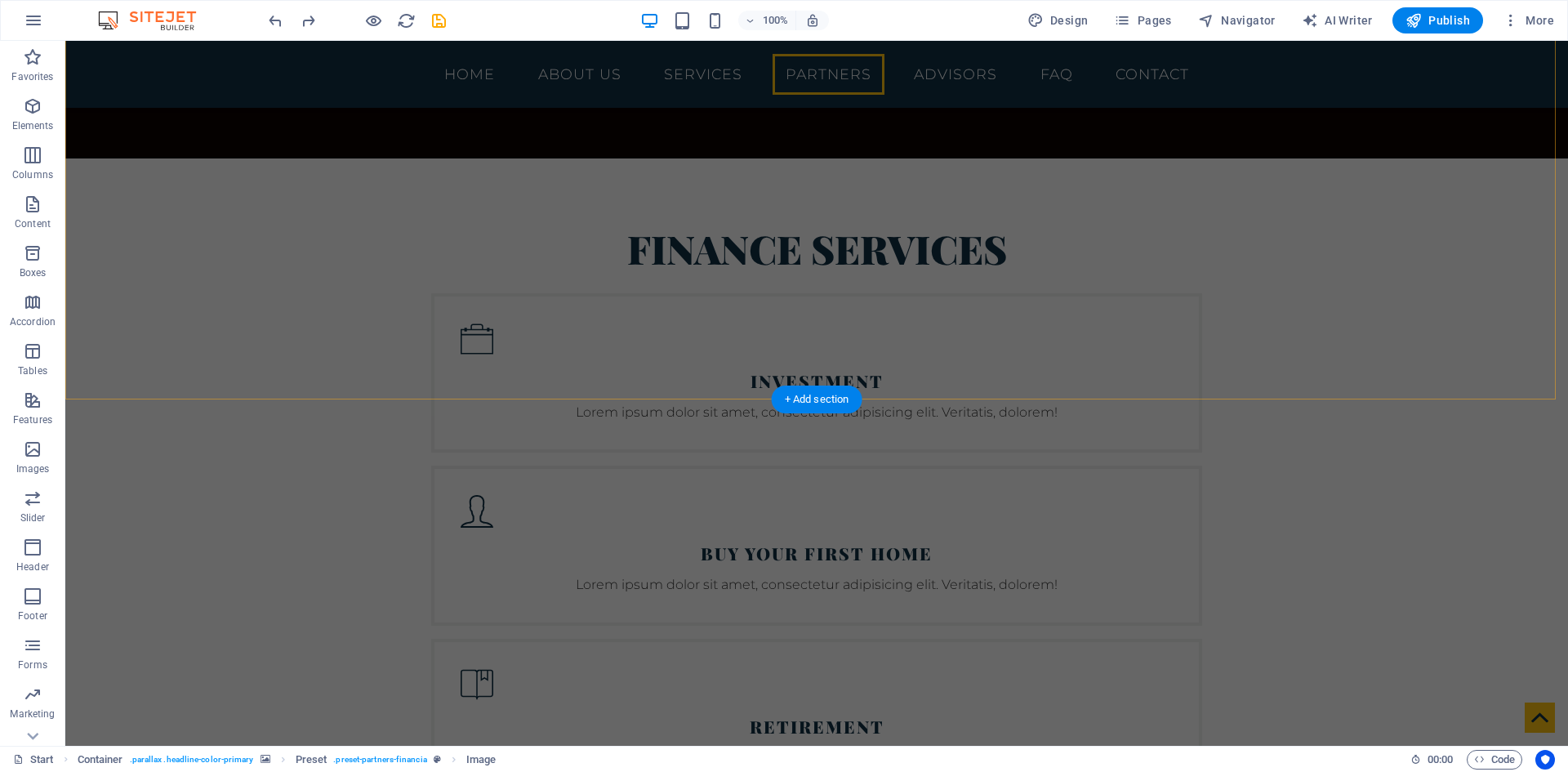
scroll to position [3452, 0]
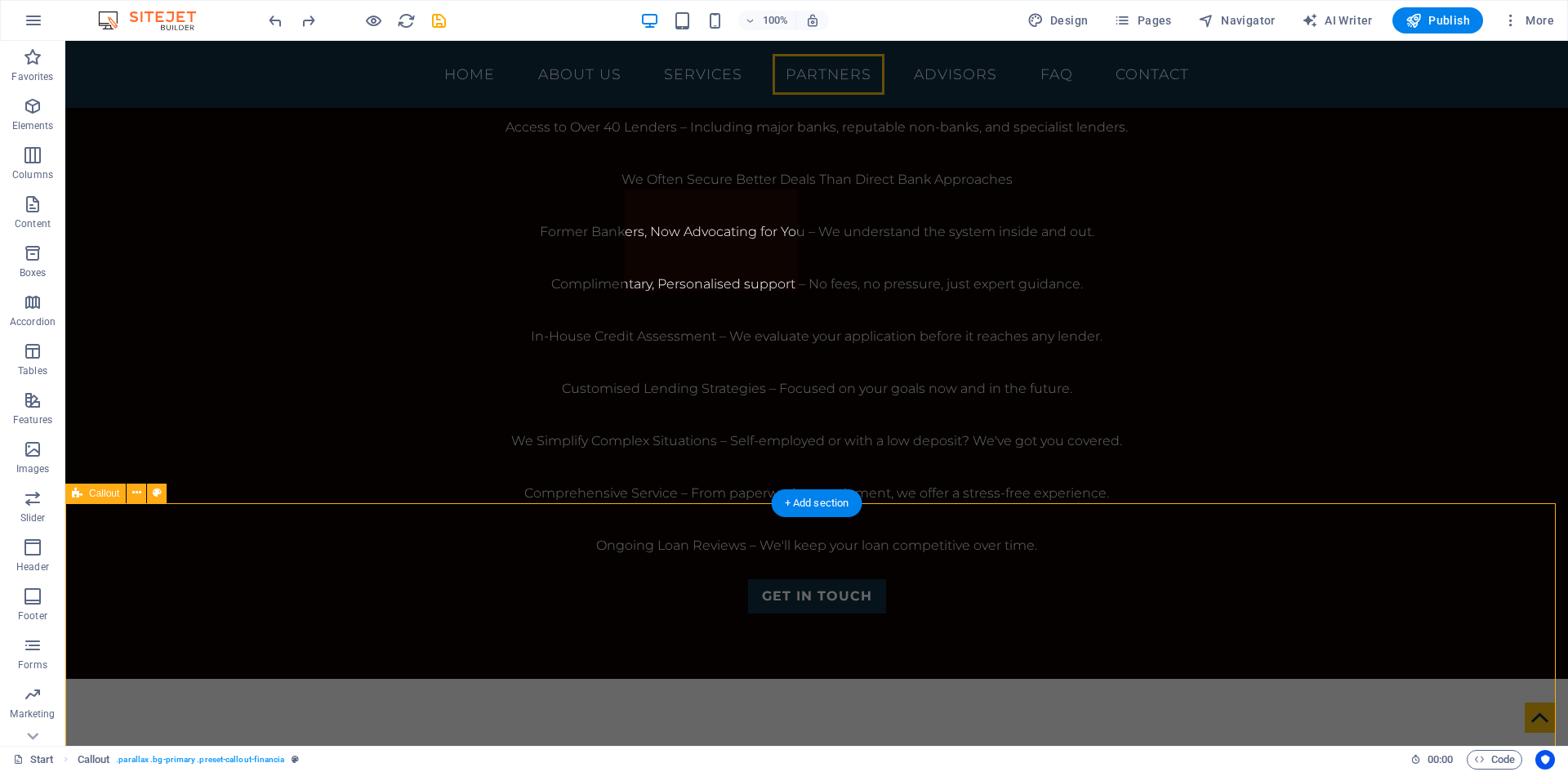
scroll to position [2554, 0]
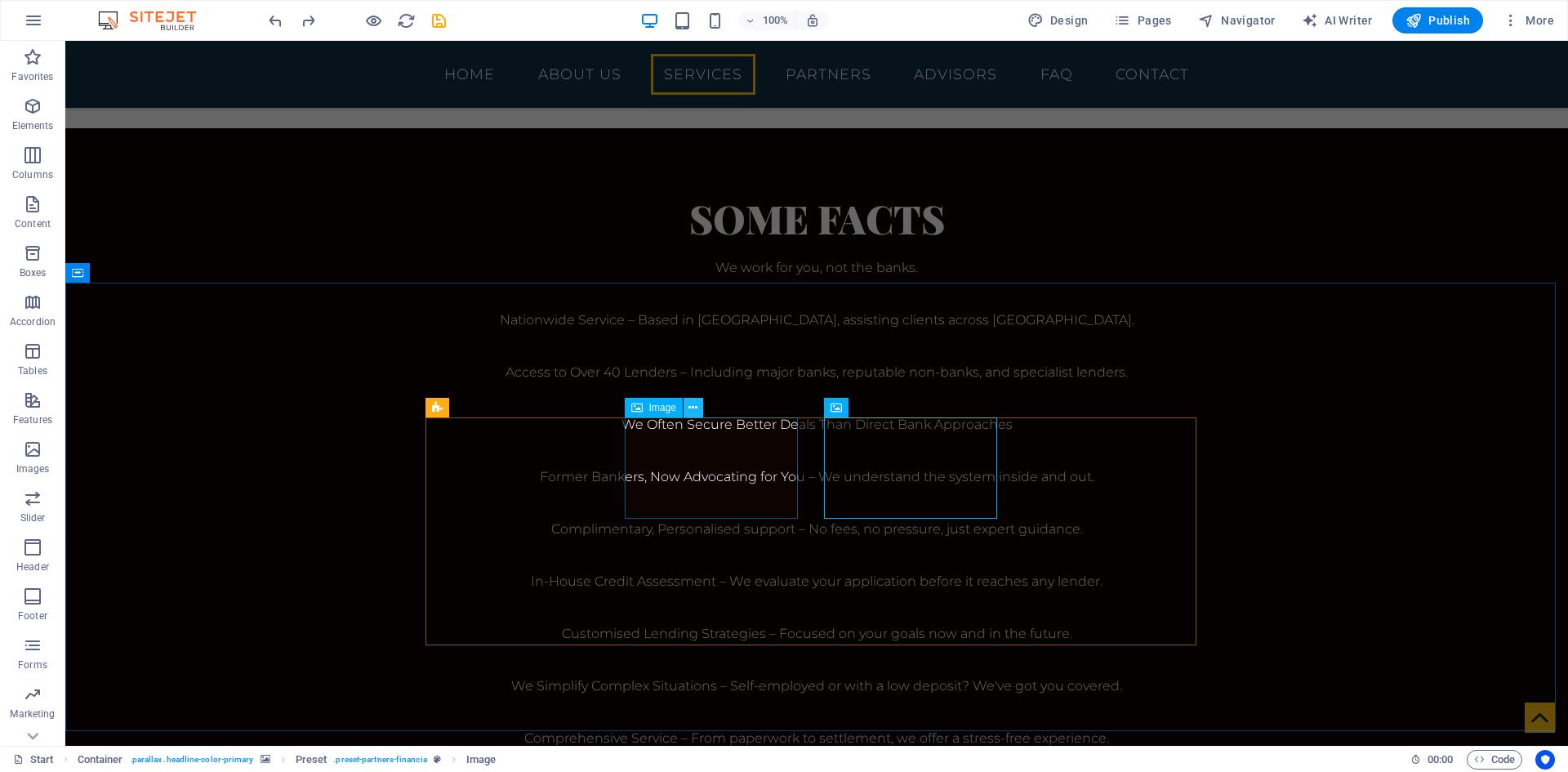
click at [688, 403] on button at bounding box center [694, 408] width 20 height 20
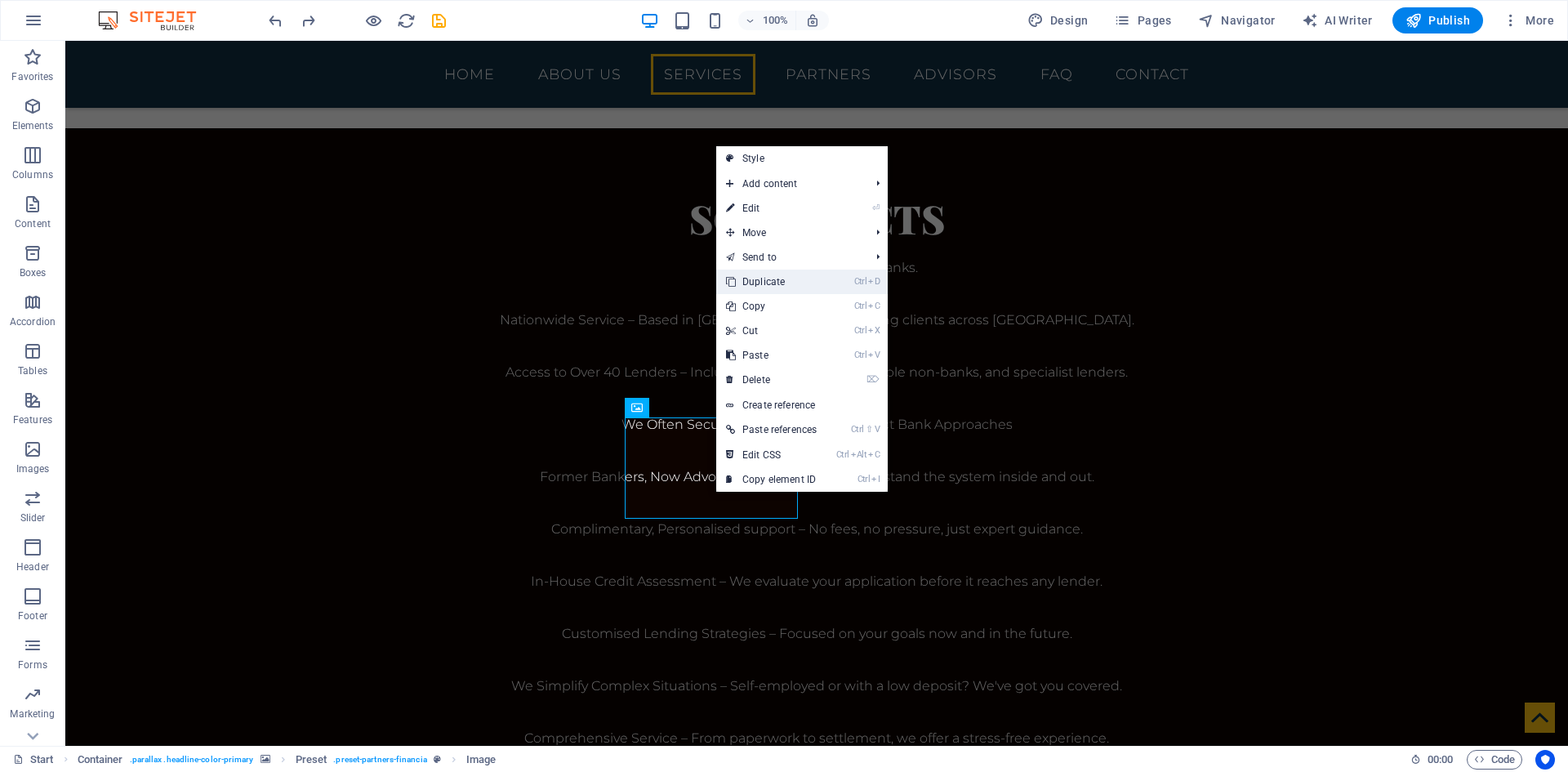
click at [775, 279] on link "Ctrl D Duplicate" at bounding box center [771, 282] width 110 height 25
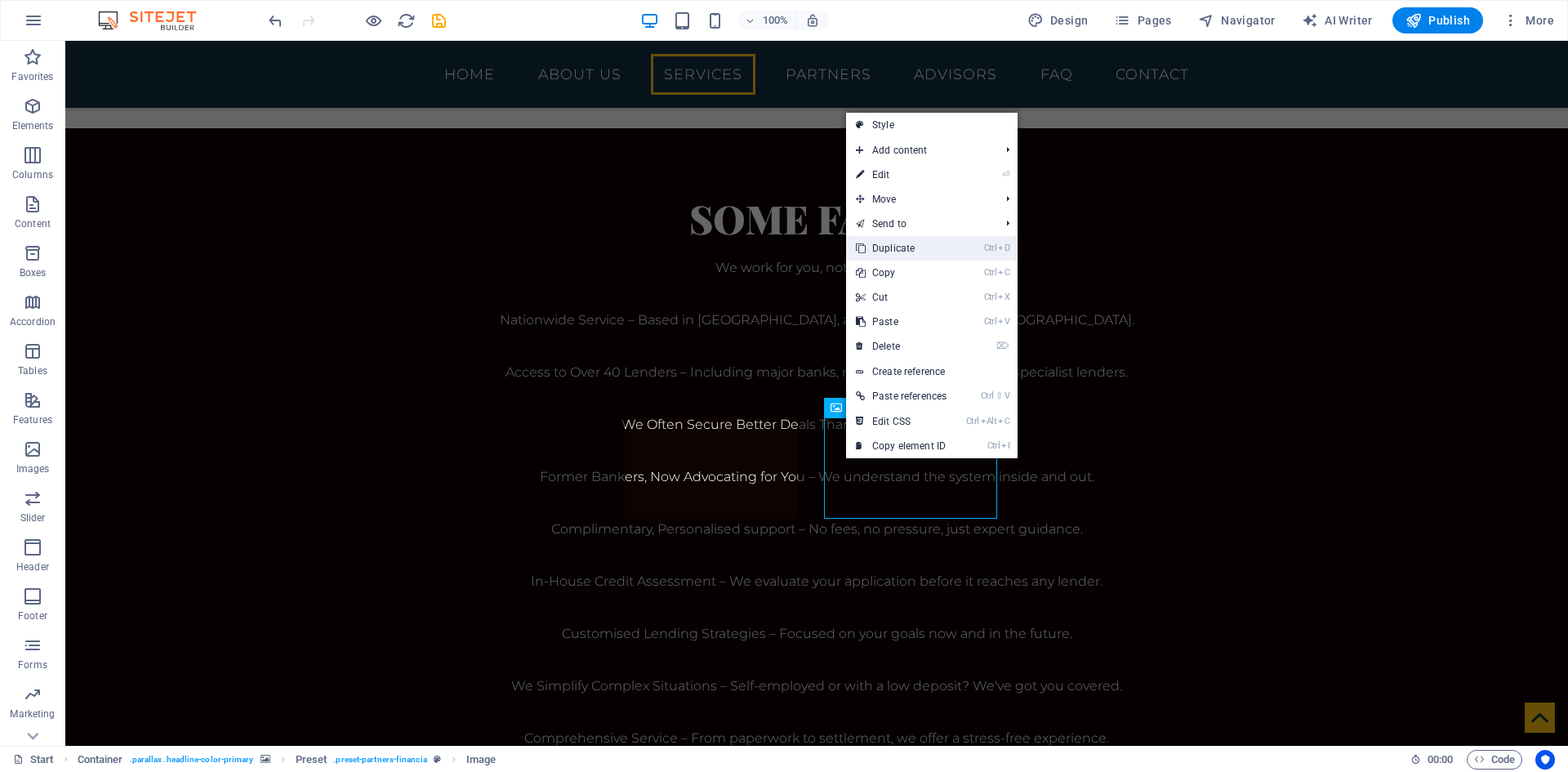
click at [893, 250] on link "Ctrl D Duplicate" at bounding box center [901, 248] width 110 height 25
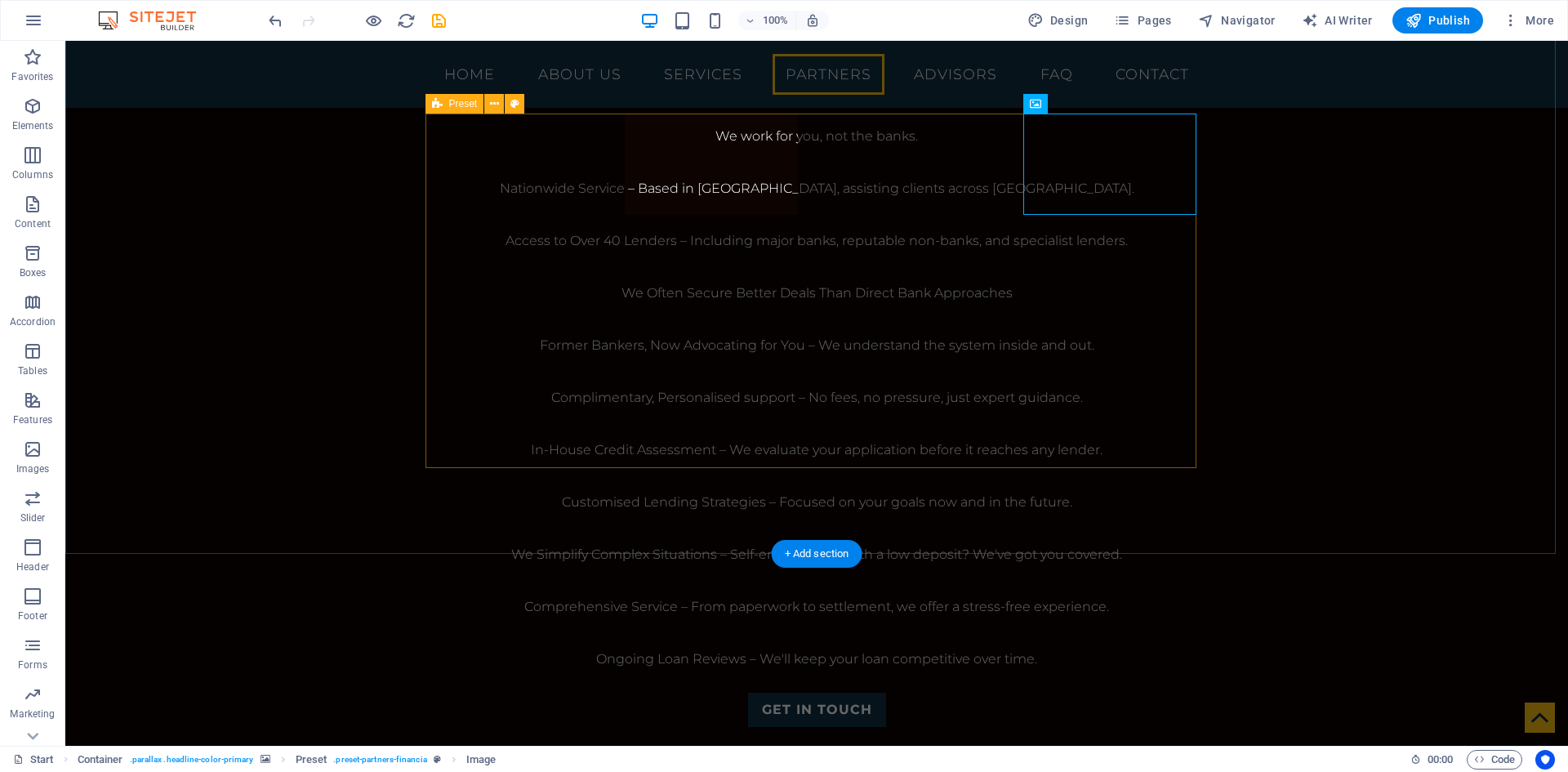
scroll to position [2880, 0]
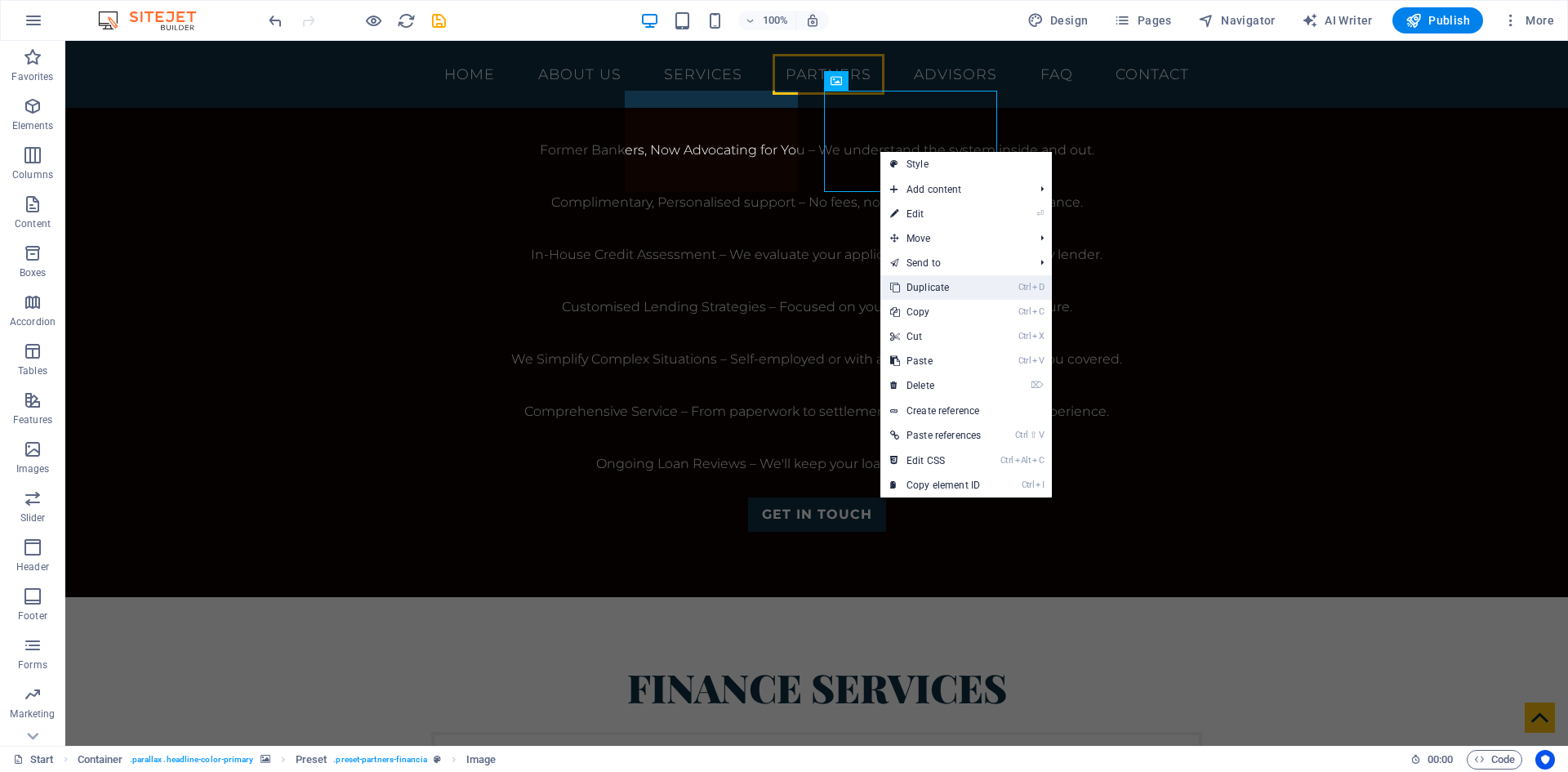
click at [938, 289] on link "Ctrl D Duplicate" at bounding box center [936, 288] width 110 height 25
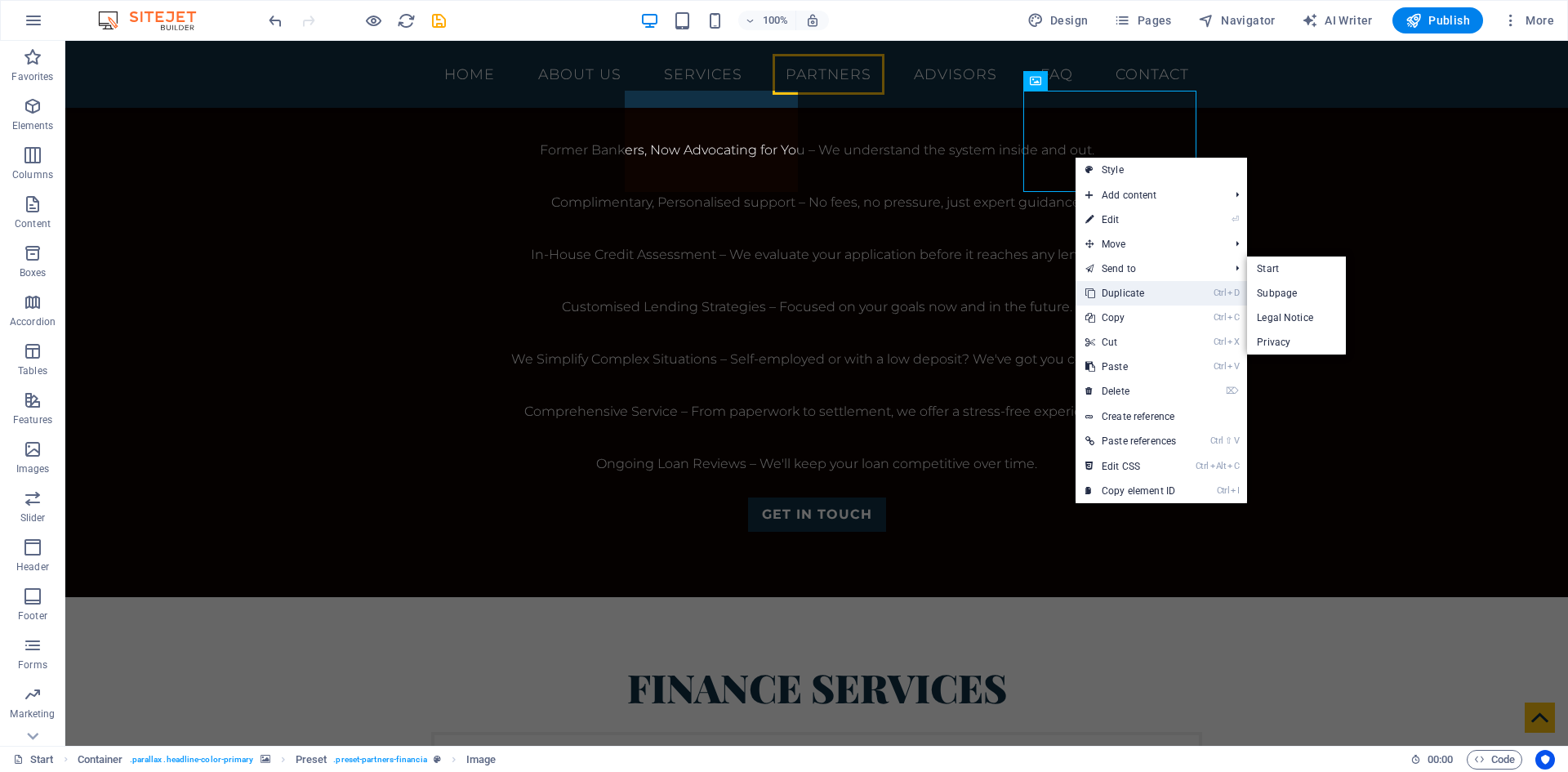
click at [1133, 292] on link "Ctrl D Duplicate" at bounding box center [1131, 293] width 110 height 25
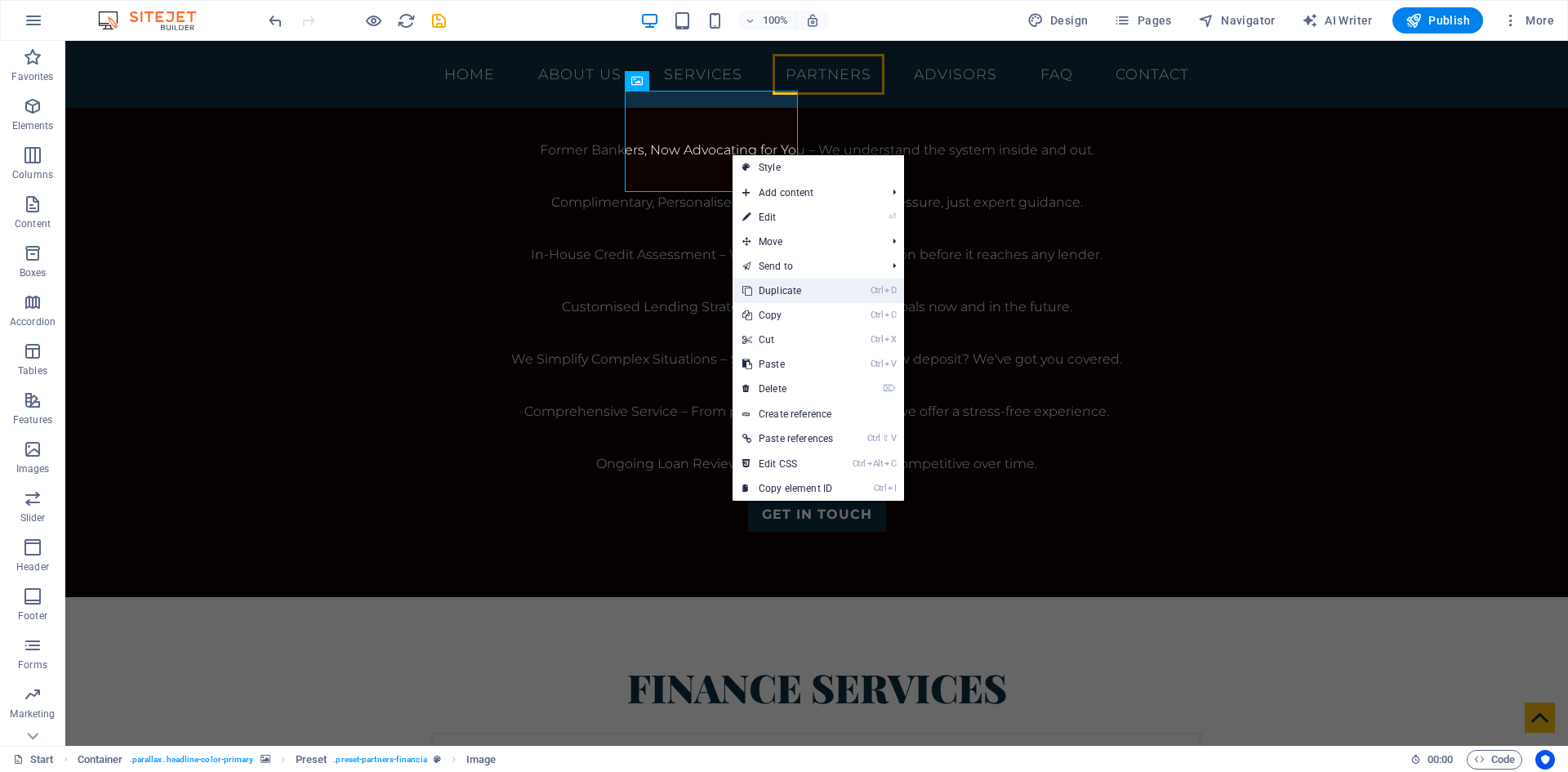
click at [790, 297] on link "Ctrl D Duplicate" at bounding box center [788, 291] width 110 height 25
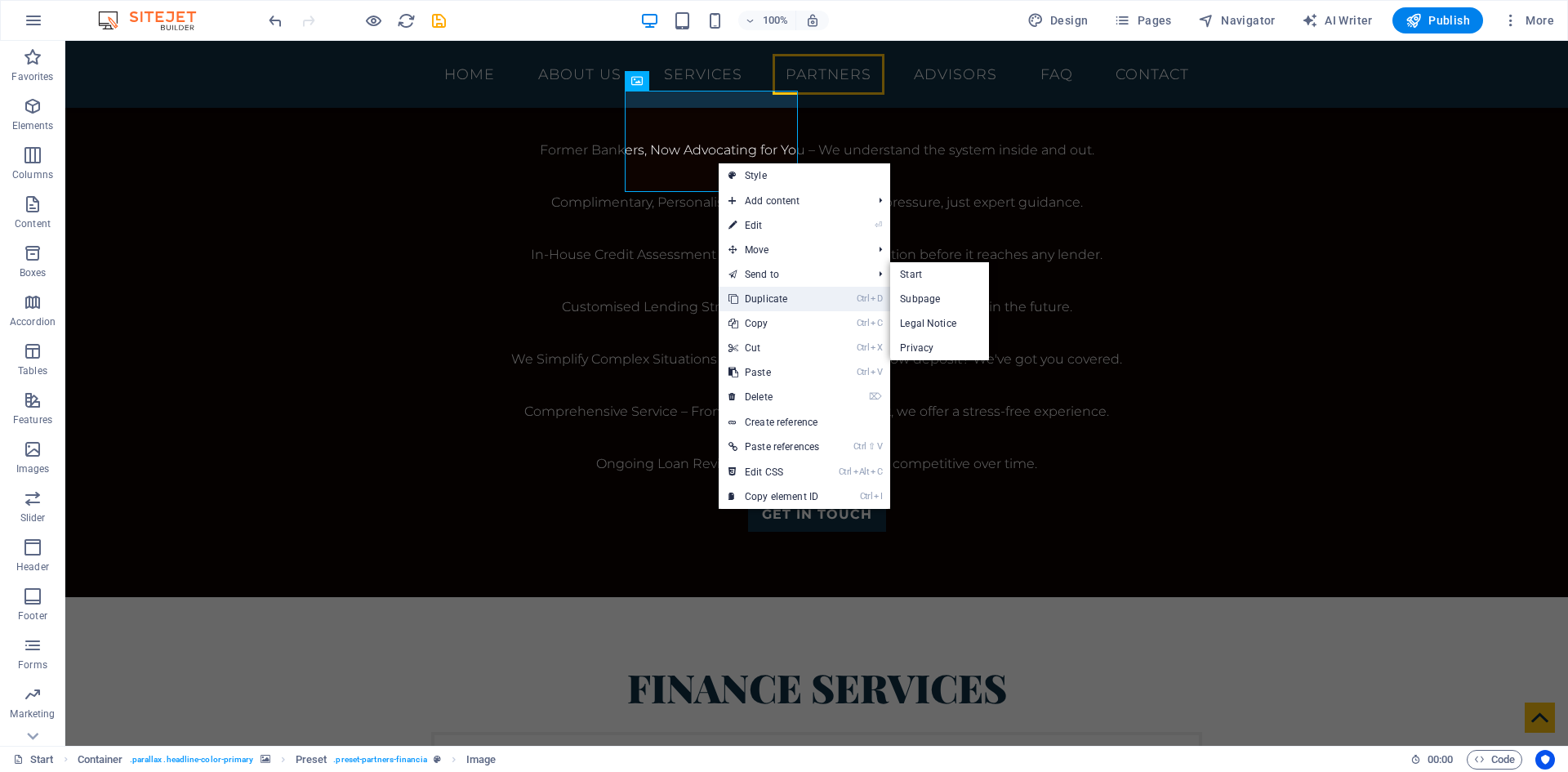
click at [793, 293] on link "Ctrl D Duplicate" at bounding box center [774, 299] width 110 height 25
click at [779, 295] on link "Ctrl D Duplicate" at bounding box center [775, 298] width 110 height 25
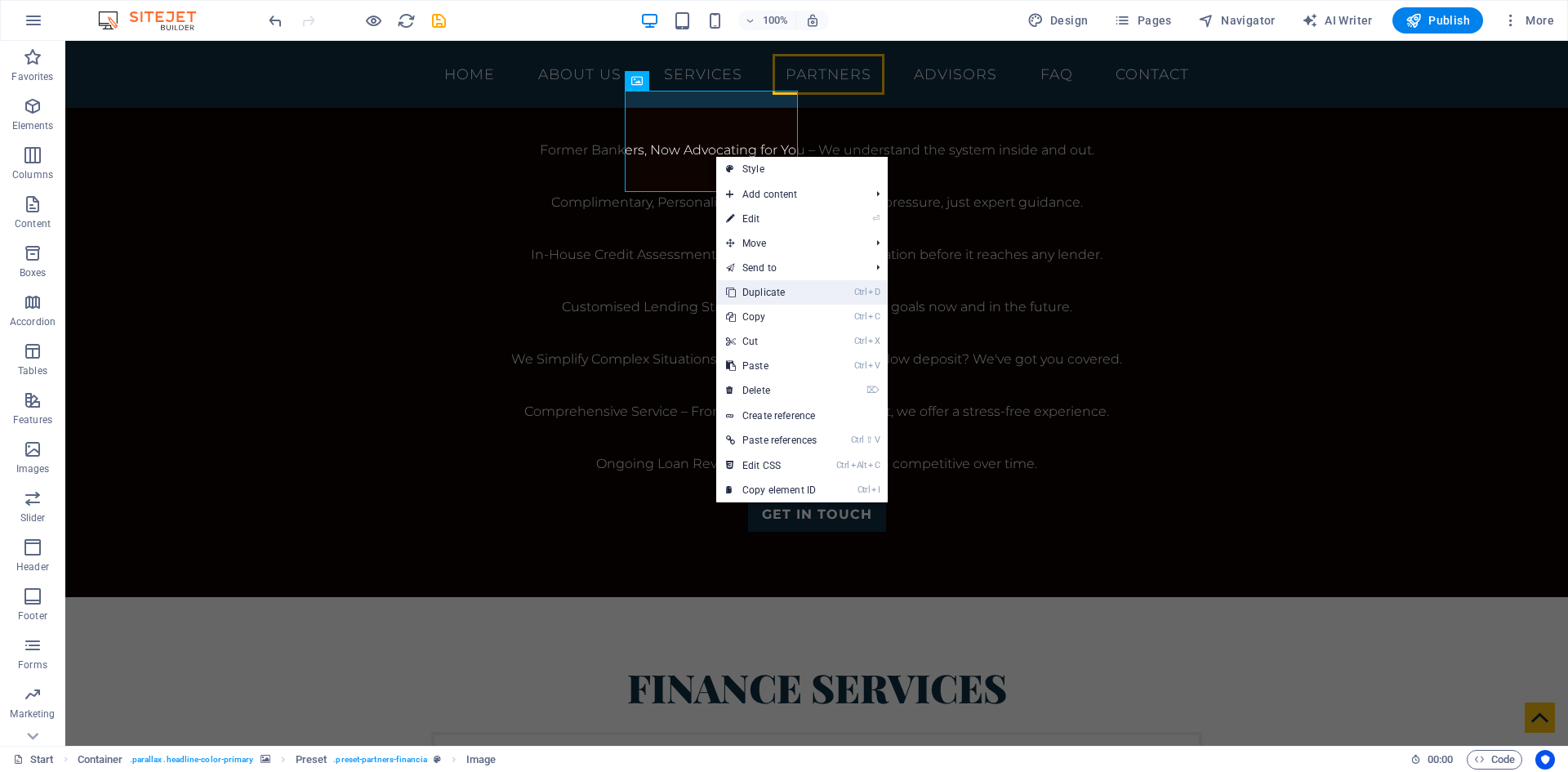
click at [772, 289] on link "Ctrl D Duplicate" at bounding box center [771, 292] width 110 height 25
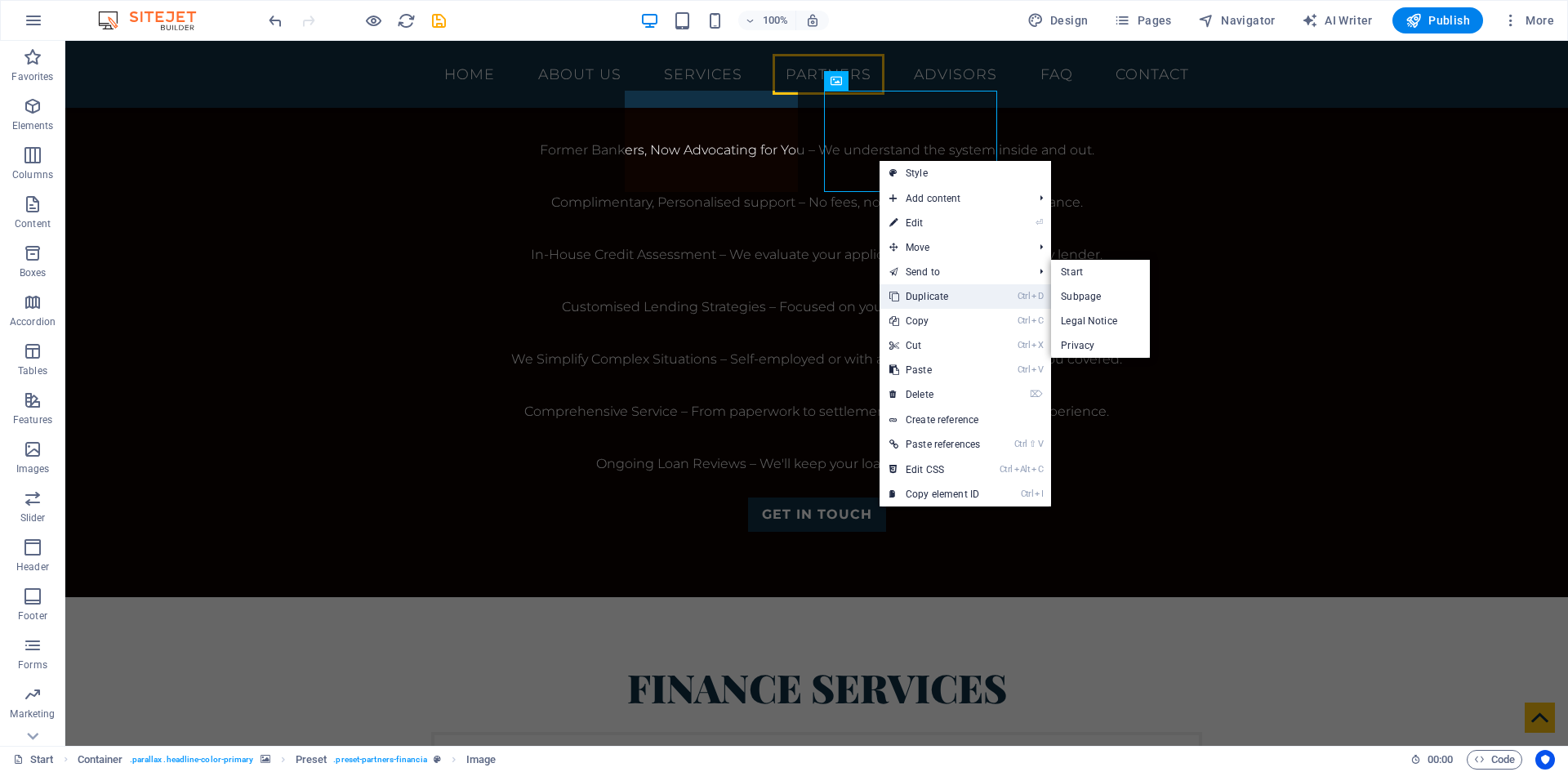
drag, startPoint x: 936, startPoint y: 296, endPoint x: 718, endPoint y: 109, distance: 287.2
click at [936, 296] on link "Ctrl D Duplicate" at bounding box center [935, 297] width 110 height 25
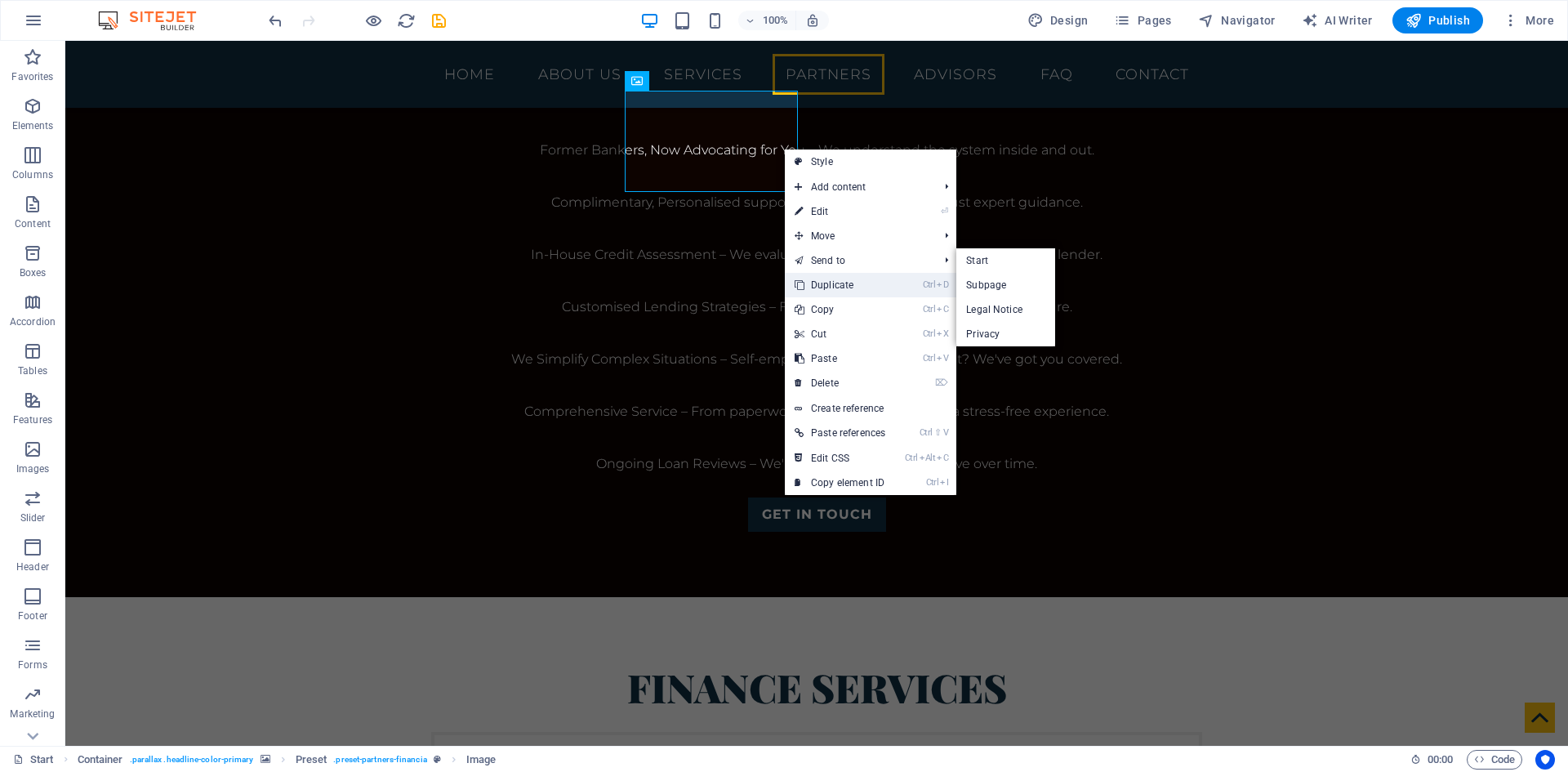
click at [843, 284] on link "Ctrl D Duplicate" at bounding box center [840, 285] width 110 height 25
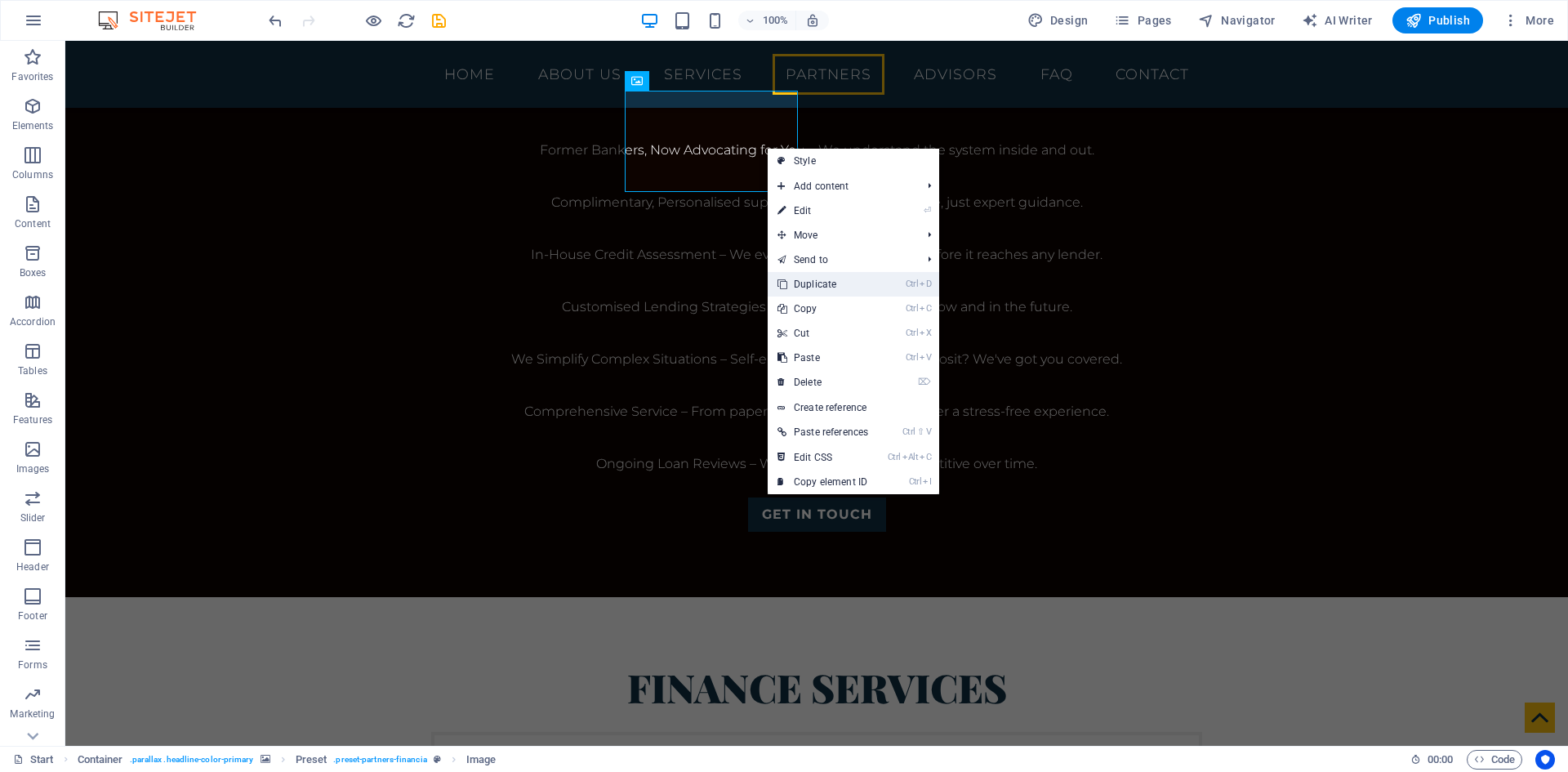
click at [841, 282] on link "Ctrl D Duplicate" at bounding box center [823, 284] width 110 height 25
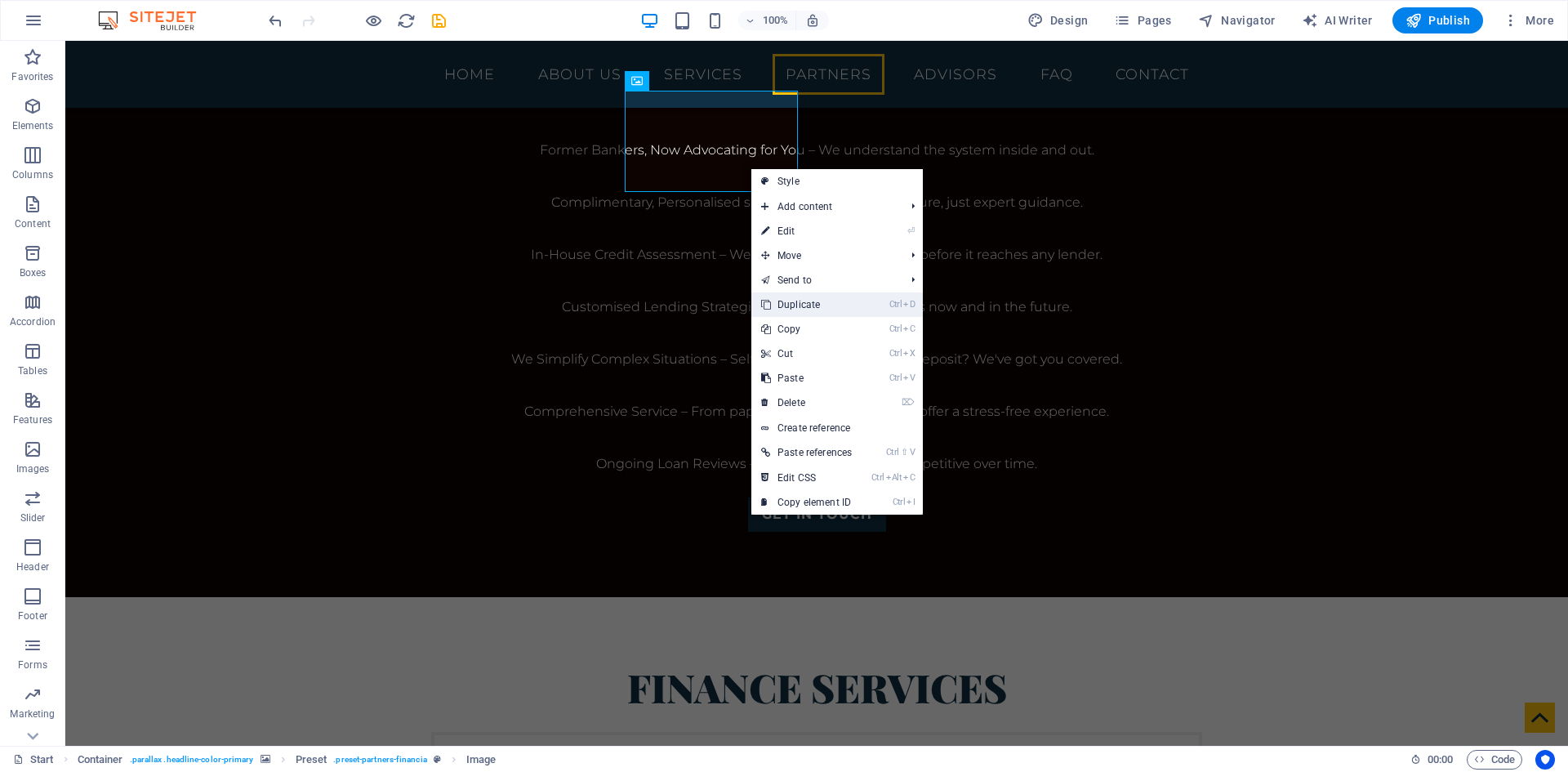
click at [813, 302] on link "Ctrl D Duplicate" at bounding box center [807, 305] width 110 height 25
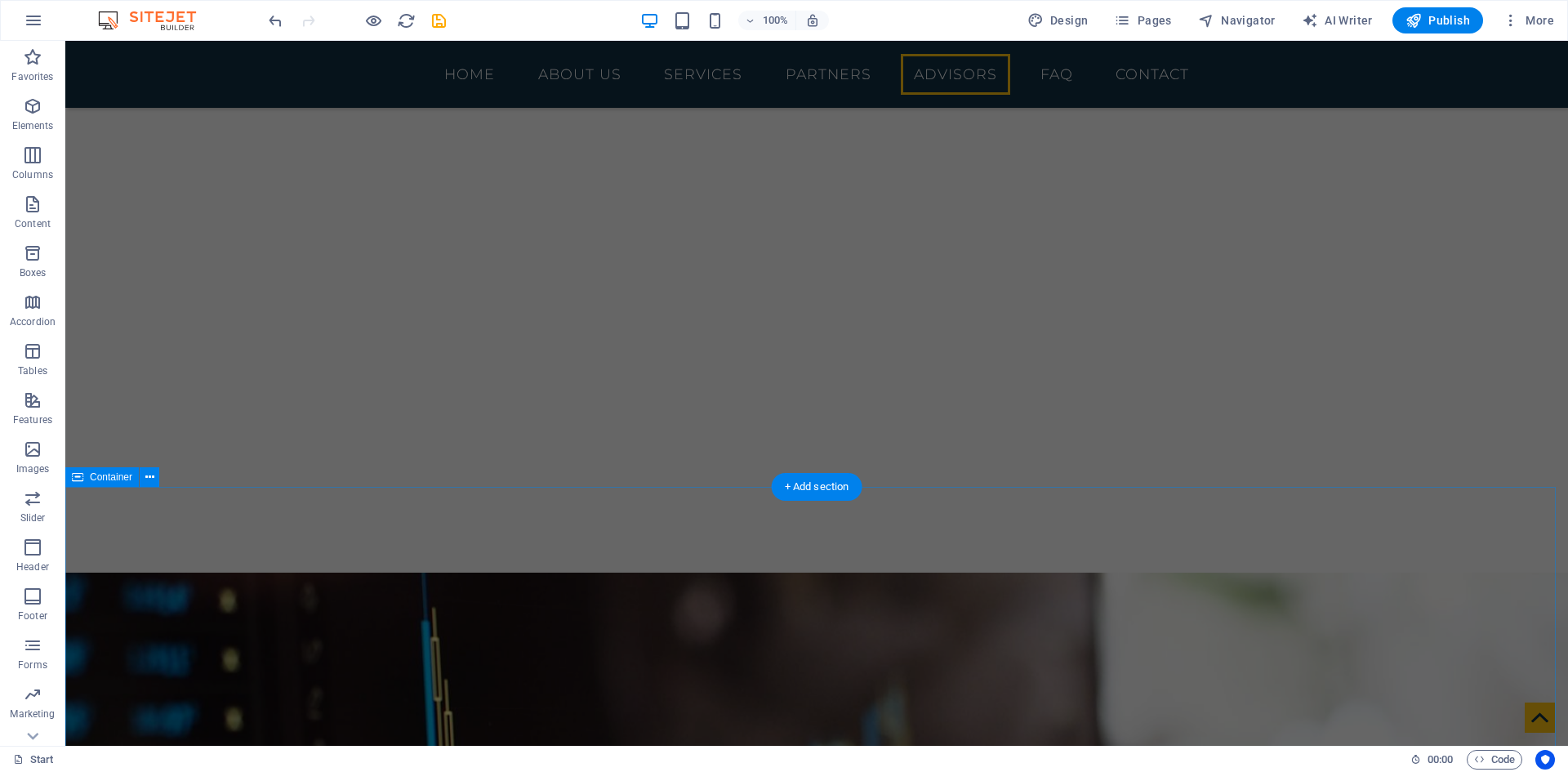
scroll to position [4819, 0]
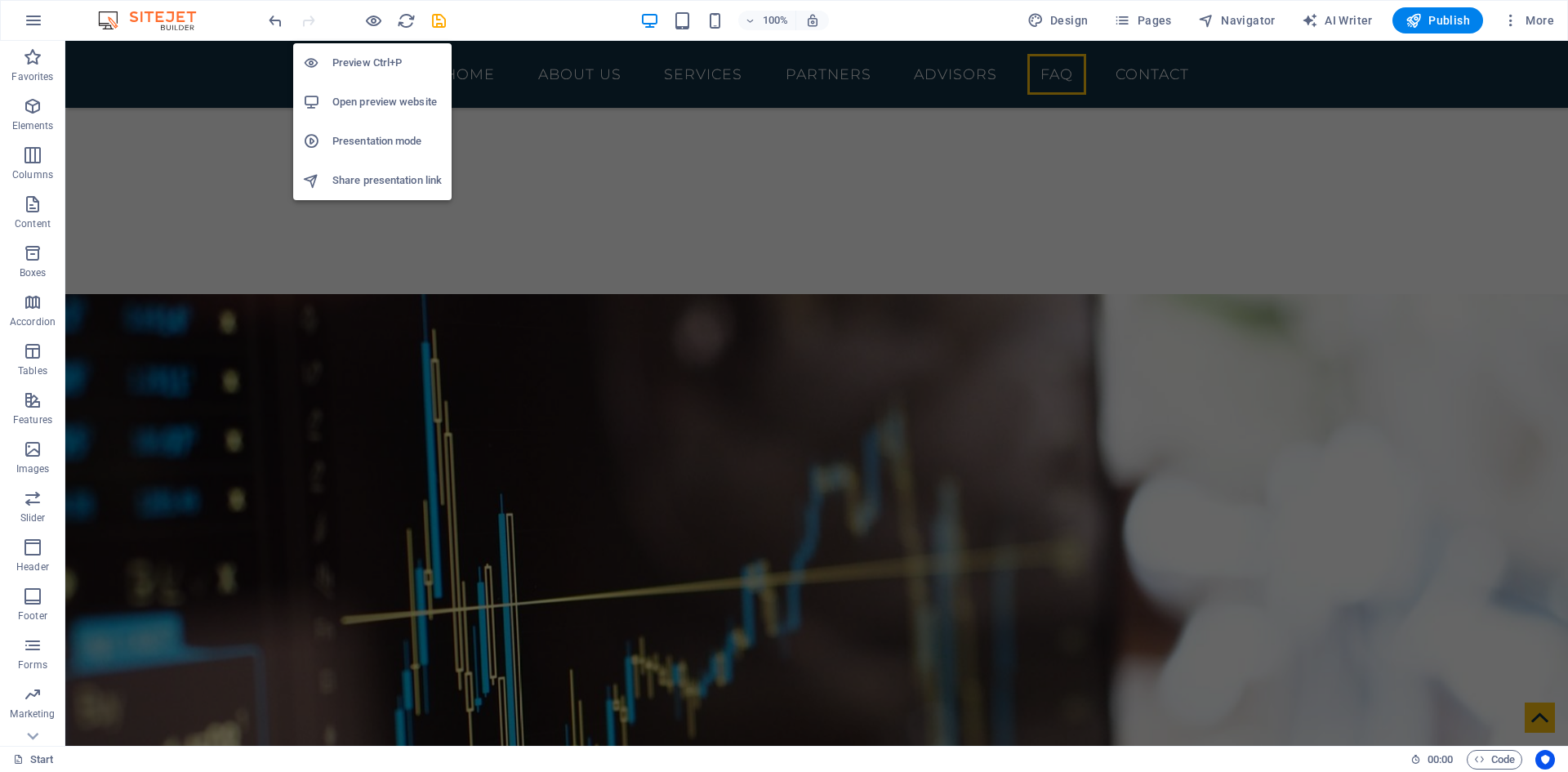
click at [379, 50] on li "Preview Ctrl+P" at bounding box center [372, 63] width 158 height 40
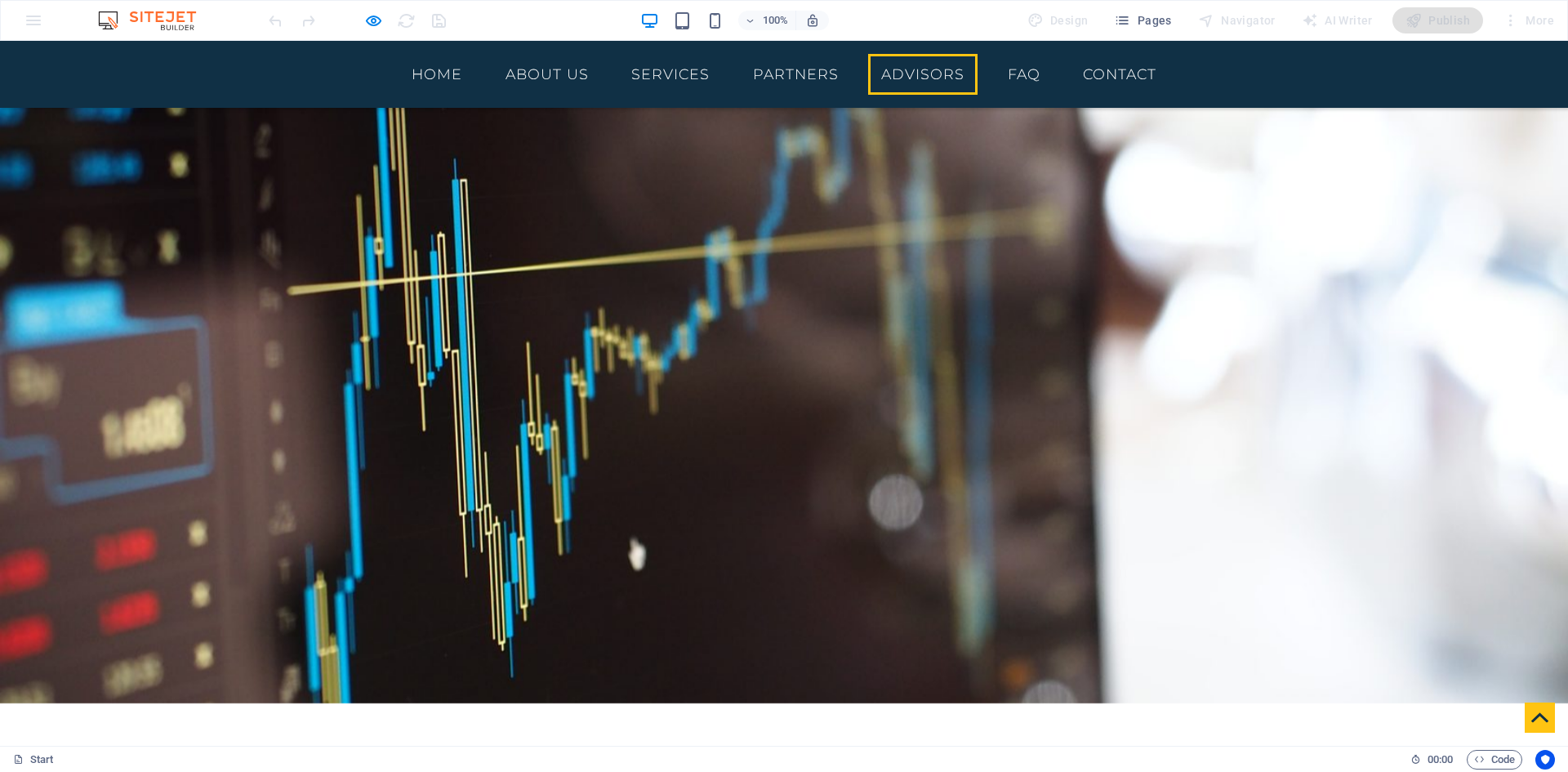
scroll to position [4656, 0]
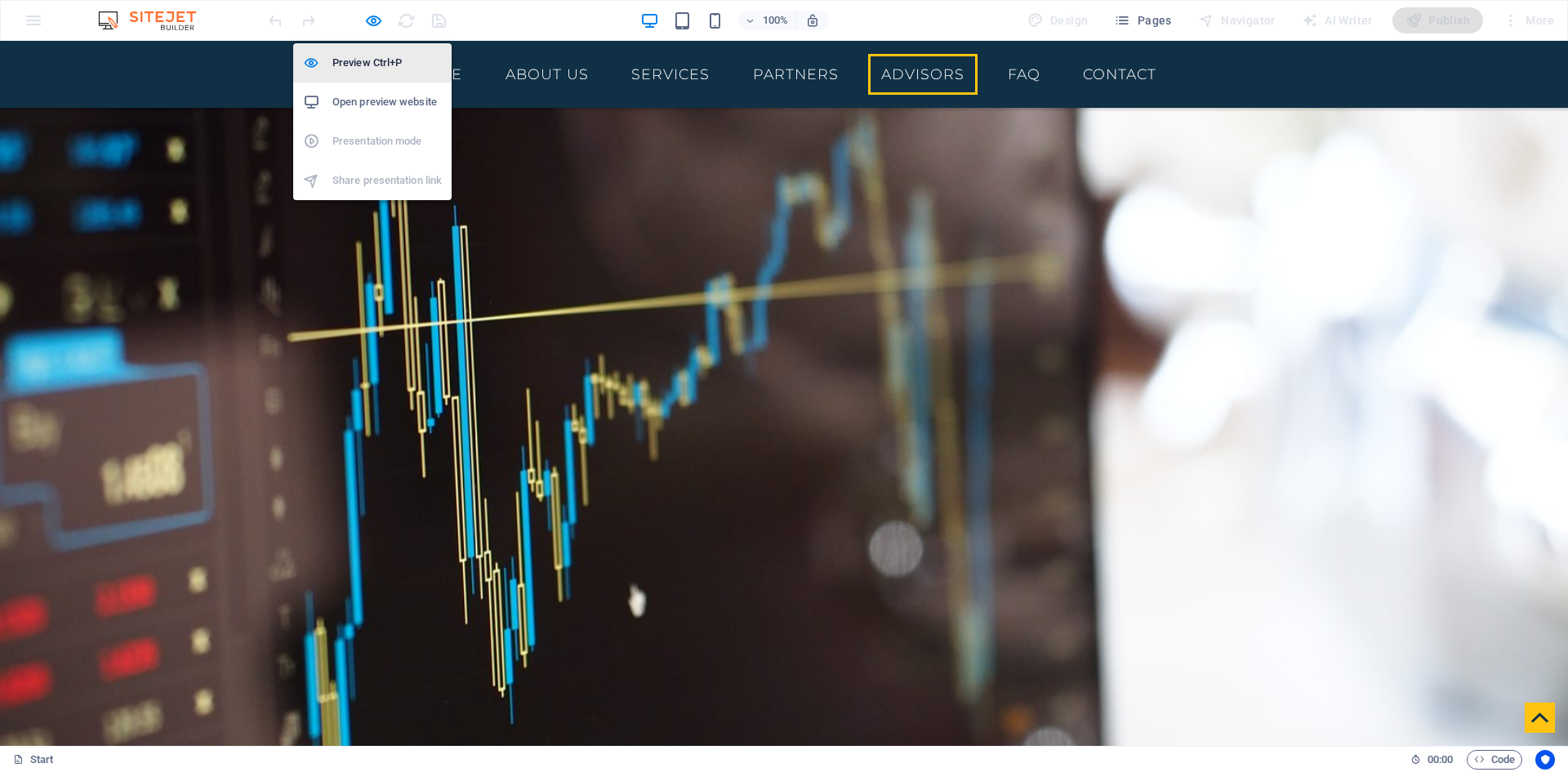
click at [375, 58] on h6 "Preview Ctrl+P" at bounding box center [386, 63] width 110 height 20
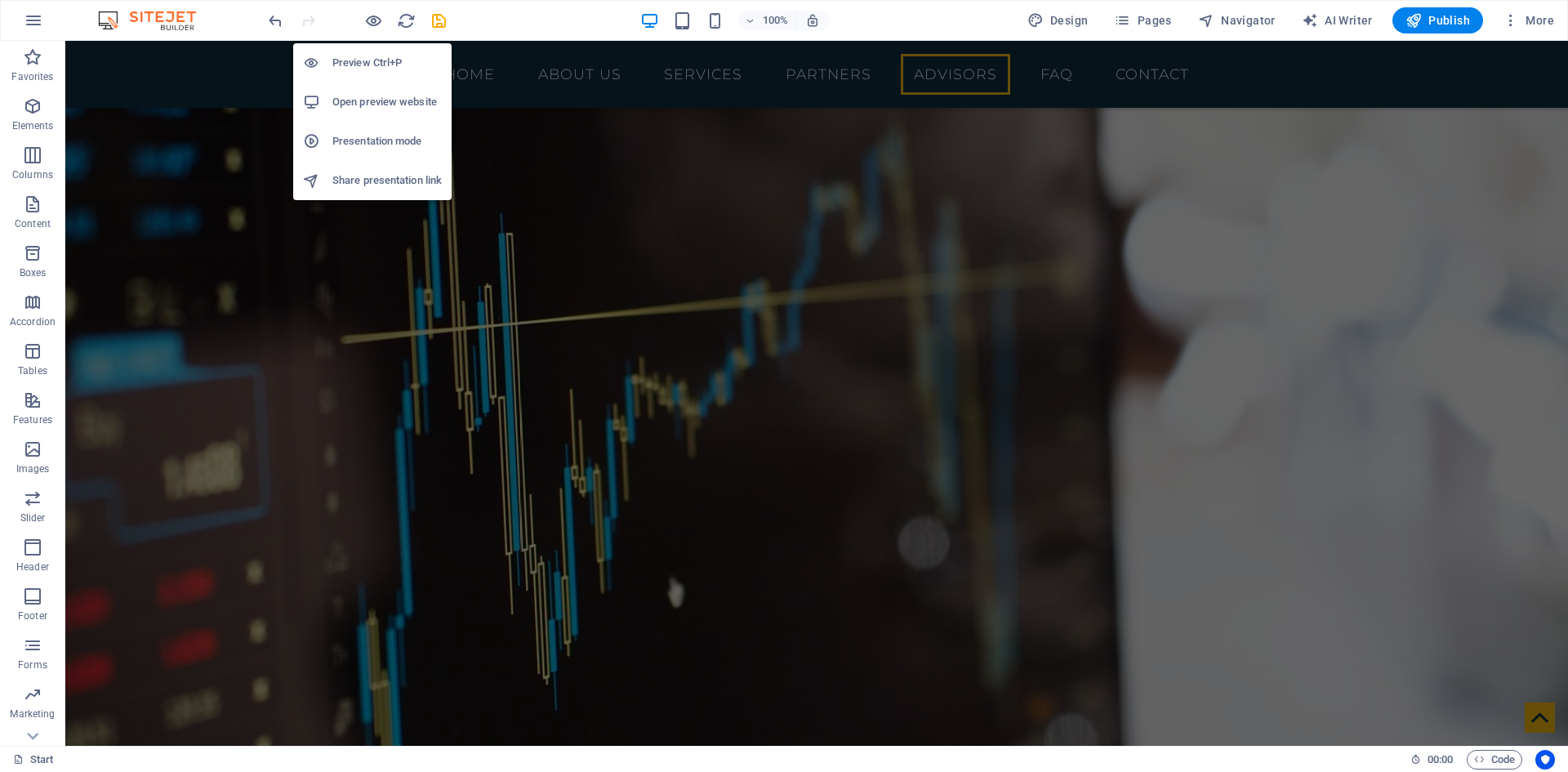
scroll to position [4679, 0]
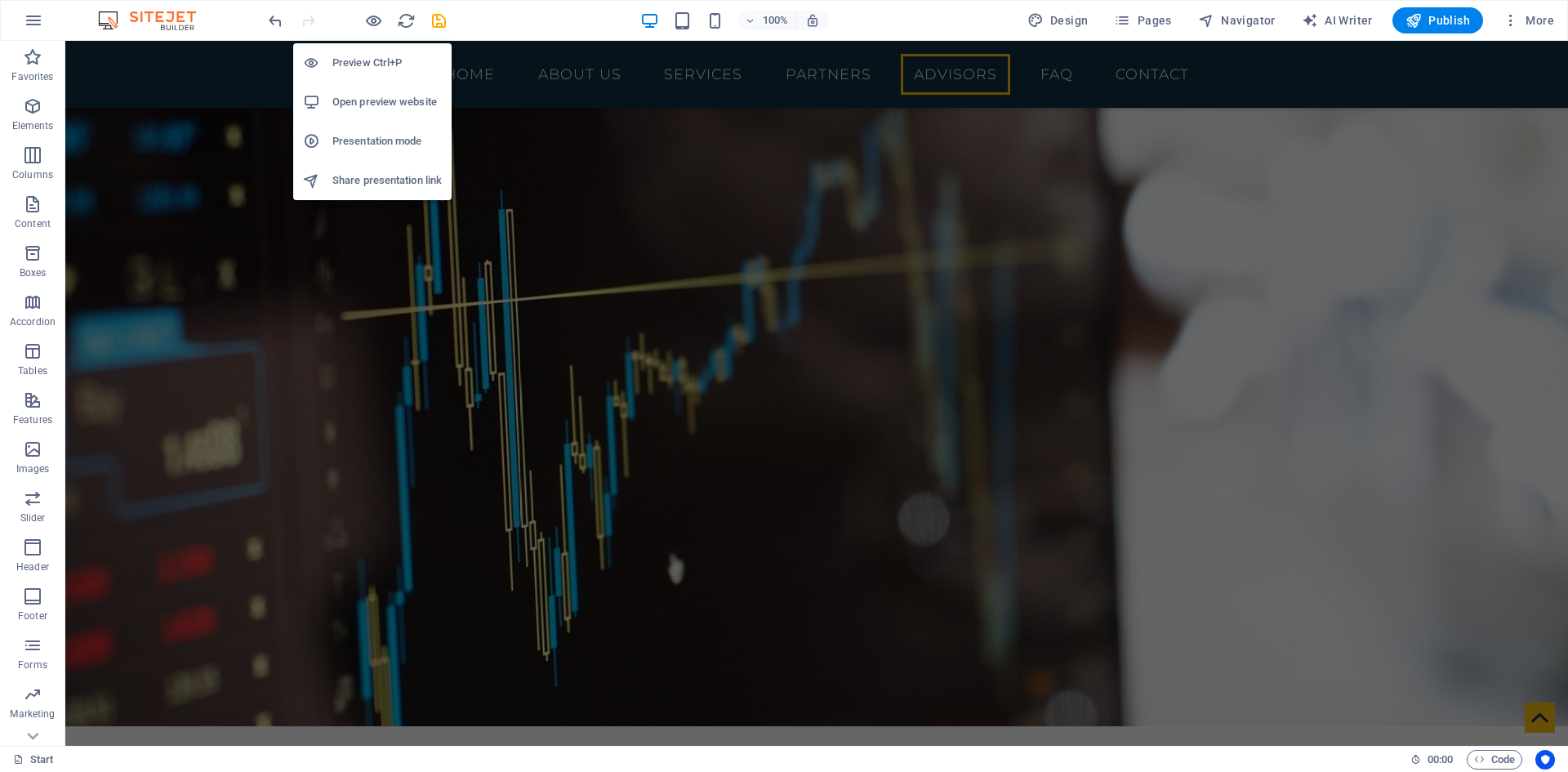
click at [375, 58] on h6 "Preview Ctrl+P" at bounding box center [386, 63] width 110 height 20
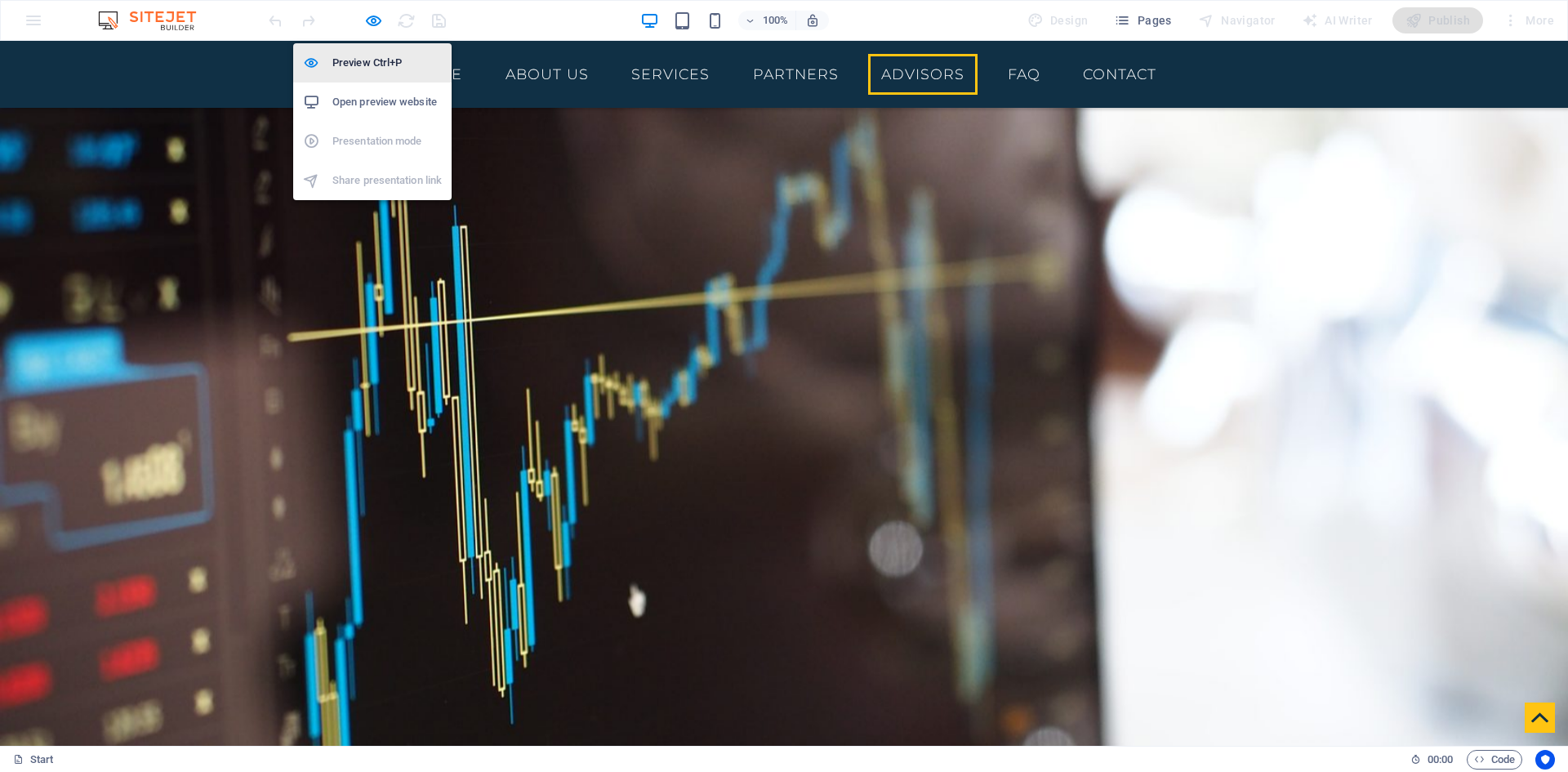
click at [375, 58] on h6 "Preview Ctrl+P" at bounding box center [386, 63] width 110 height 20
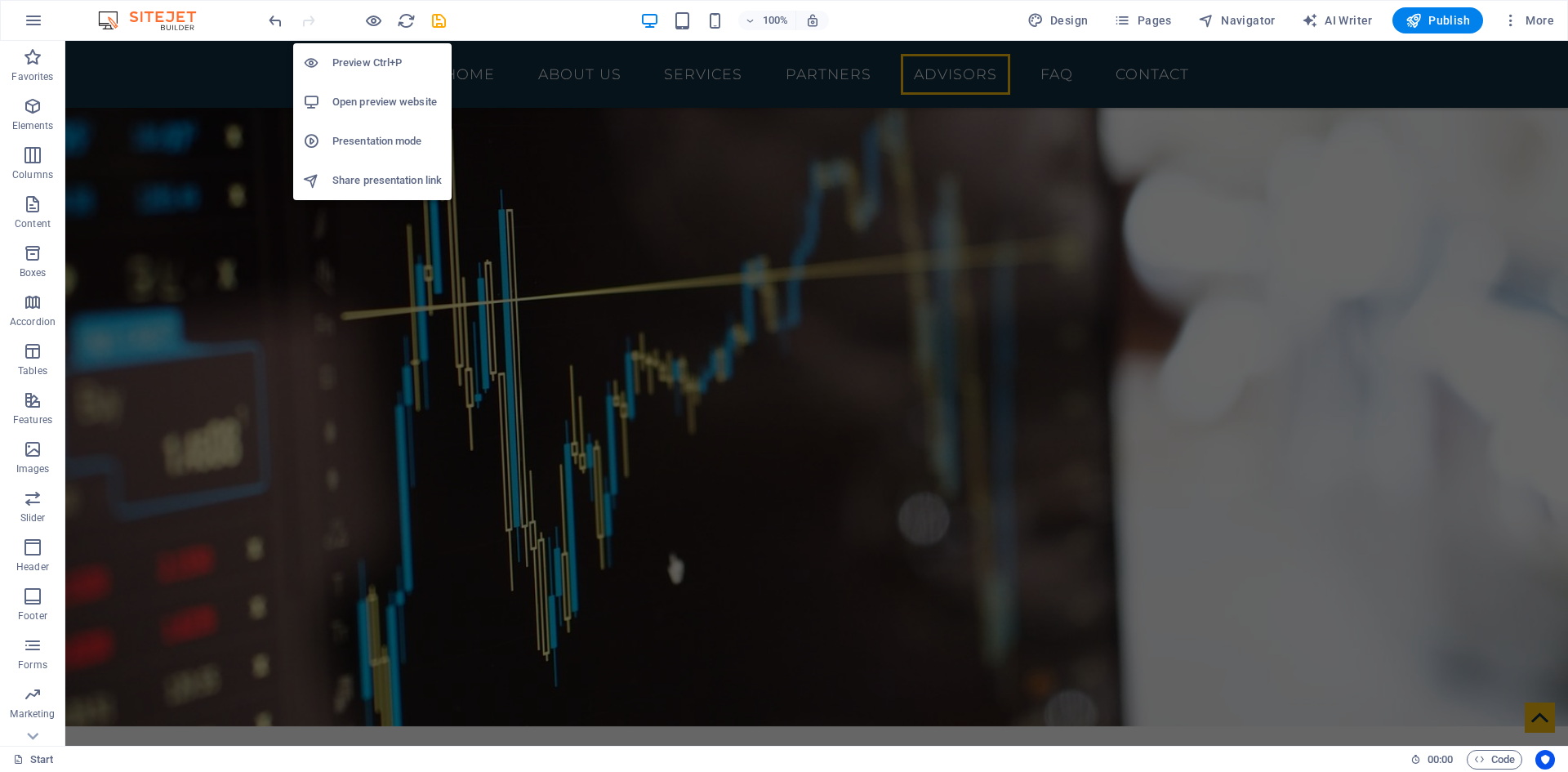
click at [371, 64] on h6 "Preview Ctrl+P" at bounding box center [386, 63] width 110 height 20
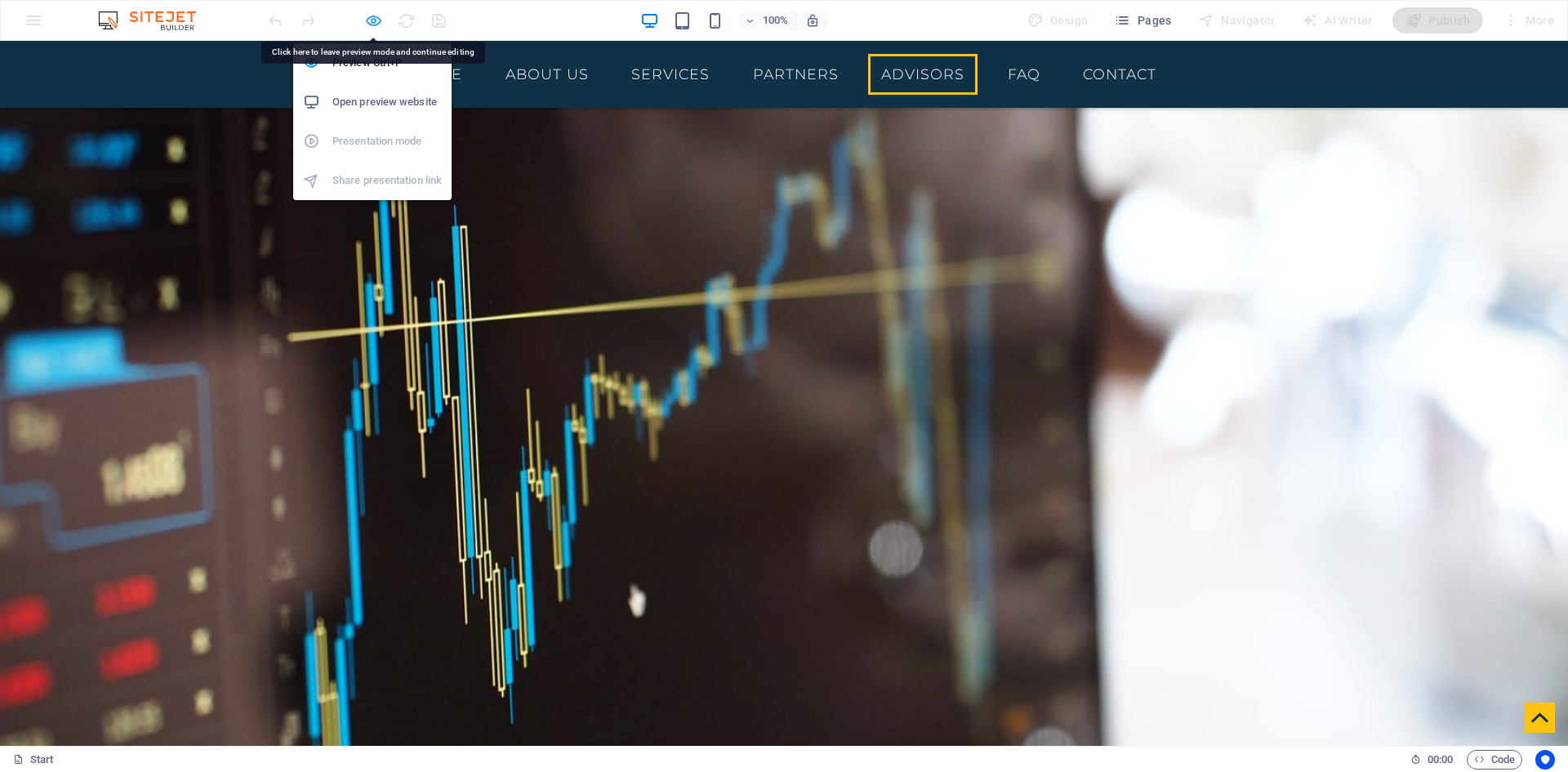
click at [374, 23] on icon "button" at bounding box center [373, 21] width 19 height 19
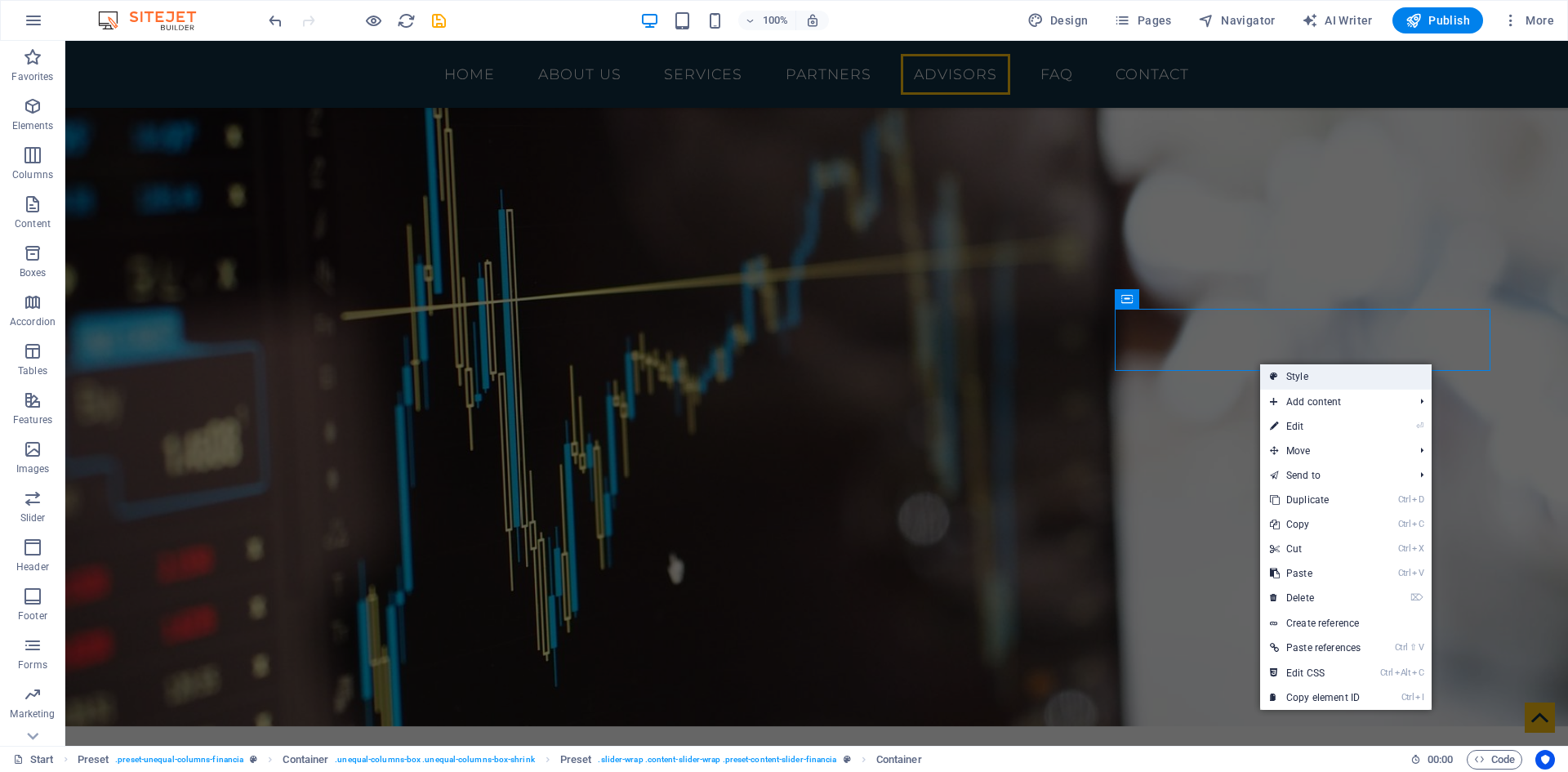
click at [1322, 381] on link "Style" at bounding box center [1346, 377] width 171 height 25
select select "px"
select select "rem"
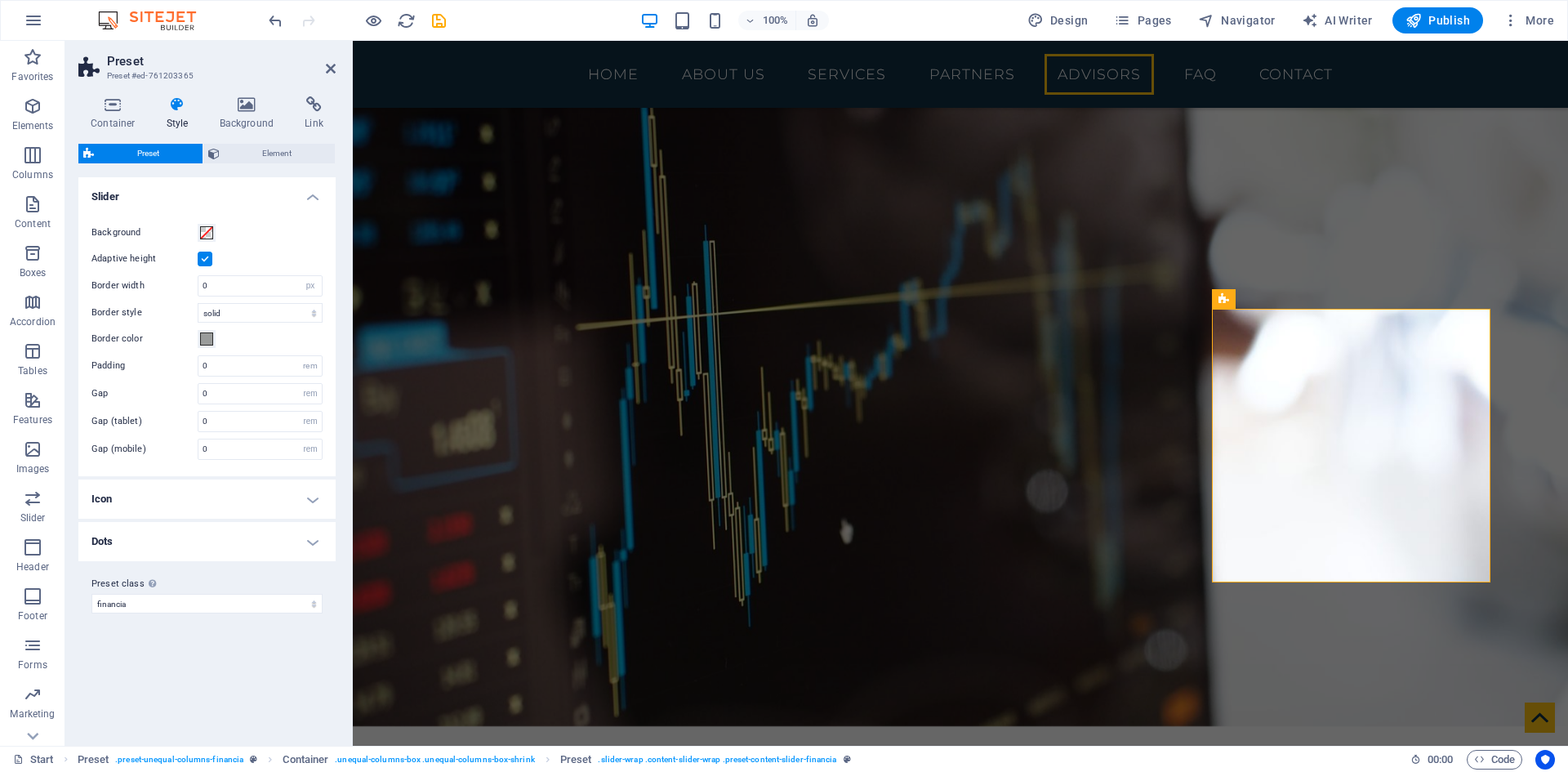
click at [204, 259] on label at bounding box center [205, 259] width 15 height 15
click at [0, 0] on input "Adaptive height" at bounding box center [0, 0] width 0 height 0
click at [204, 259] on label at bounding box center [205, 259] width 15 height 15
click at [0, 0] on input "Adaptive height" at bounding box center [0, 0] width 0 height 0
click at [261, 158] on span "Element" at bounding box center [278, 153] width 106 height 20
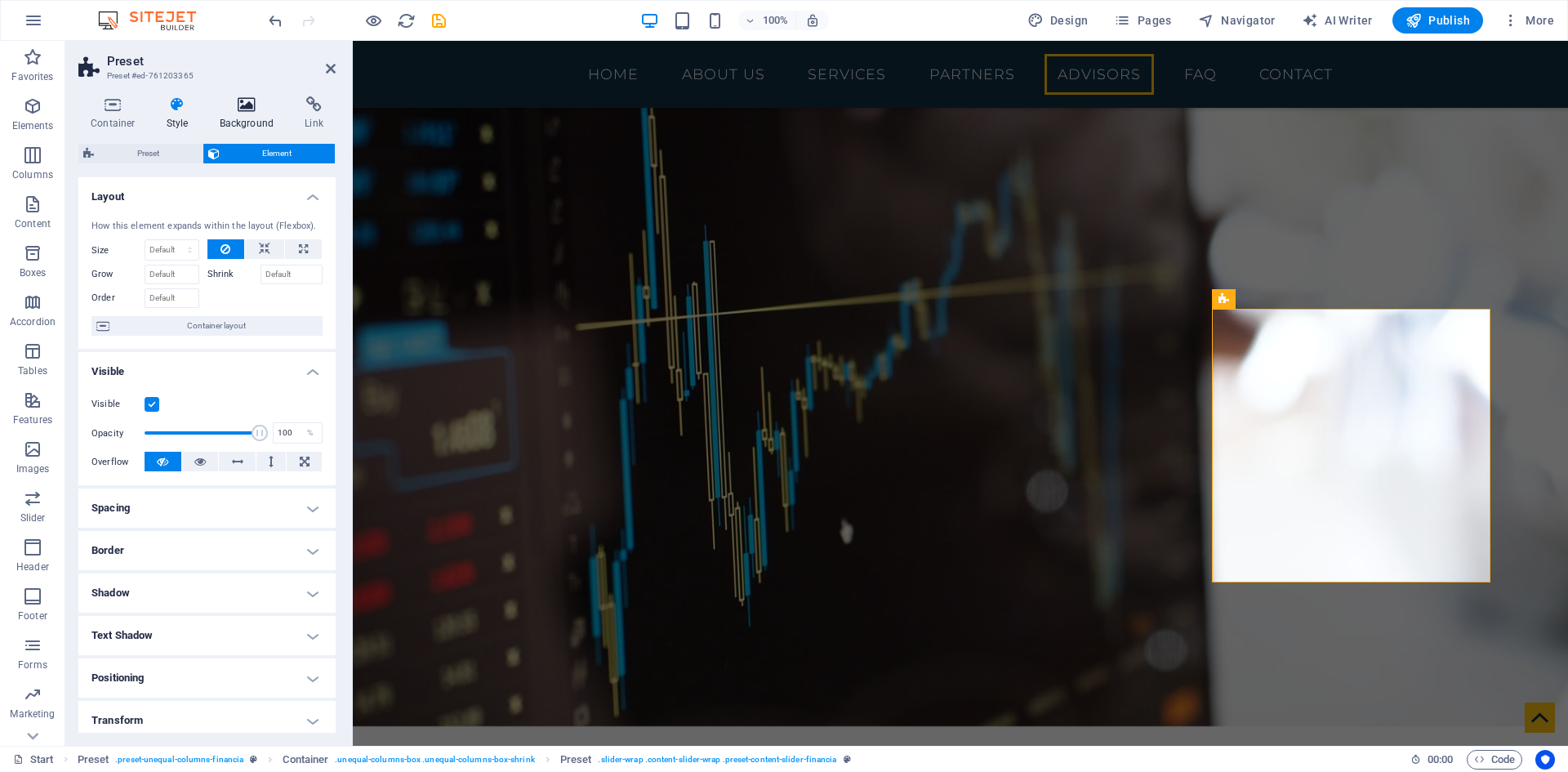
click at [255, 127] on h4 "Background" at bounding box center [250, 114] width 86 height 35
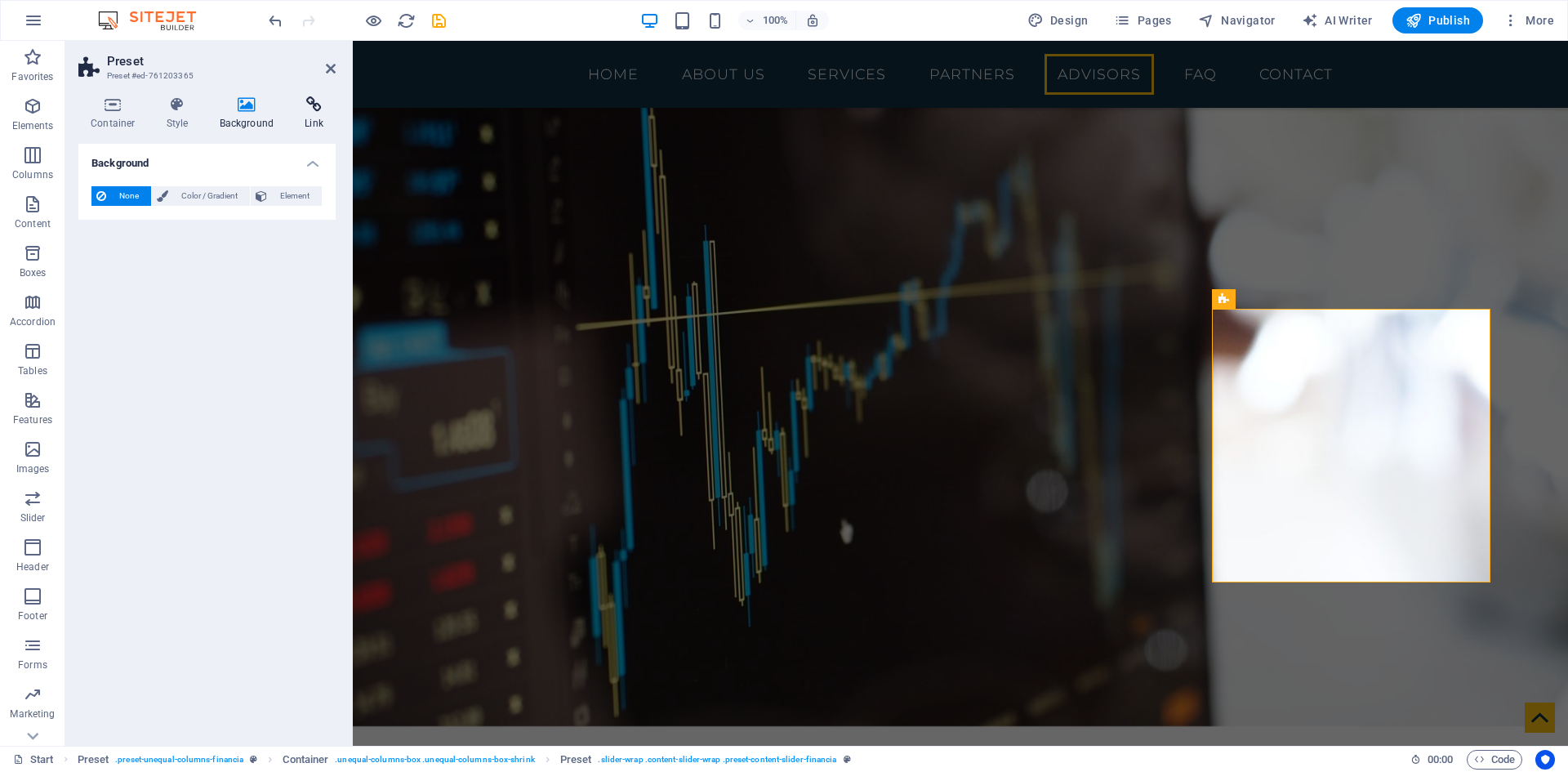
click at [296, 108] on icon at bounding box center [314, 105] width 44 height 16
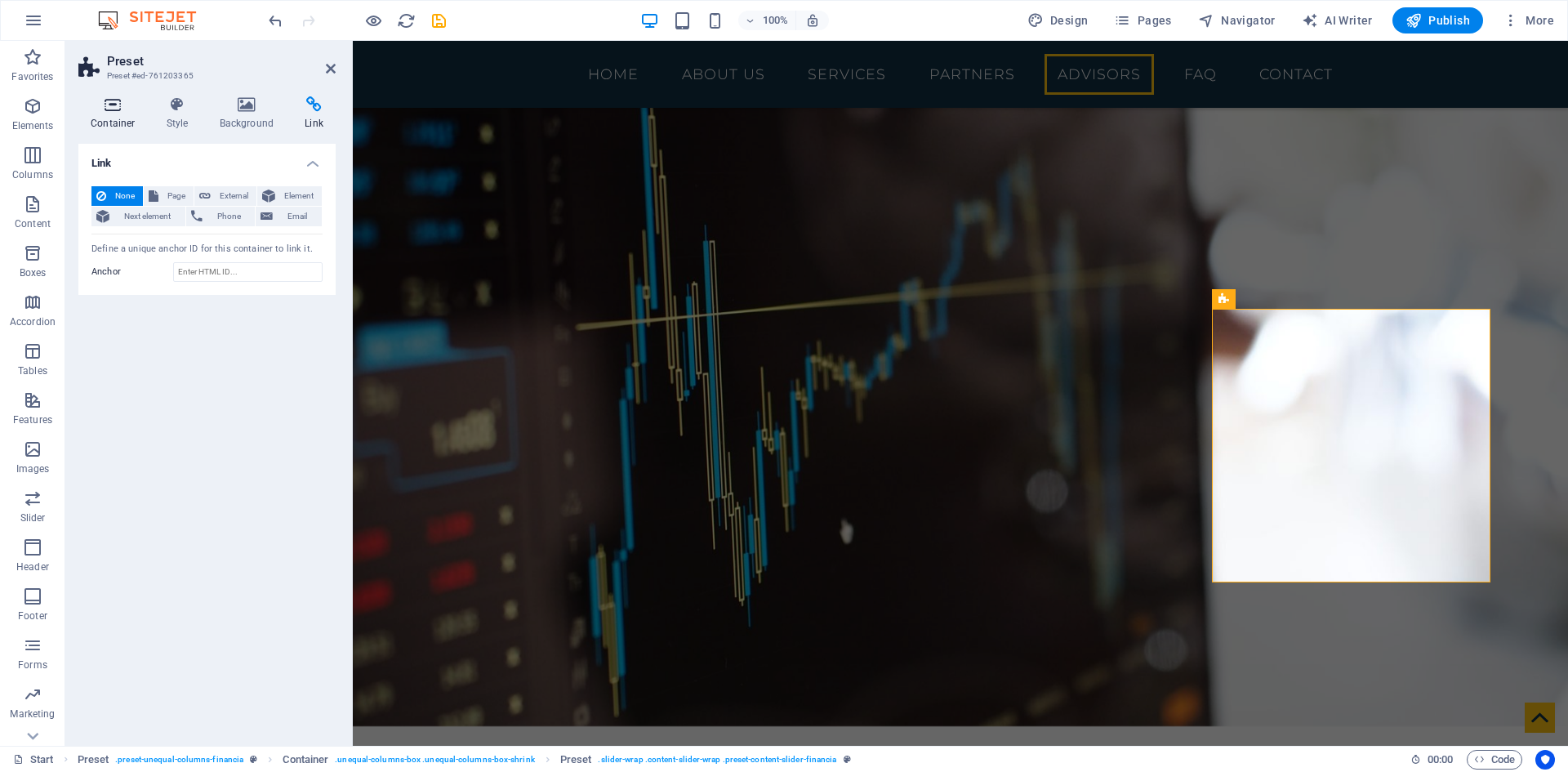
click at [119, 115] on h4 "Container" at bounding box center [116, 114] width 76 height 35
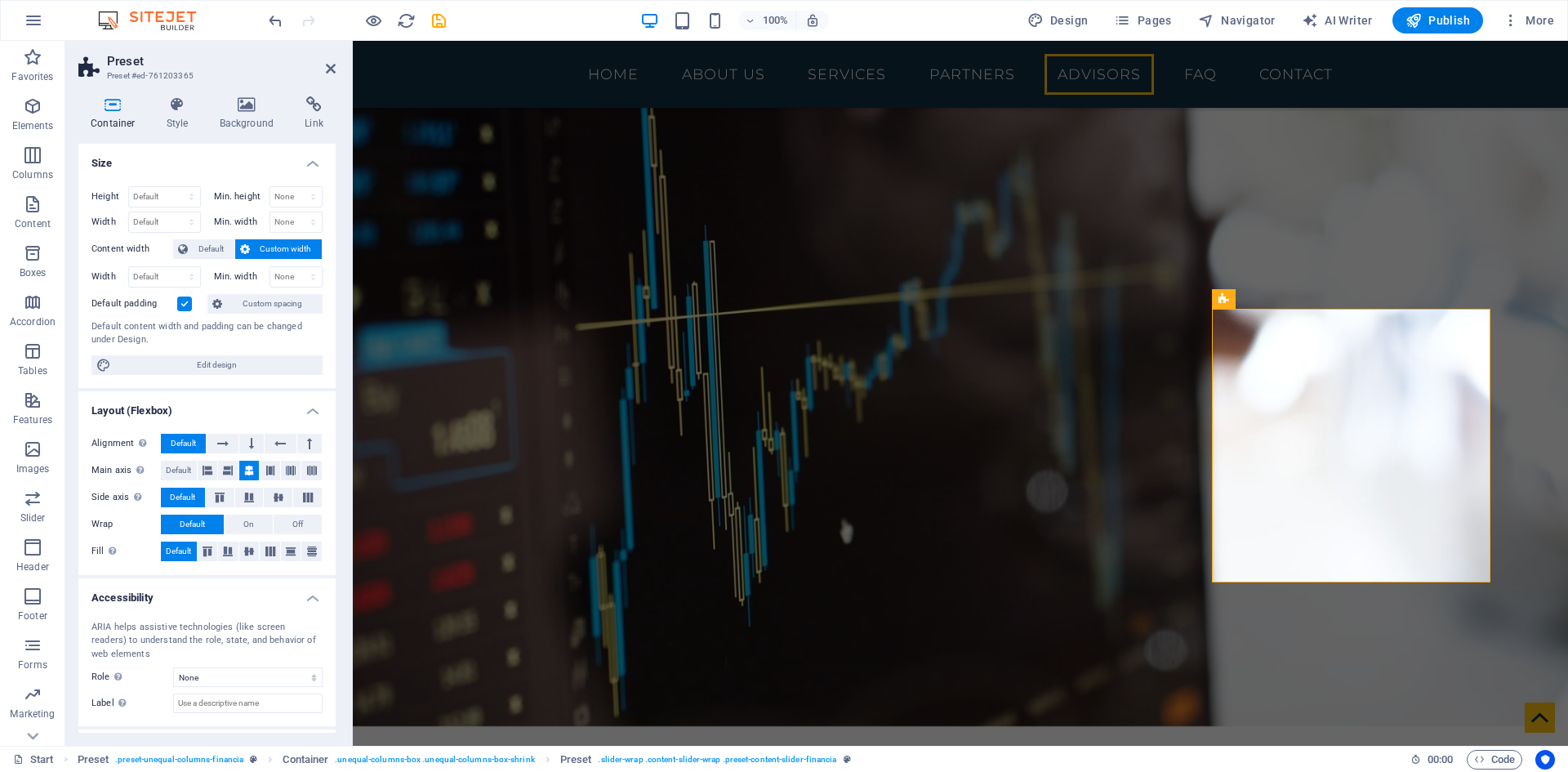
click at [325, 71] on header "Preset Preset #ed-761203365" at bounding box center [207, 63] width 257 height 43
click at [330, 68] on icon at bounding box center [331, 68] width 10 height 13
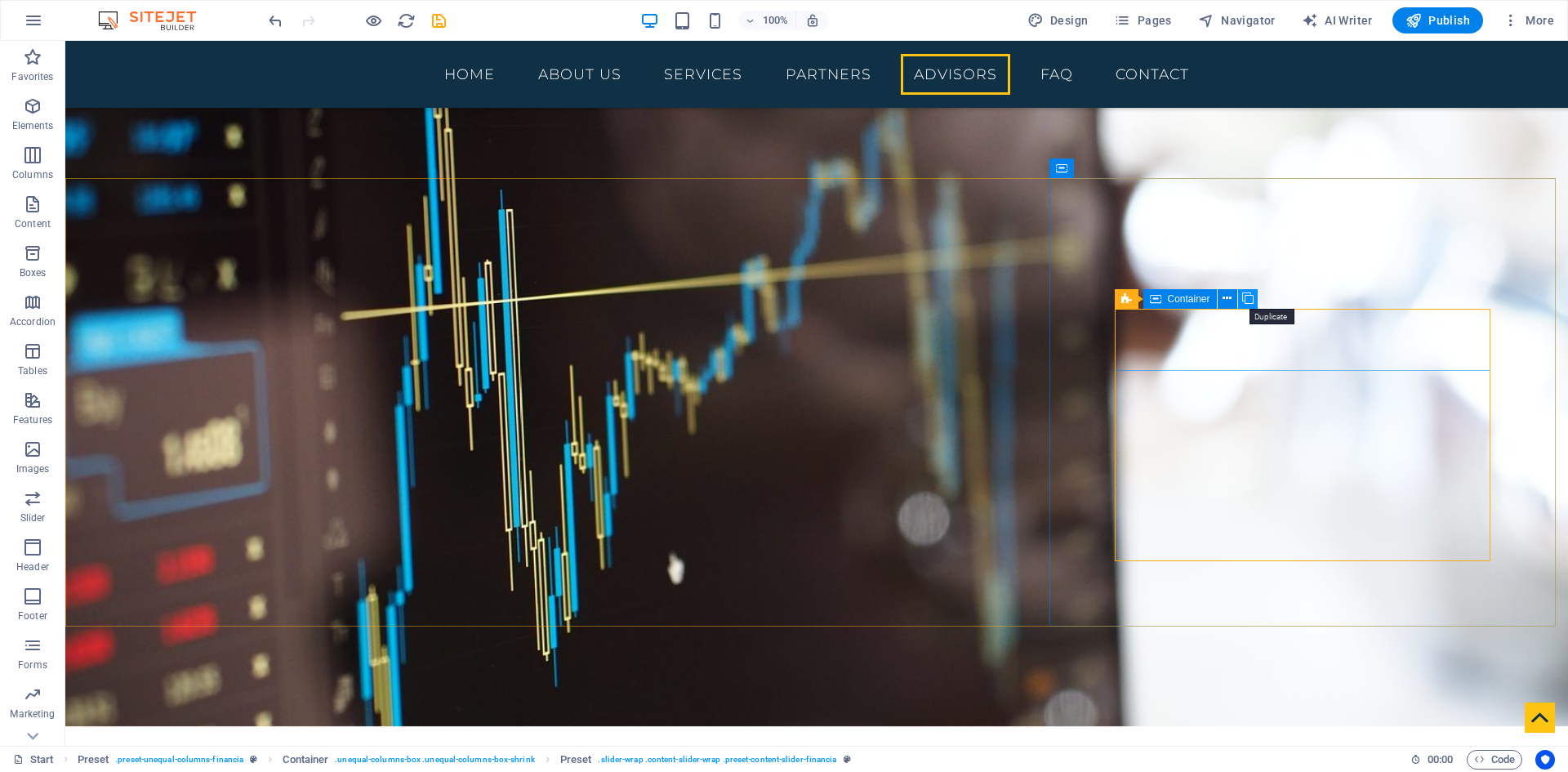
click at [1245, 297] on icon at bounding box center [1248, 298] width 12 height 17
click at [1227, 302] on icon at bounding box center [1227, 298] width 9 height 17
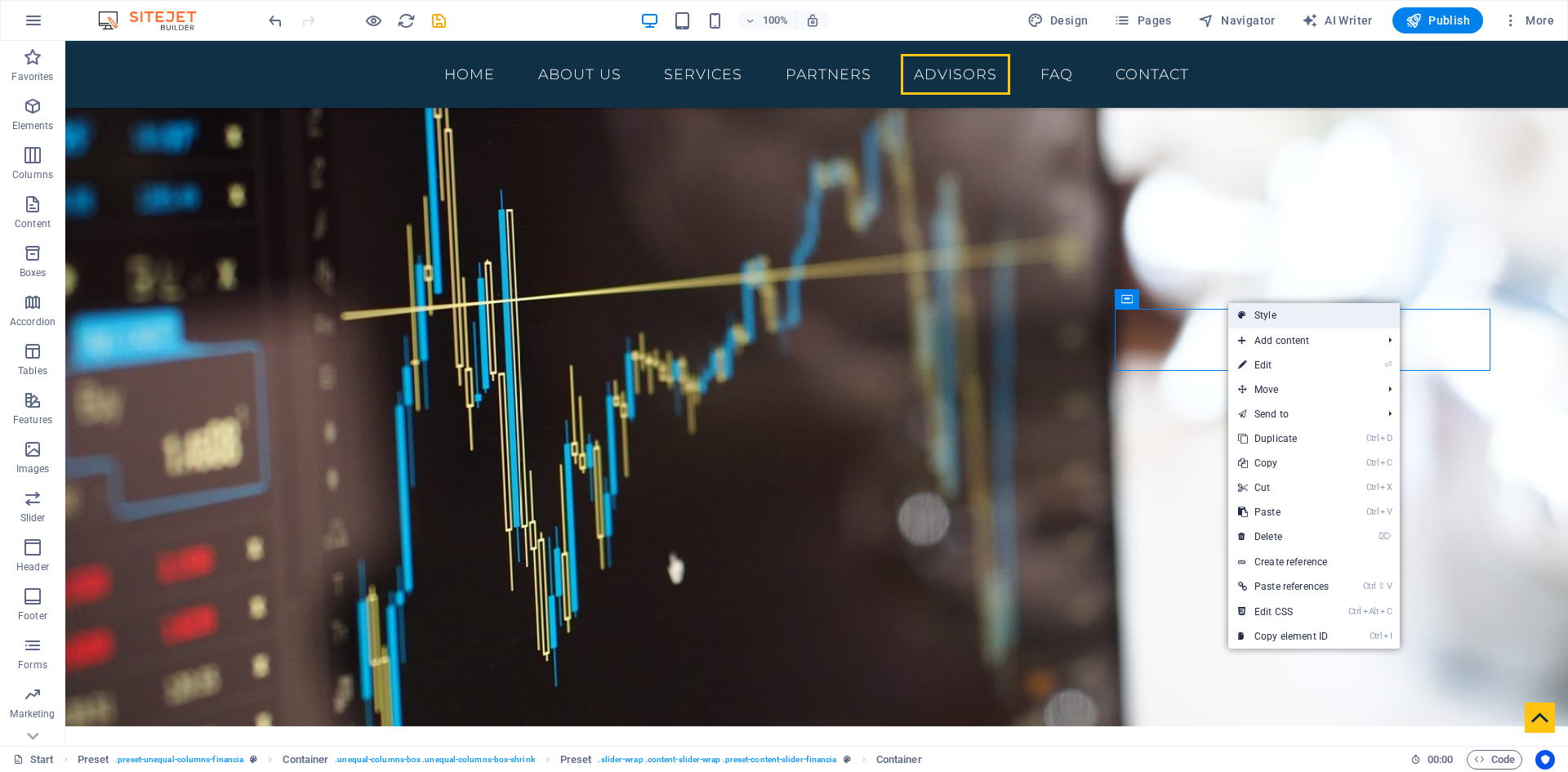
click at [1279, 311] on link "Style" at bounding box center [1314, 316] width 171 height 25
select select "px"
select select "rem"
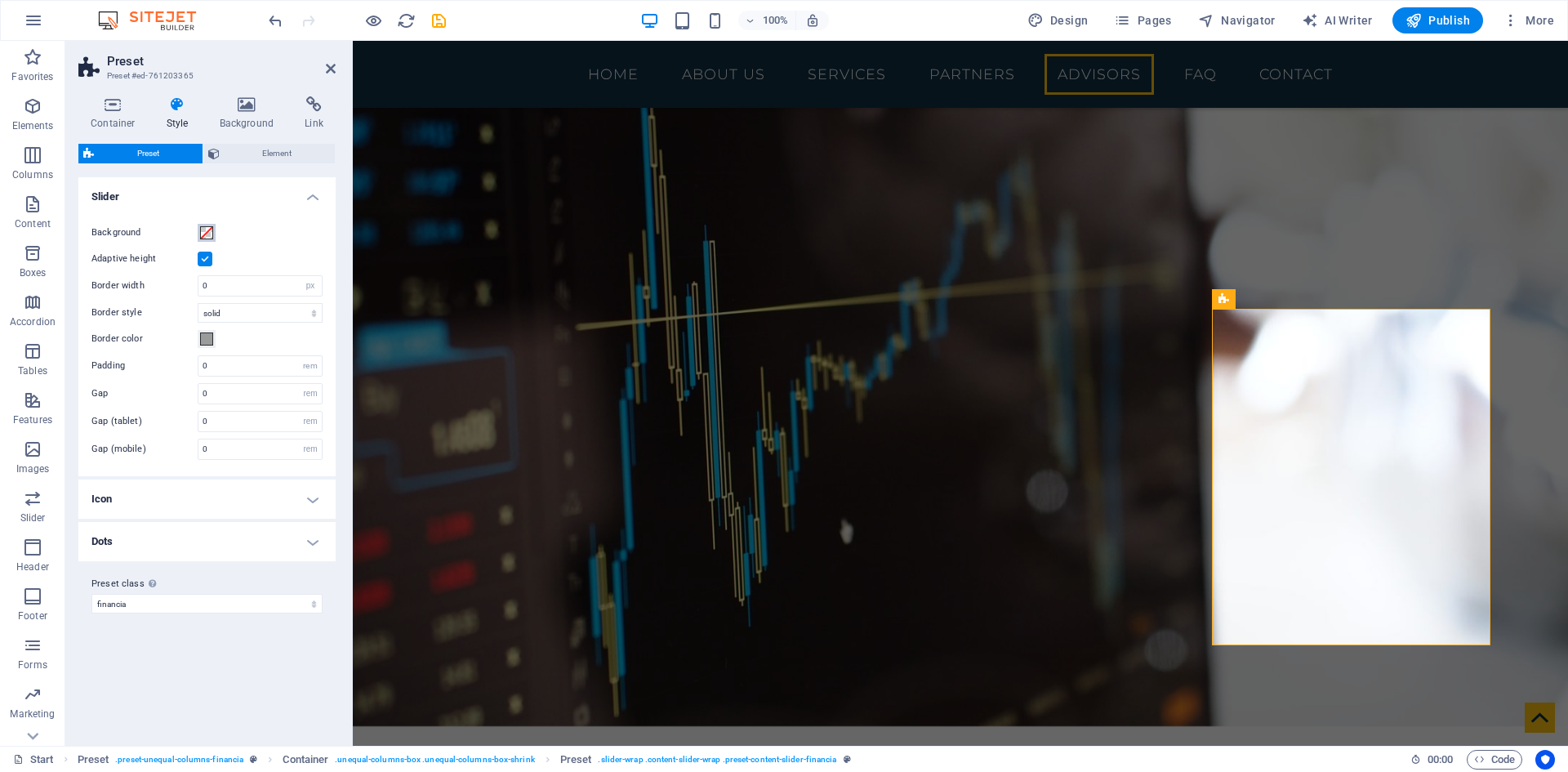
click at [204, 232] on span at bounding box center [207, 233] width 13 height 13
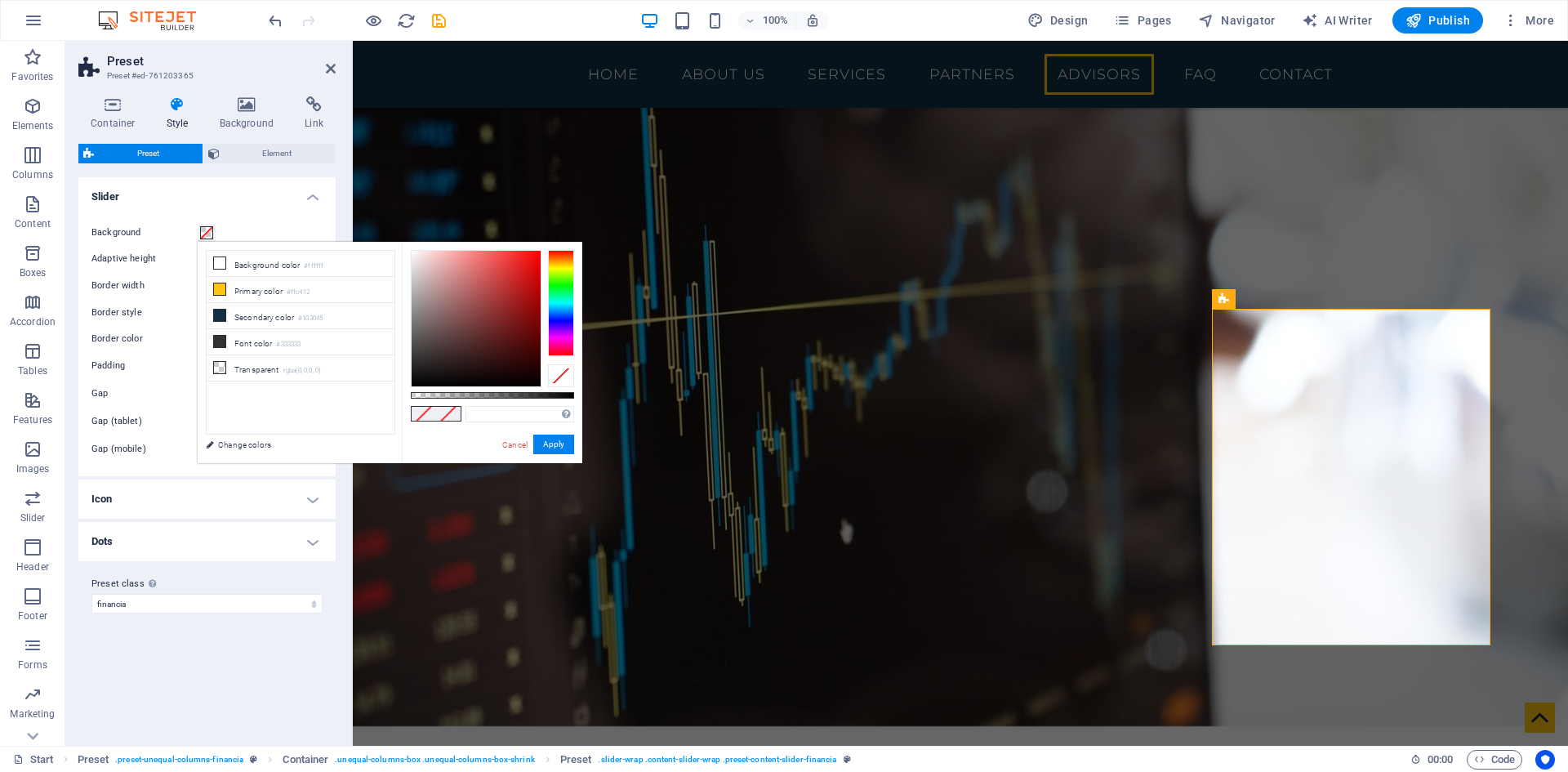
click at [234, 220] on div "Background Adaptive height Border width 0 rem px Border style solid dashed dott…" at bounding box center [207, 341] width 264 height 269
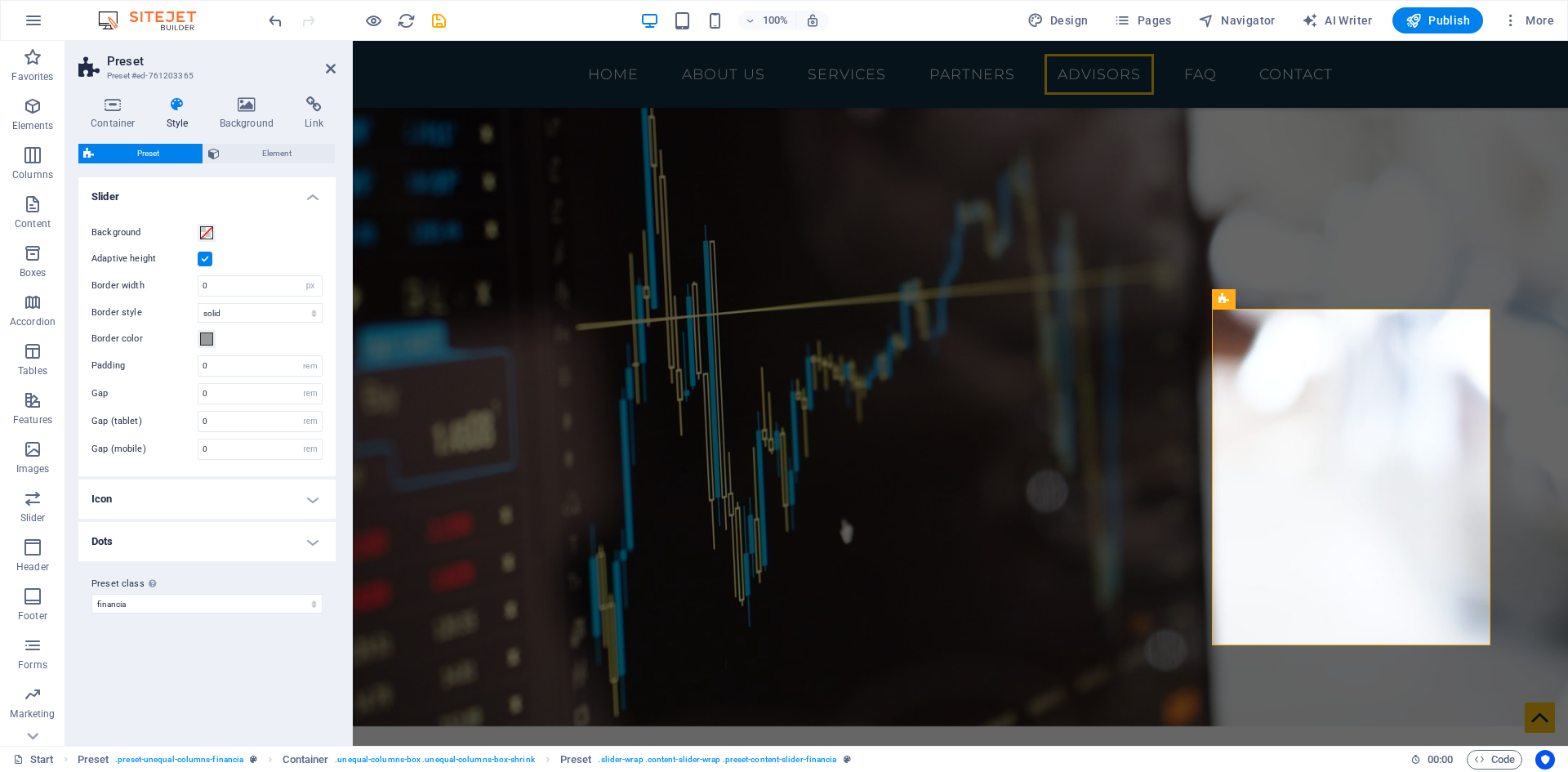
click at [153, 503] on h4 "Icon" at bounding box center [207, 499] width 257 height 40
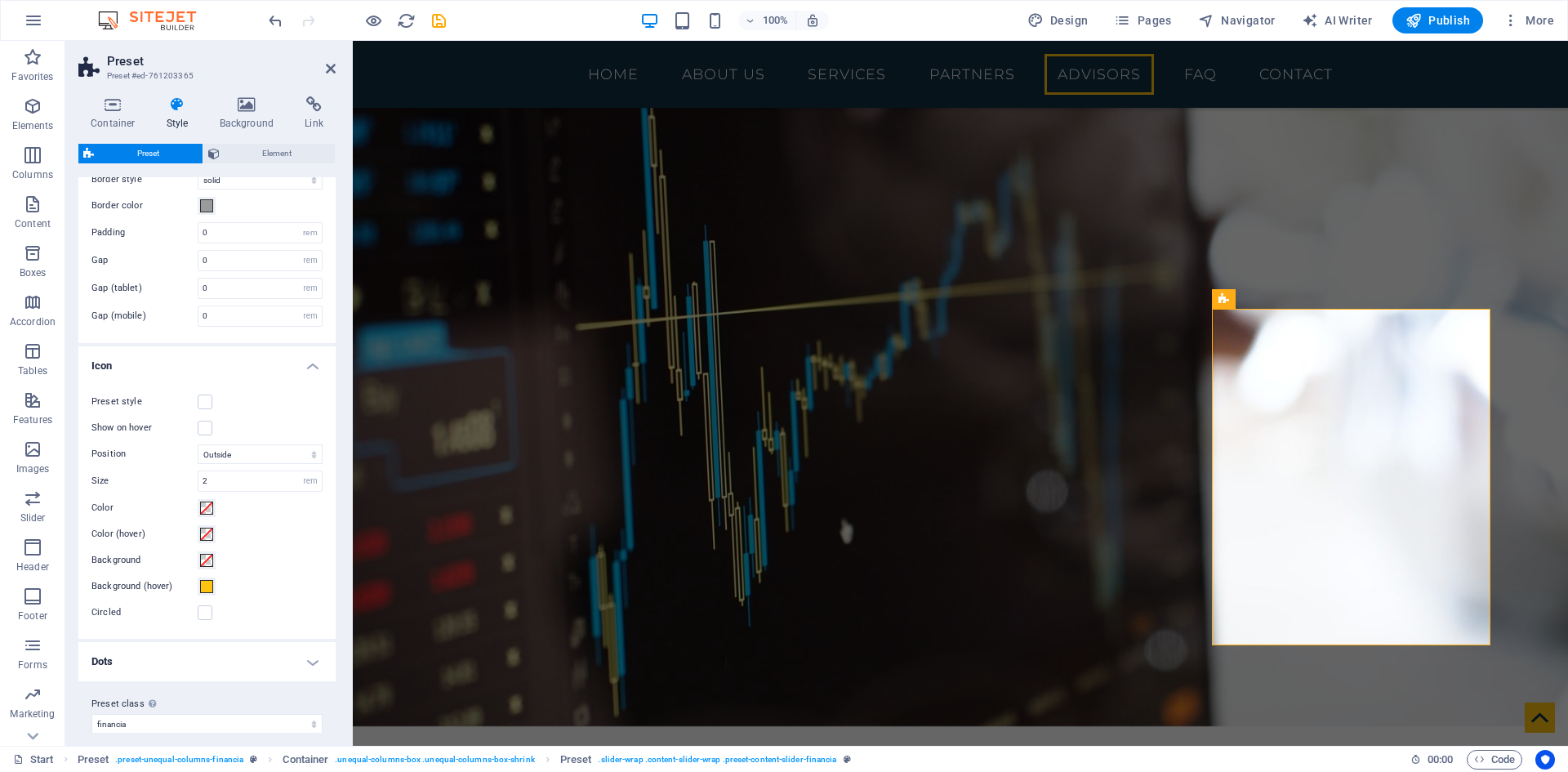
scroll to position [147, 0]
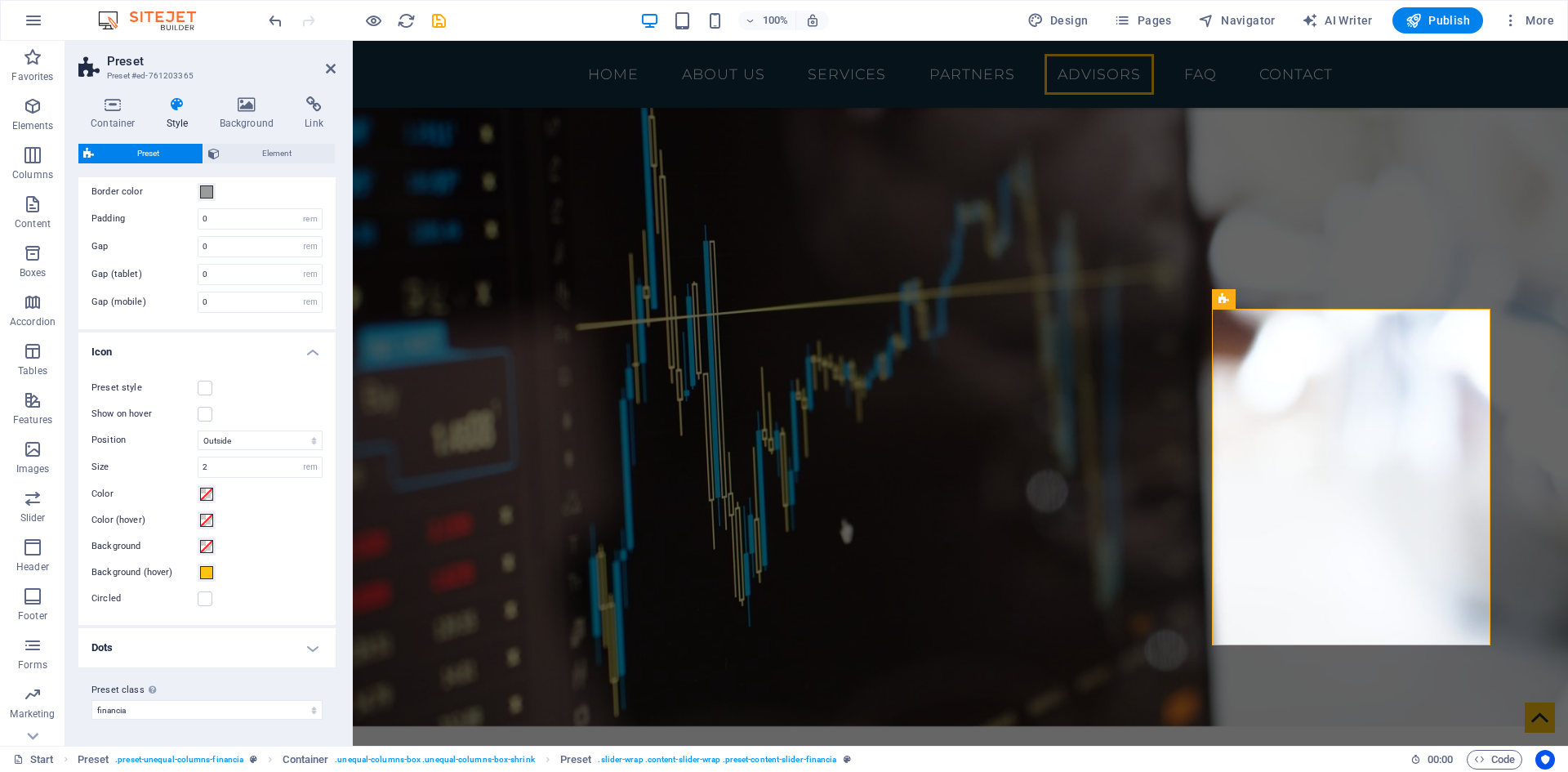
click at [164, 639] on h4 "Dots" at bounding box center [207, 648] width 257 height 40
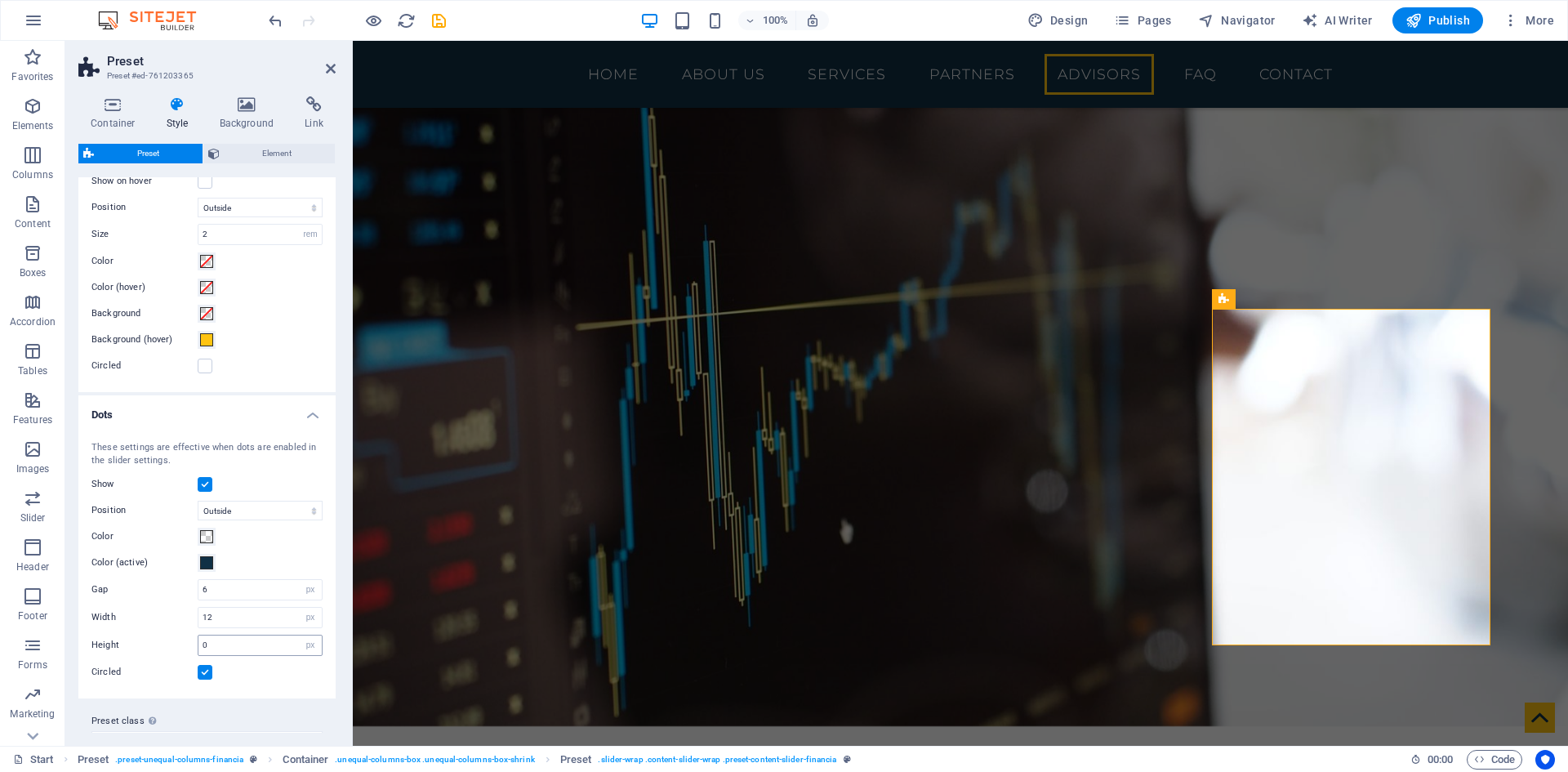
scroll to position [411, 0]
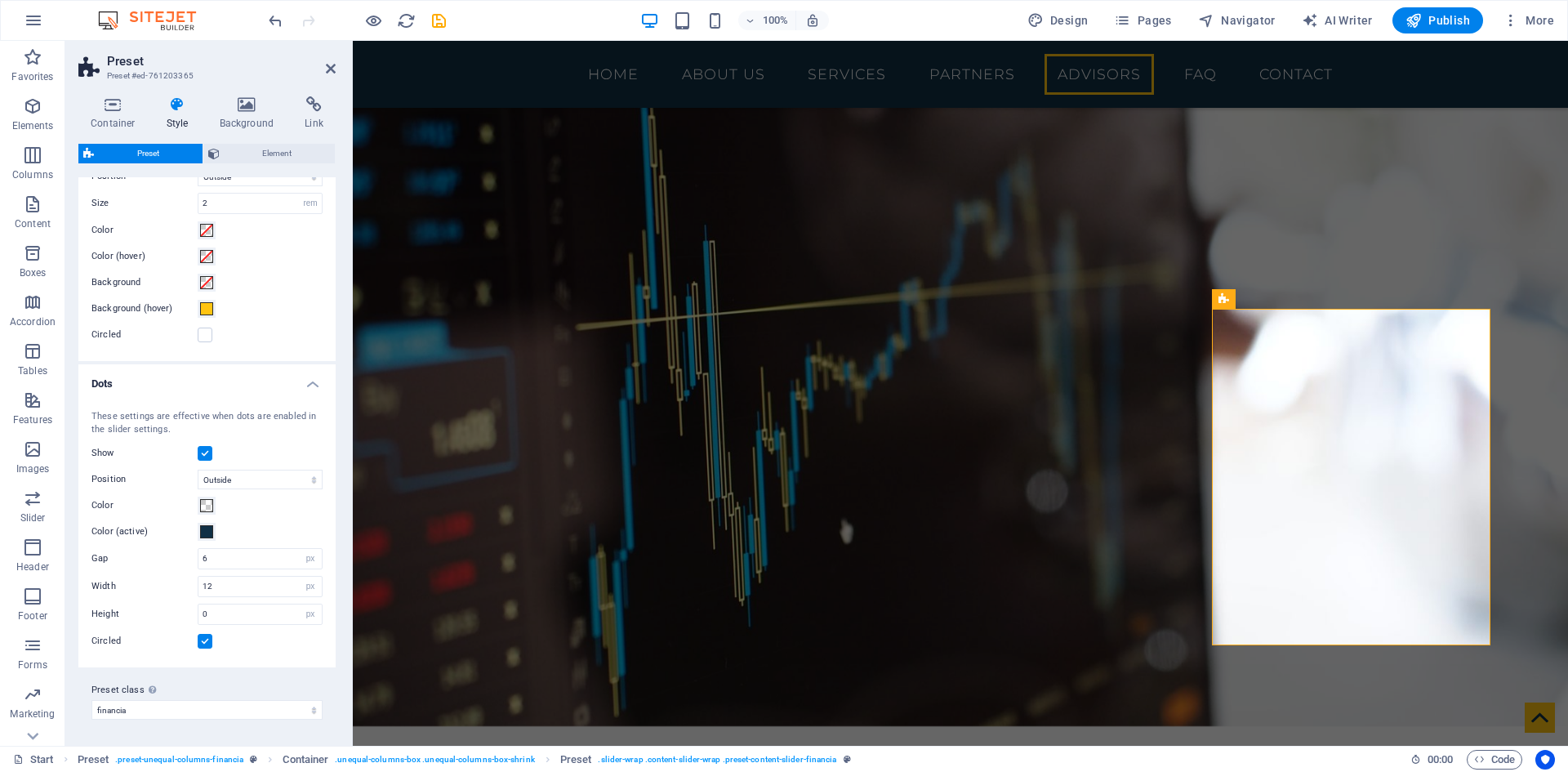
click at [208, 448] on label at bounding box center [205, 453] width 15 height 15
click at [0, 0] on input "Show" at bounding box center [0, 0] width 0 height 0
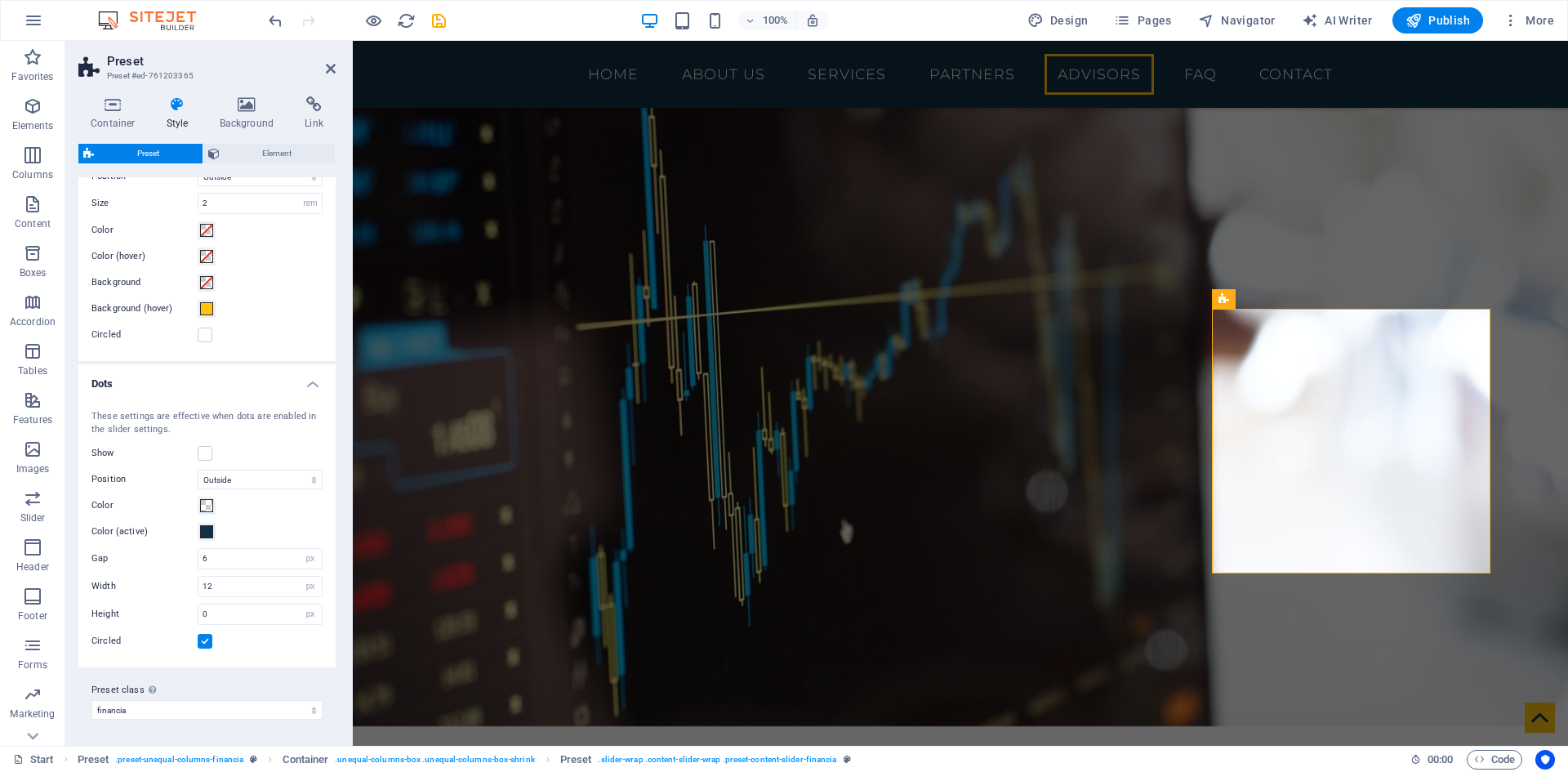
click at [201, 648] on label at bounding box center [205, 641] width 15 height 15
click at [0, 0] on input "Circled" at bounding box center [0, 0] width 0 height 0
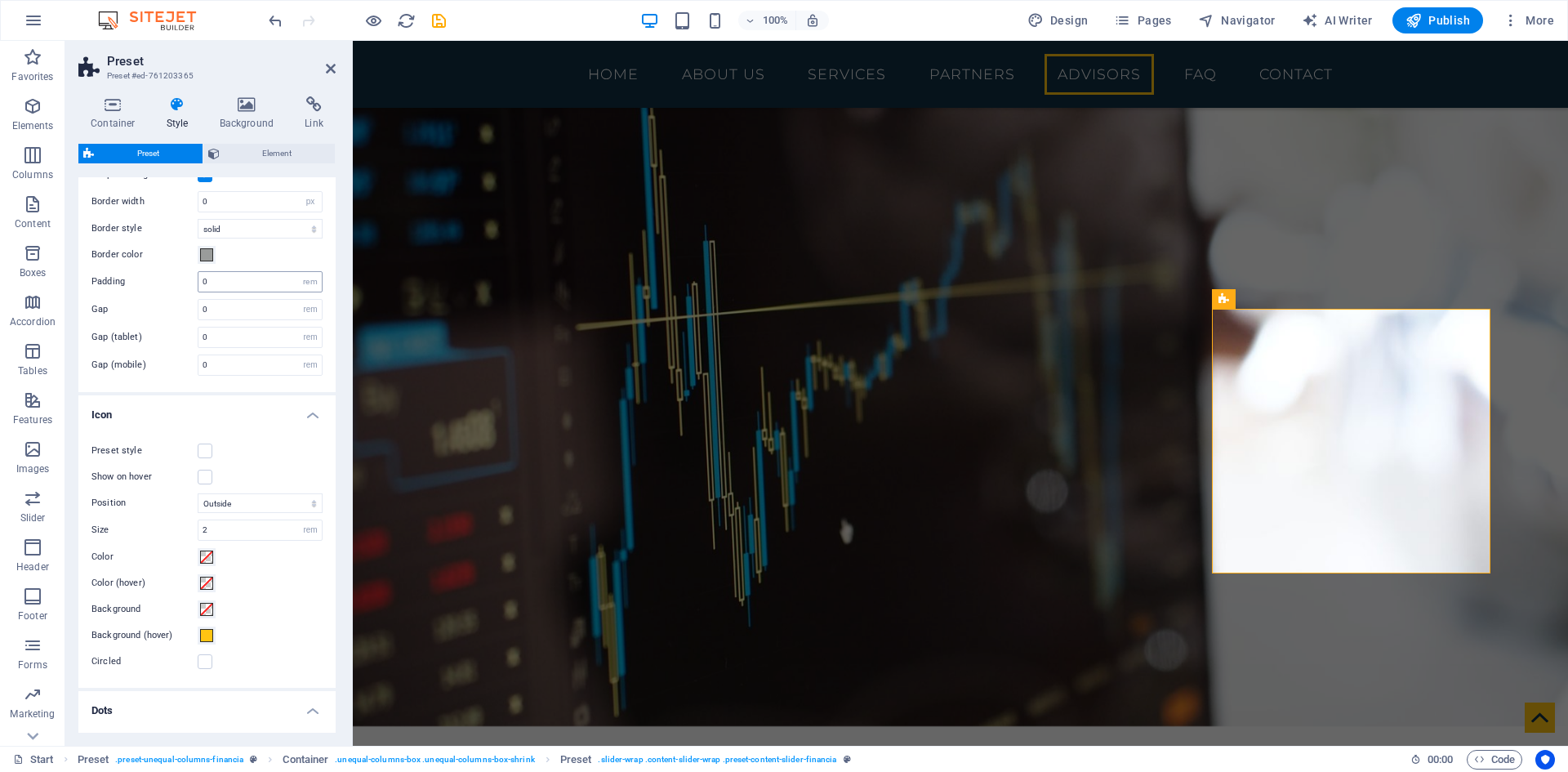
scroll to position [0, 0]
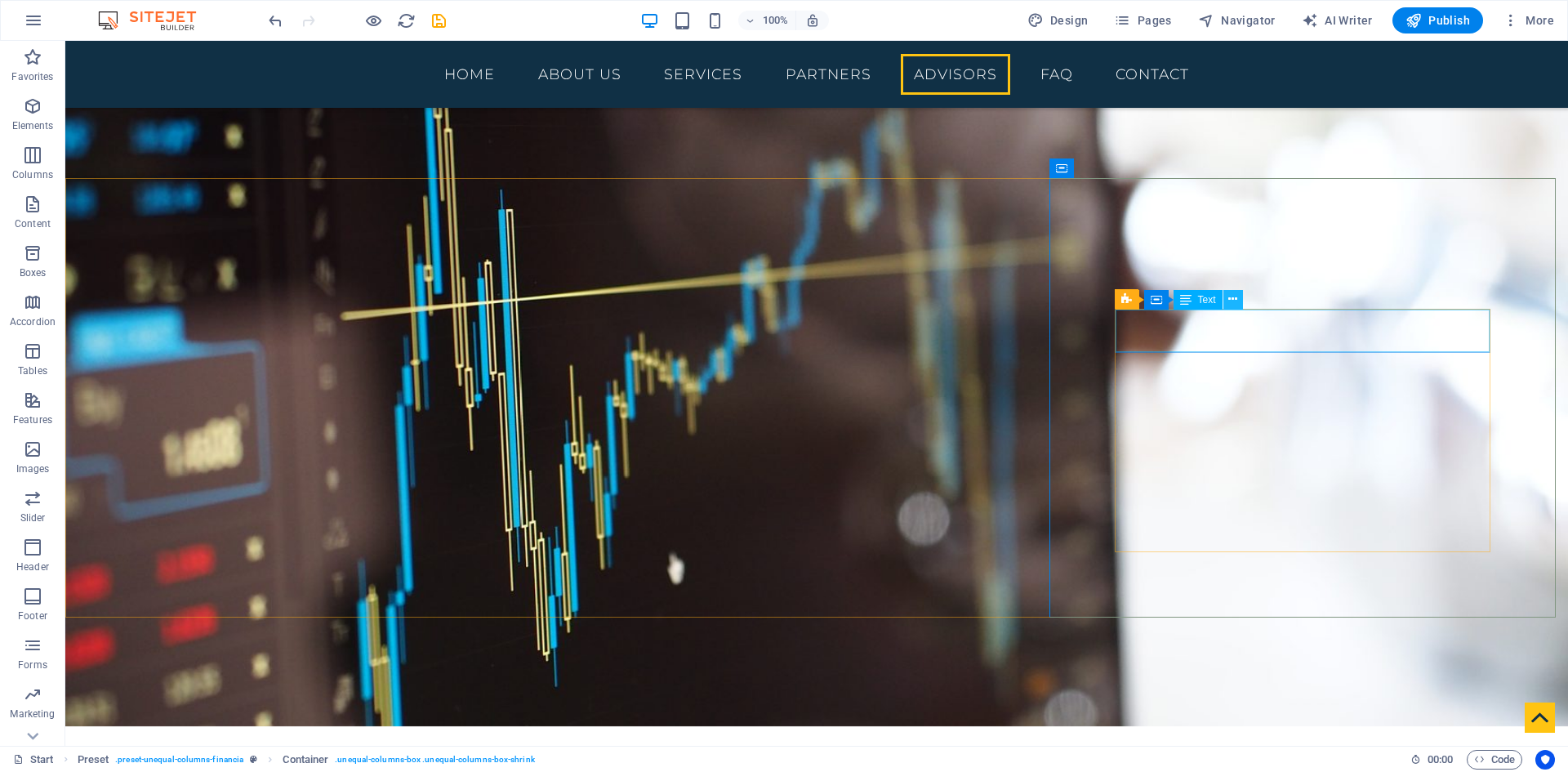
click at [1229, 306] on icon at bounding box center [1233, 299] width 9 height 17
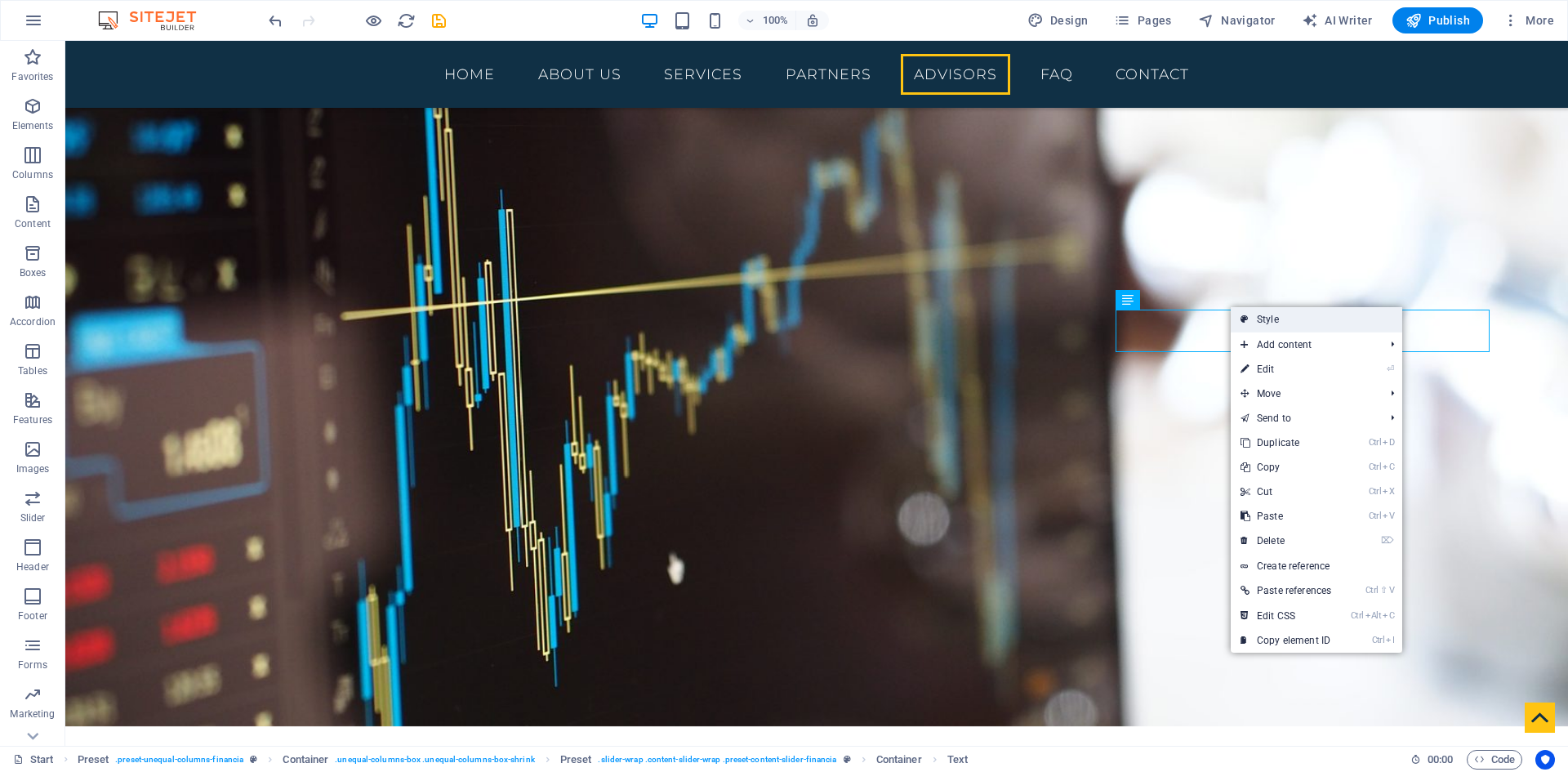
click at [1276, 324] on link "Style" at bounding box center [1317, 320] width 171 height 25
select select "px"
select select "rem"
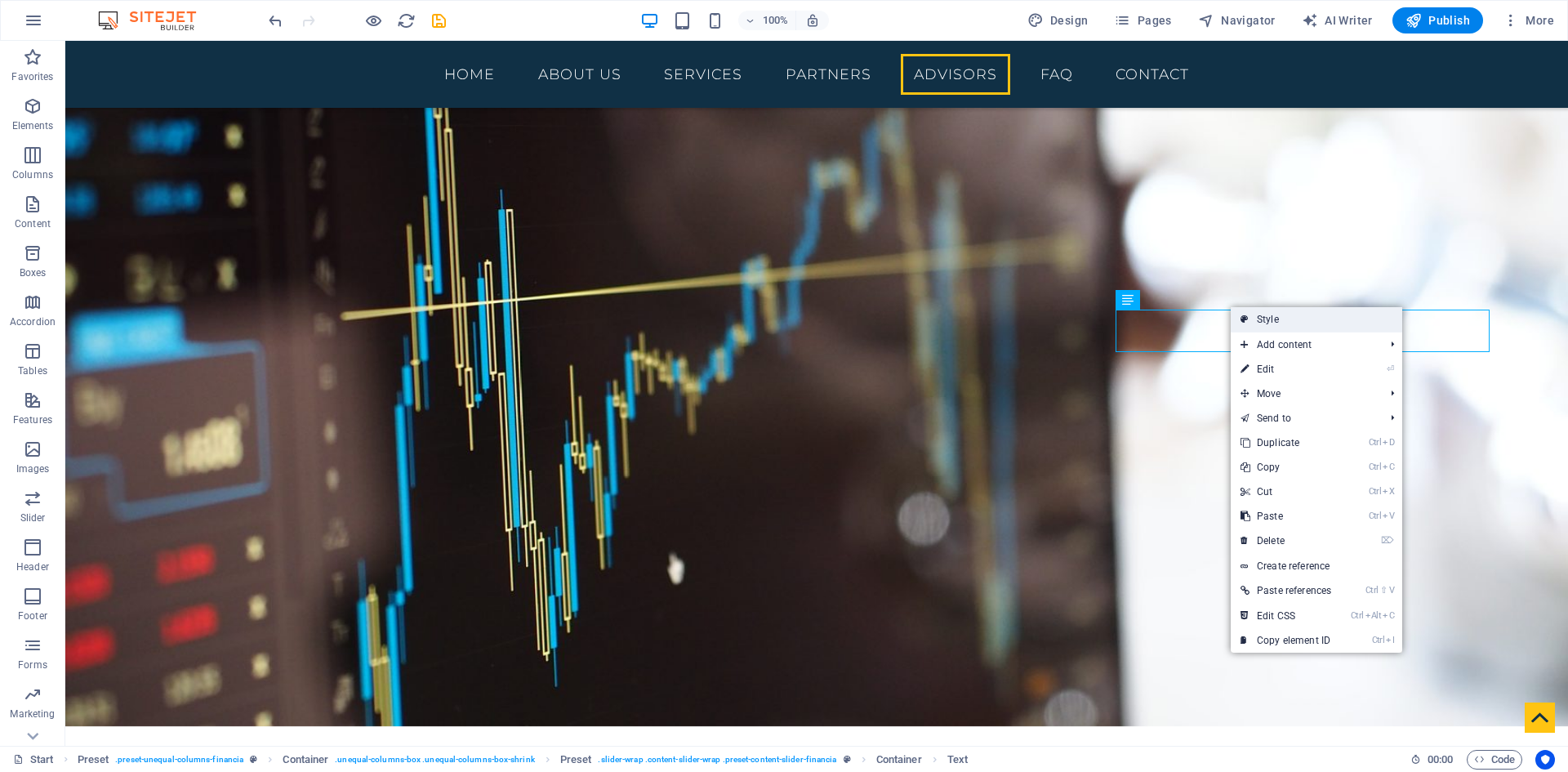
select select "rem"
select select "px"
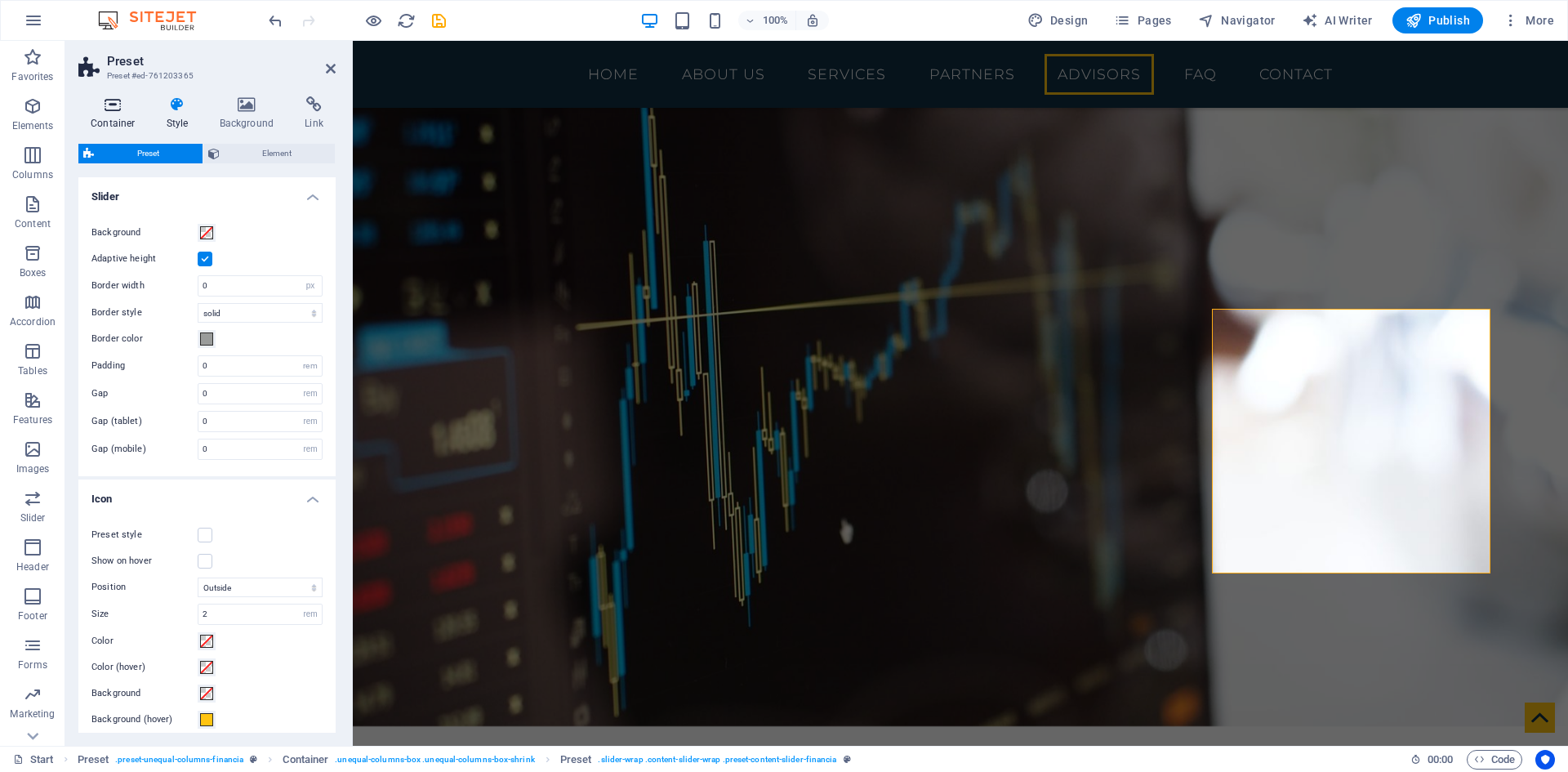
click at [118, 104] on icon at bounding box center [113, 105] width 69 height 16
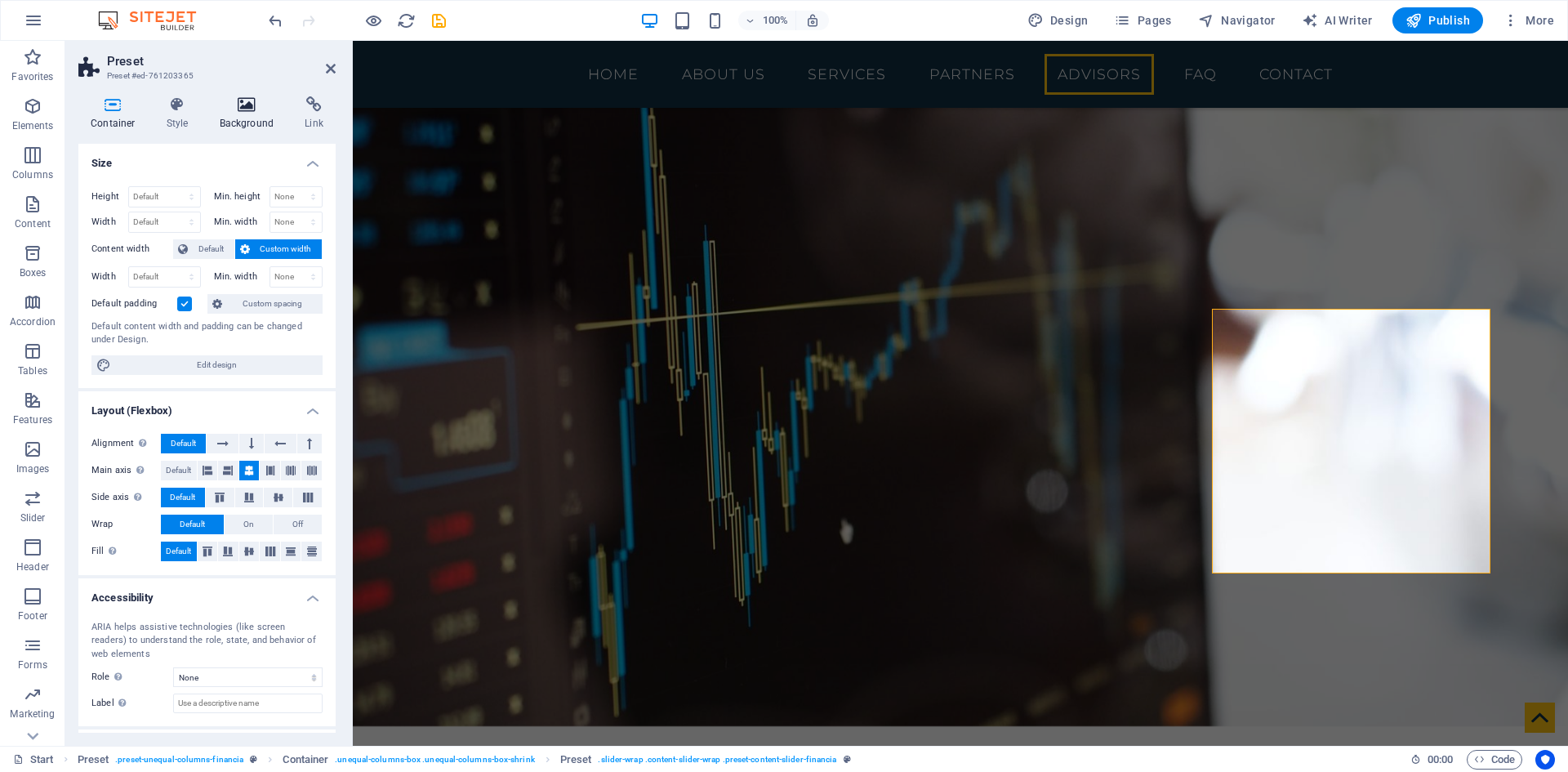
click at [240, 101] on icon at bounding box center [247, 105] width 79 height 16
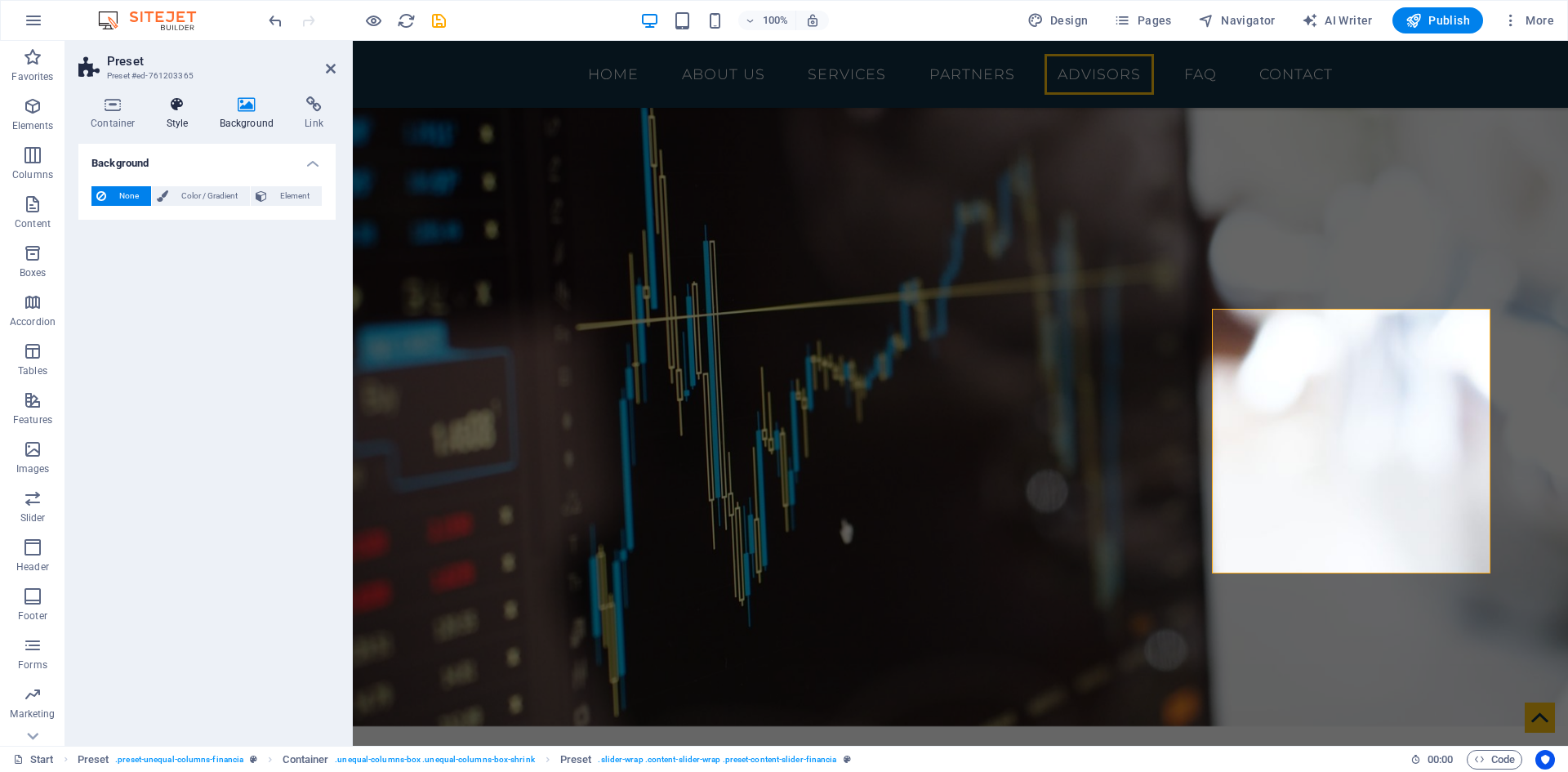
click at [174, 103] on icon at bounding box center [177, 105] width 47 height 16
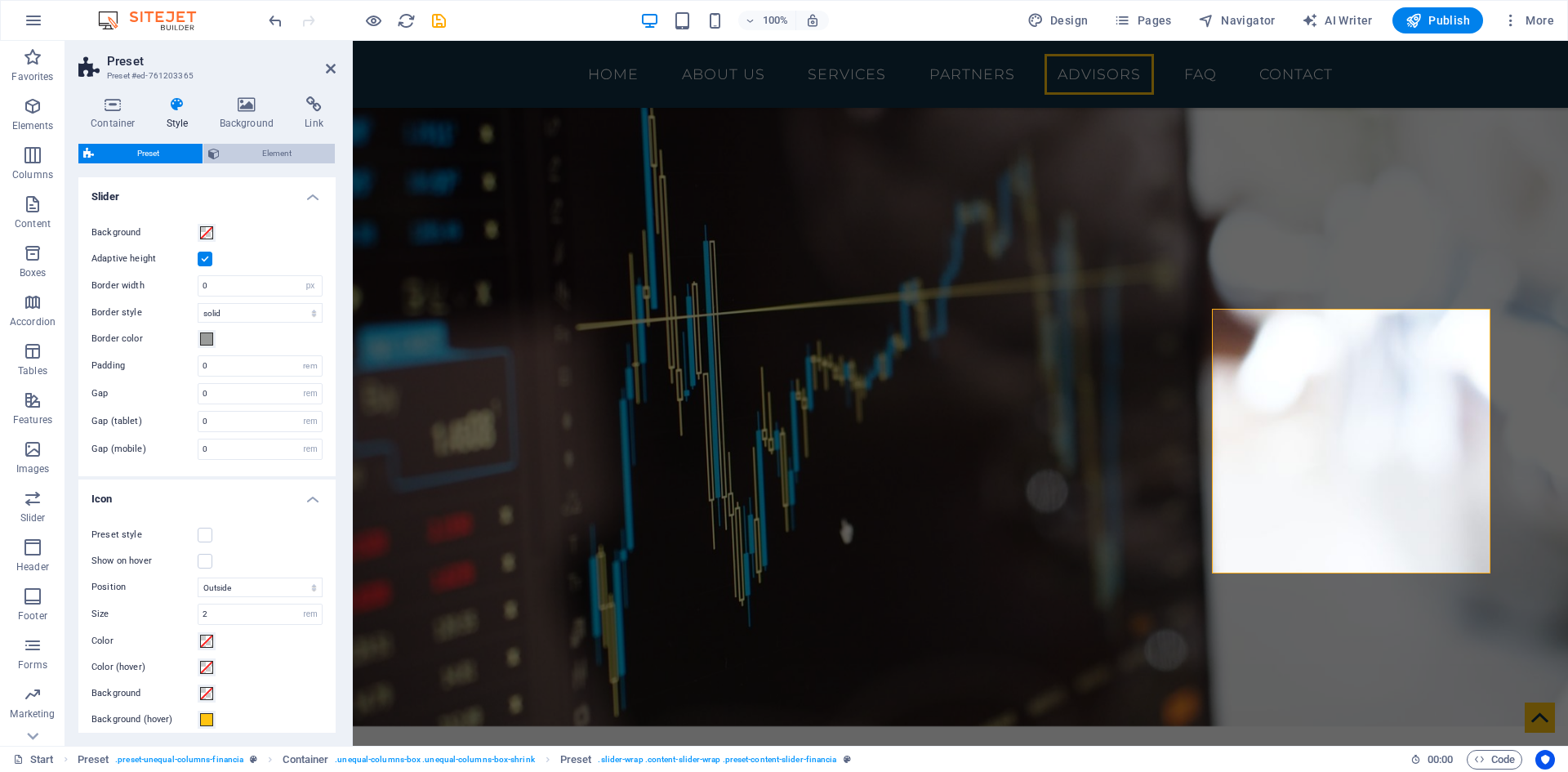
click at [260, 154] on span "Element" at bounding box center [278, 153] width 106 height 20
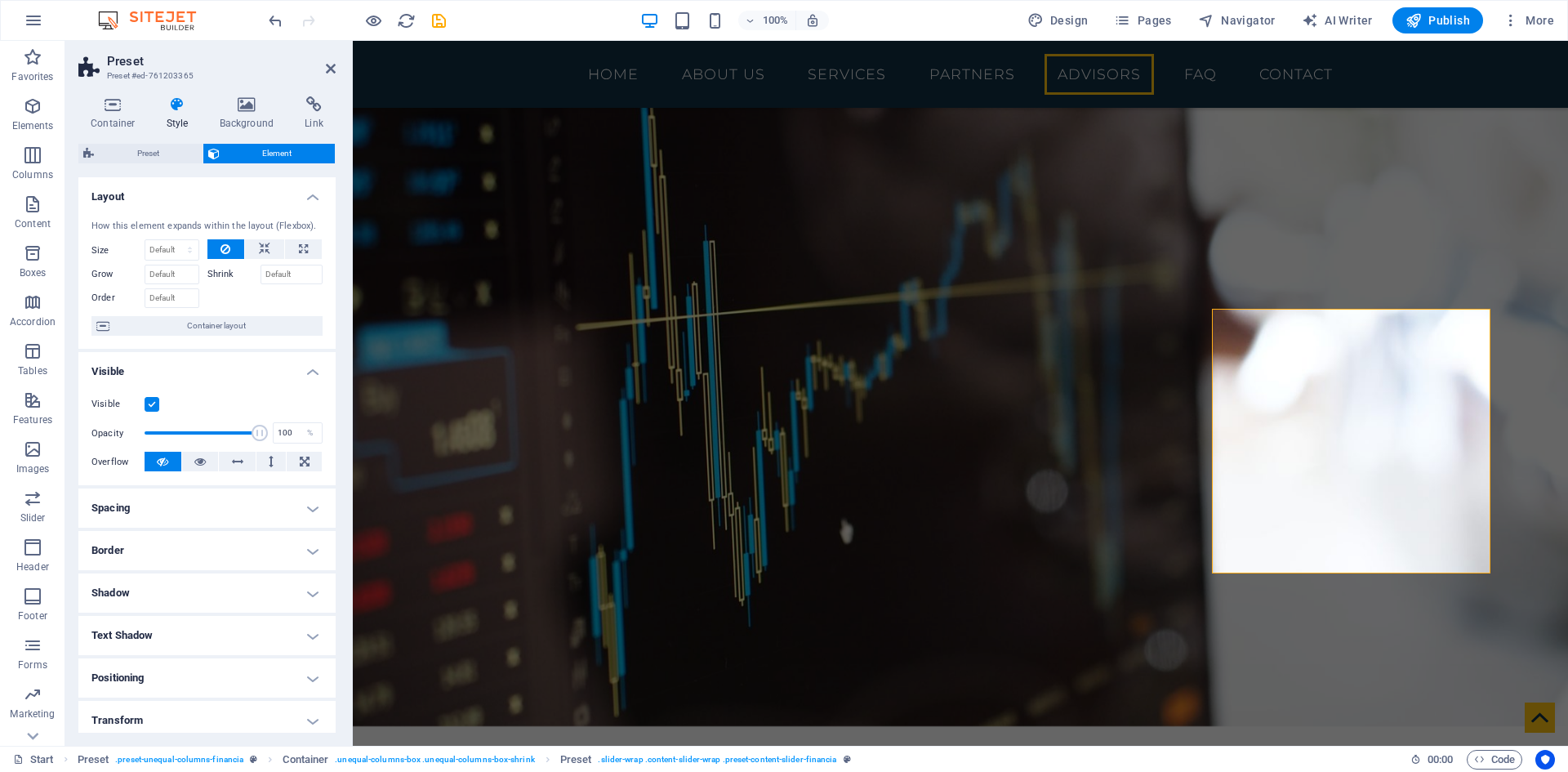
scroll to position [135, 0]
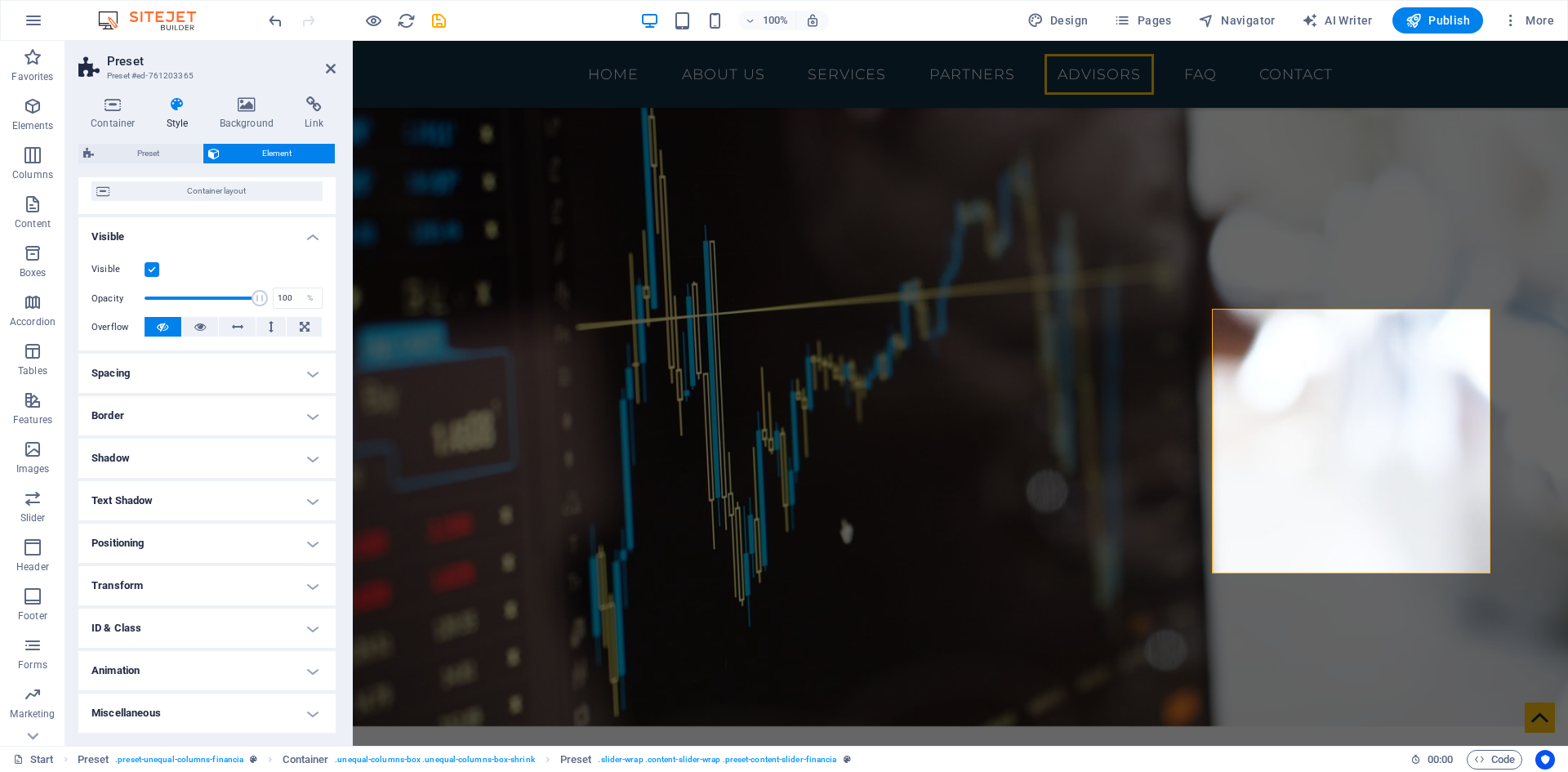
click at [208, 410] on h4 "Border" at bounding box center [207, 416] width 257 height 40
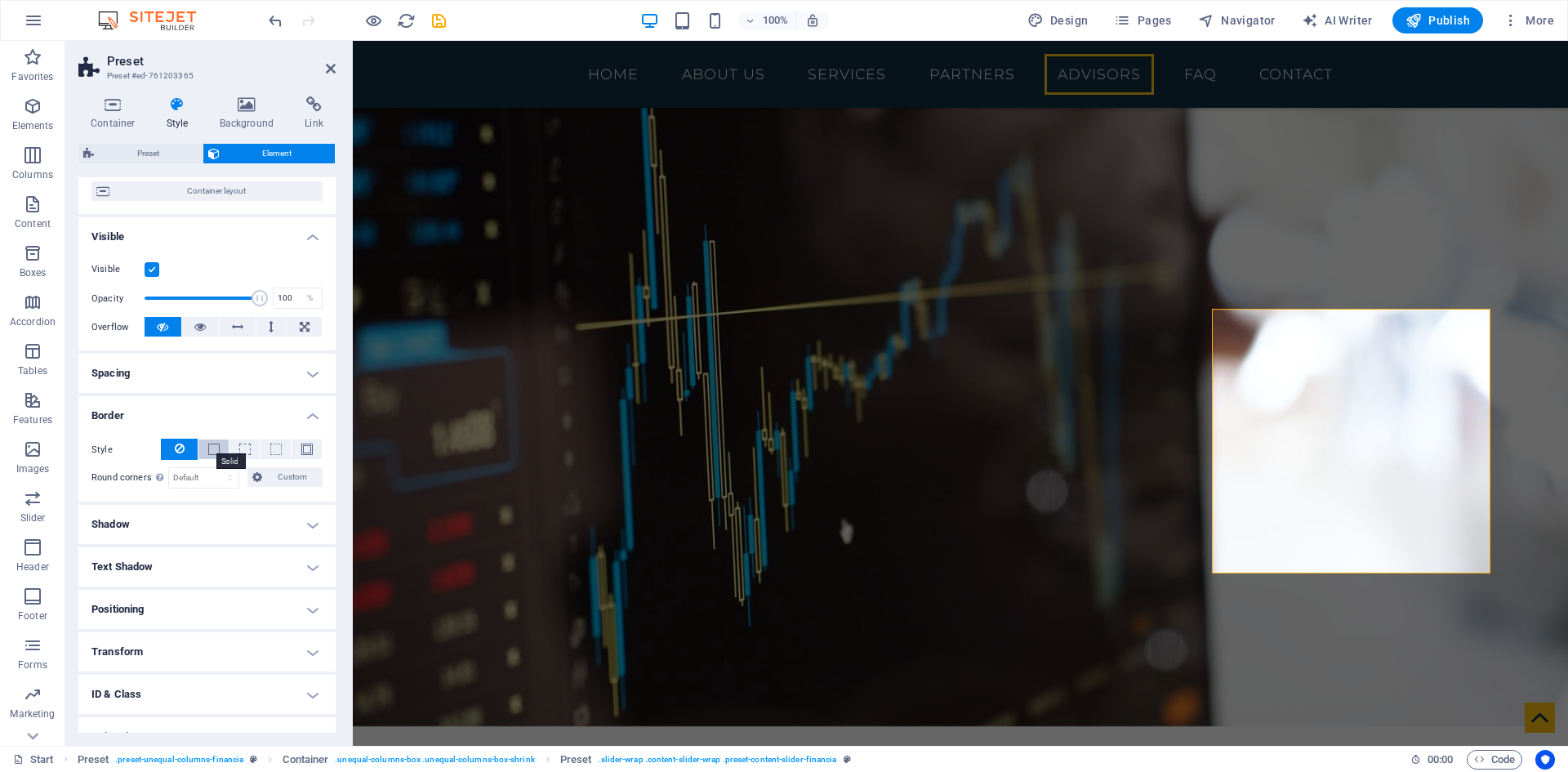
click at [214, 452] on span at bounding box center [214, 449] width 12 height 12
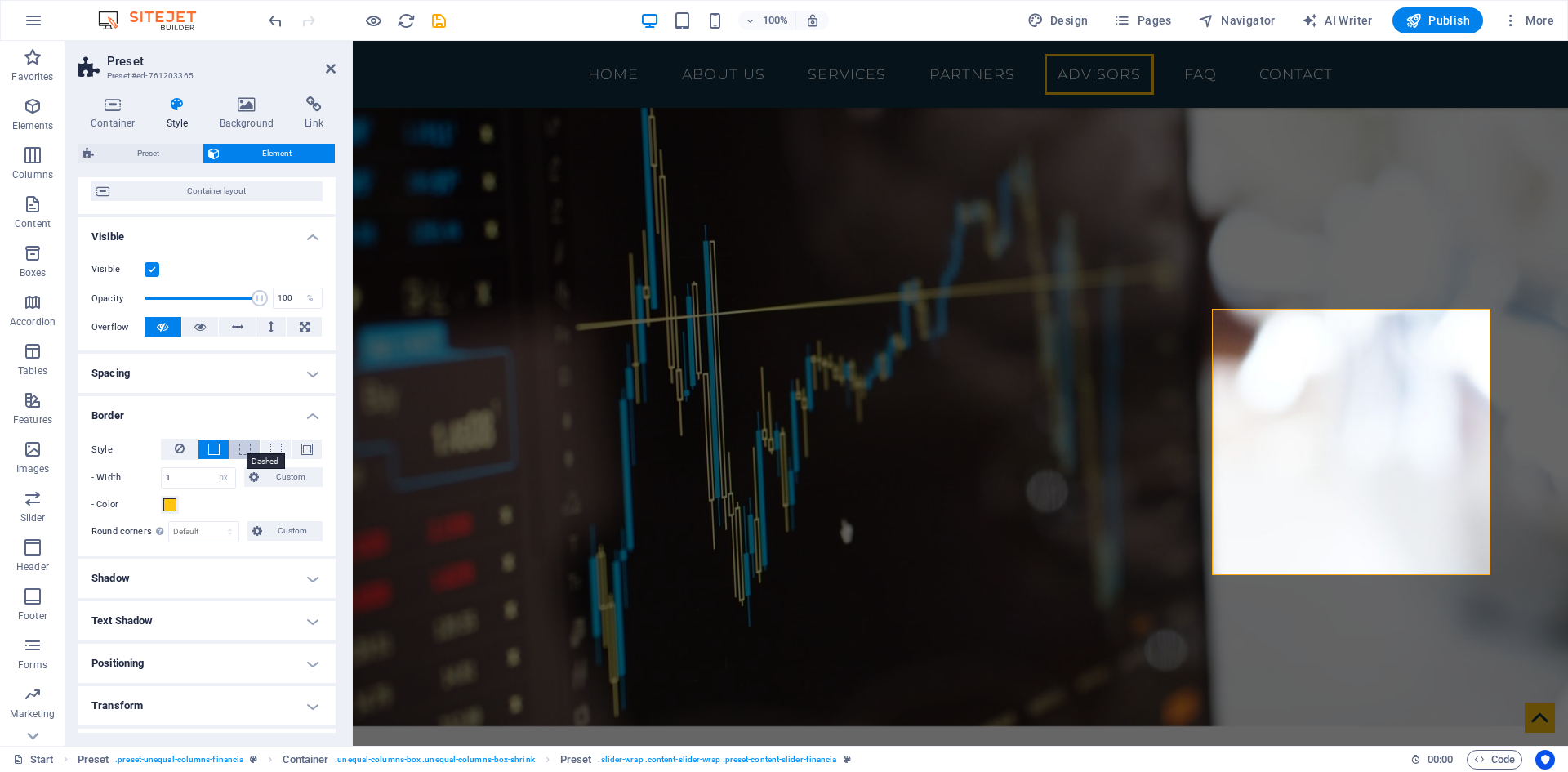
click at [244, 452] on span at bounding box center [245, 449] width 12 height 12
click at [270, 448] on span at bounding box center [276, 449] width 12 height 12
click at [246, 455] on span at bounding box center [245, 449] width 12 height 12
click at [310, 417] on h4 "Border" at bounding box center [207, 411] width 257 height 30
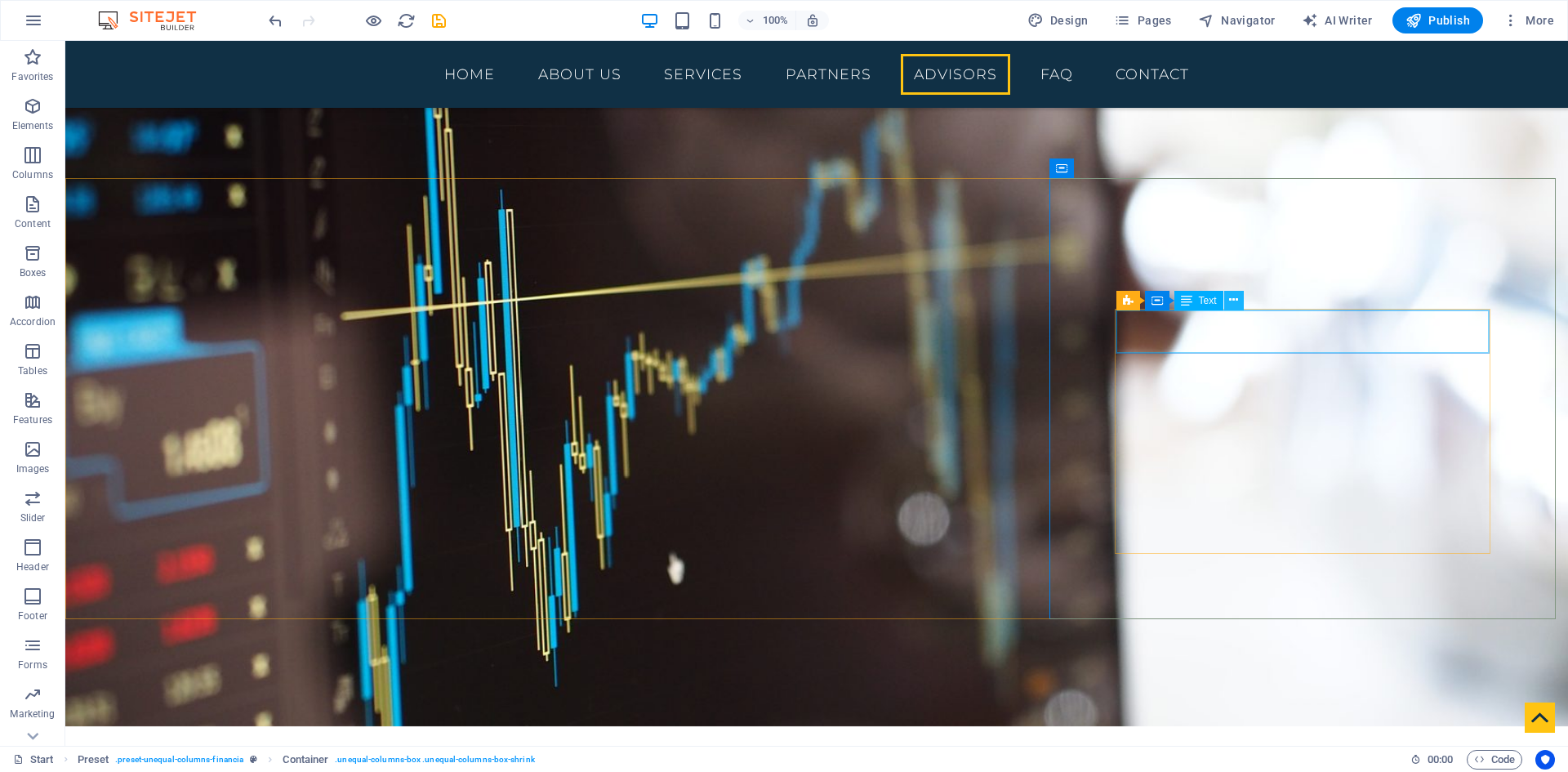
click at [1234, 302] on icon at bounding box center [1233, 300] width 9 height 17
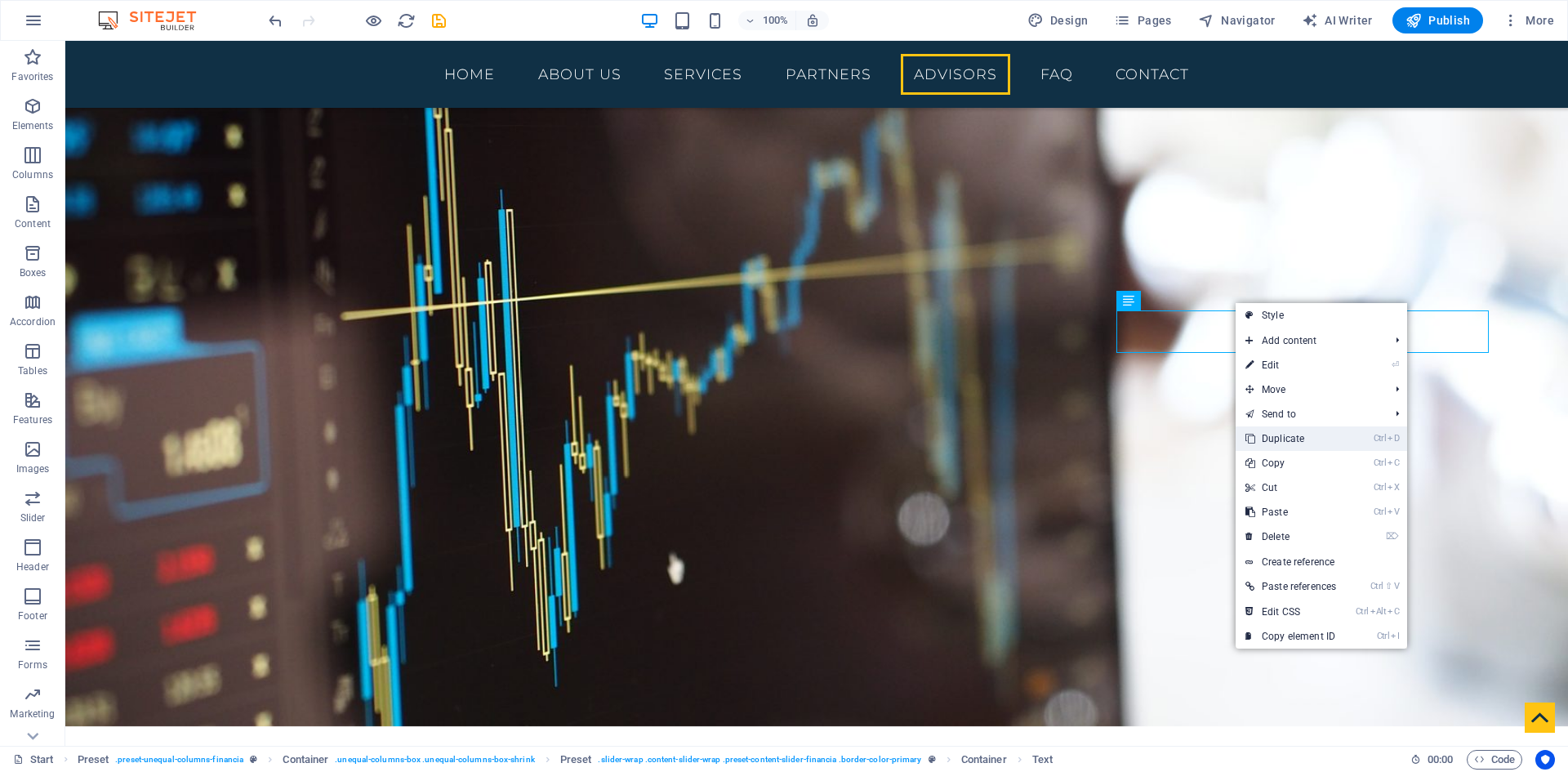
click at [1311, 433] on link "Ctrl D Duplicate" at bounding box center [1291, 438] width 110 height 25
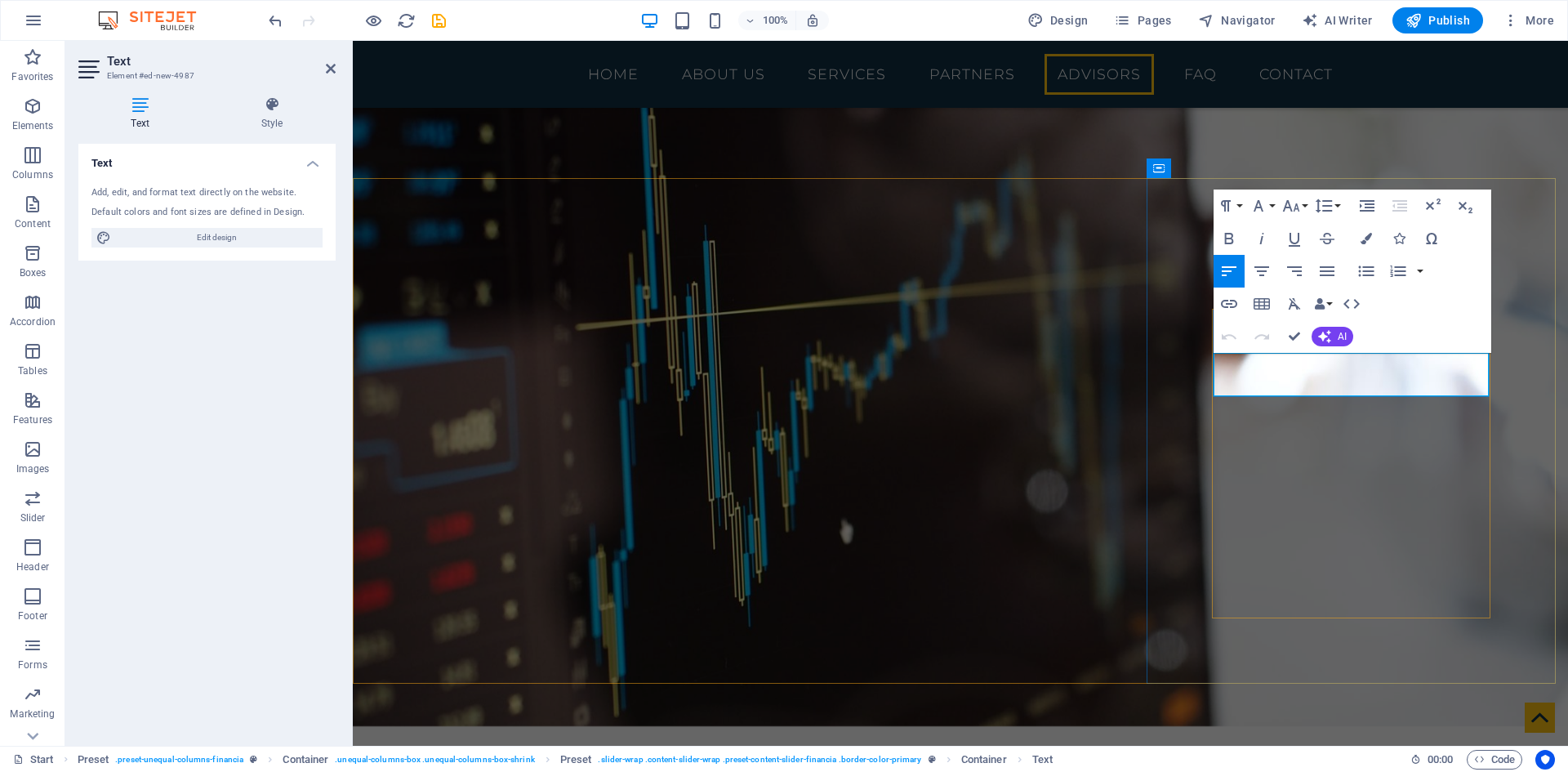
drag, startPoint x: 1383, startPoint y: 379, endPoint x: 1221, endPoint y: 369, distance: 162.3
drag, startPoint x: 1388, startPoint y: 384, endPoint x: 1243, endPoint y: 365, distance: 146.2
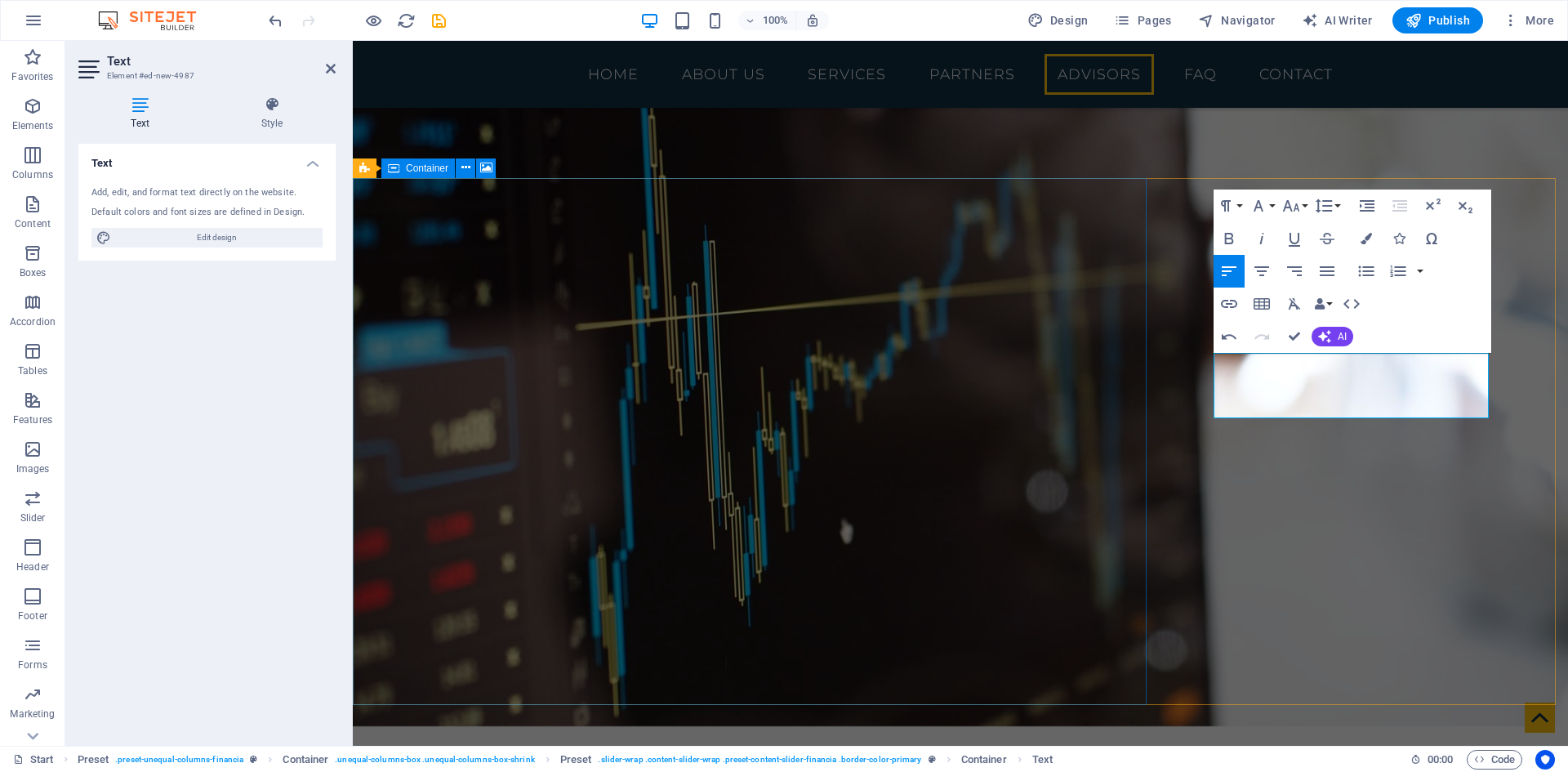
scroll to position [465, 7]
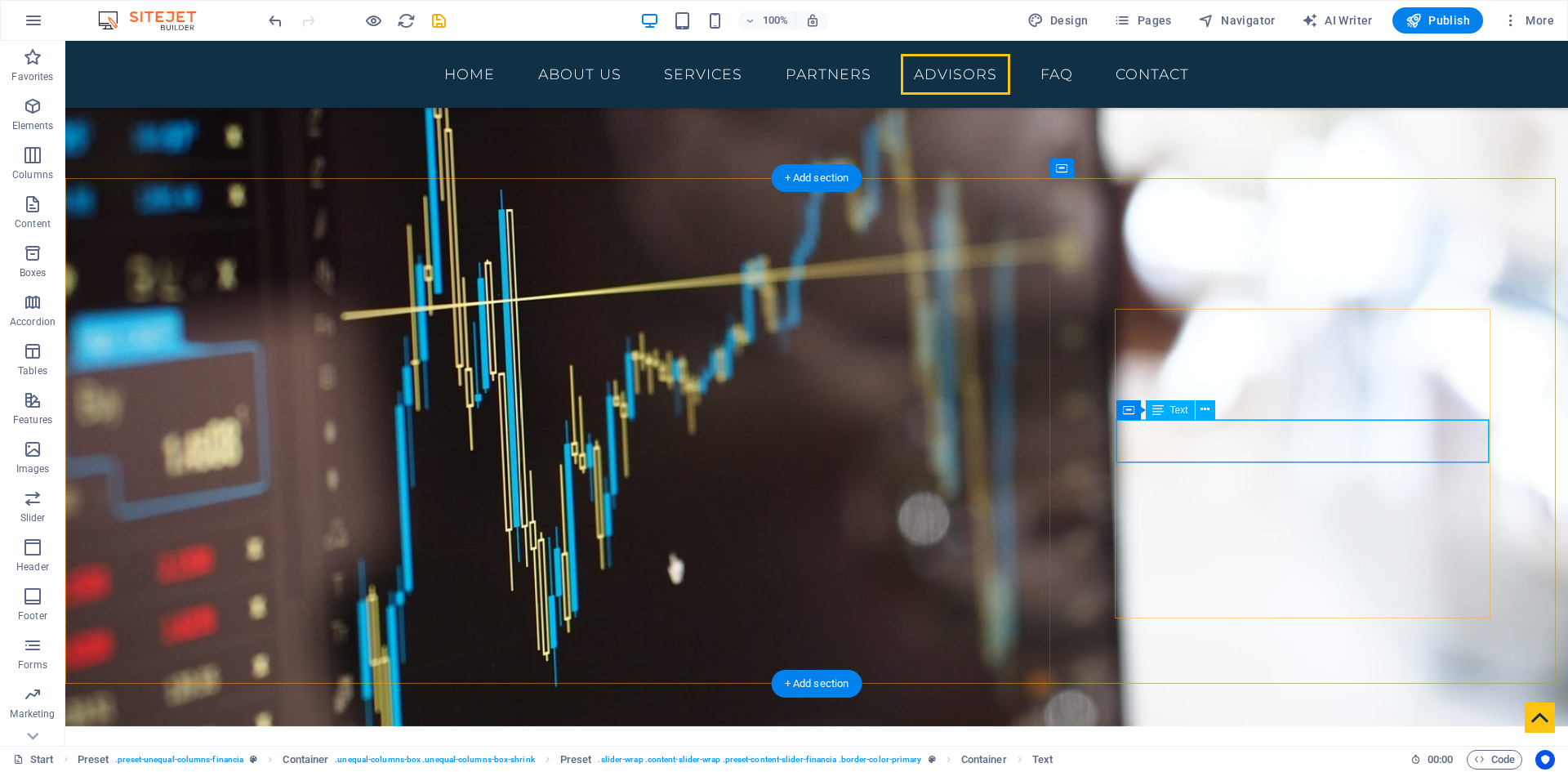
click at [1178, 413] on span "Text" at bounding box center [1180, 410] width 18 height 10
click at [1203, 412] on icon at bounding box center [1205, 409] width 9 height 17
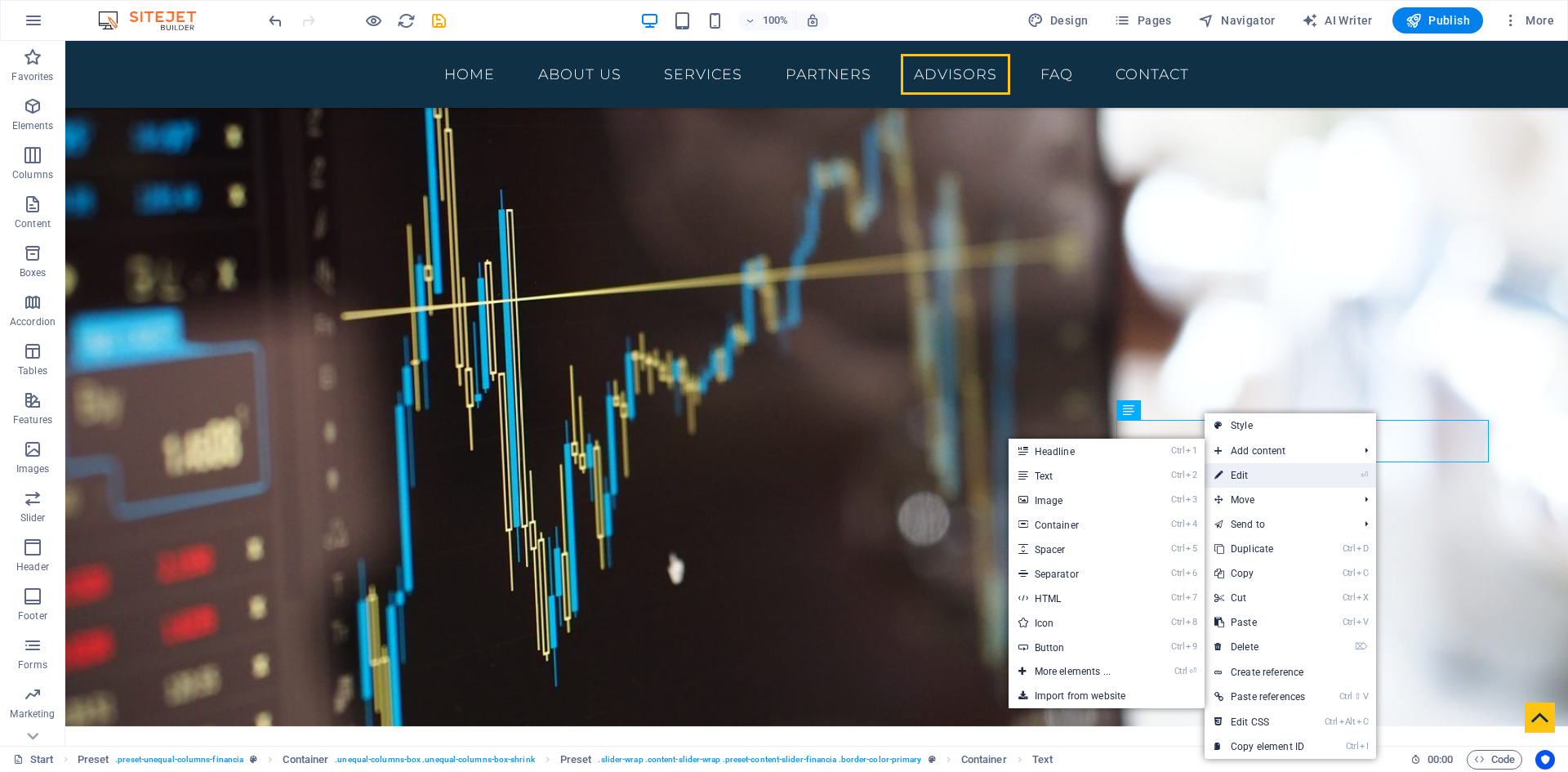
click at [1253, 472] on link "⏎ Edit" at bounding box center [1260, 475] width 110 height 25
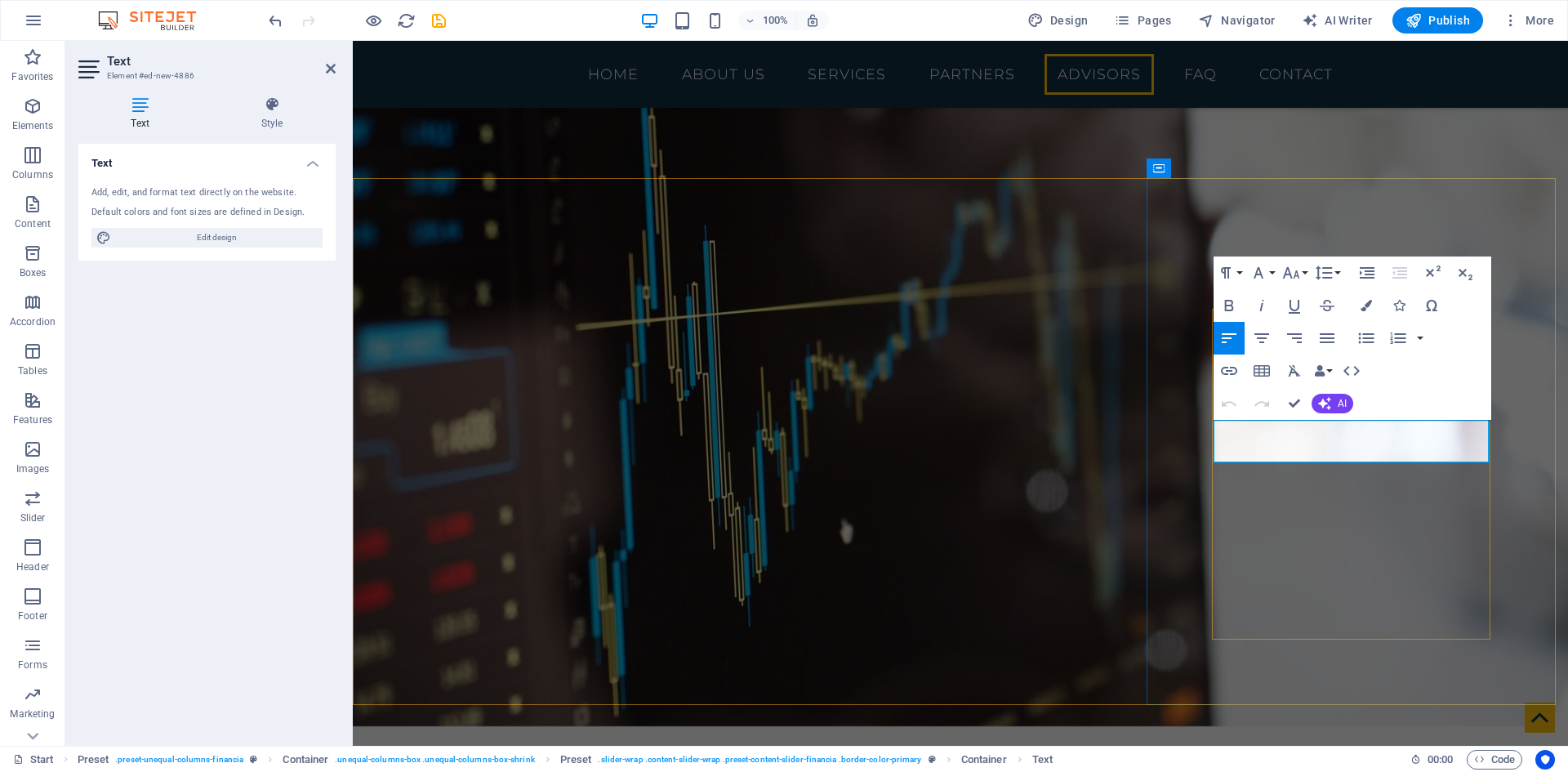
drag, startPoint x: 1381, startPoint y: 448, endPoint x: 1218, endPoint y: 433, distance: 163.7
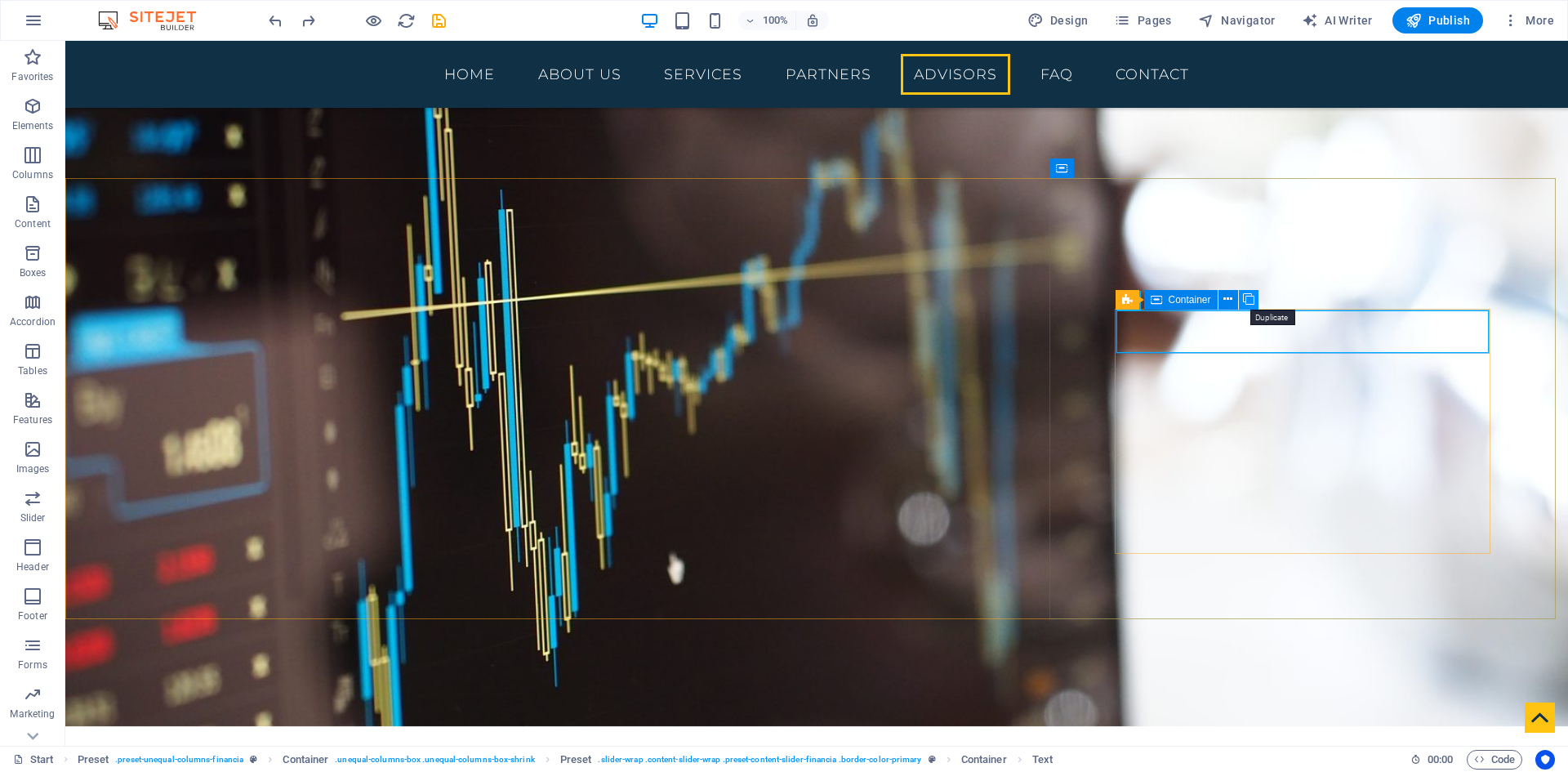
click at [1245, 301] on icon at bounding box center [1249, 299] width 12 height 17
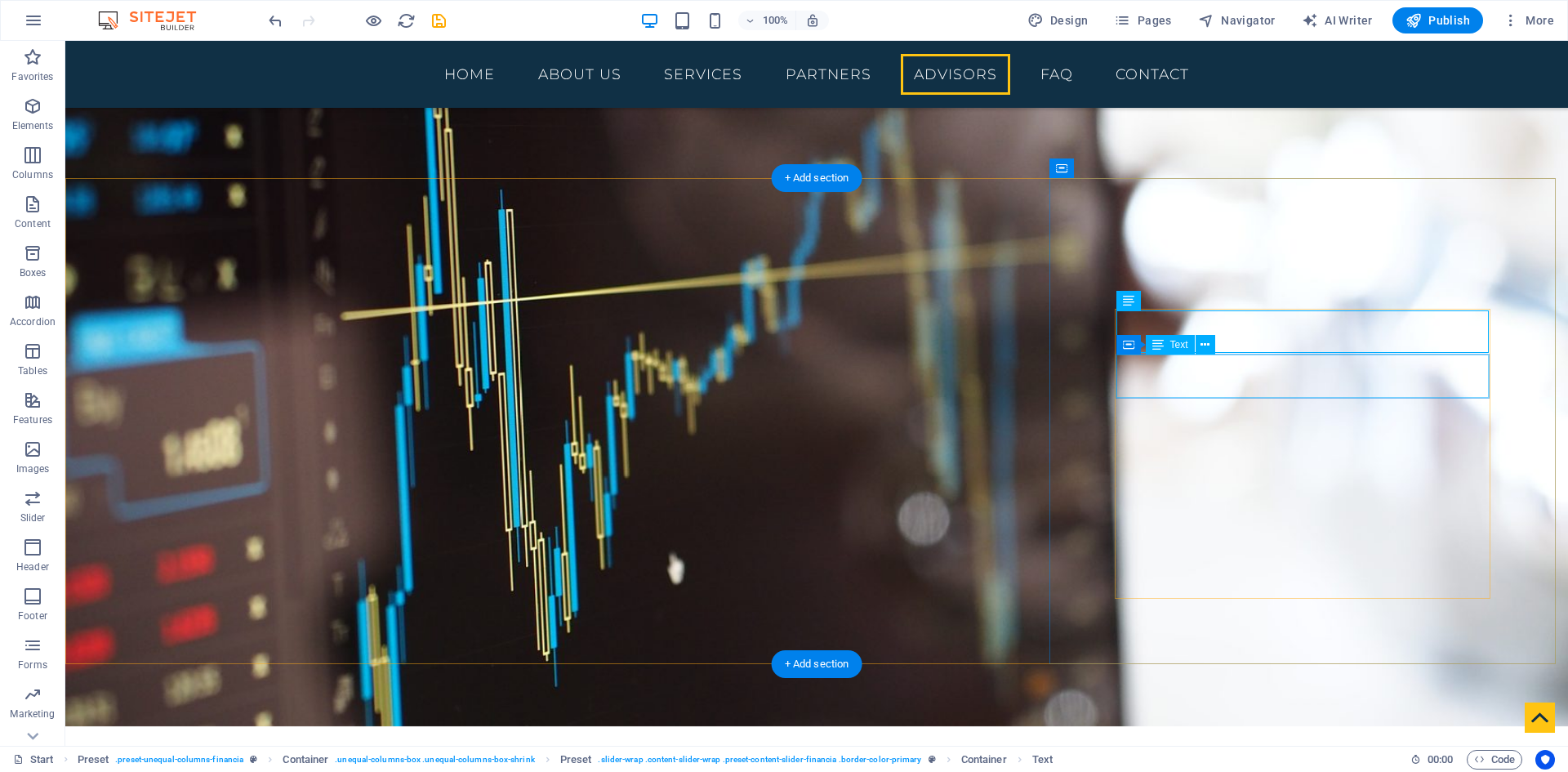
click at [1202, 347] on icon at bounding box center [1205, 344] width 9 height 17
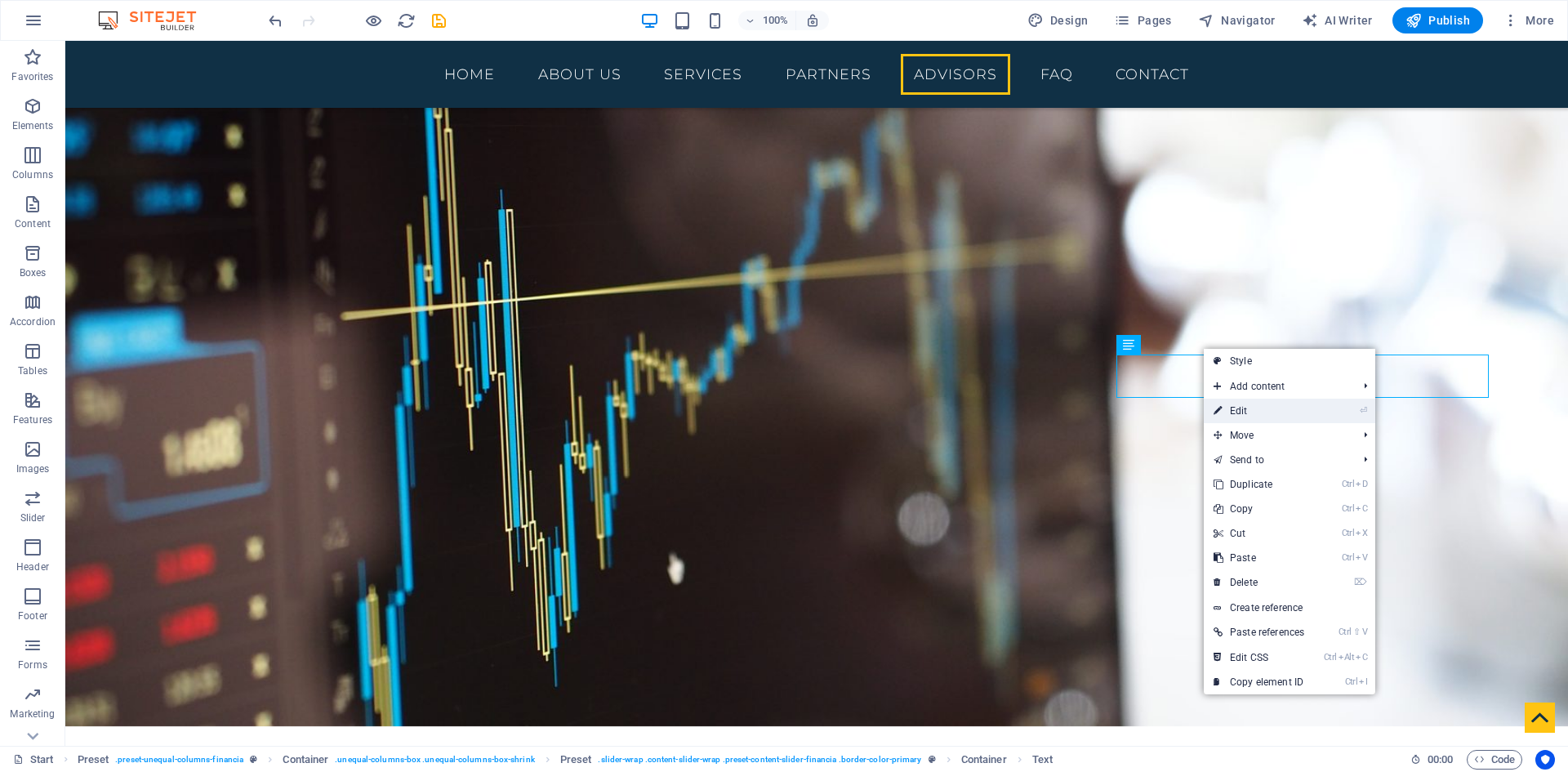
click at [1254, 406] on link "⏎ Edit" at bounding box center [1259, 411] width 110 height 25
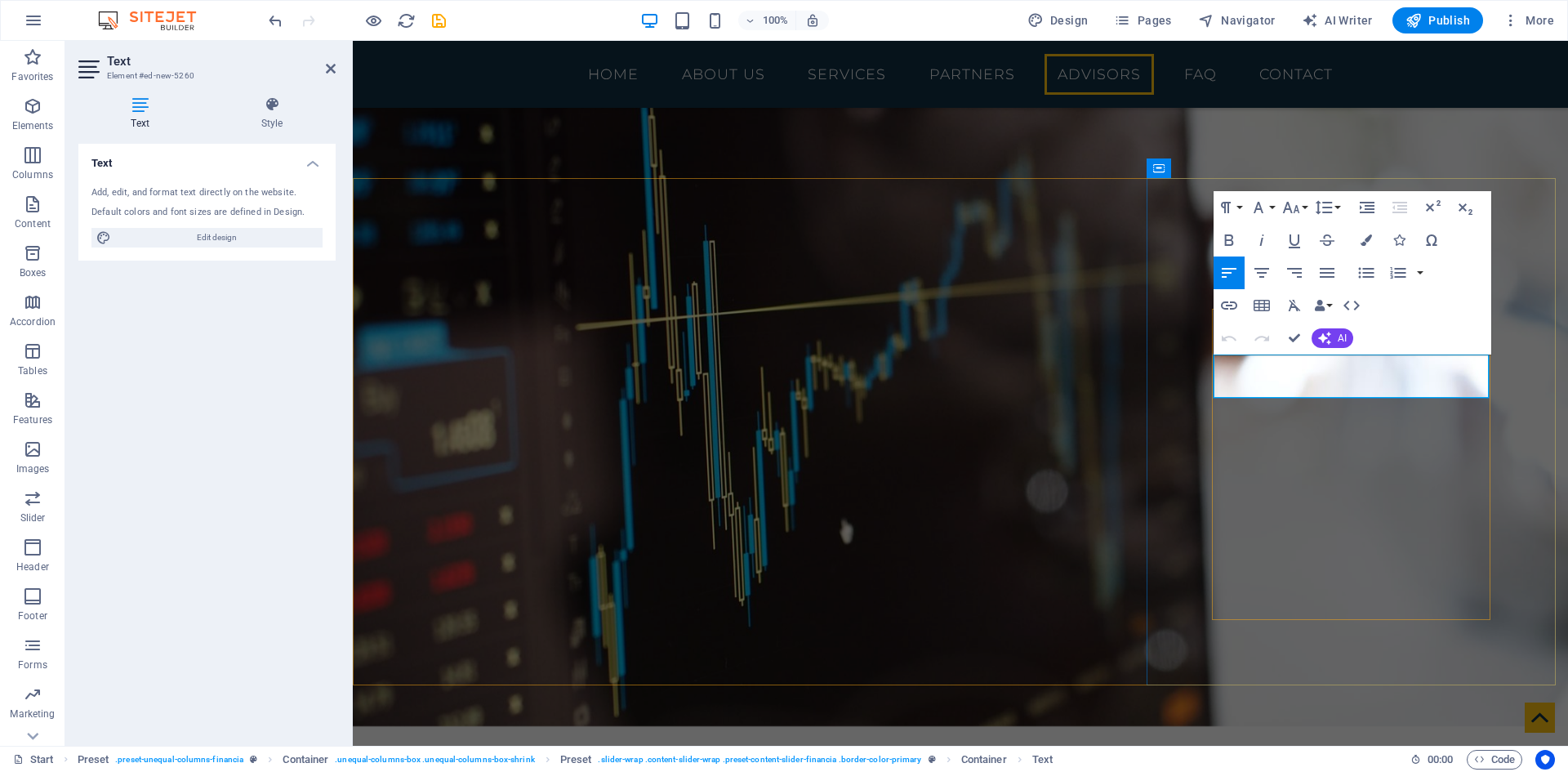
drag, startPoint x: 1309, startPoint y: 380, endPoint x: 1215, endPoint y: 370, distance: 94.5
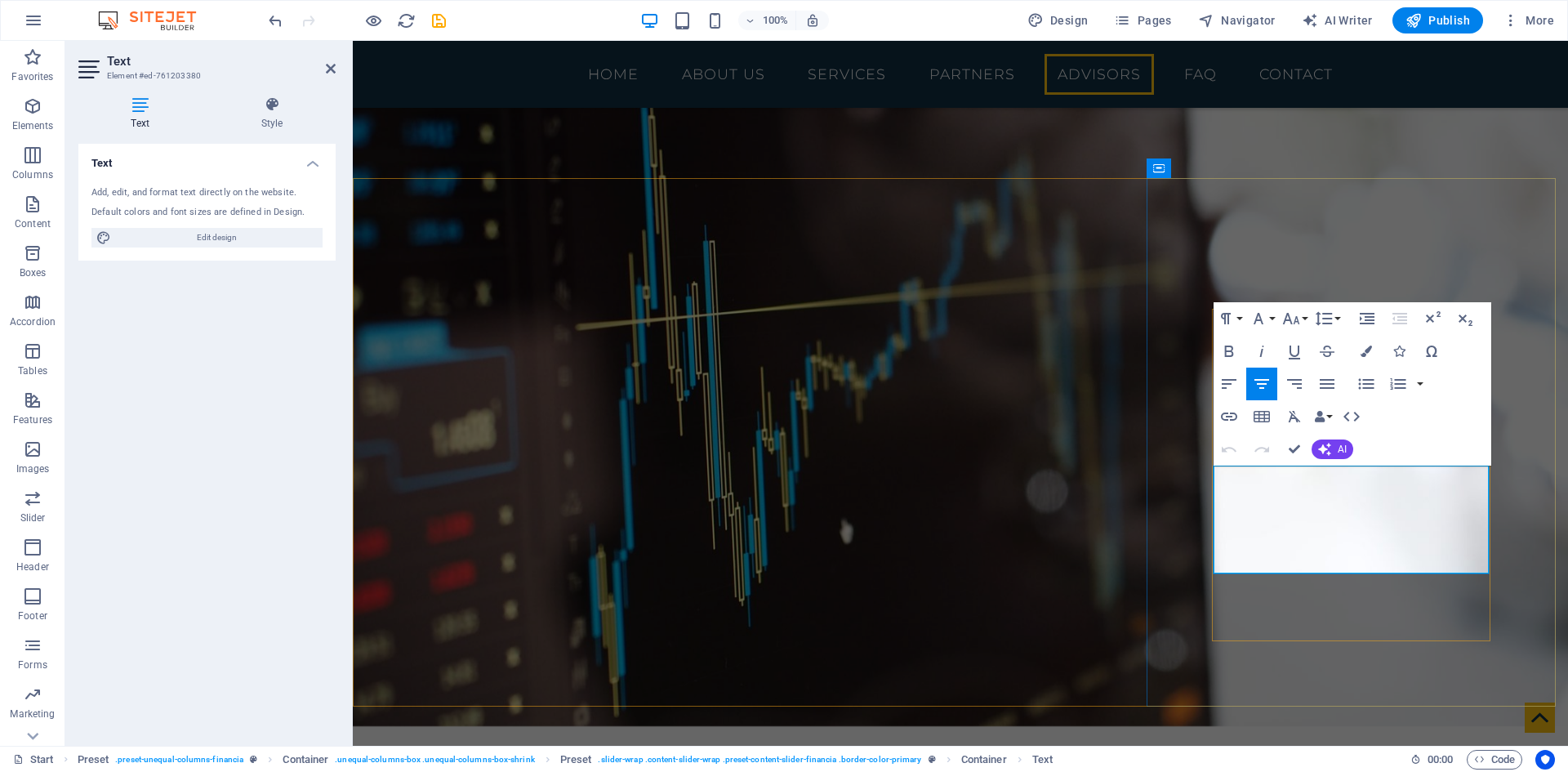
drag, startPoint x: 1436, startPoint y: 560, endPoint x: 1219, endPoint y: 484, distance: 229.9
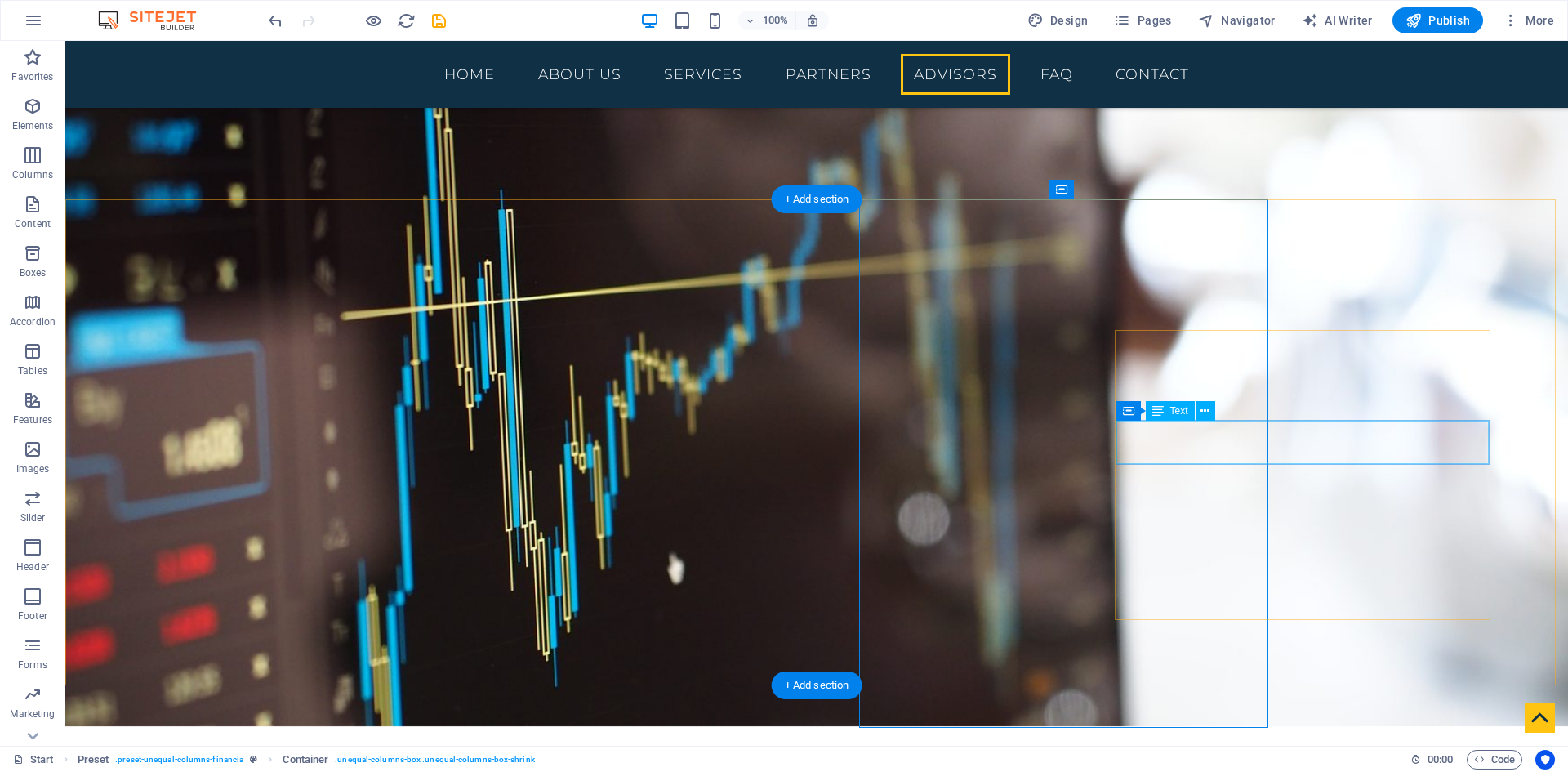
scroll to position [4658, 0]
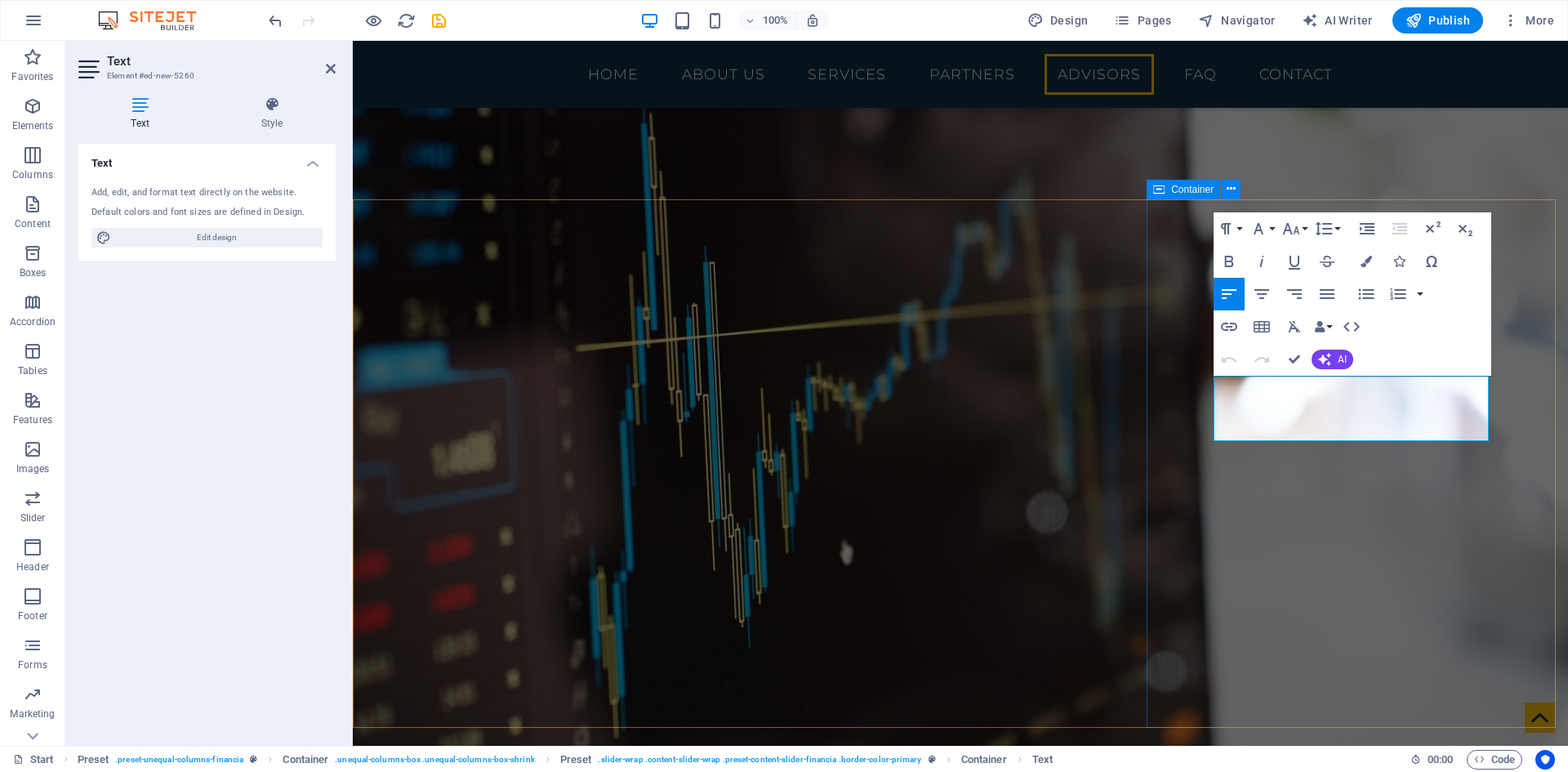
drag, startPoint x: 1392, startPoint y: 428, endPoint x: 1206, endPoint y: 390, distance: 189.8
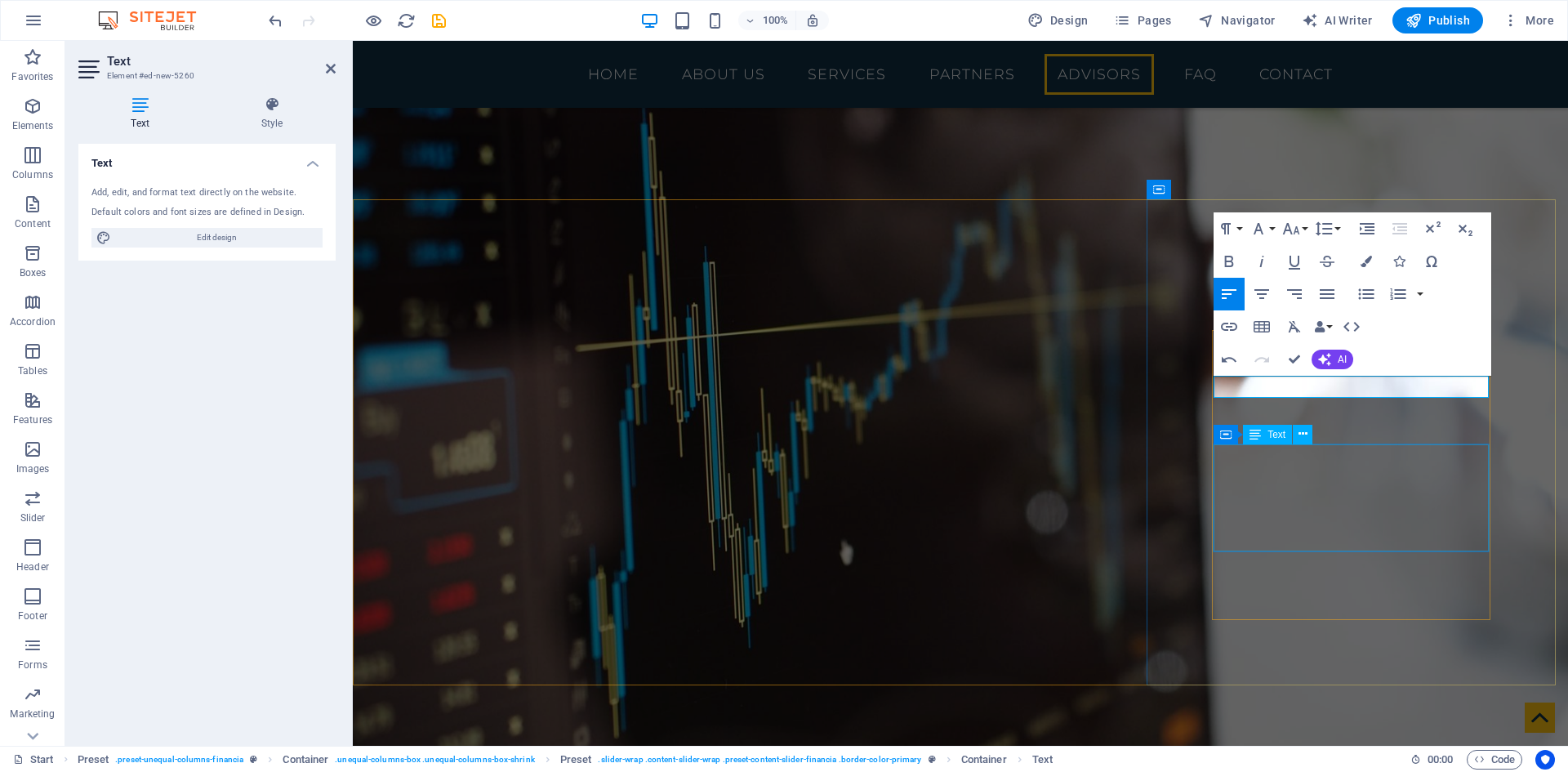
click at [0, 0] on button at bounding box center [0, 0] width 0 height 0
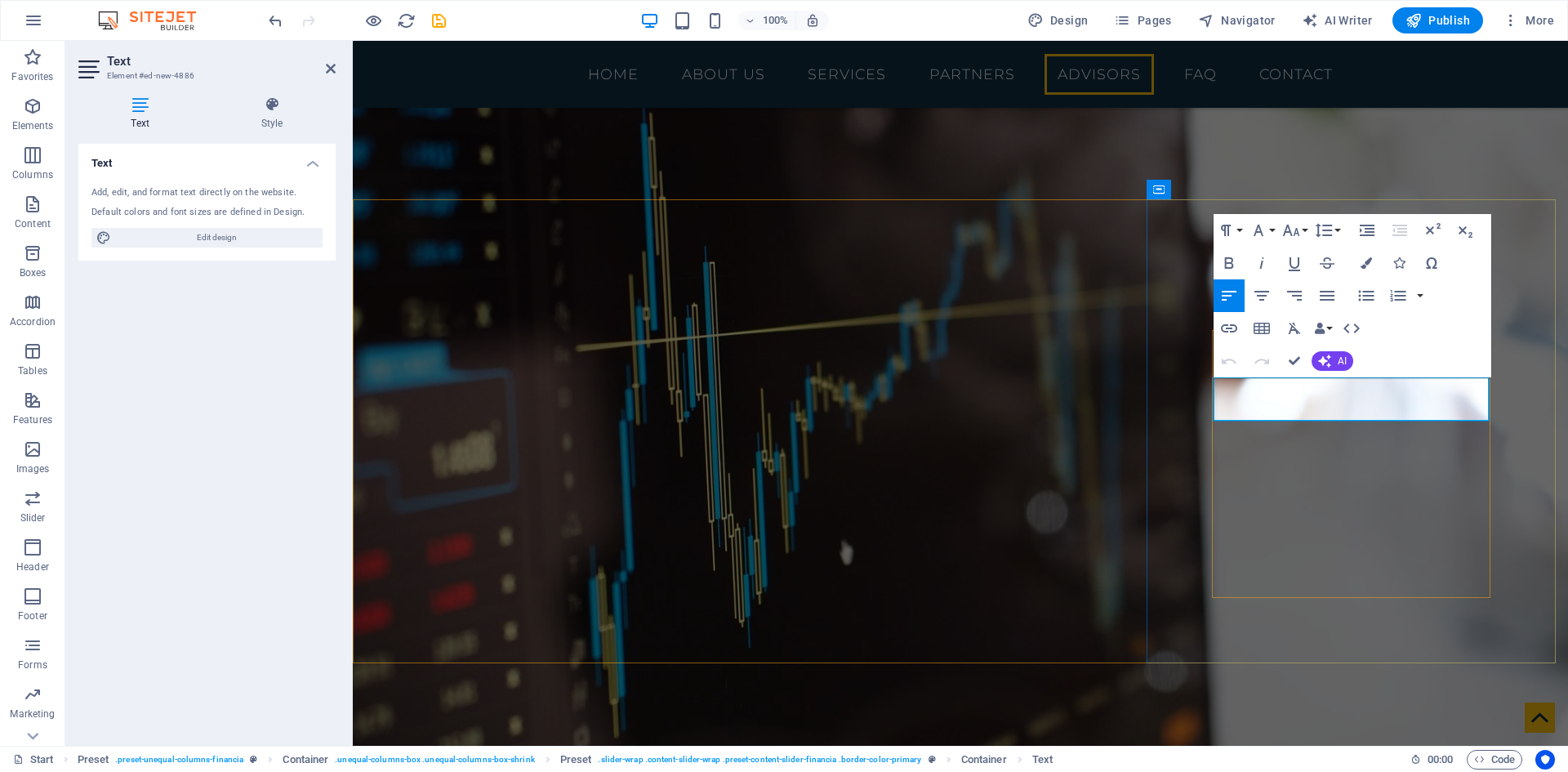
drag, startPoint x: 1342, startPoint y: 411, endPoint x: 1234, endPoint y: 391, distance: 109.8
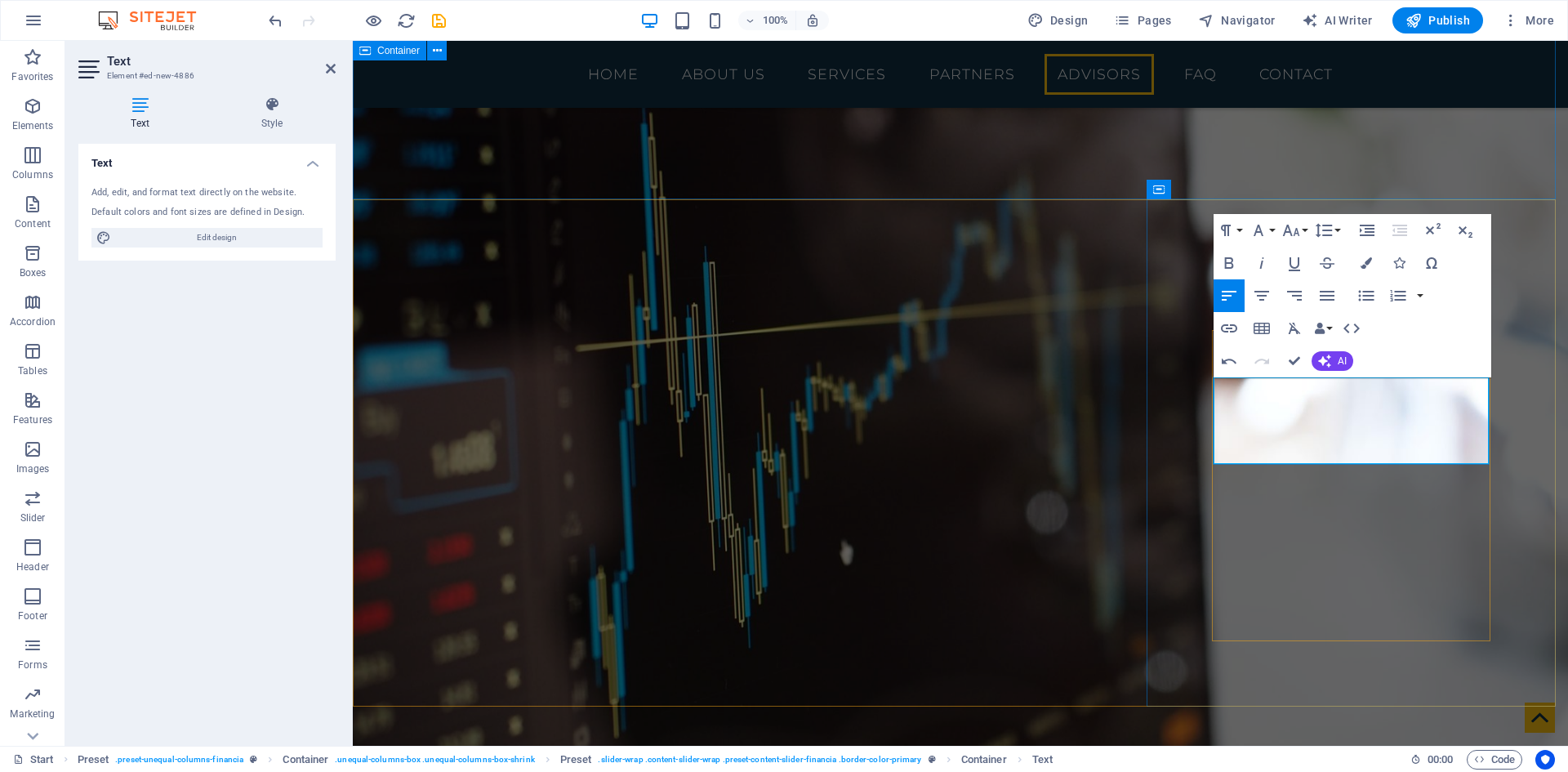
scroll to position [447, 7]
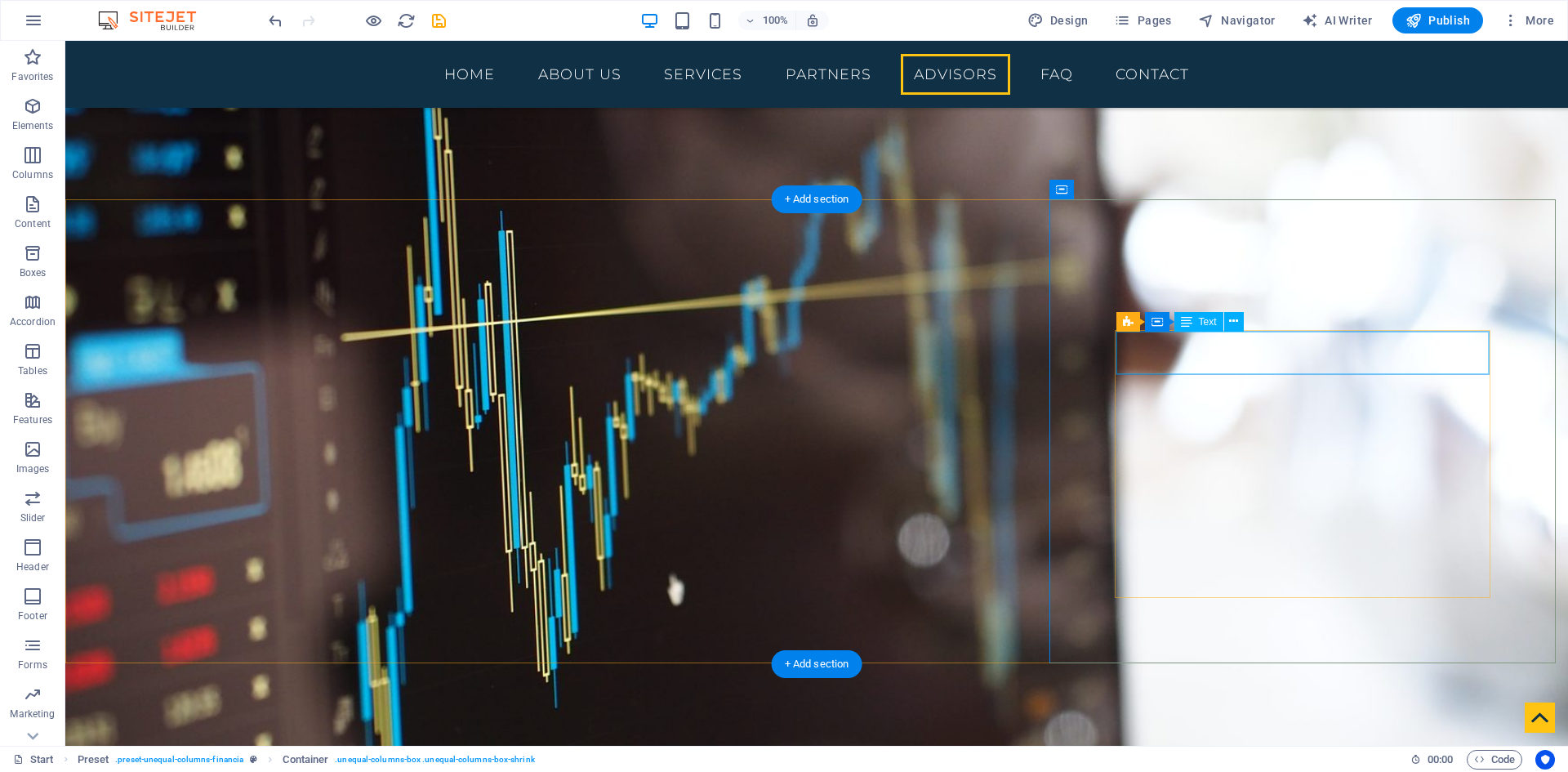
click at [1233, 322] on icon at bounding box center [1233, 321] width 9 height 17
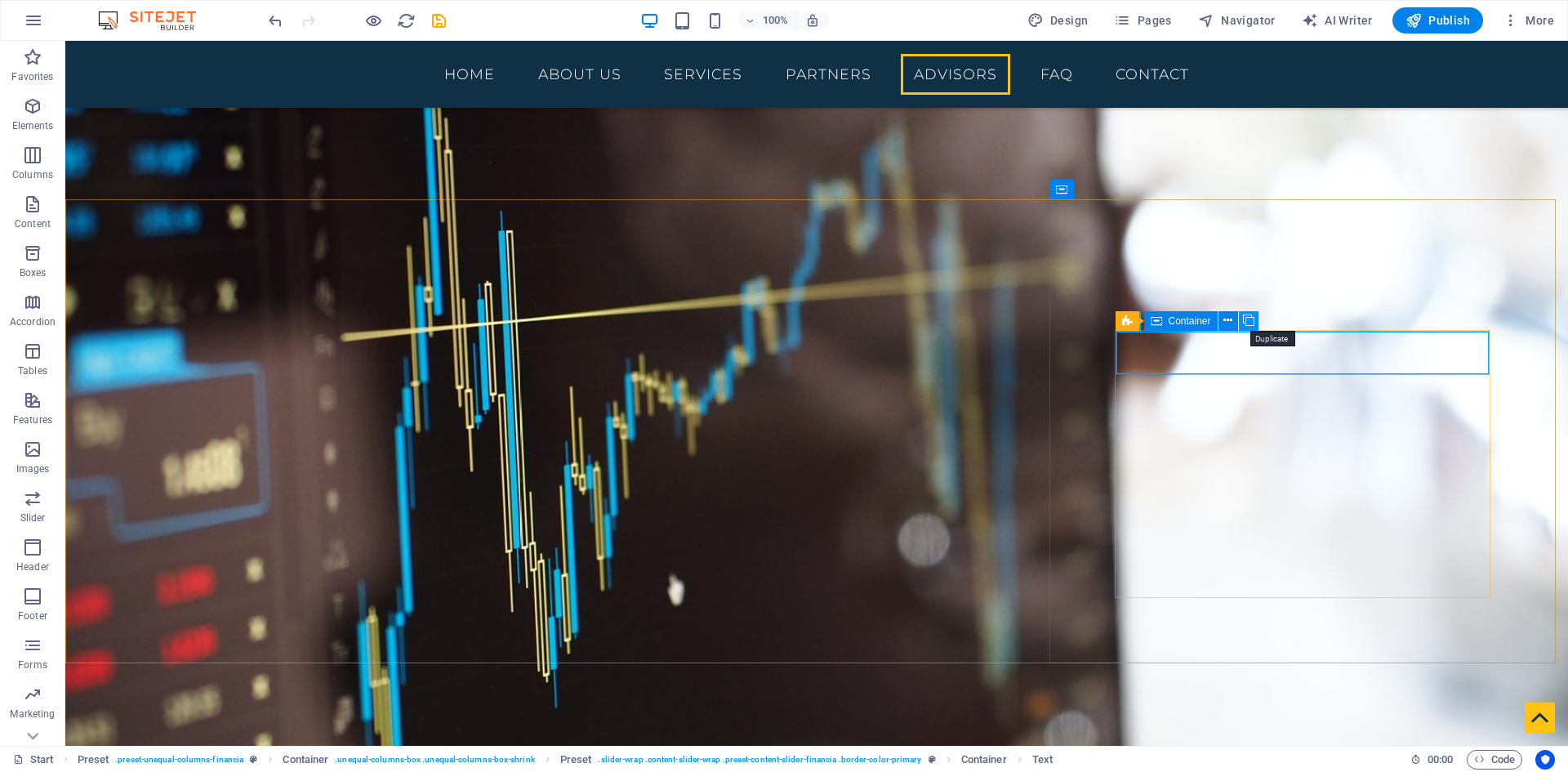
click at [1246, 326] on icon at bounding box center [1249, 320] width 12 height 17
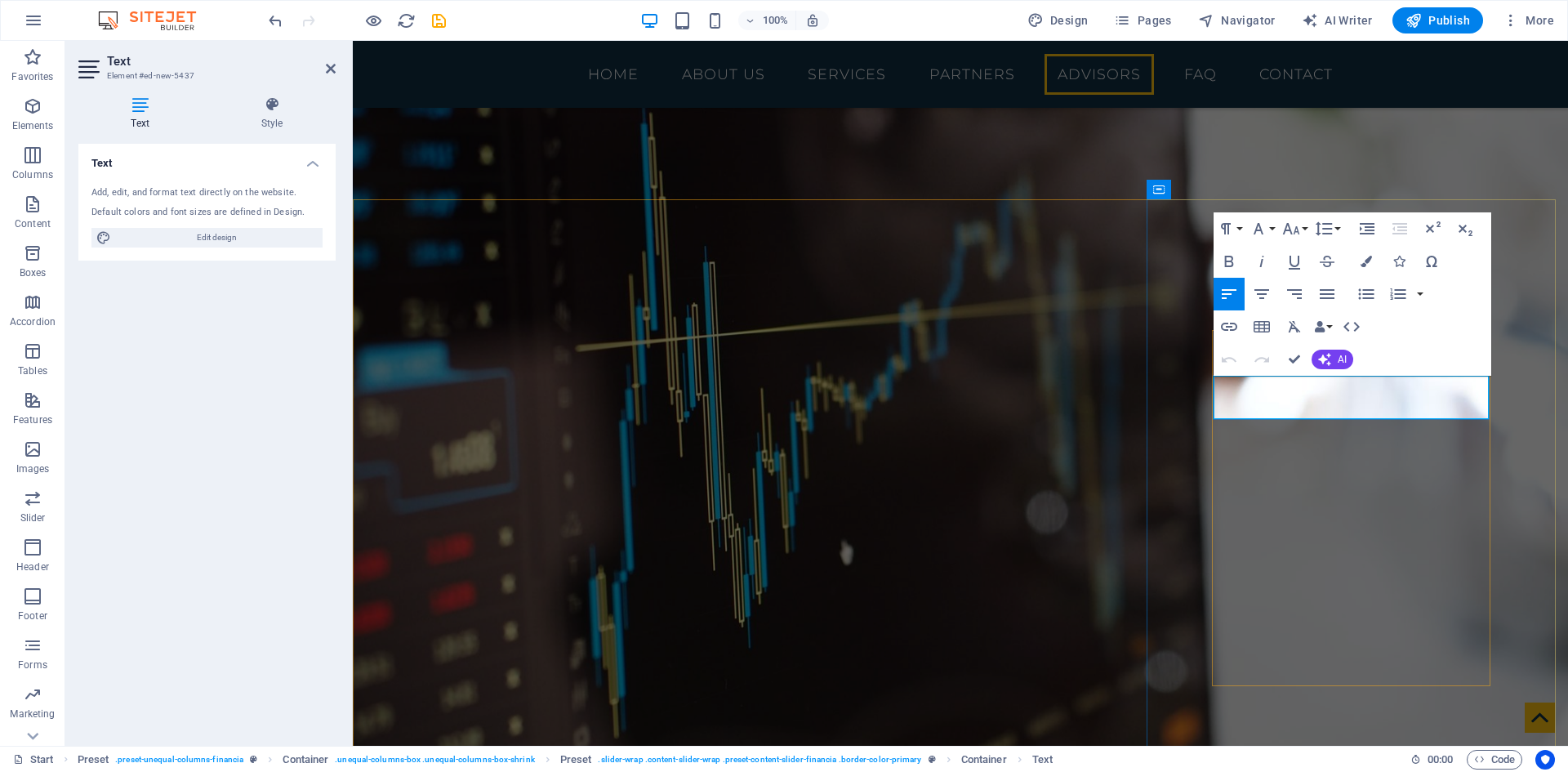
drag, startPoint x: 1295, startPoint y: 396, endPoint x: 1219, endPoint y: 391, distance: 76.2
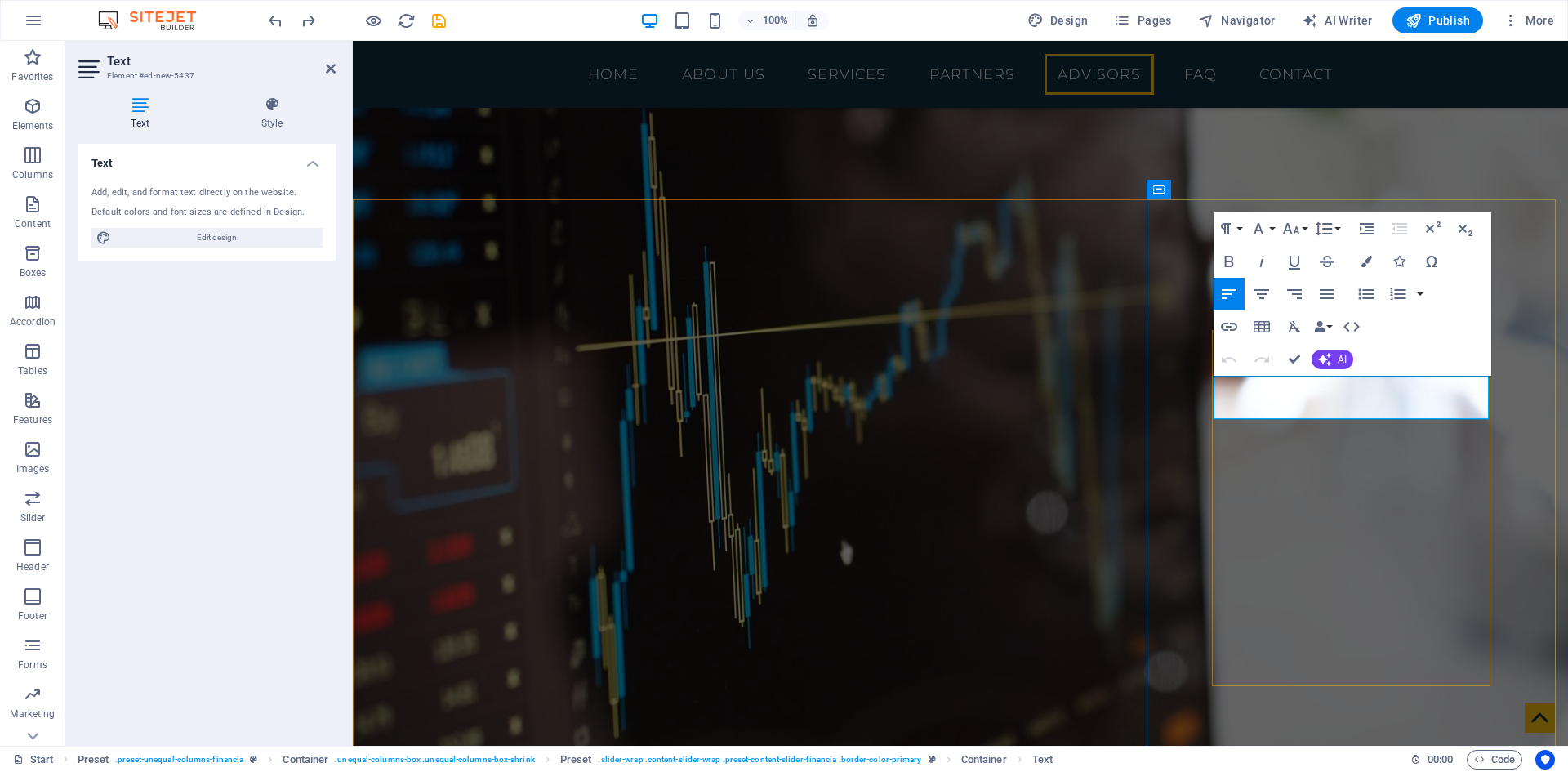
drag, startPoint x: 1415, startPoint y: 406, endPoint x: 1216, endPoint y: 391, distance: 199.6
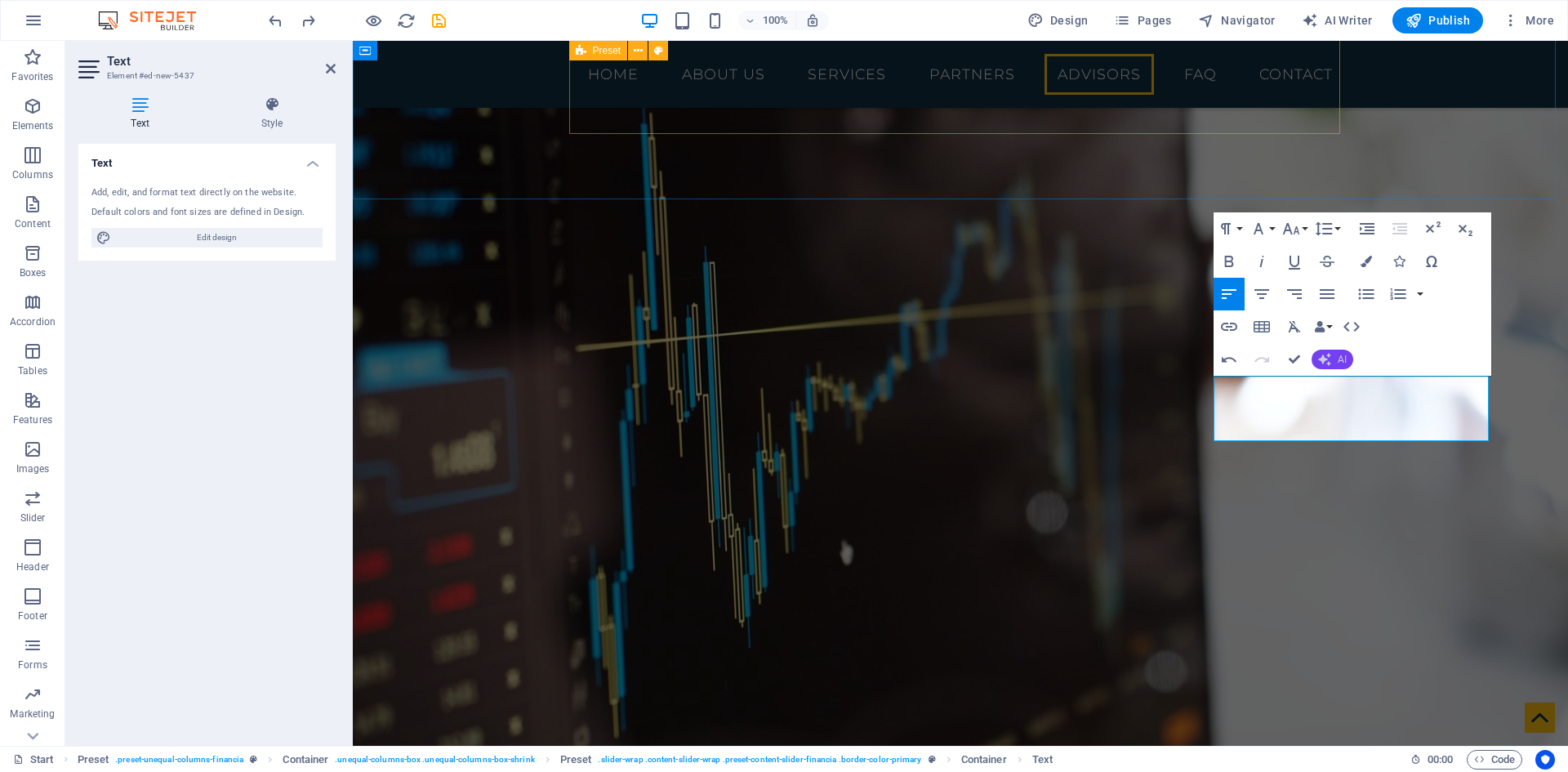
scroll to position [465, 7]
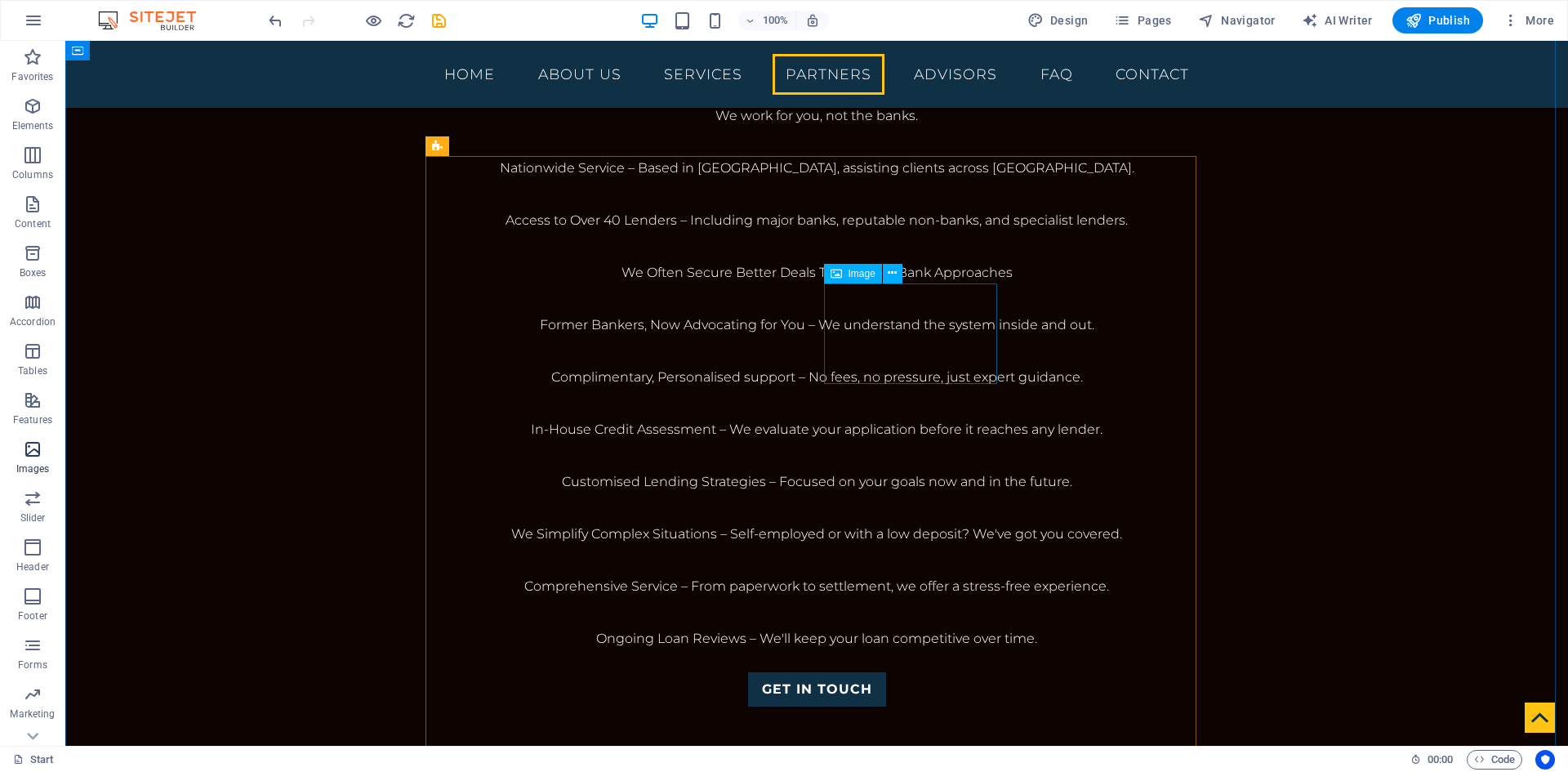
scroll to position [2697, 0]
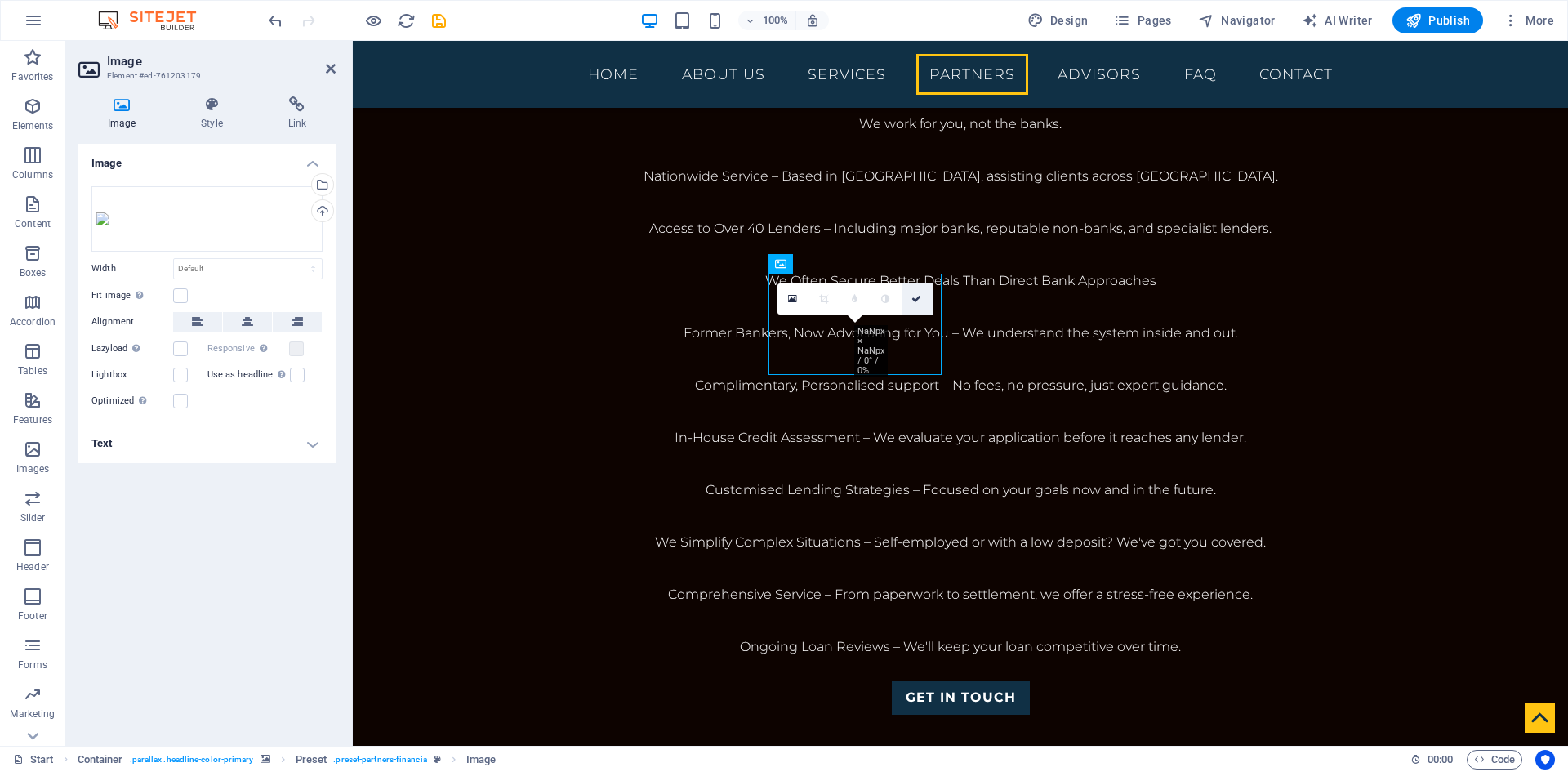
click at [916, 302] on icon at bounding box center [916, 299] width 10 height 10
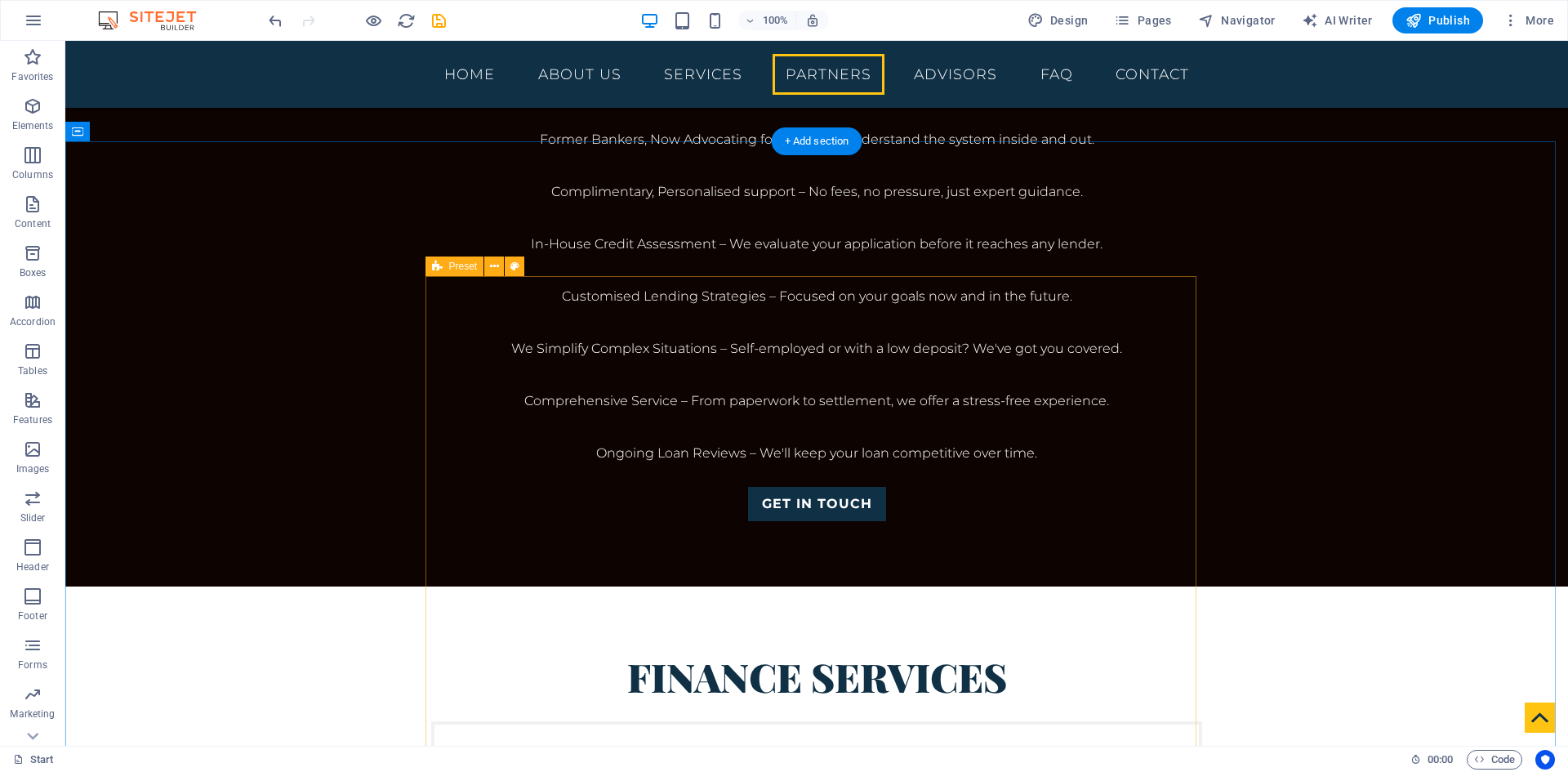
scroll to position [2695, 0]
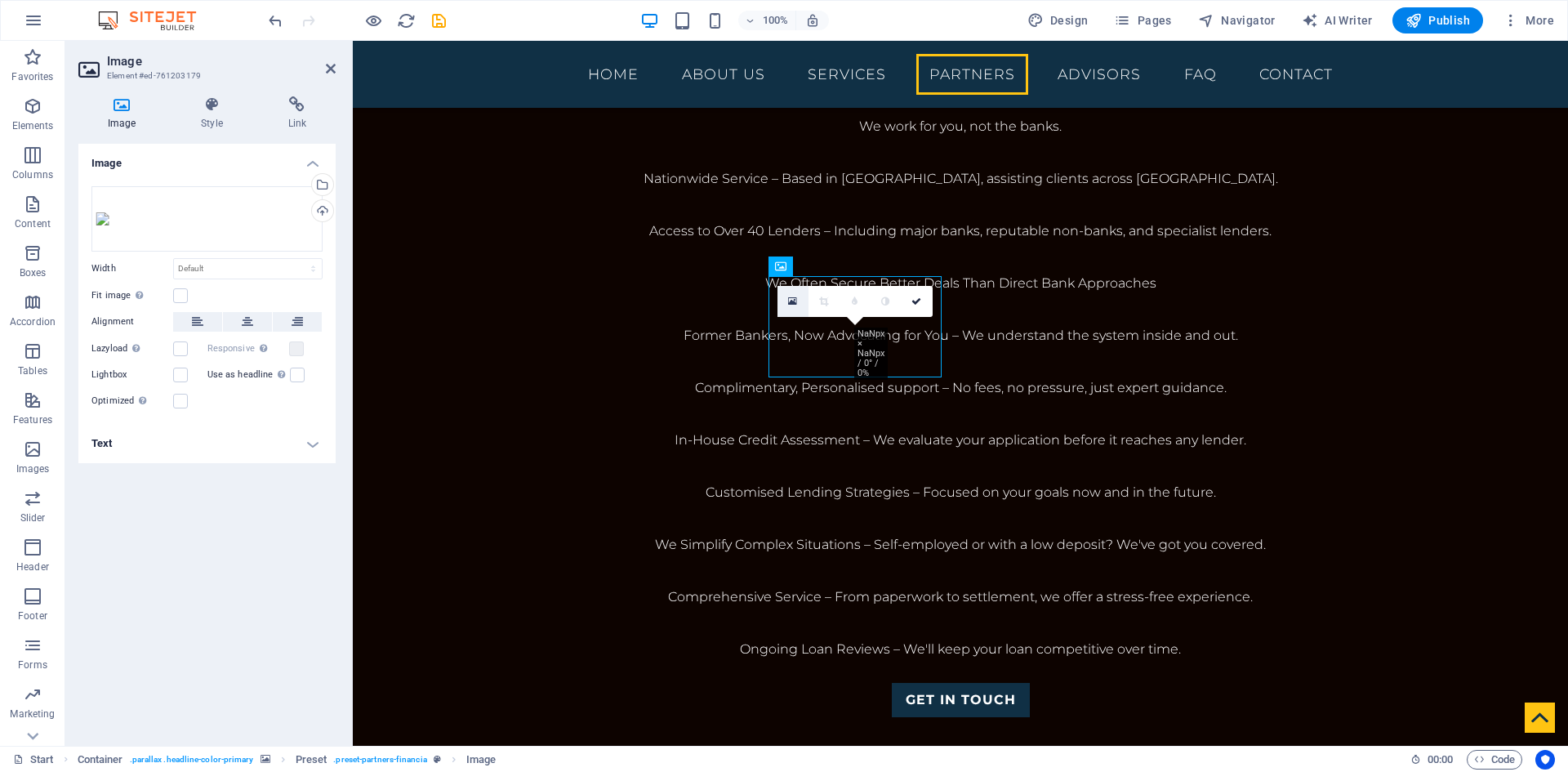
click at [798, 301] on link at bounding box center [793, 302] width 31 height 31
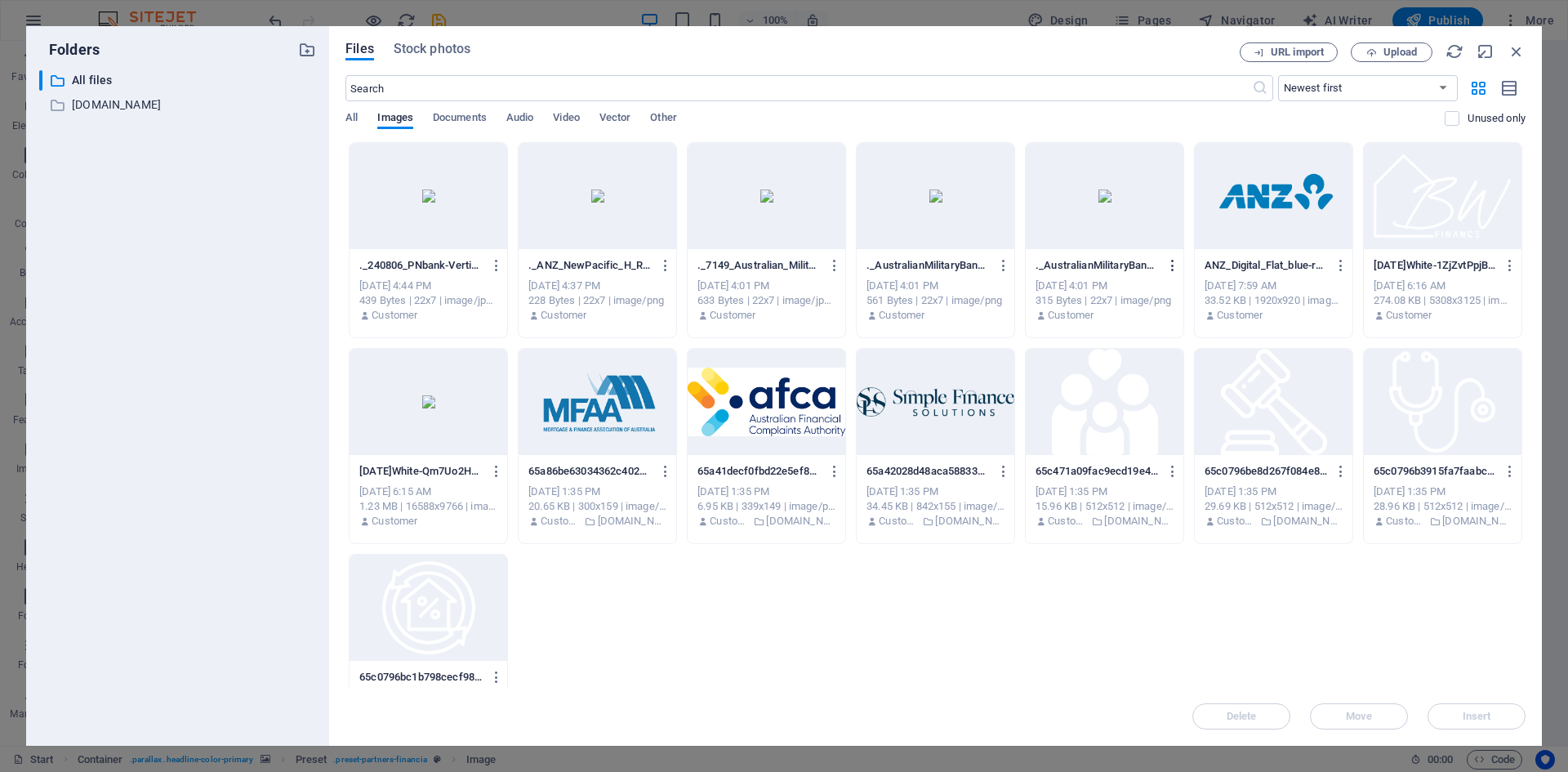
click at [1172, 266] on icon "button" at bounding box center [1173, 265] width 16 height 15
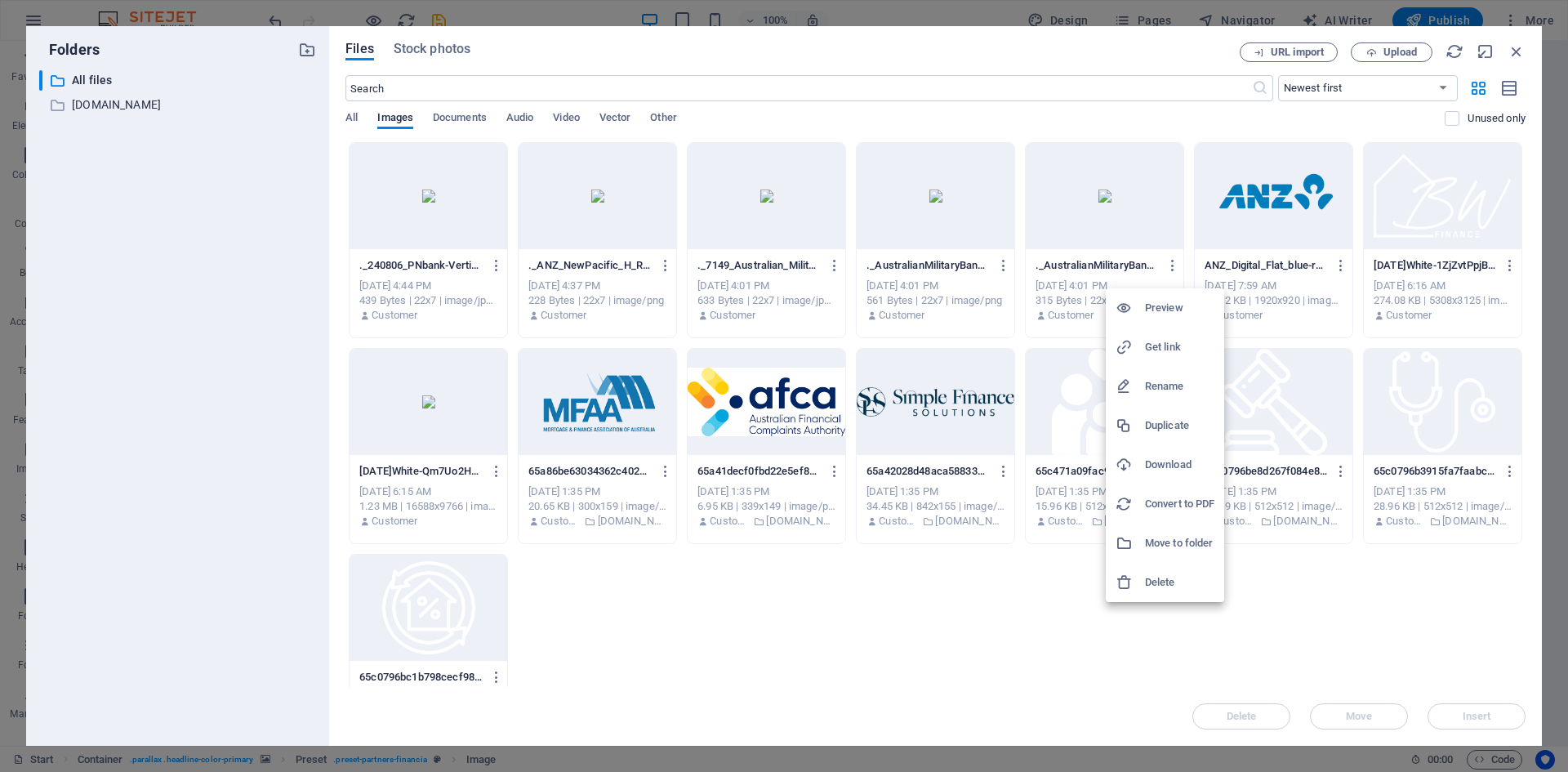
click at [1166, 586] on h6 "Delete" at bounding box center [1180, 583] width 69 height 20
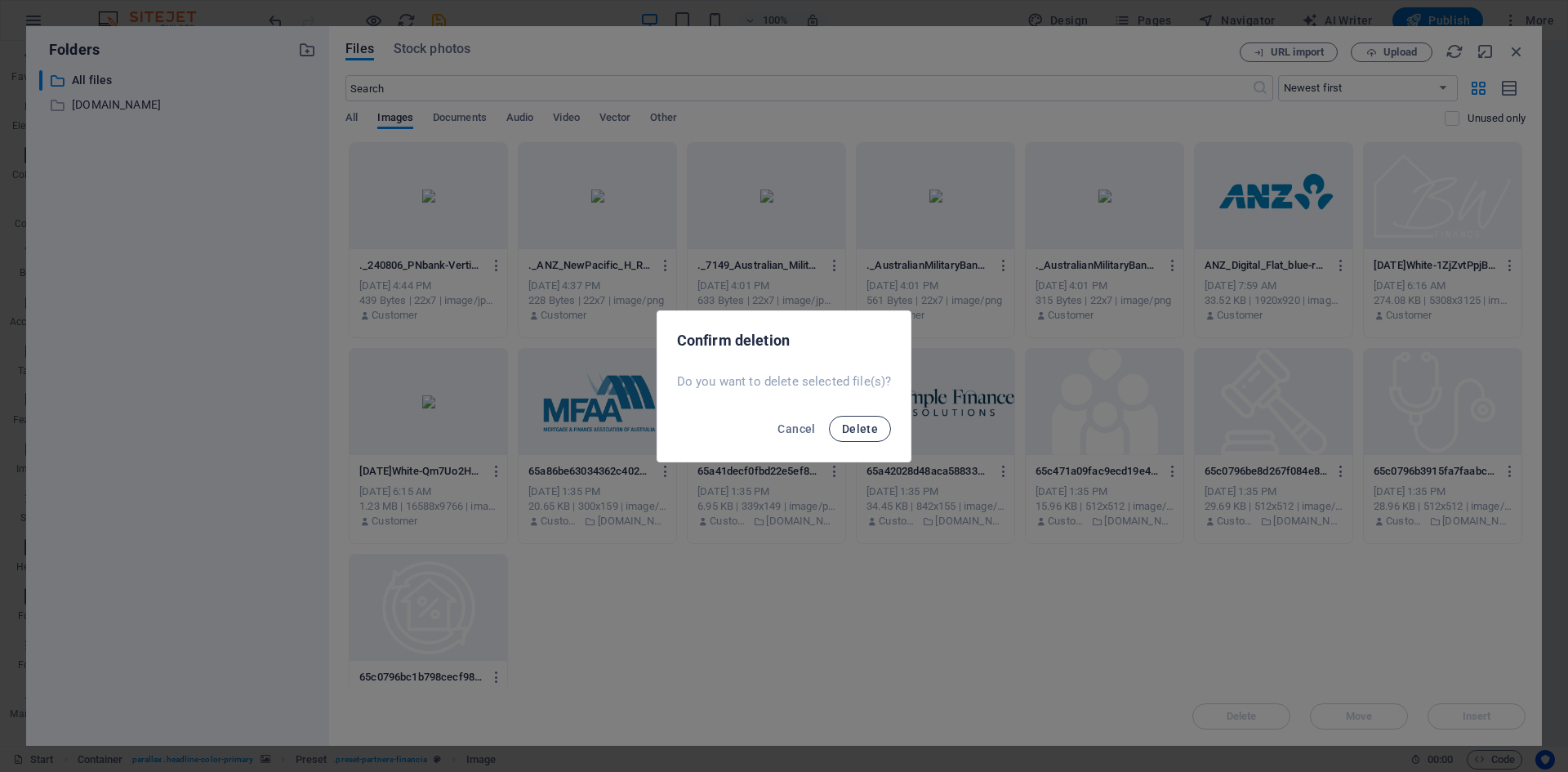
click at [865, 423] on span "Delete" at bounding box center [860, 429] width 36 height 13
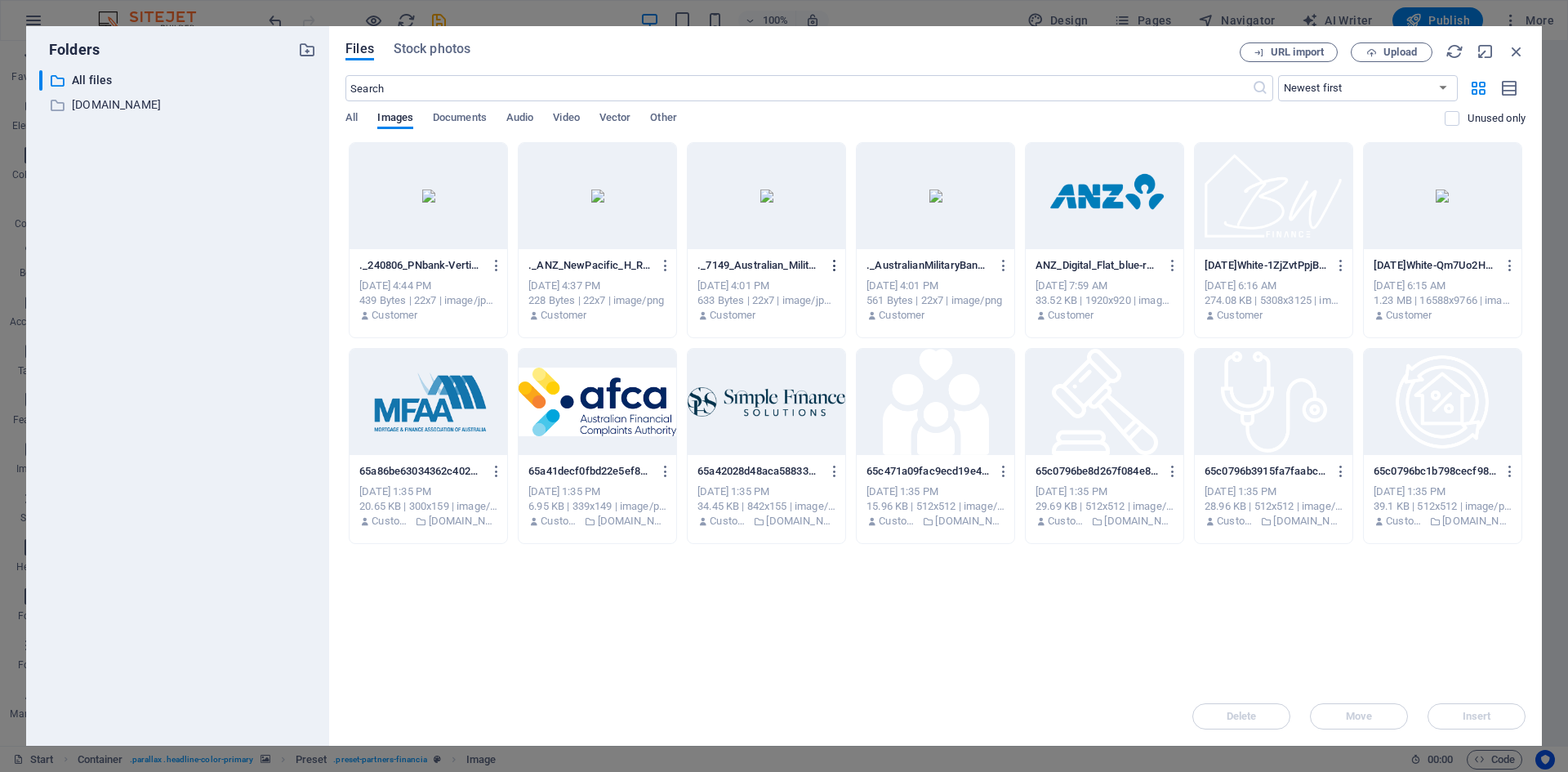
click at [829, 263] on icon "button" at bounding box center [835, 265] width 16 height 15
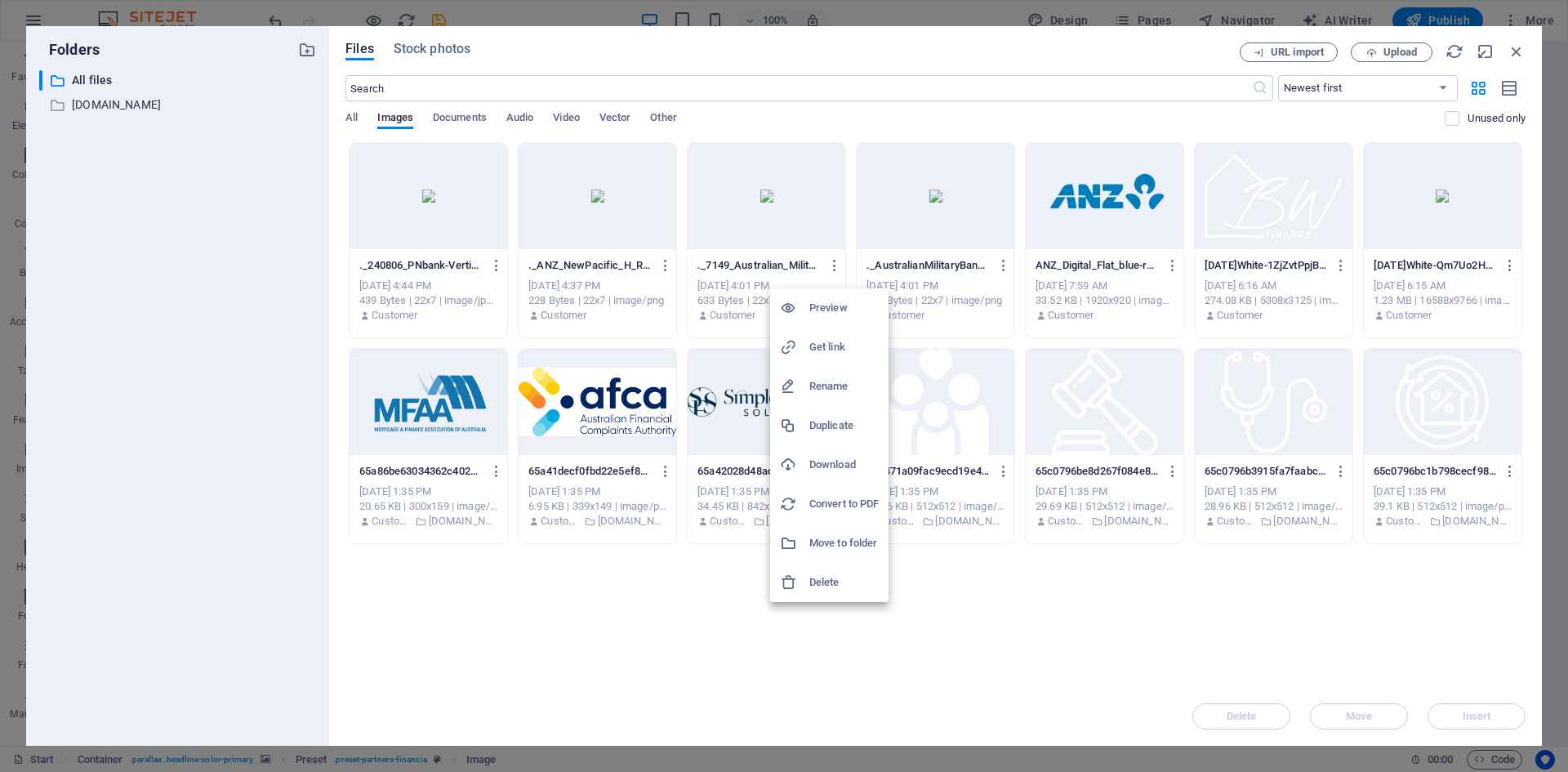
click at [835, 585] on h6 "Delete" at bounding box center [844, 583] width 69 height 20
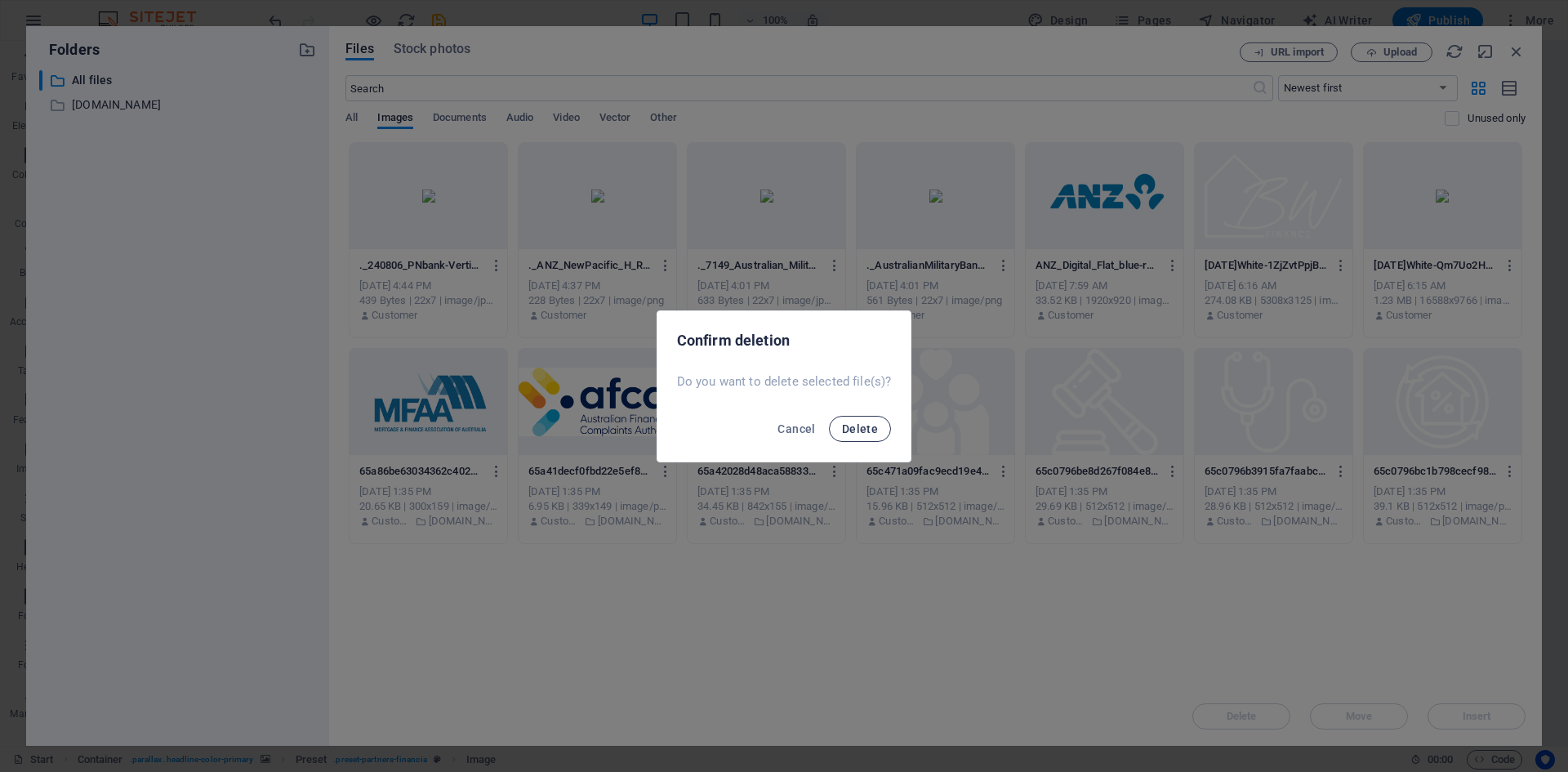
click at [861, 429] on span "Delete" at bounding box center [860, 429] width 36 height 13
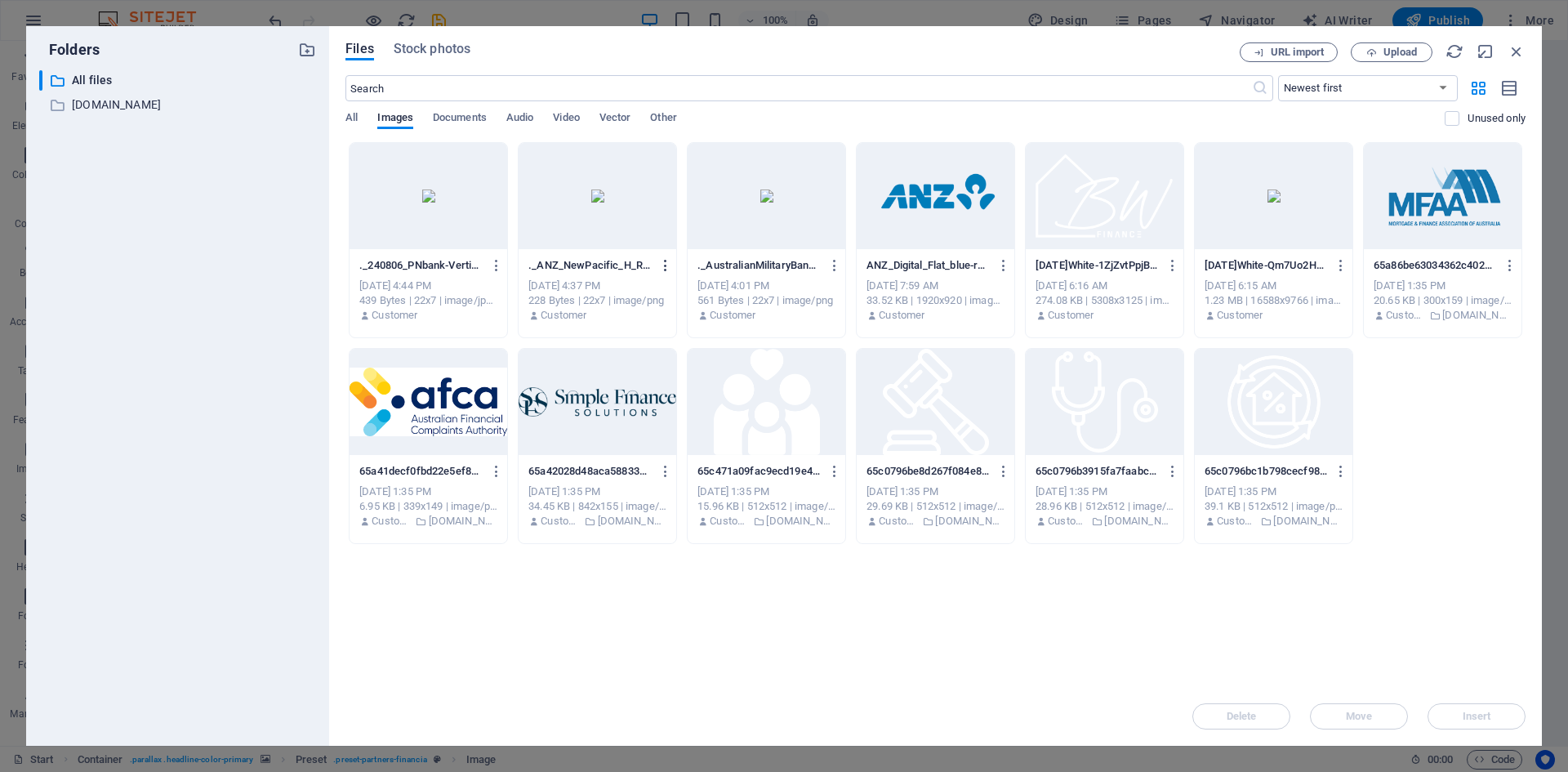
click at [662, 260] on icon "button" at bounding box center [666, 265] width 16 height 15
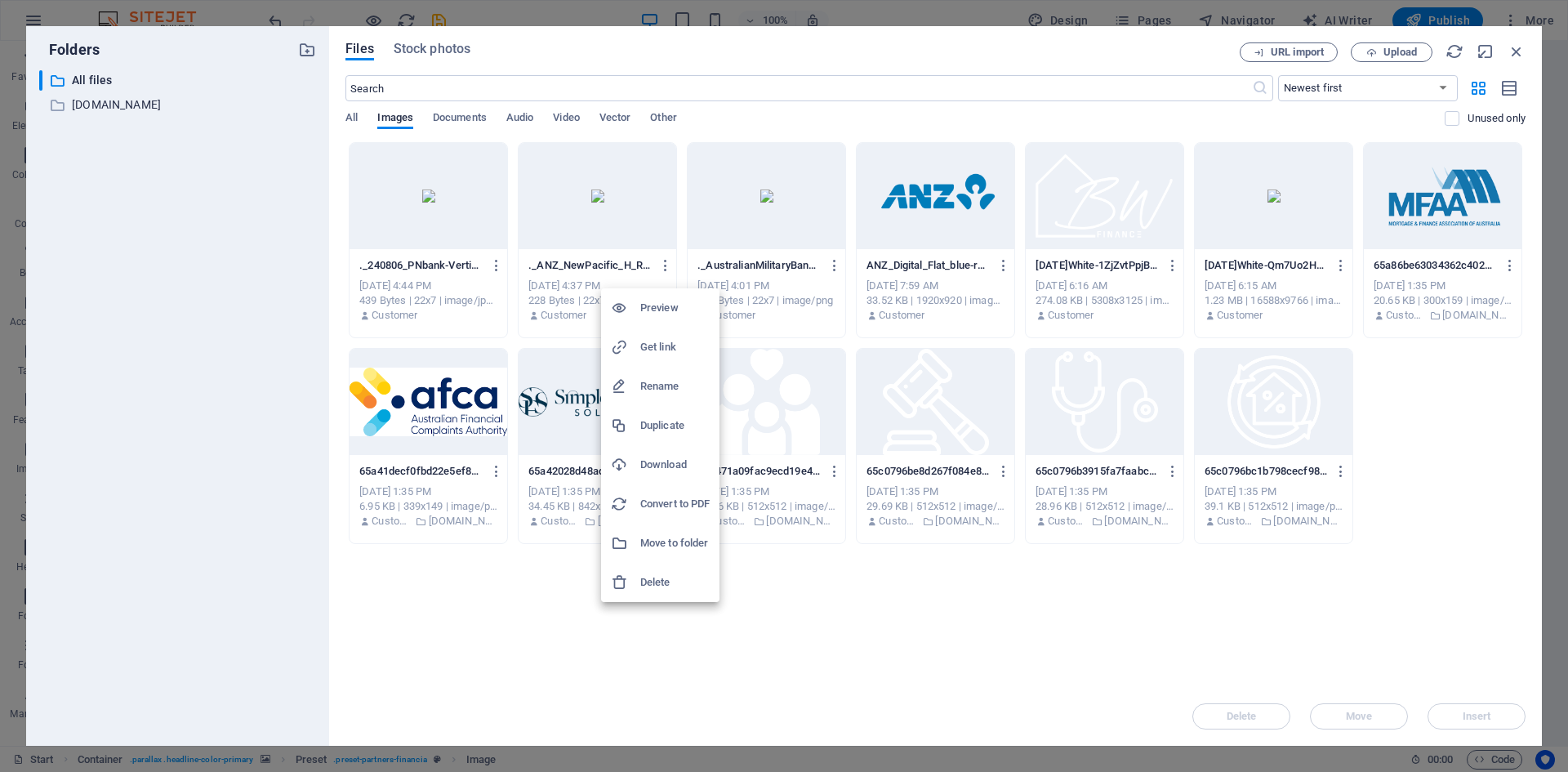
click at [654, 578] on h6 "Delete" at bounding box center [675, 583] width 69 height 20
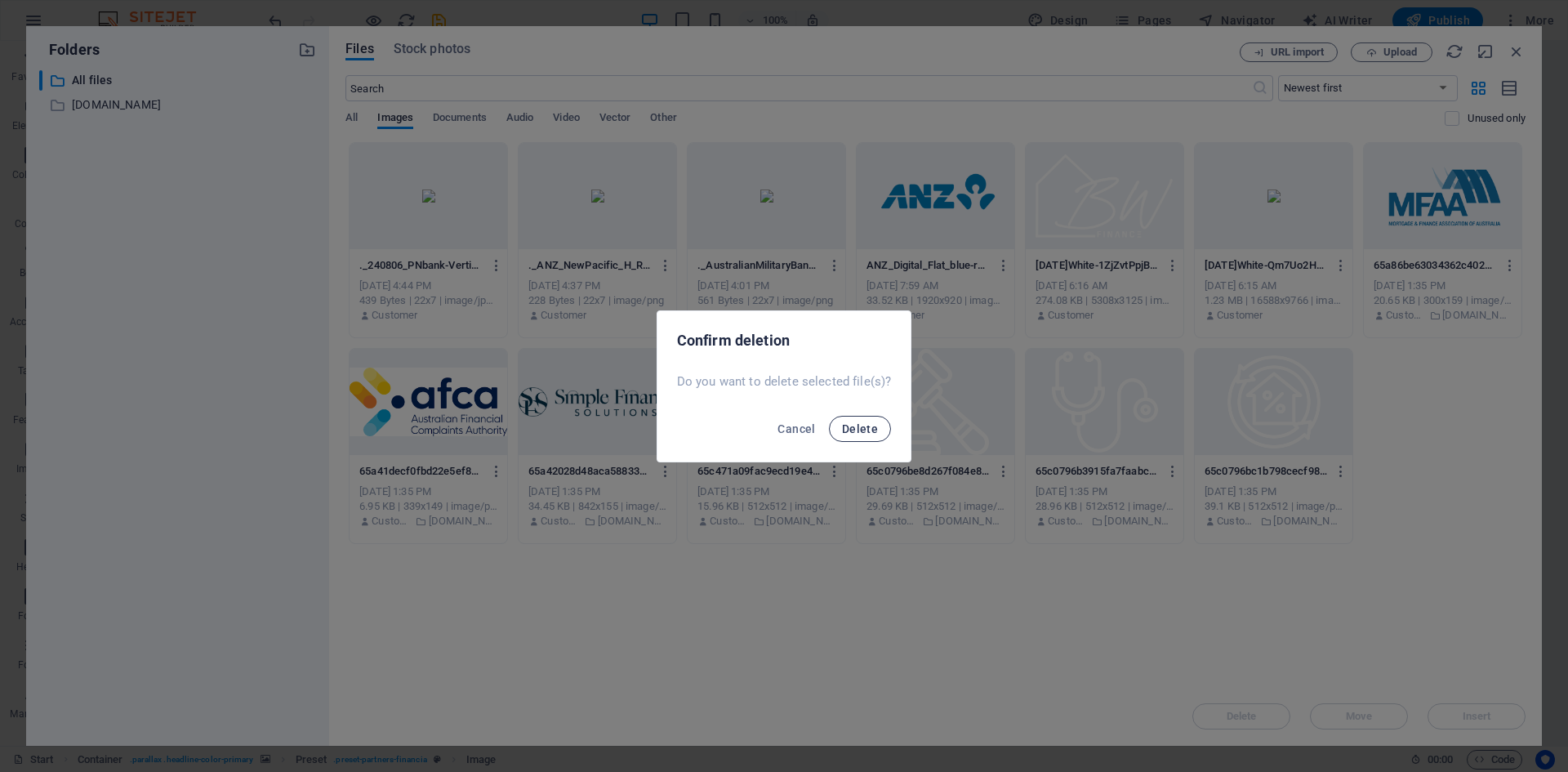
click at [859, 428] on span "Delete" at bounding box center [860, 429] width 36 height 13
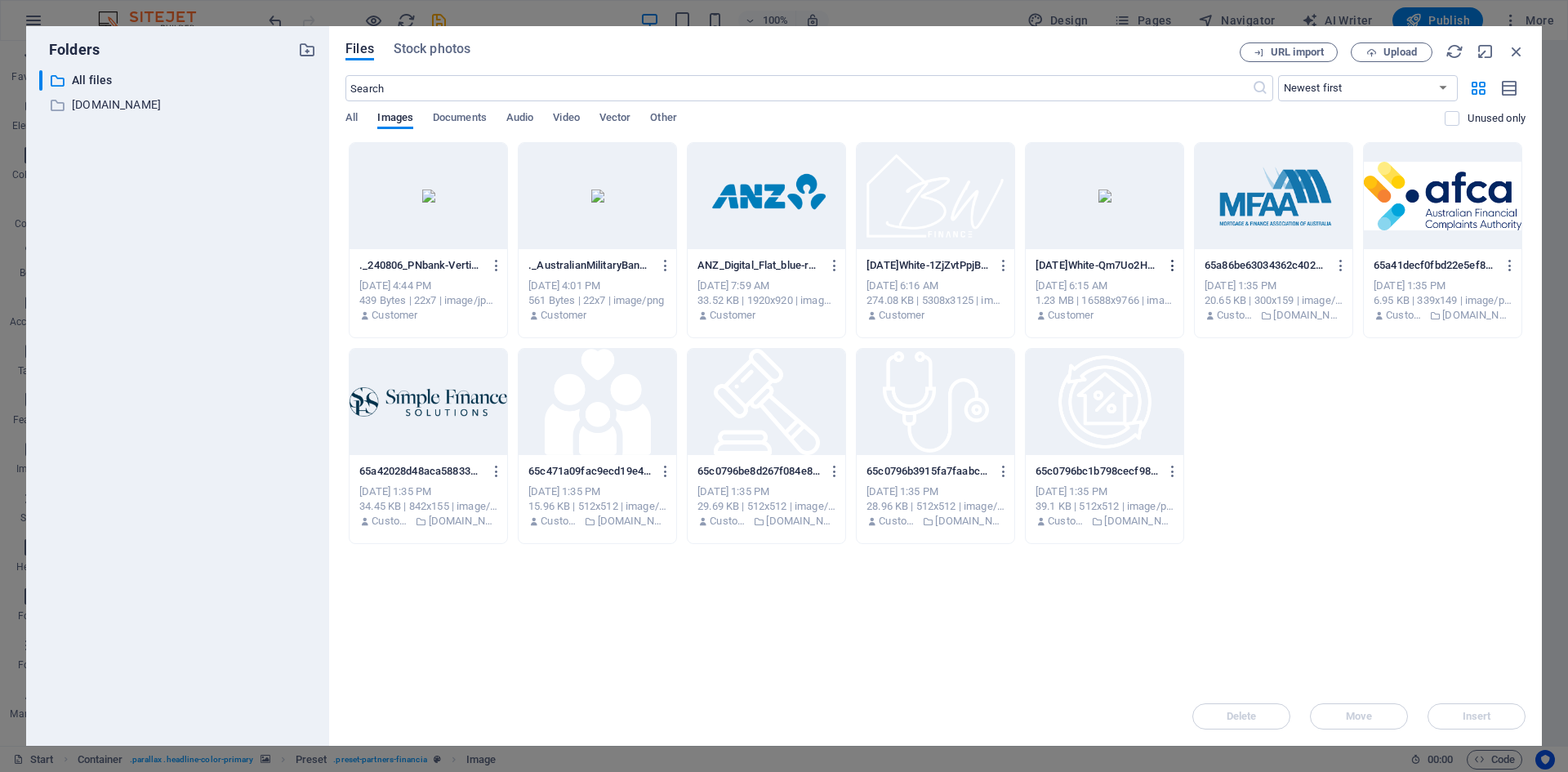
click at [1172, 263] on icon "button" at bounding box center [1173, 265] width 16 height 15
click at [1156, 578] on h6 "Delete" at bounding box center [1182, 583] width 69 height 20
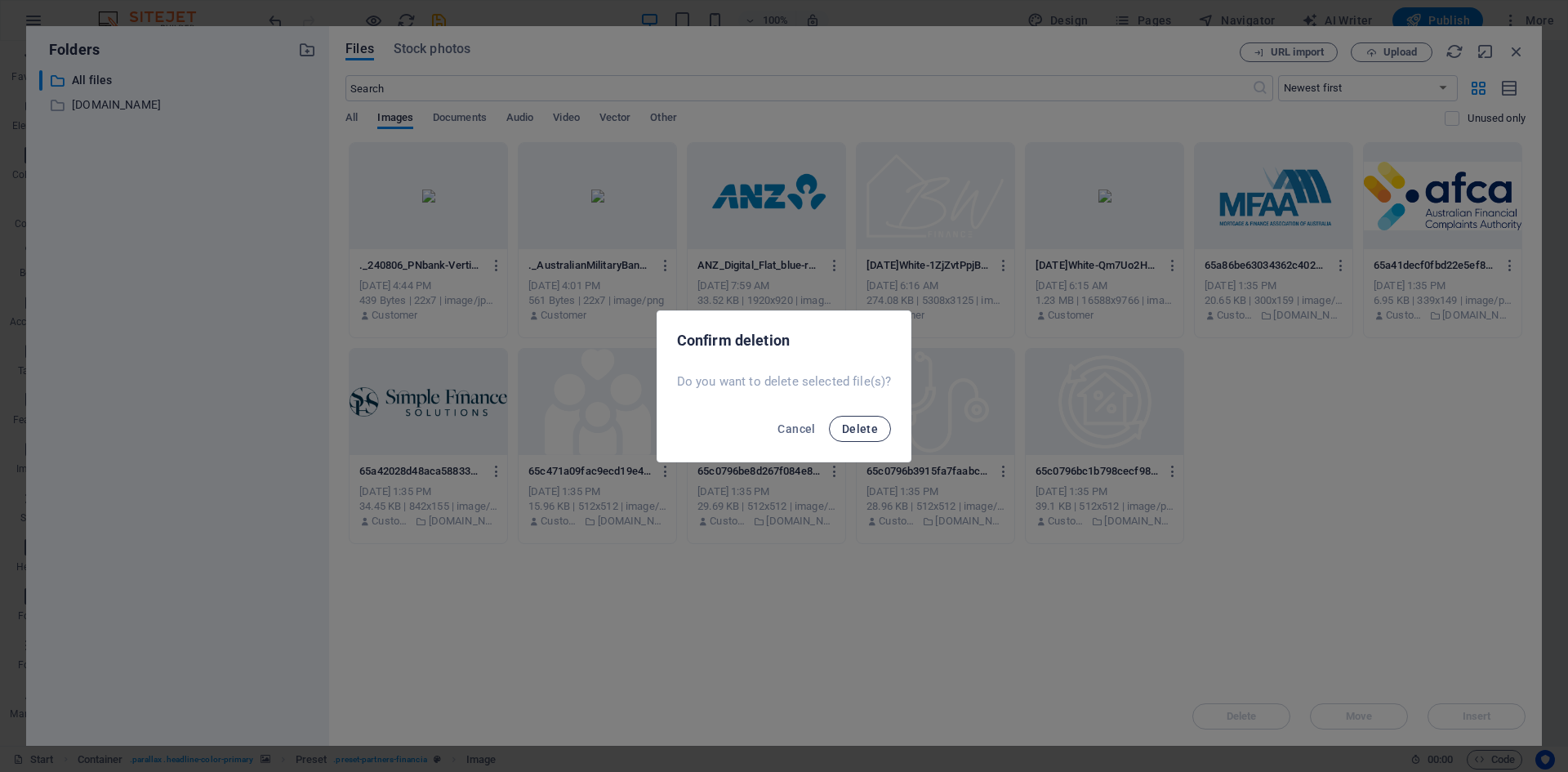
click at [854, 423] on span "Delete" at bounding box center [860, 429] width 36 height 13
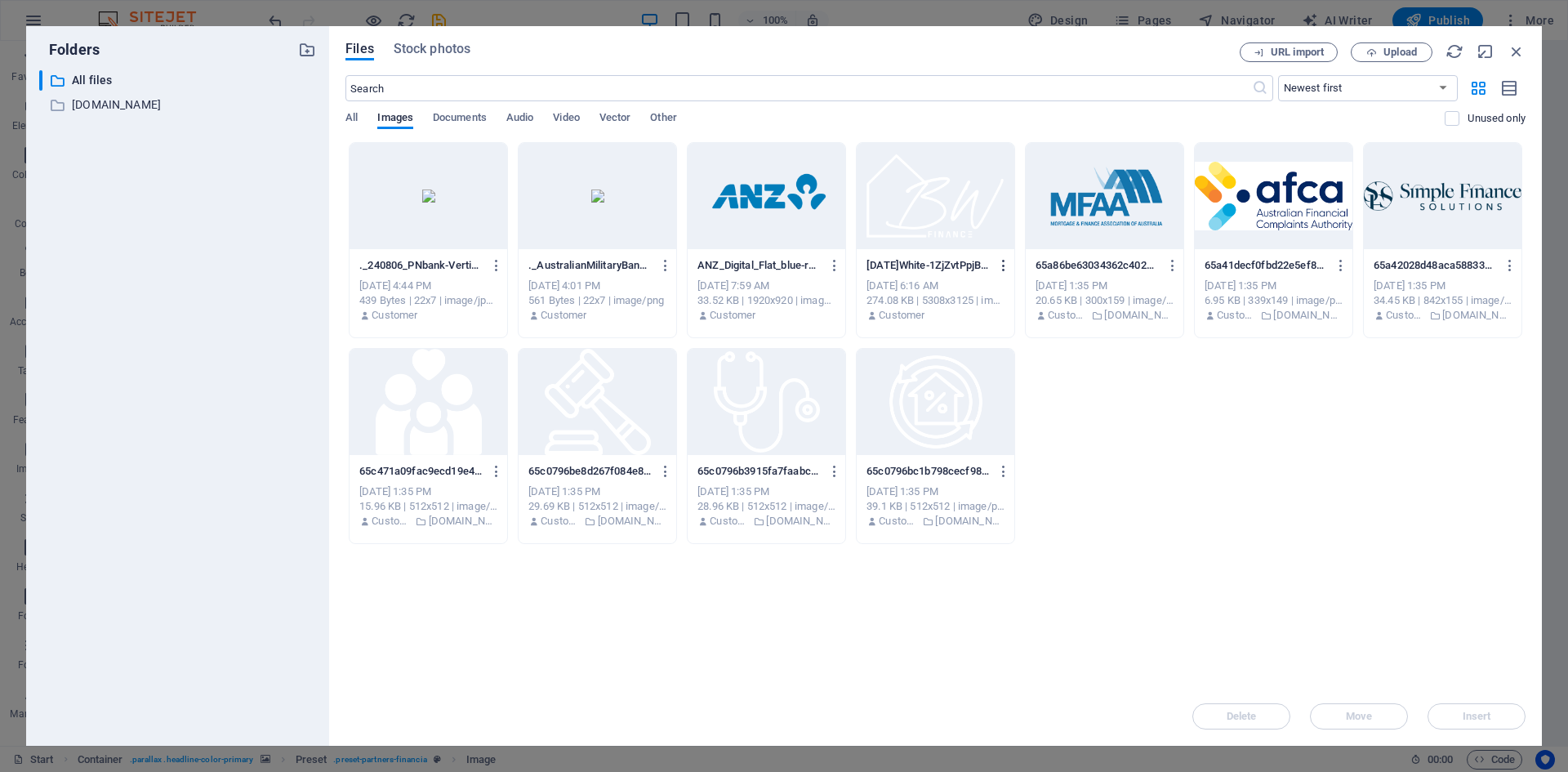
click at [1001, 263] on icon "button" at bounding box center [1004, 265] width 16 height 15
click at [1179, 431] on div at bounding box center [784, 386] width 1568 height 772
click at [662, 260] on icon "button" at bounding box center [666, 265] width 16 height 15
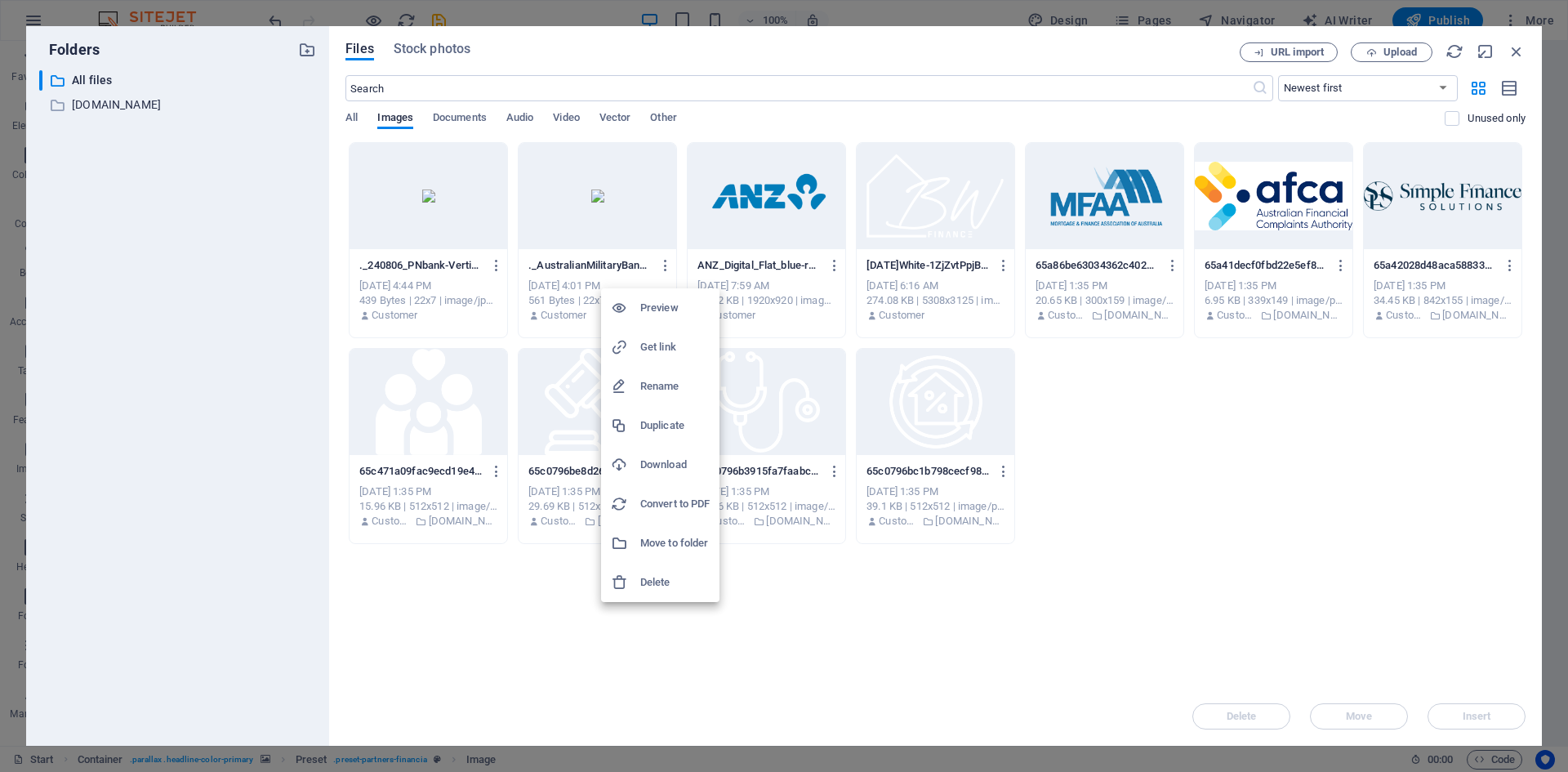
click at [653, 580] on h6 "Delete" at bounding box center [675, 583] width 69 height 20
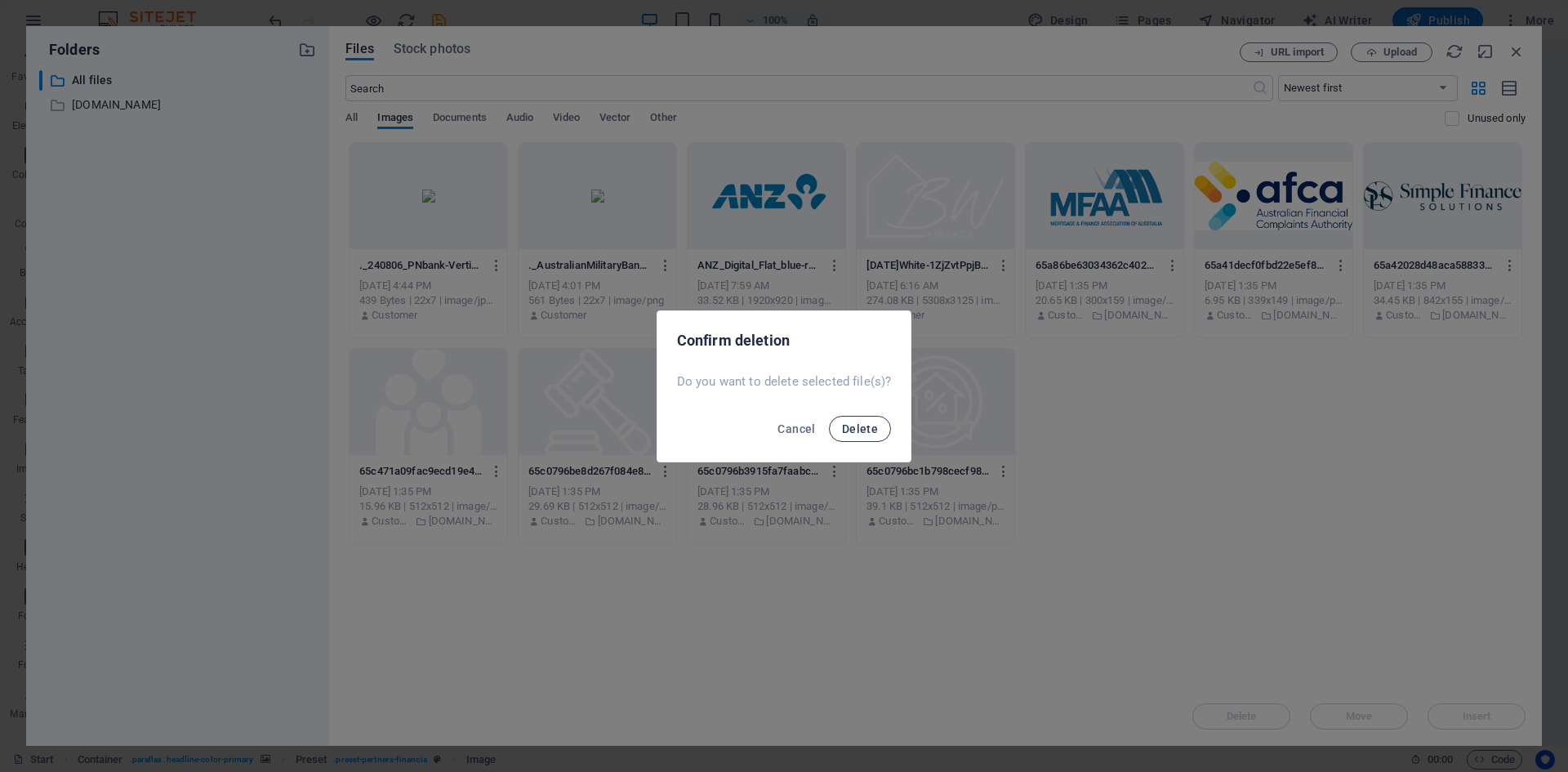
click at [878, 421] on button "Delete" at bounding box center [859, 429] width 62 height 26
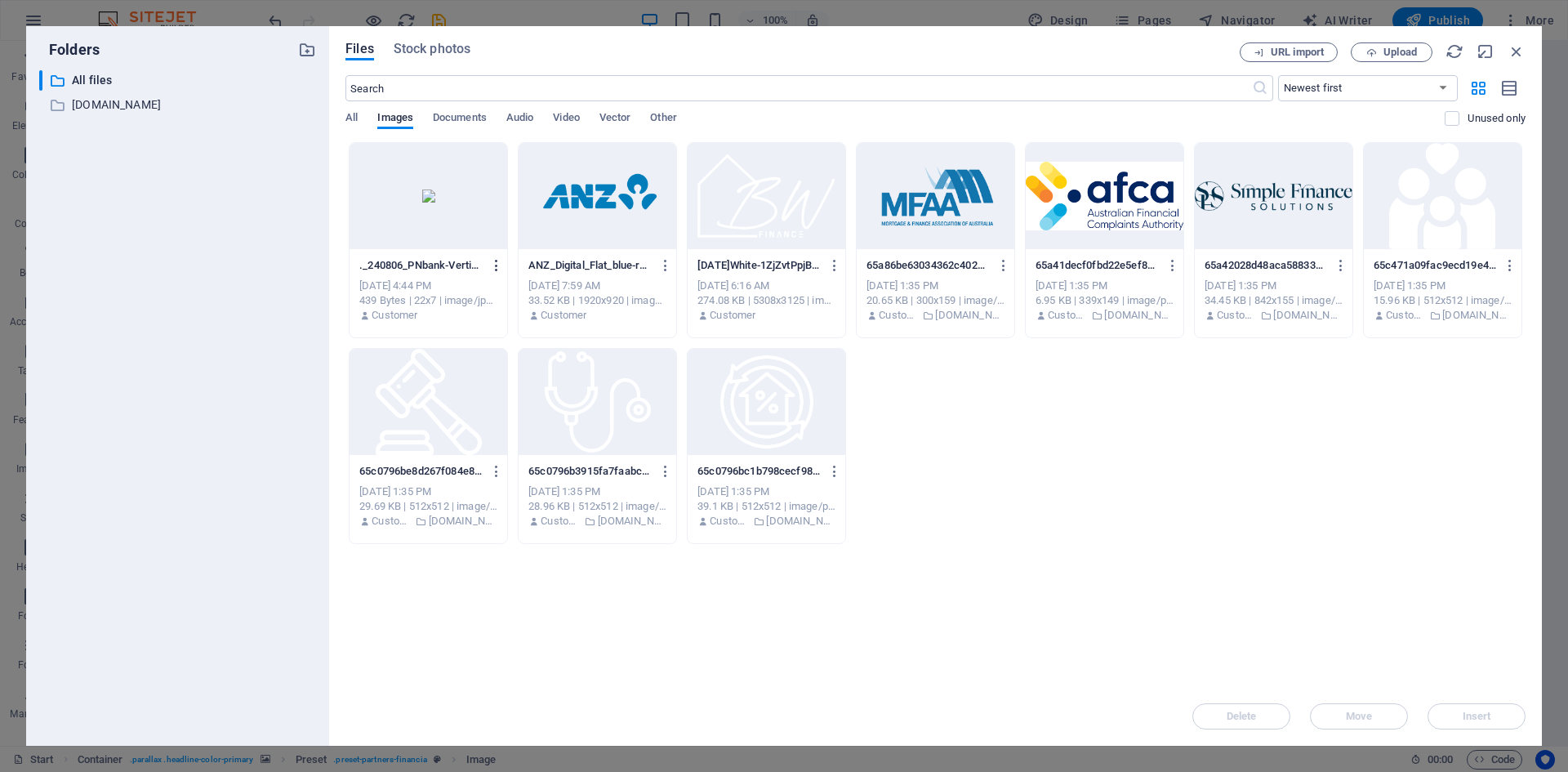
click at [496, 261] on icon "button" at bounding box center [497, 265] width 16 height 15
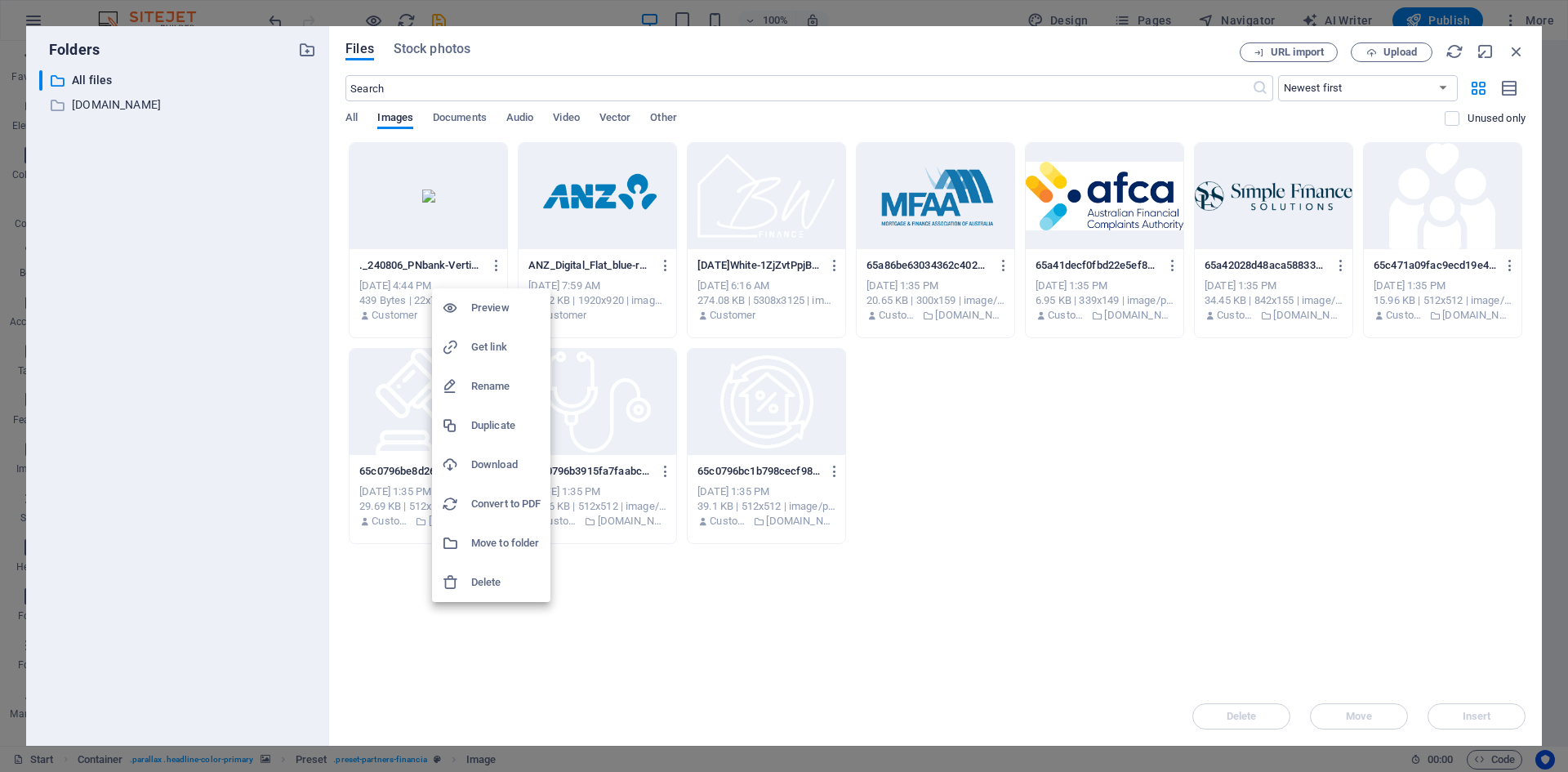
click at [507, 575] on h6 "Delete" at bounding box center [506, 583] width 69 height 20
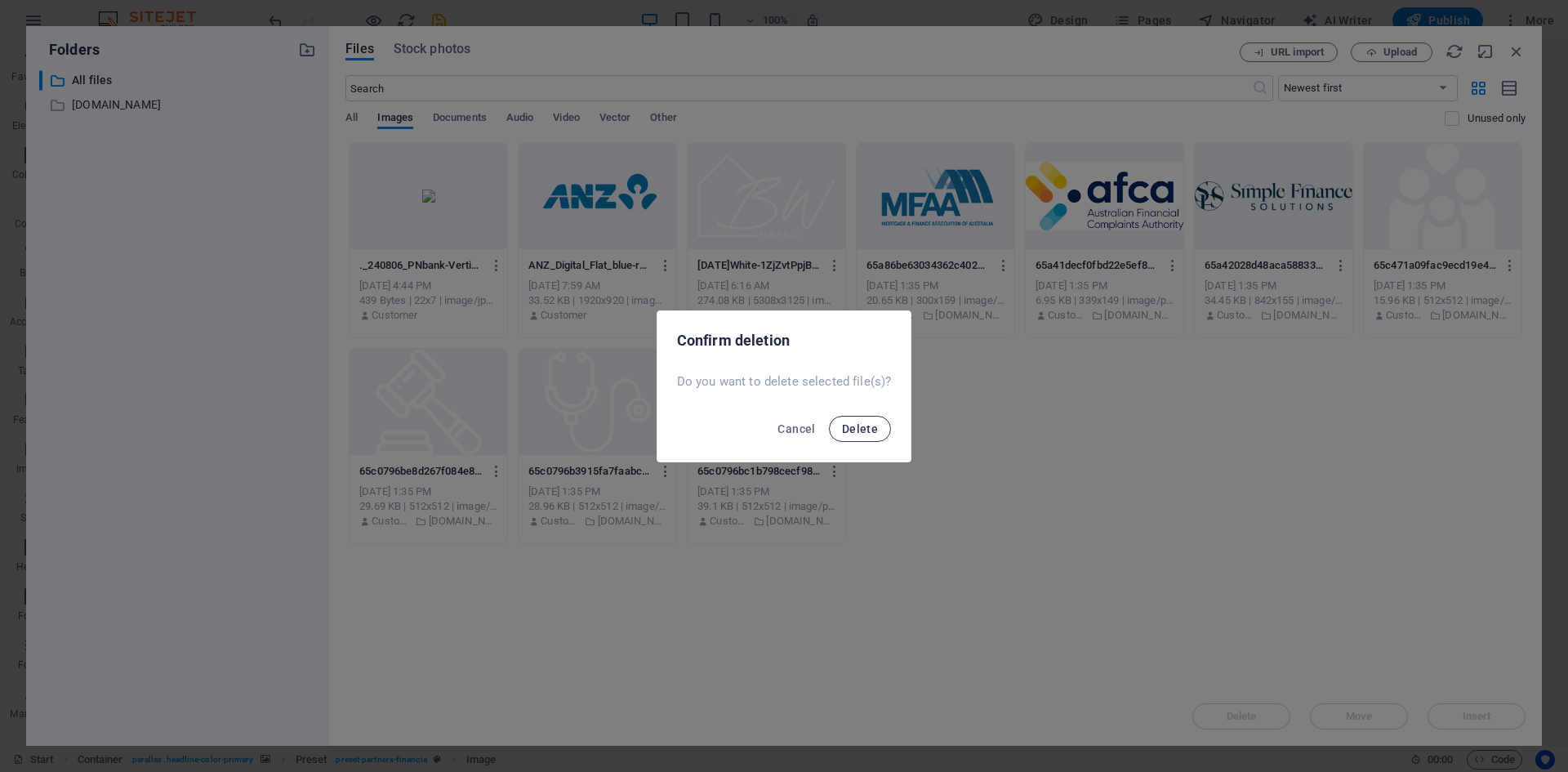
click at [865, 421] on button "Delete" at bounding box center [859, 429] width 62 height 26
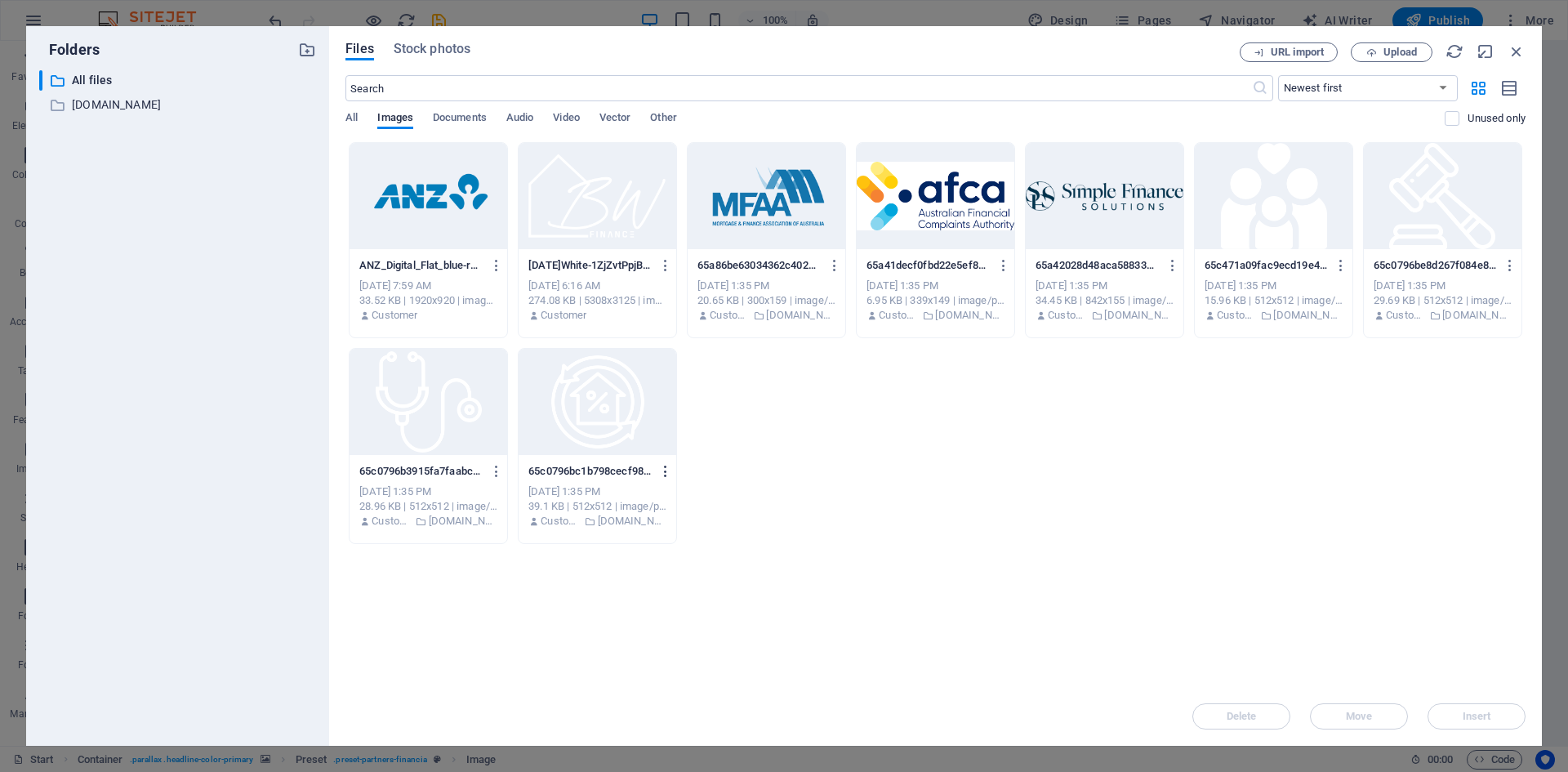
click at [667, 470] on icon "button" at bounding box center [666, 471] width 16 height 15
click at [664, 751] on h6 "Delete" at bounding box center [675, 749] width 69 height 20
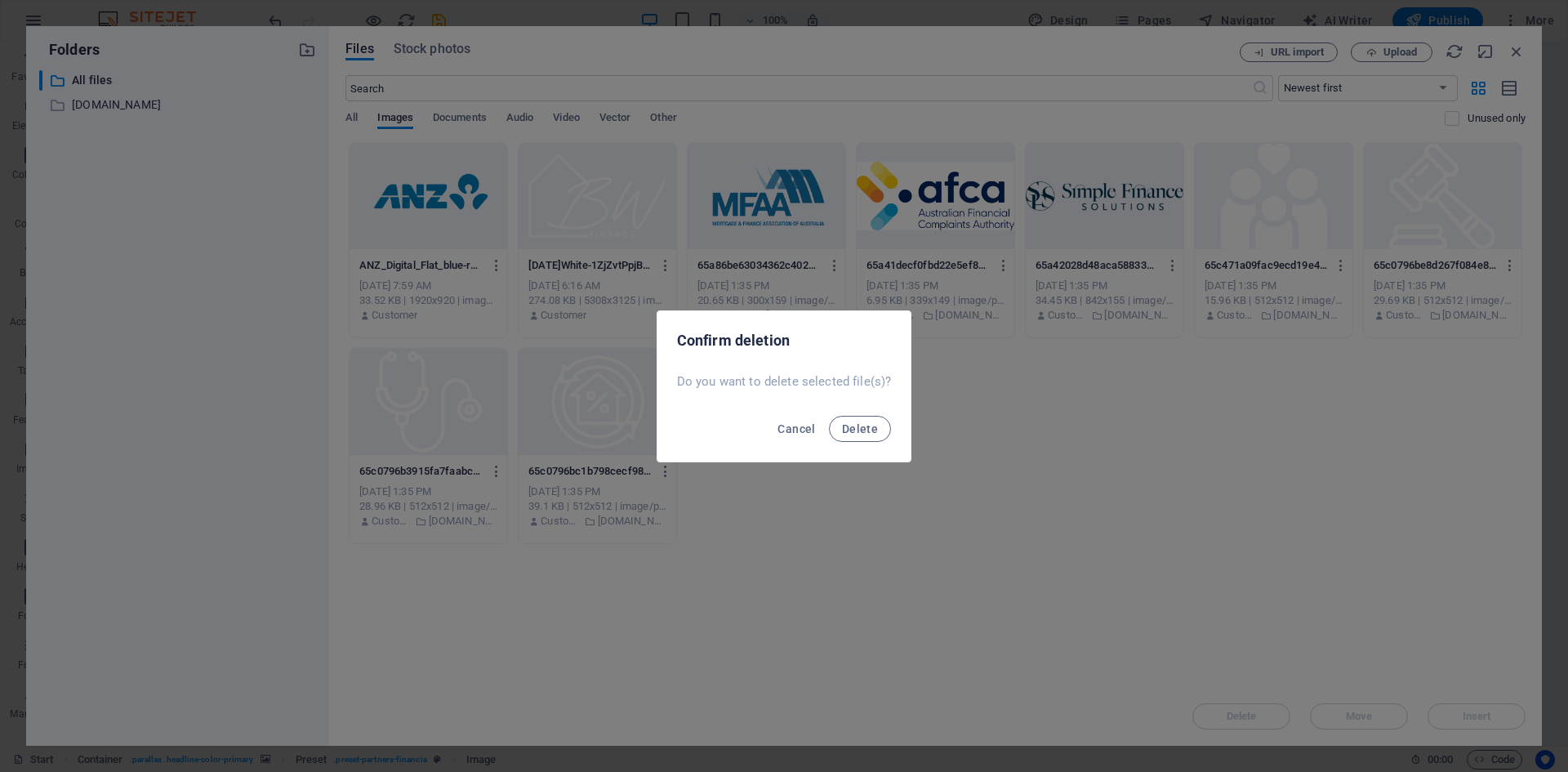
click at [854, 410] on div "Cancel Delete" at bounding box center [784, 433] width 254 height 55
click at [859, 423] on span "Delete" at bounding box center [860, 429] width 36 height 13
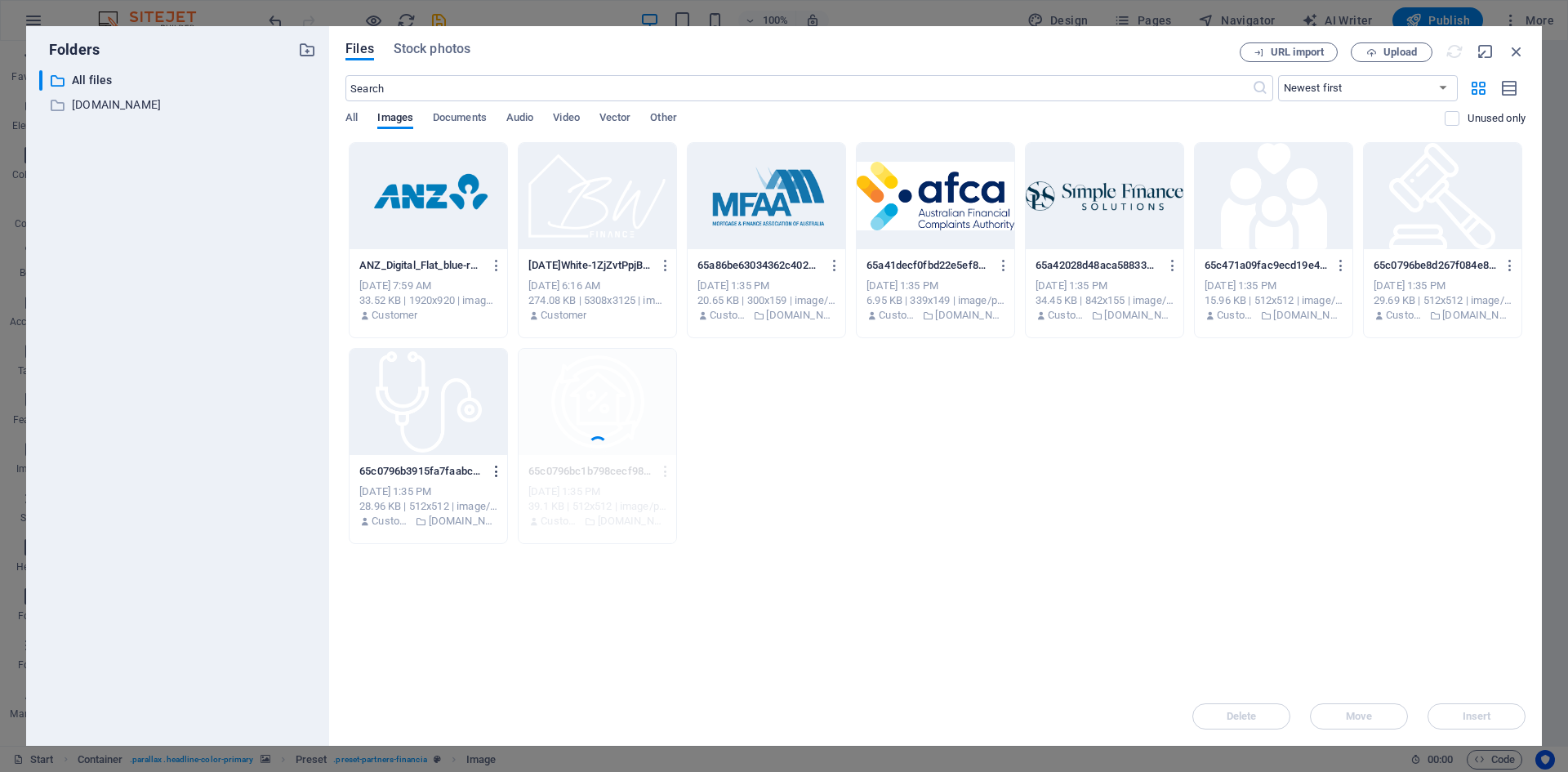
click at [494, 472] on icon "button" at bounding box center [497, 471] width 16 height 15
click at [506, 746] on h6 "Delete" at bounding box center [506, 749] width 69 height 20
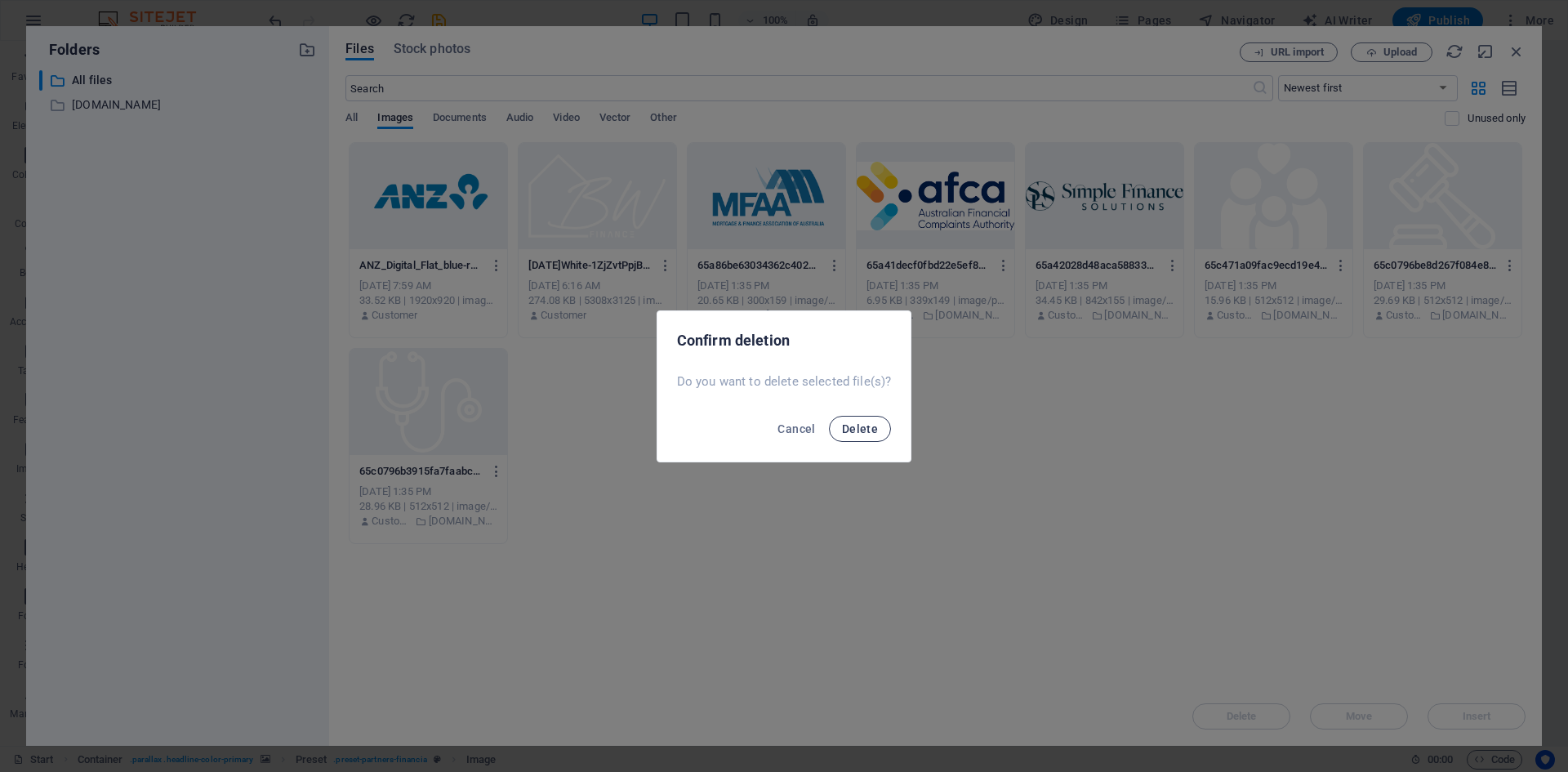
click at [868, 425] on span "Delete" at bounding box center [860, 429] width 36 height 13
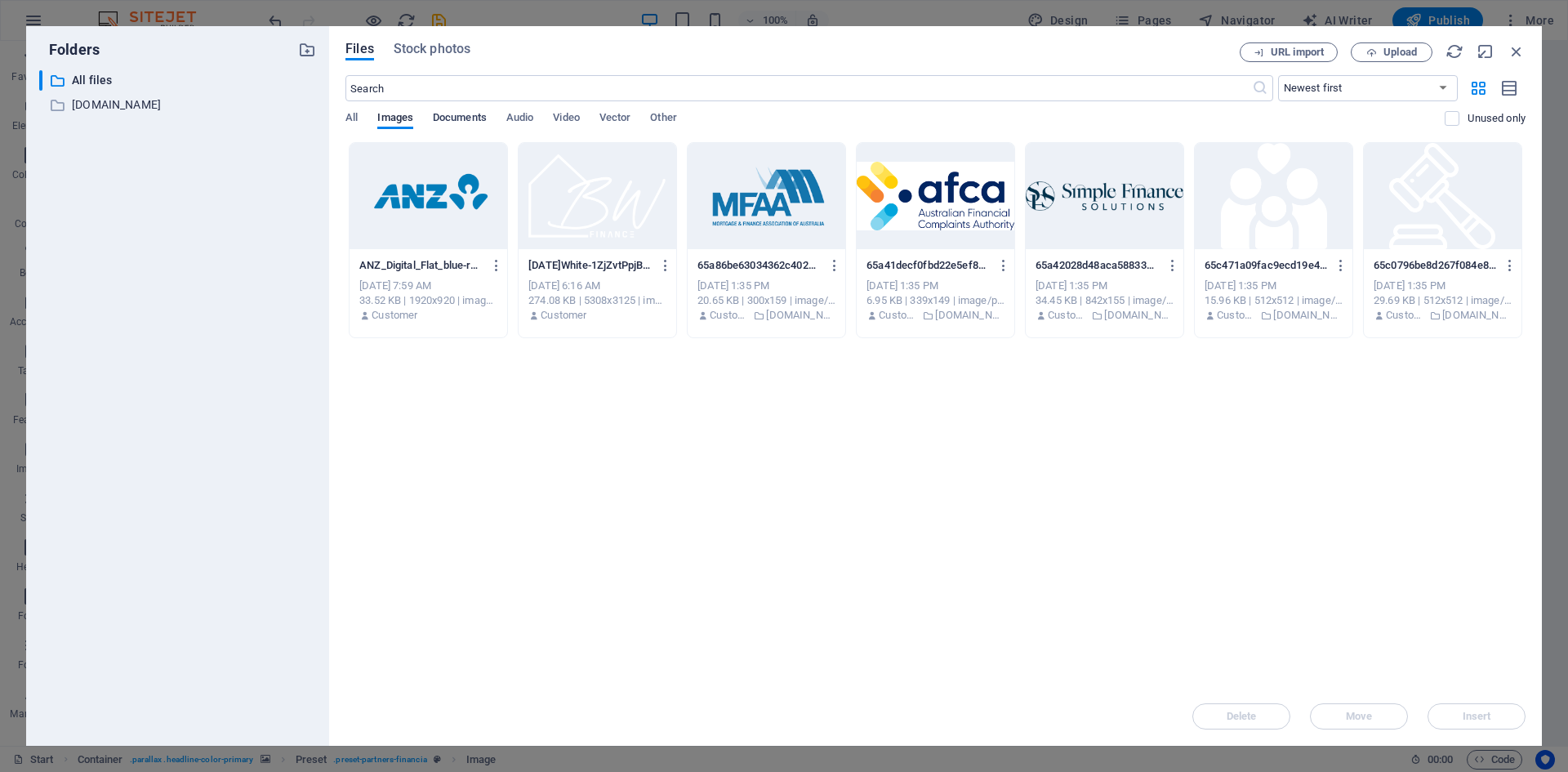
click at [475, 115] on span "Documents" at bounding box center [459, 119] width 54 height 23
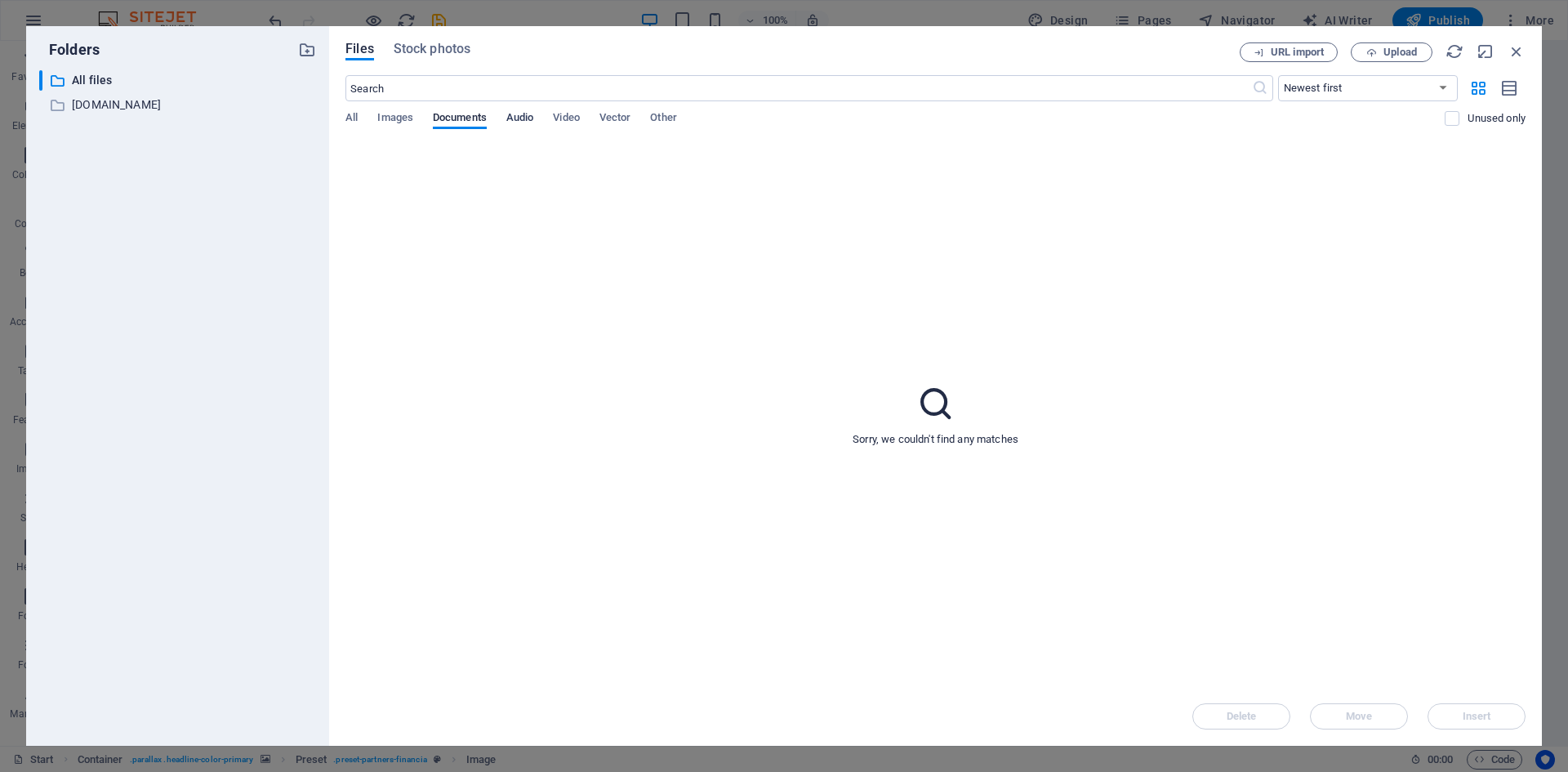
click at [533, 115] on span "Audio" at bounding box center [520, 119] width 27 height 23
click at [562, 115] on span "Video" at bounding box center [566, 119] width 26 height 23
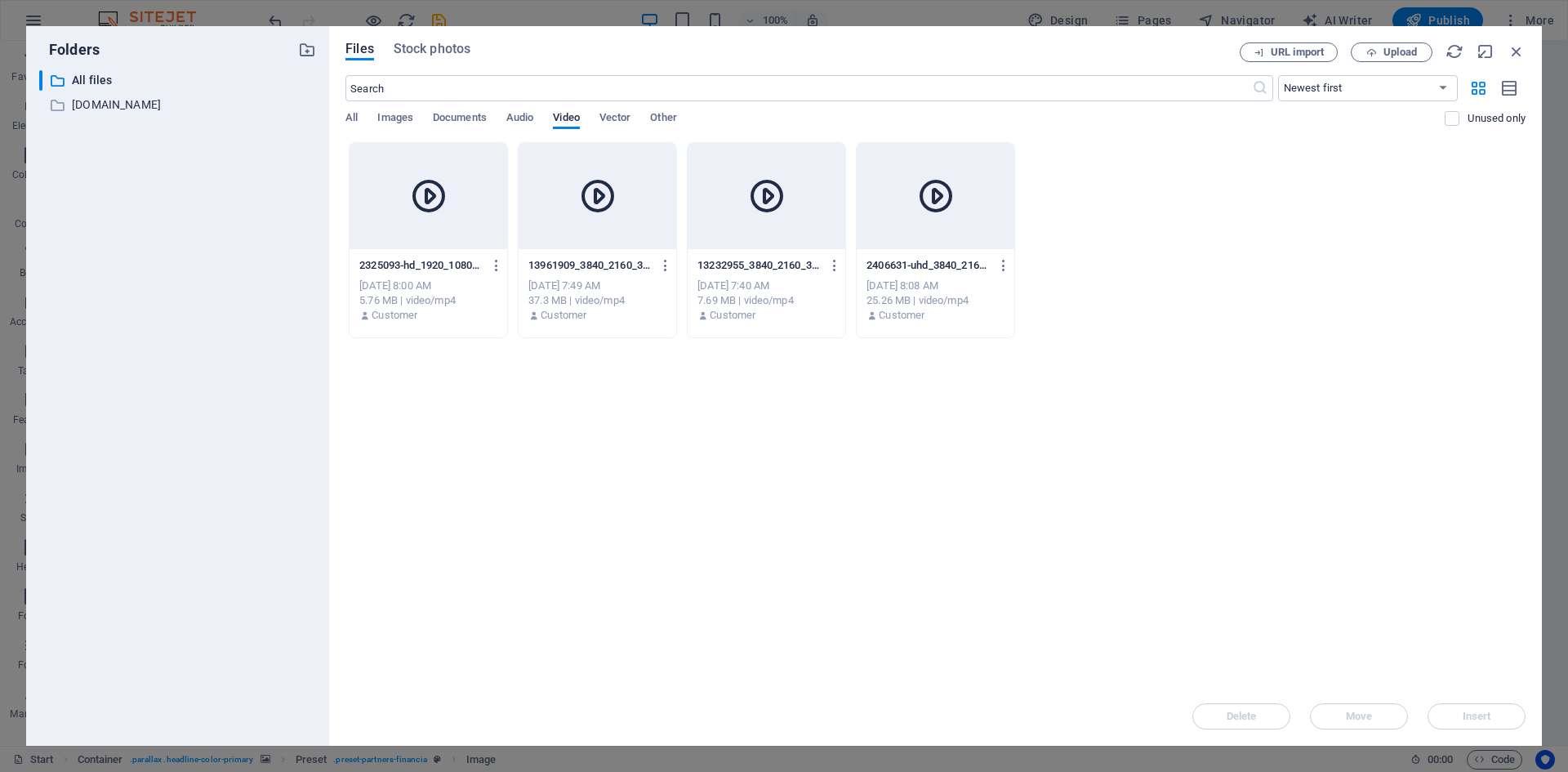
click at [592, 208] on icon at bounding box center [598, 196] width 40 height 40
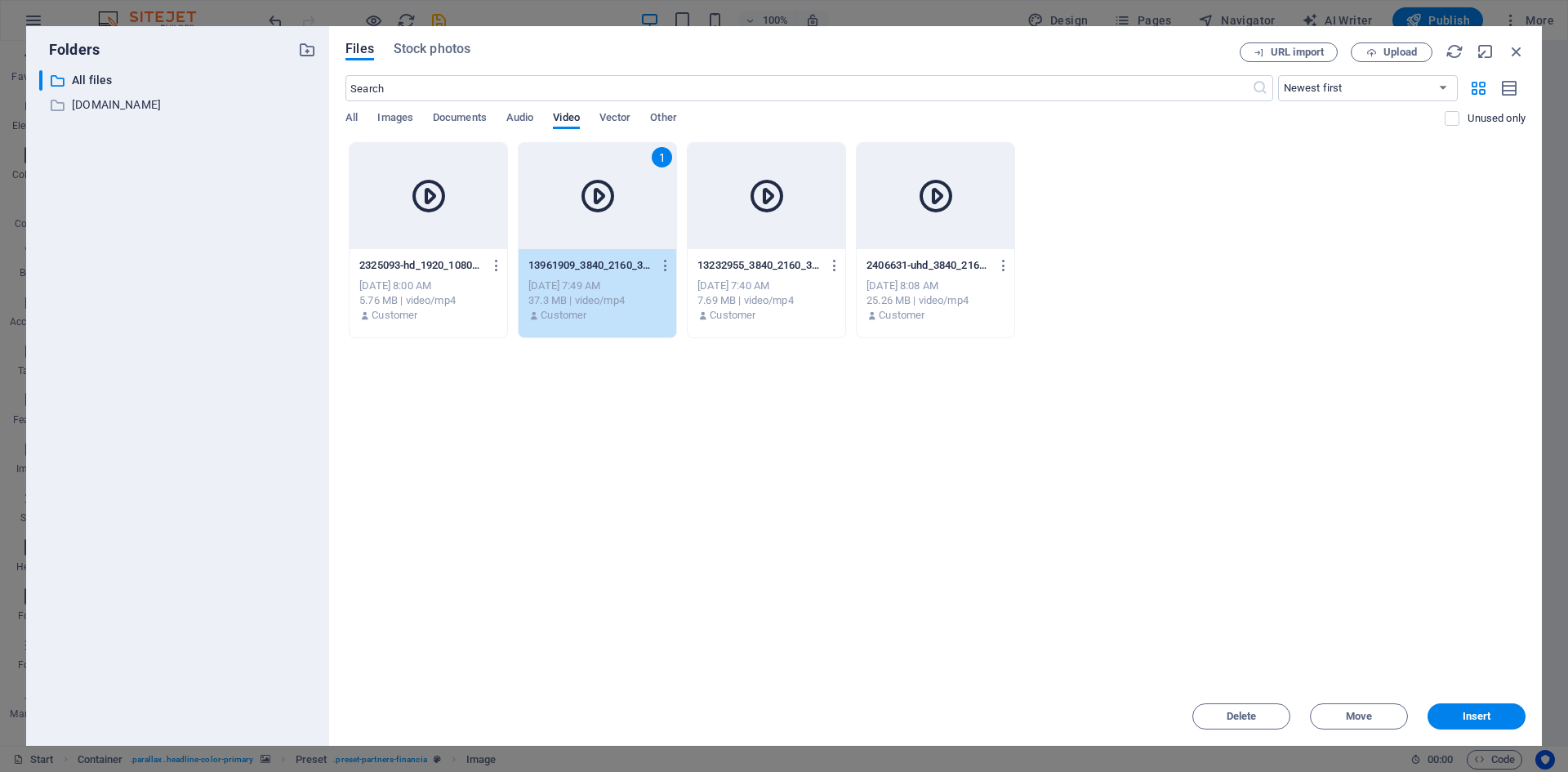
click at [596, 199] on icon at bounding box center [598, 196] width 40 height 40
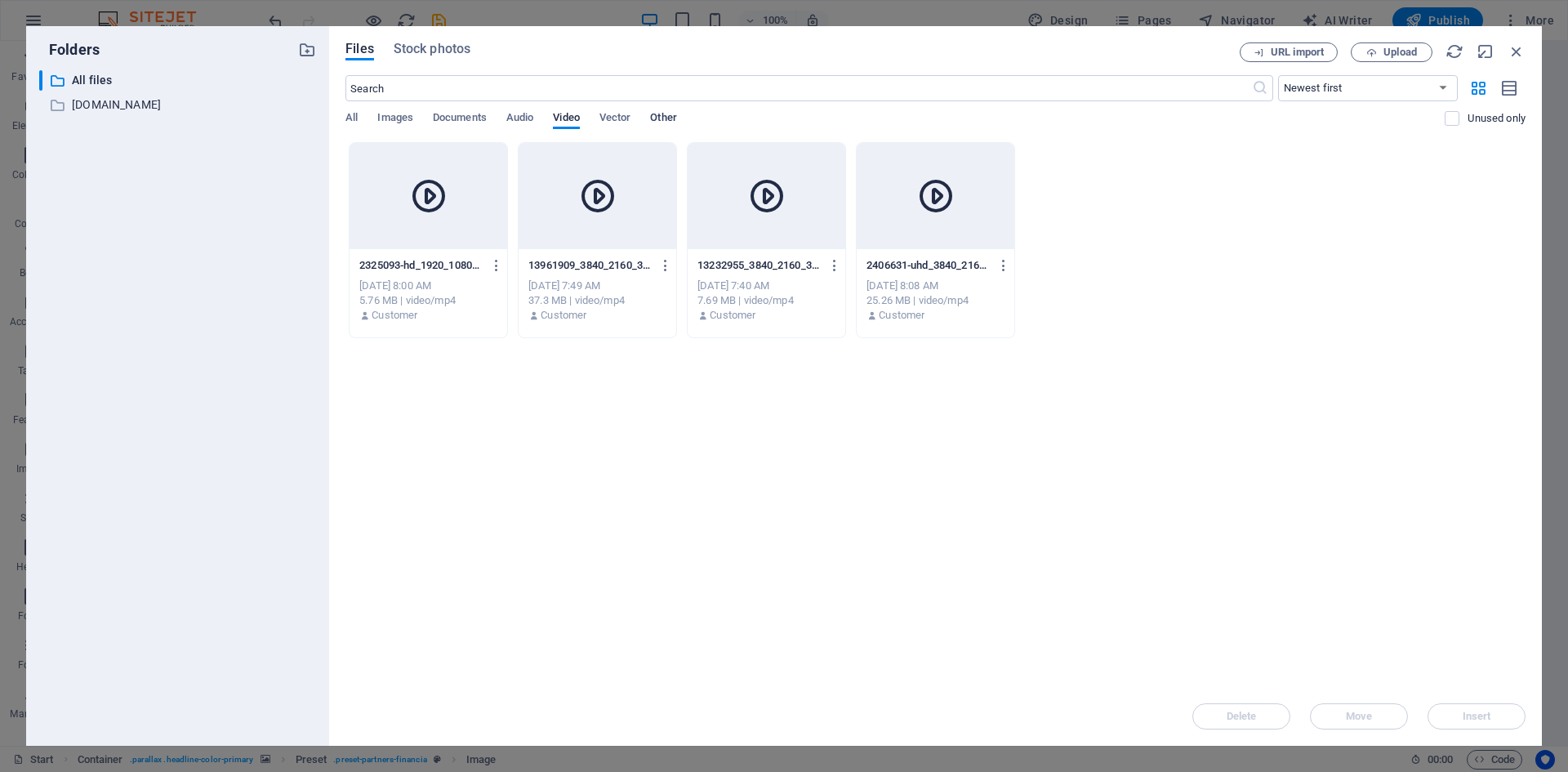
click at [666, 114] on span "Other" at bounding box center [663, 119] width 26 height 23
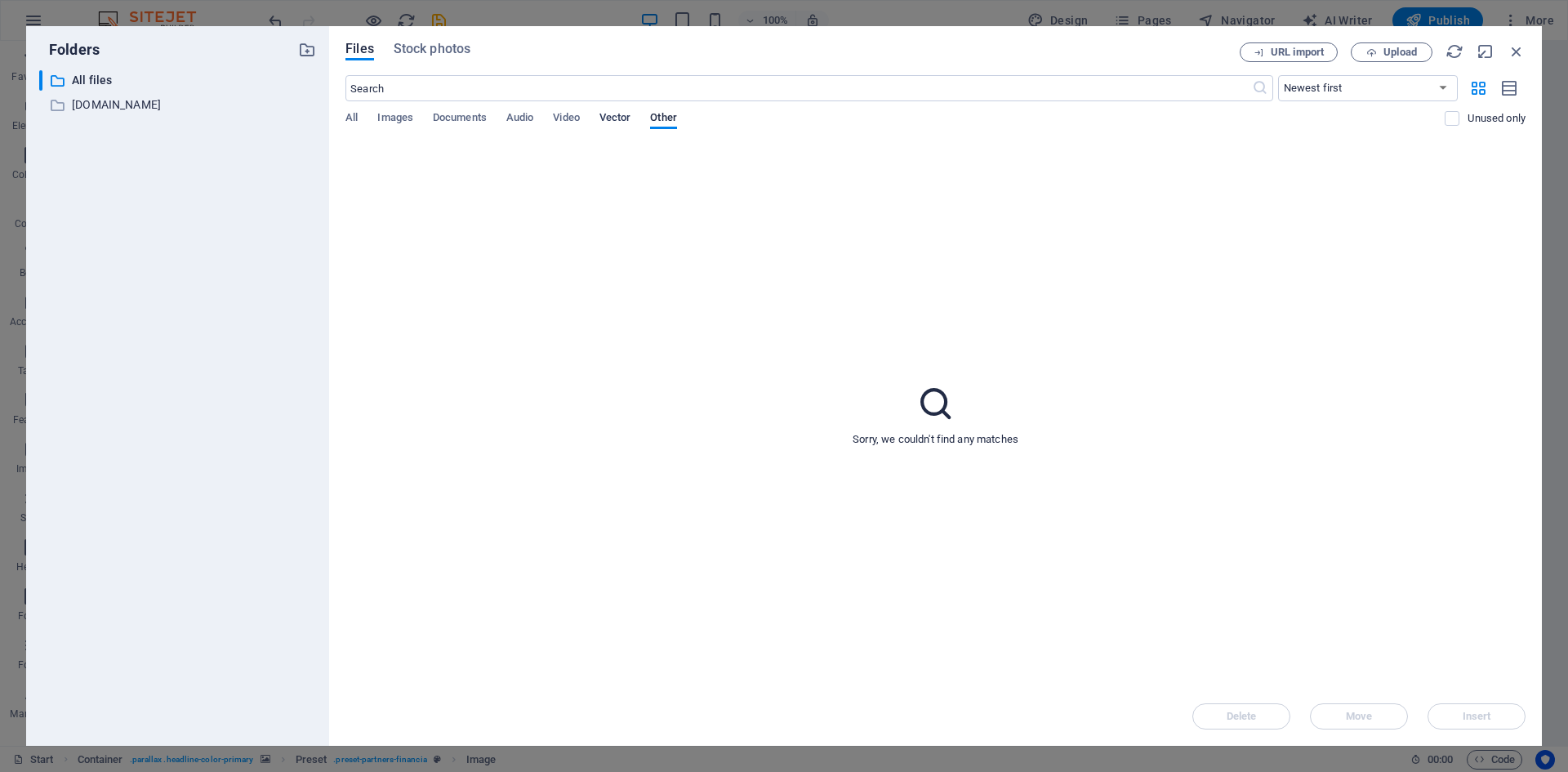
click at [628, 117] on span "Vector" at bounding box center [615, 119] width 32 height 23
click at [352, 116] on span "All" at bounding box center [351, 119] width 12 height 23
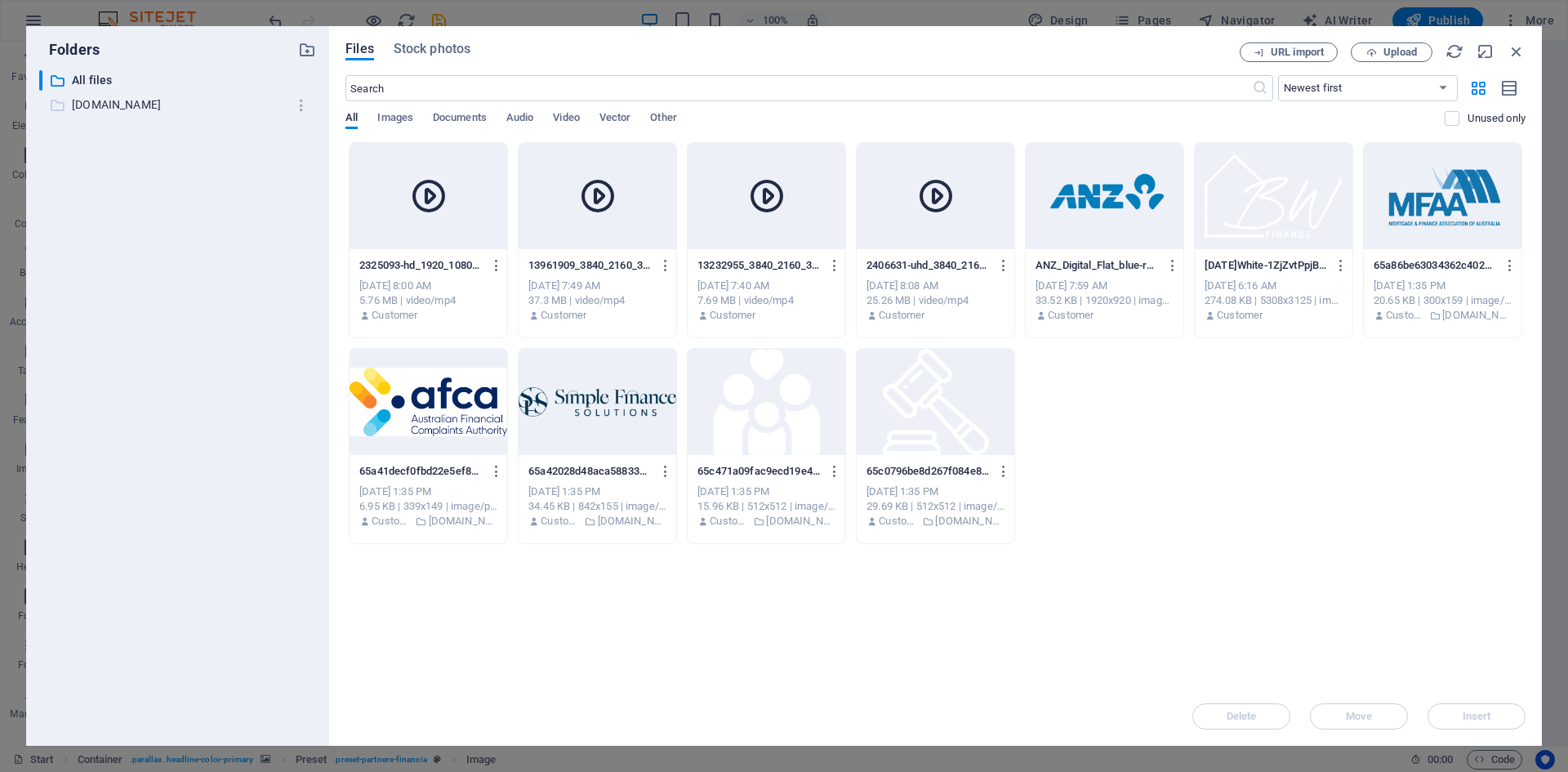
click at [134, 103] on p "[DOMAIN_NAME]" at bounding box center [179, 105] width 214 height 19
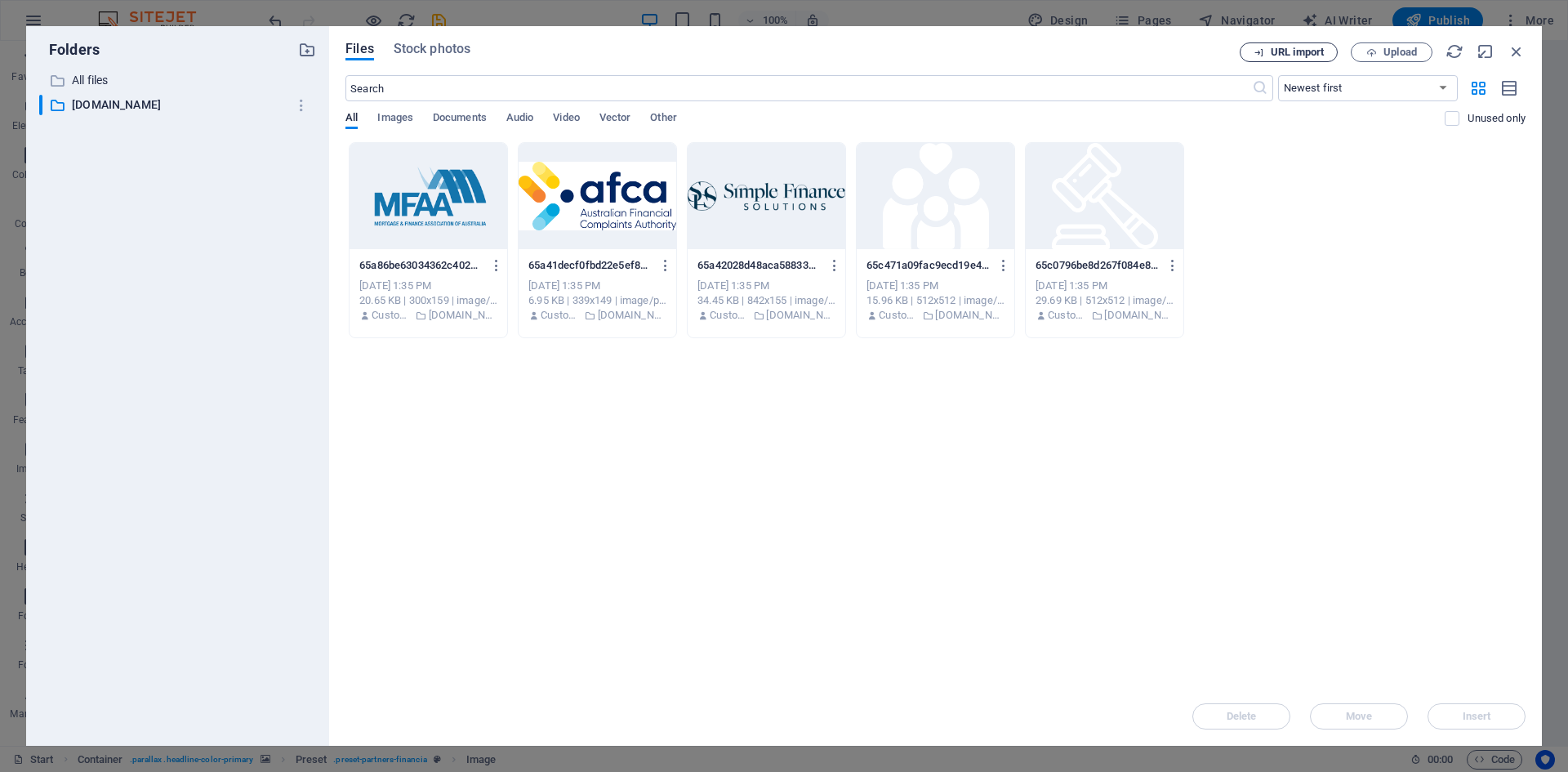
click at [1301, 55] on span "URL import" at bounding box center [1298, 52] width 53 height 10
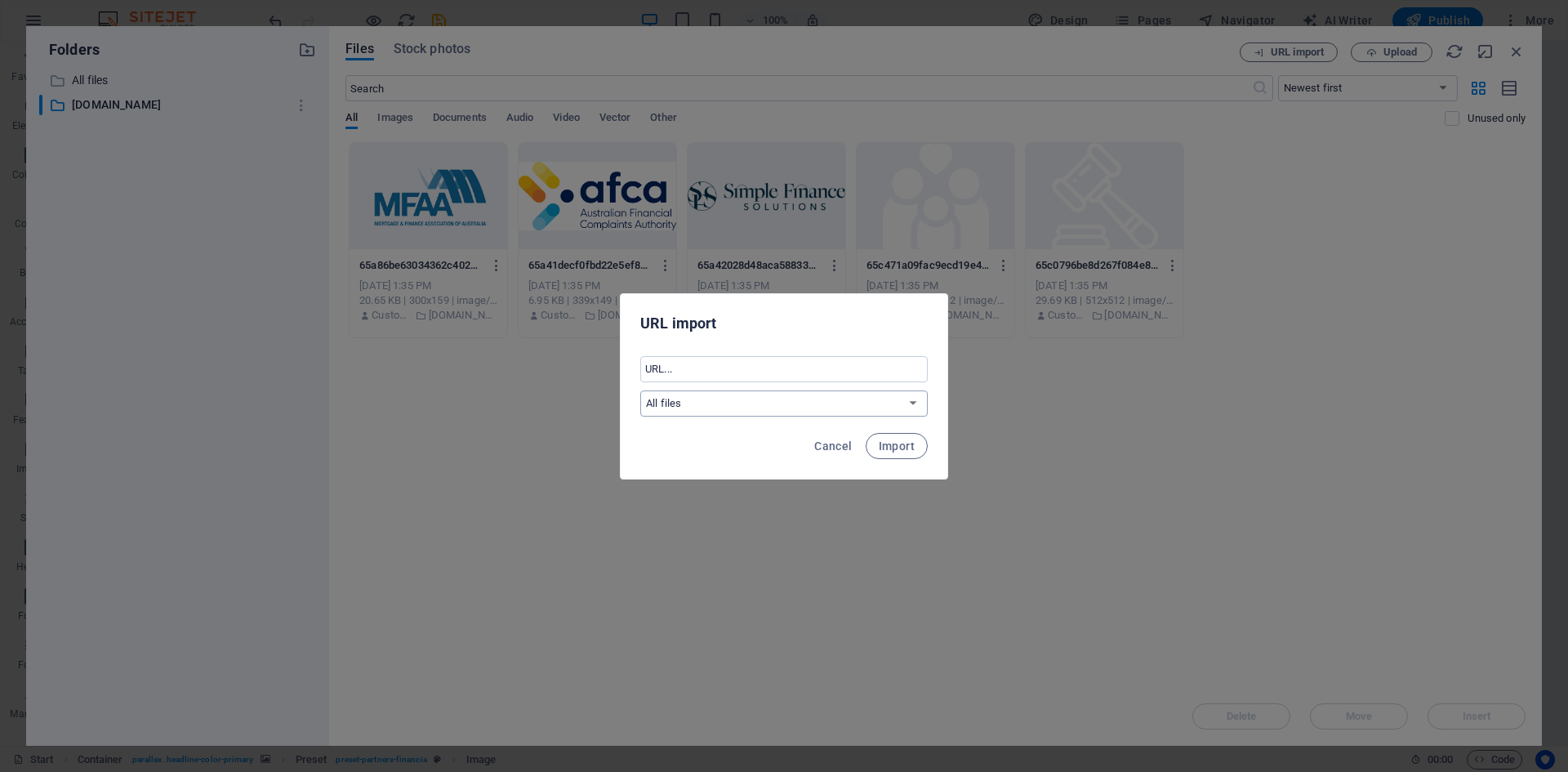
click at [797, 406] on select "All files [DOMAIN_NAME]" at bounding box center [784, 404] width 288 height 26
click at [796, 405] on select "All files [DOMAIN_NAME]" at bounding box center [784, 404] width 288 height 26
click at [775, 360] on input "text" at bounding box center [784, 369] width 288 height 26
drag, startPoint x: 840, startPoint y: 442, endPoint x: 854, endPoint y: 444, distance: 14.1
click at [840, 442] on span "Cancel" at bounding box center [833, 446] width 38 height 13
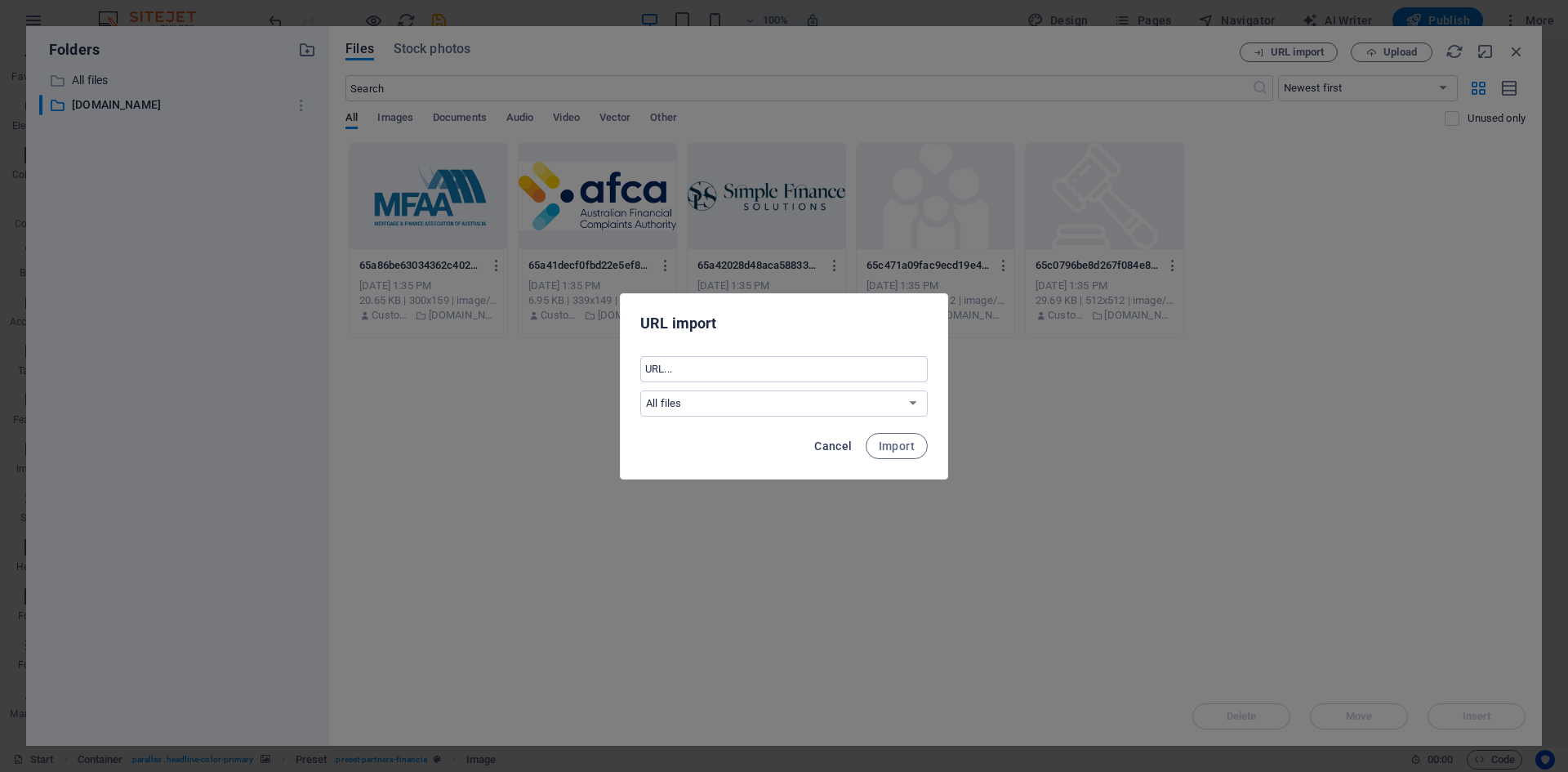
select select "[DOMAIN_NAME]"
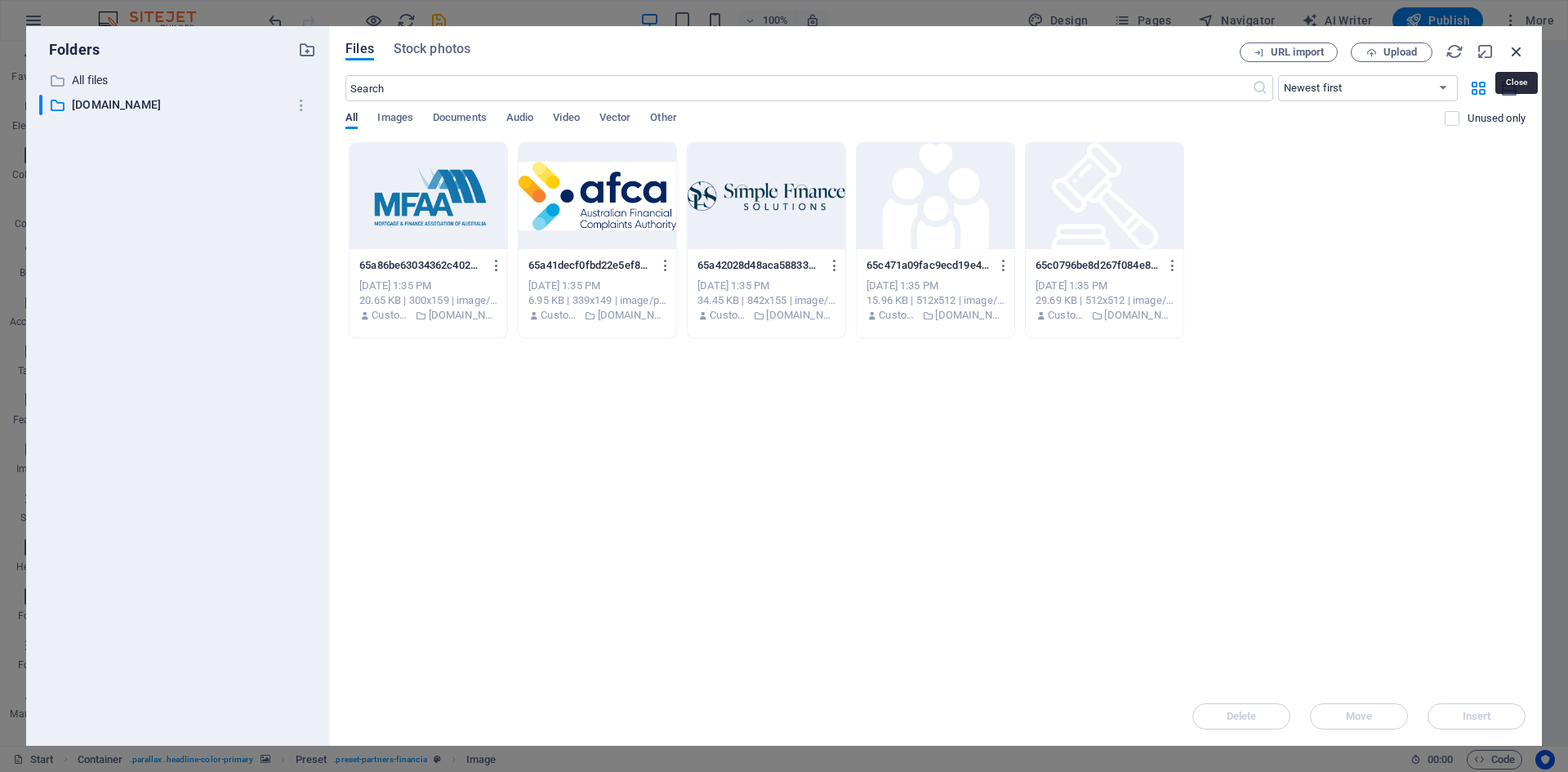
click at [1515, 49] on icon "button" at bounding box center [1517, 52] width 18 height 18
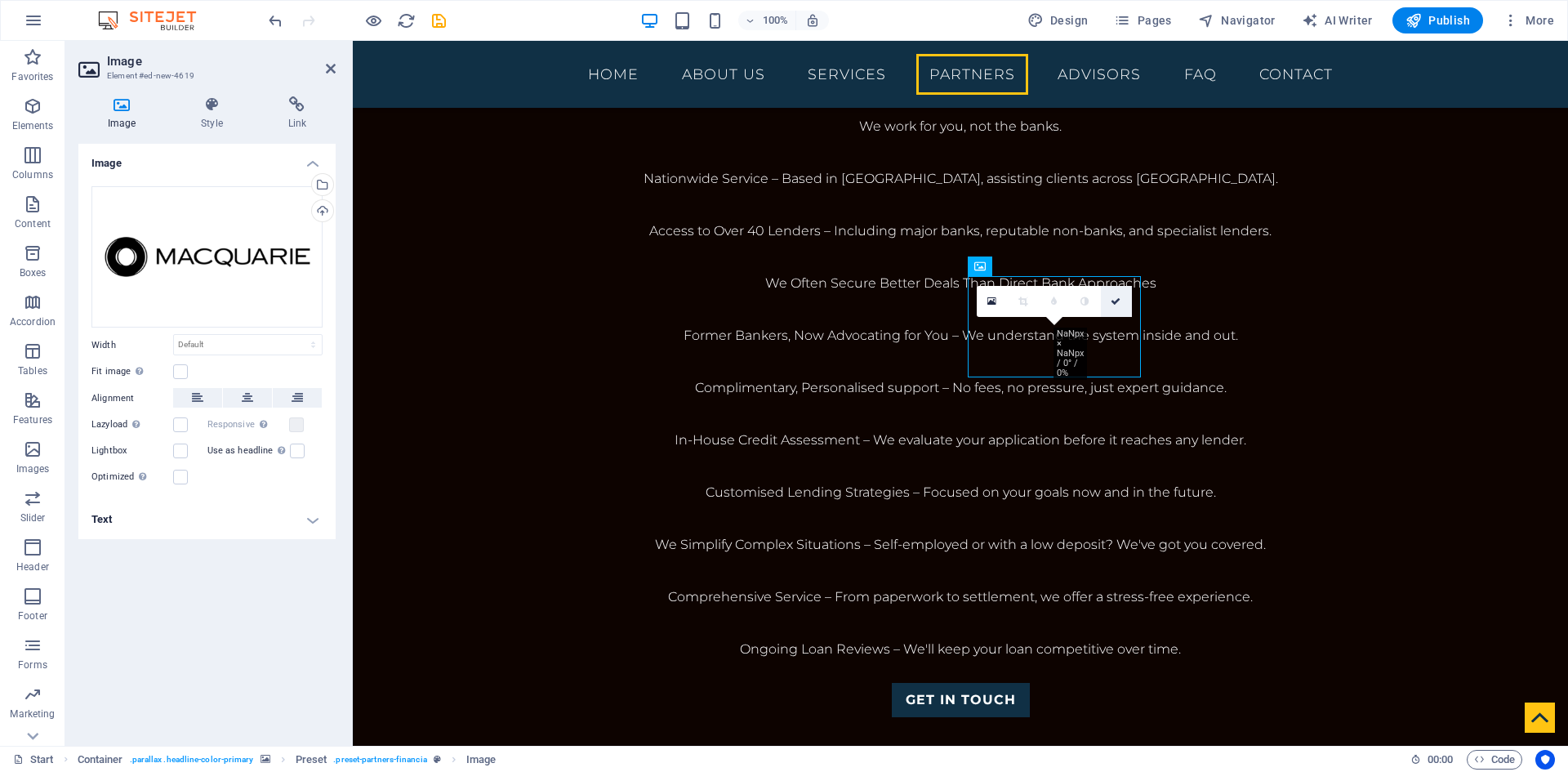
click at [1120, 303] on icon at bounding box center [1116, 302] width 10 height 10
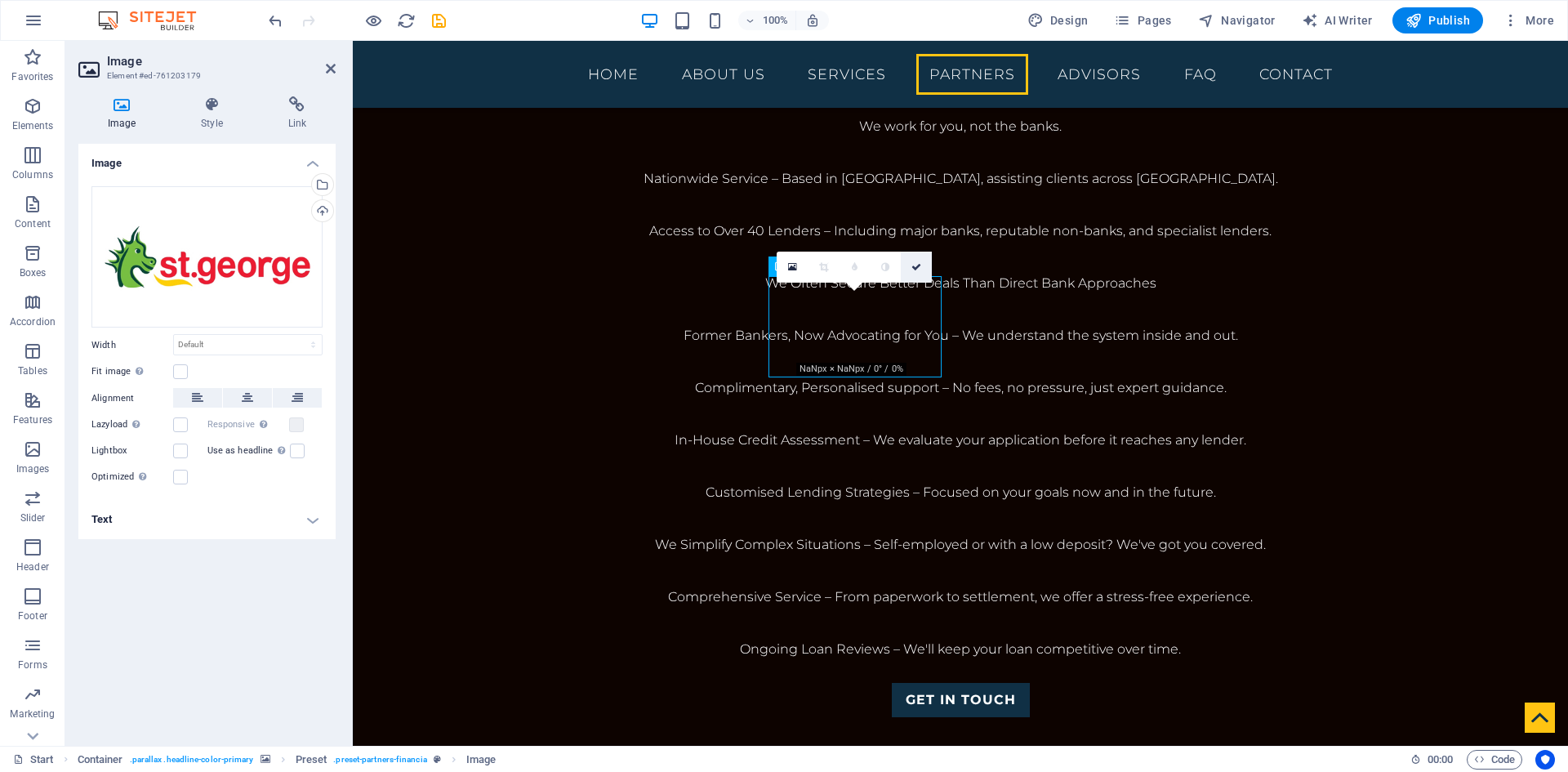
click at [917, 264] on icon at bounding box center [916, 267] width 10 height 10
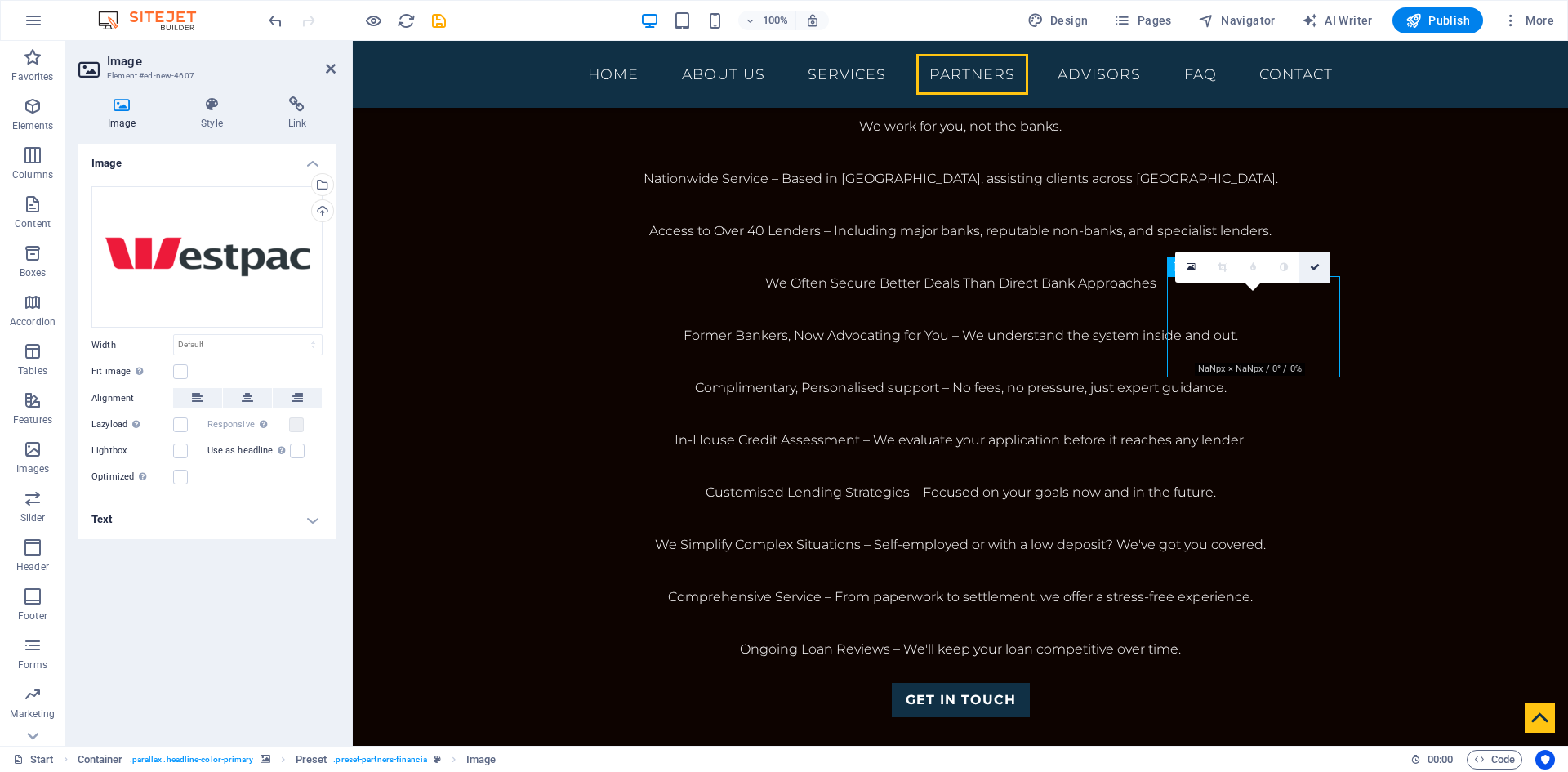
drag, startPoint x: 1312, startPoint y: 266, endPoint x: 739, endPoint y: 306, distance: 574.4
click at [1312, 266] on icon at bounding box center [1315, 267] width 10 height 10
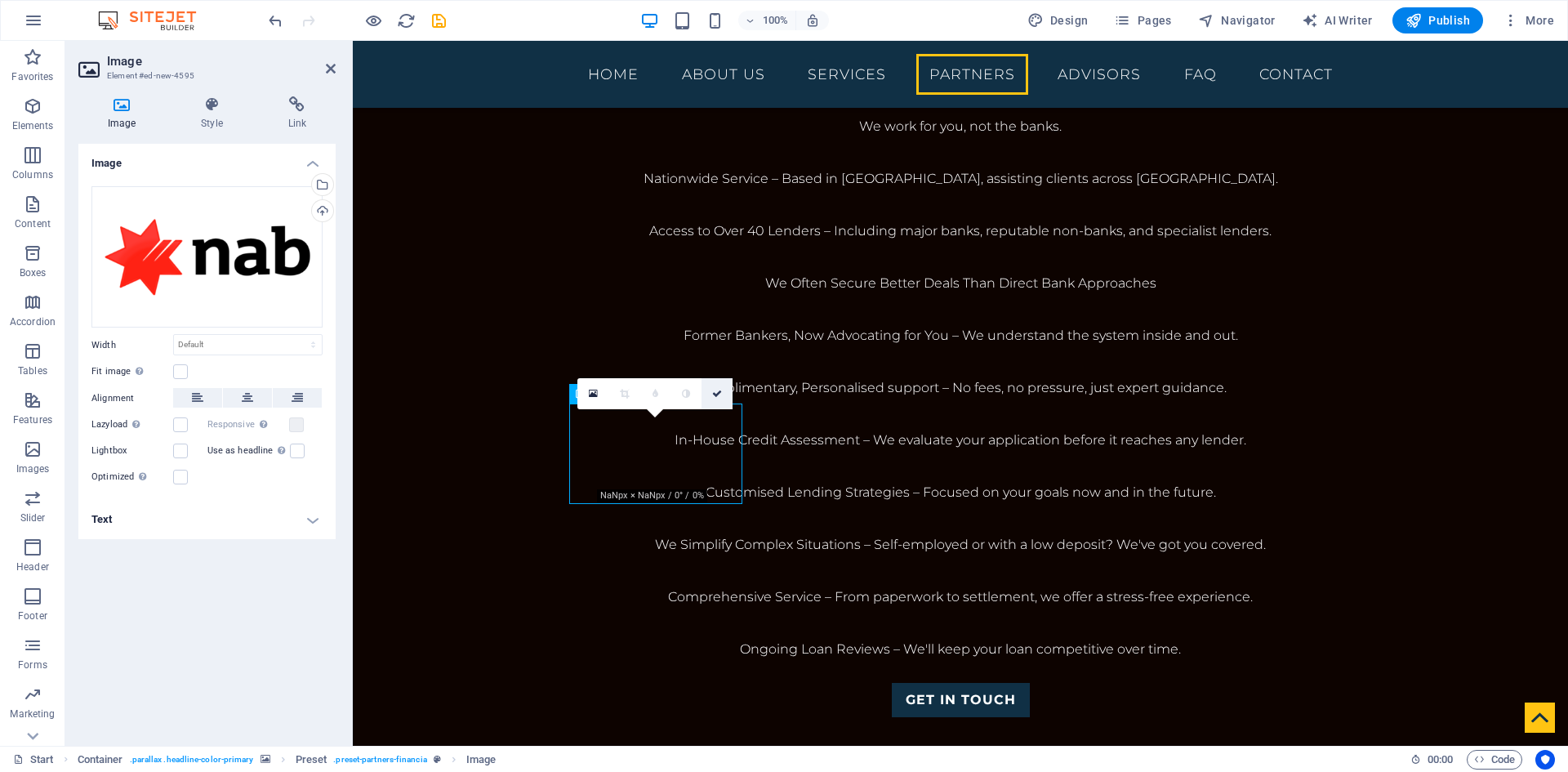
drag, startPoint x: 718, startPoint y: 391, endPoint x: 1026, endPoint y: 64, distance: 449.2
click at [718, 391] on icon at bounding box center [717, 394] width 10 height 10
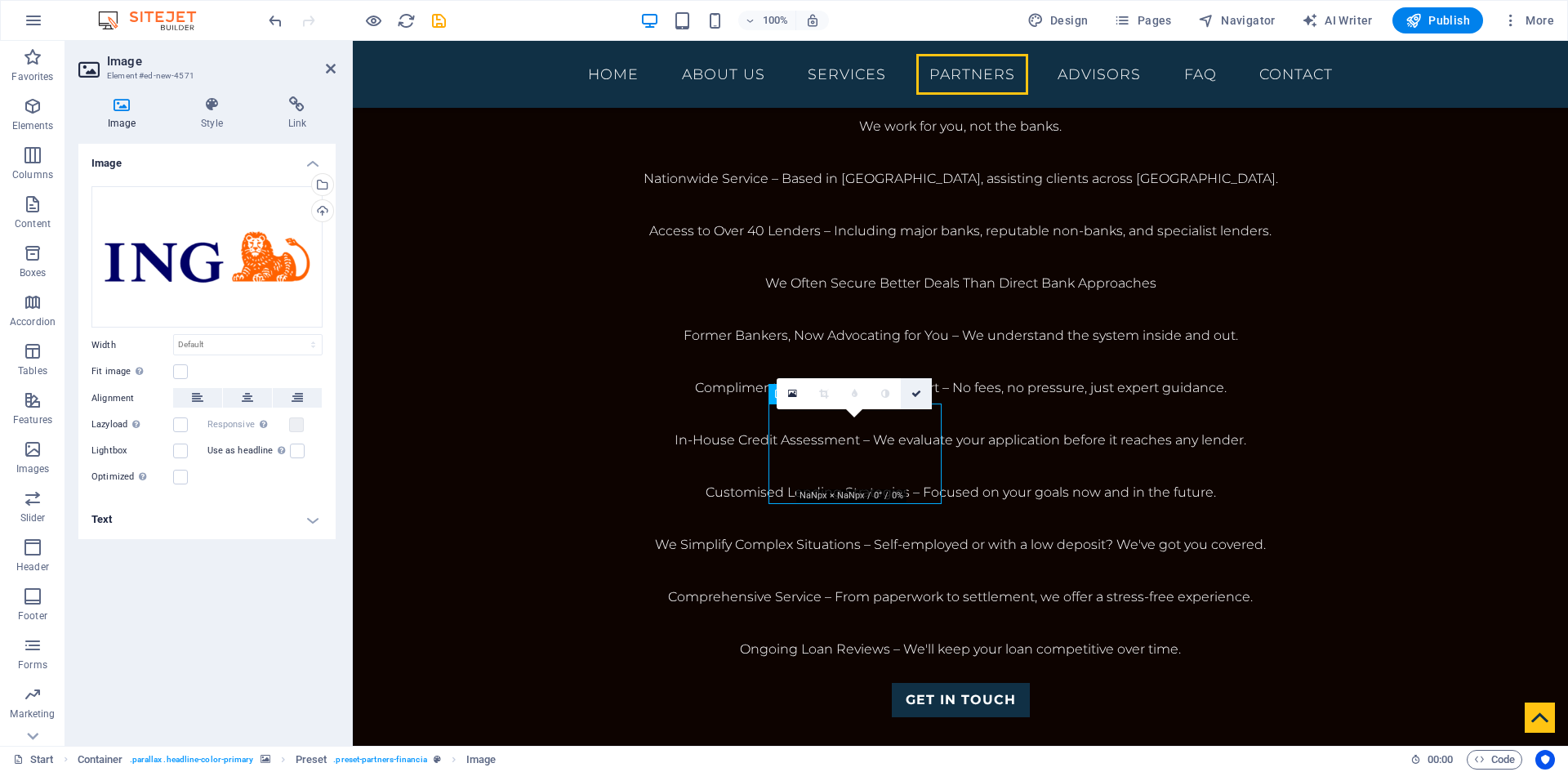
click at [917, 398] on icon at bounding box center [916, 394] width 10 height 10
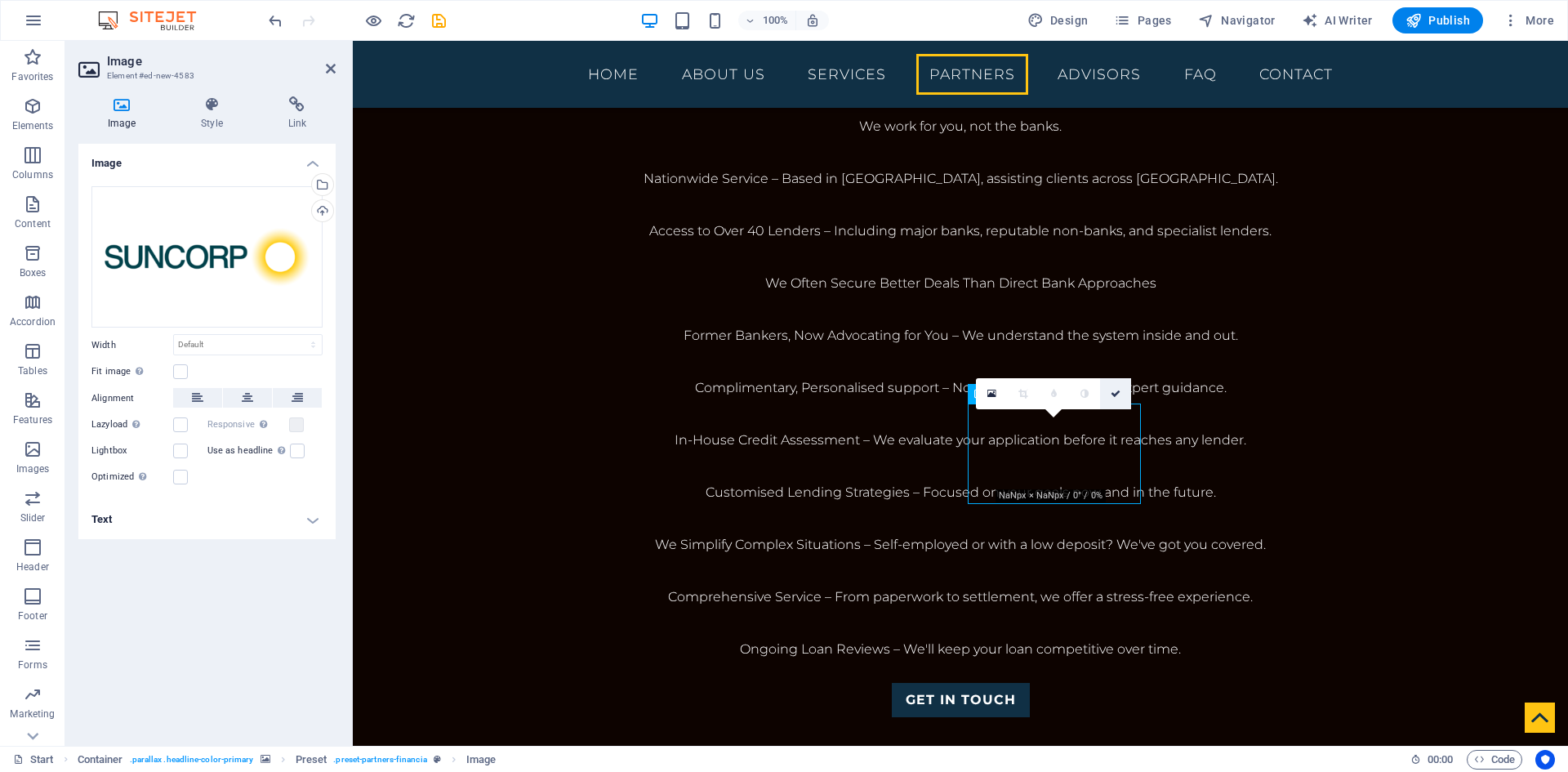
click at [1115, 392] on icon at bounding box center [1116, 394] width 10 height 10
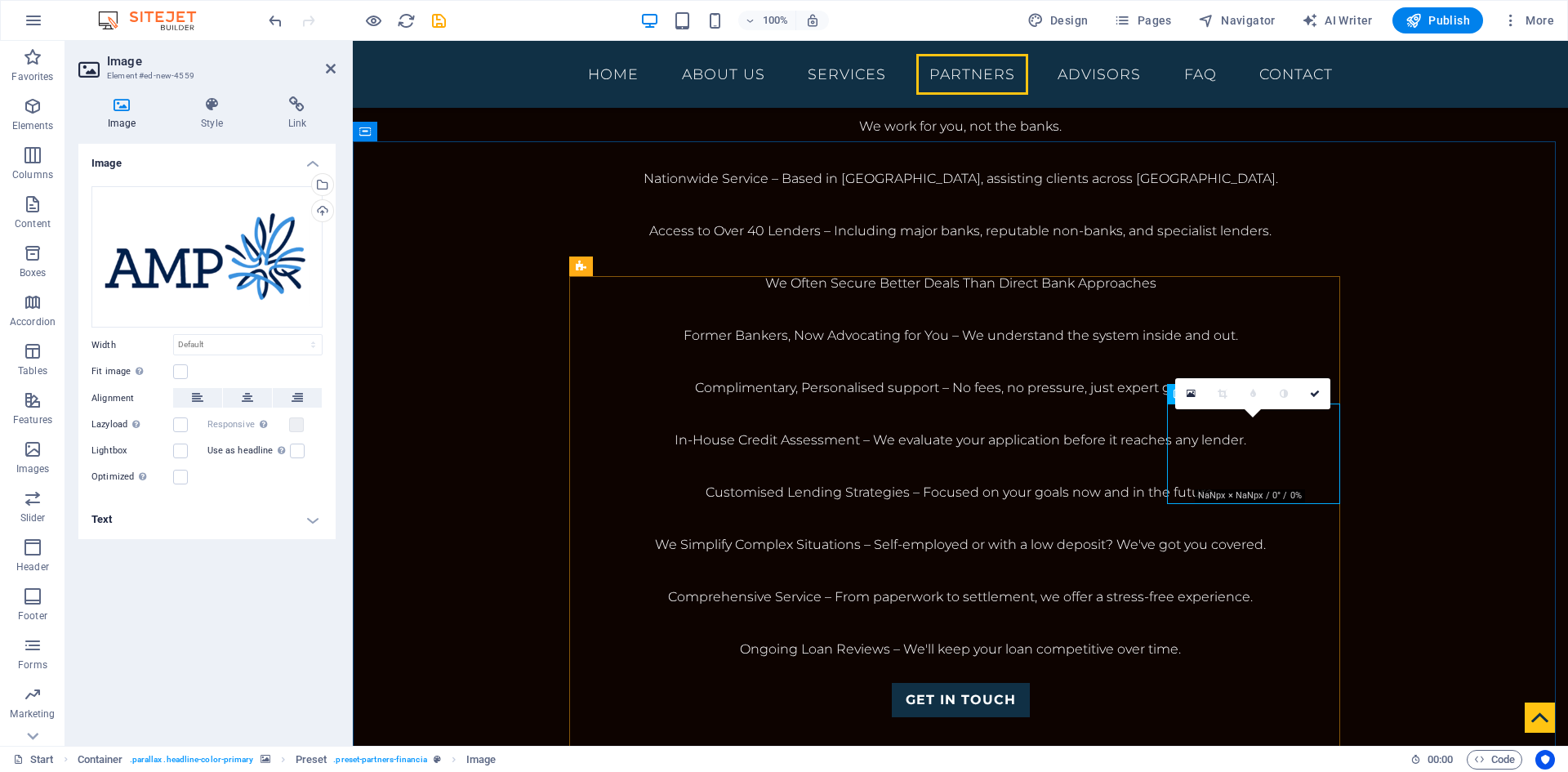
click at [1313, 400] on link at bounding box center [1315, 394] width 31 height 31
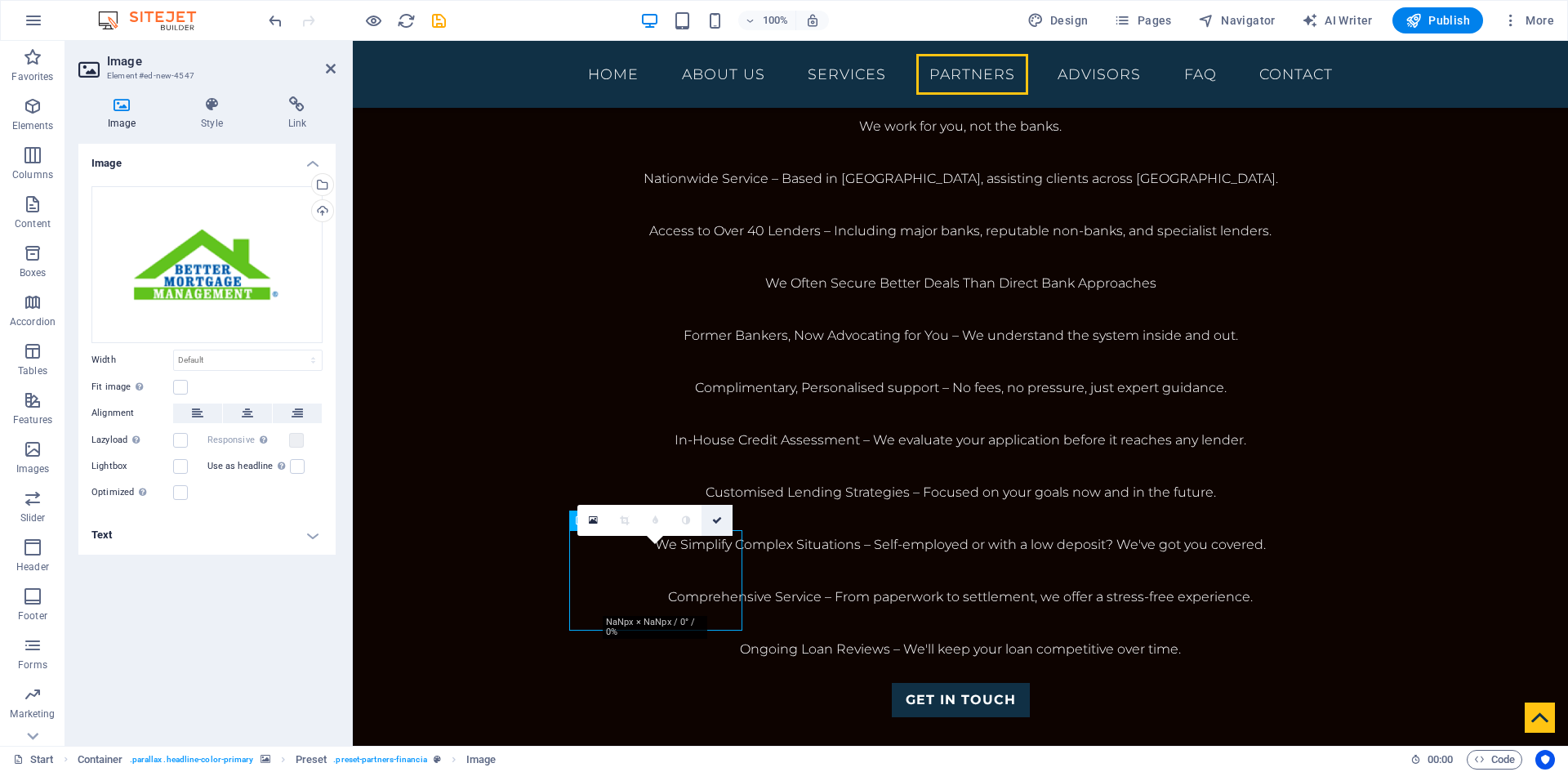
click at [718, 524] on icon at bounding box center [717, 521] width 10 height 10
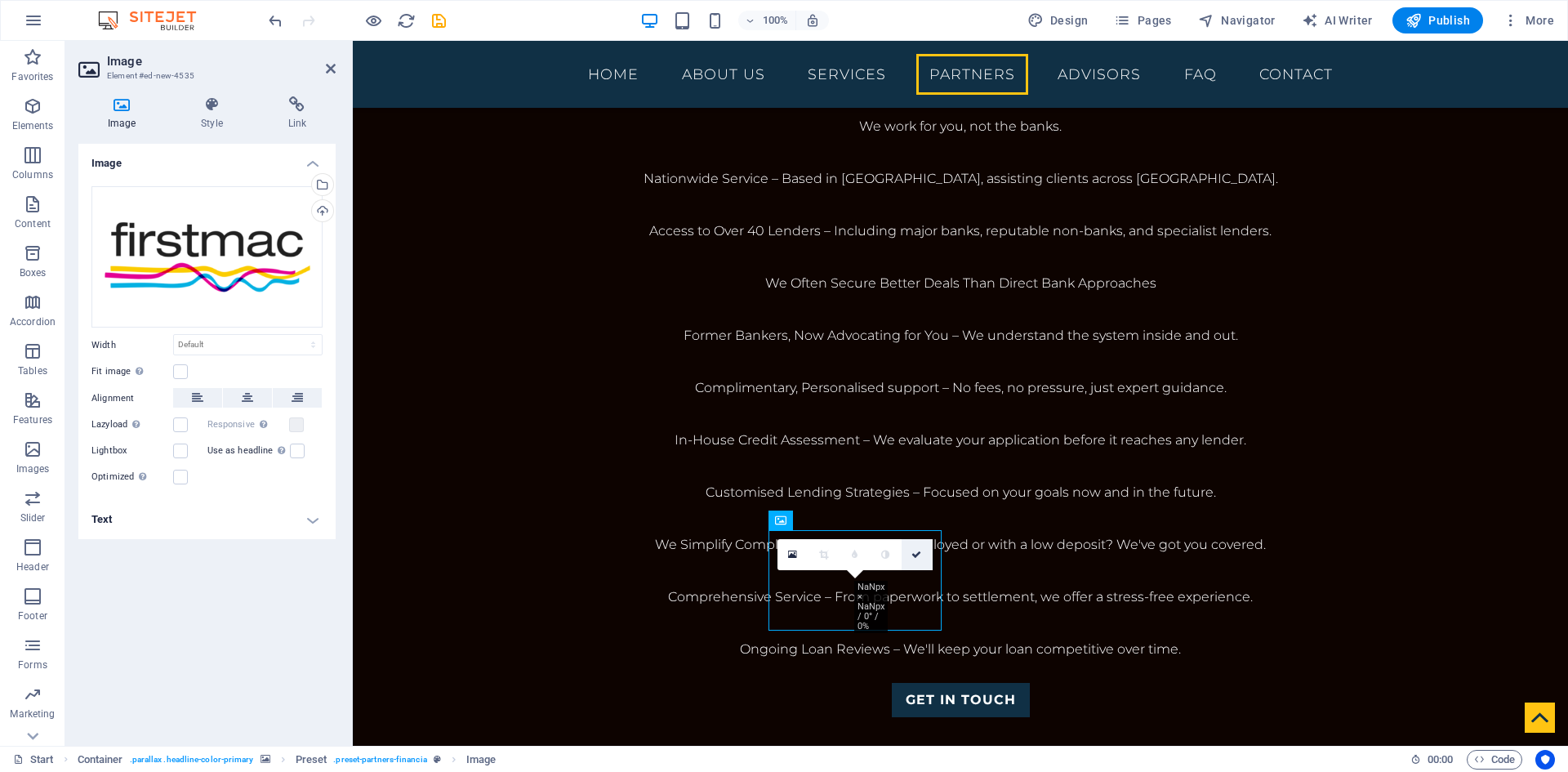
click at [918, 549] on link at bounding box center [917, 554] width 31 height 31
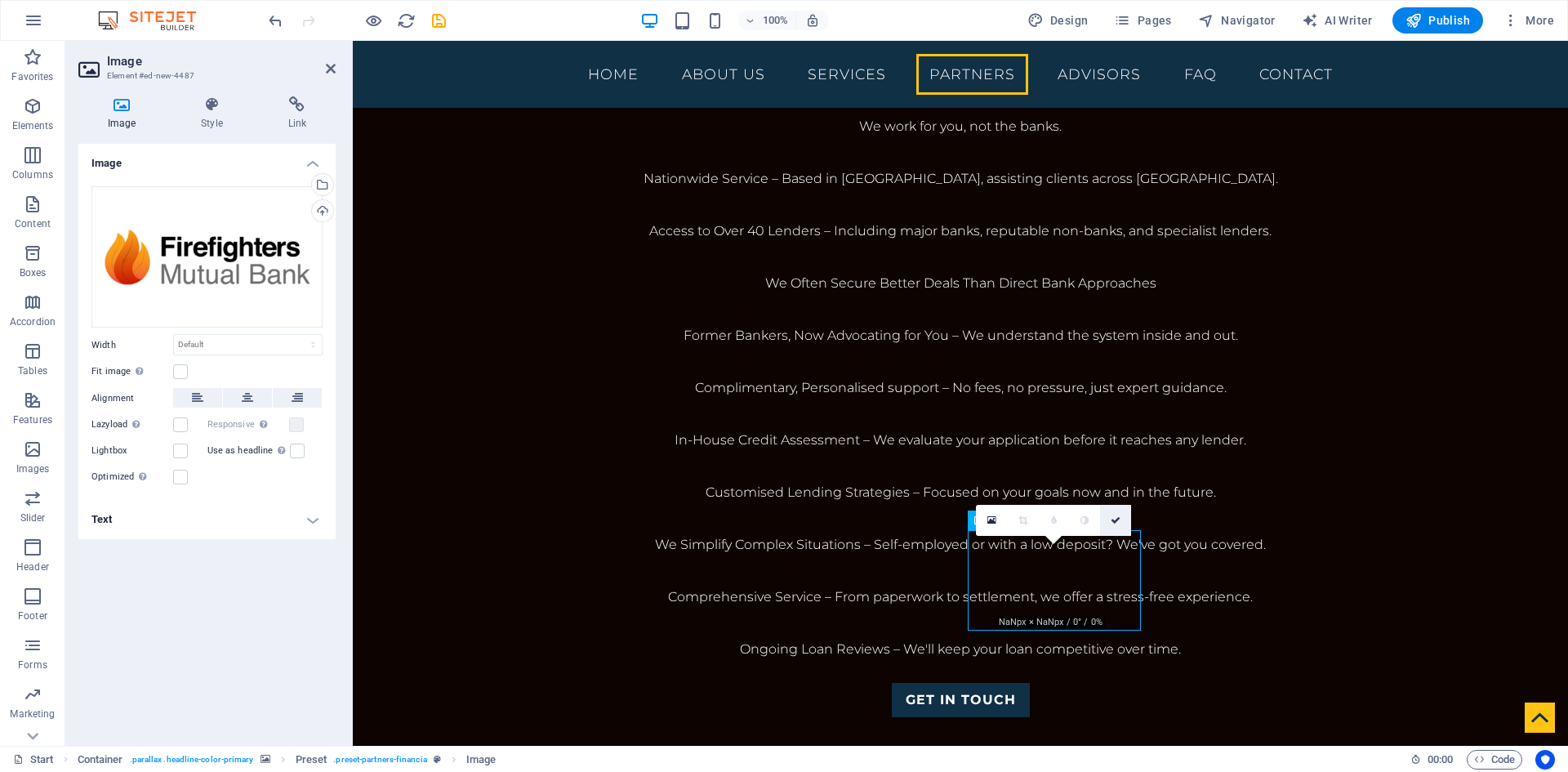
click at [1113, 519] on icon at bounding box center [1116, 521] width 10 height 10
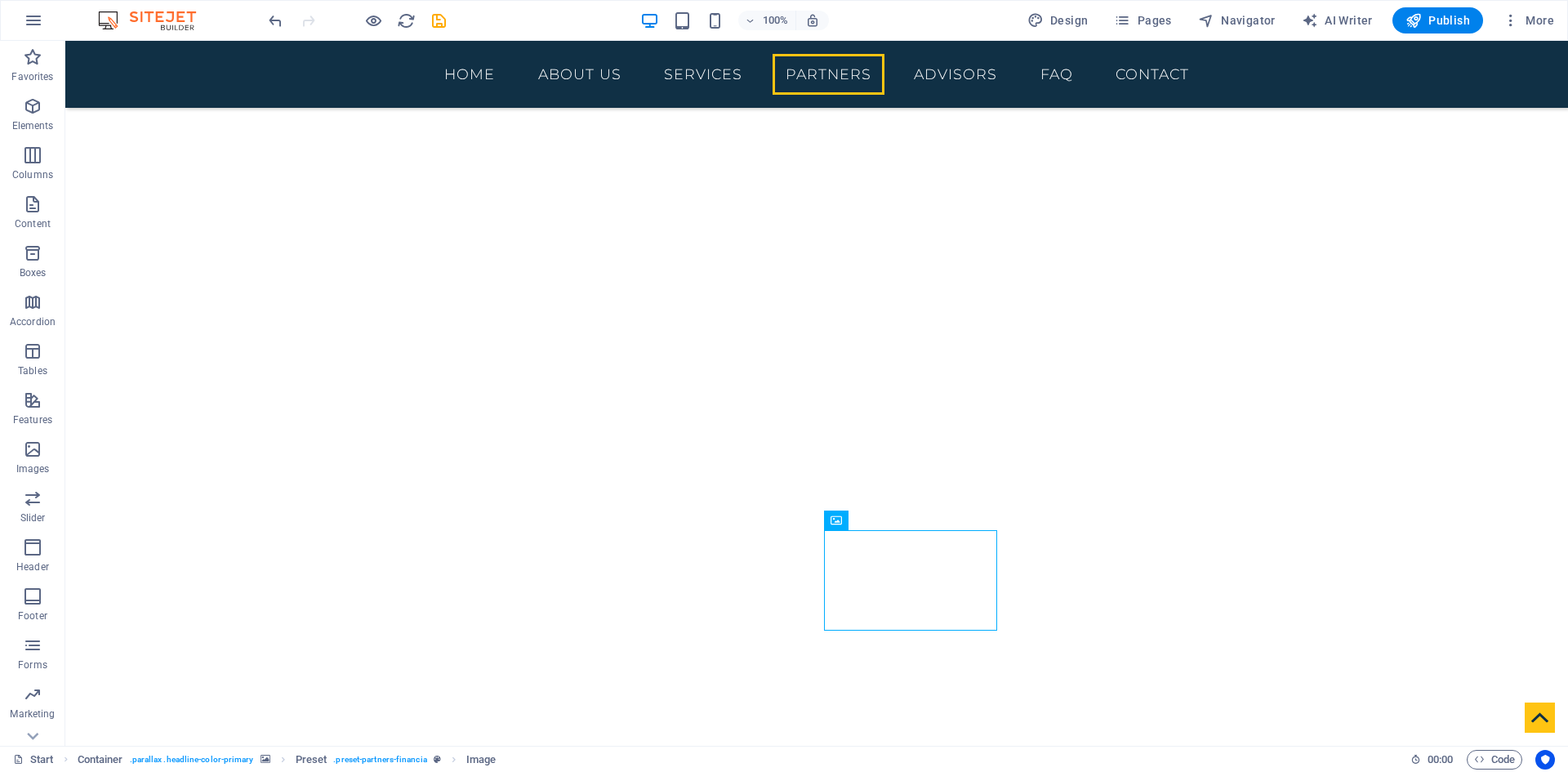
scroll to position [2695, 0]
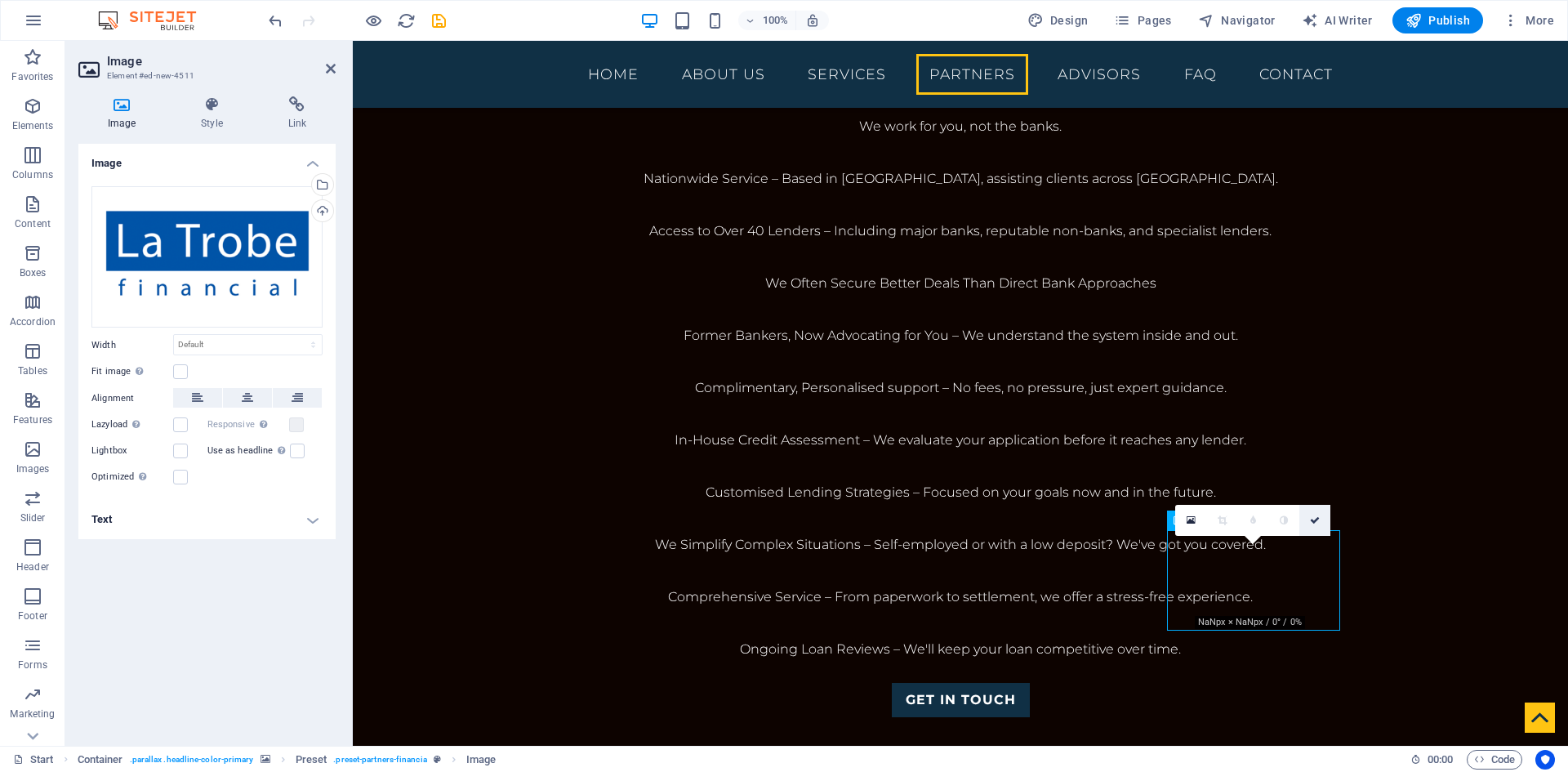
drag, startPoint x: 1313, startPoint y: 517, endPoint x: 940, endPoint y: 503, distance: 373.3
click at [1313, 517] on icon at bounding box center [1315, 521] width 10 height 10
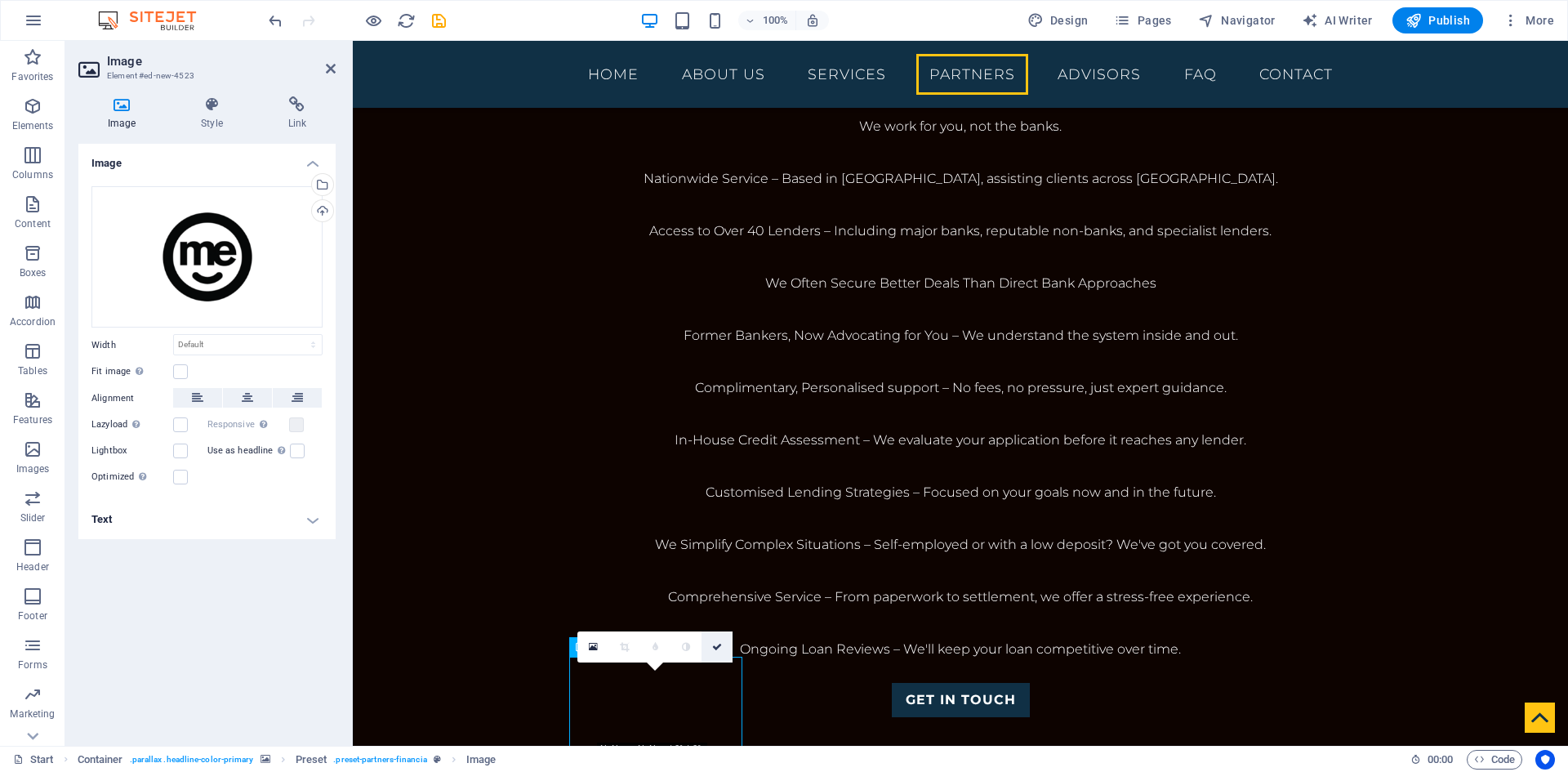
drag, startPoint x: 714, startPoint y: 643, endPoint x: 643, endPoint y: 610, distance: 78.3
click at [714, 643] on icon at bounding box center [717, 647] width 10 height 10
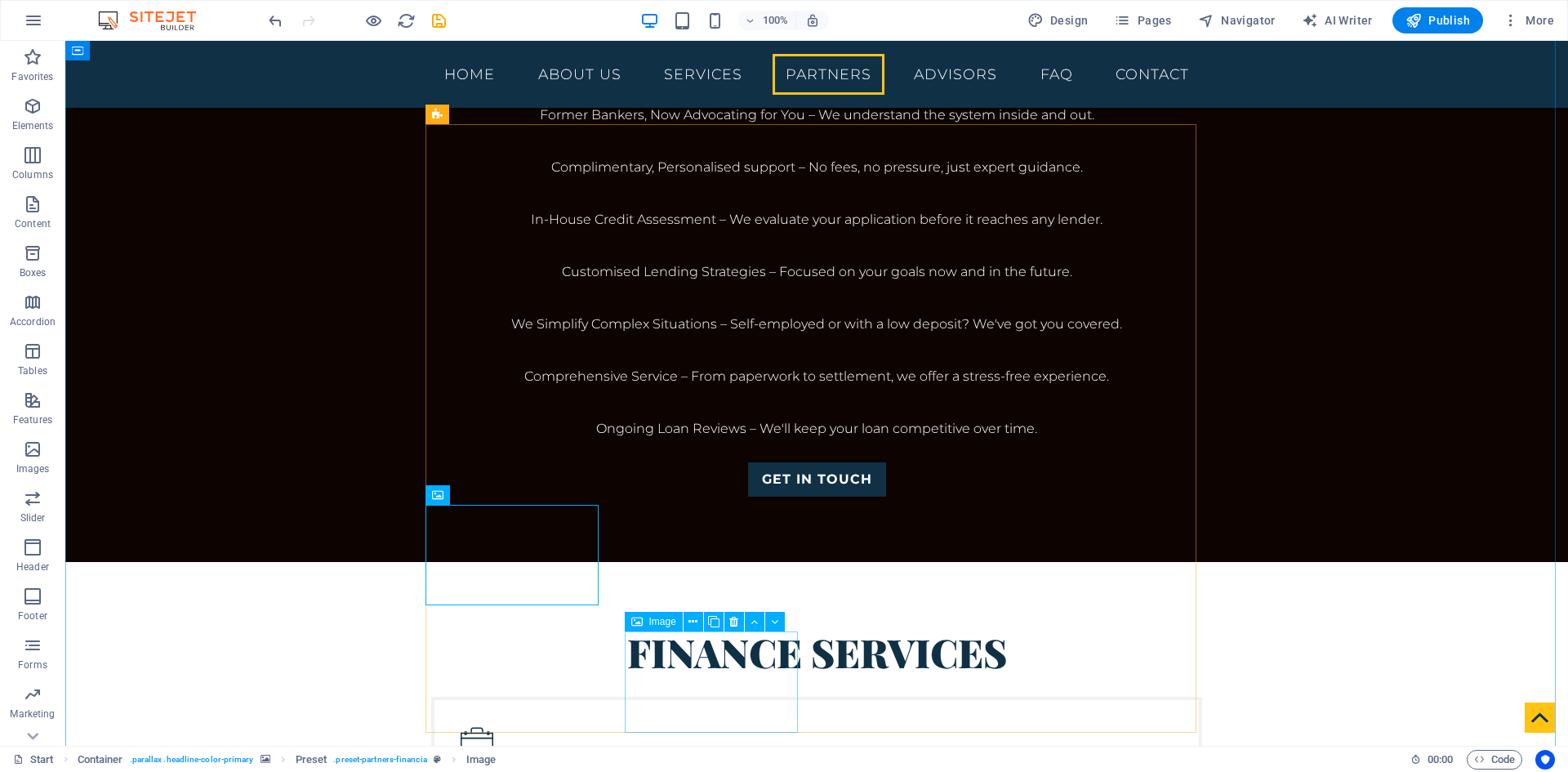
scroll to position [2941, 0]
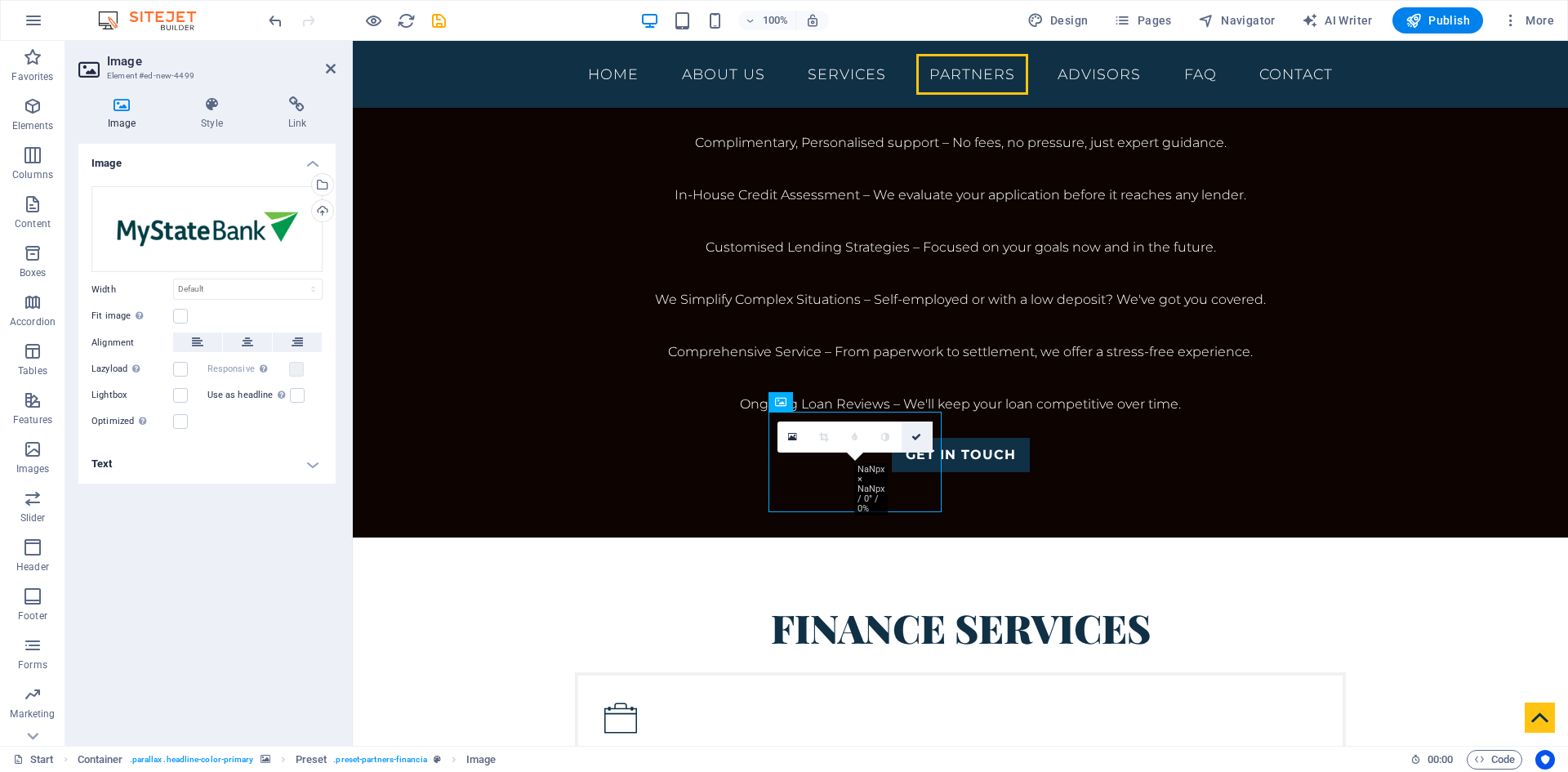
click at [919, 435] on icon at bounding box center [916, 437] width 10 height 10
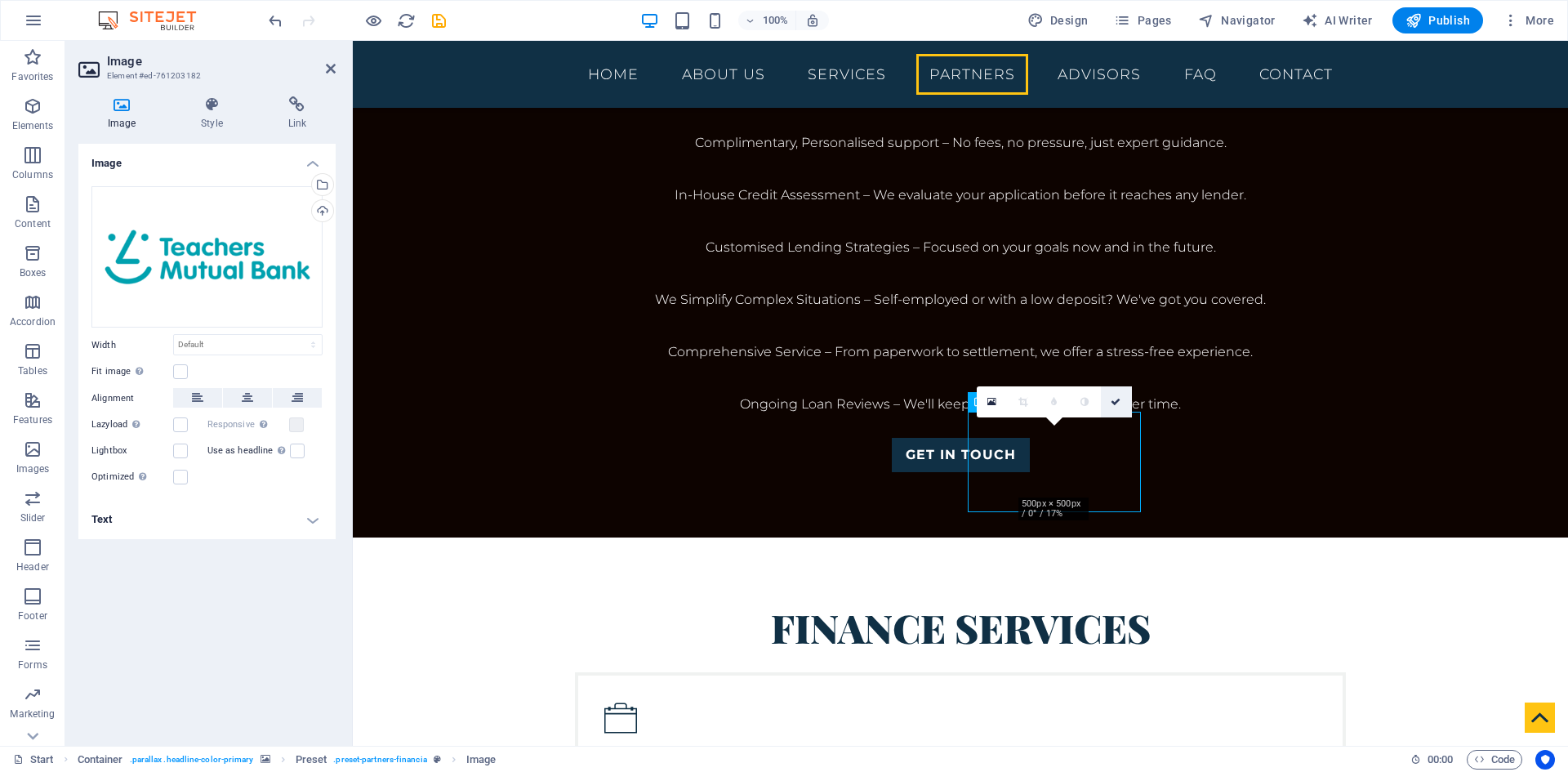
drag, startPoint x: 1112, startPoint y: 403, endPoint x: 819, endPoint y: 414, distance: 293.2
click at [1112, 403] on icon at bounding box center [1116, 402] width 10 height 10
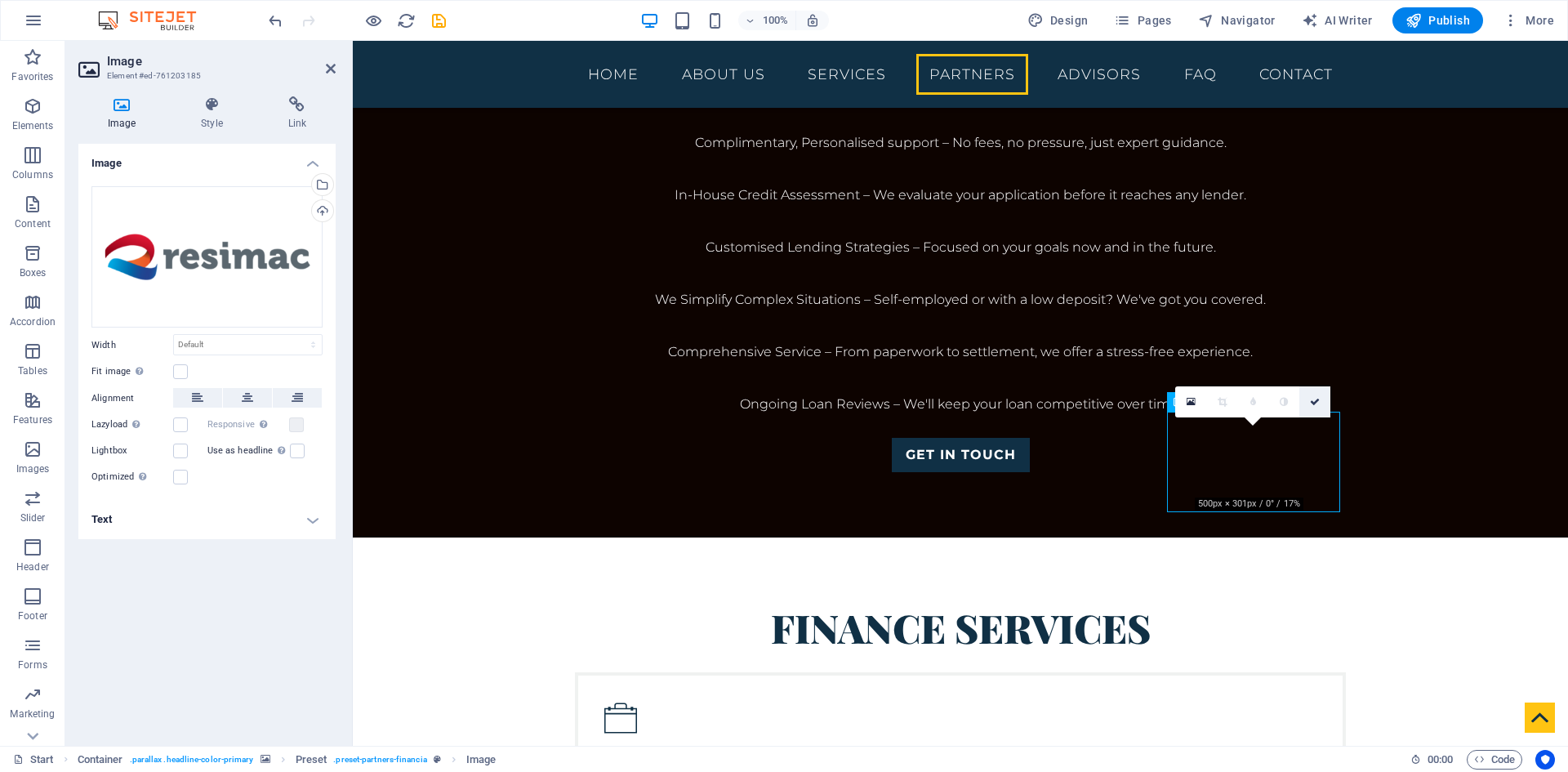
click at [1311, 400] on icon at bounding box center [1315, 402] width 10 height 10
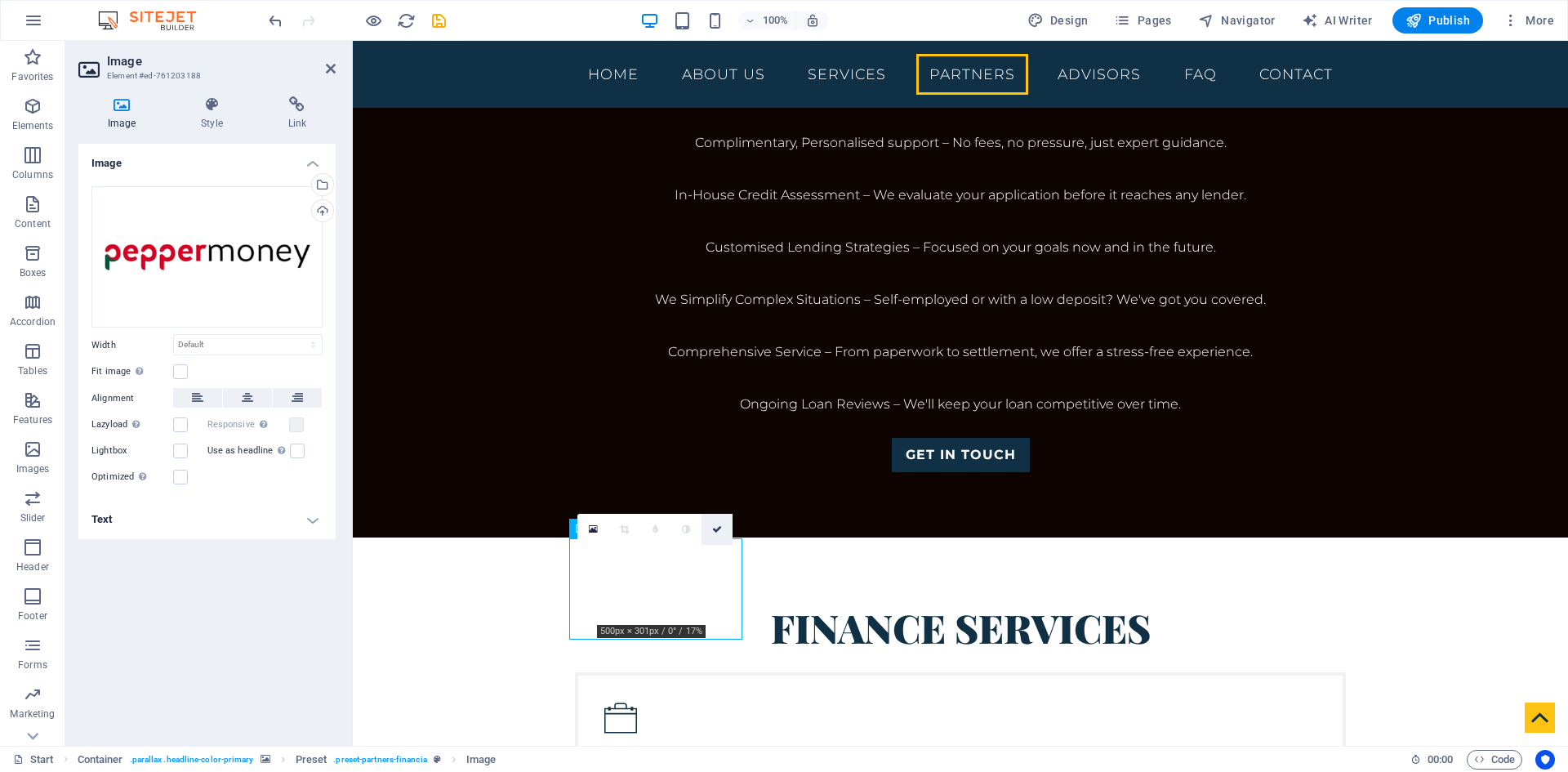
click at [722, 521] on link at bounding box center [718, 530] width 31 height 31
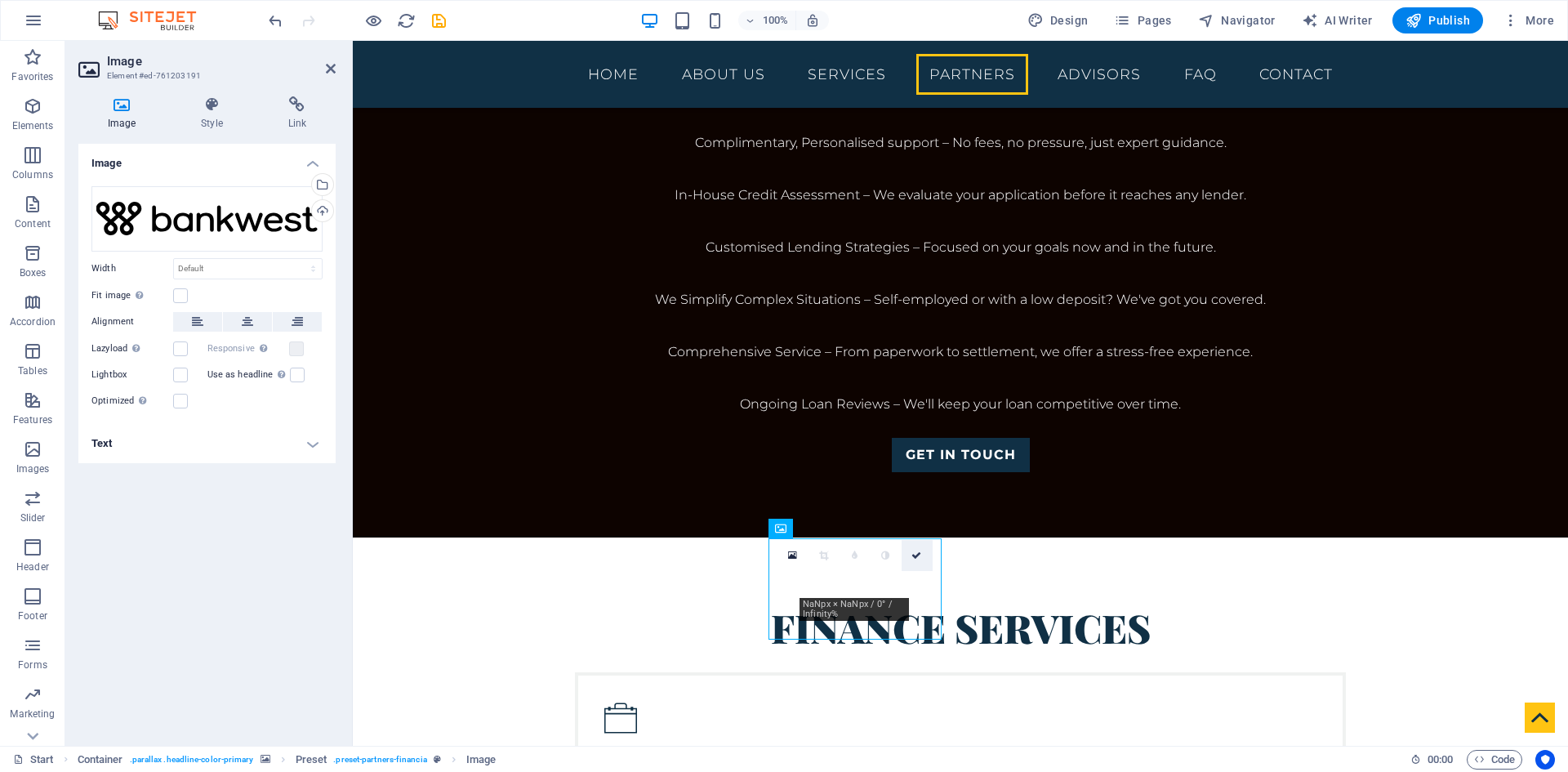
click at [916, 554] on icon at bounding box center [916, 555] width 10 height 10
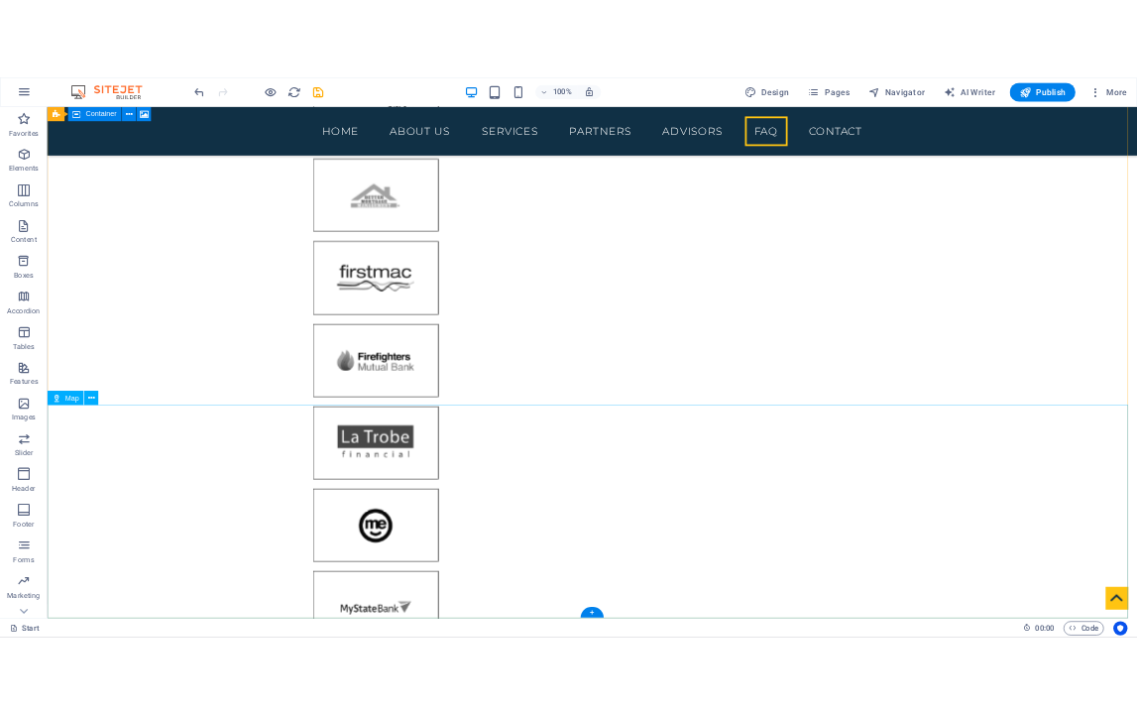
scroll to position [7856, 0]
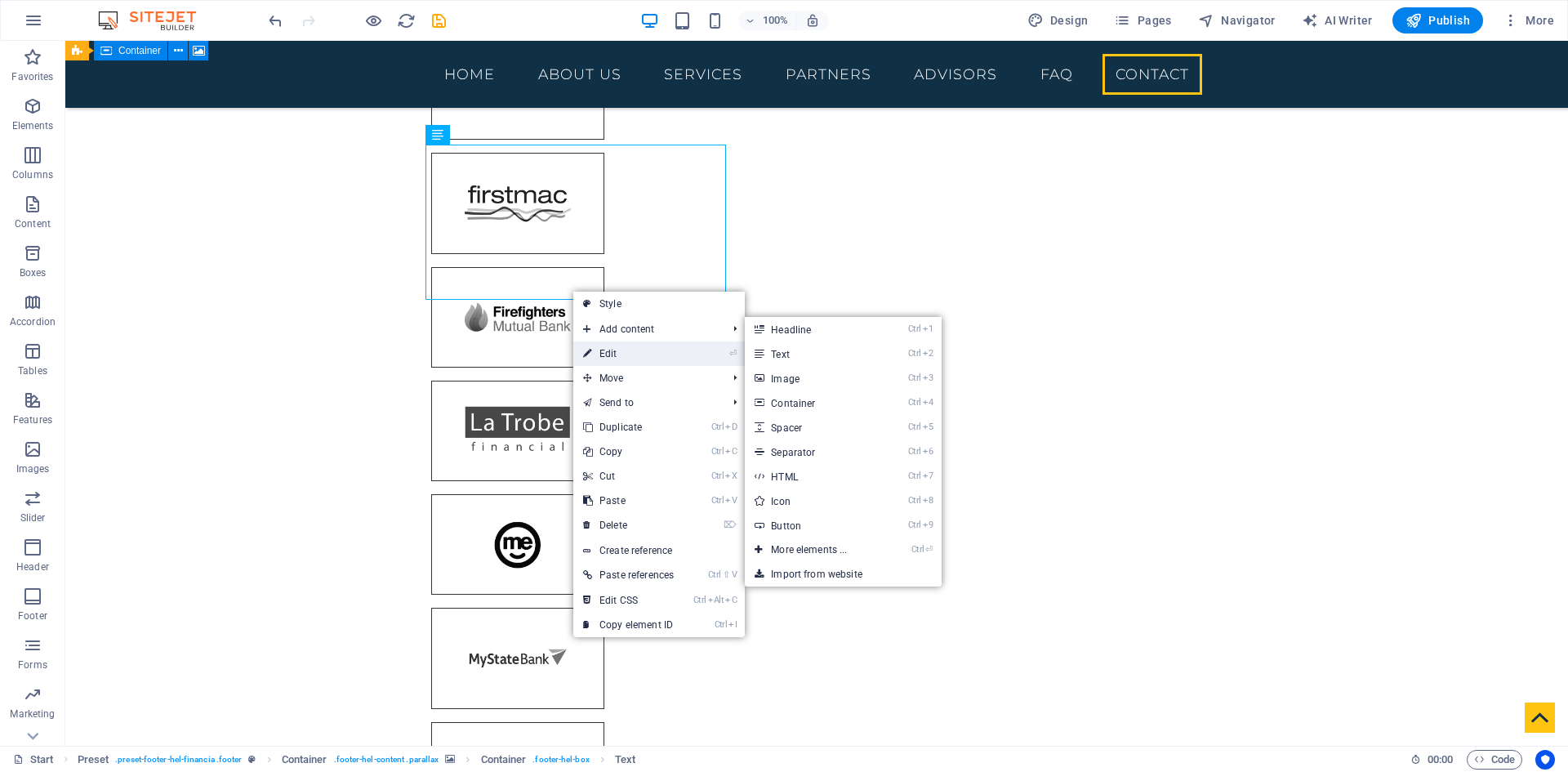
click at [634, 353] on link "⏎ Edit" at bounding box center [629, 353] width 110 height 25
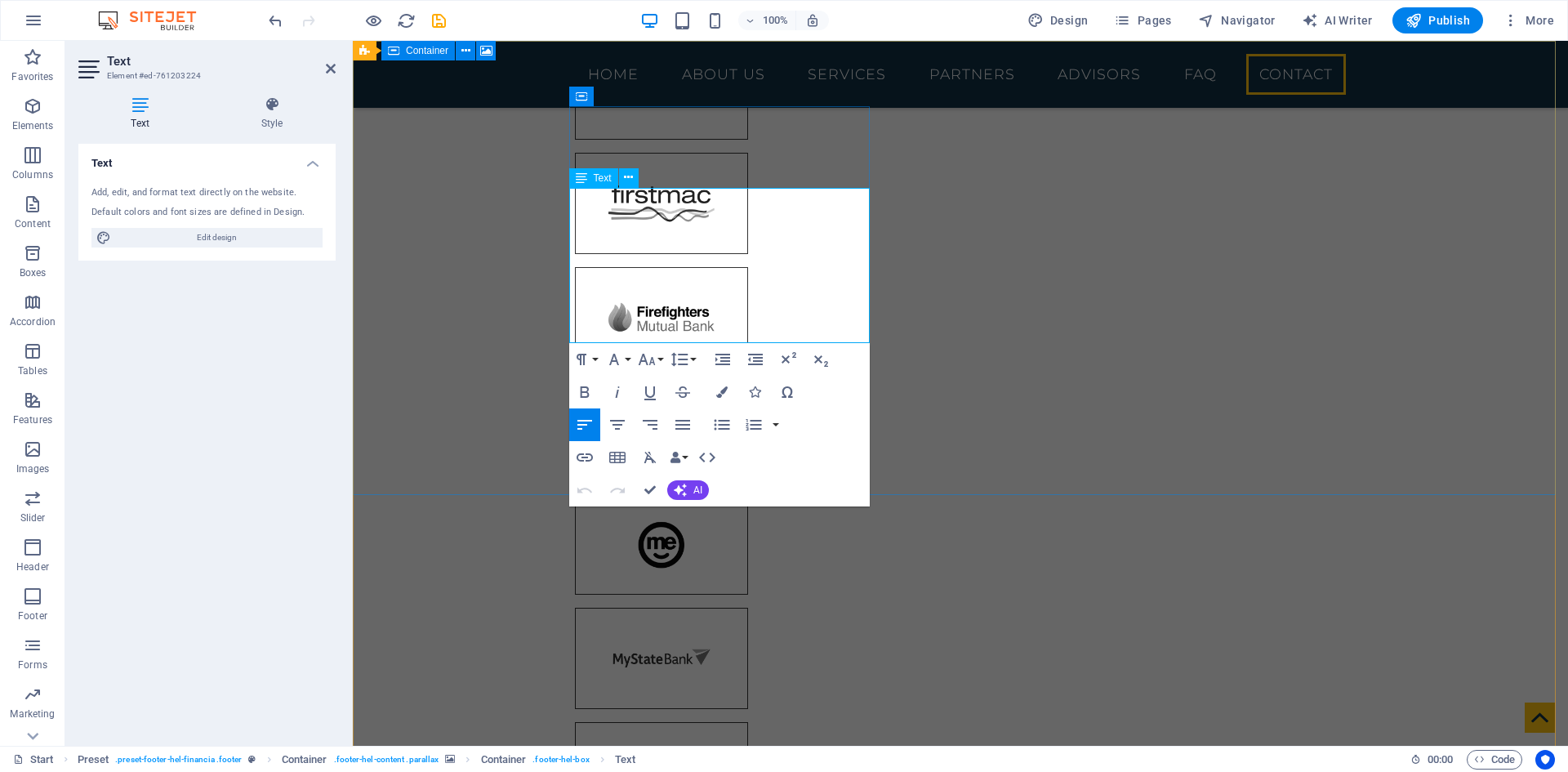
drag, startPoint x: 672, startPoint y: 333, endPoint x: 729, endPoint y: 337, distance: 57.1
copy p "| Privacy"
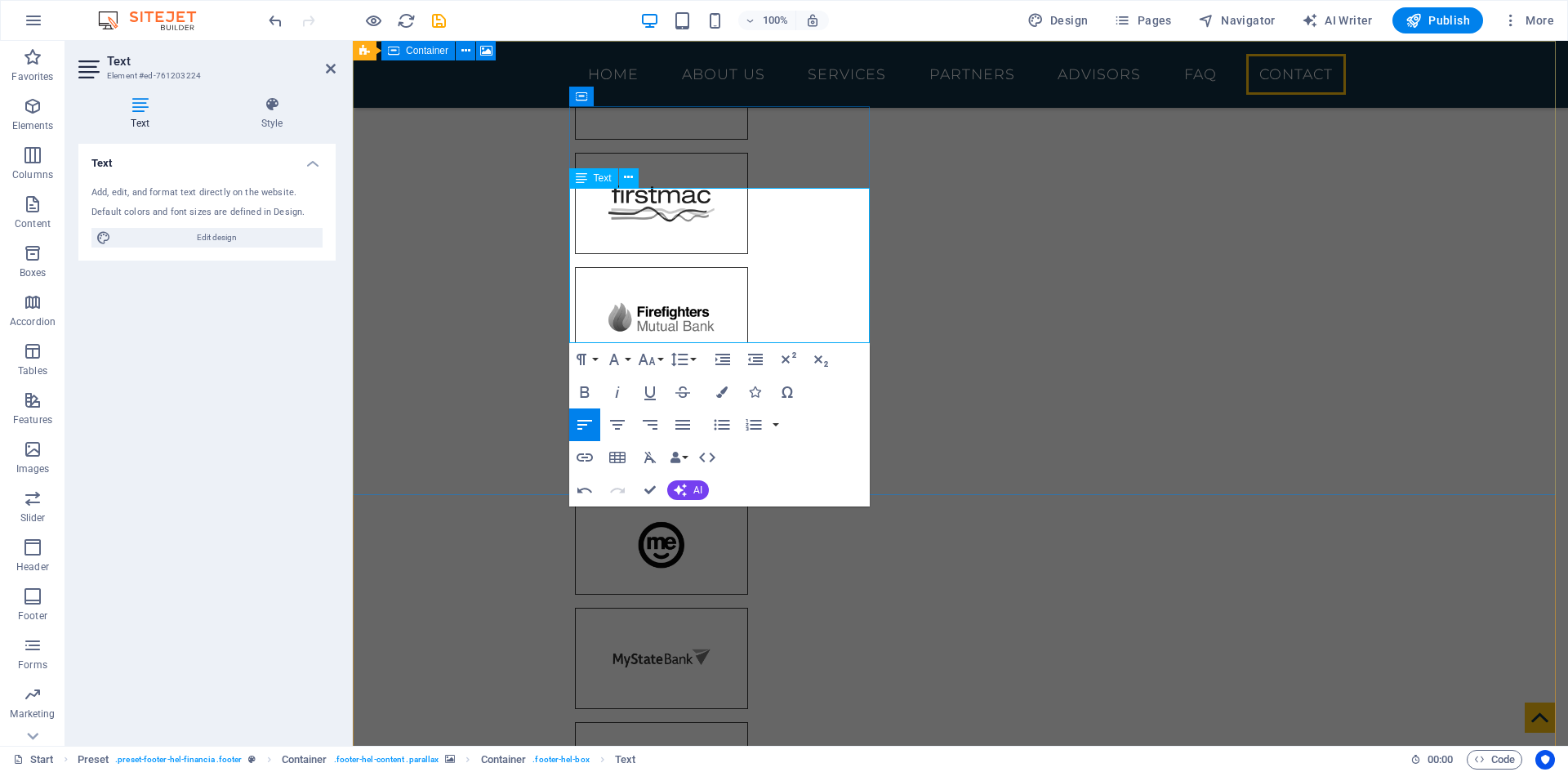
drag, startPoint x: 791, startPoint y: 330, endPoint x: 743, endPoint y: 329, distance: 48.0
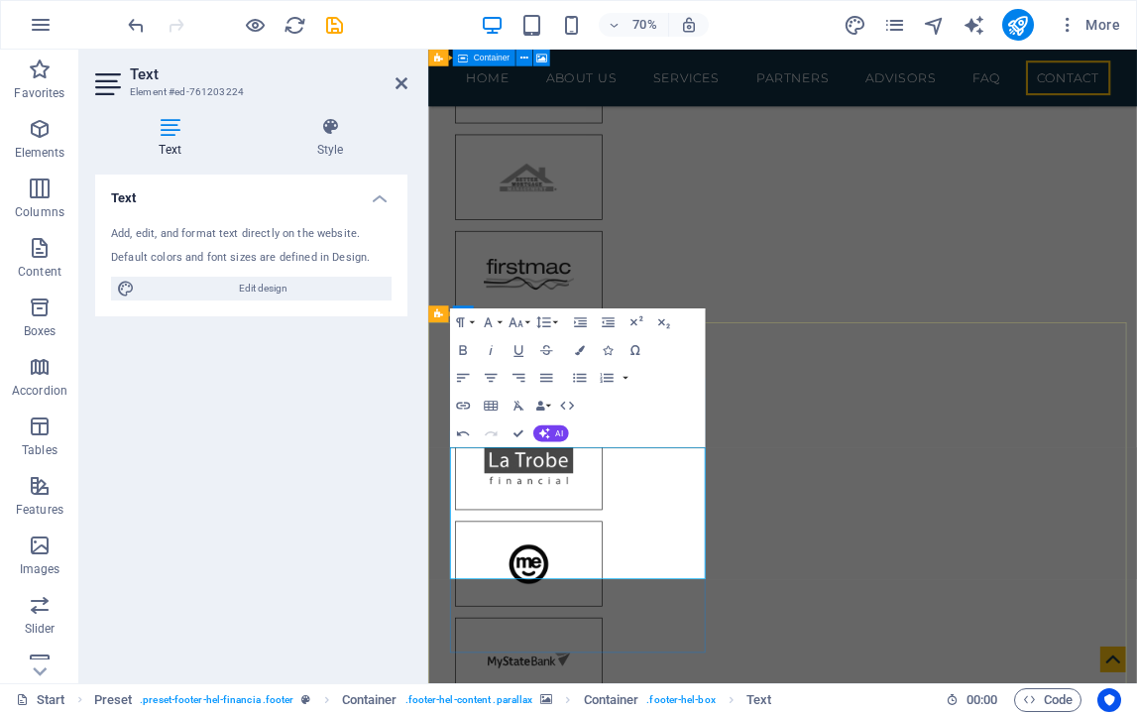
click at [622, 540] on icon "button" at bounding box center [628, 543] width 17 height 17
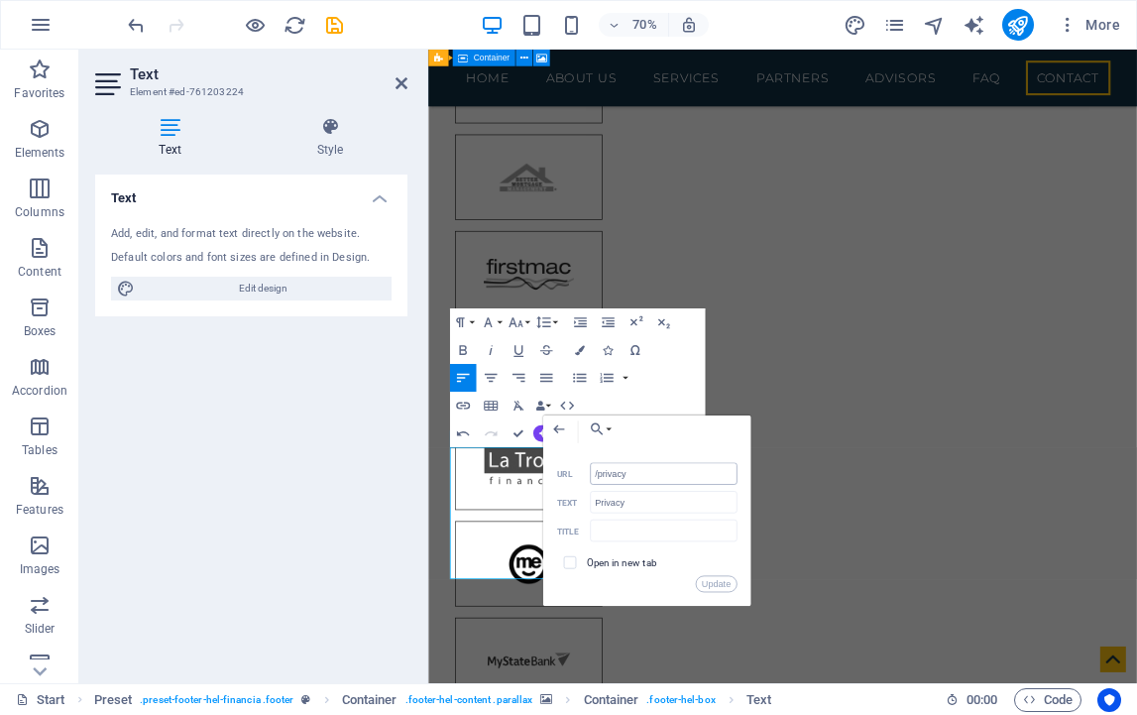
drag, startPoint x: 634, startPoint y: 475, endPoint x: 597, endPoint y: 477, distance: 37.7
click at [597, 477] on input "/privacy" at bounding box center [663, 474] width 147 height 22
type input "/Disclaimer"
drag, startPoint x: 641, startPoint y: 497, endPoint x: 588, endPoint y: 503, distance: 53.9
click at [588, 503] on div "Privacy Text" at bounding box center [646, 502] width 180 height 23
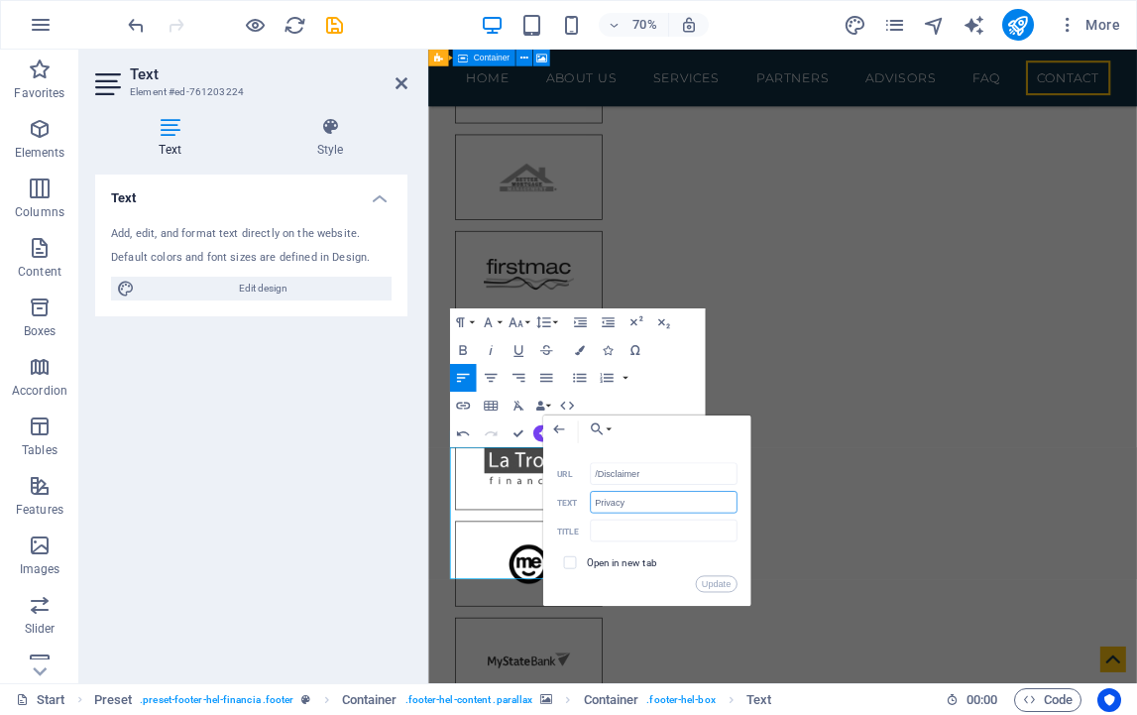
paste input "Disclaimer"
type input "Disclaimer"
click at [713, 581] on button "Update" at bounding box center [716, 584] width 42 height 17
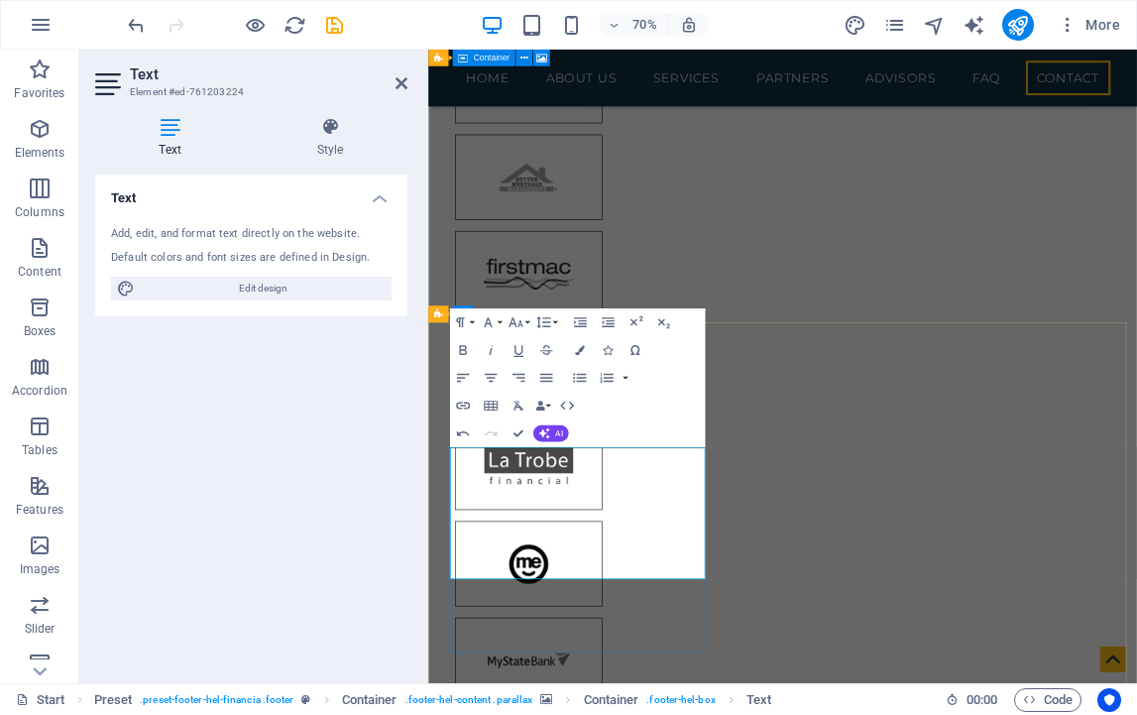
drag, startPoint x: 762, startPoint y: 790, endPoint x: 655, endPoint y: 788, distance: 107.1
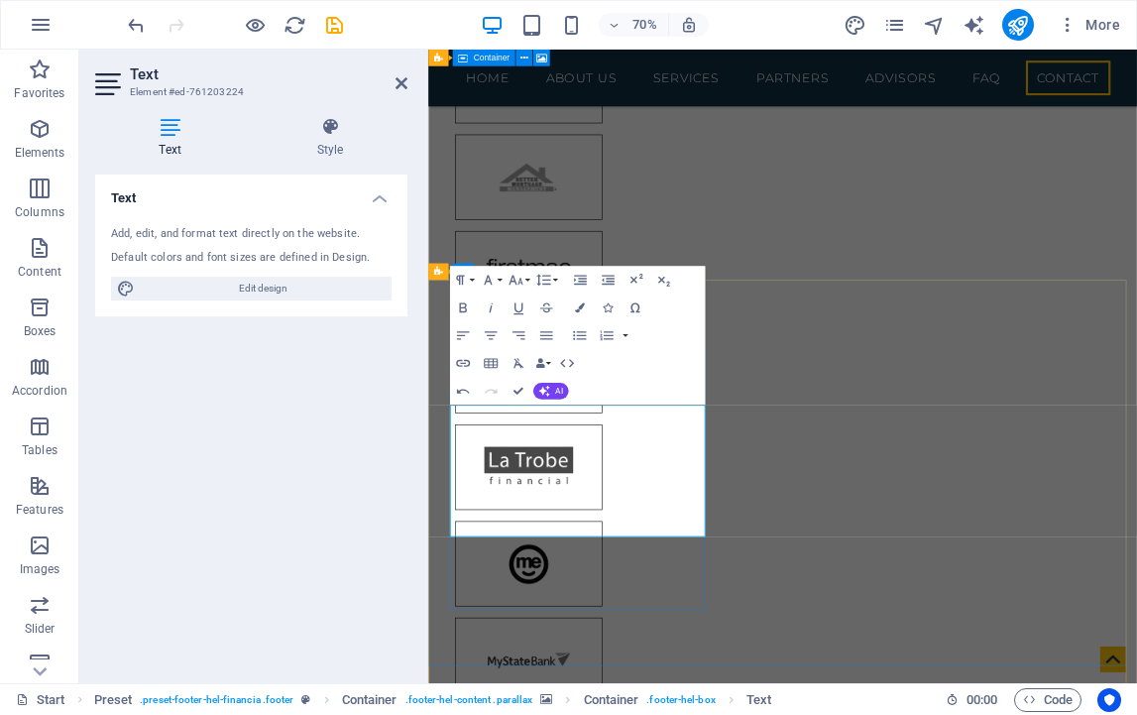
scroll to position [8249, 0]
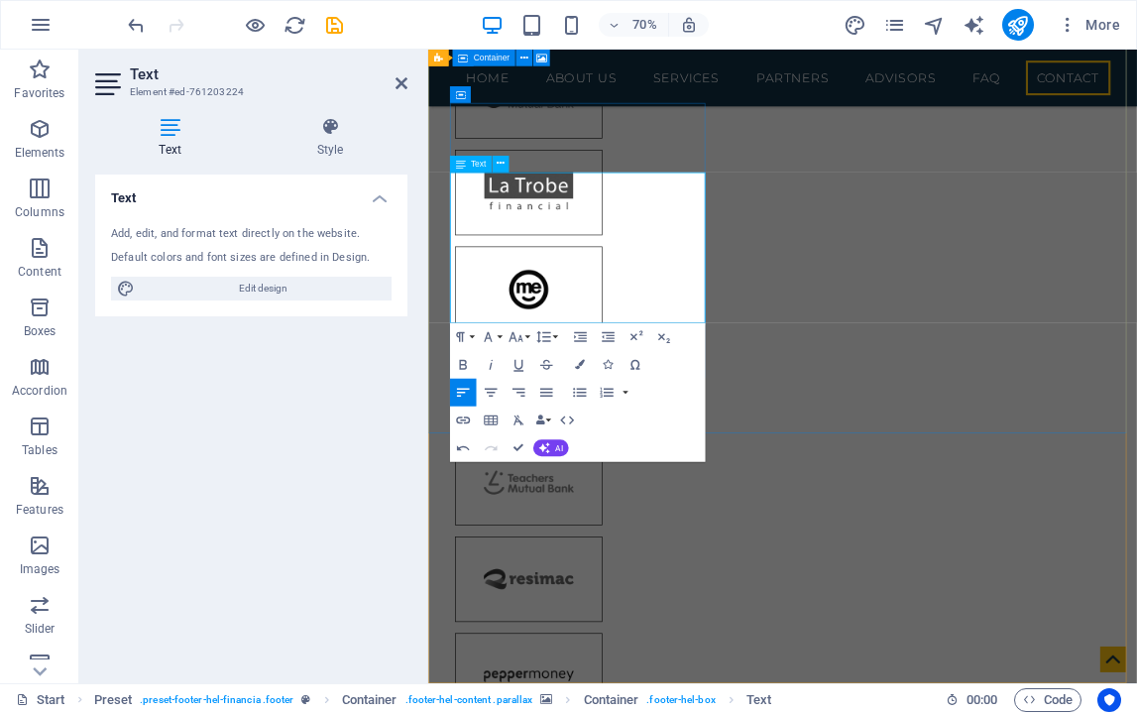
drag, startPoint x: 588, startPoint y: 395, endPoint x: 534, endPoint y: 405, distance: 54.6
drag, startPoint x: 512, startPoint y: 395, endPoint x: 502, endPoint y: 401, distance: 11.6
drag, startPoint x: 493, startPoint y: 272, endPoint x: 494, endPoint y: 282, distance: 10.0
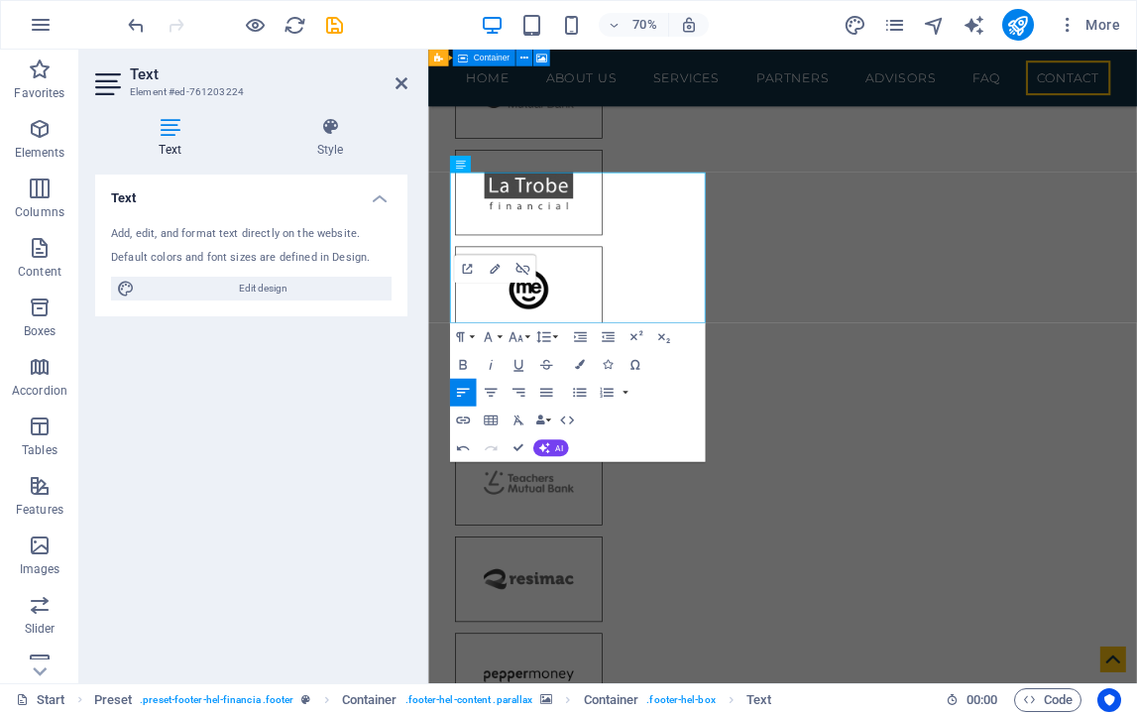
type input "/legal-notice"
type input "Legal"
click at [493, 271] on icon "button" at bounding box center [495, 269] width 17 height 17
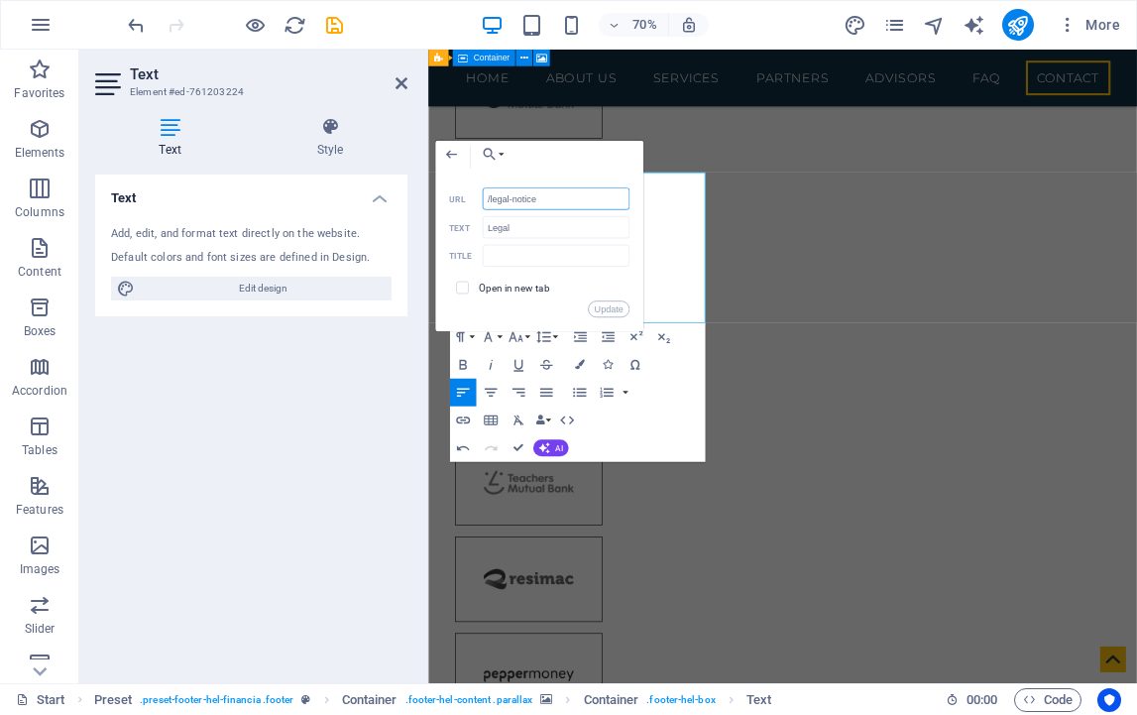
drag, startPoint x: 555, startPoint y: 195, endPoint x: 457, endPoint y: 198, distance: 98.2
click at [457, 198] on div "/legal-notice URL" at bounding box center [539, 198] width 180 height 23
click at [601, 303] on button "Update" at bounding box center [609, 309] width 42 height 17
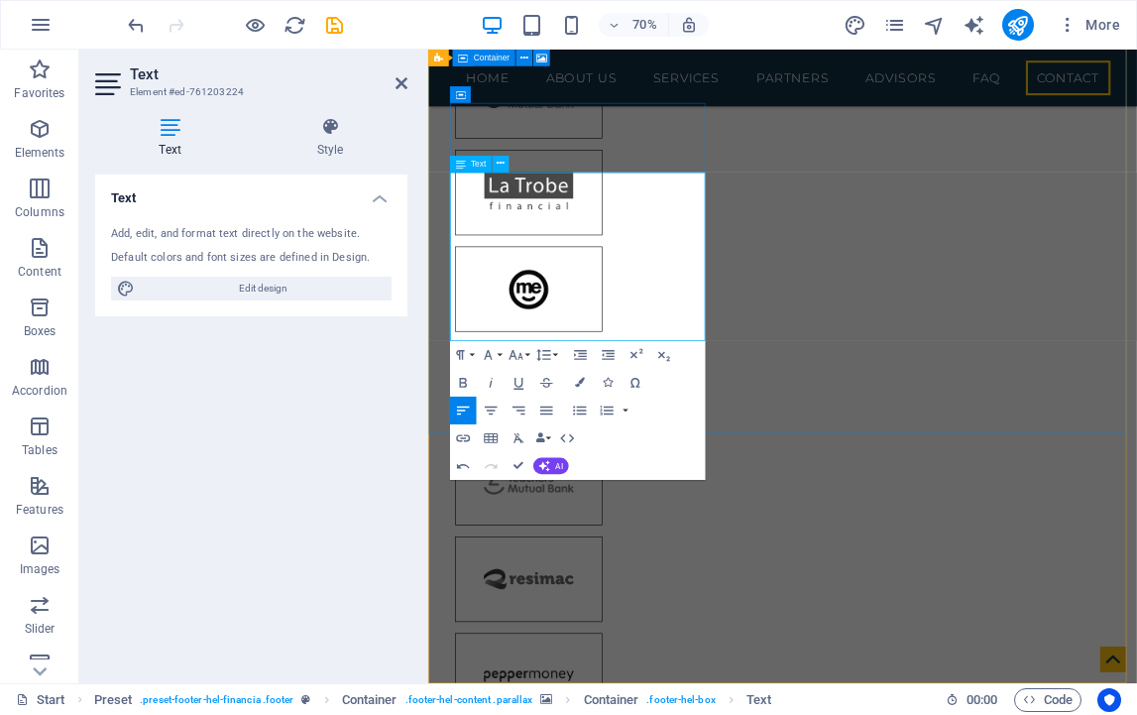
drag, startPoint x: 497, startPoint y: 448, endPoint x: 480, endPoint y: 450, distance: 17.0
drag, startPoint x: 490, startPoint y: 423, endPoint x: 480, endPoint y: 424, distance: 10.0
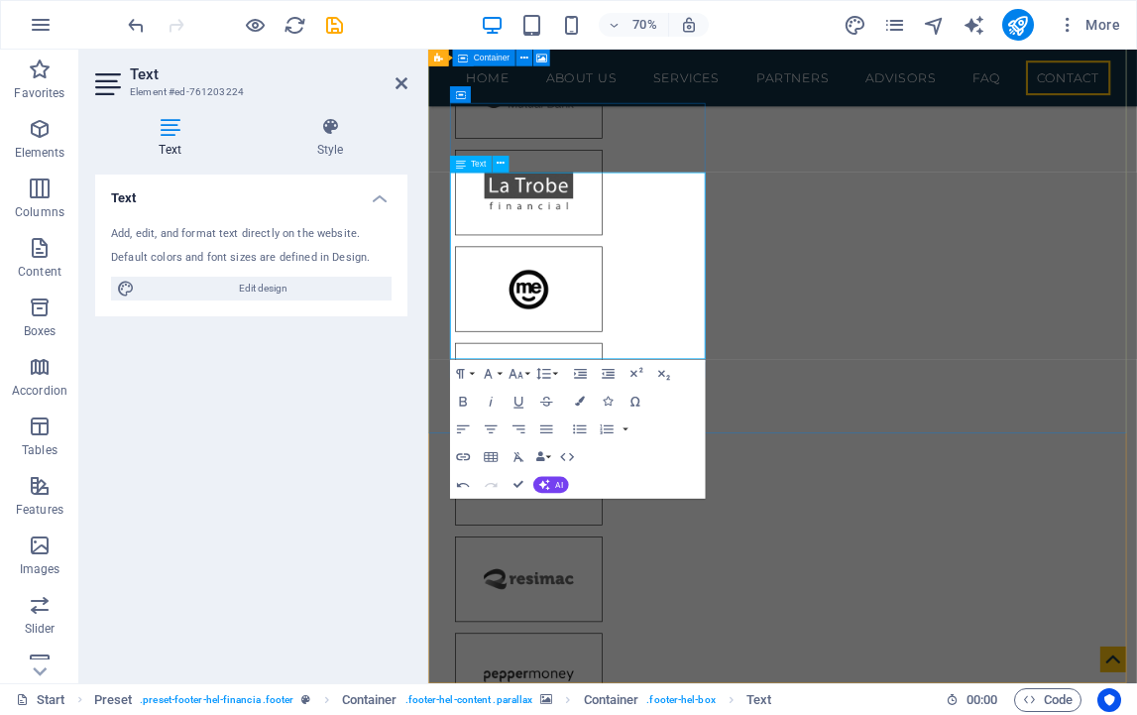
type input "/privacy"
click at [502, 292] on icon "button" at bounding box center [499, 287] width 17 height 17
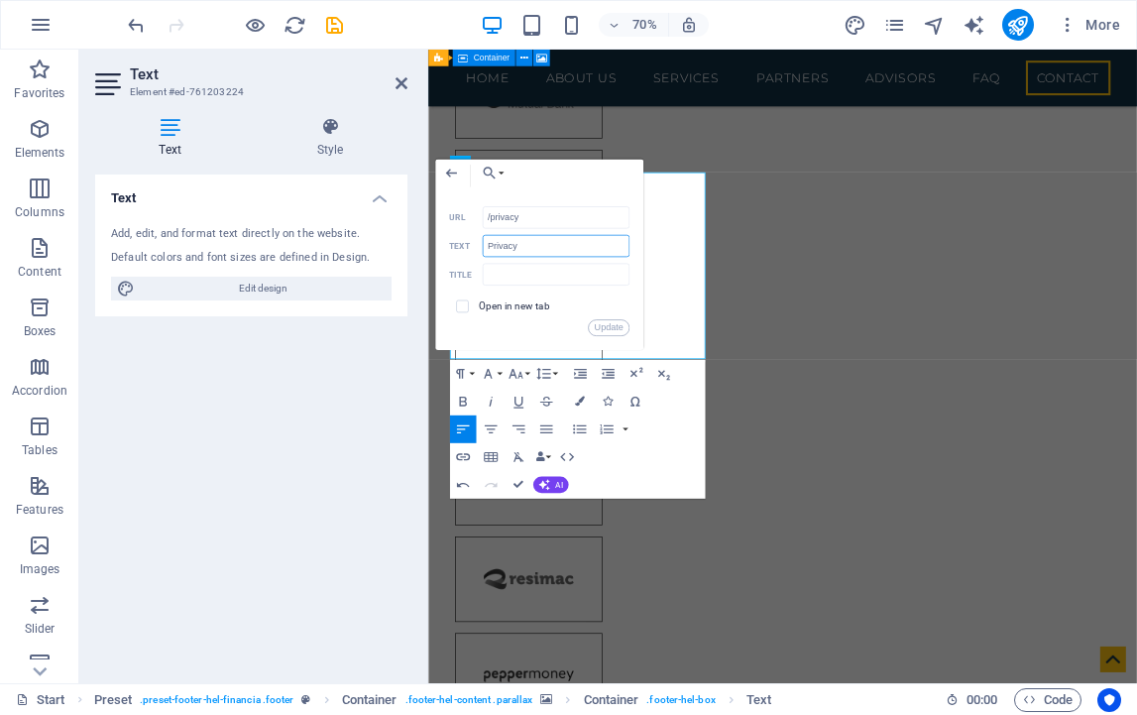
drag, startPoint x: 523, startPoint y: 243, endPoint x: 474, endPoint y: 246, distance: 49.7
click at [474, 246] on div "Privacy Text" at bounding box center [539, 246] width 180 height 23
paste input "Policy"
type input "Privacy Policy"
drag, startPoint x: 536, startPoint y: 220, endPoint x: 572, endPoint y: 322, distance: 108.2
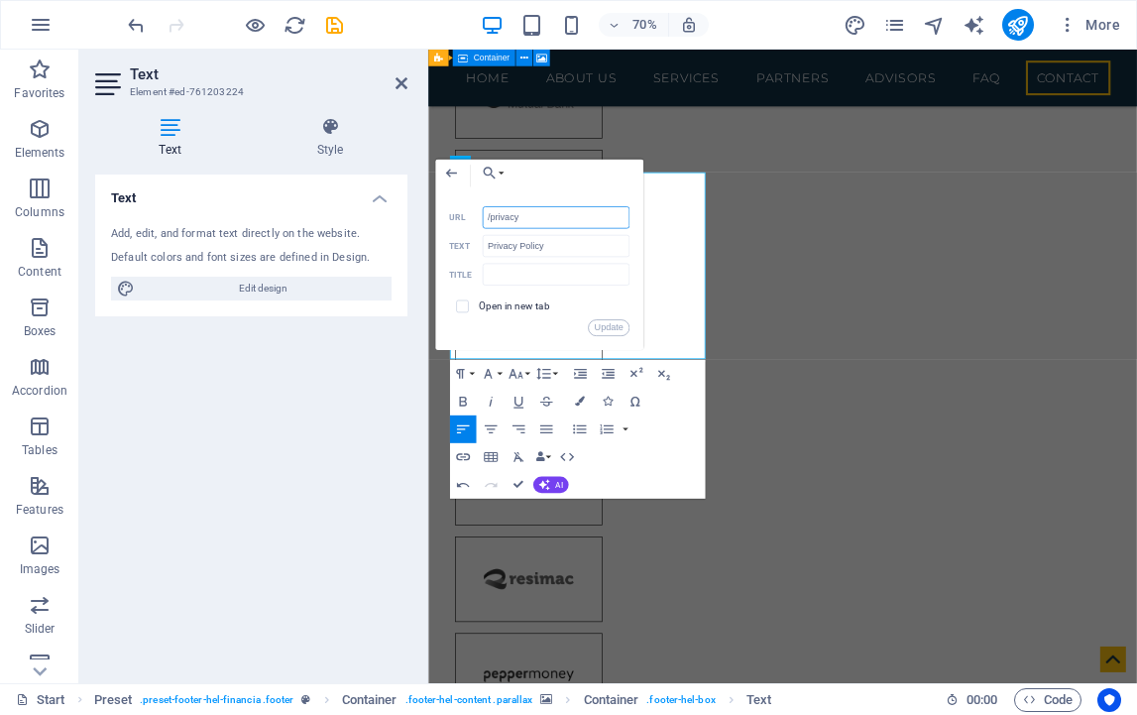
click at [488, 223] on input "/privacy" at bounding box center [556, 217] width 147 height 22
click at [607, 325] on button "Update" at bounding box center [609, 327] width 42 height 17
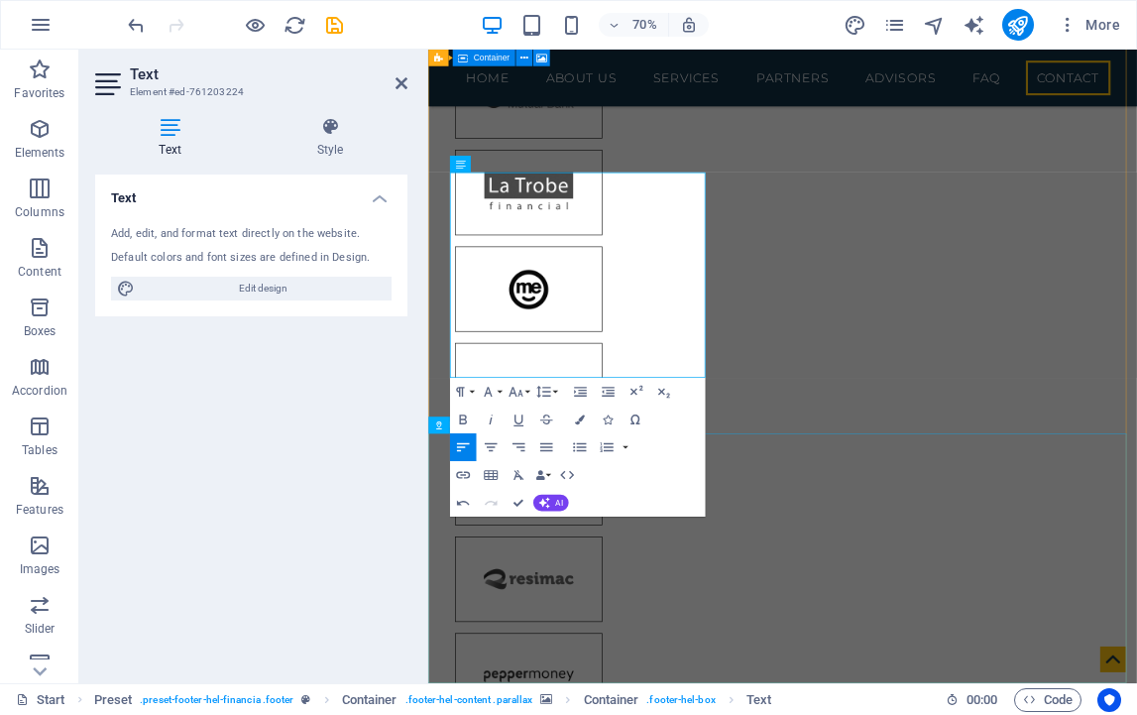
scroll to position [0, 6]
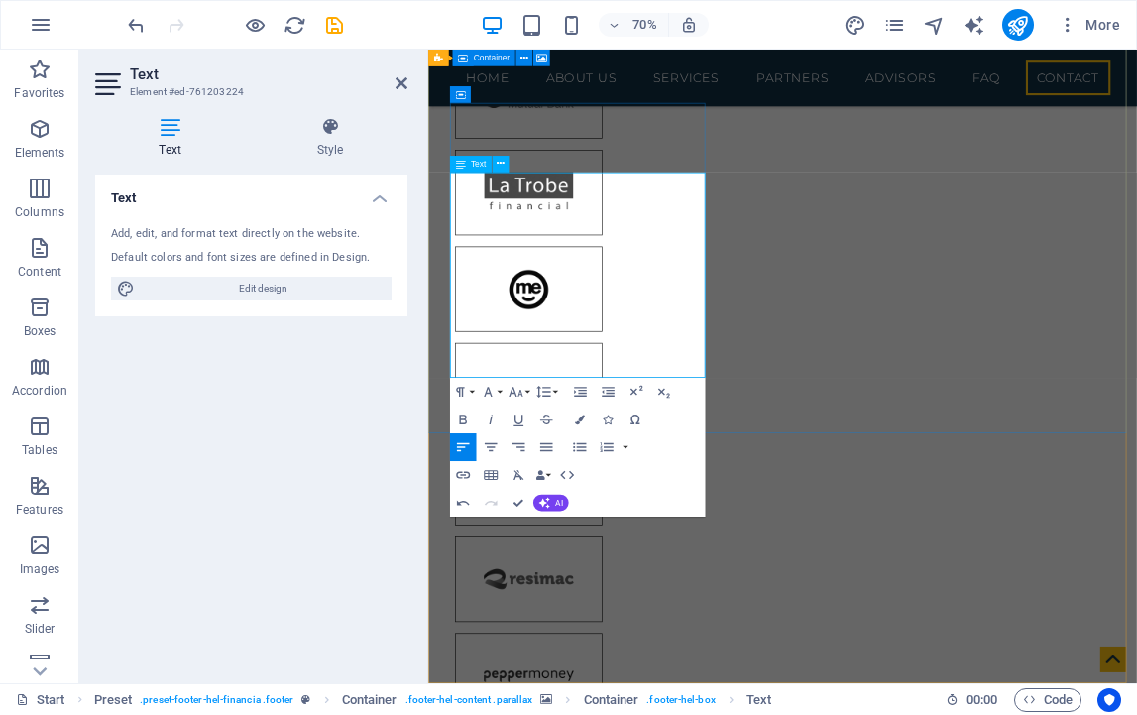
drag, startPoint x: 575, startPoint y: 447, endPoint x: 500, endPoint y: 450, distance: 75.4
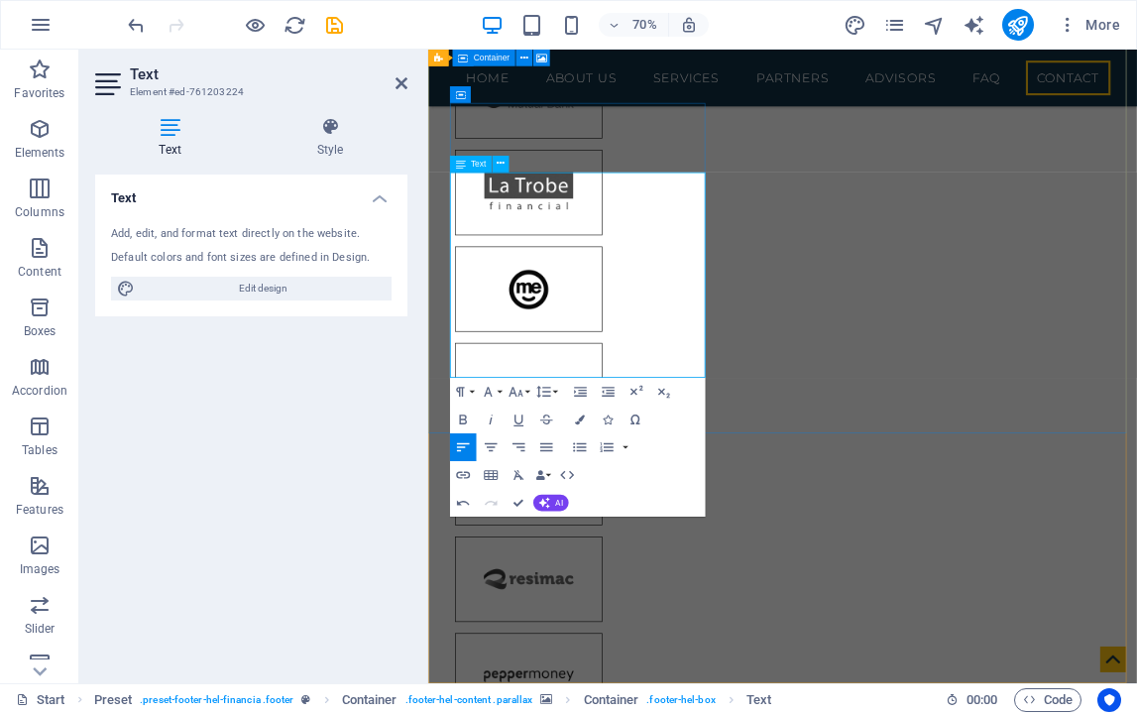
copy p "Disclaimer"
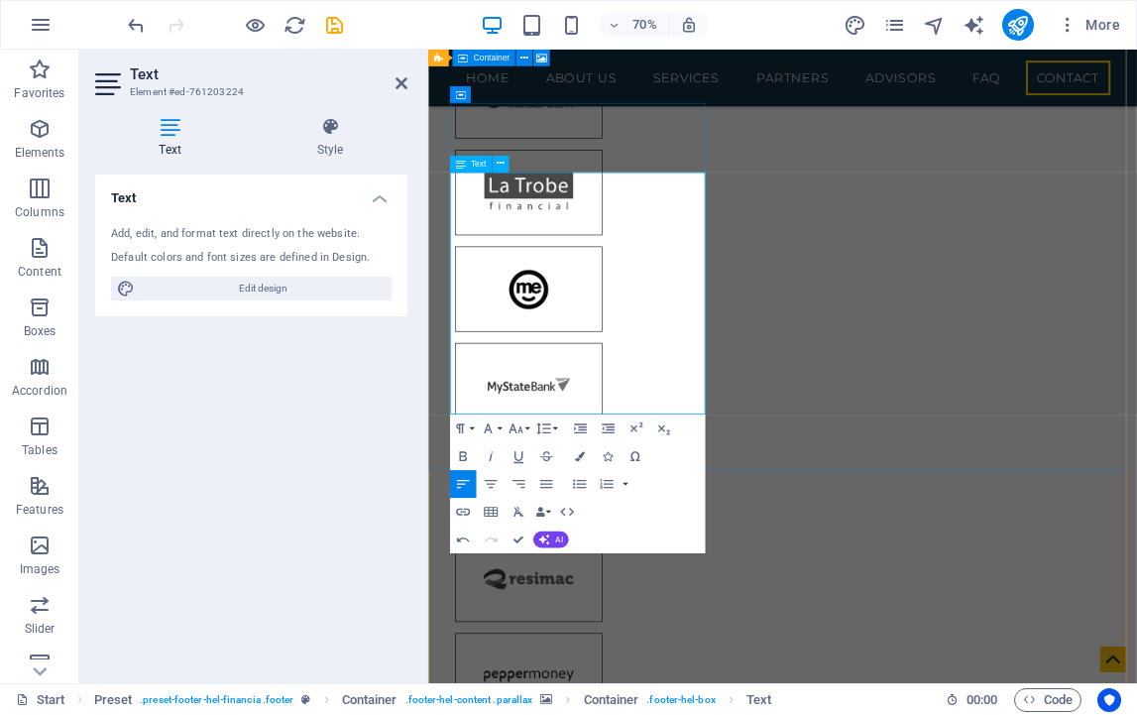
drag, startPoint x: 714, startPoint y: 530, endPoint x: 469, endPoint y: 529, distance: 244.9
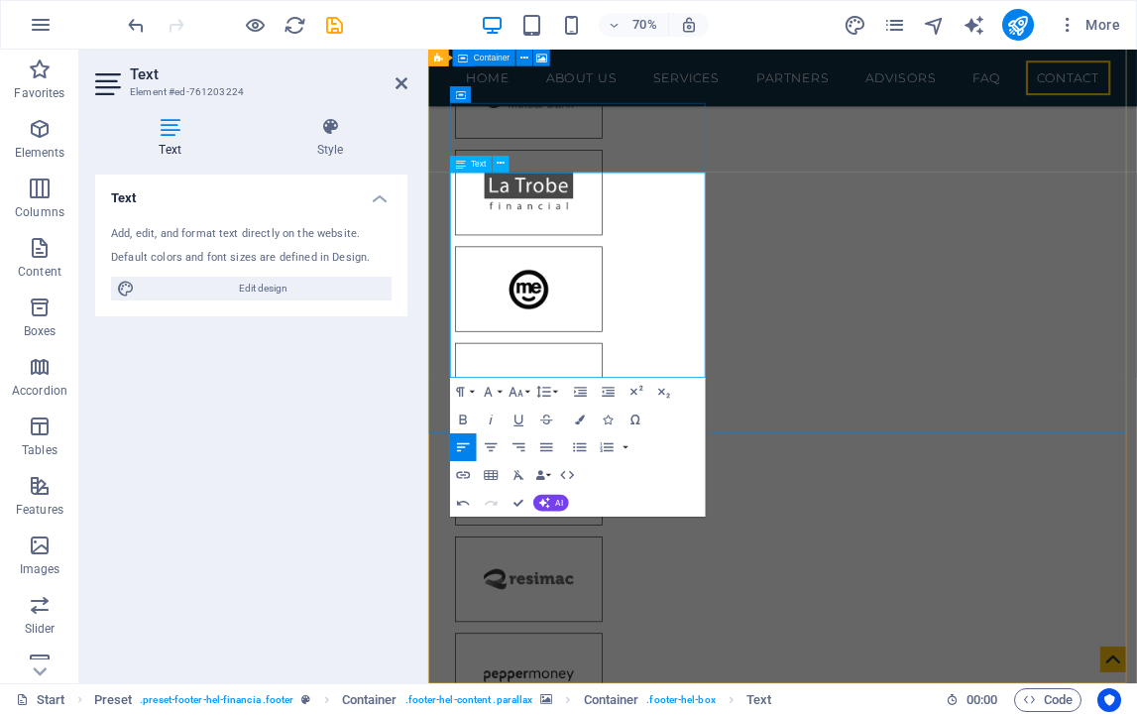
drag, startPoint x: 539, startPoint y: 474, endPoint x: 483, endPoint y: 480, distance: 56.8
type input "/Disclaimer"
click at [504, 328] on icon "button" at bounding box center [509, 323] width 17 height 17
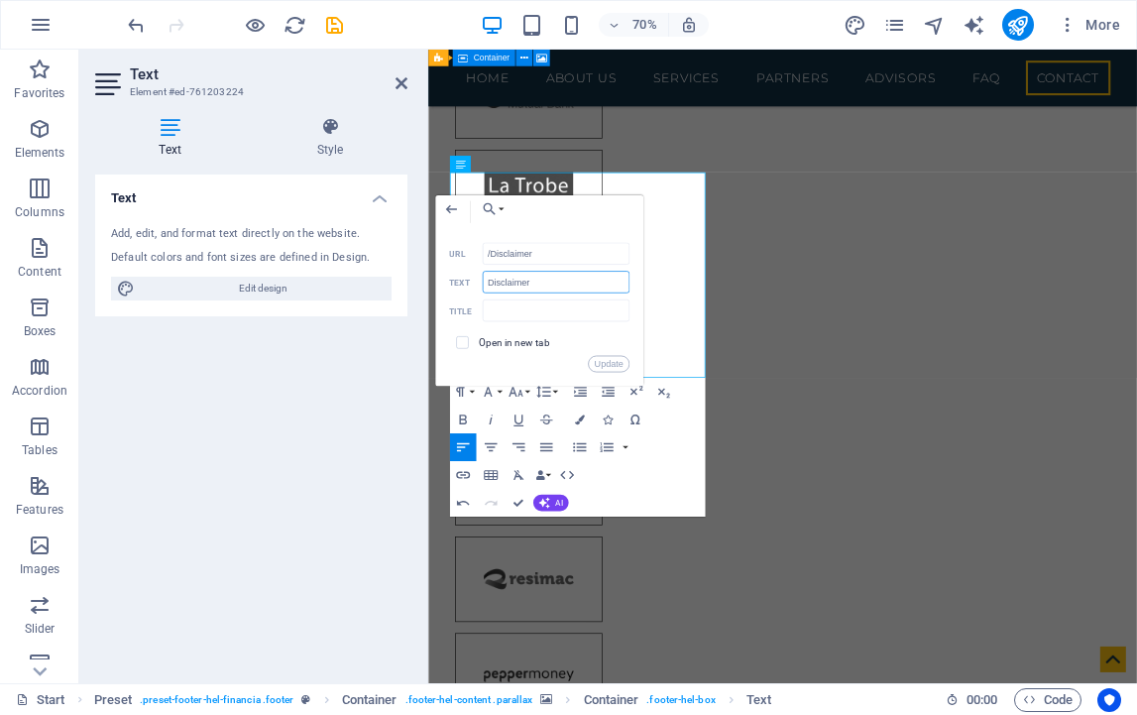
drag, startPoint x: 535, startPoint y: 284, endPoint x: 429, endPoint y: 275, distance: 106.4
click at [435, 275] on div "Back Choose Link Start Subpage Legal Notice Privacy Choose file ... /Disclaimer…" at bounding box center [539, 290] width 208 height 191
paste input "Compliments and Concerns"
type input "Compliments and Concerns"
click at [542, 254] on input "/Disclaimer" at bounding box center [556, 254] width 147 height 22
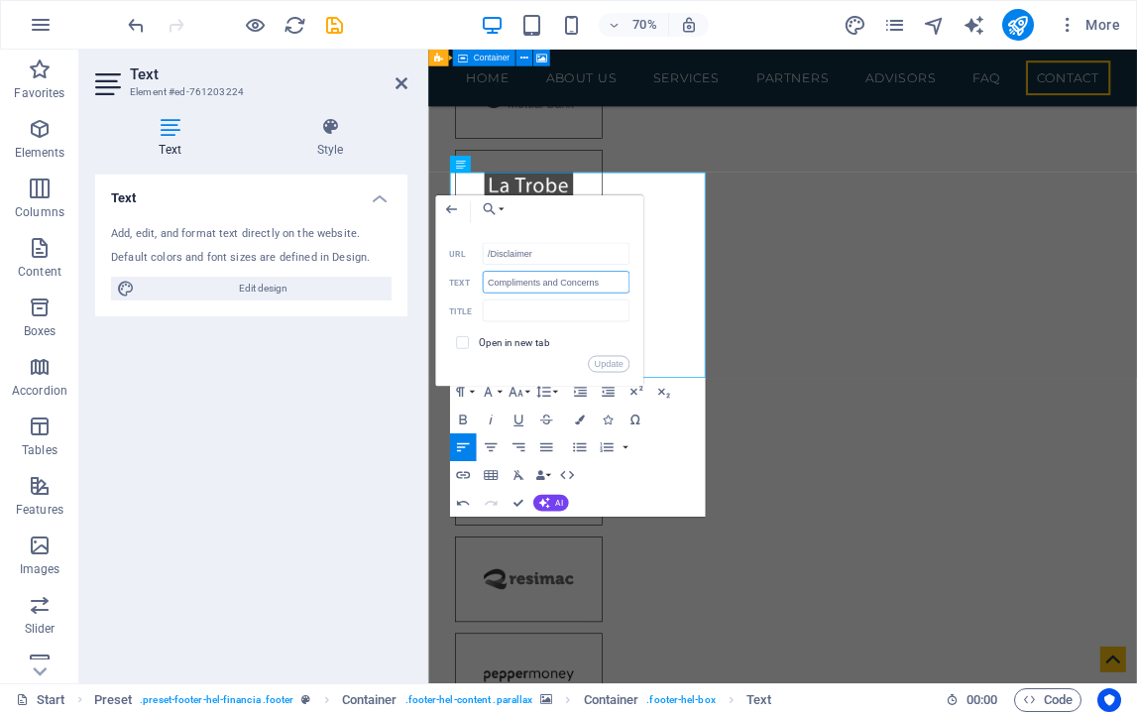
drag, startPoint x: 532, startPoint y: 282, endPoint x: 476, endPoint y: 280, distance: 56.5
click at [476, 280] on div "Compliments and Concerns Text" at bounding box center [539, 283] width 180 height 23
drag, startPoint x: 546, startPoint y: 253, endPoint x: 491, endPoint y: 255, distance: 55.6
click at [491, 255] on input "/Disclaimer" at bounding box center [556, 254] width 147 height 22
paste input "Compliments"
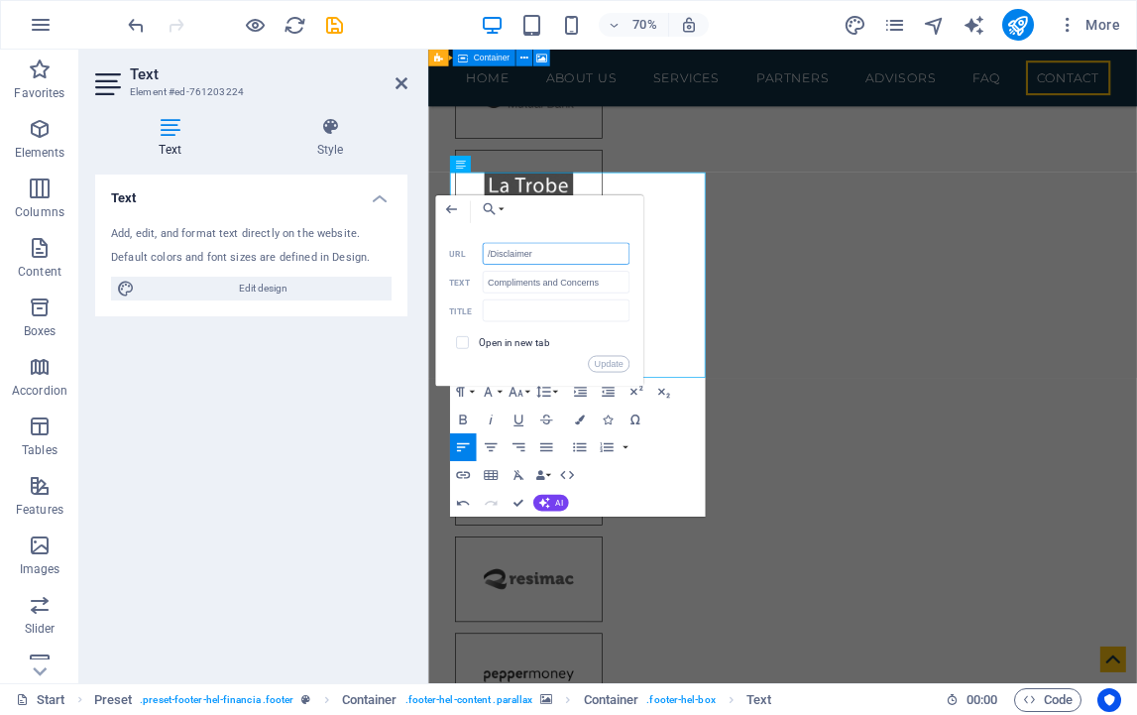
type input "/Compliments"
click at [607, 362] on button "Update" at bounding box center [609, 364] width 42 height 17
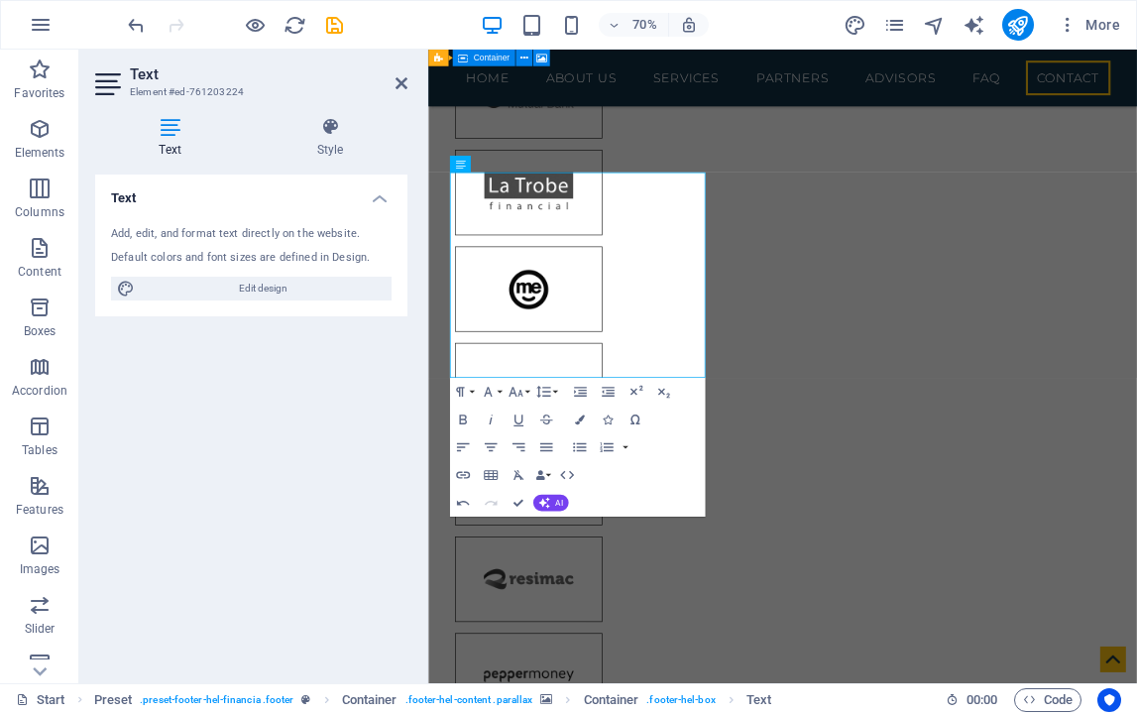
click at [359, 447] on div "Text Add, edit, and format text directly on the website. Default colors and fon…" at bounding box center [251, 420] width 312 height 493
click at [267, 356] on div "Text Add, edit, and format text directly on the website. Default colors and fon…" at bounding box center [251, 420] width 312 height 493
click at [324, 466] on div "Text Add, edit, and format text directly on the website. Default colors and fon…" at bounding box center [251, 420] width 312 height 493
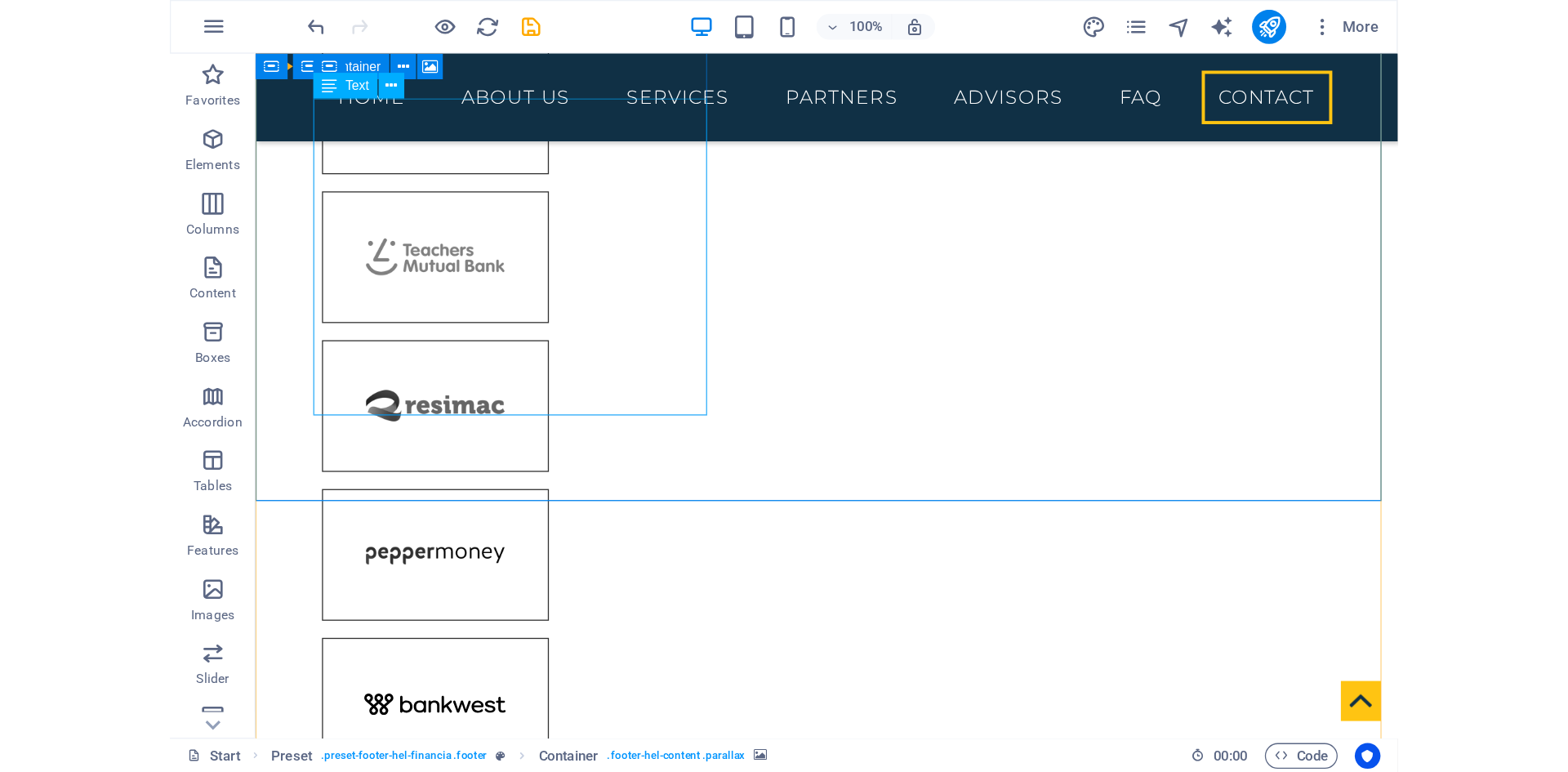
scroll to position [6590, 0]
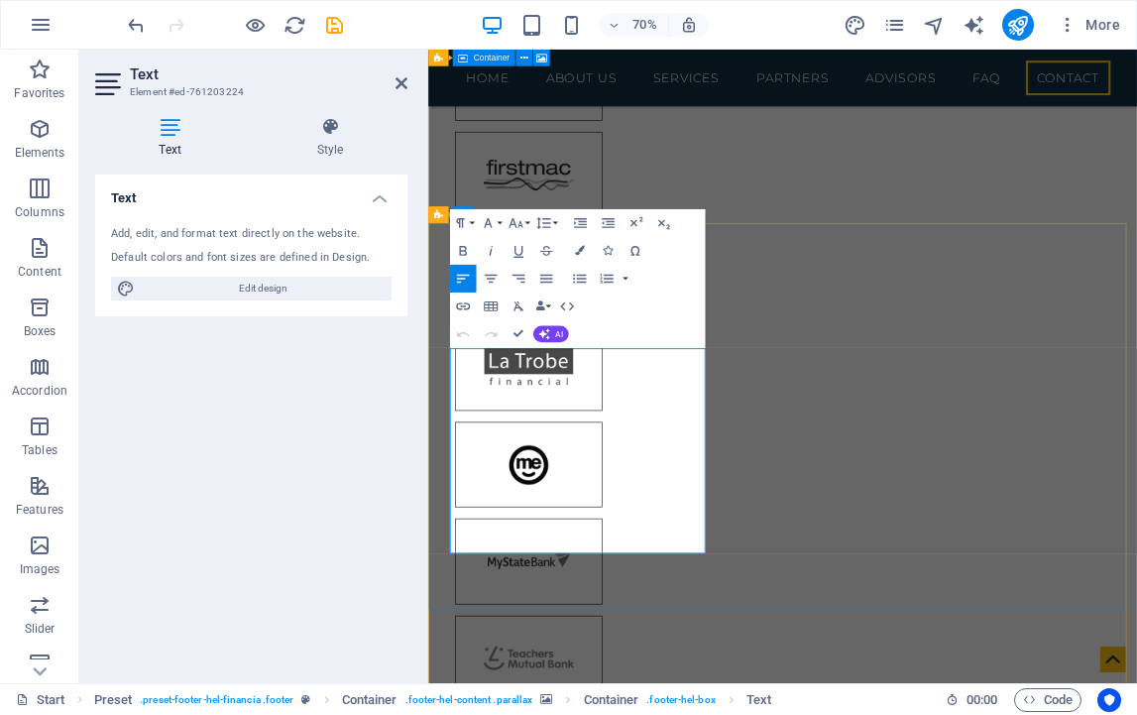
drag, startPoint x: 510, startPoint y: 688, endPoint x: 513, endPoint y: 673, distance: 15.2
drag, startPoint x: 513, startPoint y: 673, endPoint x: 499, endPoint y: 676, distance: 14.2
click at [518, 463] on icon "button" at bounding box center [518, 463] width 10 height 10
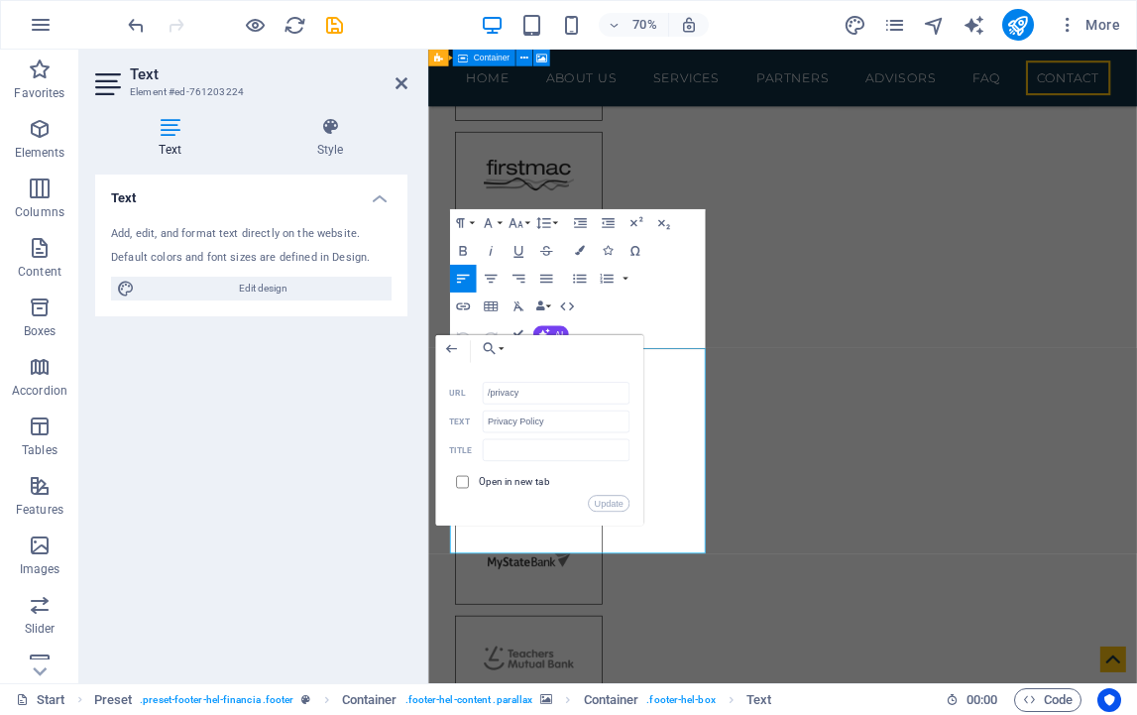
click at [463, 480] on input "checkbox" at bounding box center [460, 479] width 13 height 13
checkbox input "true"
click at [606, 501] on button "Update" at bounding box center [609, 503] width 42 height 17
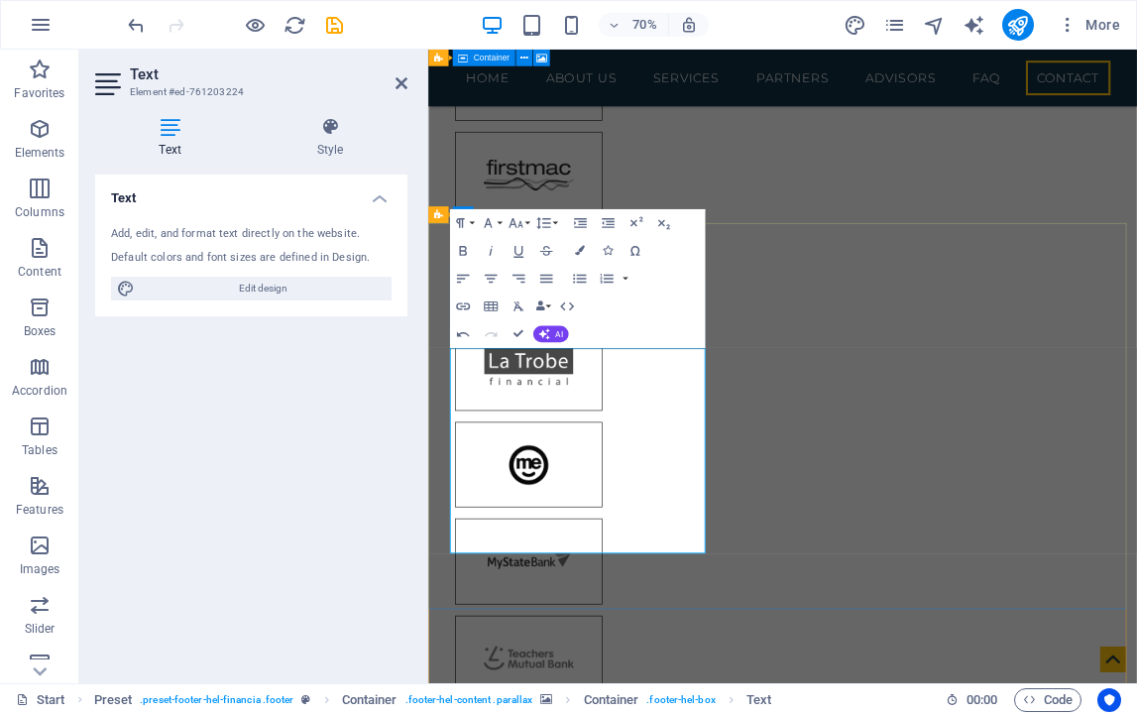
click at [489, 461] on icon "button" at bounding box center [489, 462] width 17 height 17
drag, startPoint x: 534, startPoint y: 675, endPoint x: 519, endPoint y: 679, distance: 15.4
click at [299, 488] on div "Text Add, edit, and format text directly on the website. Default colors and fon…" at bounding box center [251, 420] width 312 height 493
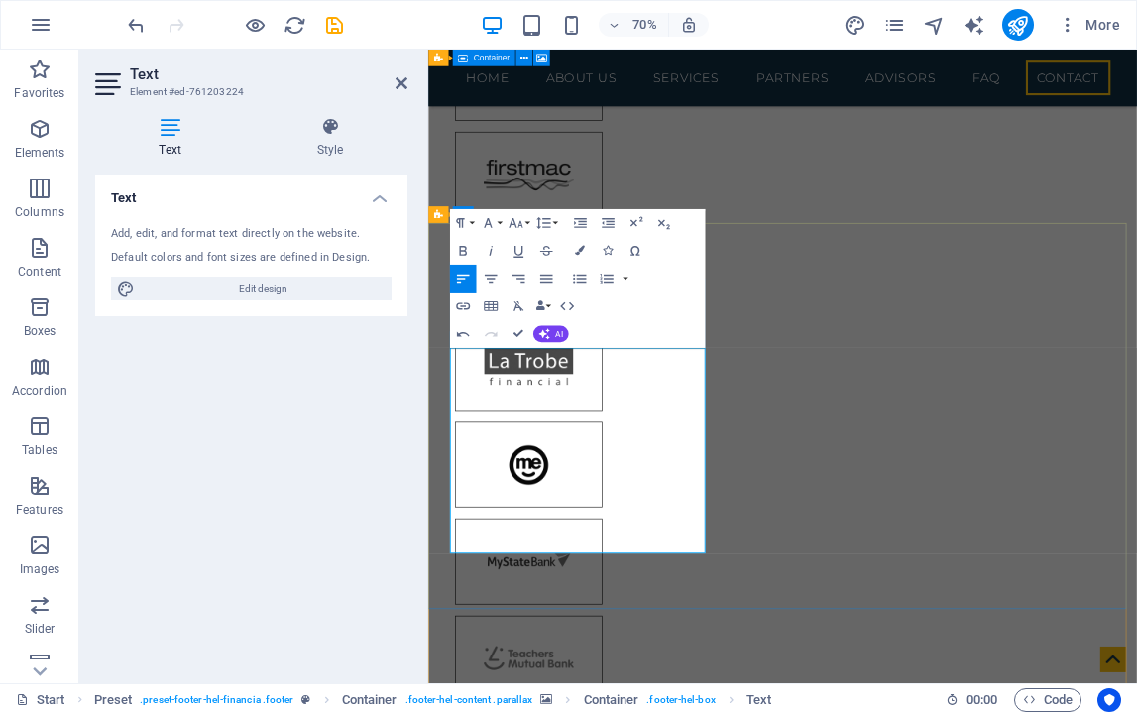
drag, startPoint x: 534, startPoint y: 701, endPoint x: 509, endPoint y: 705, distance: 26.1
type input "/Disclaimer"
type input "Disclaimer"
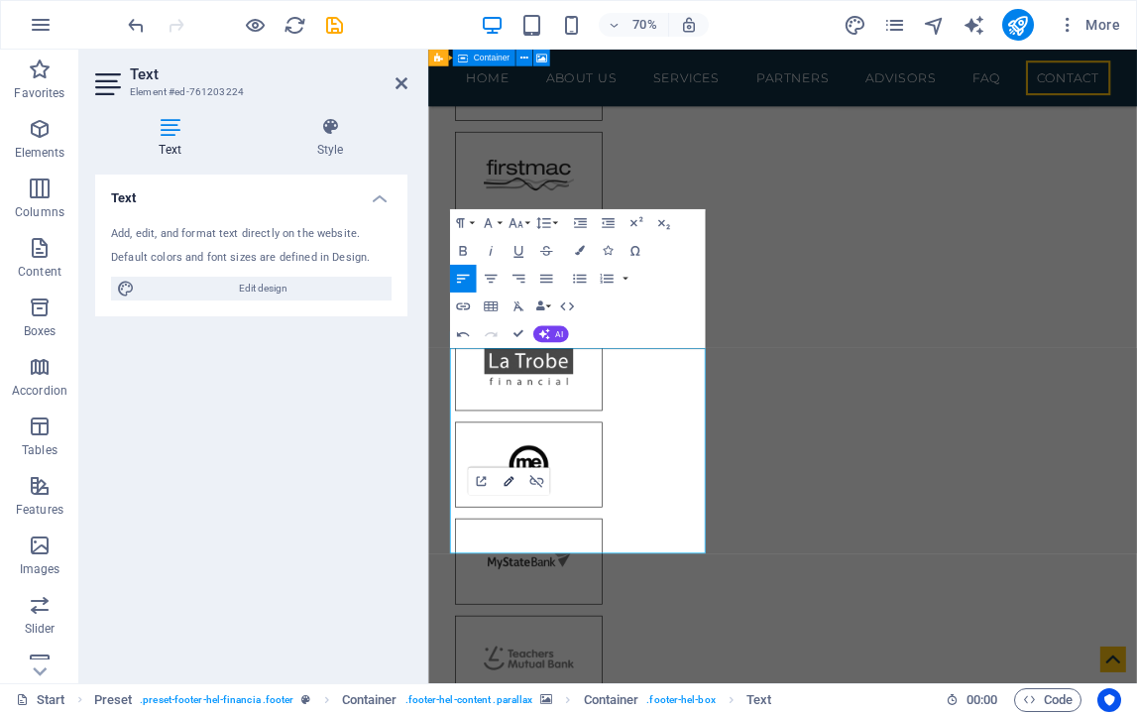
click at [510, 485] on icon "button" at bounding box center [509, 481] width 17 height 17
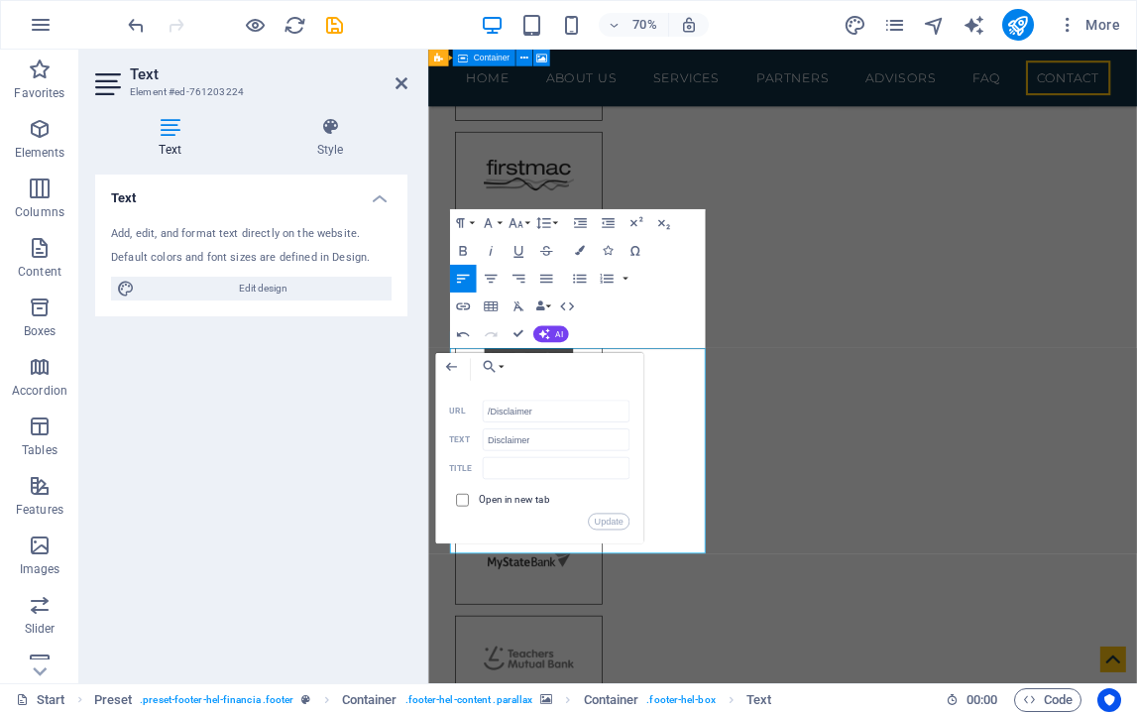
click at [464, 499] on input "checkbox" at bounding box center [460, 498] width 13 height 13
checkbox input "true"
click at [612, 520] on button "Update" at bounding box center [609, 522] width 42 height 17
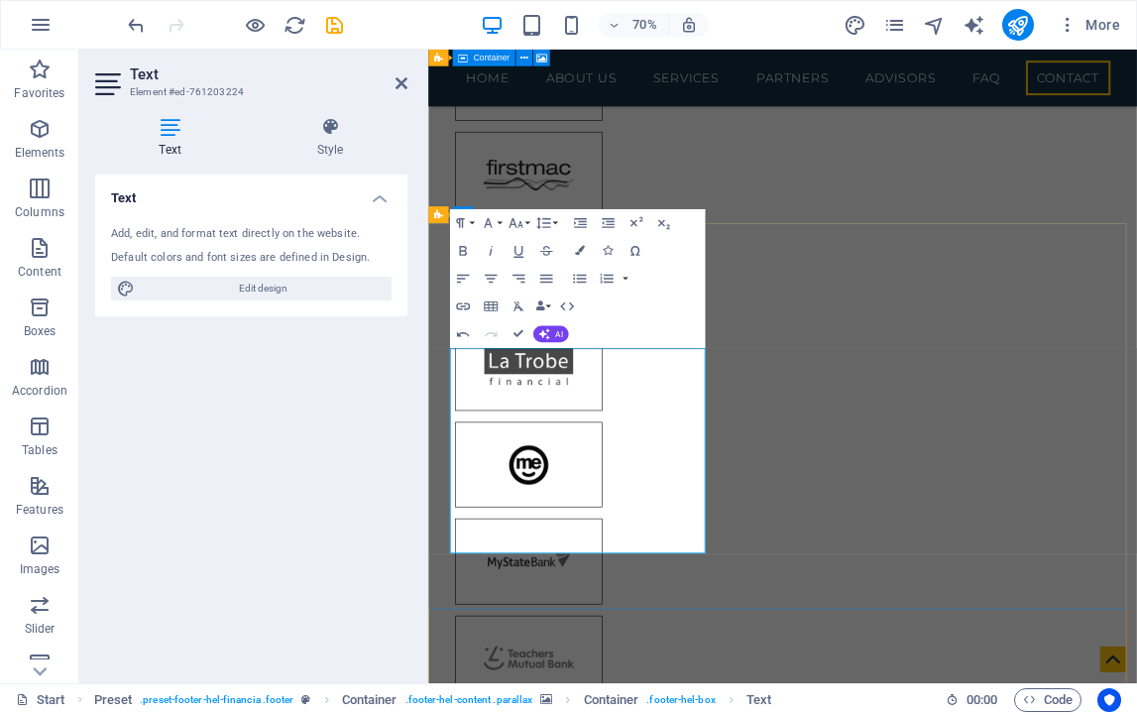
click at [536, 485] on icon "button" at bounding box center [536, 481] width 17 height 17
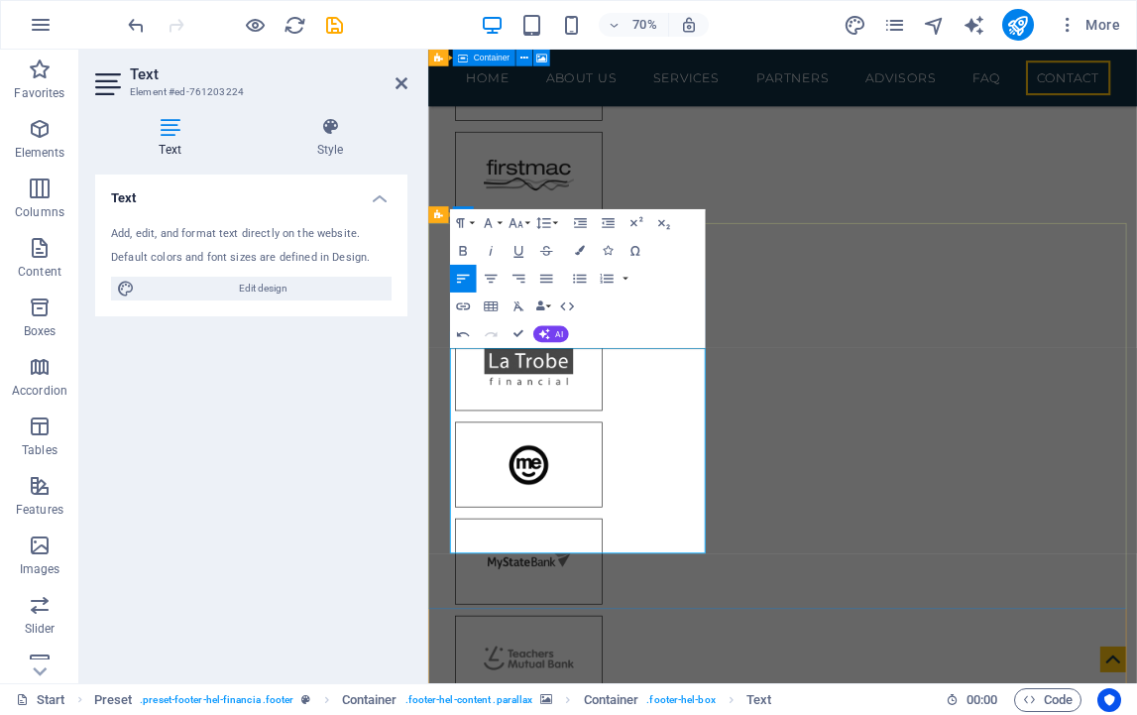
click at [511, 480] on icon "button" at bounding box center [510, 481] width 10 height 10
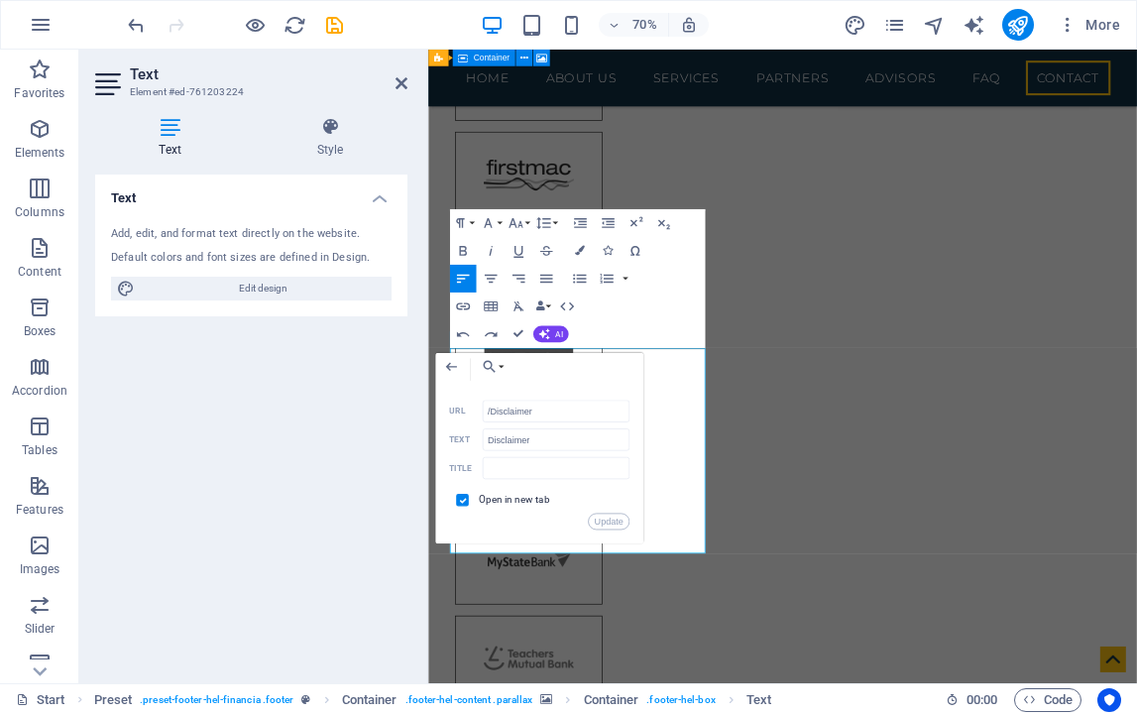
click at [307, 459] on div "Text Add, edit, and format text directly on the website. Default colors and fon…" at bounding box center [251, 420] width 312 height 493
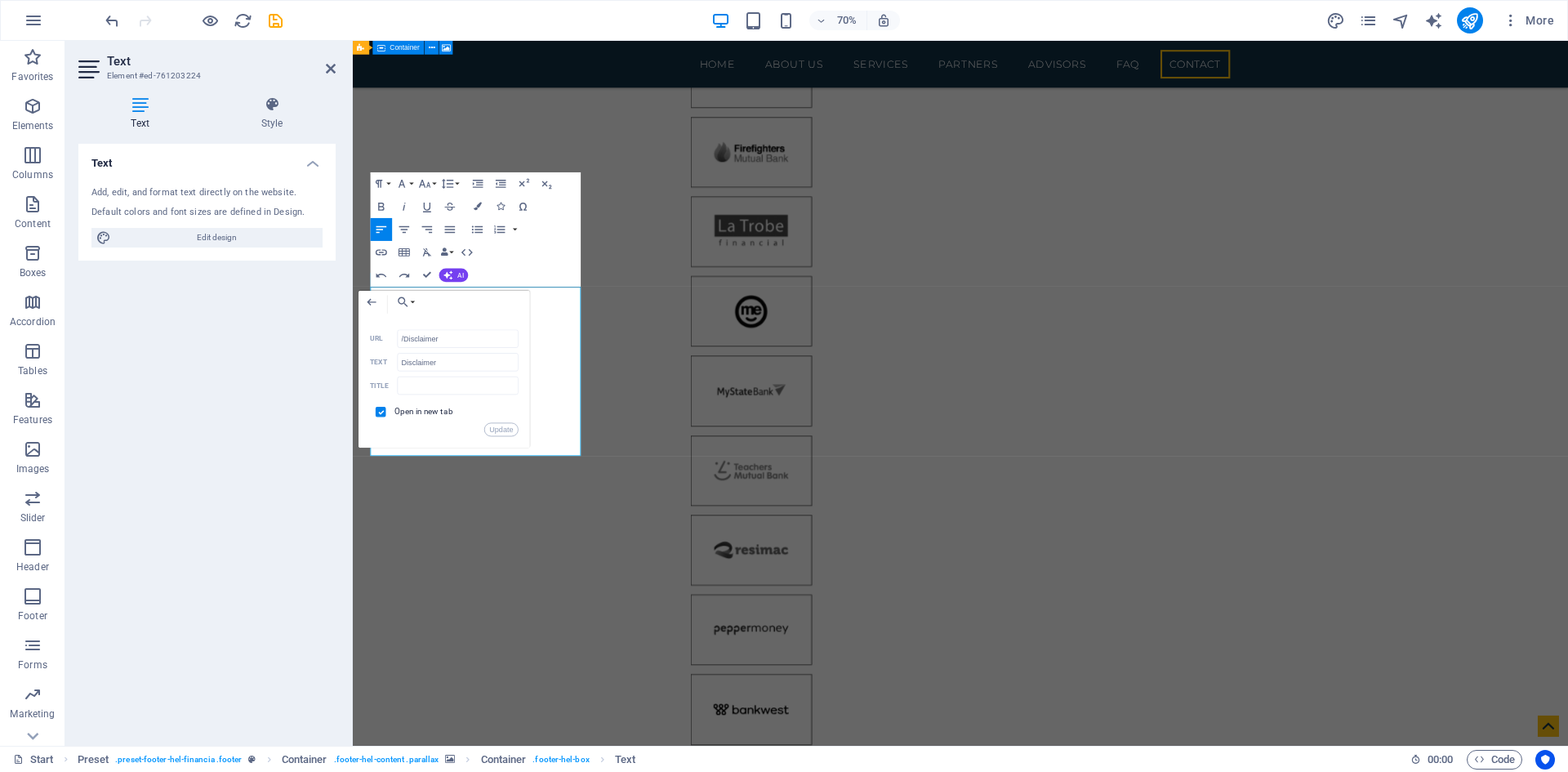
scroll to position [6269, 0]
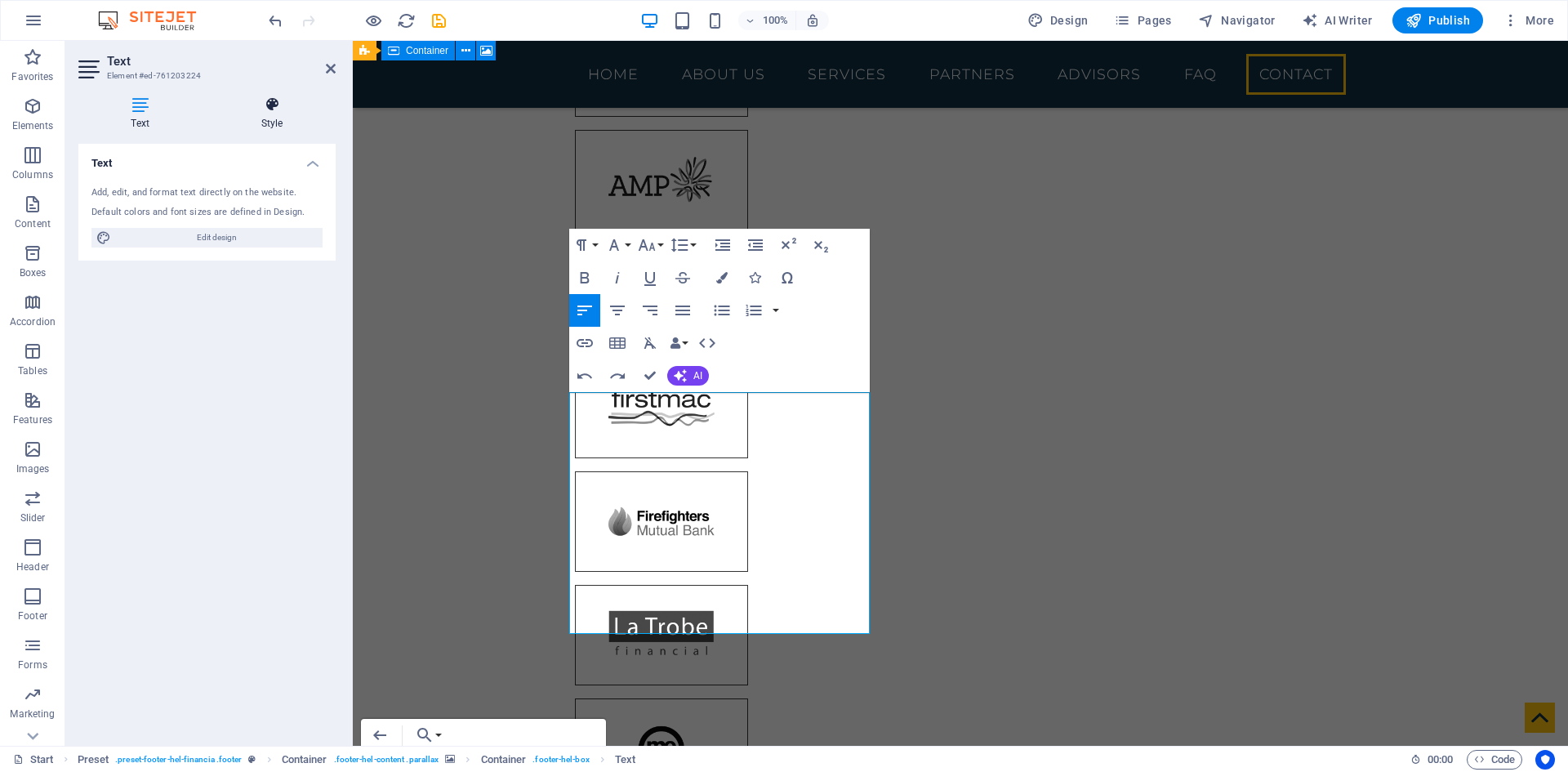
click at [267, 110] on icon at bounding box center [272, 105] width 128 height 16
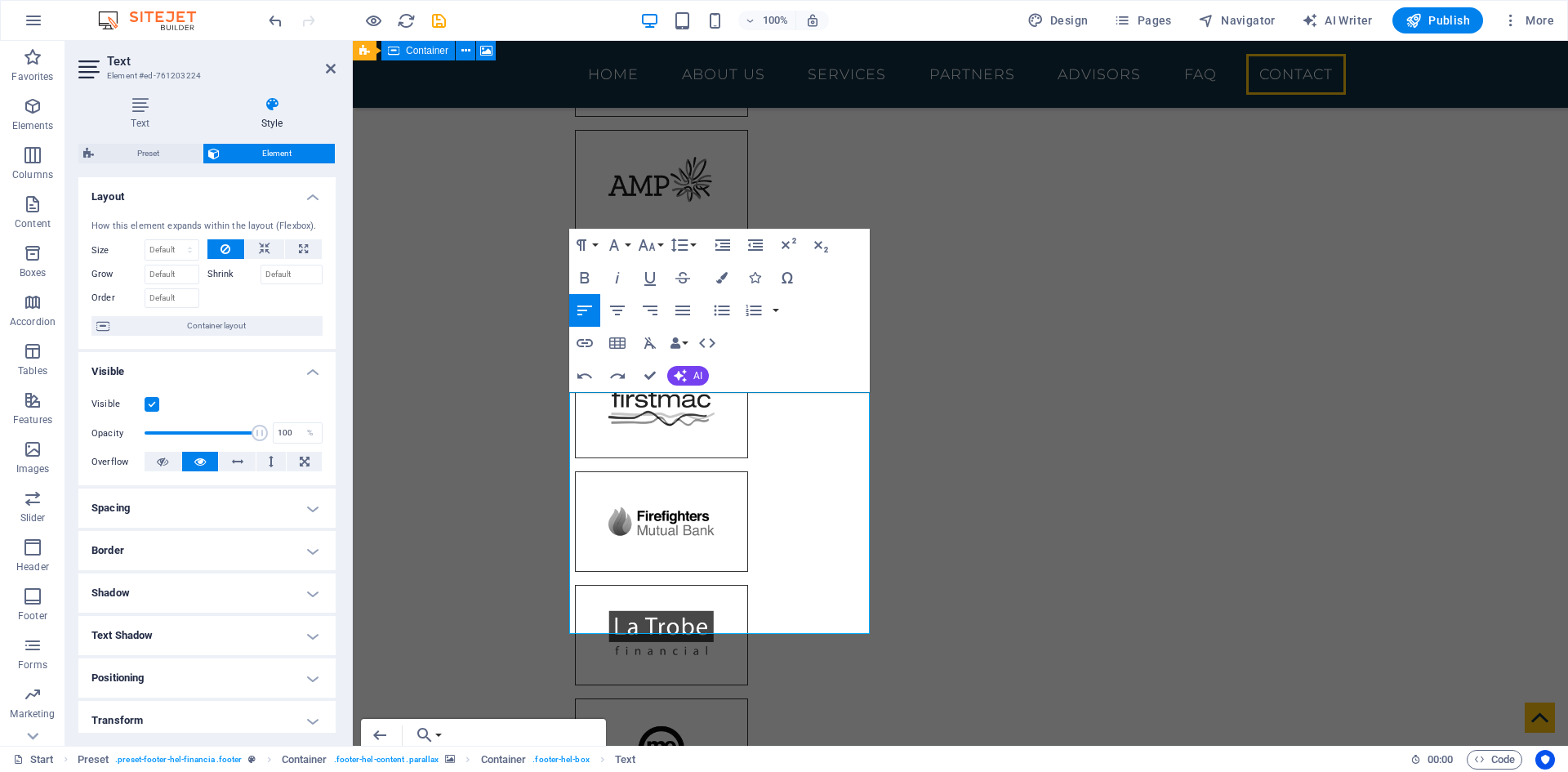
click at [339, 68] on aside "Text Element #ed-761203224 Text Style Text Add, edit, and format text directly …" at bounding box center [208, 394] width 288 height 705
click at [330, 66] on icon at bounding box center [331, 68] width 10 height 13
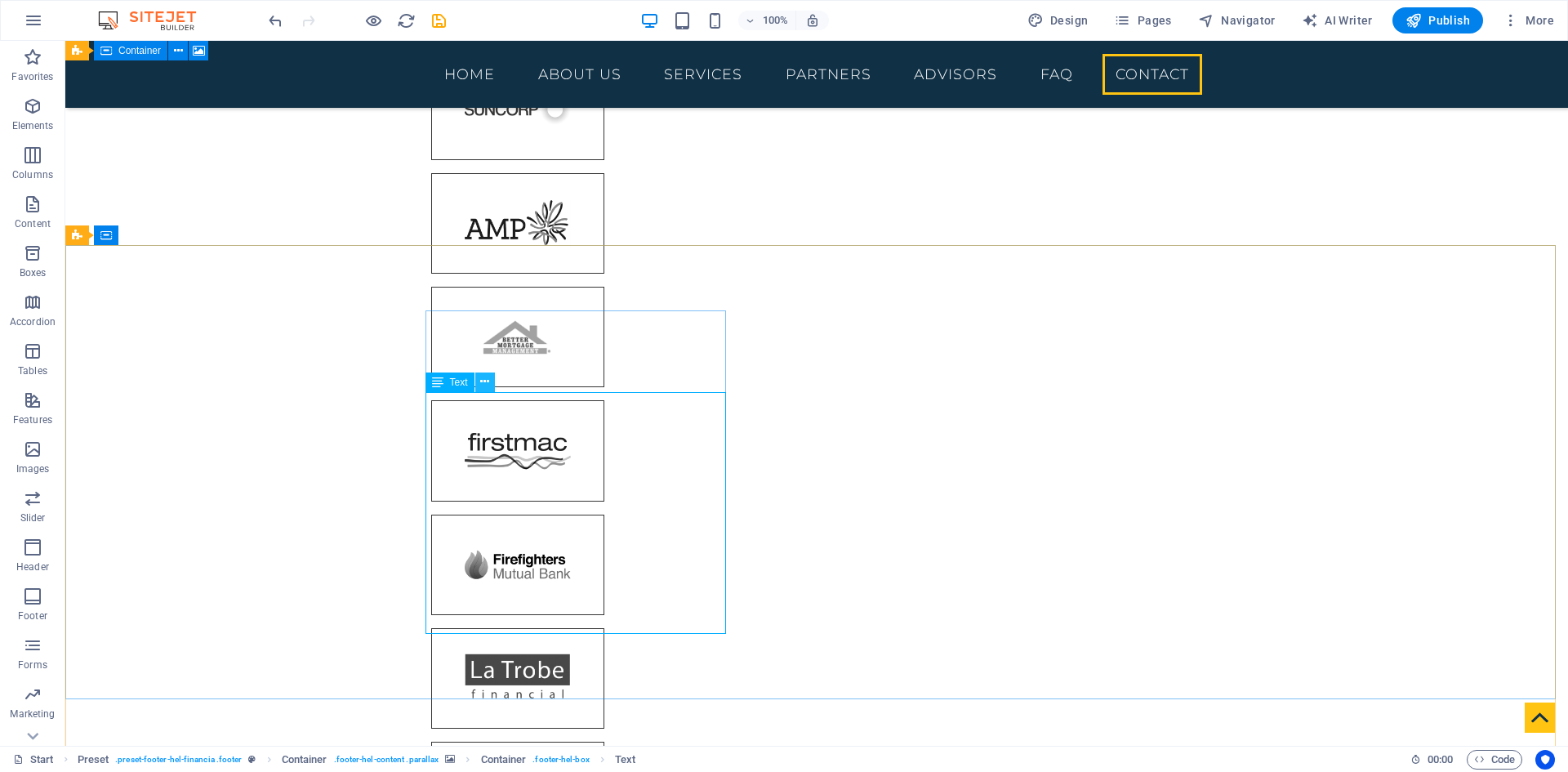
click at [489, 381] on icon at bounding box center [484, 381] width 9 height 17
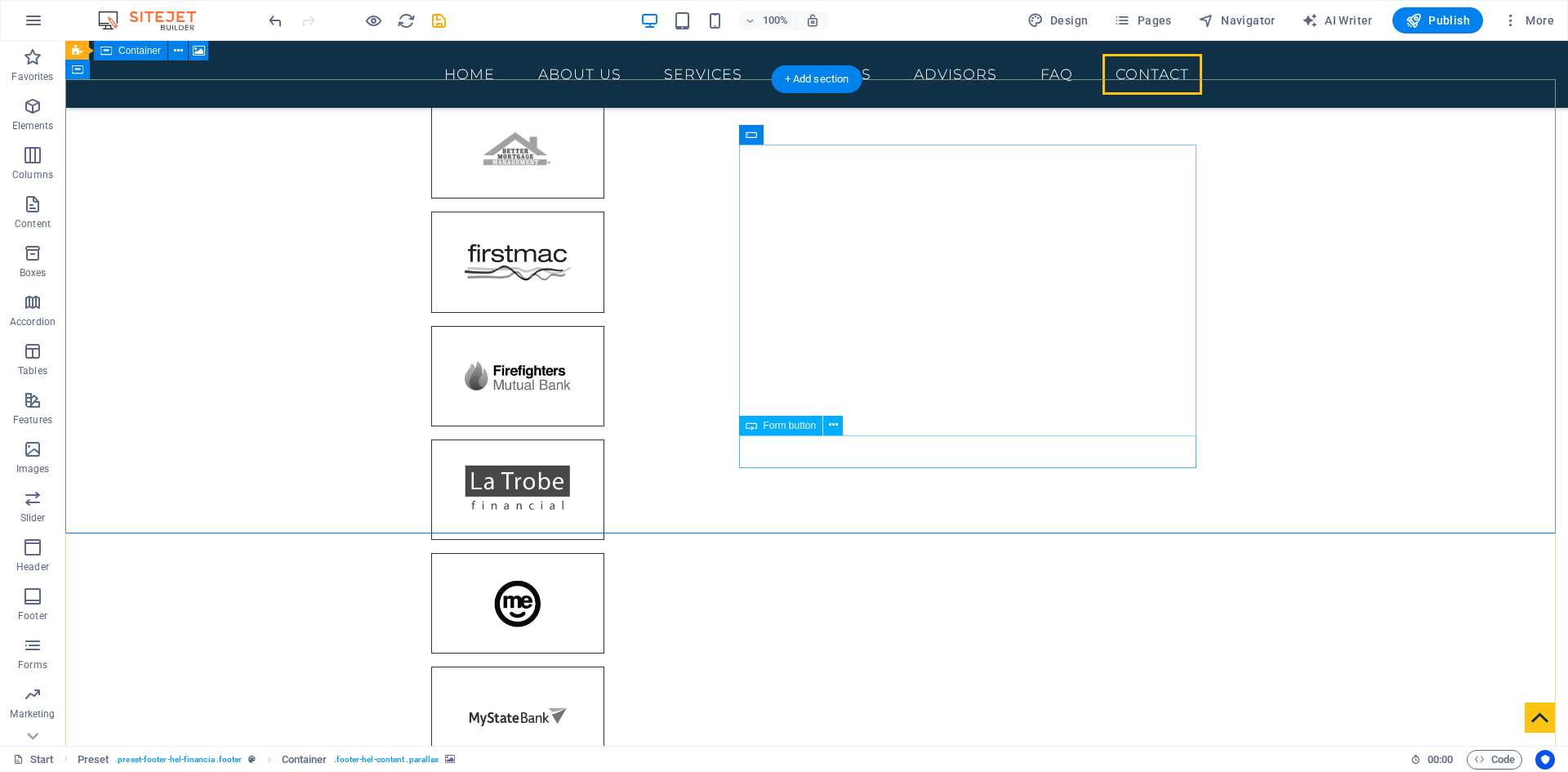
scroll to position [6391, 0]
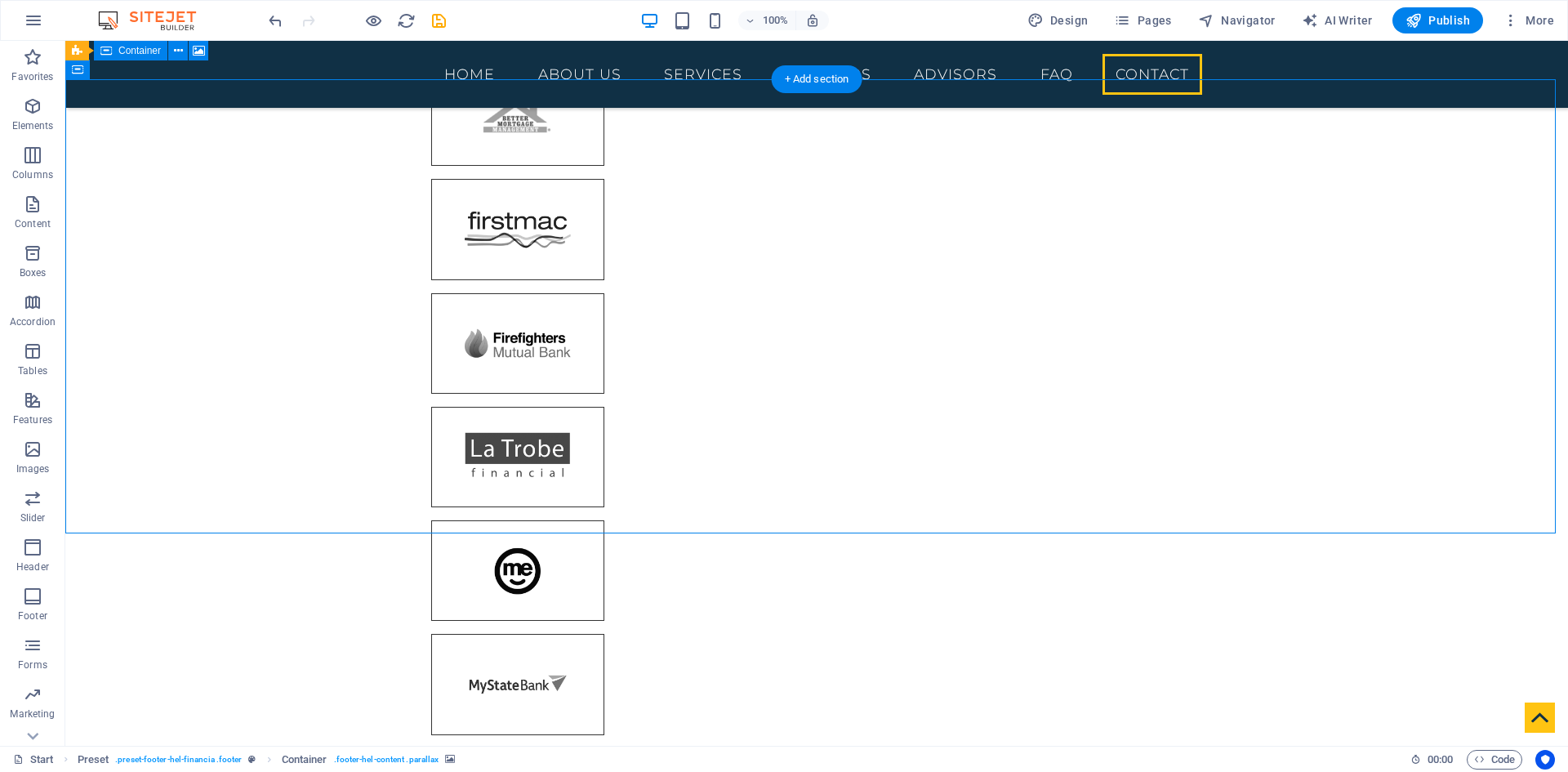
scroll to position [6473, 0]
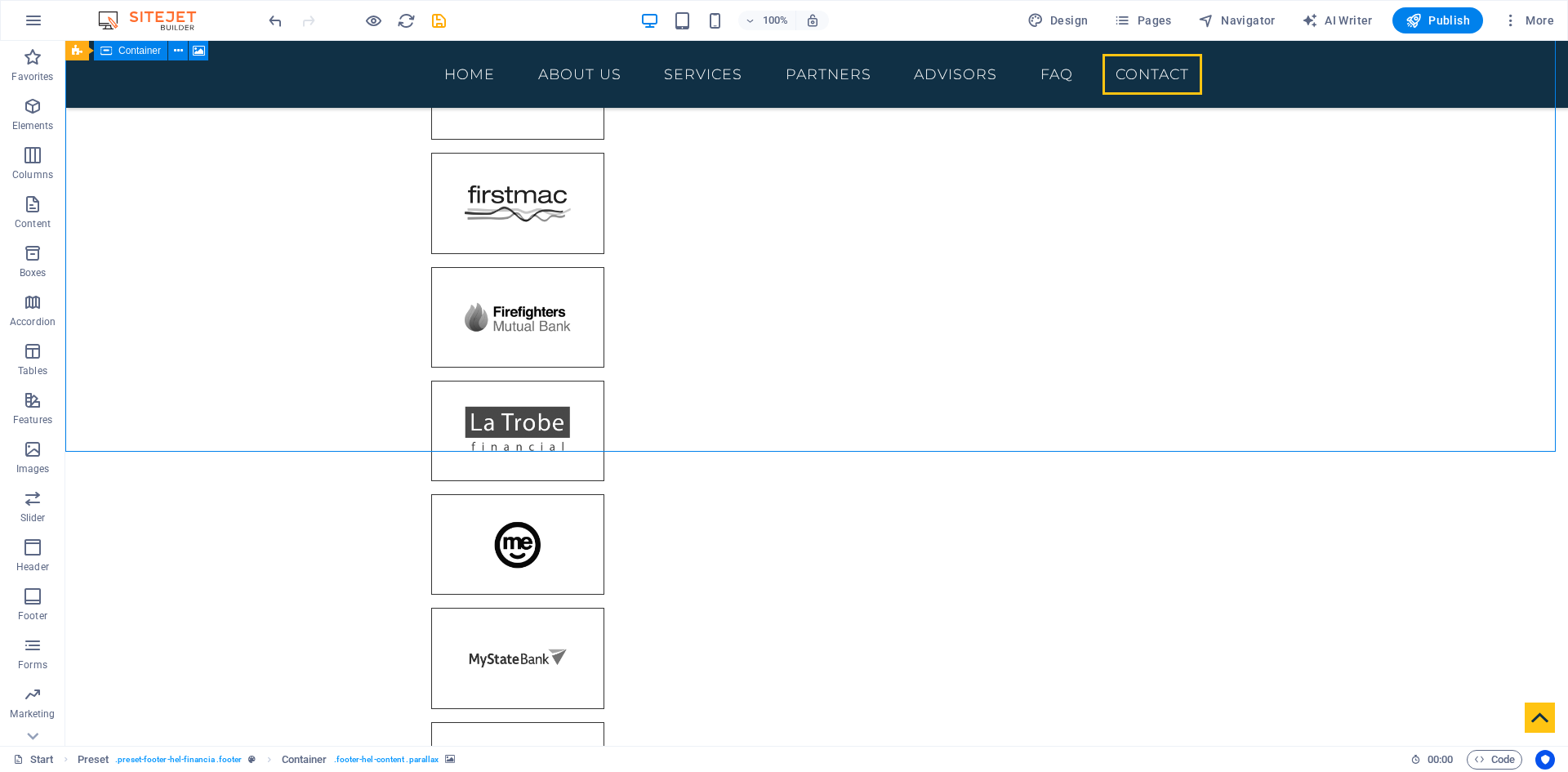
drag, startPoint x: 701, startPoint y: 764, endPoint x: 667, endPoint y: 747, distance: 38.0
drag, startPoint x: 733, startPoint y: 788, endPoint x: 662, endPoint y: 739, distance: 86.3
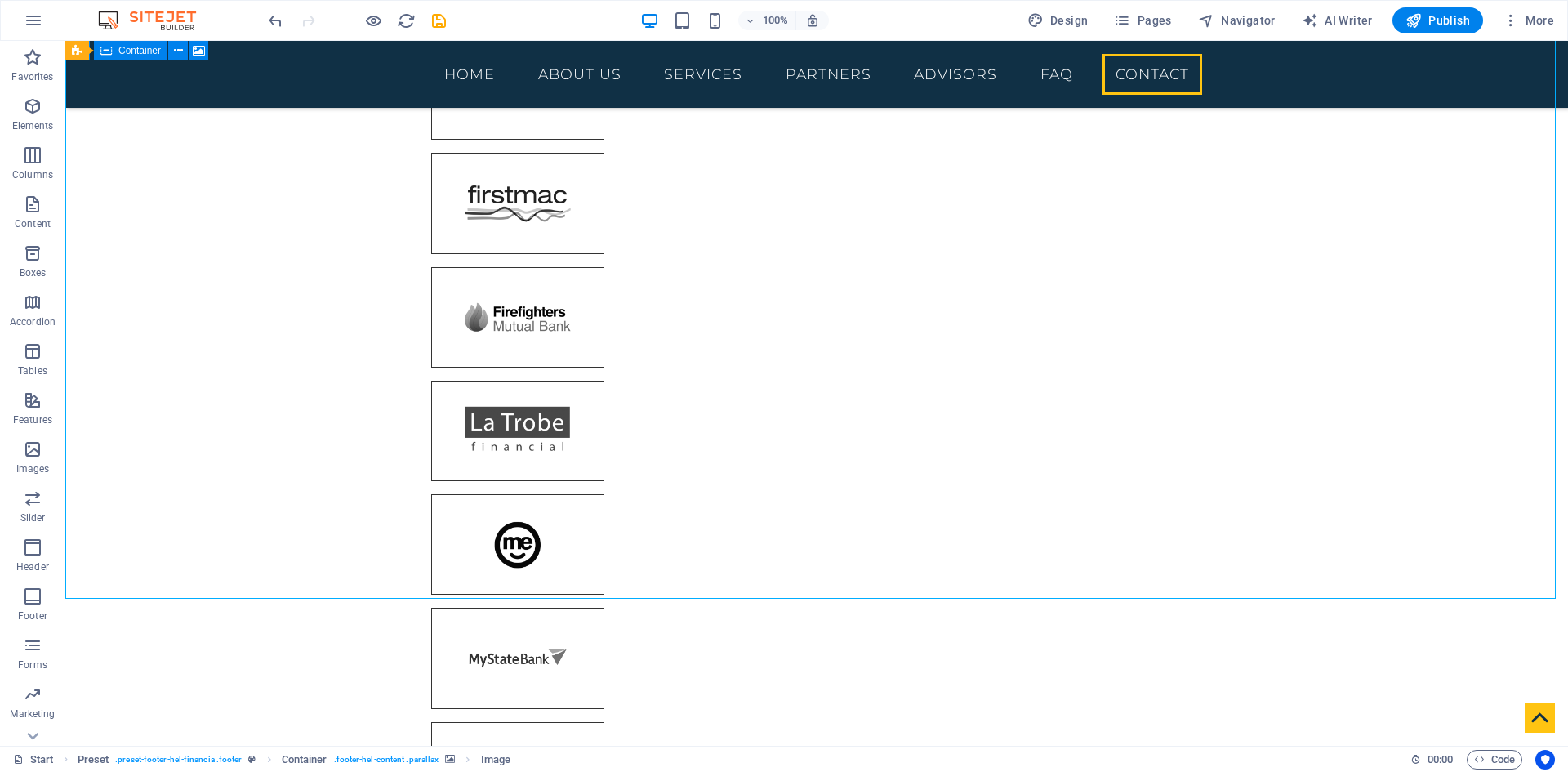
drag, startPoint x: 1073, startPoint y: 789, endPoint x: 959, endPoint y: 714, distance: 136.5
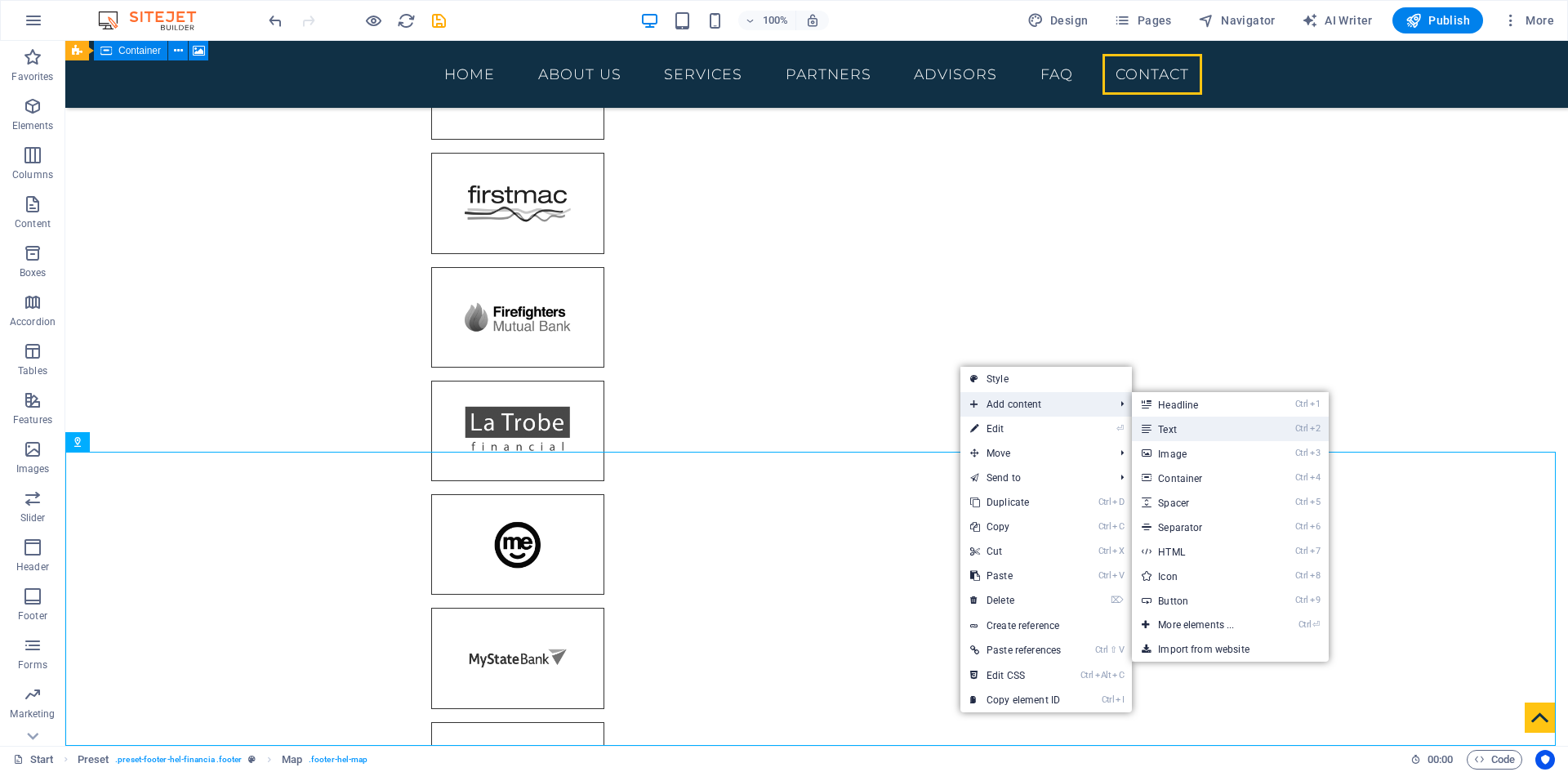
click at [1247, 433] on link "Ctrl 2 Text" at bounding box center [1200, 429] width 135 height 25
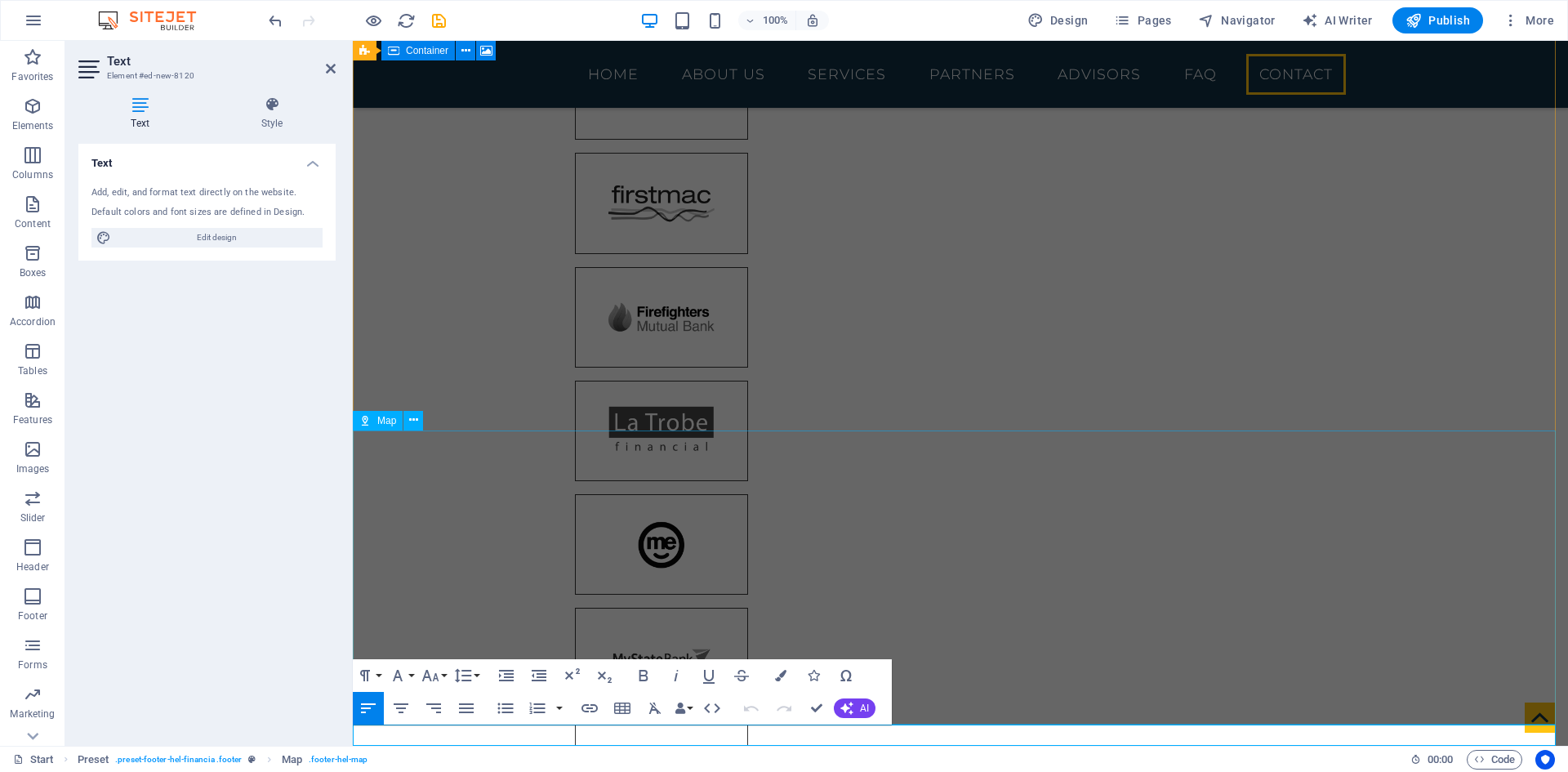
scroll to position [6538, 0]
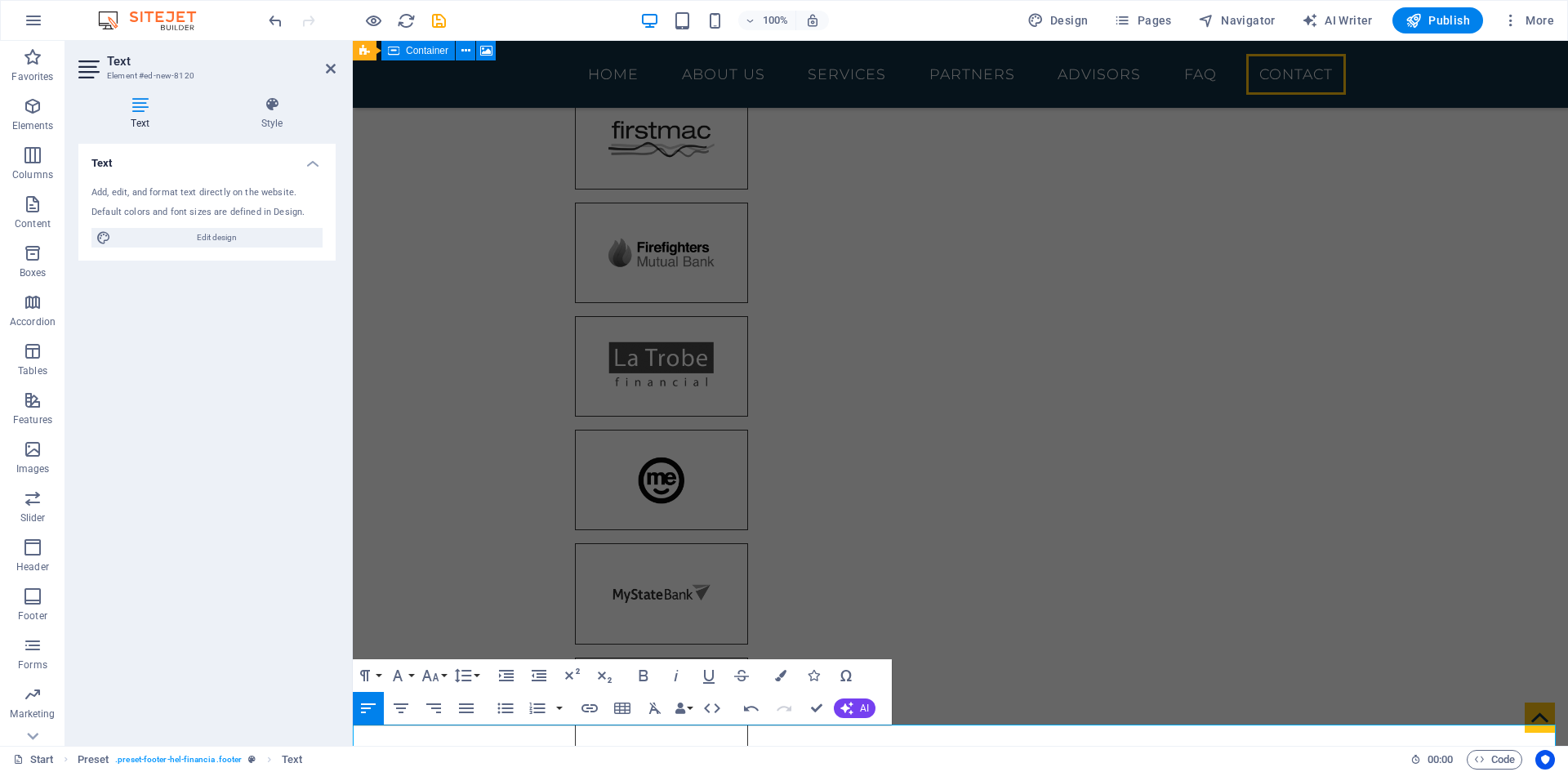
click at [1111, 750] on div "Start Preset . preset-footer-hel-financia .footer Text" at bounding box center [705, 760] width 1384 height 20
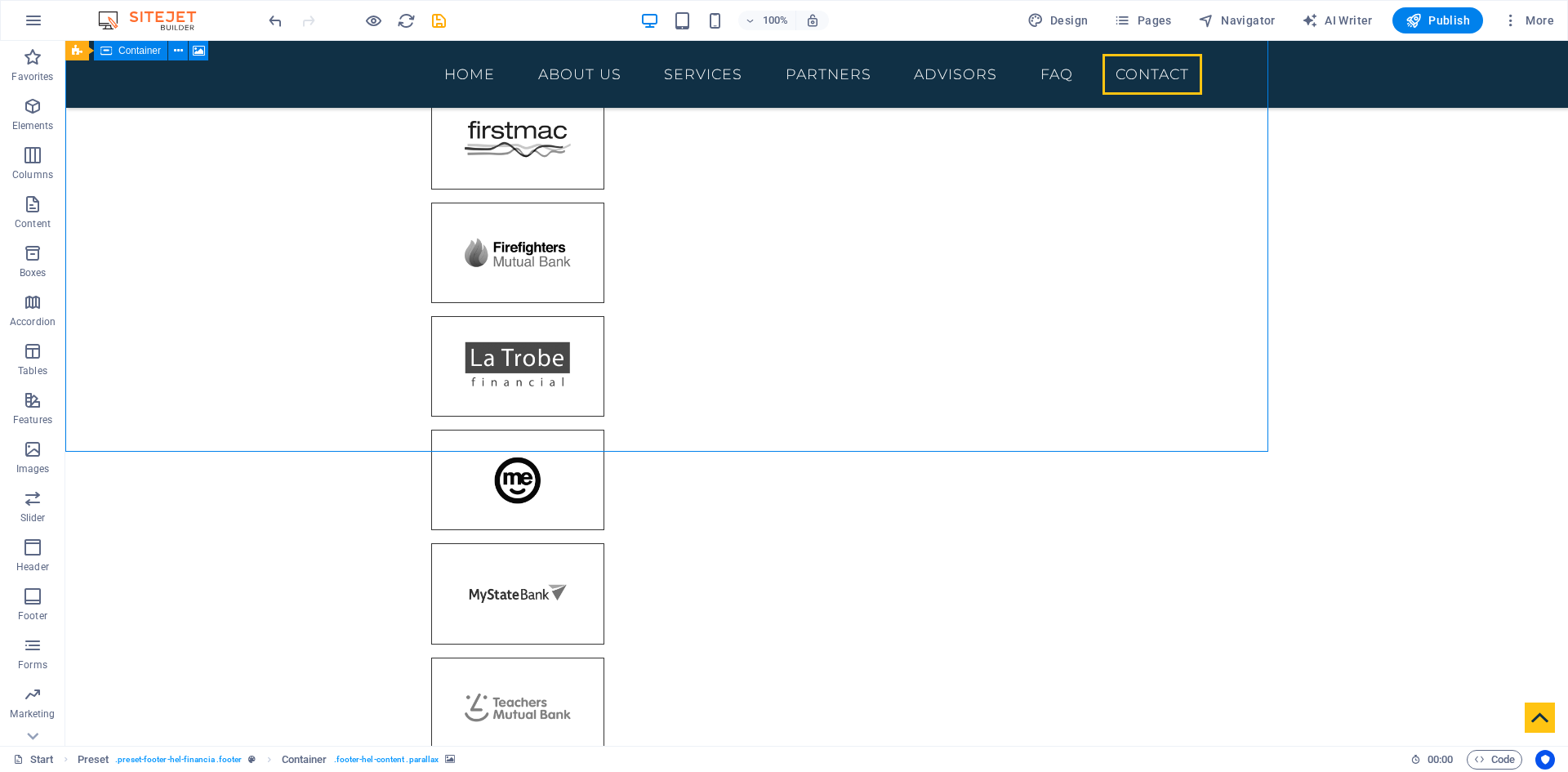
scroll to position [6516, 0]
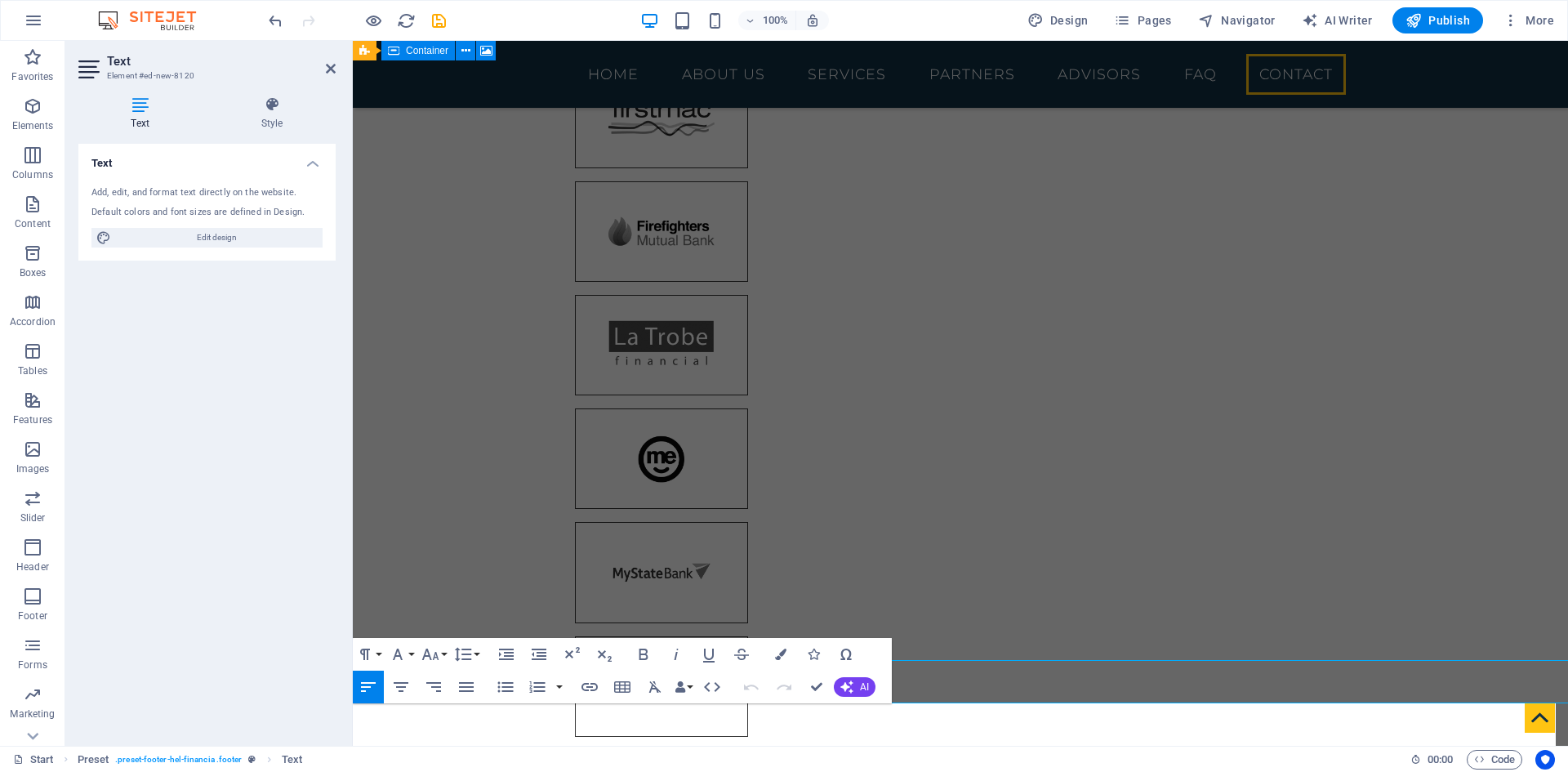
click at [177, 713] on div "Text Add, edit, and format text directly on the website. Default colors and fon…" at bounding box center [207, 437] width 257 height 589
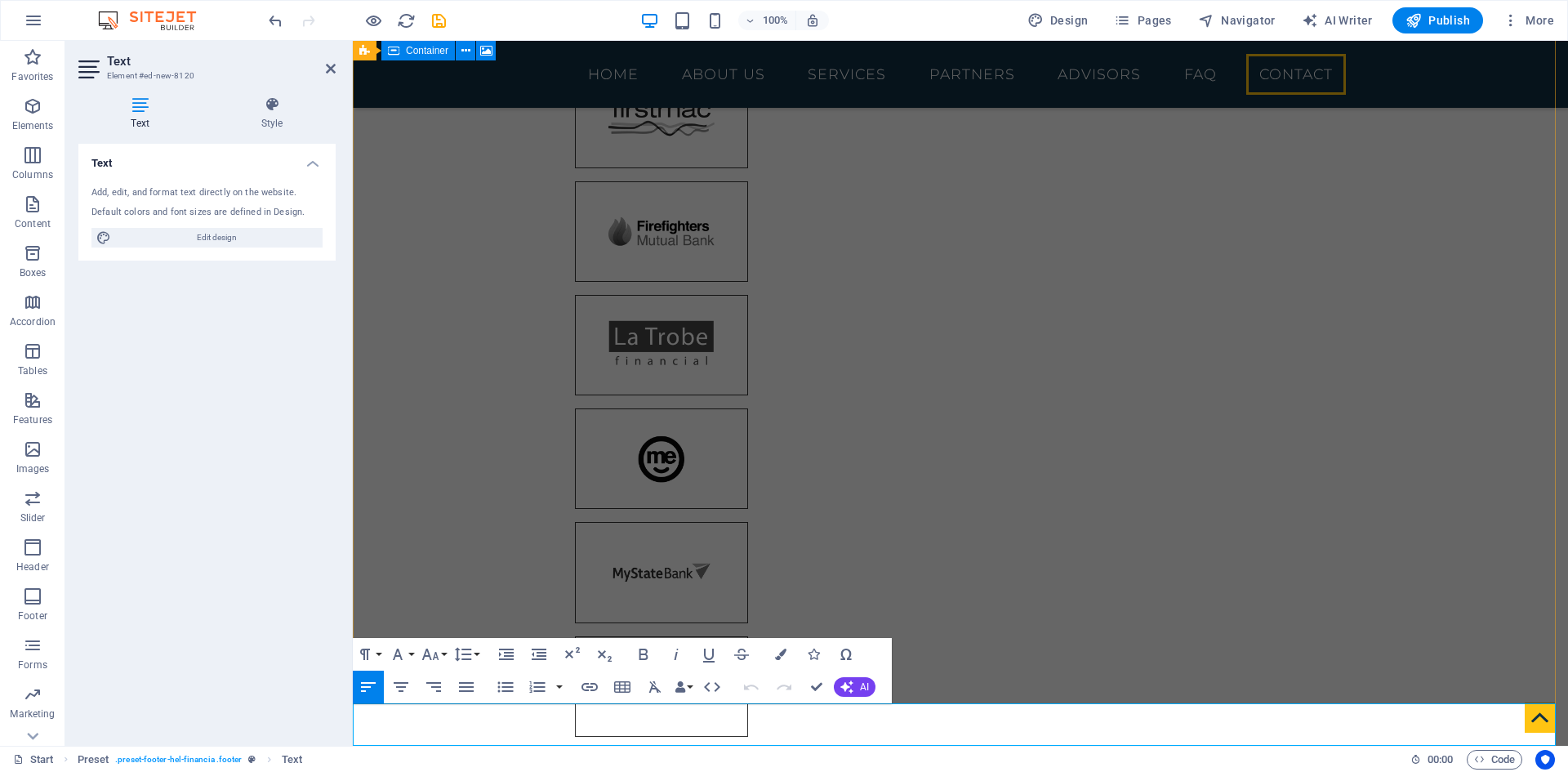
drag, startPoint x: 990, startPoint y: 736, endPoint x: 391, endPoint y: 706, distance: 599.8
click at [403, 693] on icon "button" at bounding box center [401, 687] width 20 height 20
drag, startPoint x: 645, startPoint y: 712, endPoint x: 613, endPoint y: 717, distance: 32.4
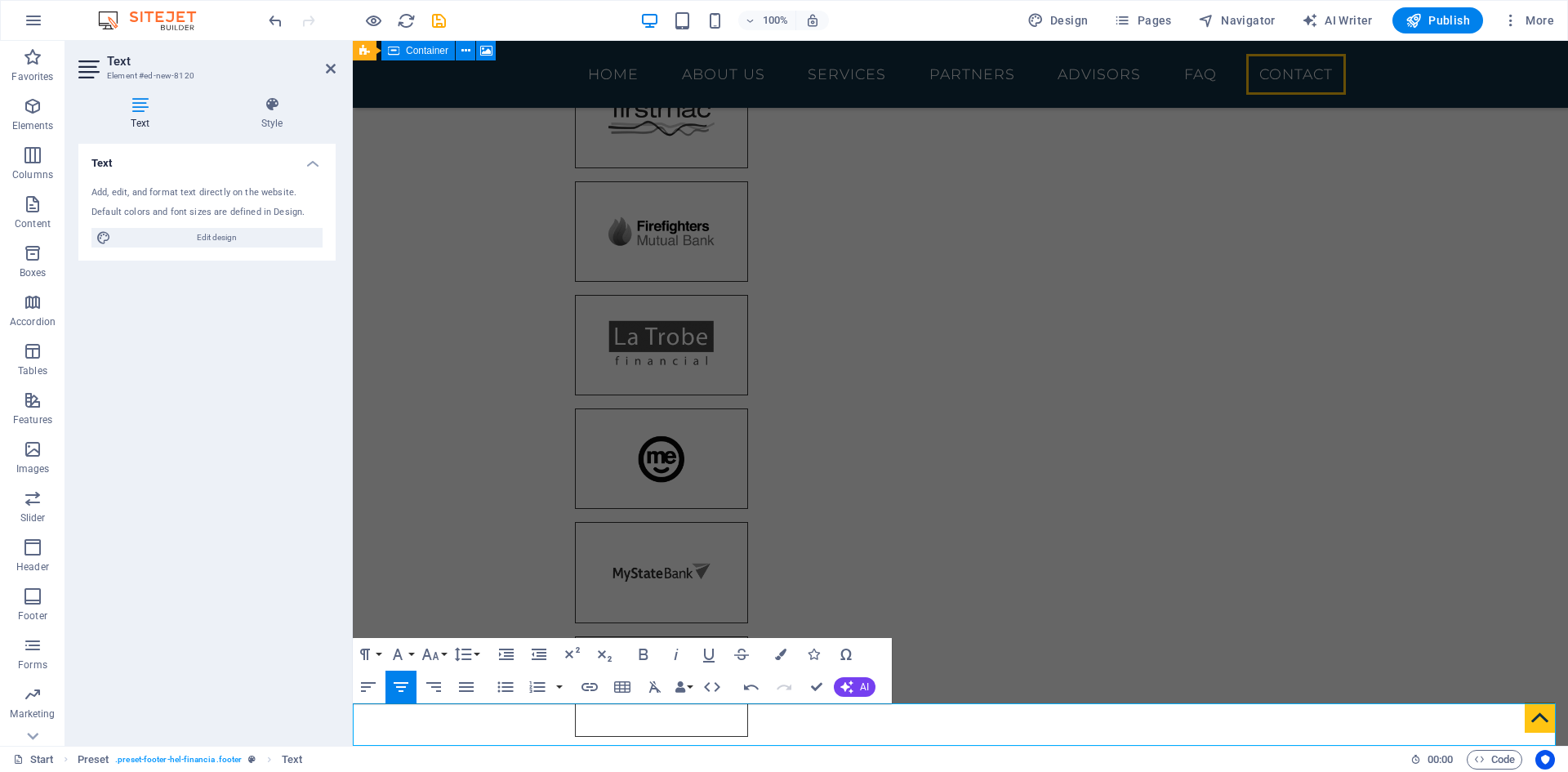
scroll to position [0, 6]
drag, startPoint x: 1287, startPoint y: 715, endPoint x: 1215, endPoint y: 720, distance: 72.2
copy span "82635978648"
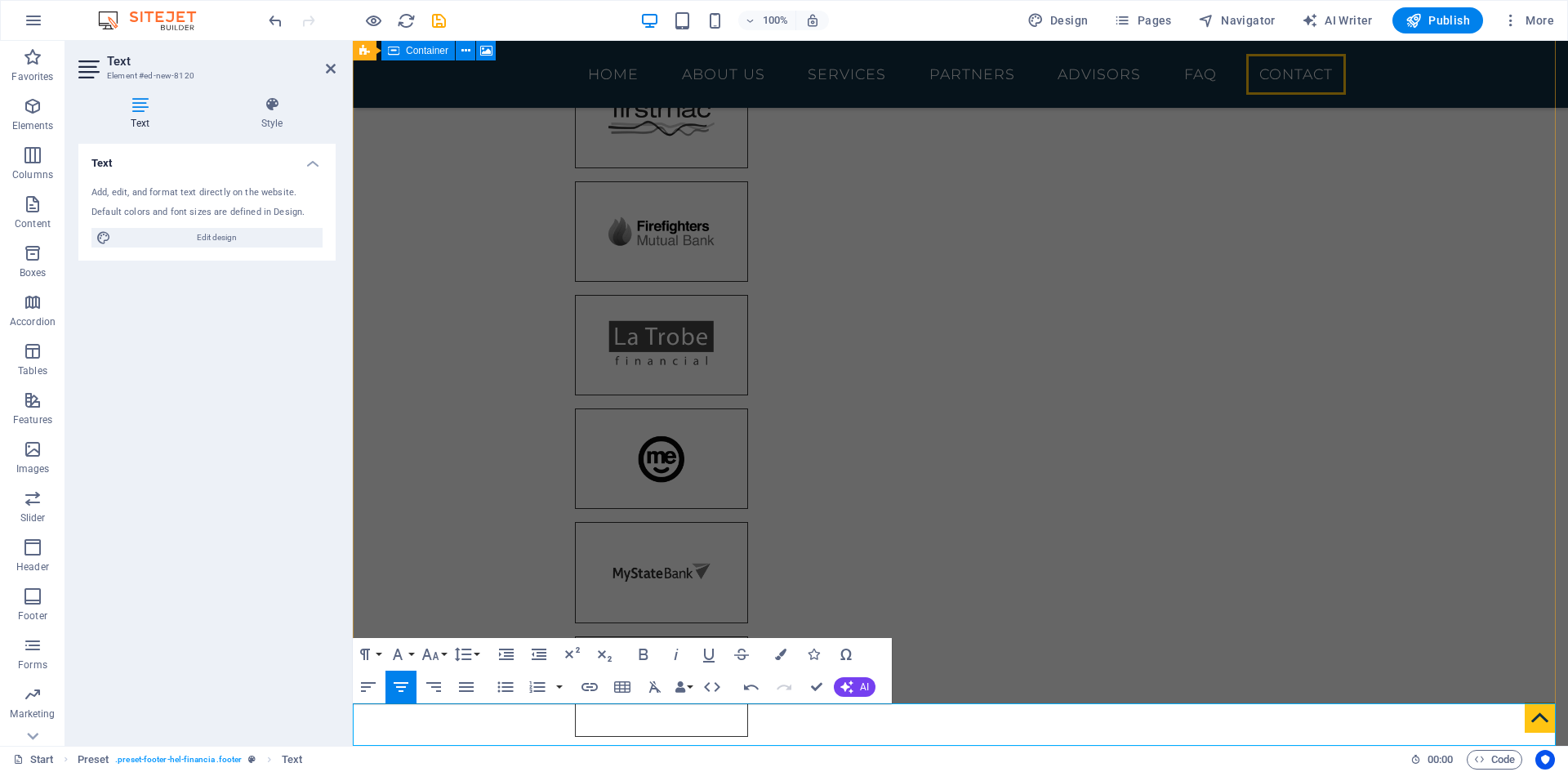
drag, startPoint x: 1257, startPoint y: 714, endPoint x: 1217, endPoint y: 716, distance: 40.0
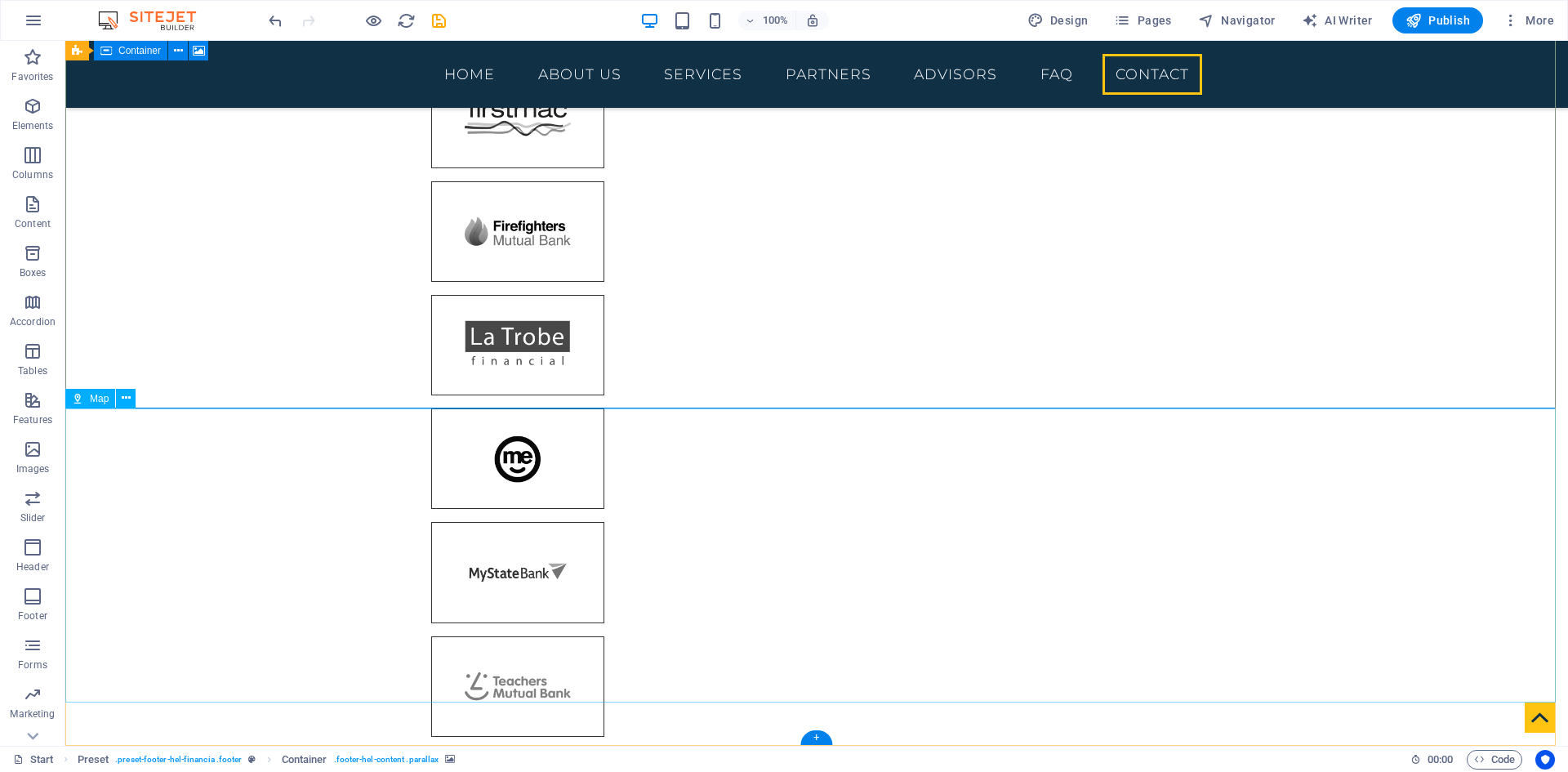
scroll to position [6516, 0]
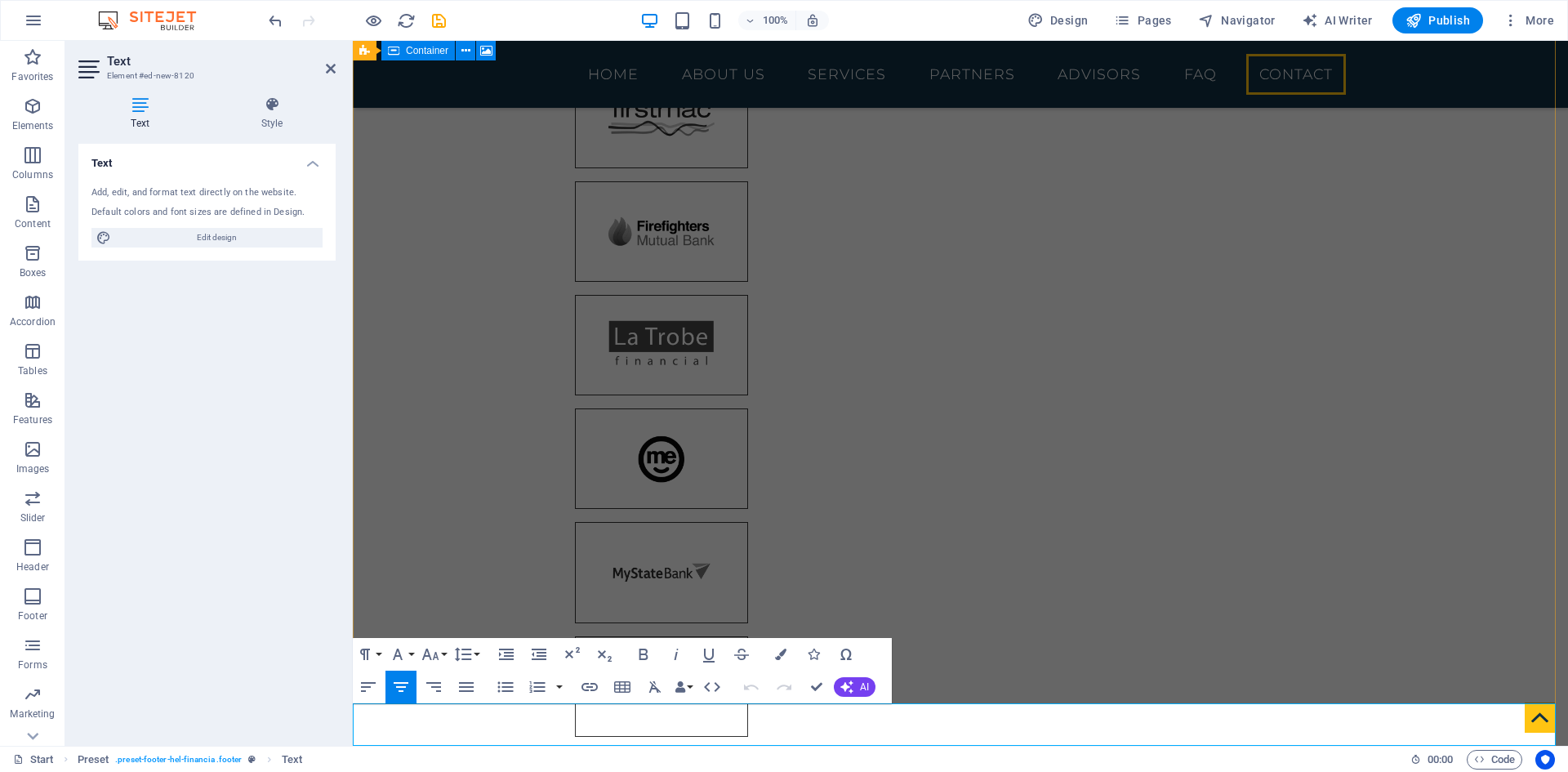
drag, startPoint x: 1215, startPoint y: 737, endPoint x: 584, endPoint y: 709, distance: 631.6
click at [430, 656] on icon "button" at bounding box center [431, 654] width 17 height 12
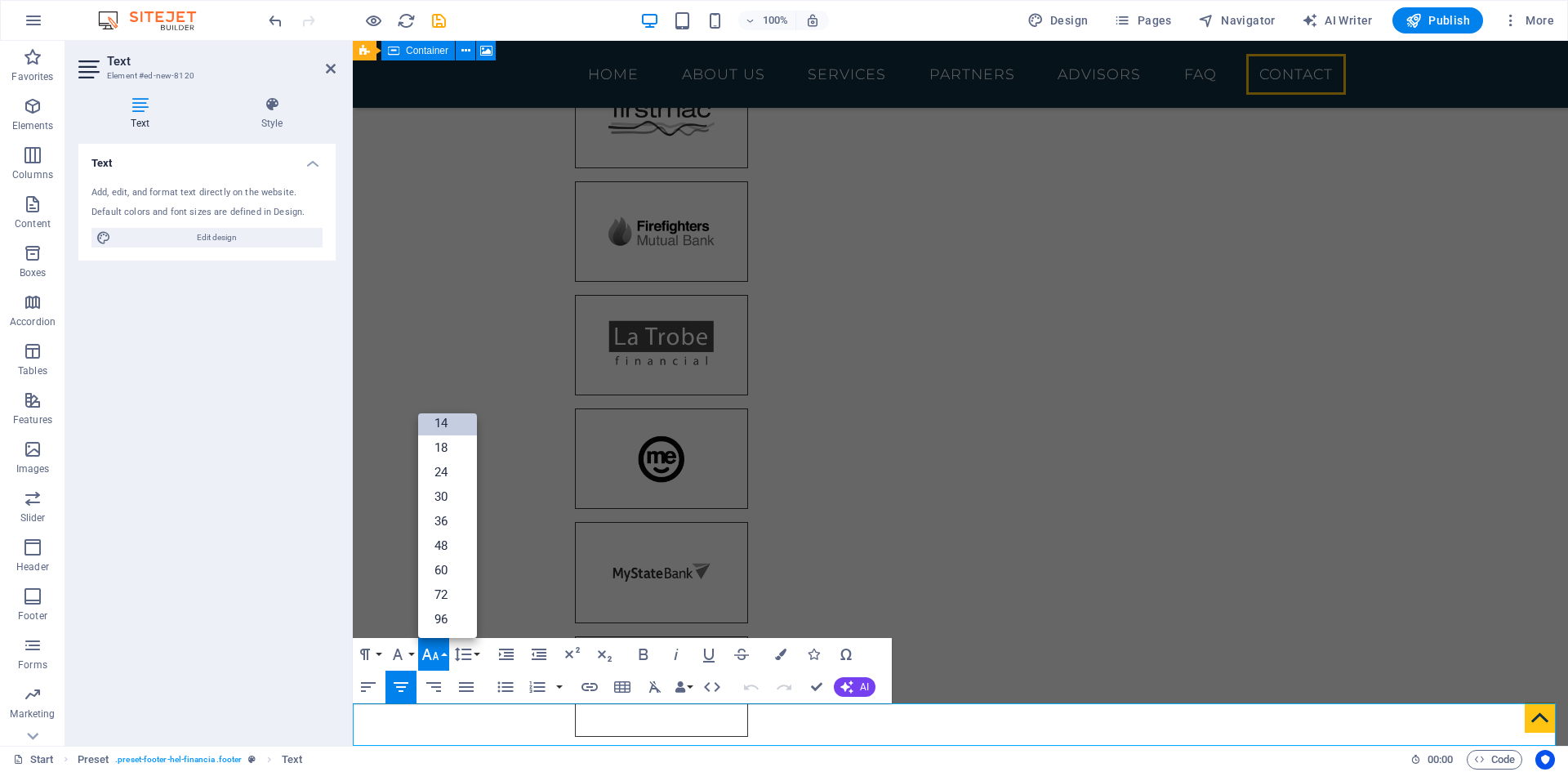
scroll to position [132, 0]
click at [437, 445] on link "18" at bounding box center [447, 447] width 59 height 25
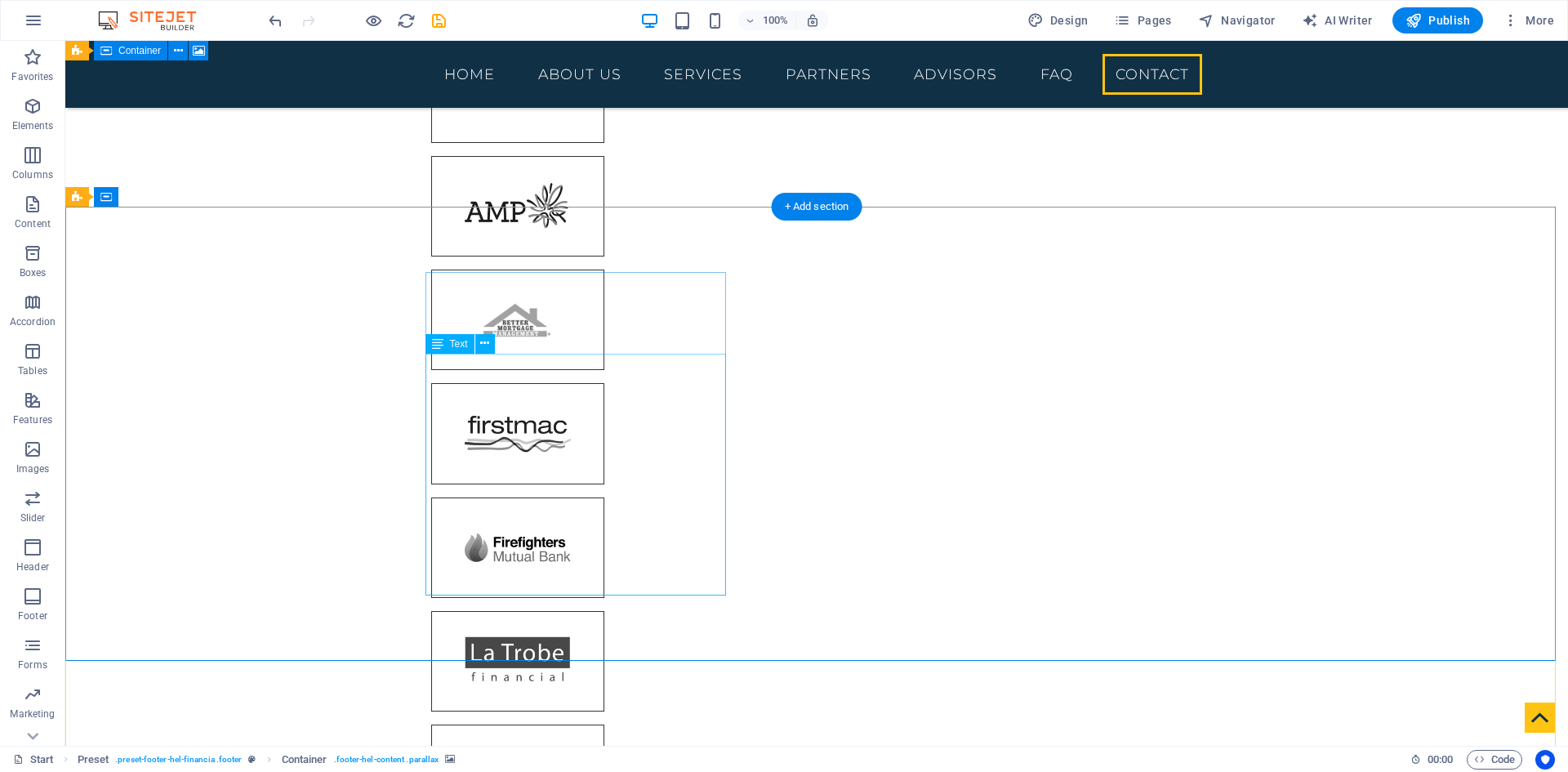
scroll to position [6276, 0]
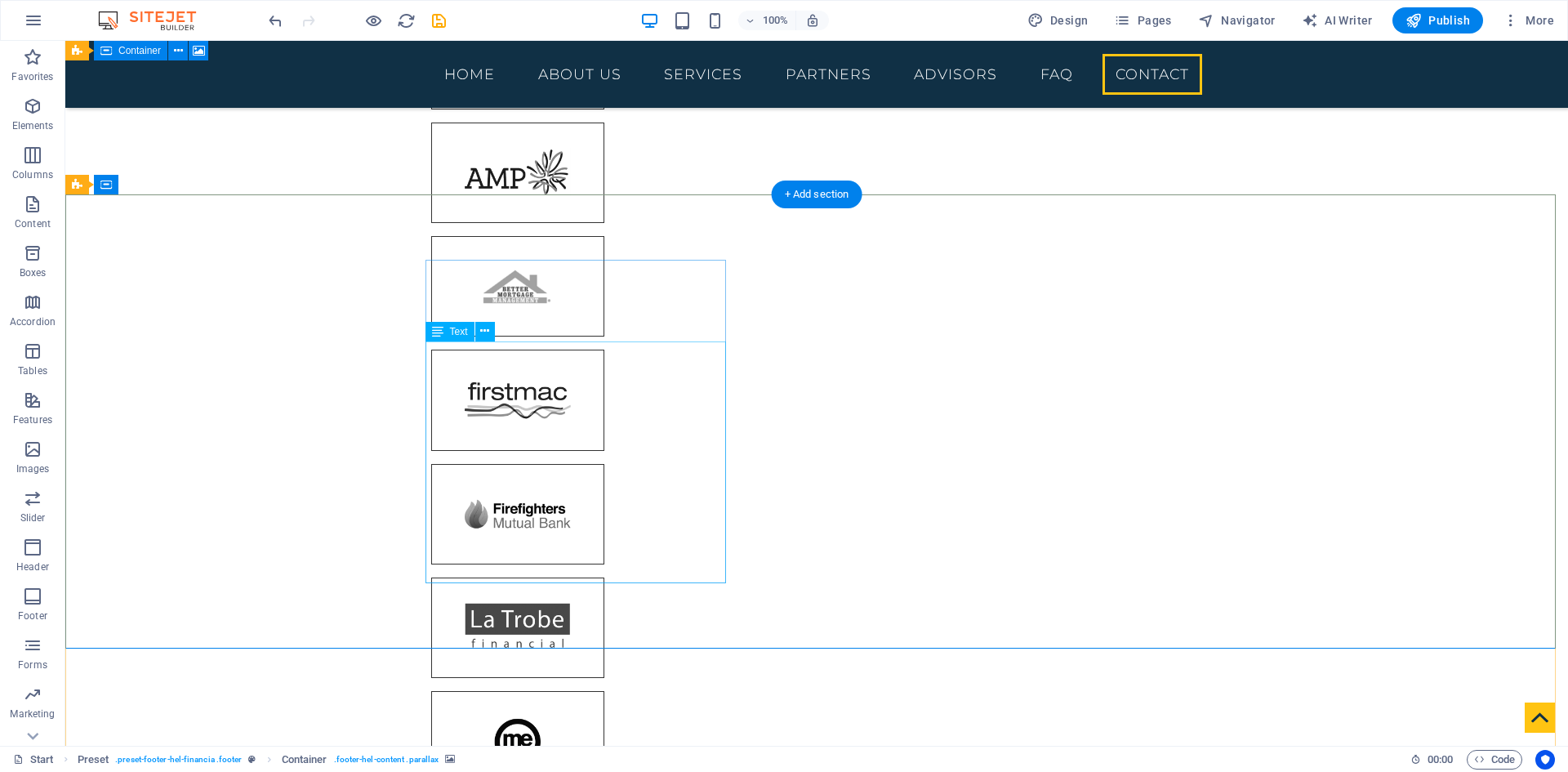
click at [177, 184] on icon at bounding box center [178, 184] width 9 height 17
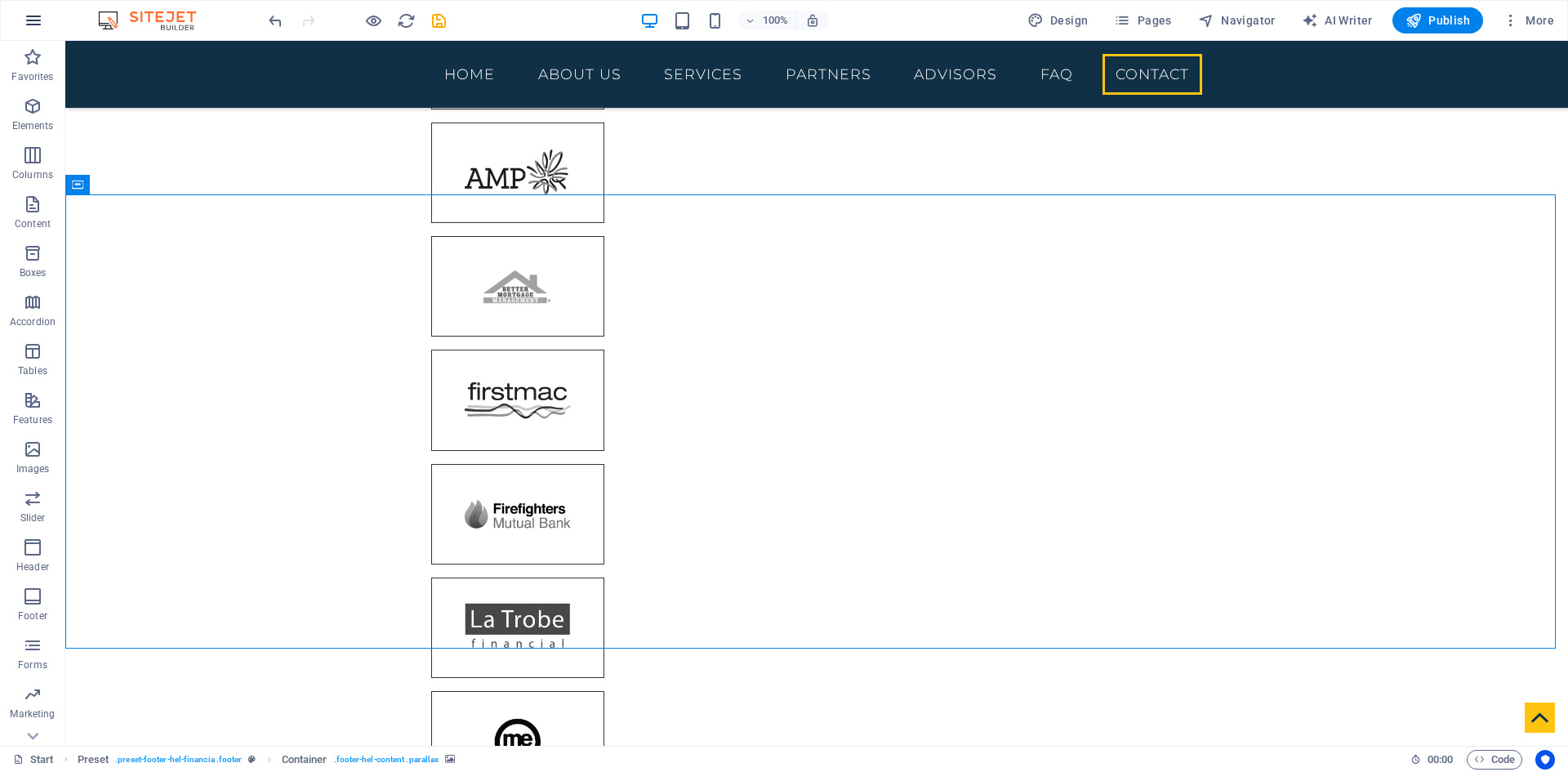
click at [35, 21] on icon "button" at bounding box center [34, 21] width 20 height 20
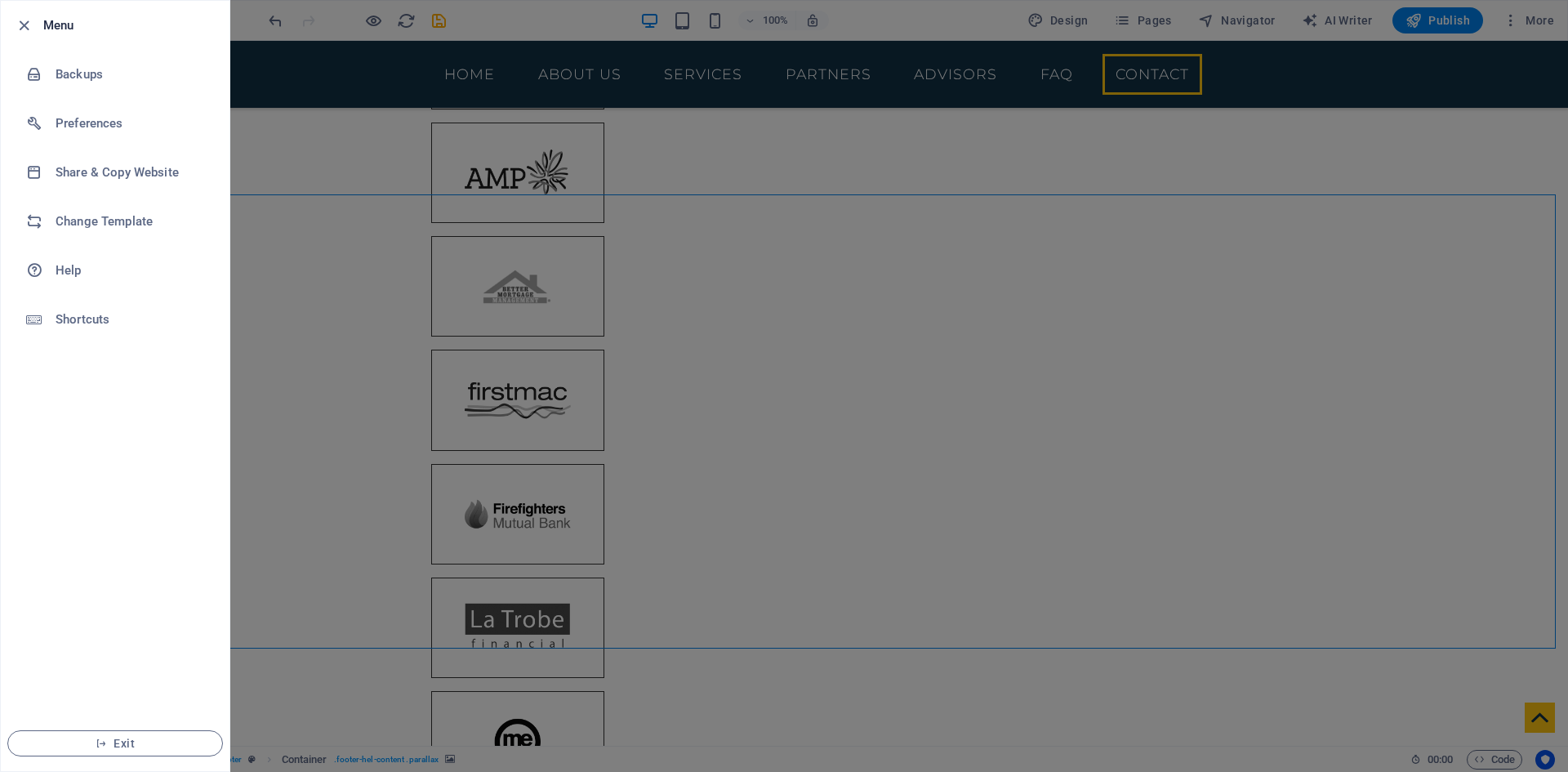
click at [311, 378] on div at bounding box center [784, 386] width 1568 height 772
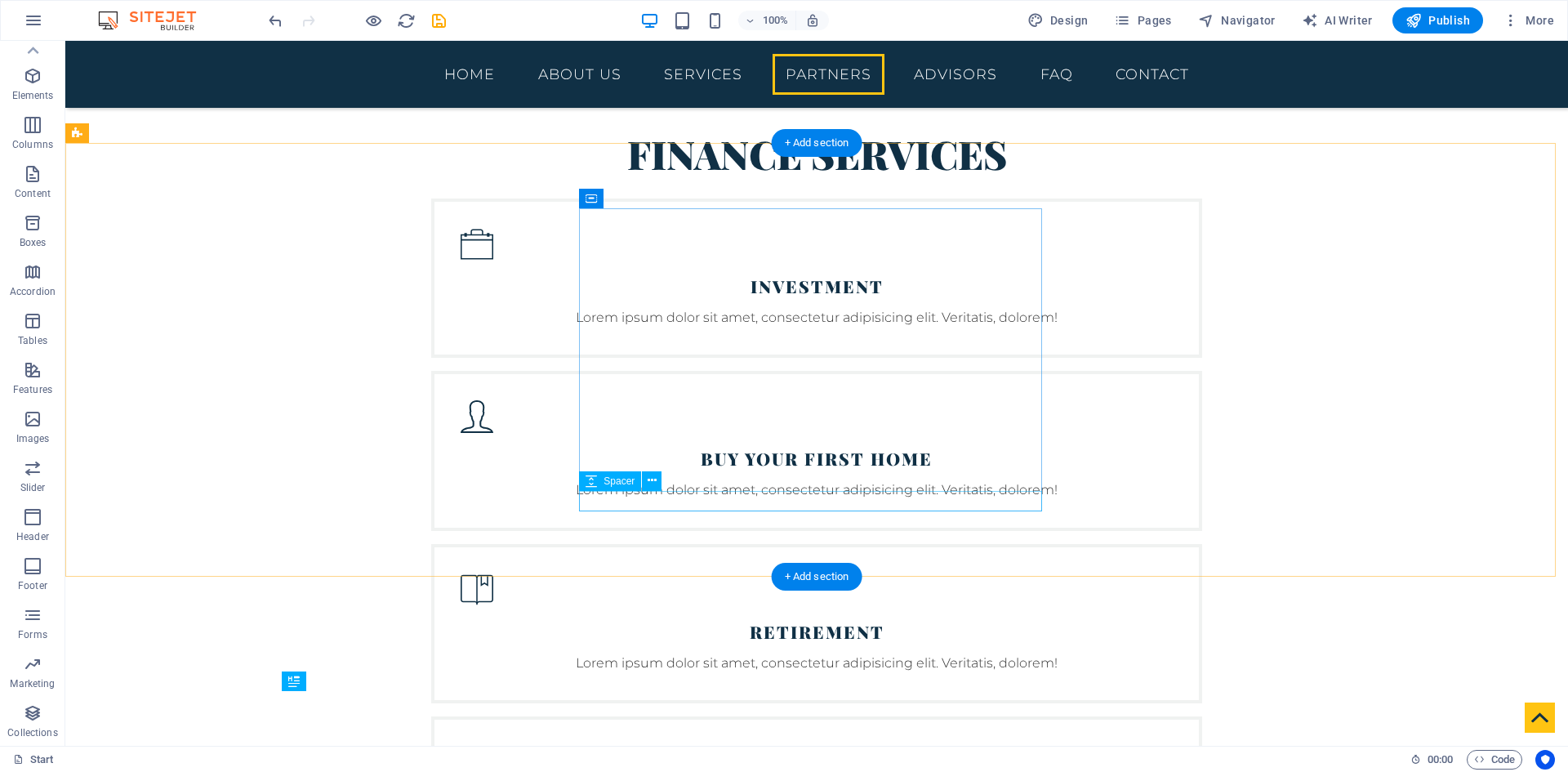
scroll to position [3172, 0]
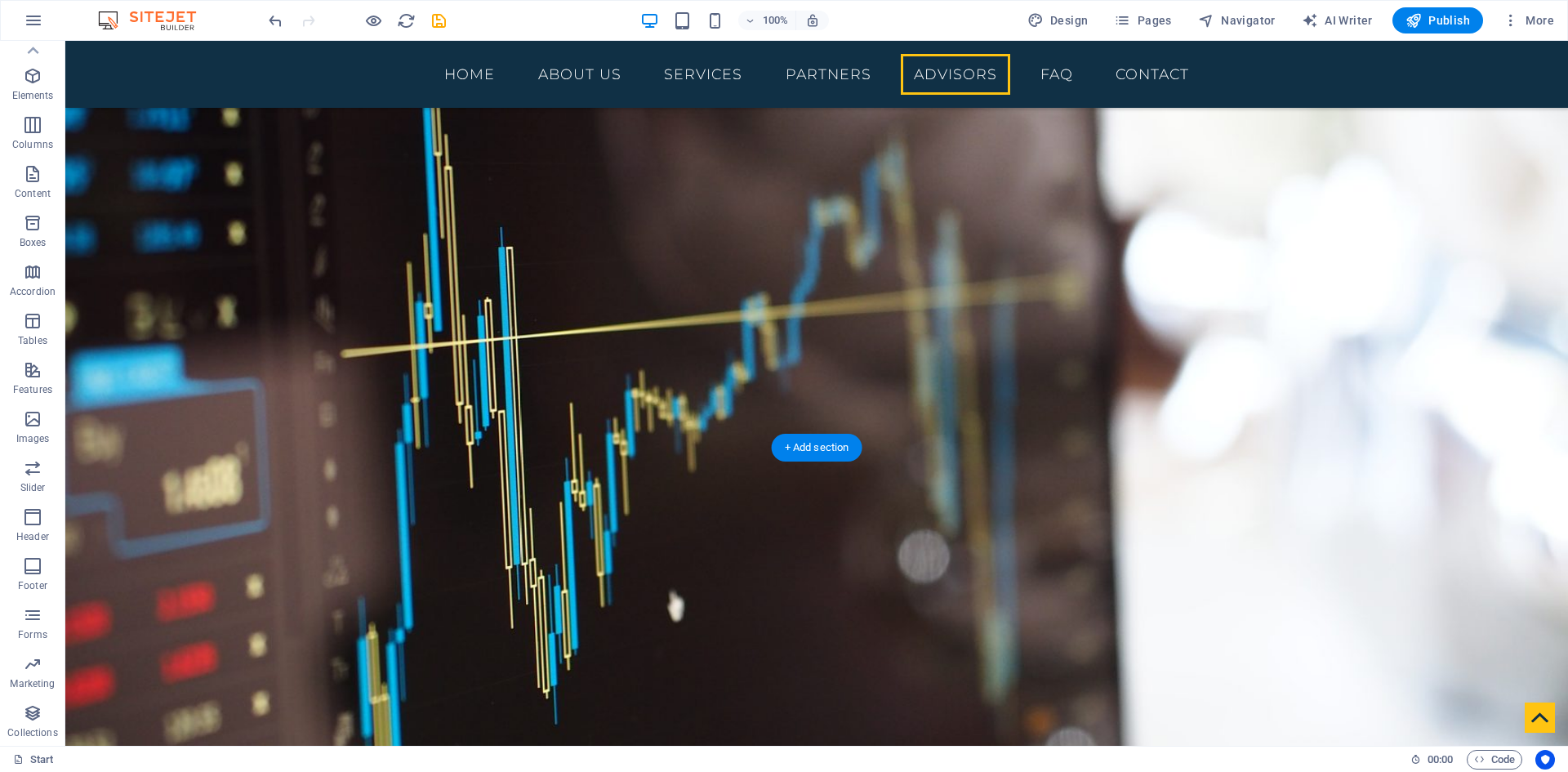
scroll to position [4643, 0]
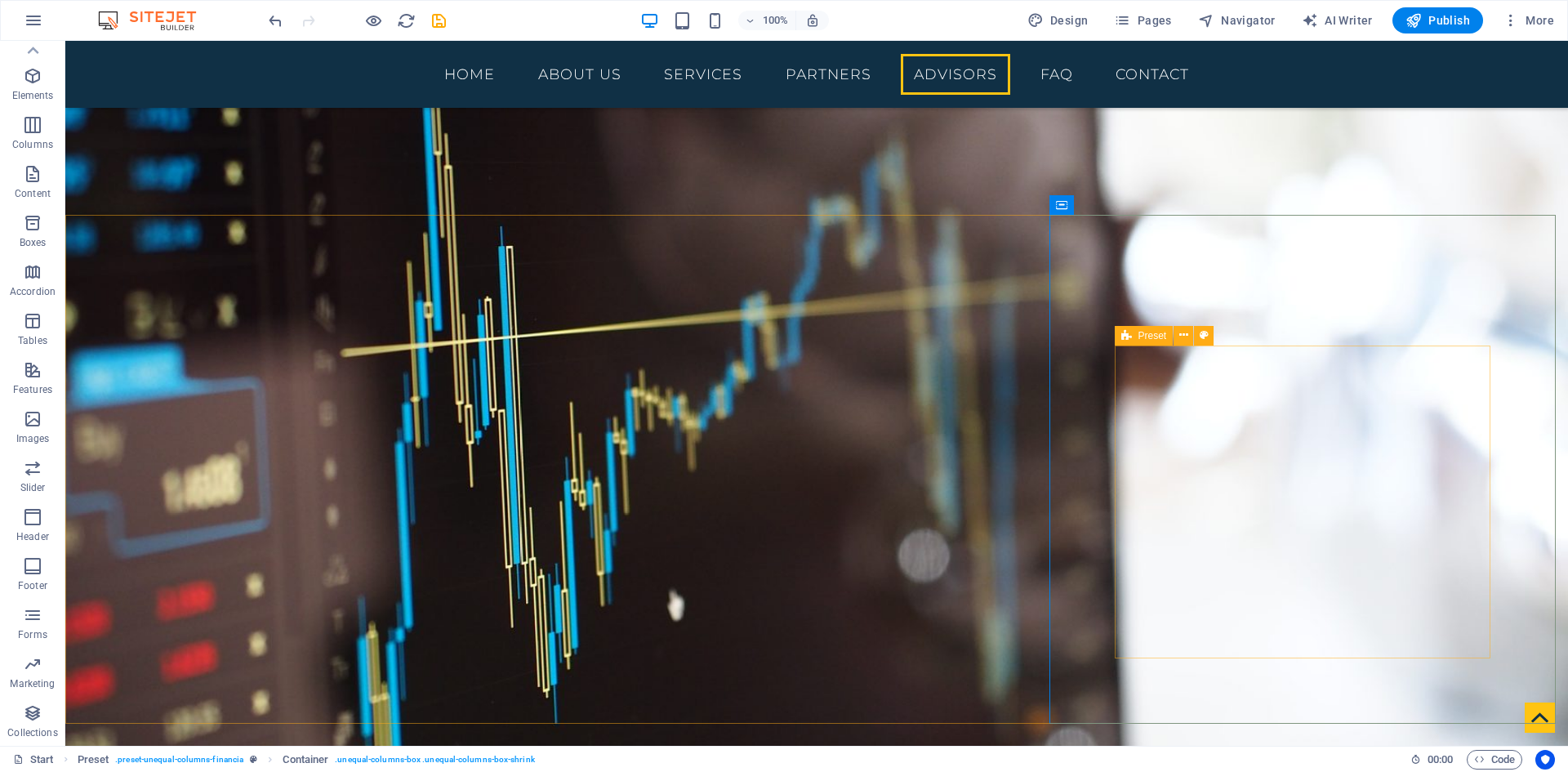
click at [1144, 335] on span "Preset" at bounding box center [1153, 335] width 29 height 10
click at [1182, 335] on icon at bounding box center [1183, 335] width 9 height 17
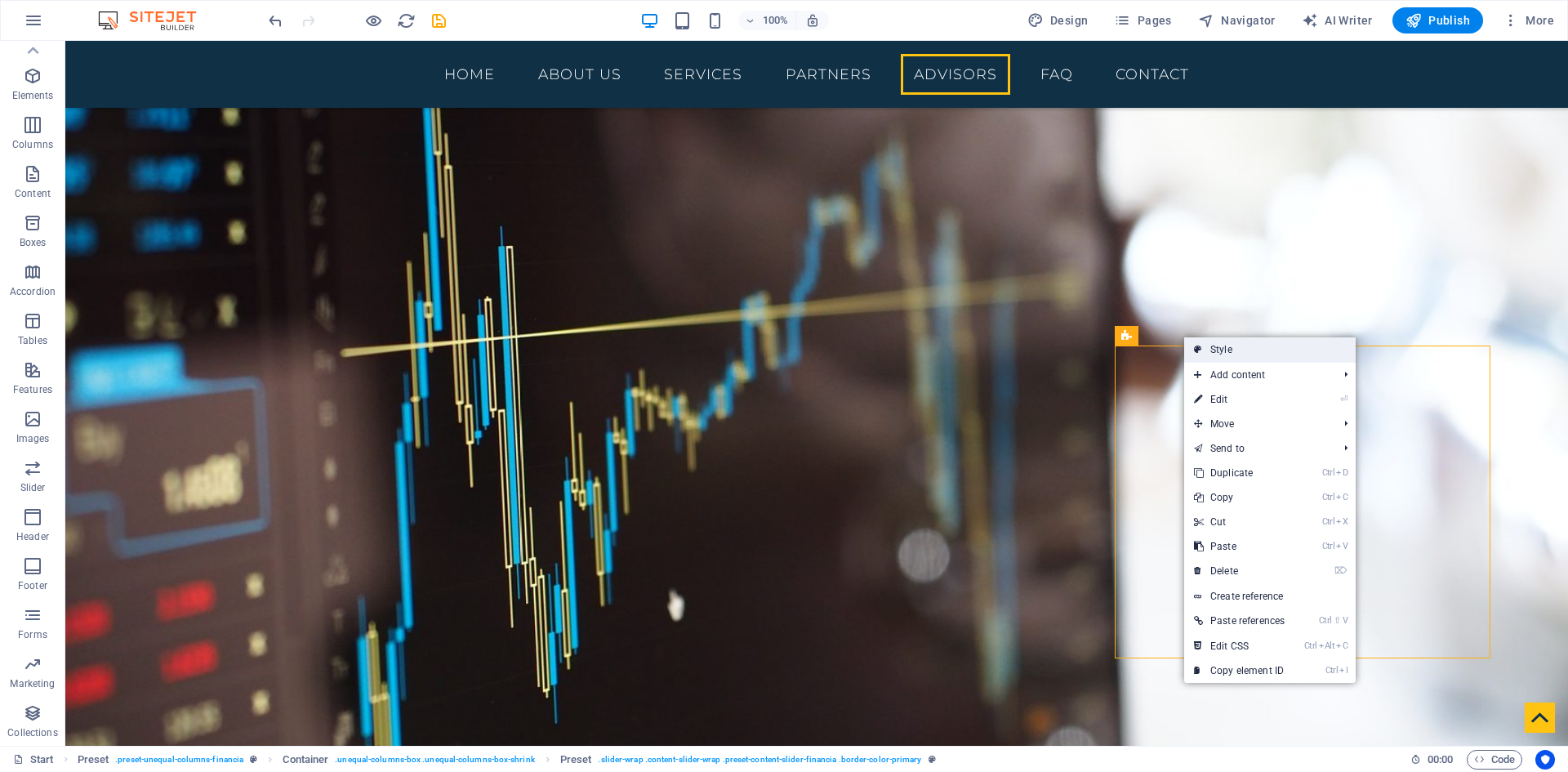
click at [1208, 348] on link "Style" at bounding box center [1270, 349] width 171 height 25
select select "px"
select select "rem"
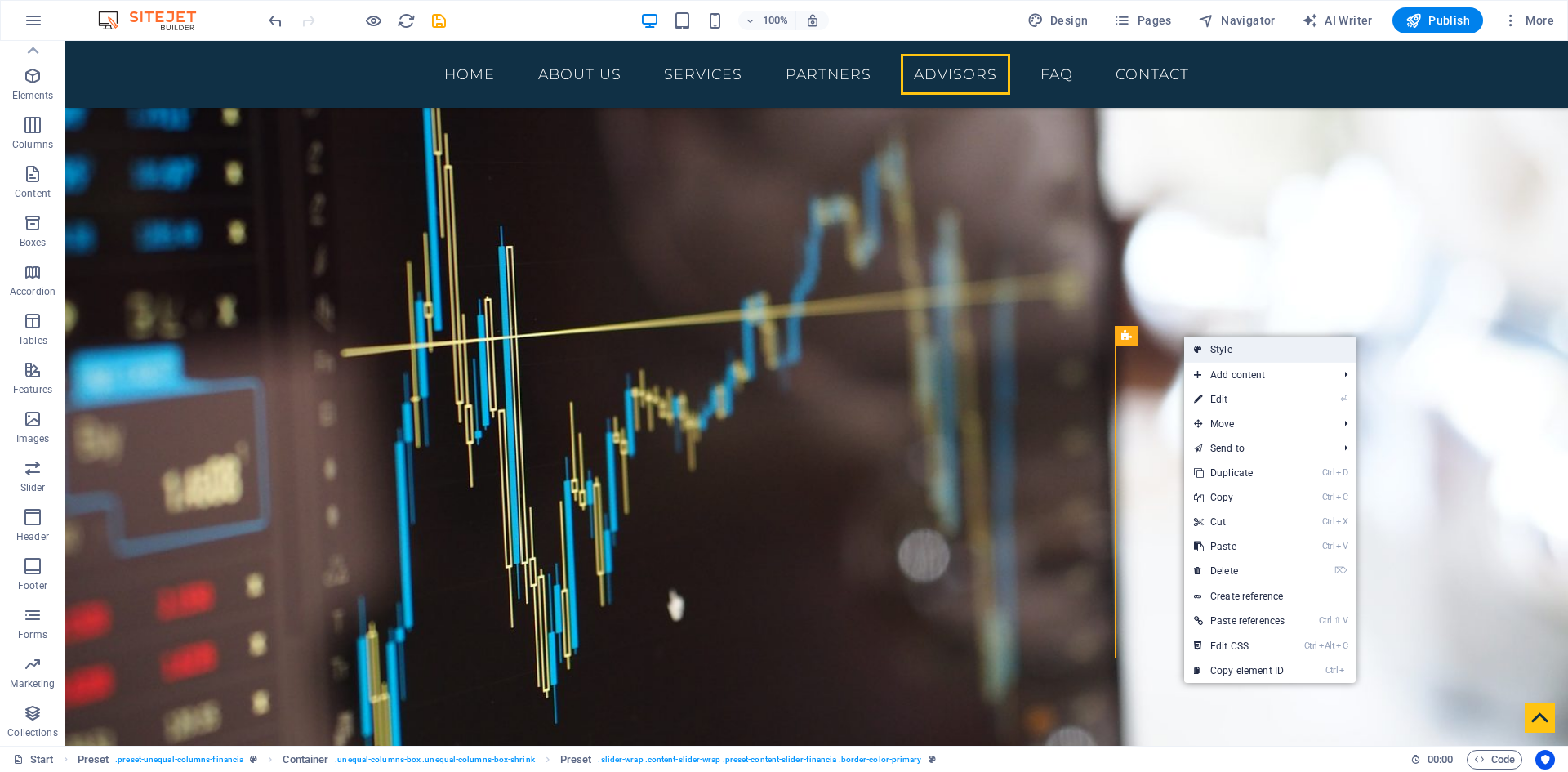
select select "rem"
select select "px"
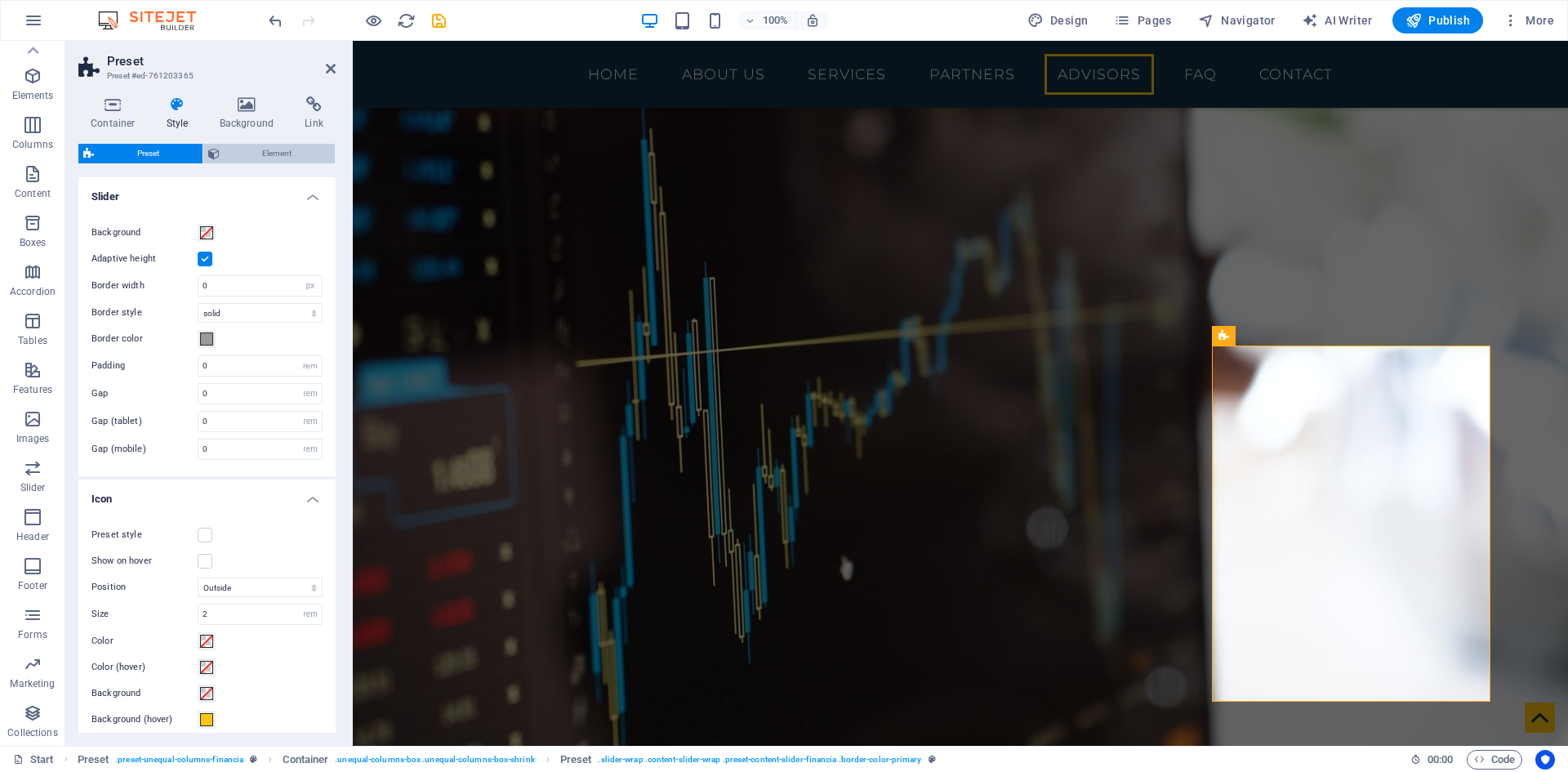
click at [286, 151] on span "Element" at bounding box center [278, 153] width 106 height 20
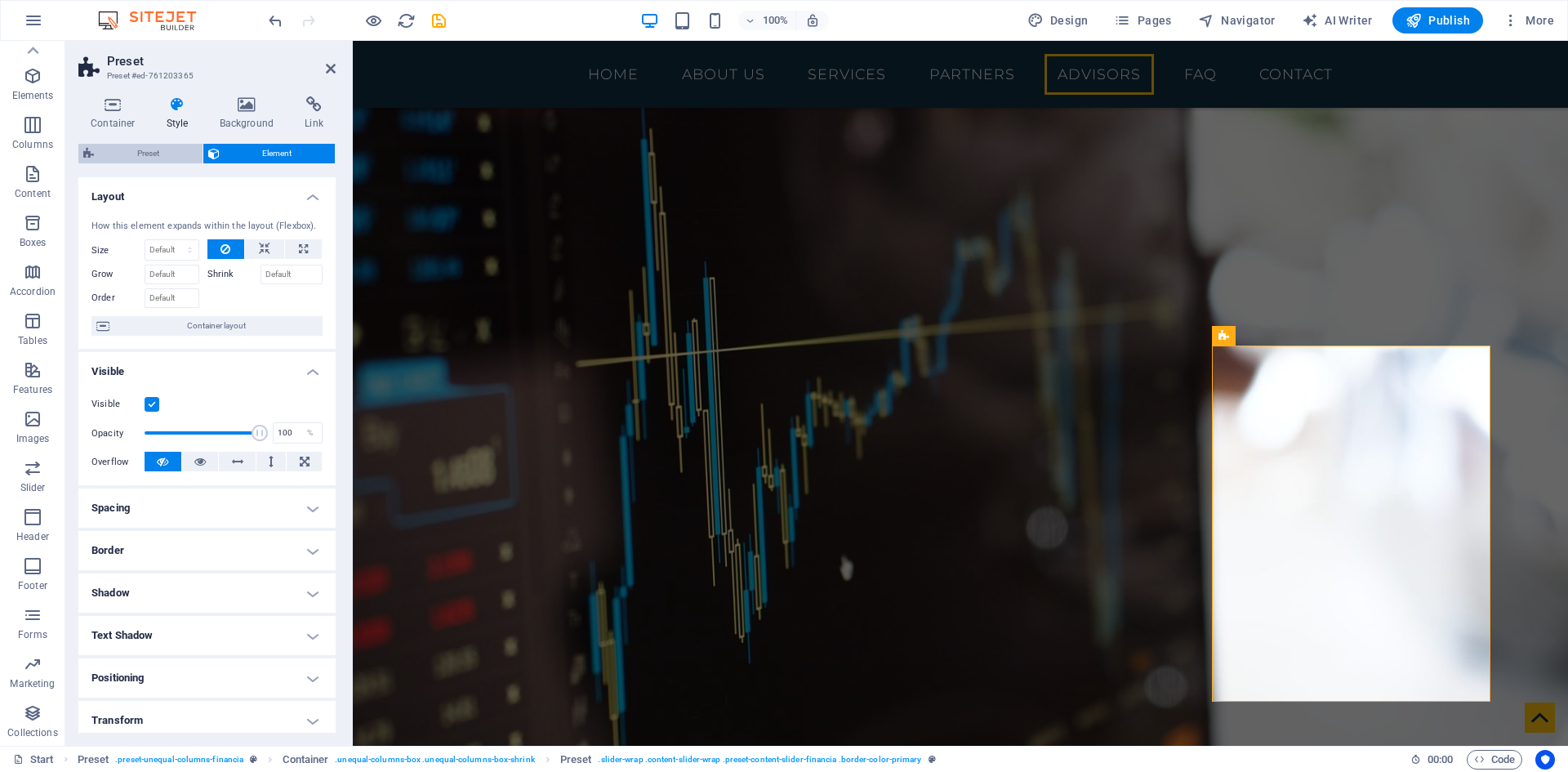
click at [144, 151] on span "Preset" at bounding box center [148, 153] width 99 height 20
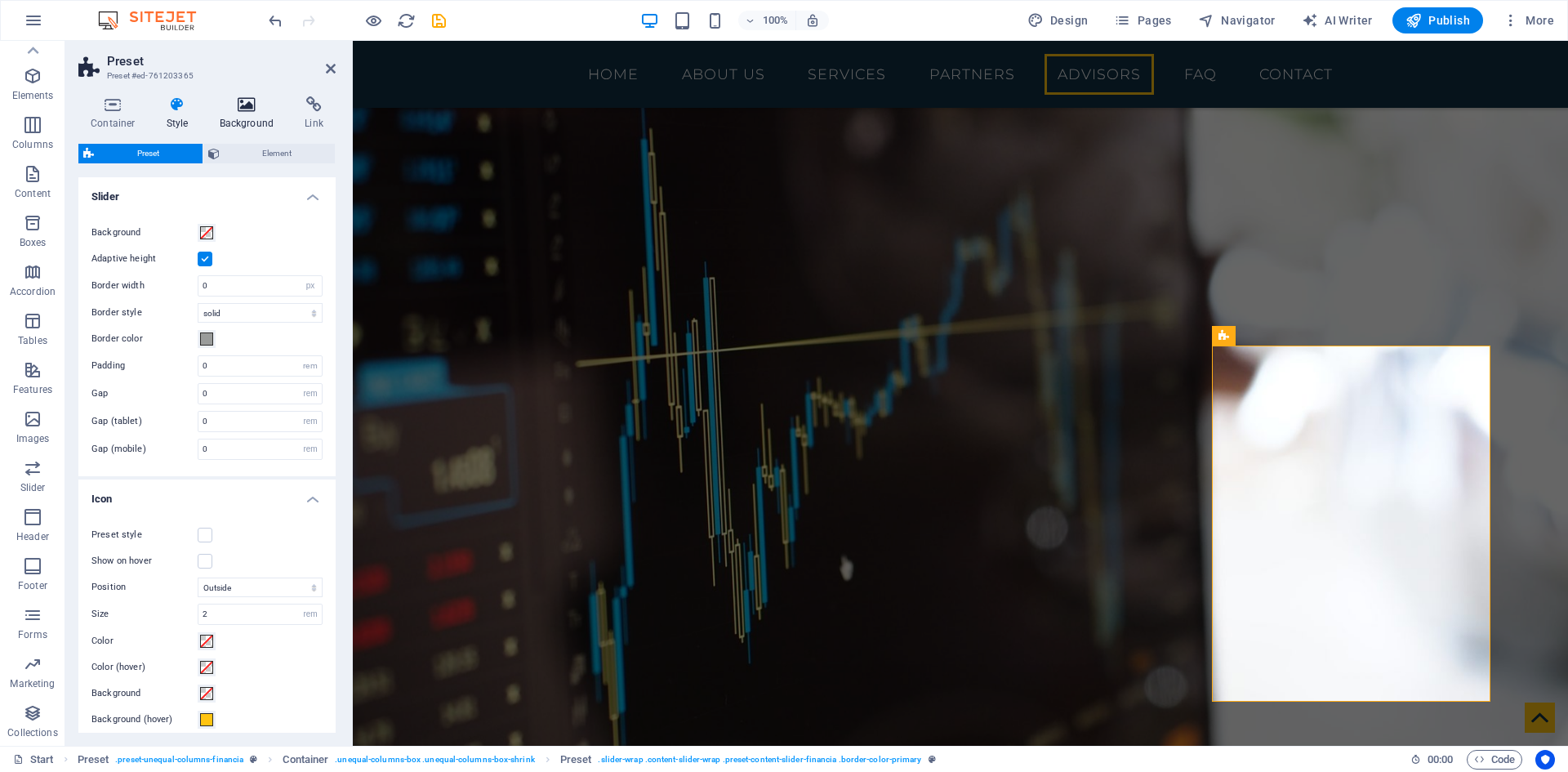
click at [255, 110] on icon at bounding box center [247, 105] width 79 height 16
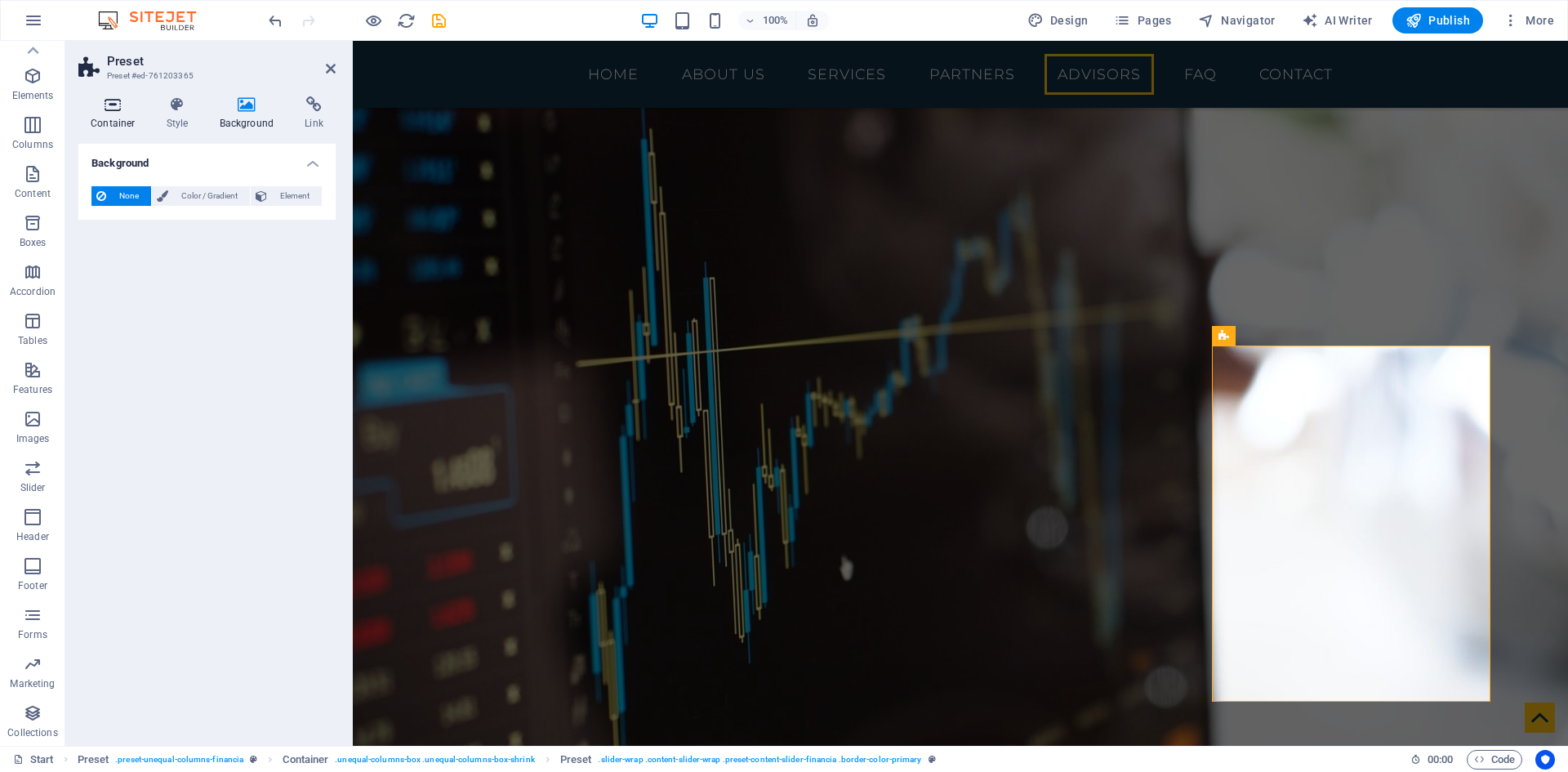
click at [115, 114] on h4 "Container" at bounding box center [116, 114] width 76 height 35
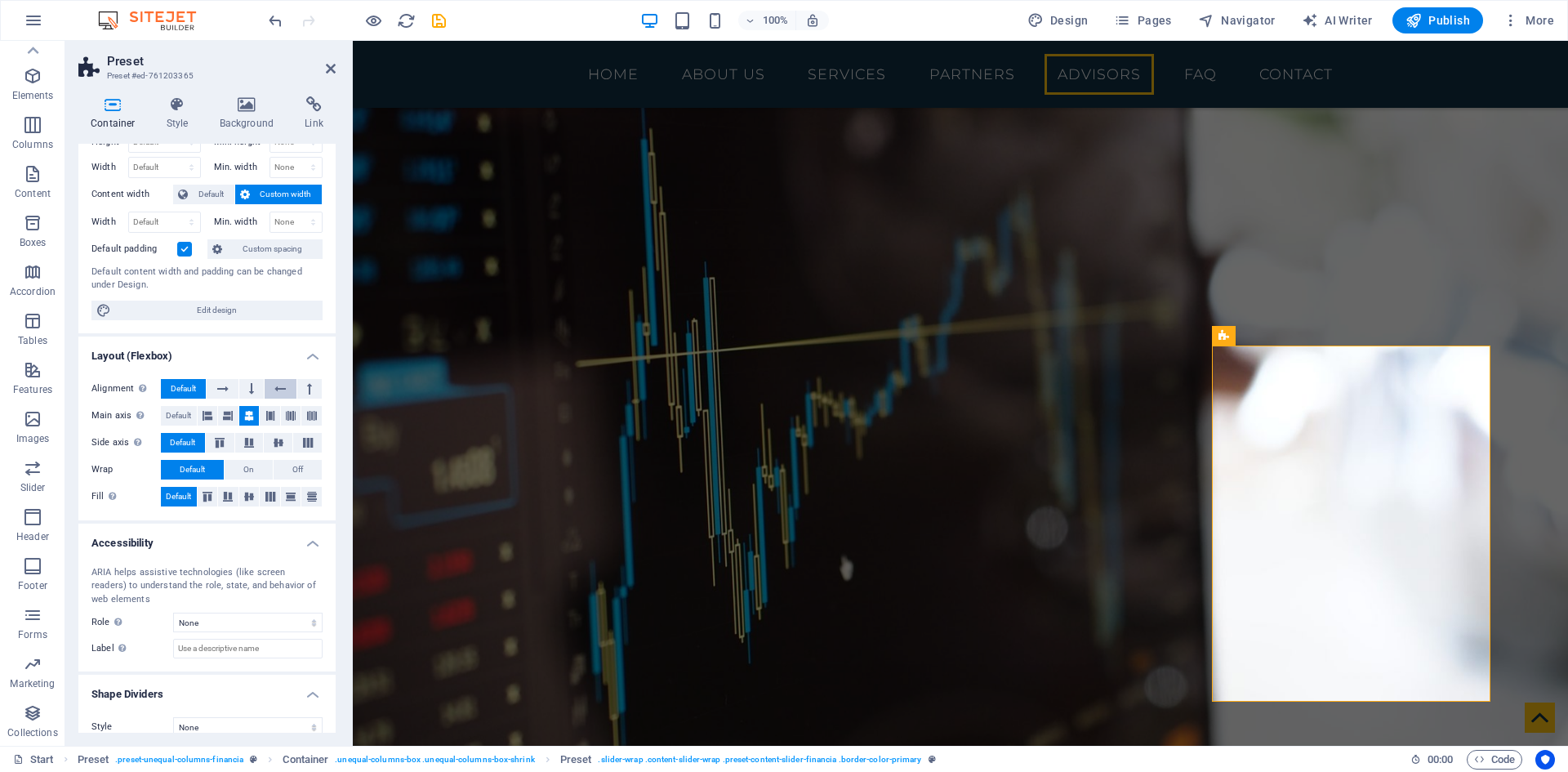
scroll to position [72, 0]
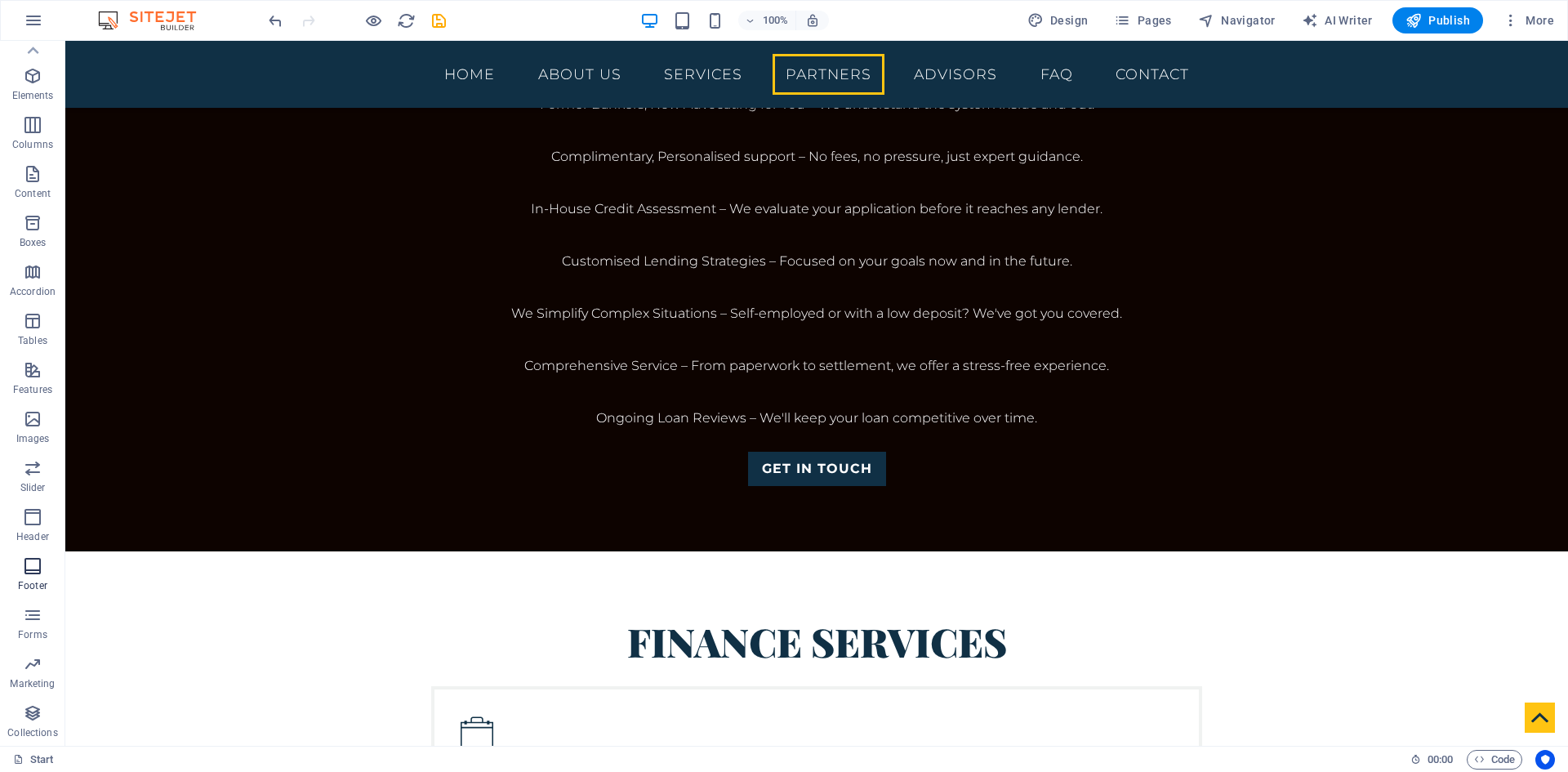
scroll to position [2927, 0]
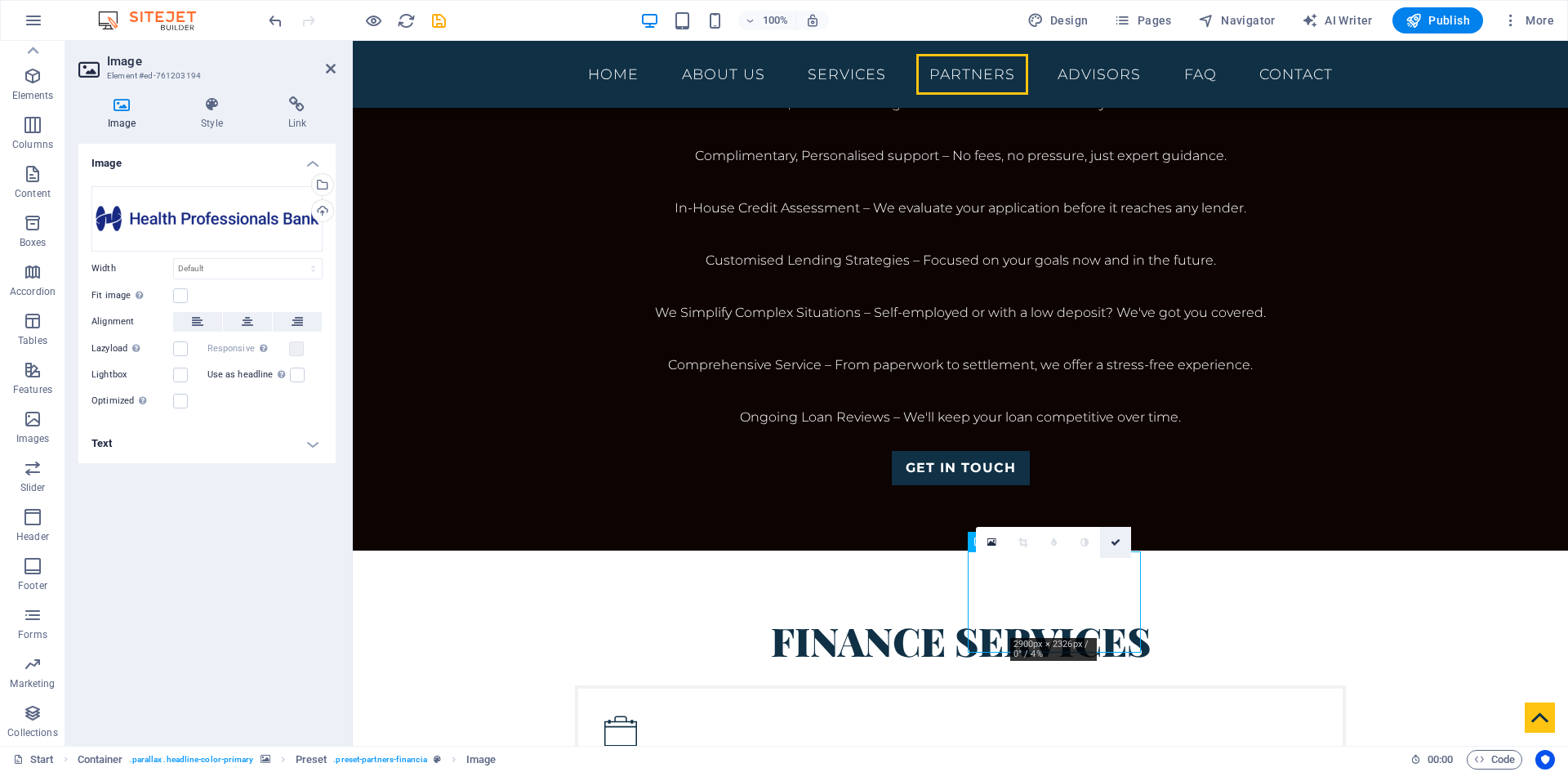
click at [1115, 540] on icon at bounding box center [1116, 542] width 10 height 10
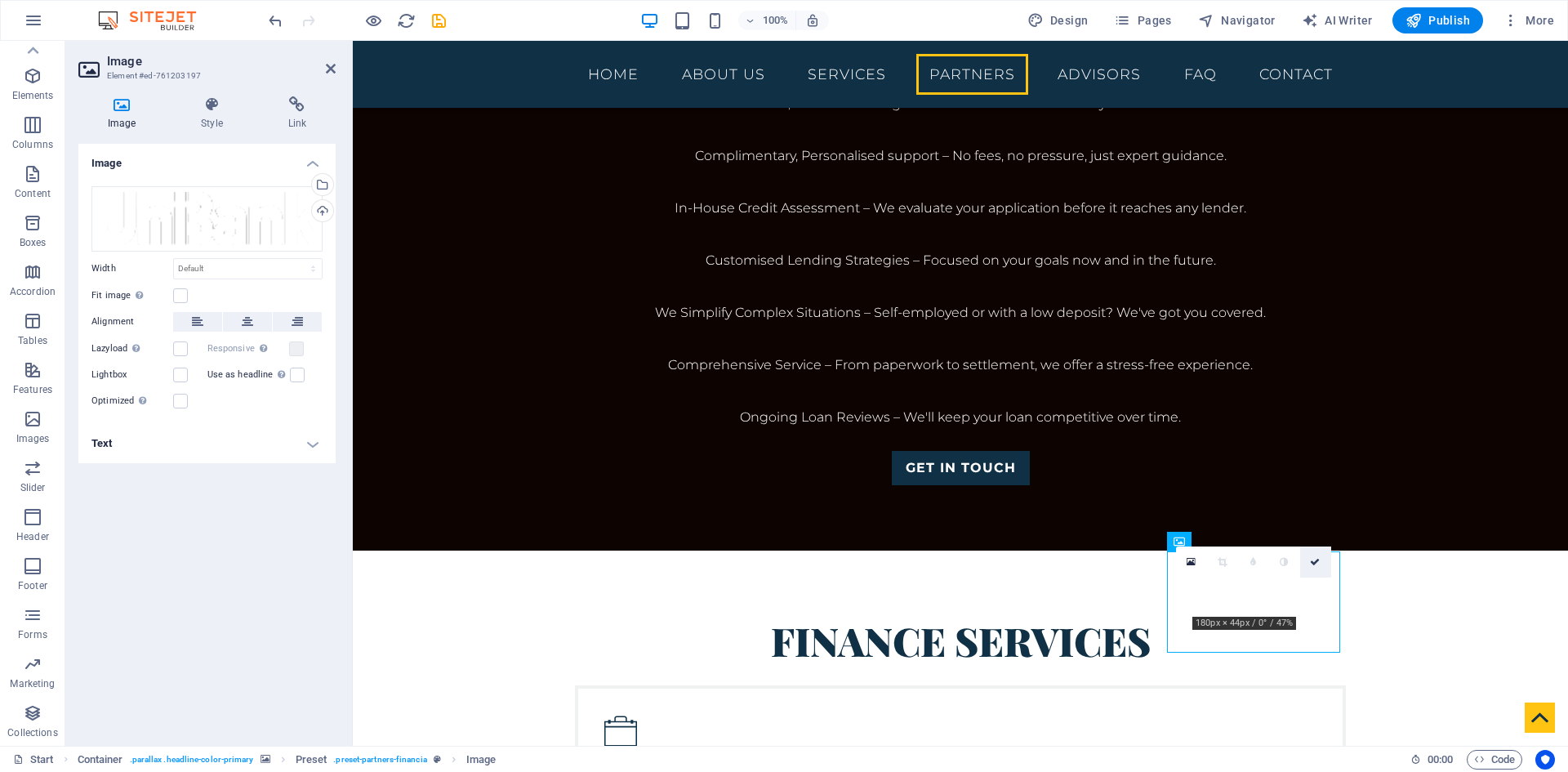
click at [1317, 558] on icon at bounding box center [1315, 562] width 10 height 10
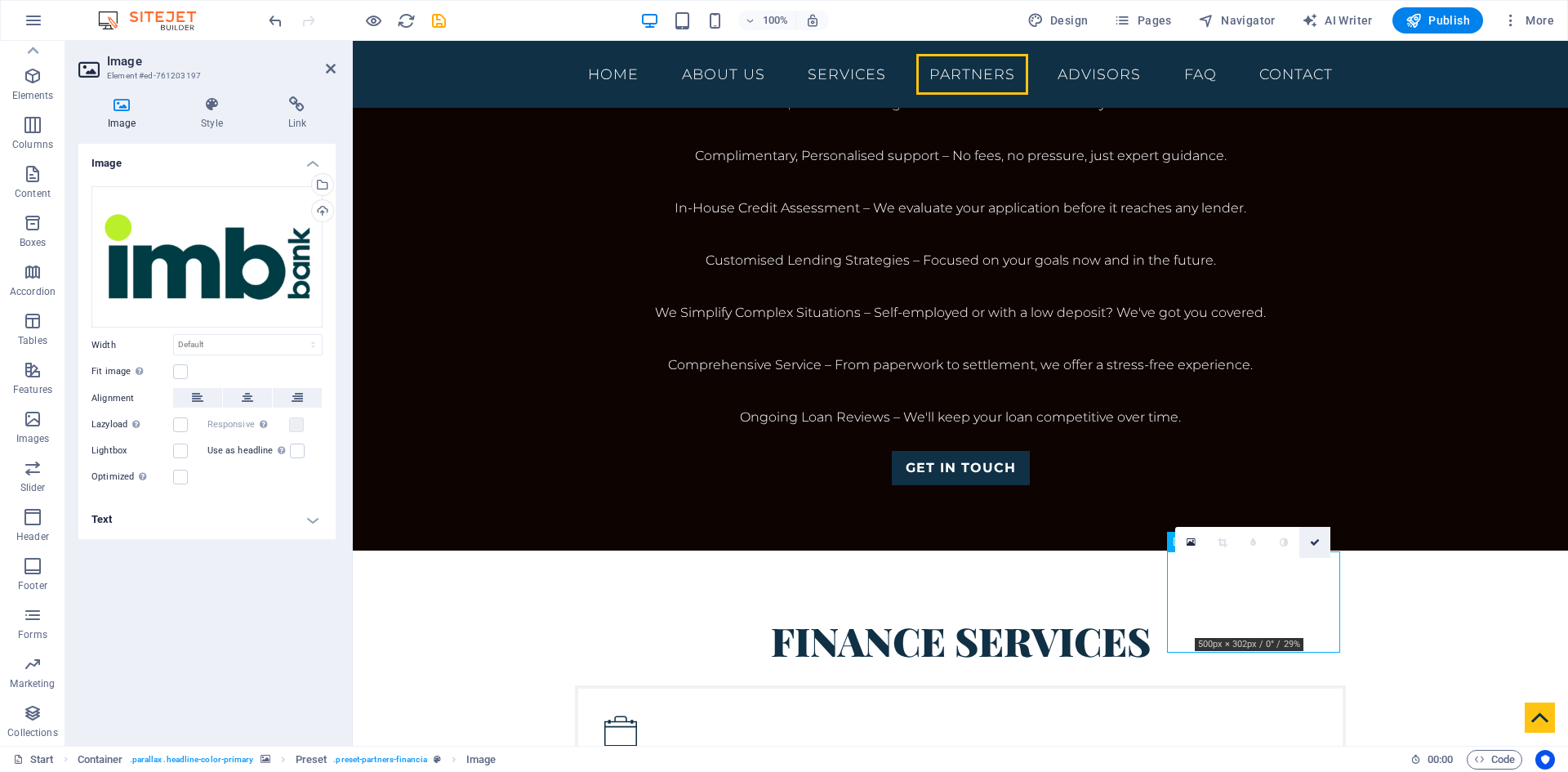
click at [1316, 545] on icon at bounding box center [1315, 542] width 10 height 10
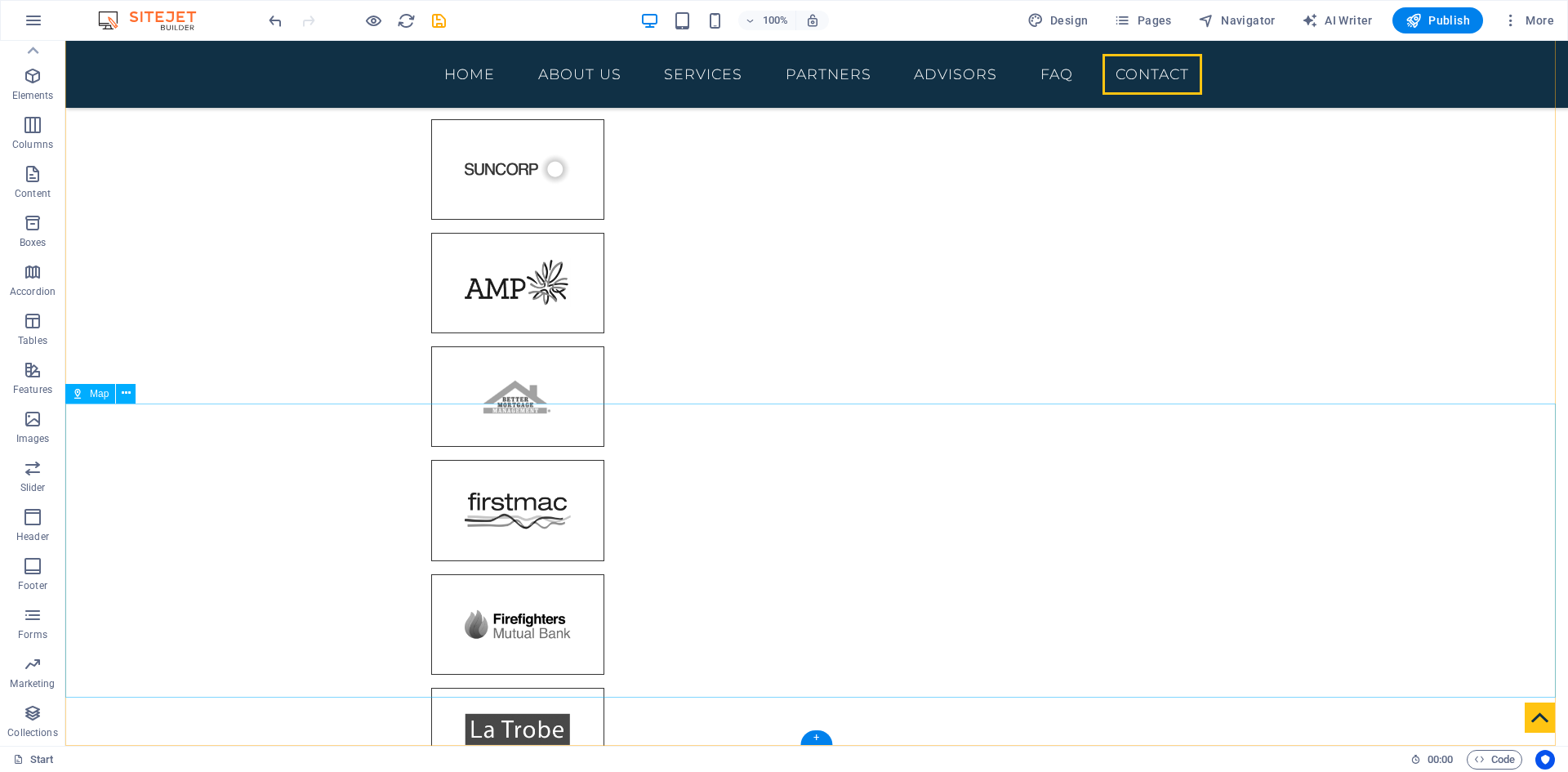
scroll to position [6521, 0]
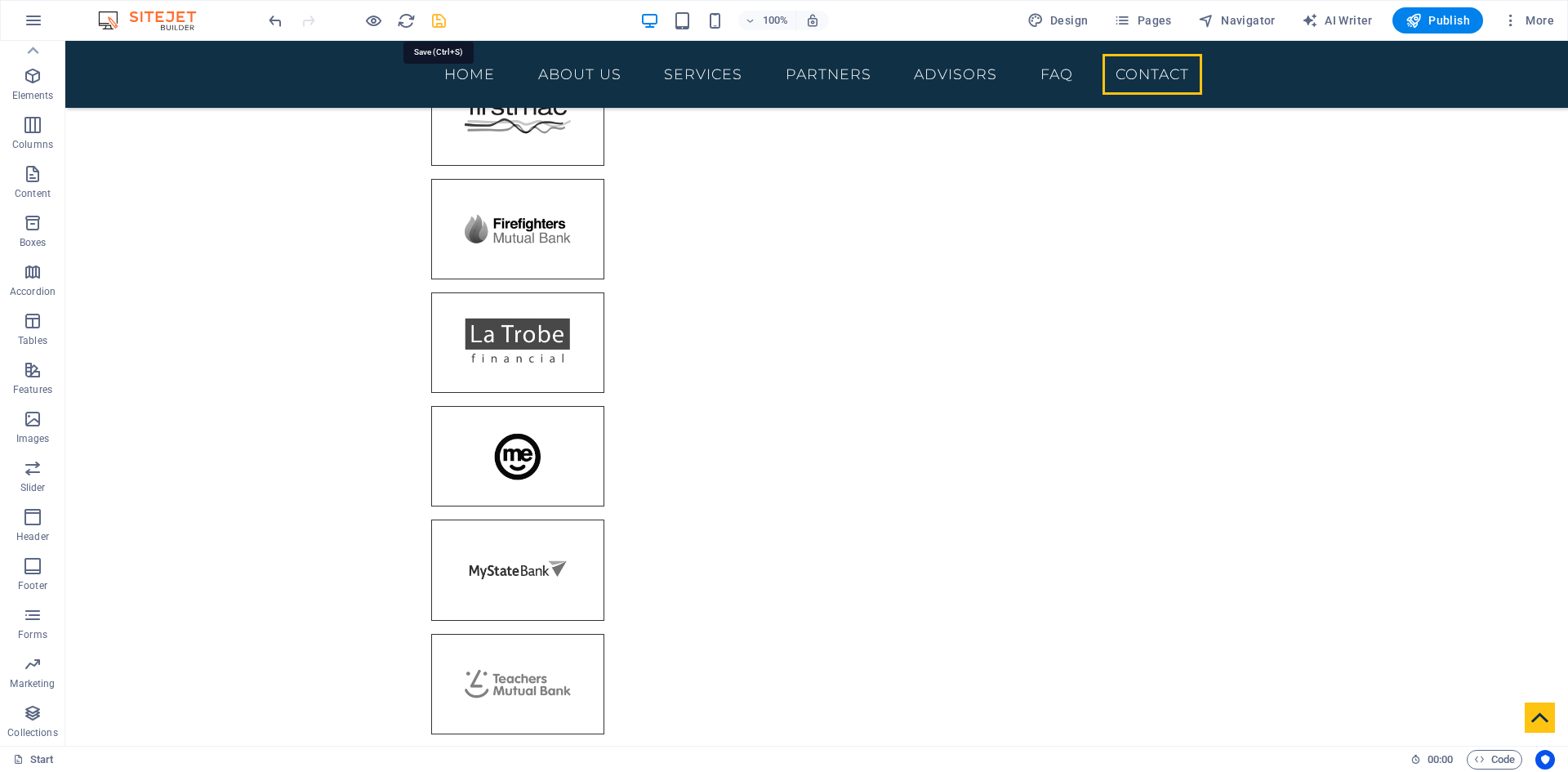
click at [435, 21] on icon "save" at bounding box center [438, 21] width 19 height 19
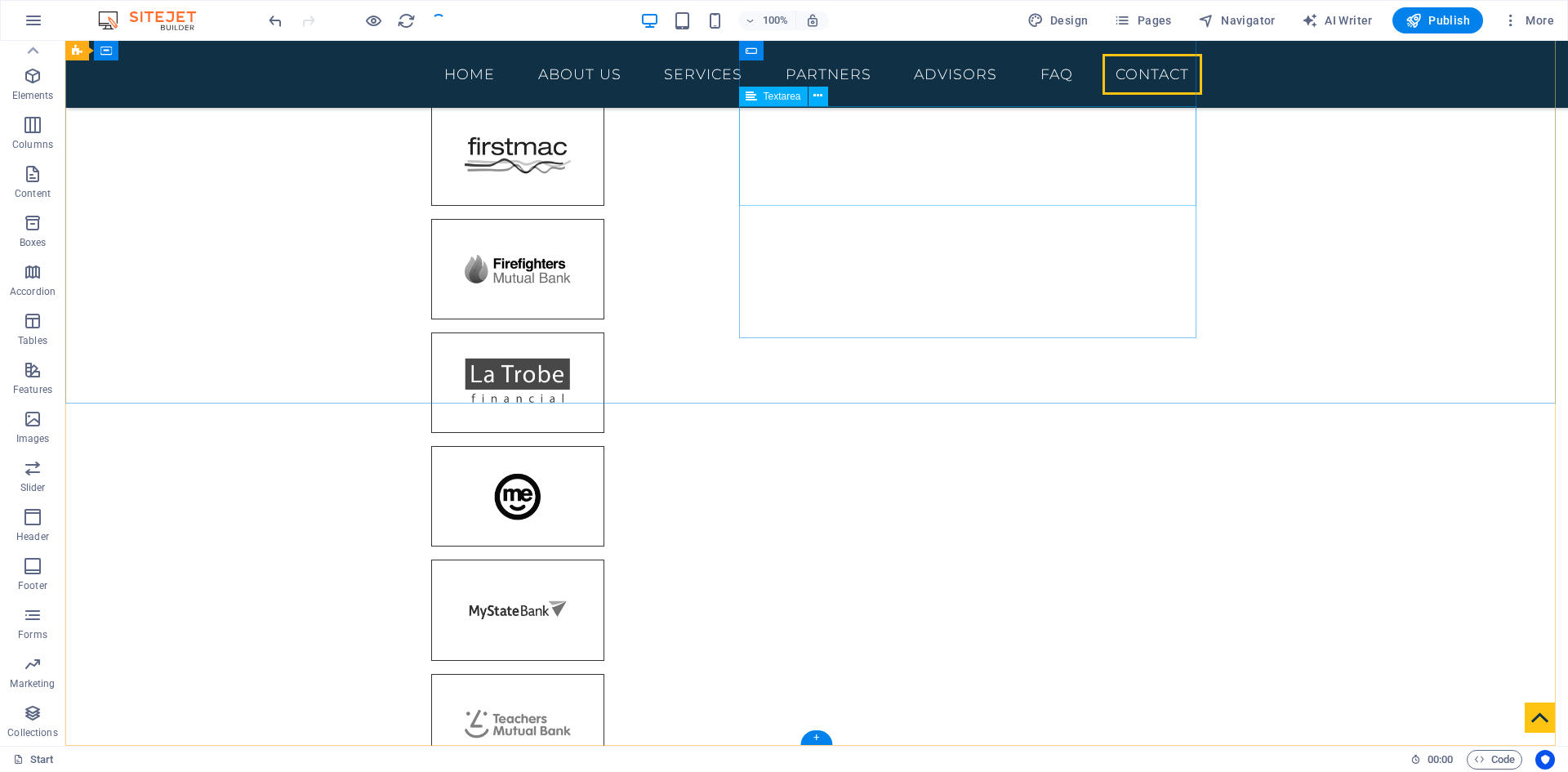
checkbox input "false"
click at [1171, 21] on span "Pages" at bounding box center [1142, 21] width 57 height 16
drag, startPoint x: 1137, startPoint y: 24, endPoint x: 1086, endPoint y: 1, distance: 55.9
click at [1137, 24] on span "Pages" at bounding box center [1142, 21] width 57 height 16
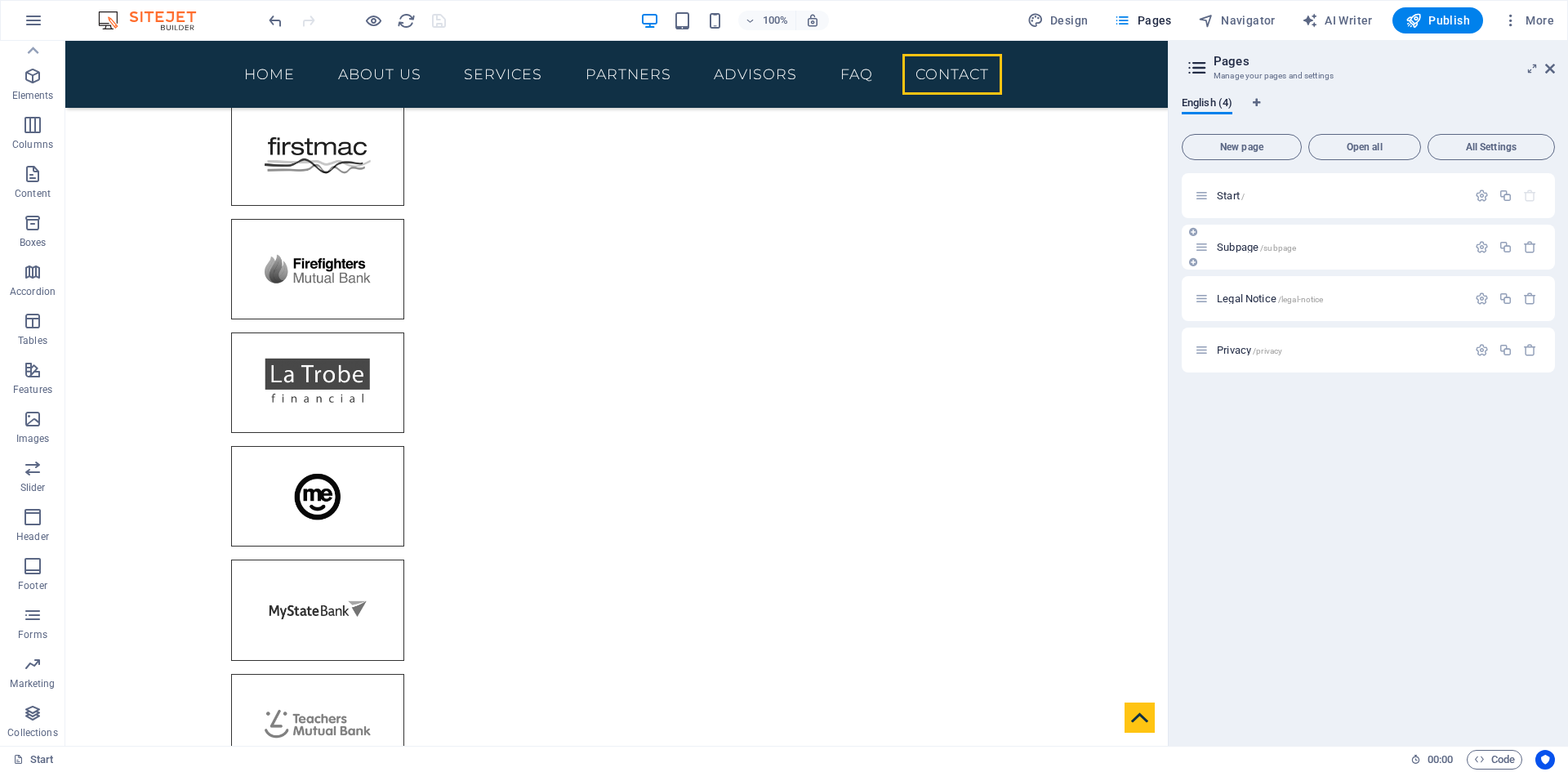
click at [1234, 251] on span "Subpage /subpage" at bounding box center [1257, 246] width 79 height 12
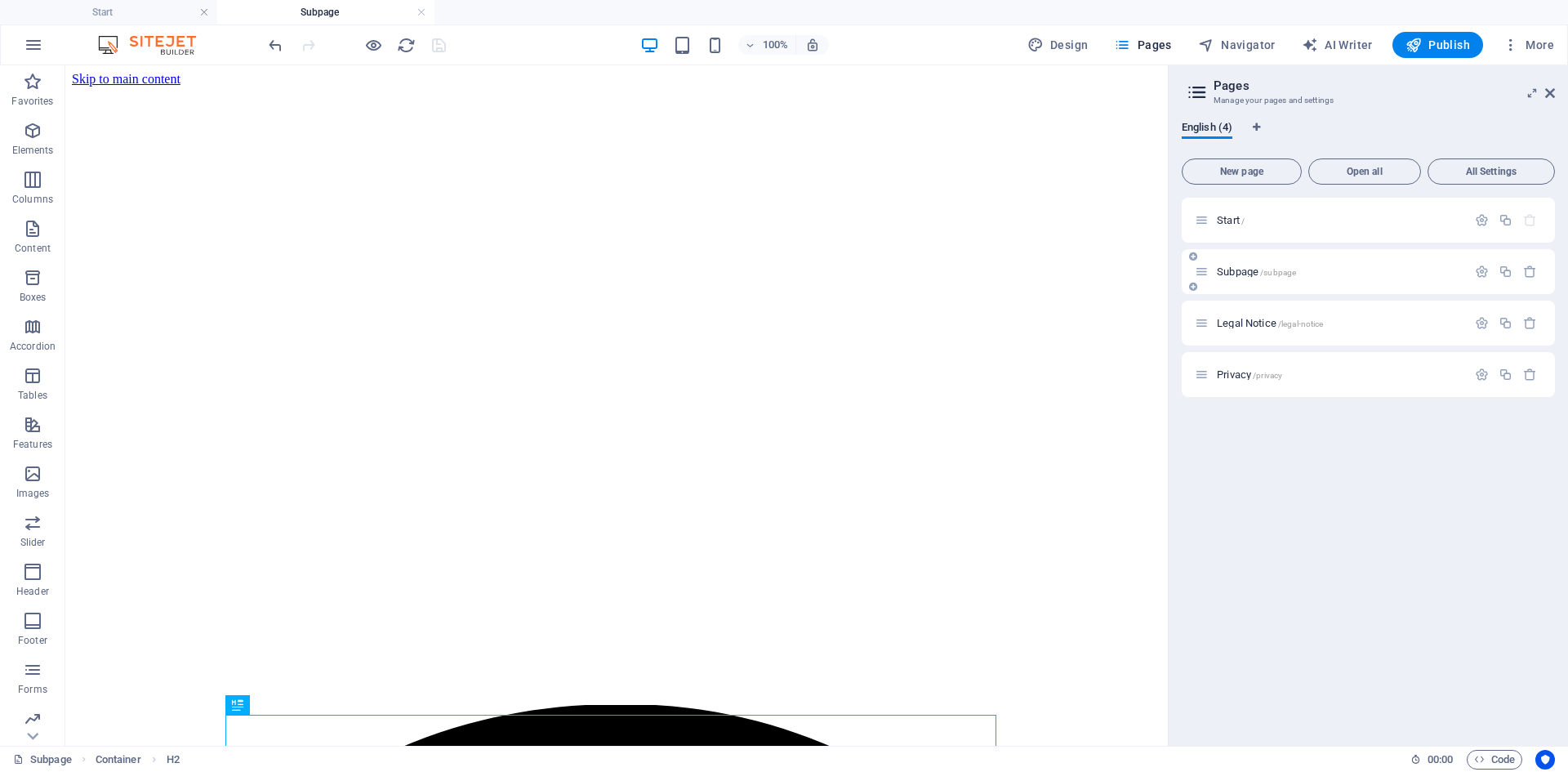
scroll to position [0, 0]
click at [1252, 325] on span "Legal Notice /legal-notice" at bounding box center [1270, 323] width 106 height 12
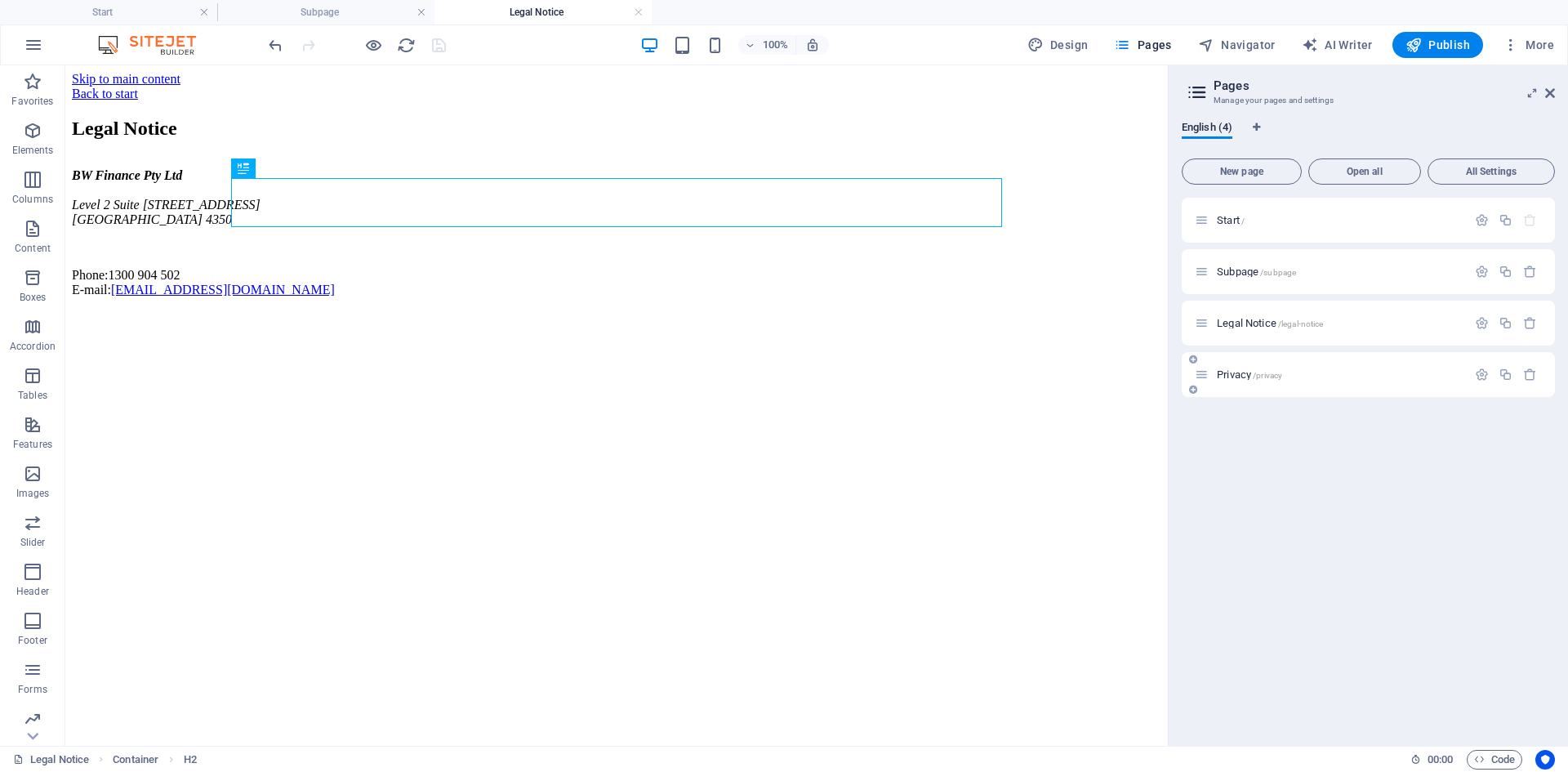
click at [1255, 373] on span "/privacy" at bounding box center [1268, 375] width 30 height 9
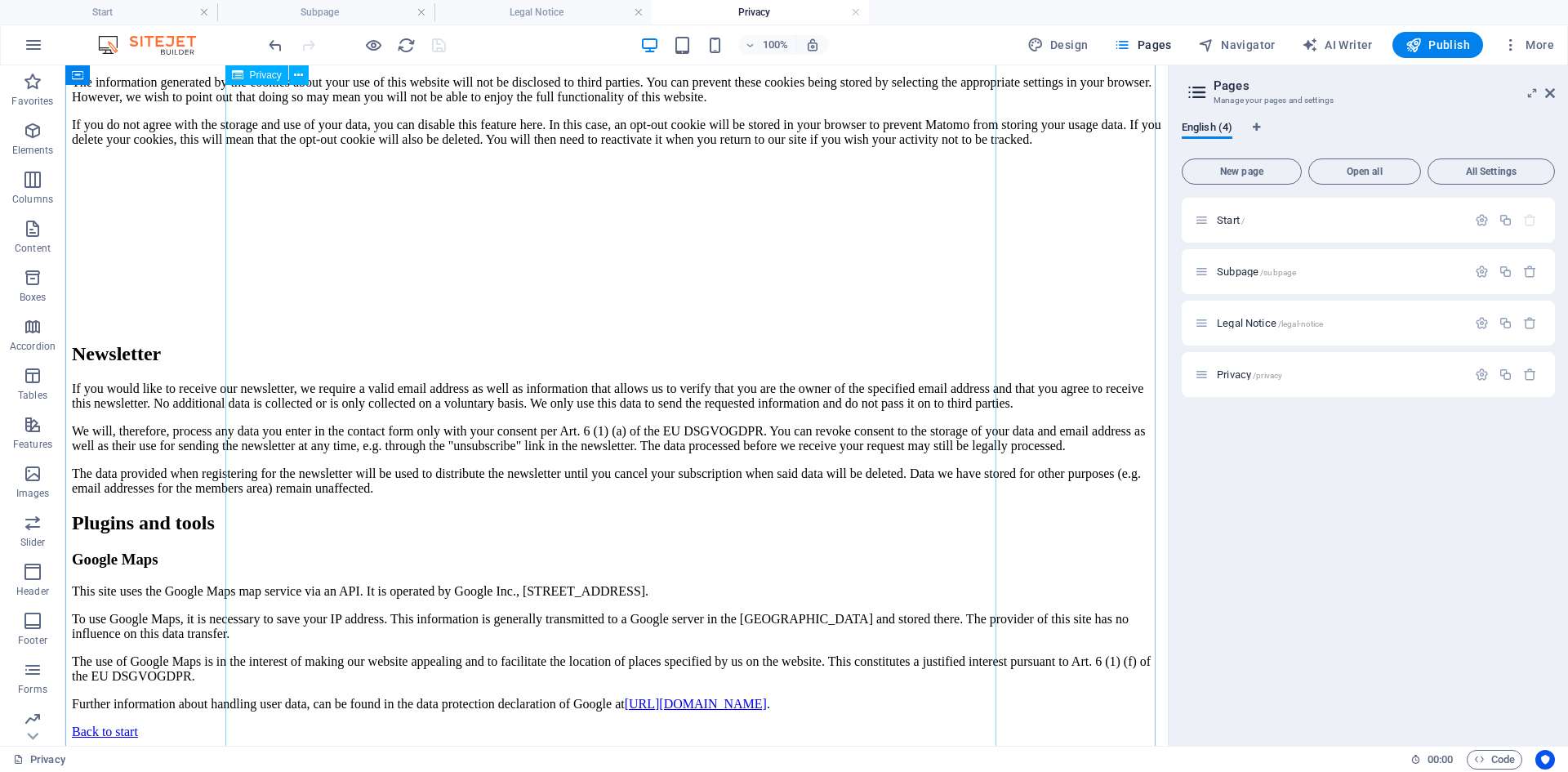
scroll to position [3104, 0]
